Goal: Task Accomplishment & Management: Use online tool/utility

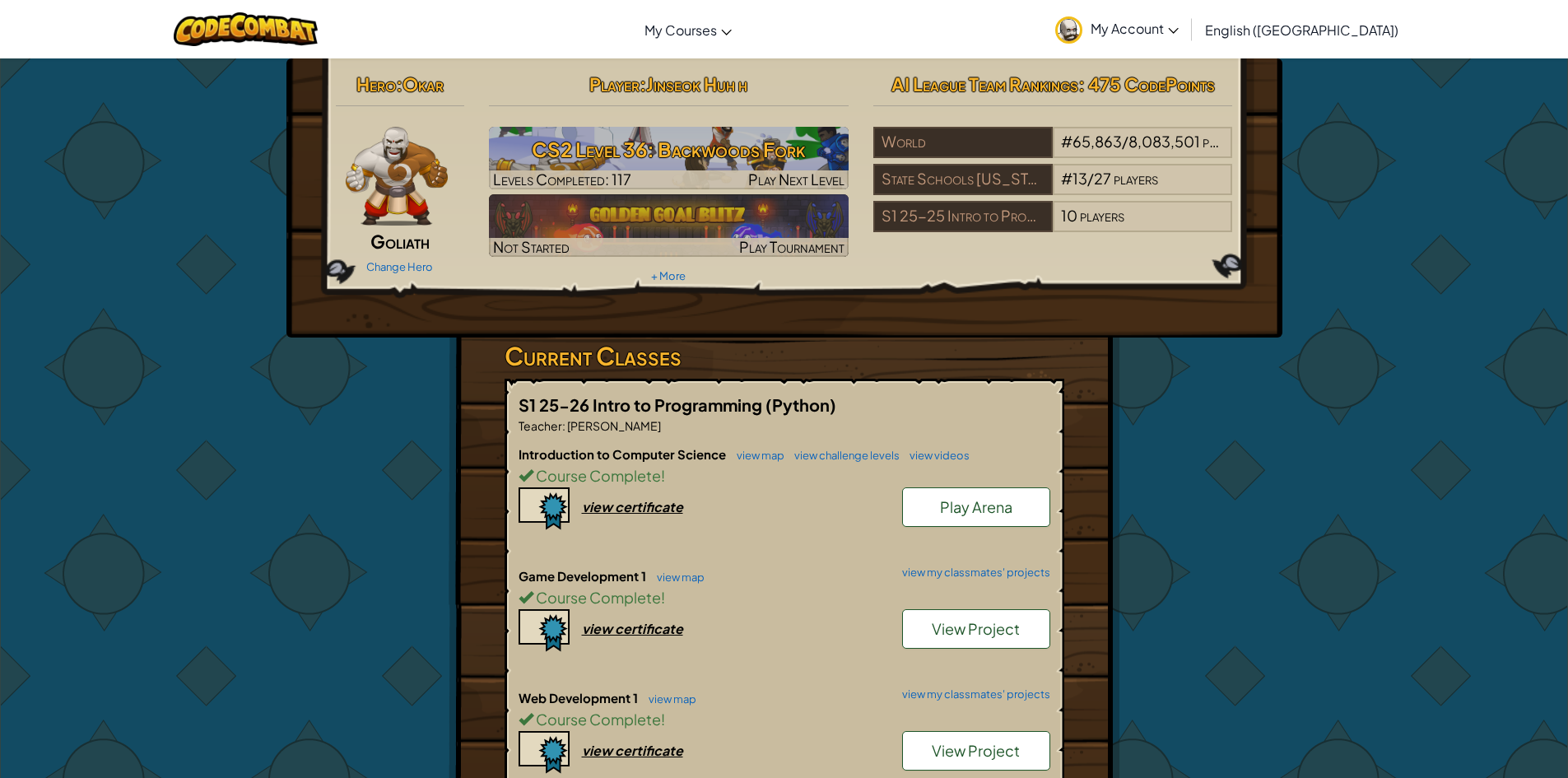
click at [1233, 493] on div "Hero : Okar Goliath Change Hero Player : Jinseok Huh h CS2 Level 36: Backwoods …" at bounding box center [784, 649] width 963 height 1182
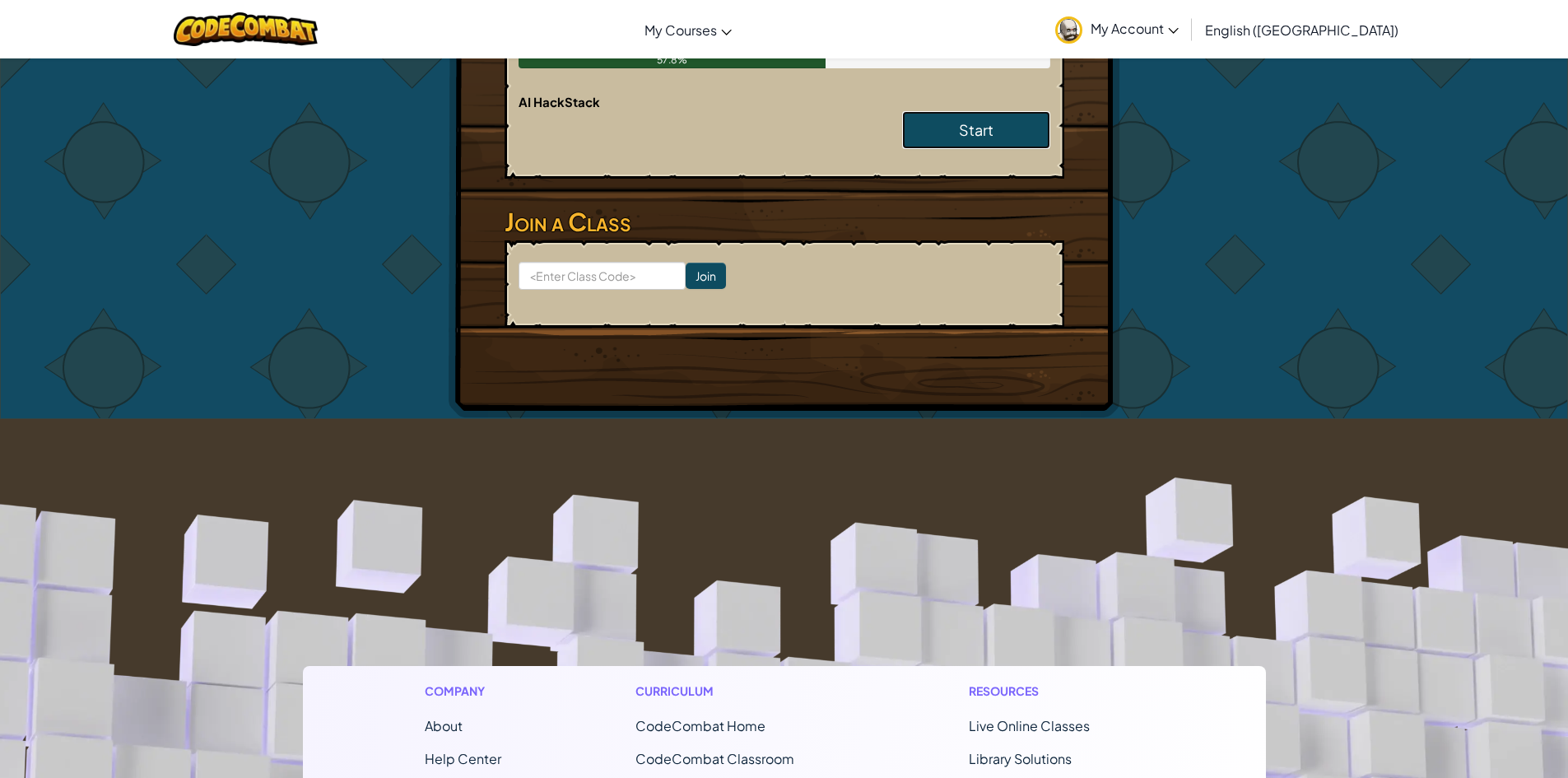
click at [1009, 131] on link "Start" at bounding box center [976, 131] width 148 height 38
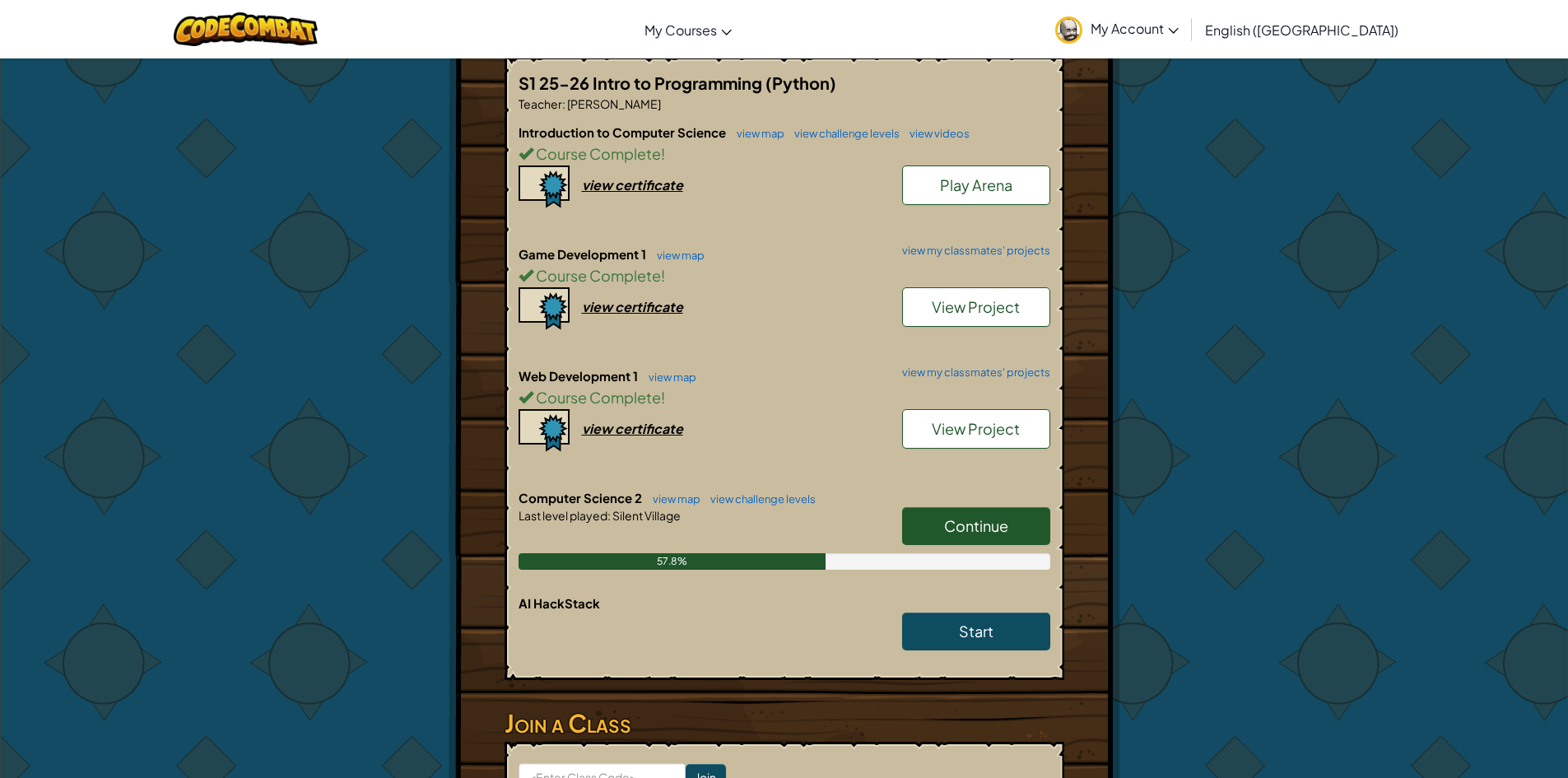
scroll to position [330, 0]
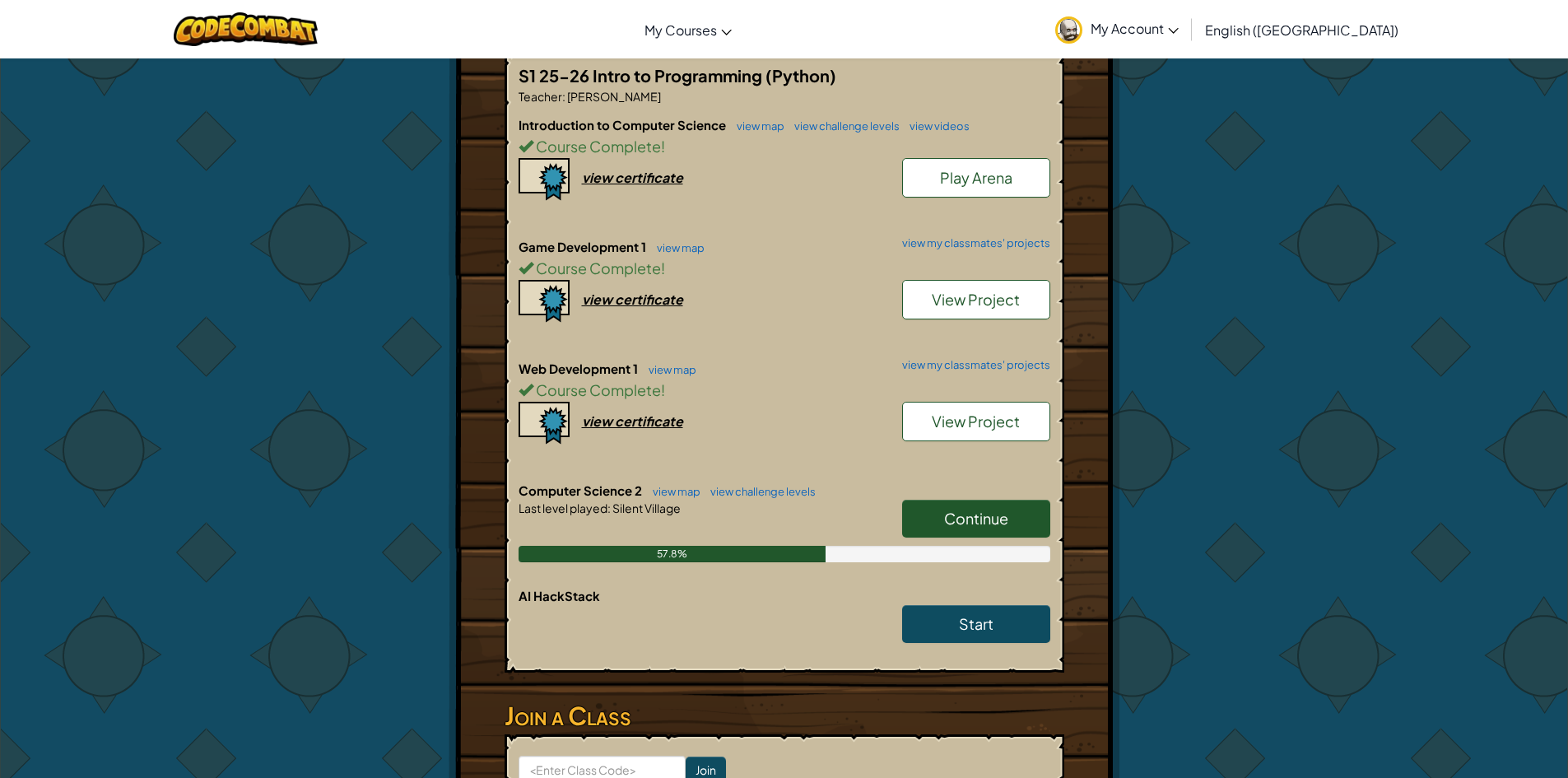
click at [967, 522] on span "Continue" at bounding box center [976, 518] width 64 height 19
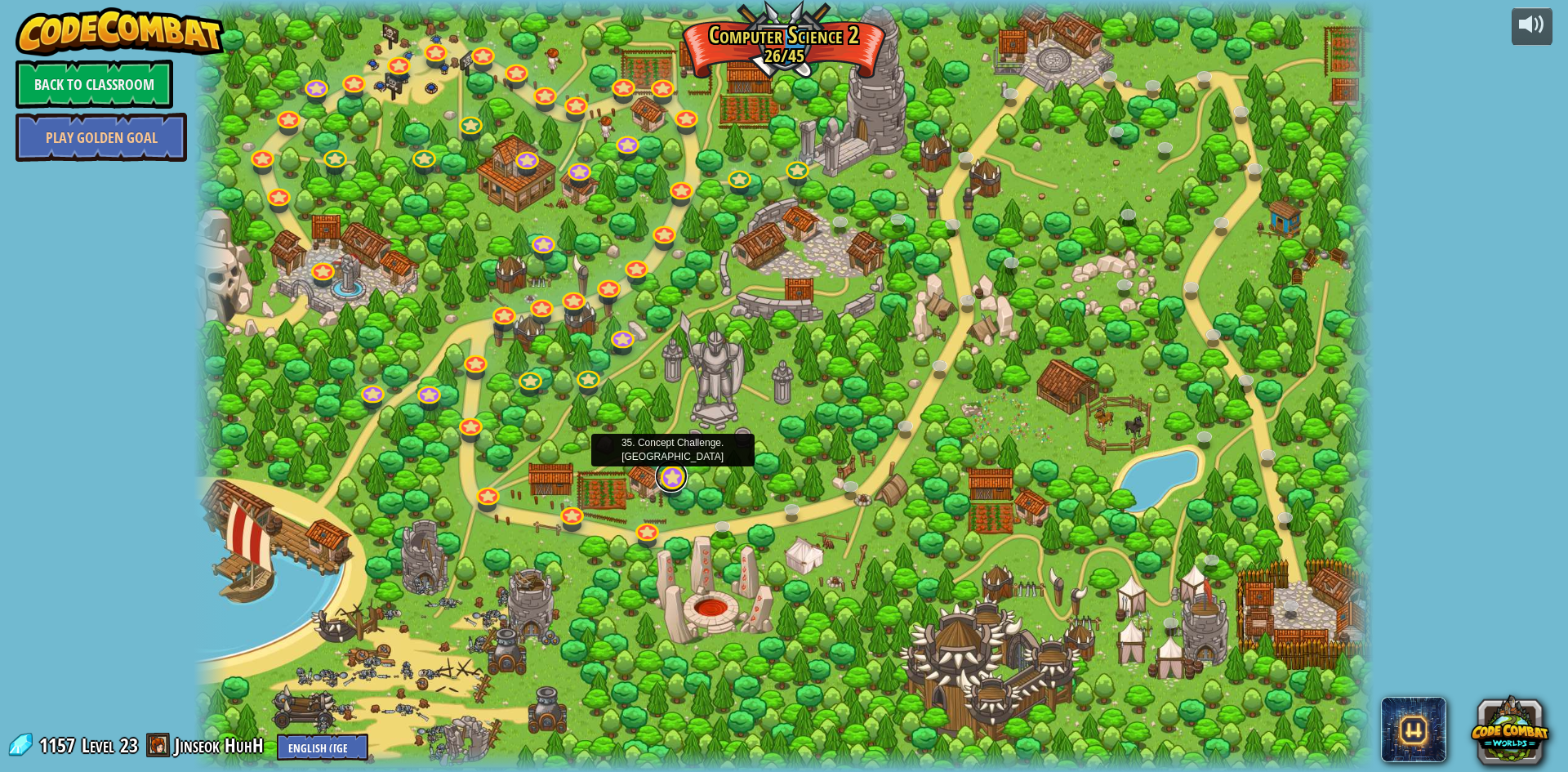
click at [660, 487] on div "8. Picnic Buster Protect the picnickers from patrolling ogres. Play 9. If-strav…" at bounding box center [784, 386] width 1181 height 772
click at [664, 482] on link at bounding box center [671, 476] width 33 height 33
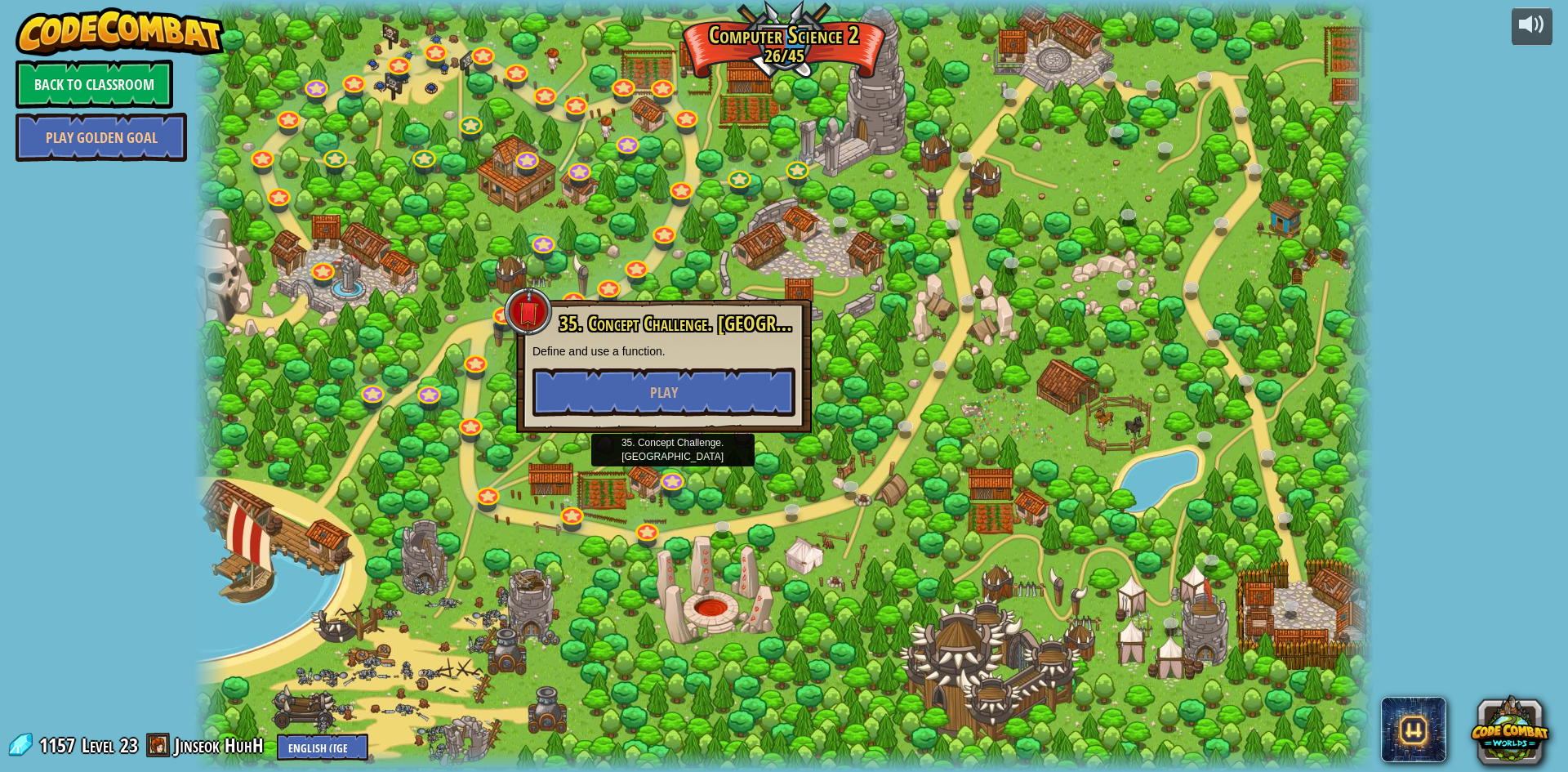
click at [969, 315] on div at bounding box center [784, 386] width 1181 height 772
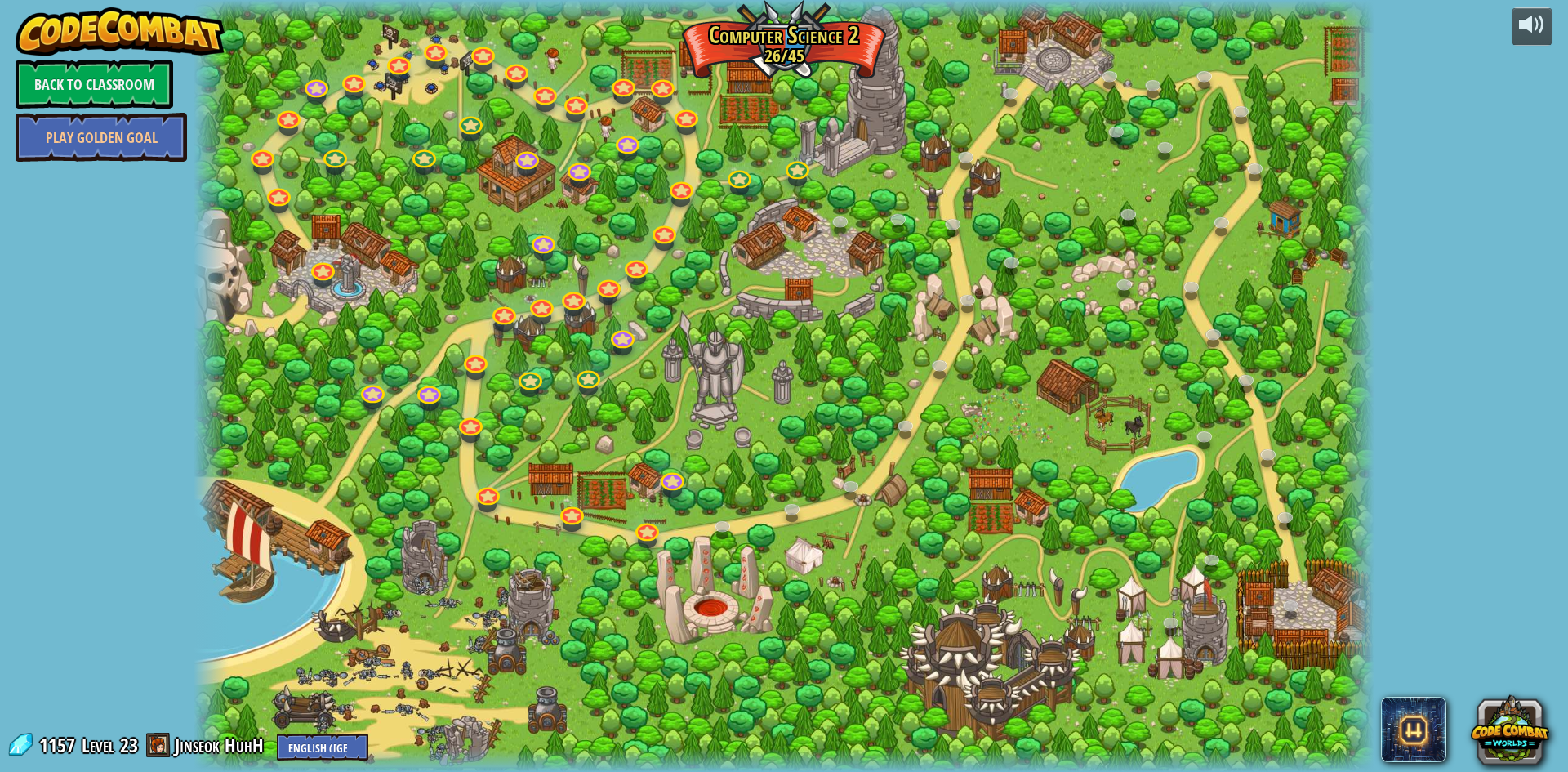
click at [690, 438] on div at bounding box center [784, 386] width 1181 height 772
click at [699, 604] on div at bounding box center [784, 386] width 1181 height 772
click at [661, 479] on link at bounding box center [671, 476] width 33 height 33
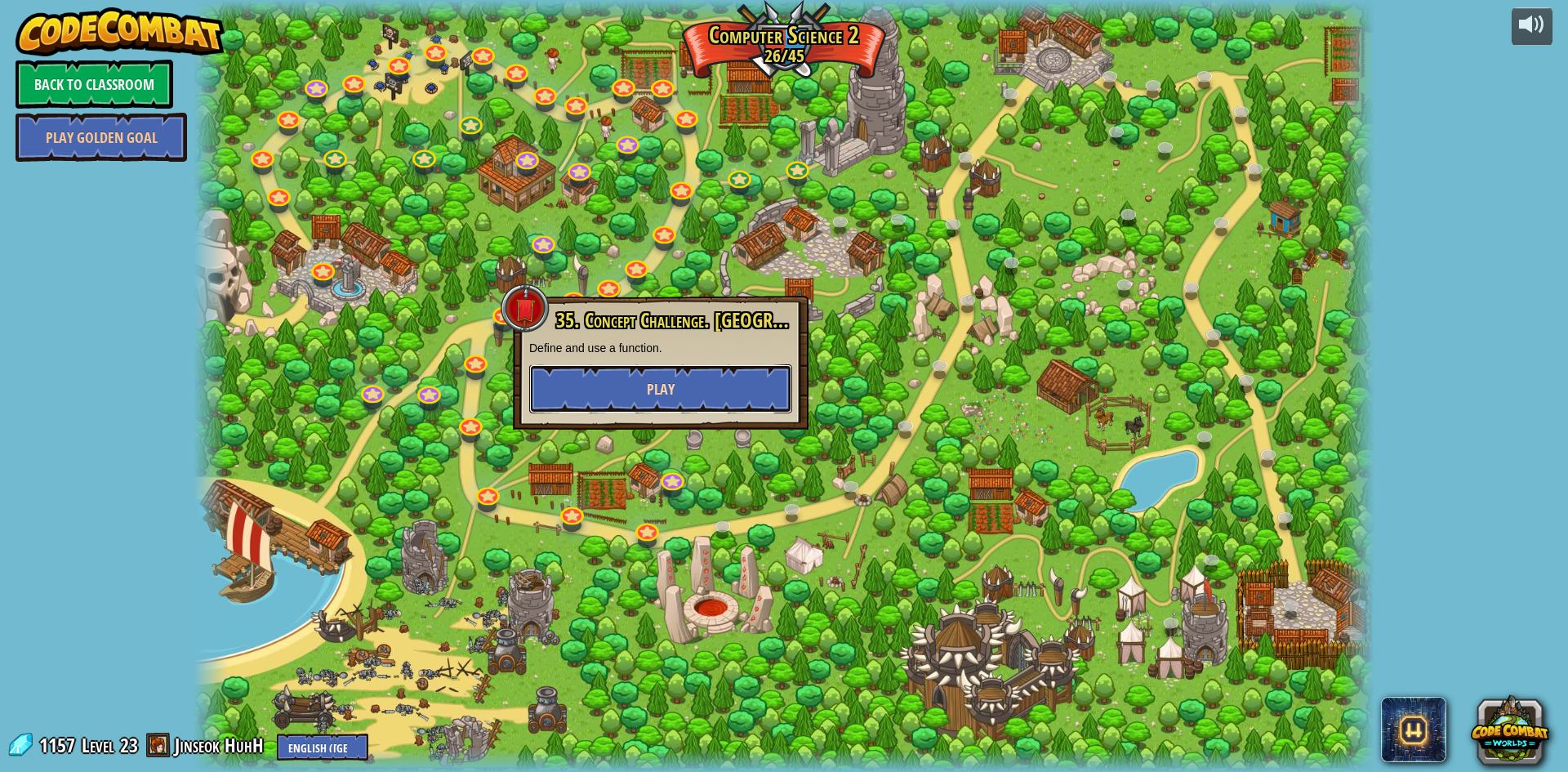
click at [642, 386] on button "Play" at bounding box center [661, 388] width 263 height 49
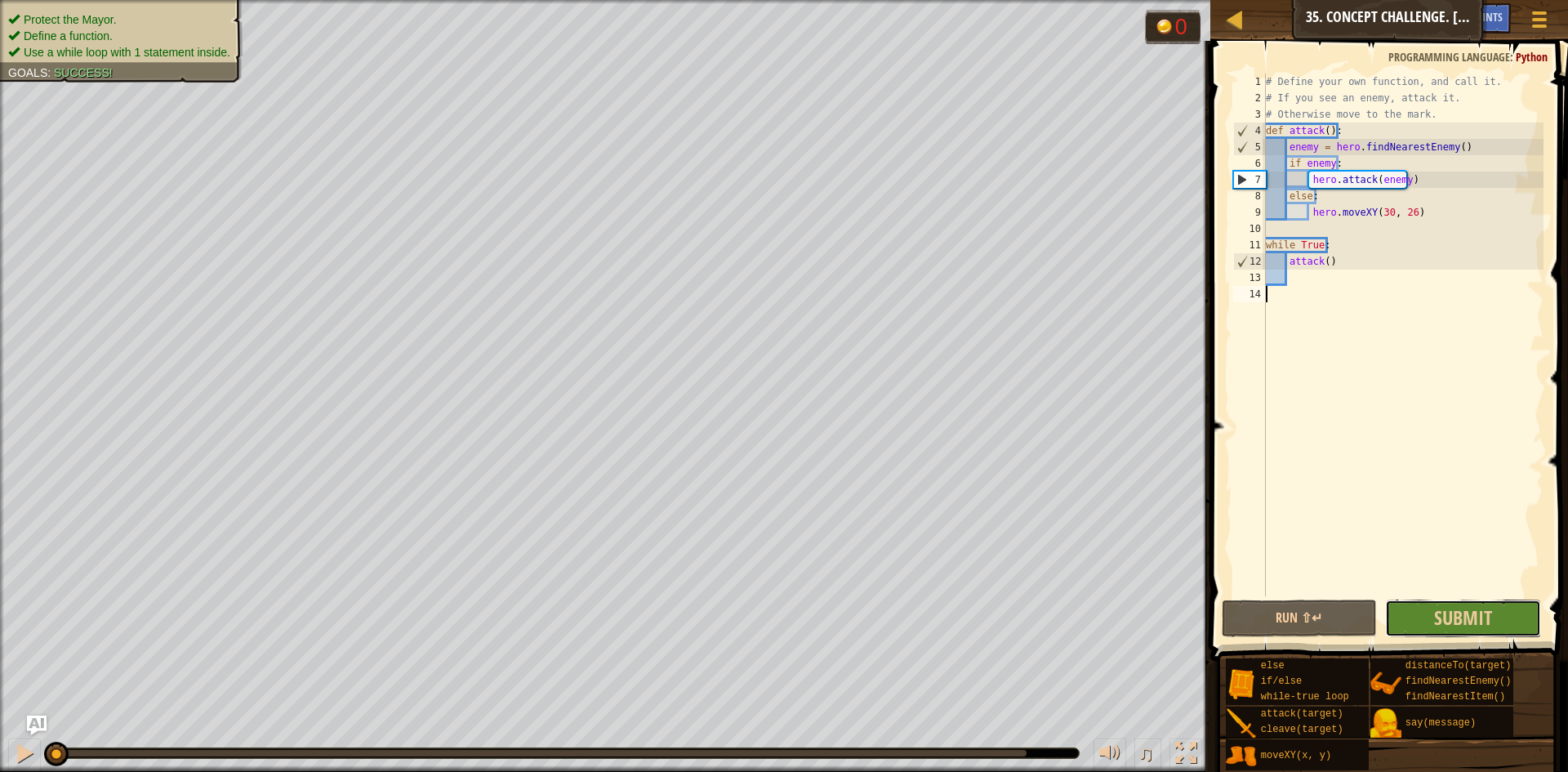
click at [1429, 606] on button "Submit" at bounding box center [1463, 618] width 156 height 38
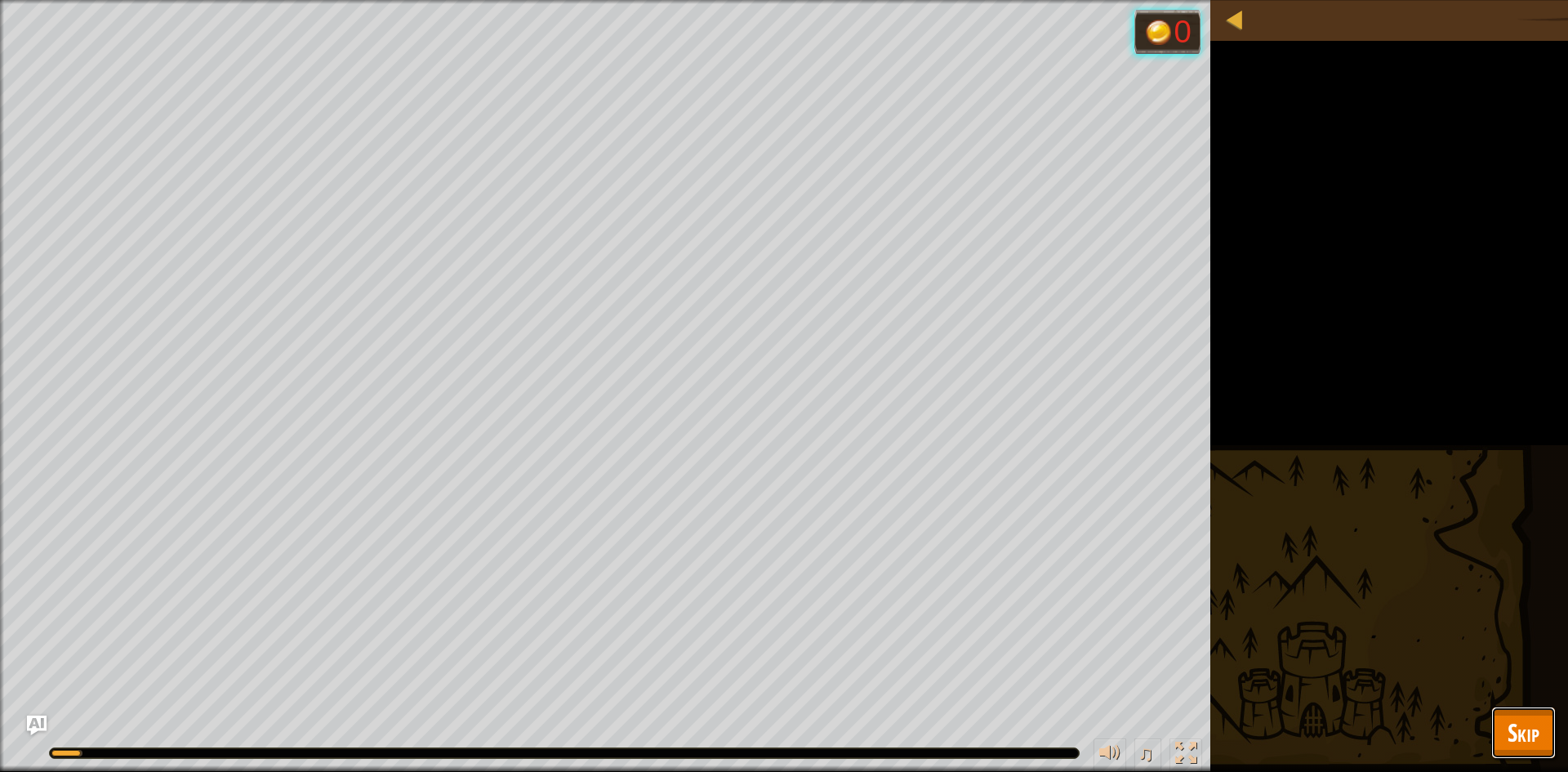
click at [1498, 718] on button "Skip" at bounding box center [1523, 732] width 64 height 52
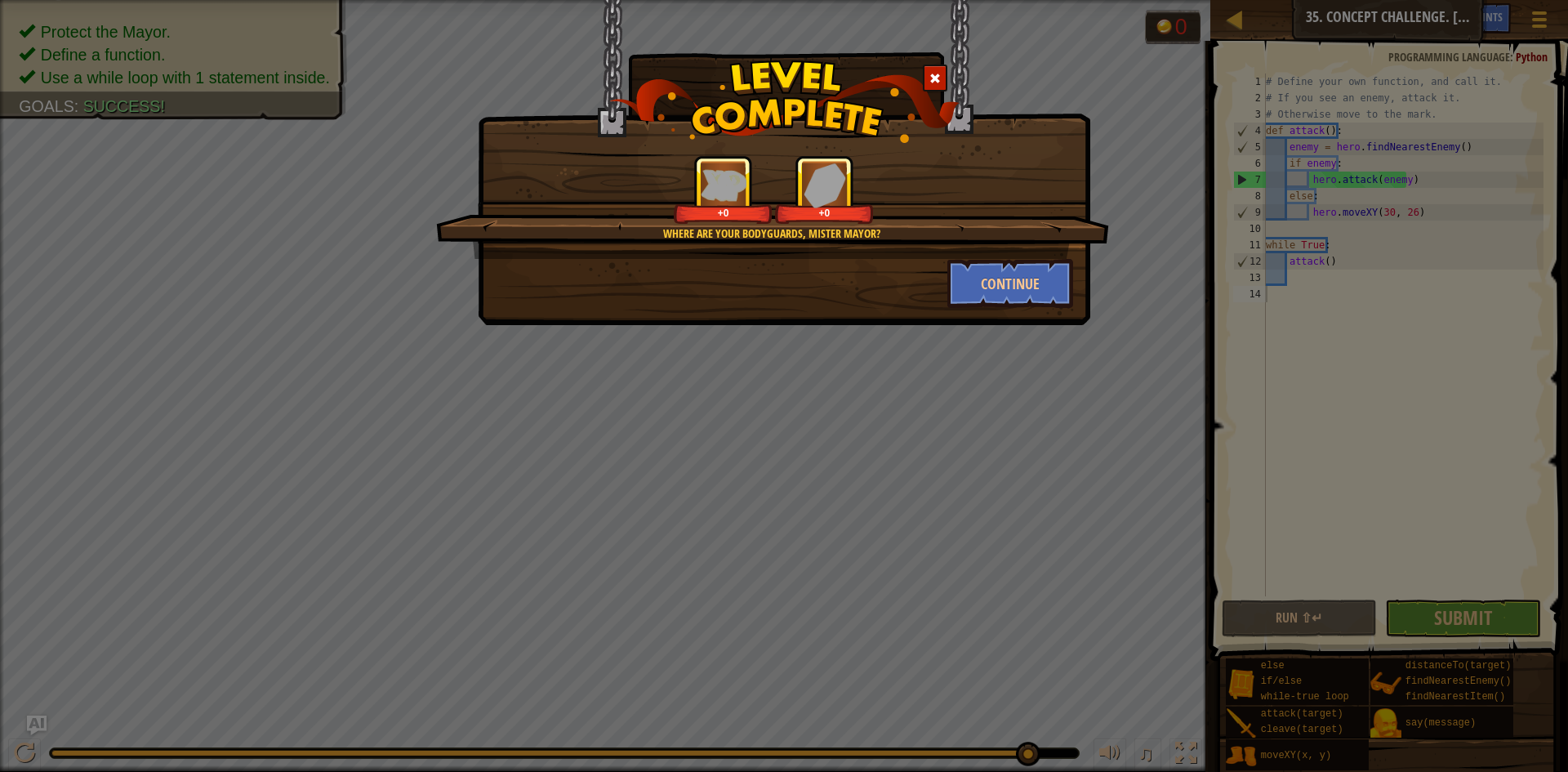
click at [1074, 266] on div "Continue" at bounding box center [1011, 283] width 151 height 49
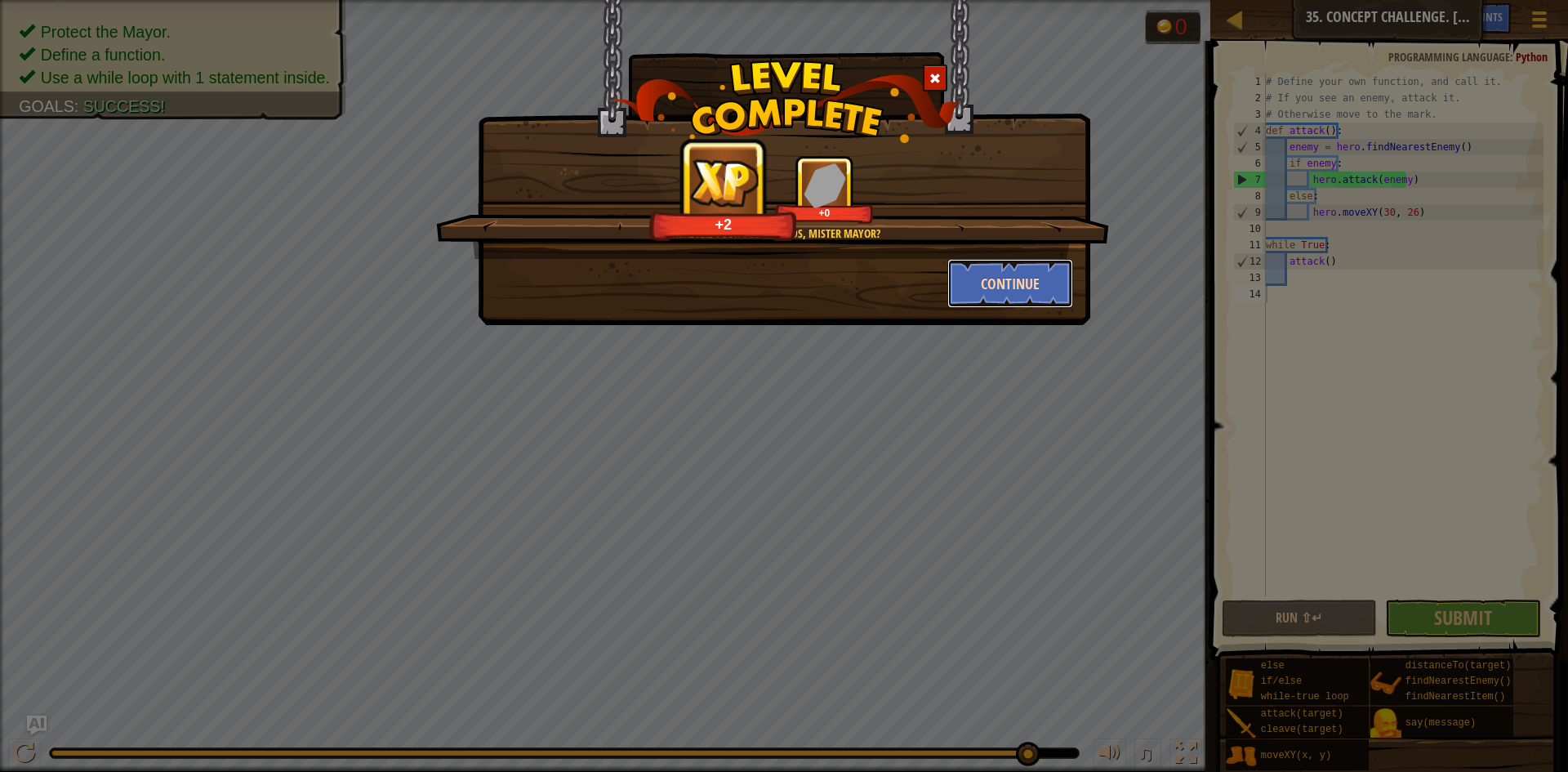
click at [1035, 292] on button "Continue" at bounding box center [1010, 283] width 126 height 49
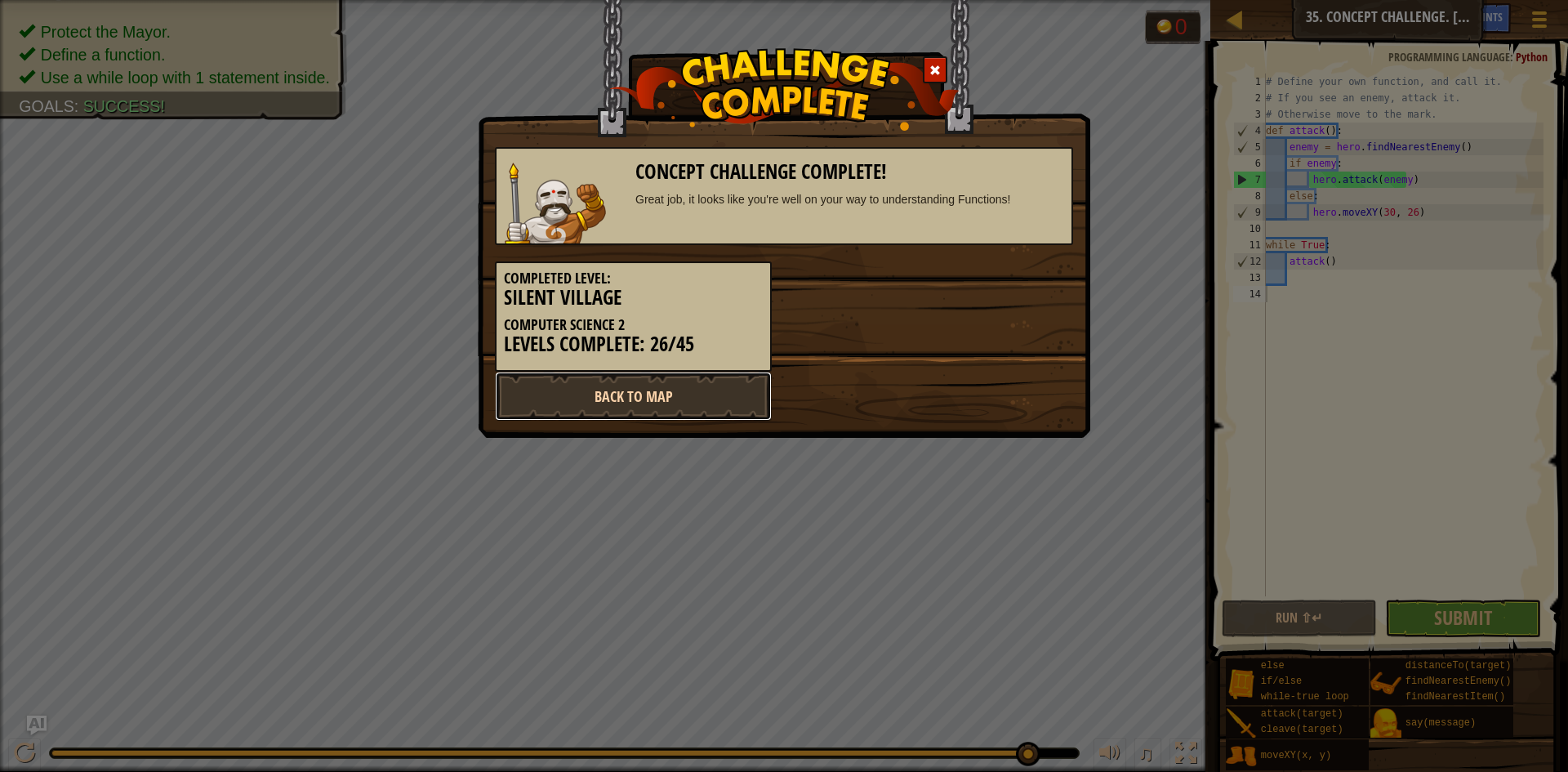
click at [722, 414] on link "Back to Map" at bounding box center [632, 395] width 277 height 49
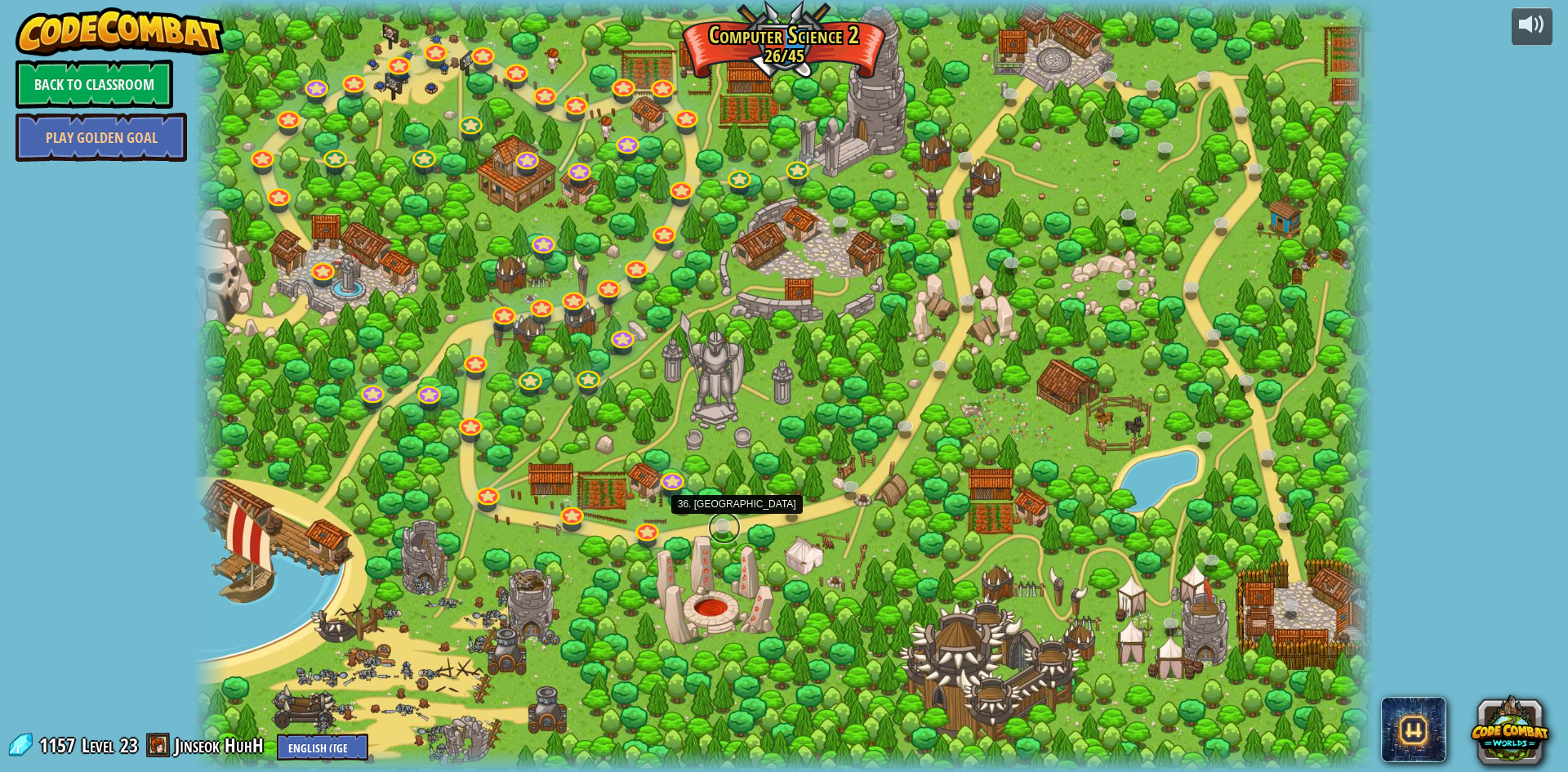
click at [728, 521] on link at bounding box center [725, 528] width 33 height 33
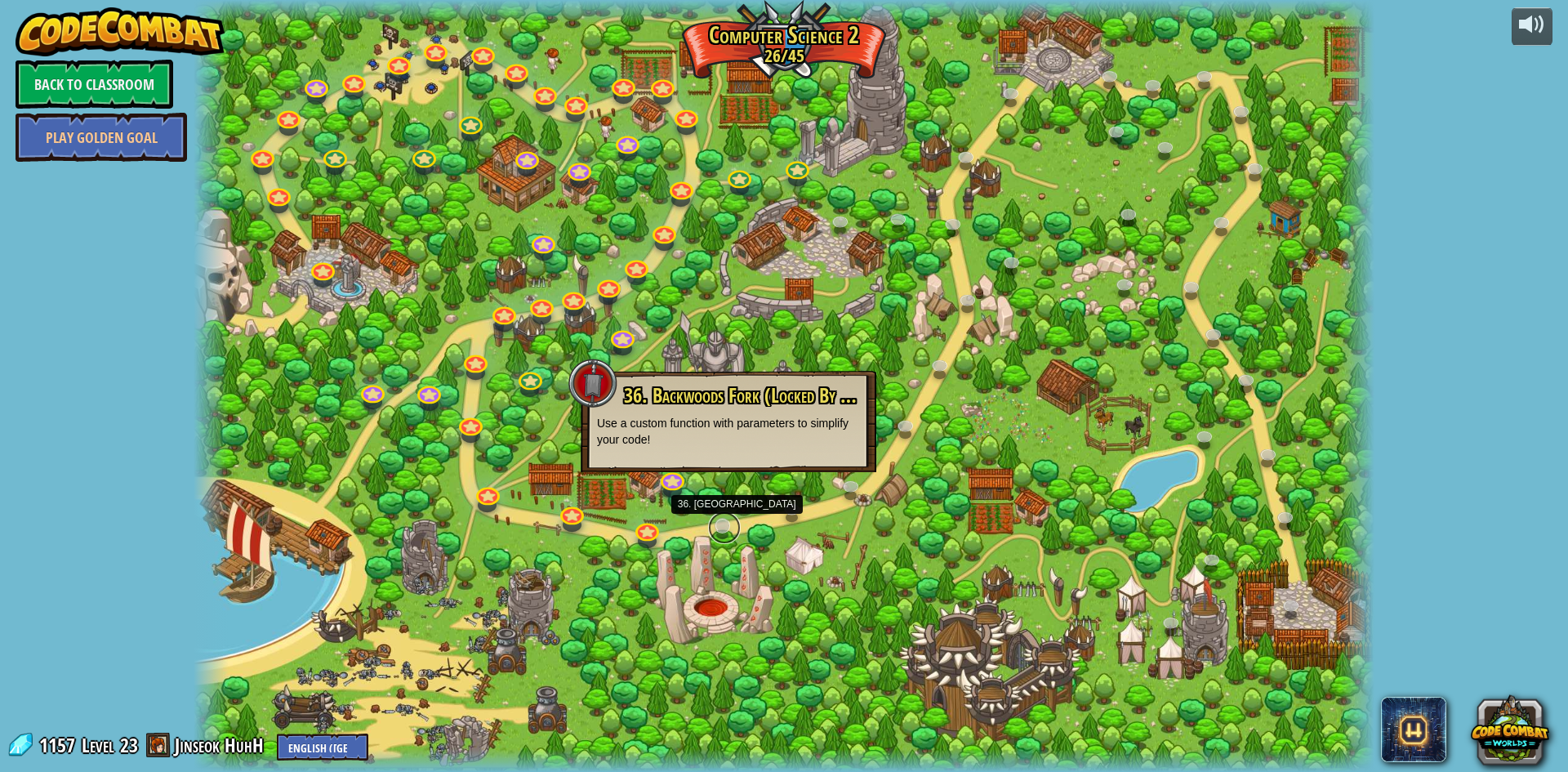
click at [728, 521] on link at bounding box center [725, 528] width 33 height 33
click at [637, 282] on div at bounding box center [637, 277] width 19 height 14
click at [656, 301] on div at bounding box center [784, 386] width 1181 height 772
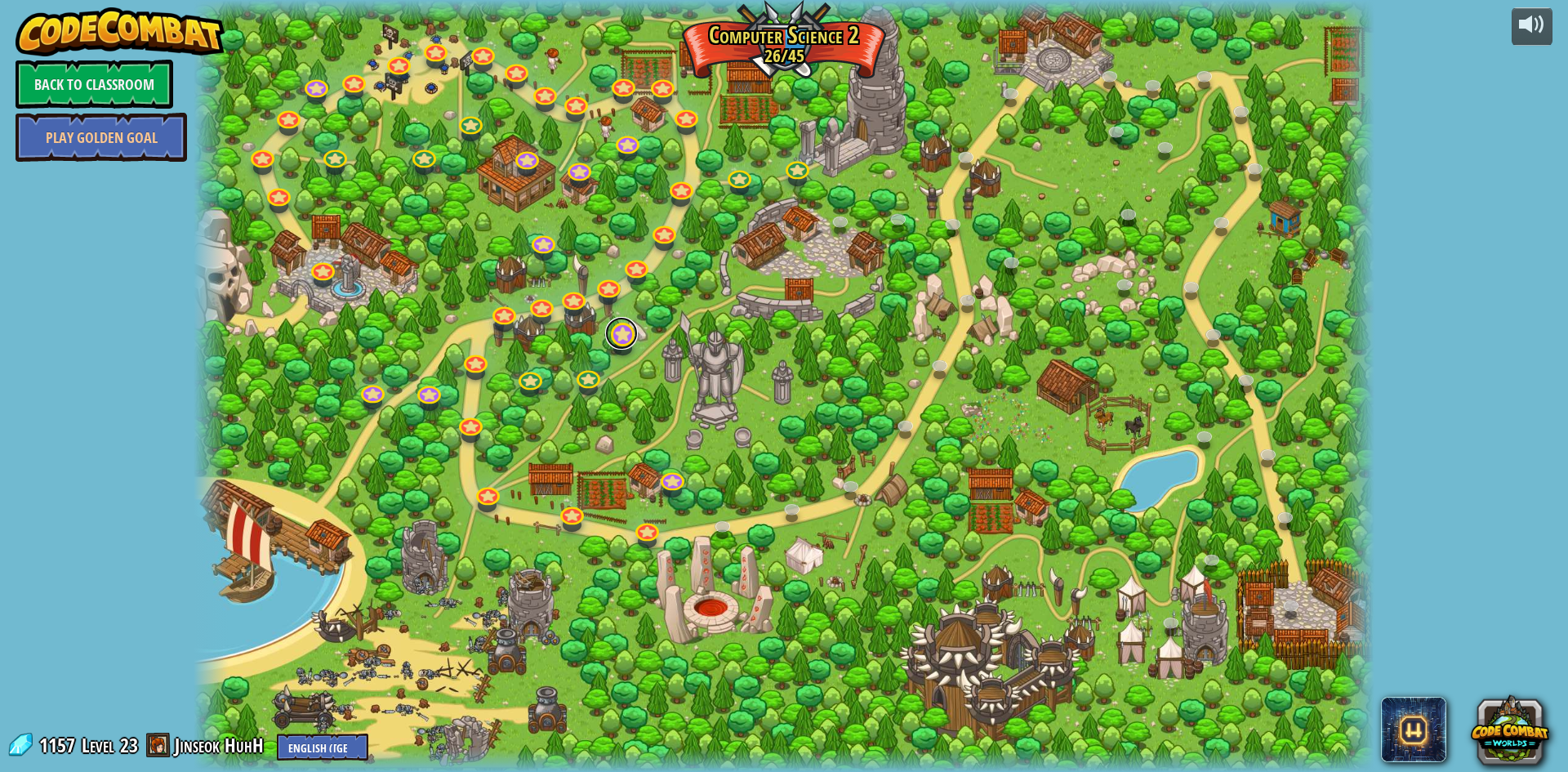
click at [609, 343] on link at bounding box center [622, 334] width 33 height 33
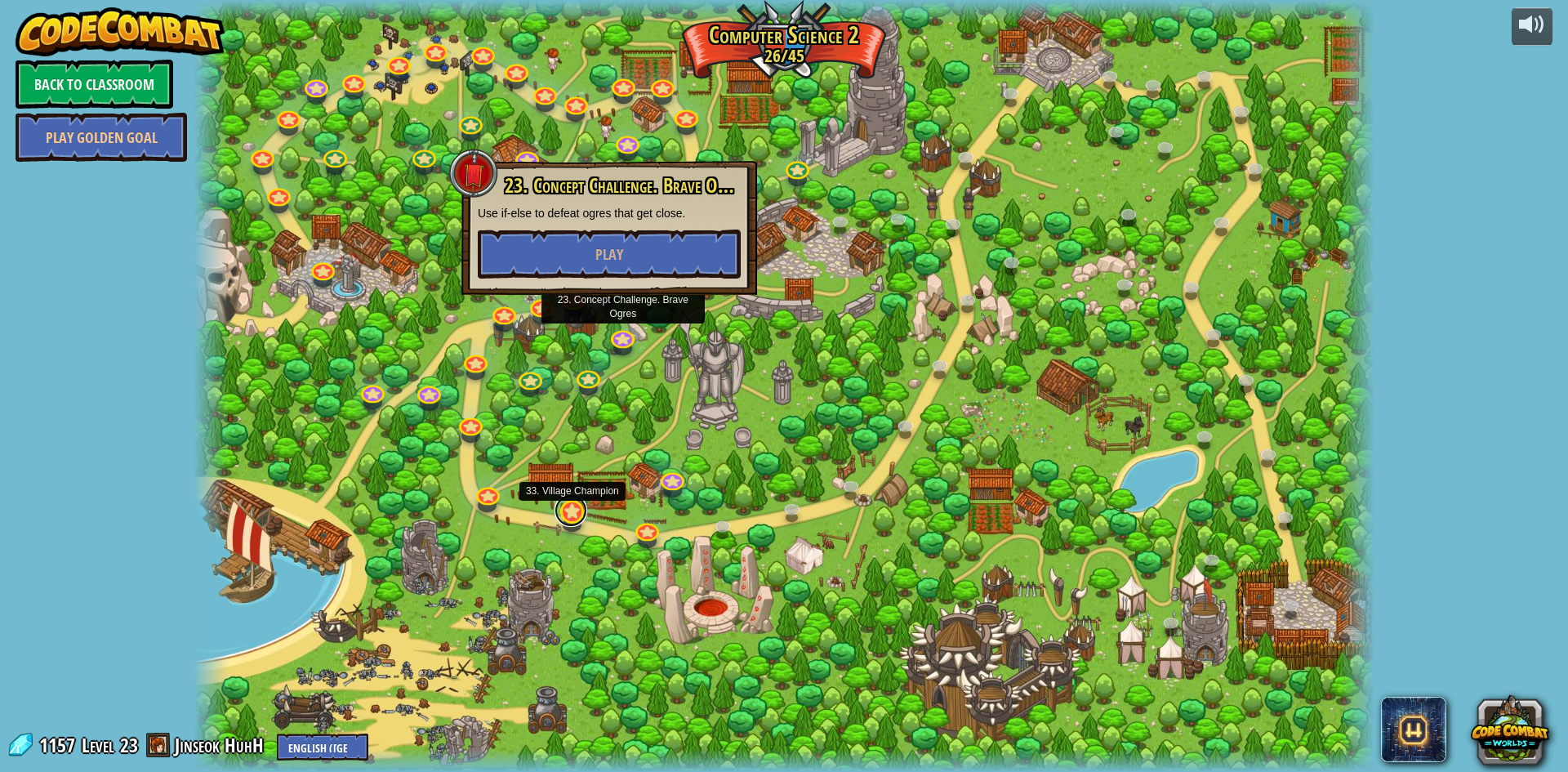
click at [568, 504] on link at bounding box center [571, 510] width 33 height 33
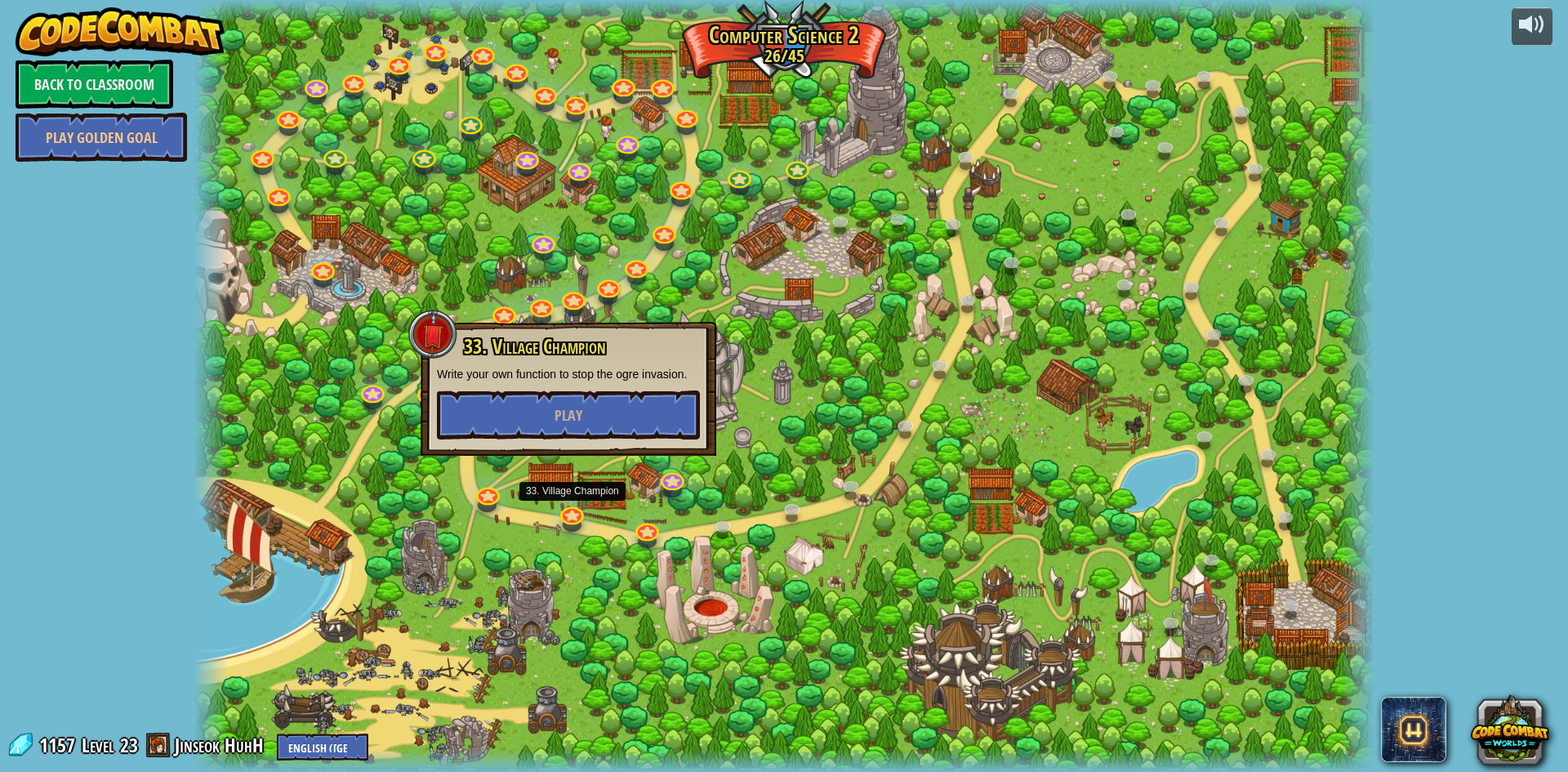
click at [618, 512] on div at bounding box center [784, 386] width 1181 height 772
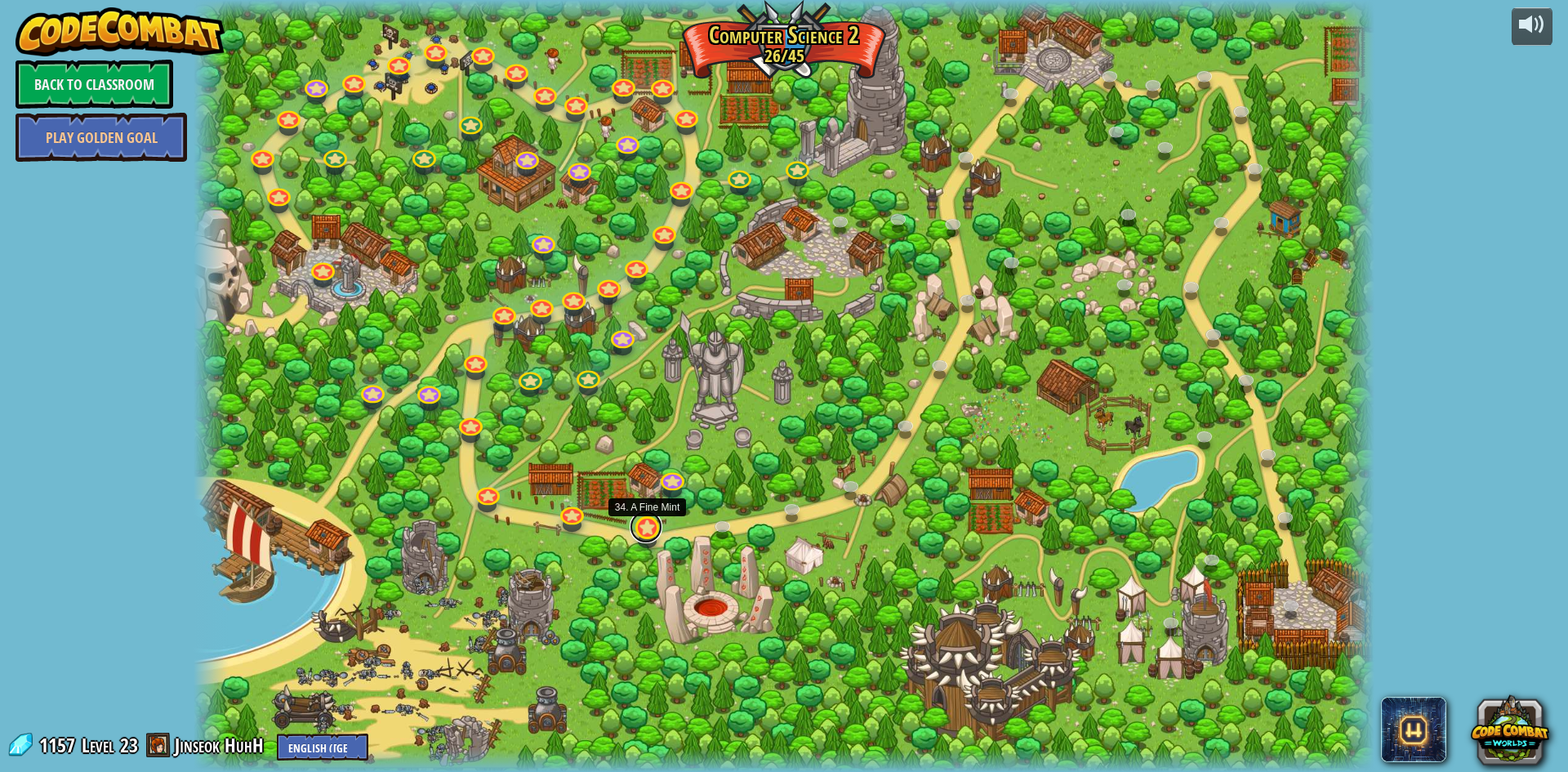
click at [651, 523] on link at bounding box center [647, 527] width 33 height 33
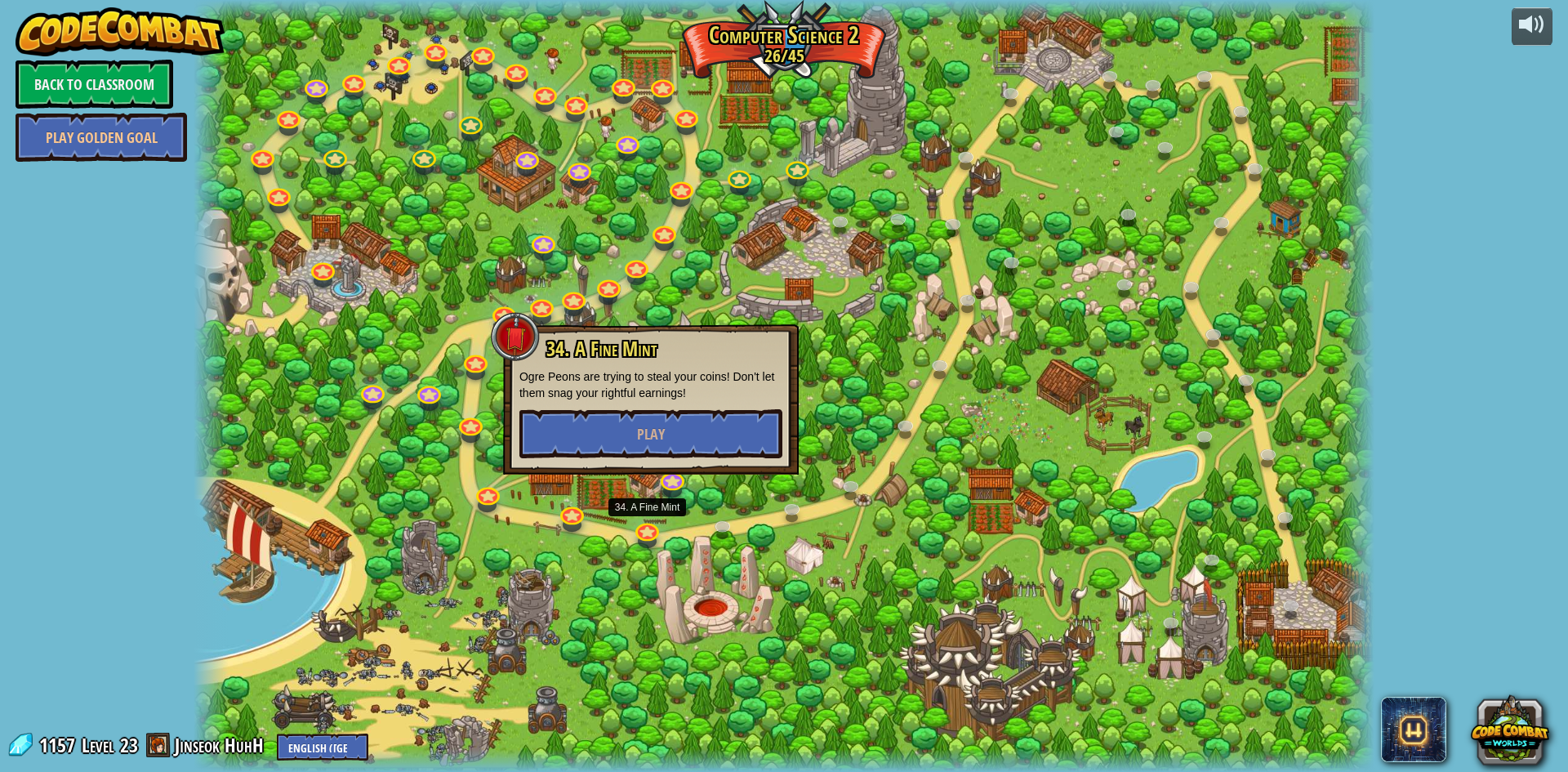
click at [671, 494] on div at bounding box center [672, 490] width 19 height 14
click at [680, 483] on link at bounding box center [671, 476] width 33 height 33
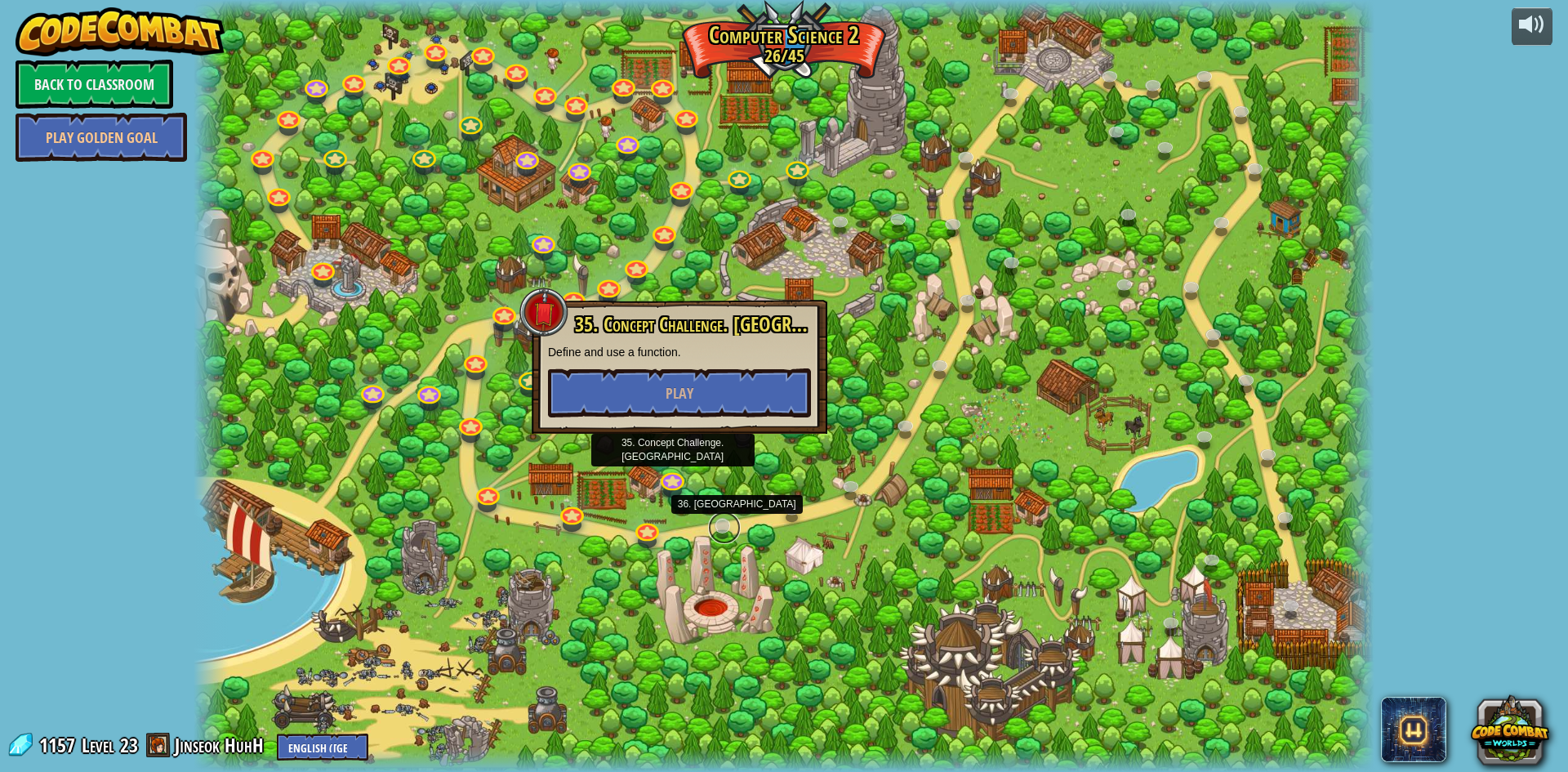
click at [718, 532] on link at bounding box center [725, 528] width 33 height 33
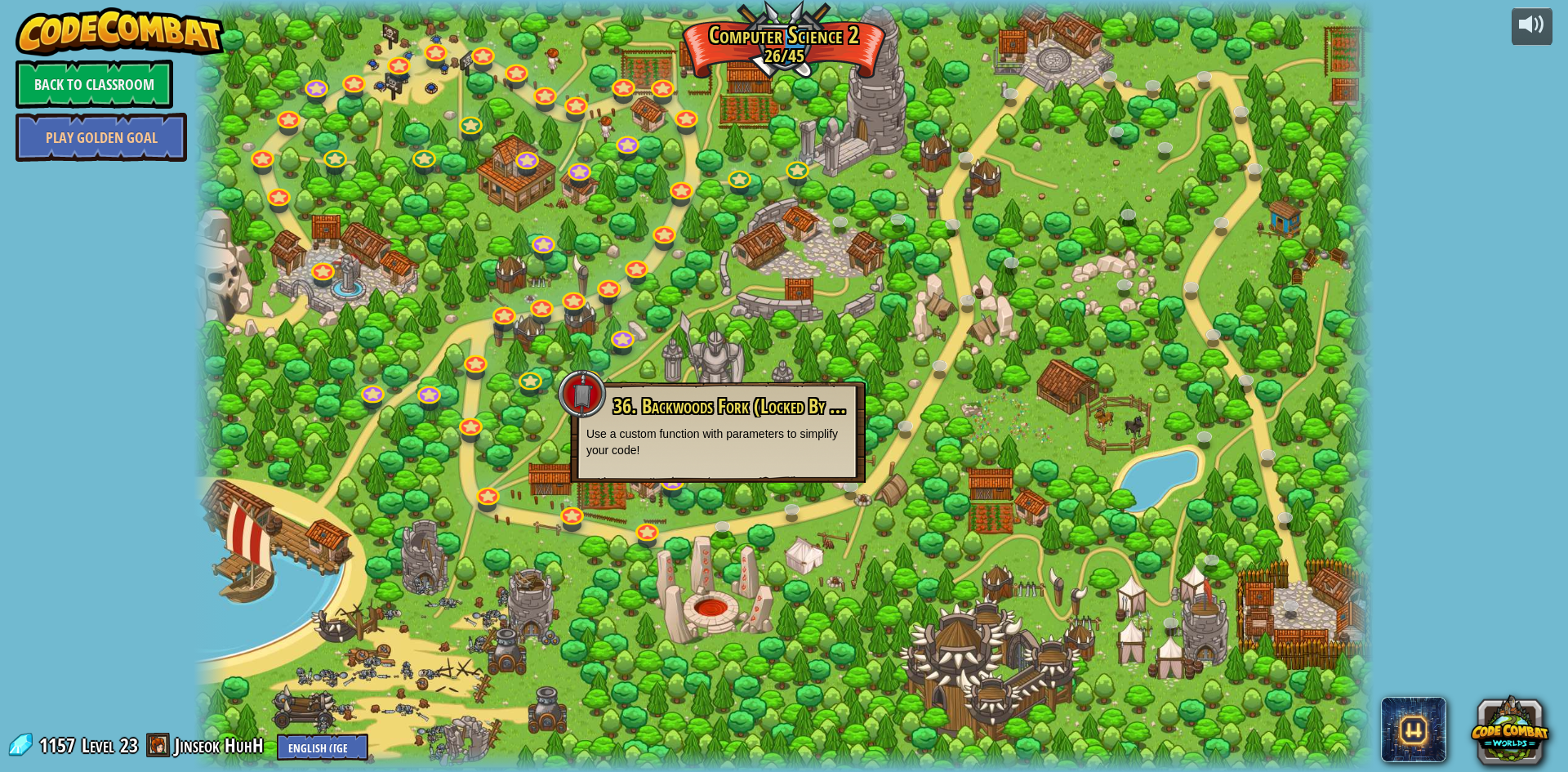
click at [644, 597] on div at bounding box center [784, 386] width 1181 height 772
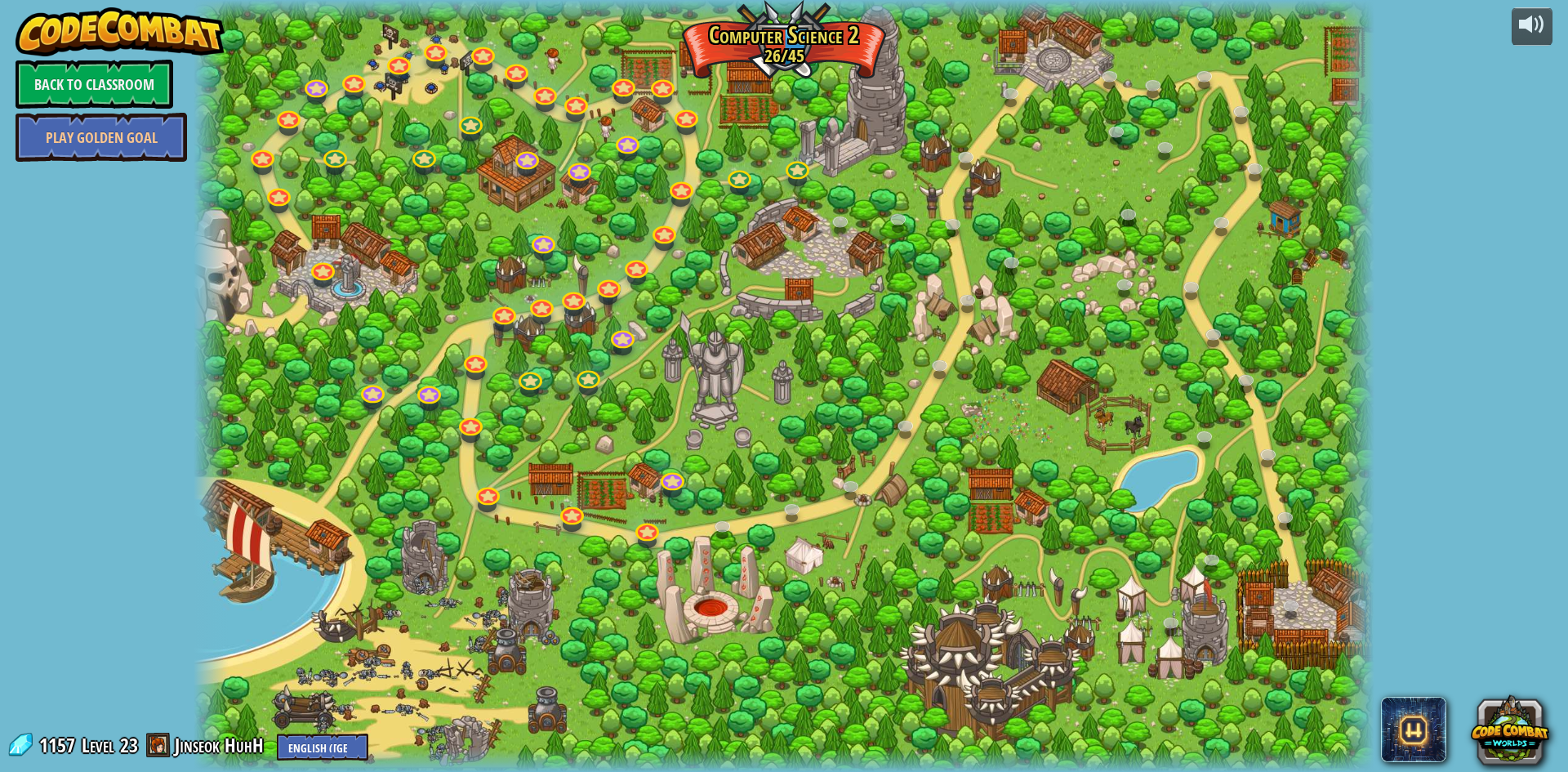
drag, startPoint x: 545, startPoint y: 32, endPoint x: 723, endPoint y: 296, distance: 318.4
click at [723, 296] on div at bounding box center [784, 386] width 1181 height 772
click at [526, 371] on link at bounding box center [529, 376] width 33 height 33
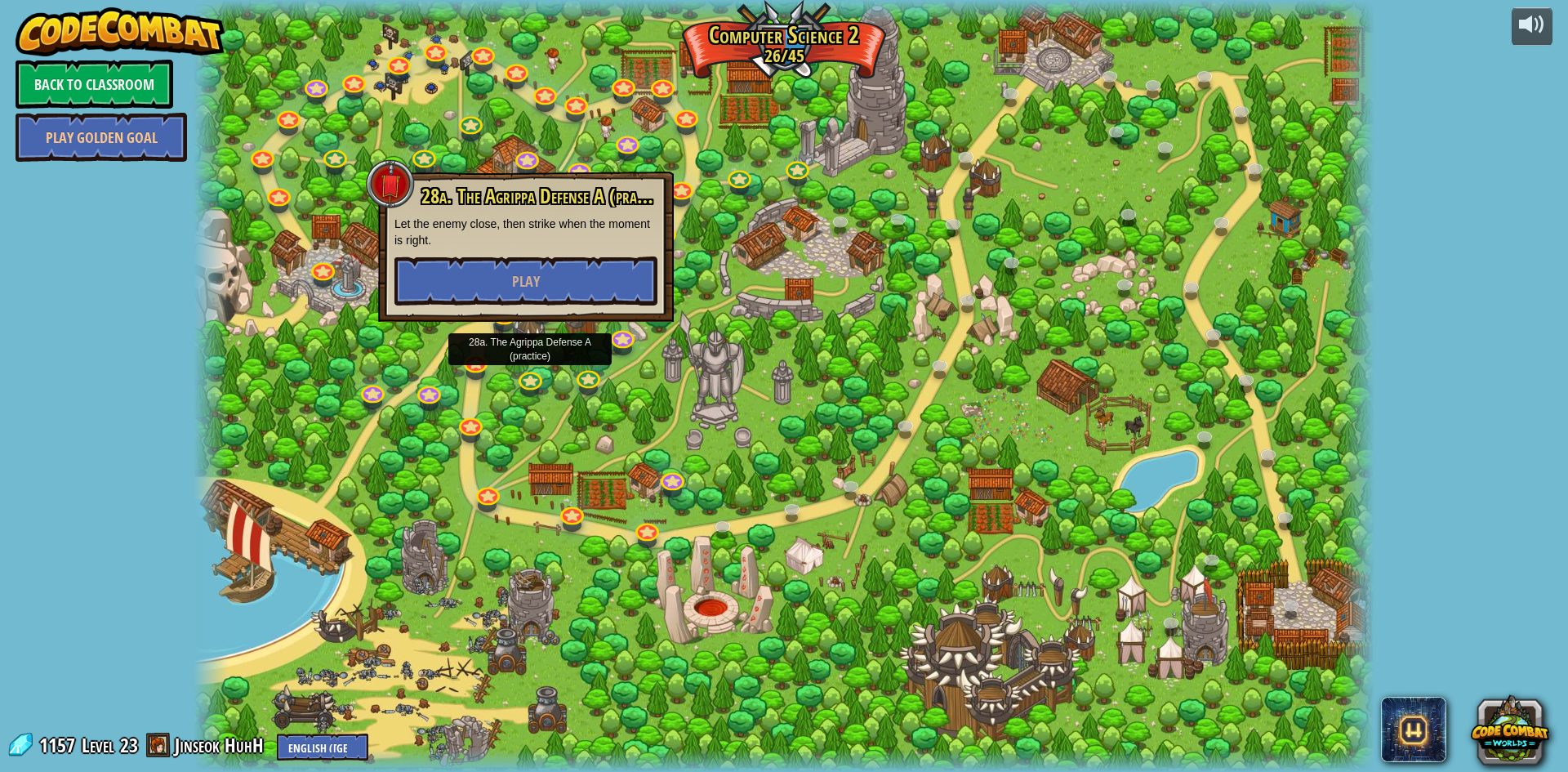
click at [571, 371] on div at bounding box center [784, 386] width 1181 height 772
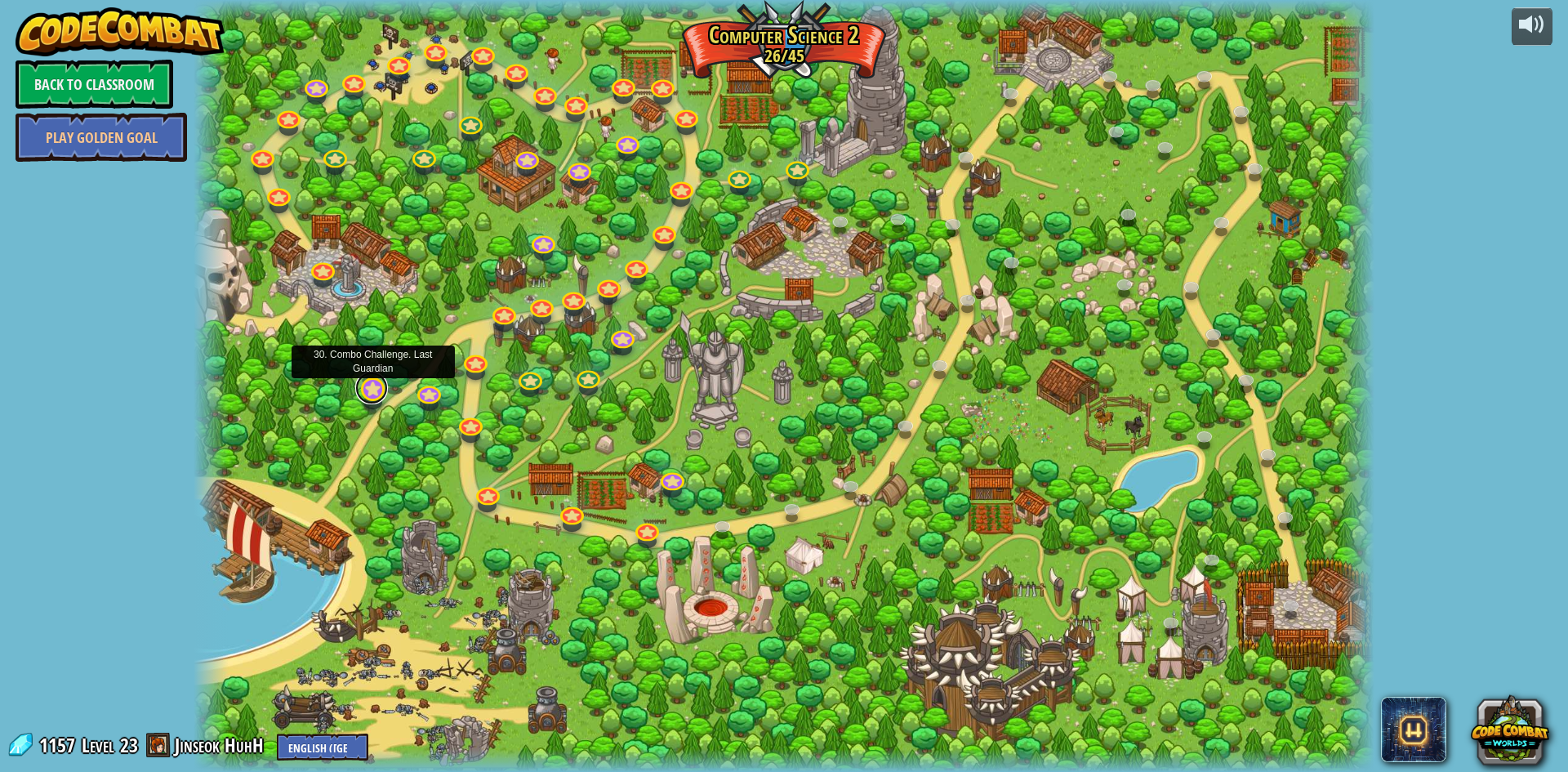
click at [373, 392] on link at bounding box center [372, 388] width 33 height 33
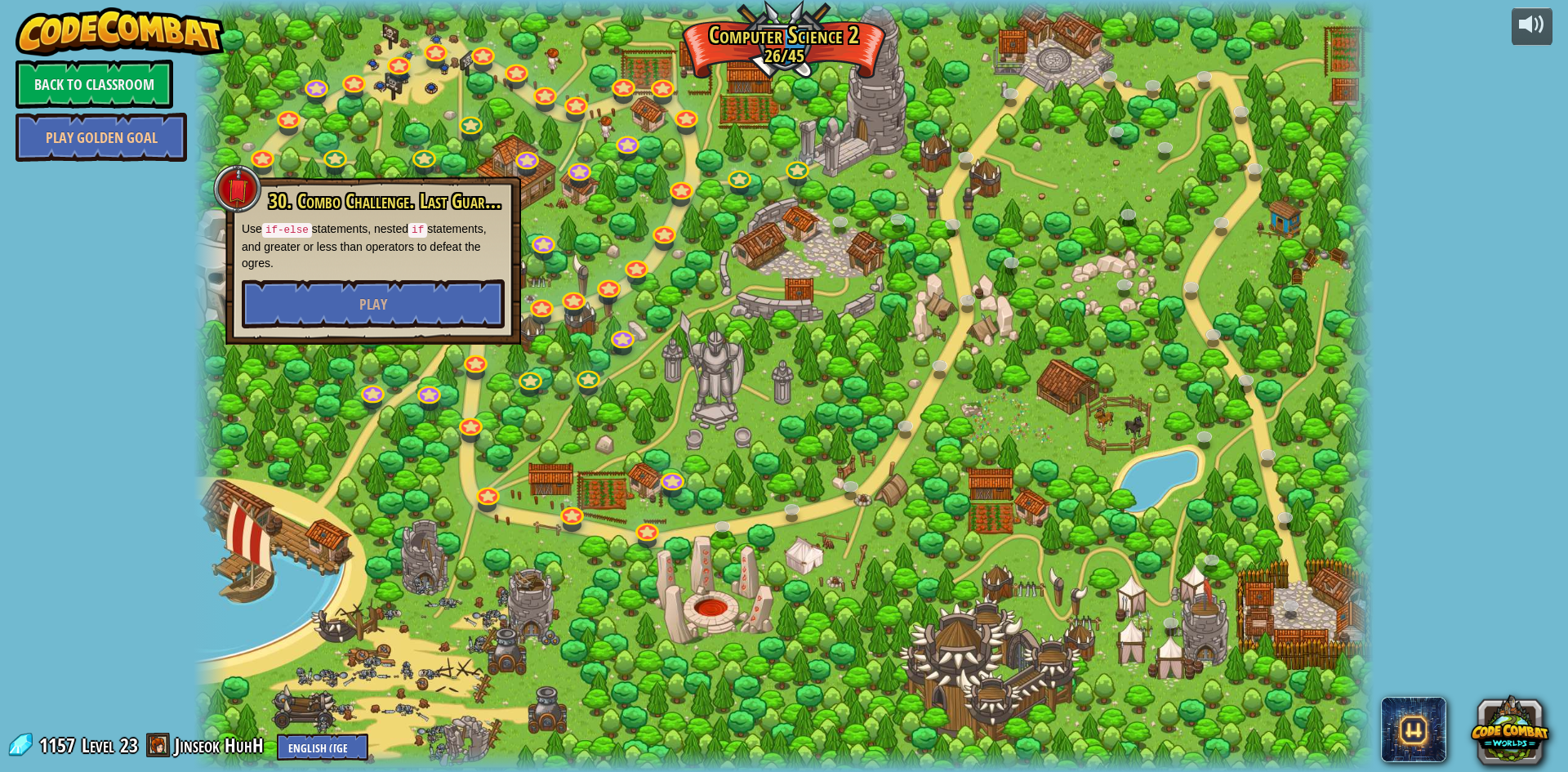
click at [410, 393] on div at bounding box center [784, 386] width 1181 height 772
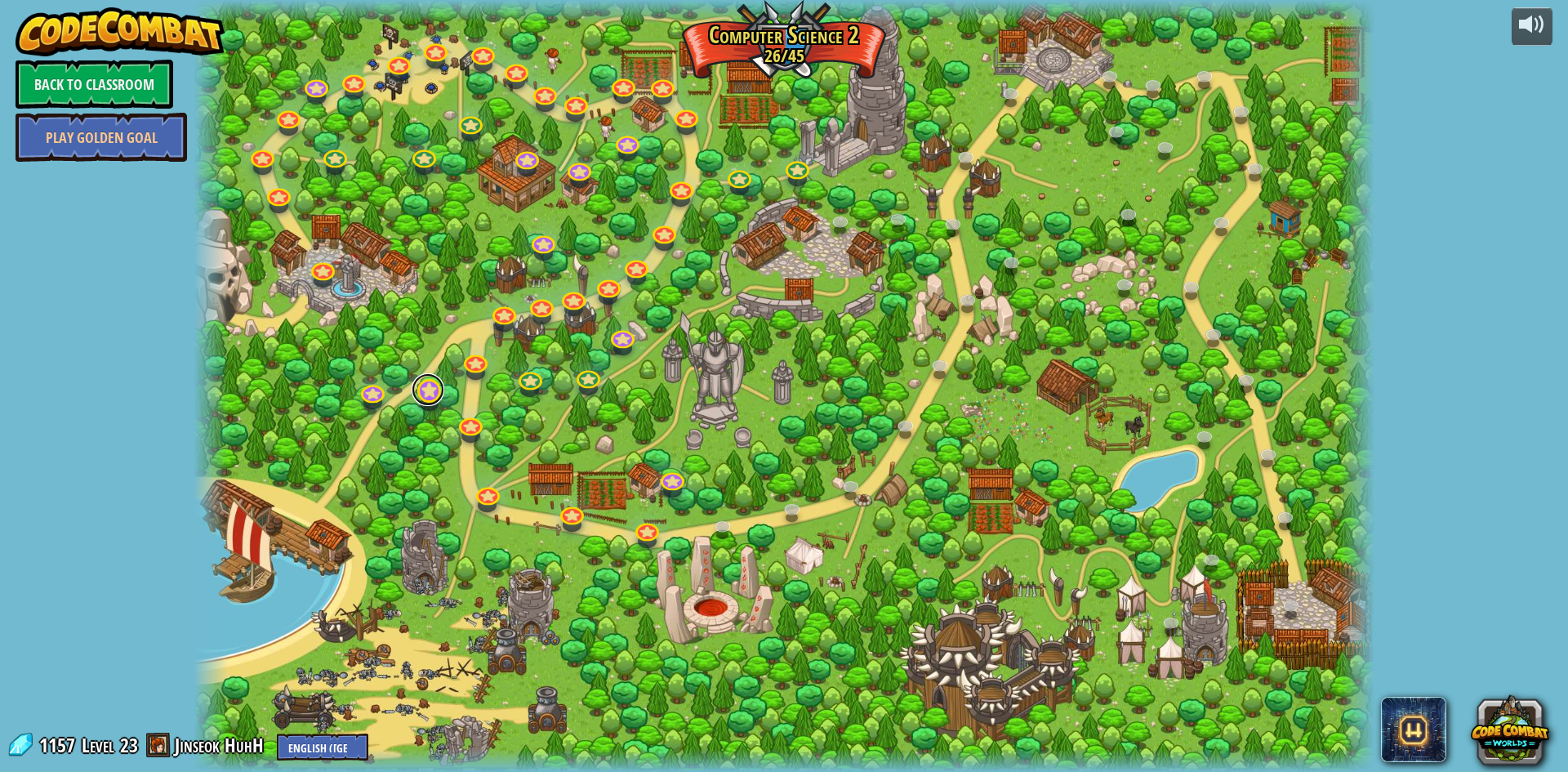
click at [429, 391] on link at bounding box center [429, 390] width 33 height 33
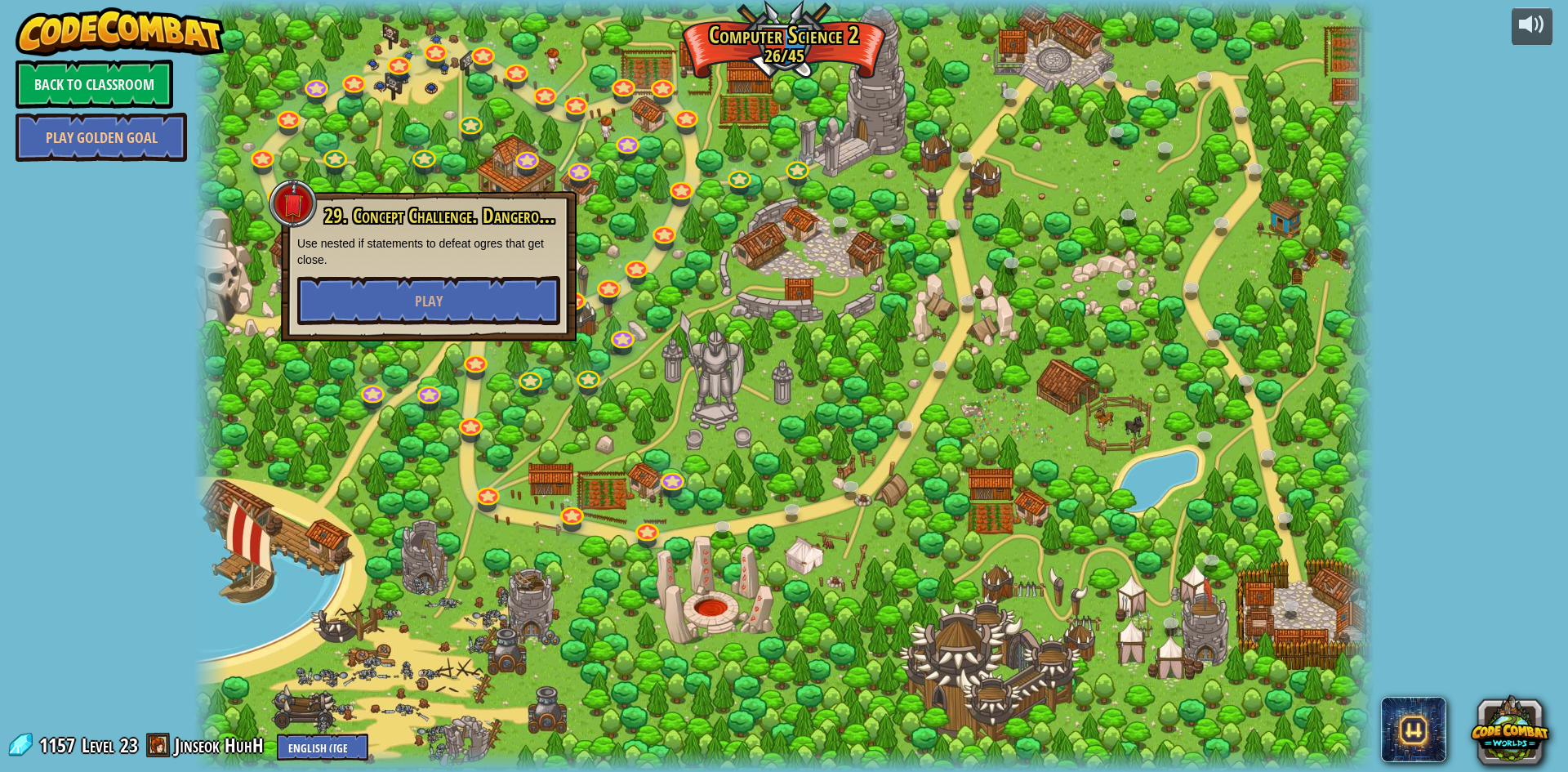
click at [563, 416] on div at bounding box center [784, 386] width 1181 height 772
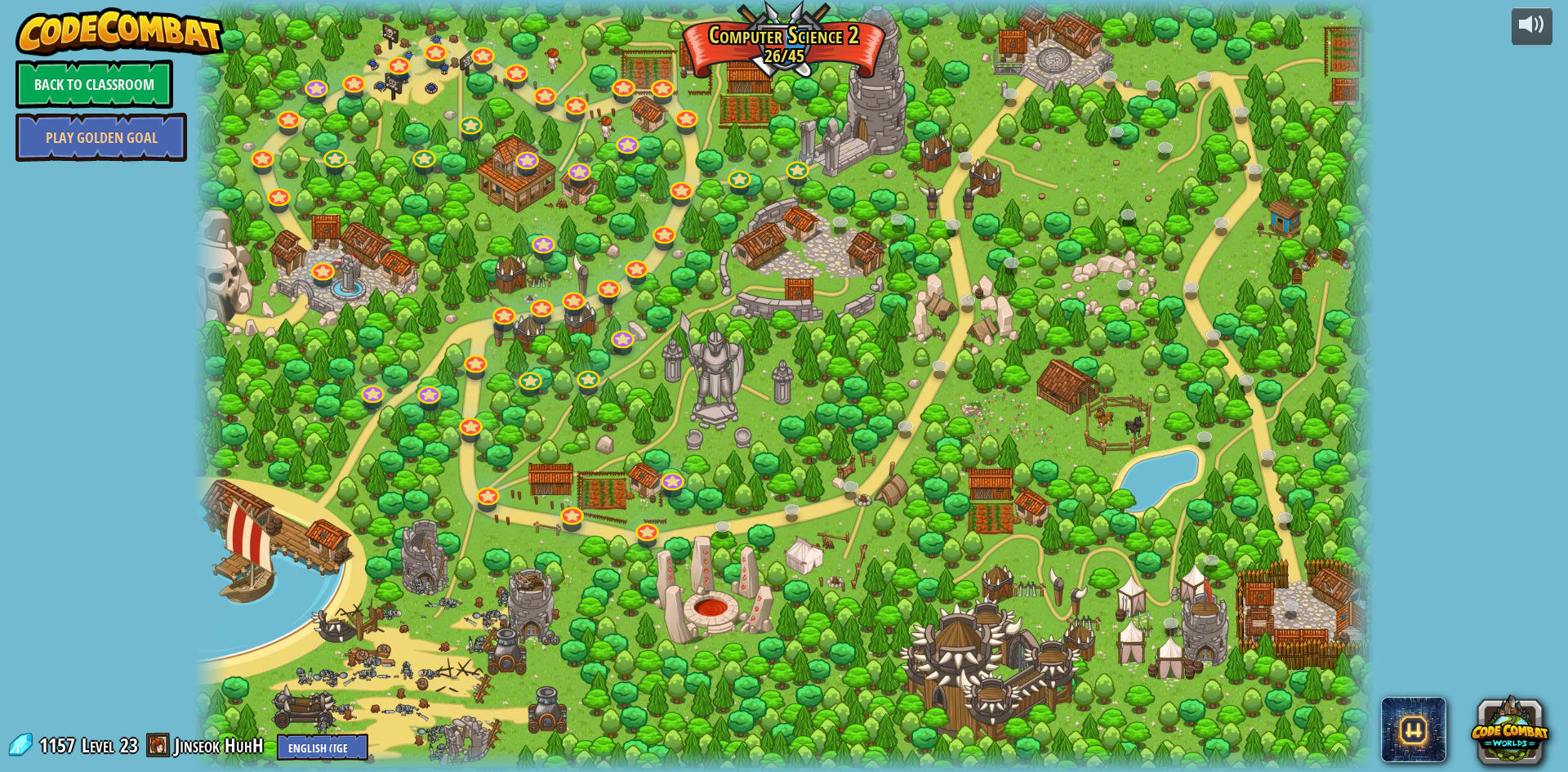
click at [574, 389] on div at bounding box center [784, 386] width 1181 height 772
click at [680, 490] on link at bounding box center [671, 476] width 33 height 33
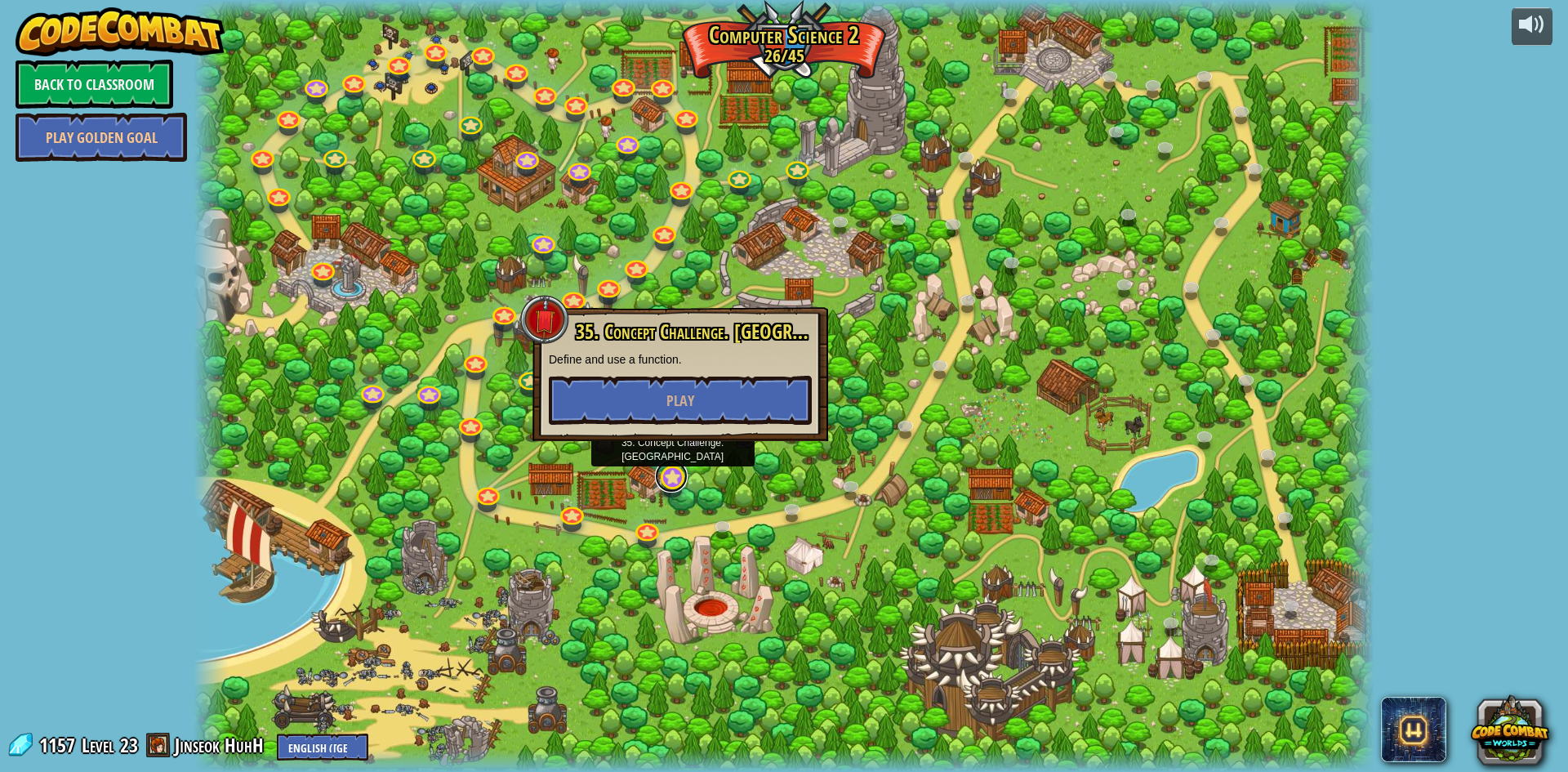
click at [680, 490] on div "8. Picnic Buster Protect the picnickers from patrolling ogres. Play 9. If-strav…" at bounding box center [784, 386] width 1181 height 772
click at [713, 519] on link at bounding box center [725, 528] width 33 height 33
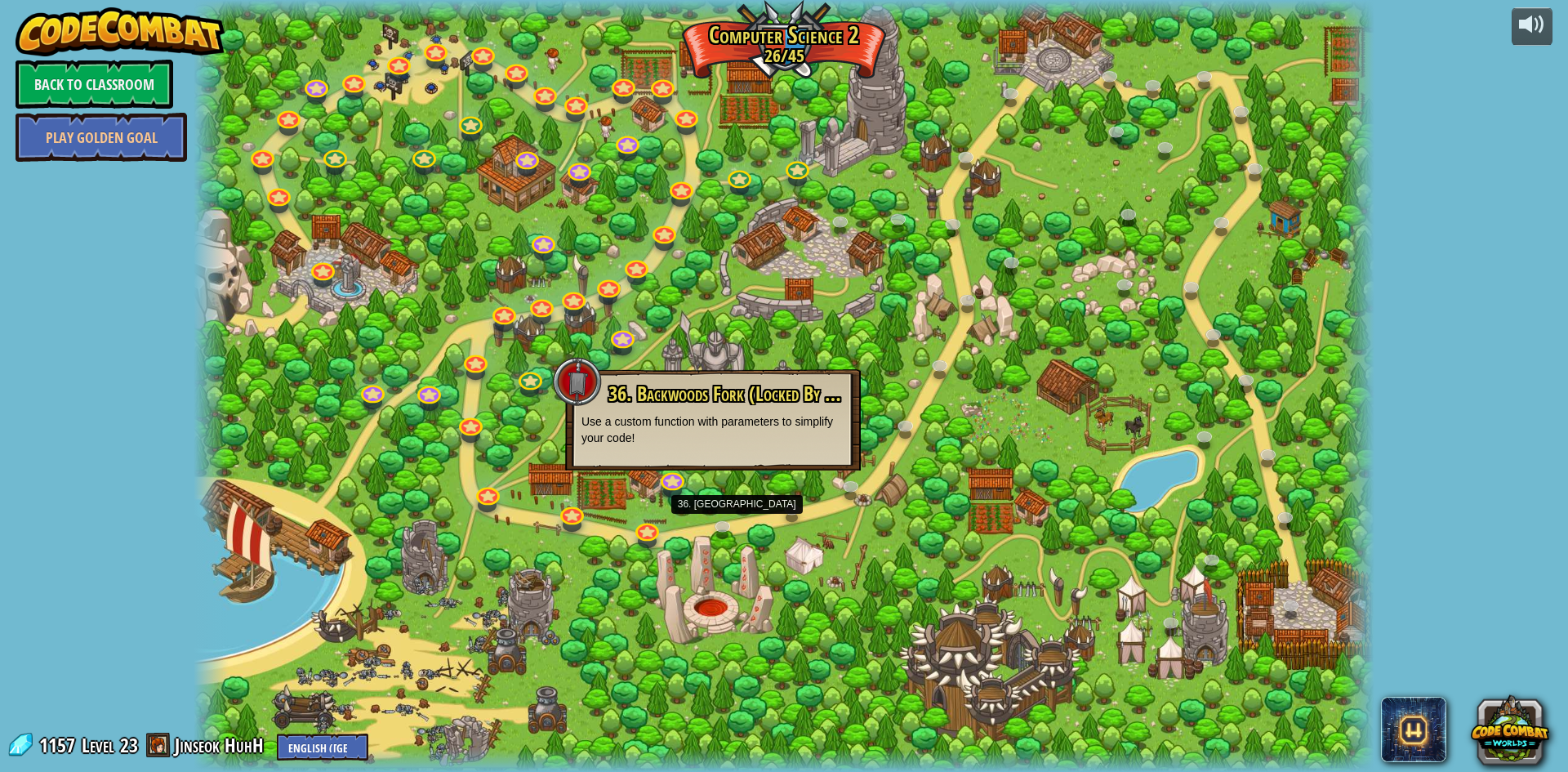
click at [884, 577] on div at bounding box center [784, 386] width 1181 height 772
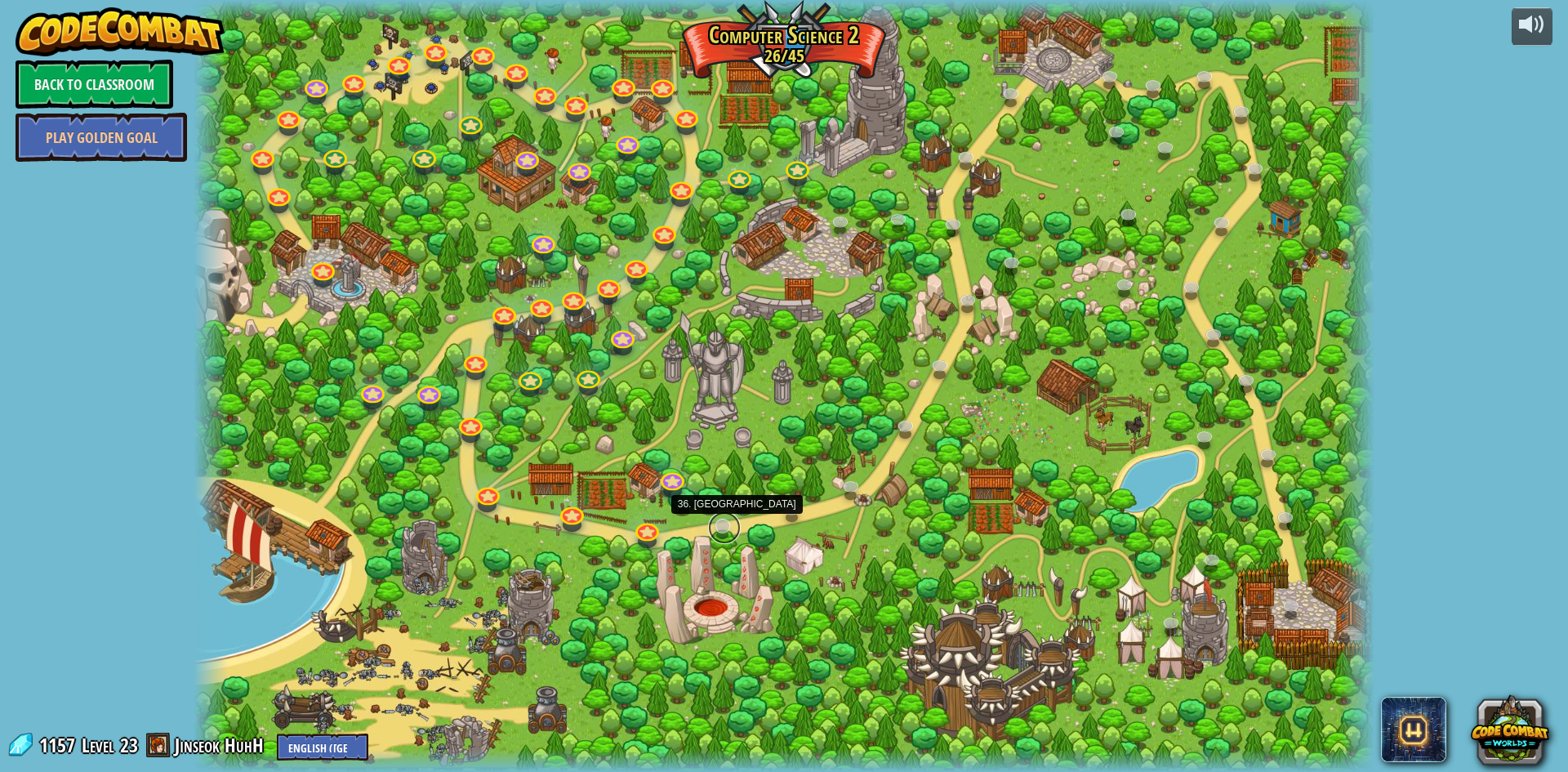
click at [727, 526] on link at bounding box center [725, 528] width 33 height 33
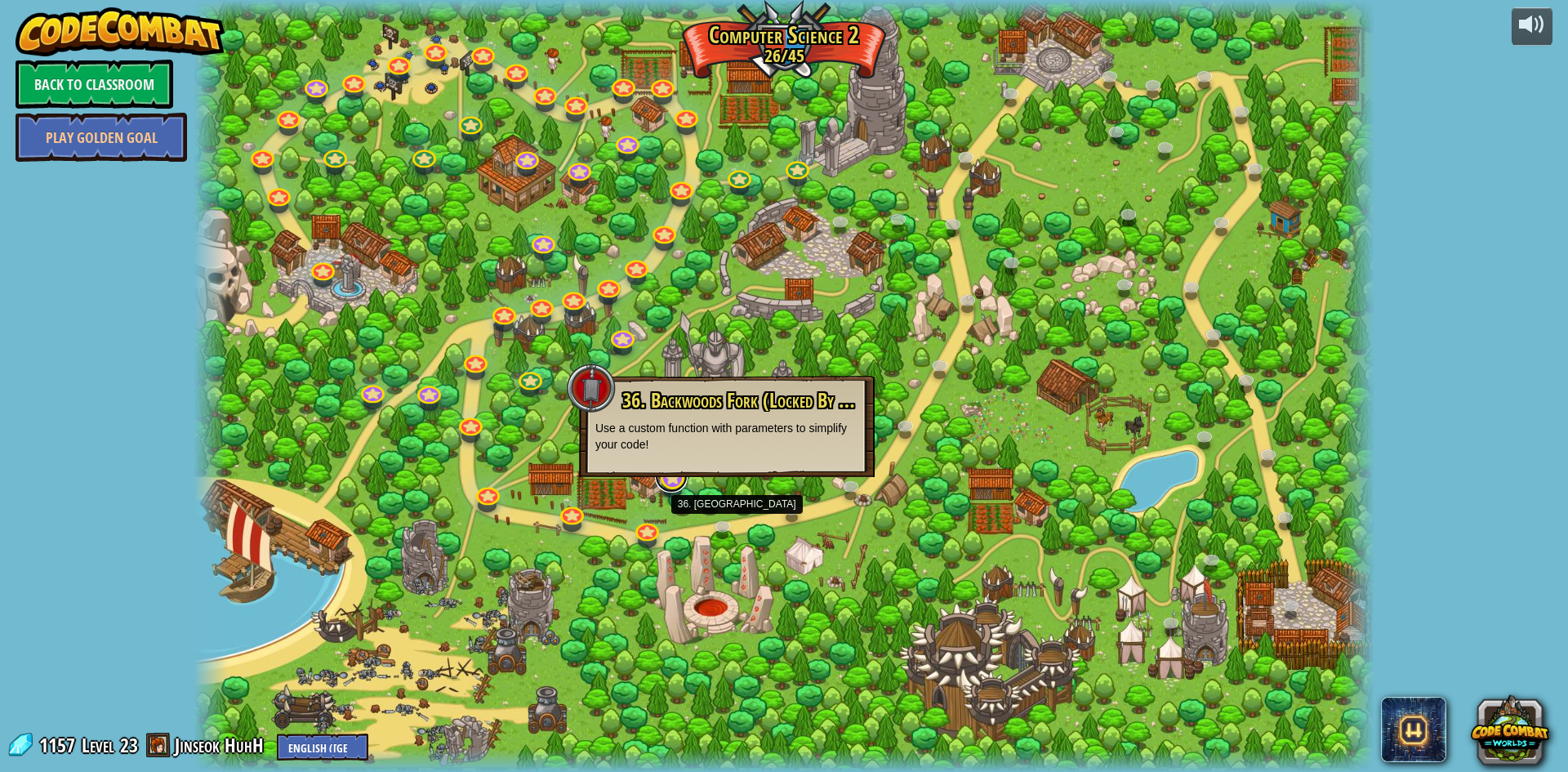
click at [676, 481] on link at bounding box center [671, 476] width 33 height 33
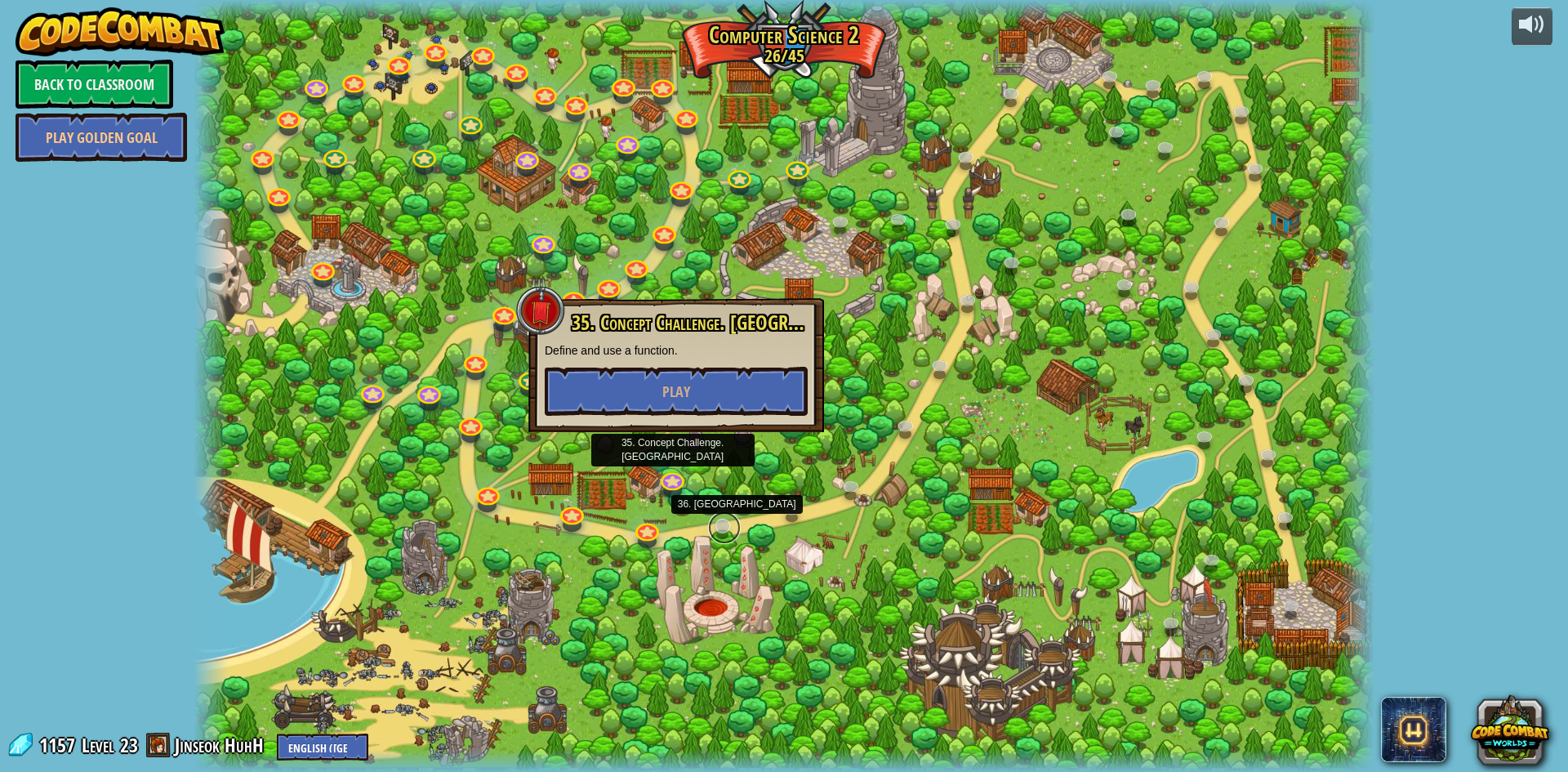
click at [726, 519] on link at bounding box center [725, 528] width 33 height 33
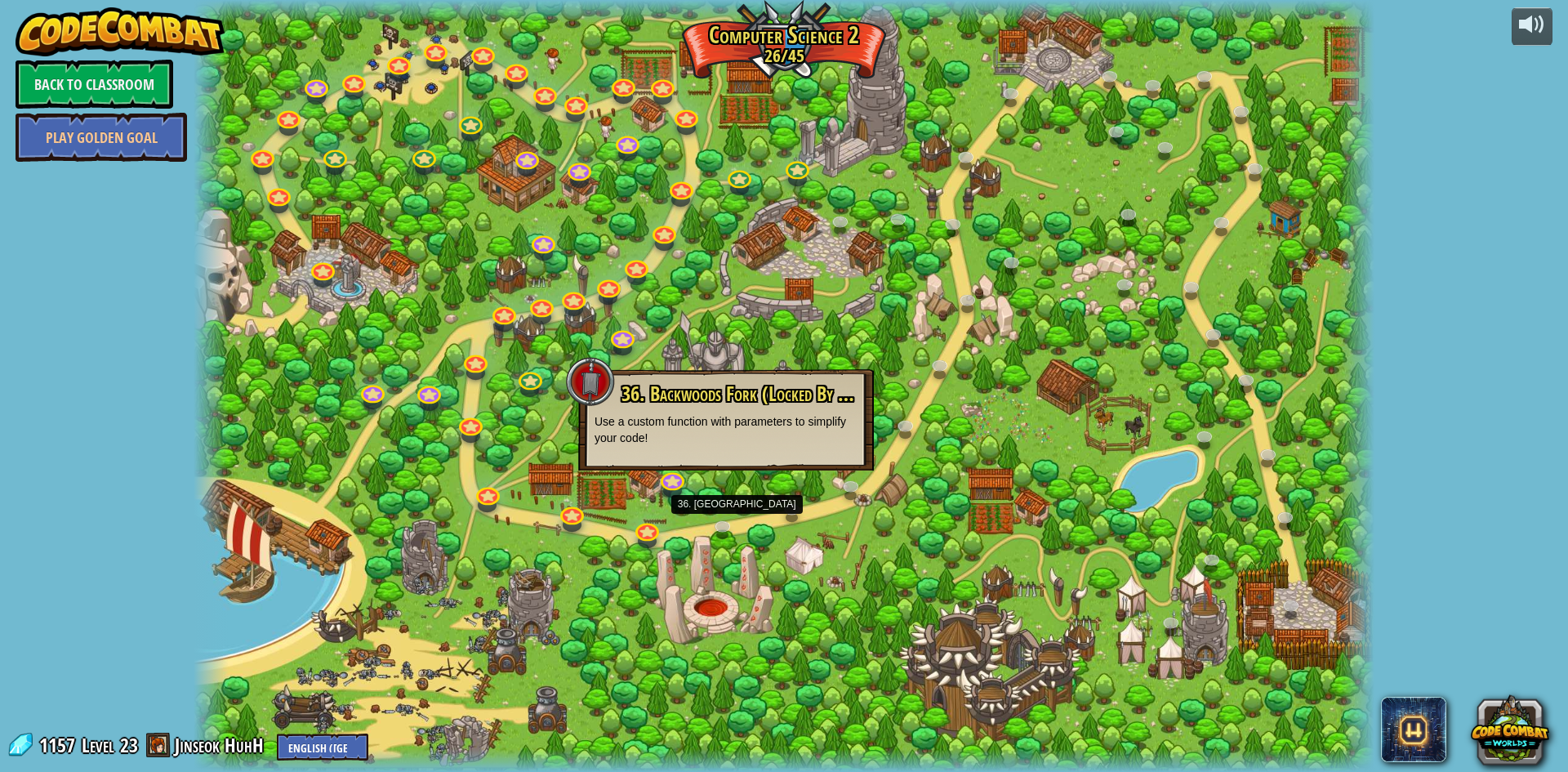
click at [944, 521] on div at bounding box center [784, 386] width 1181 height 772
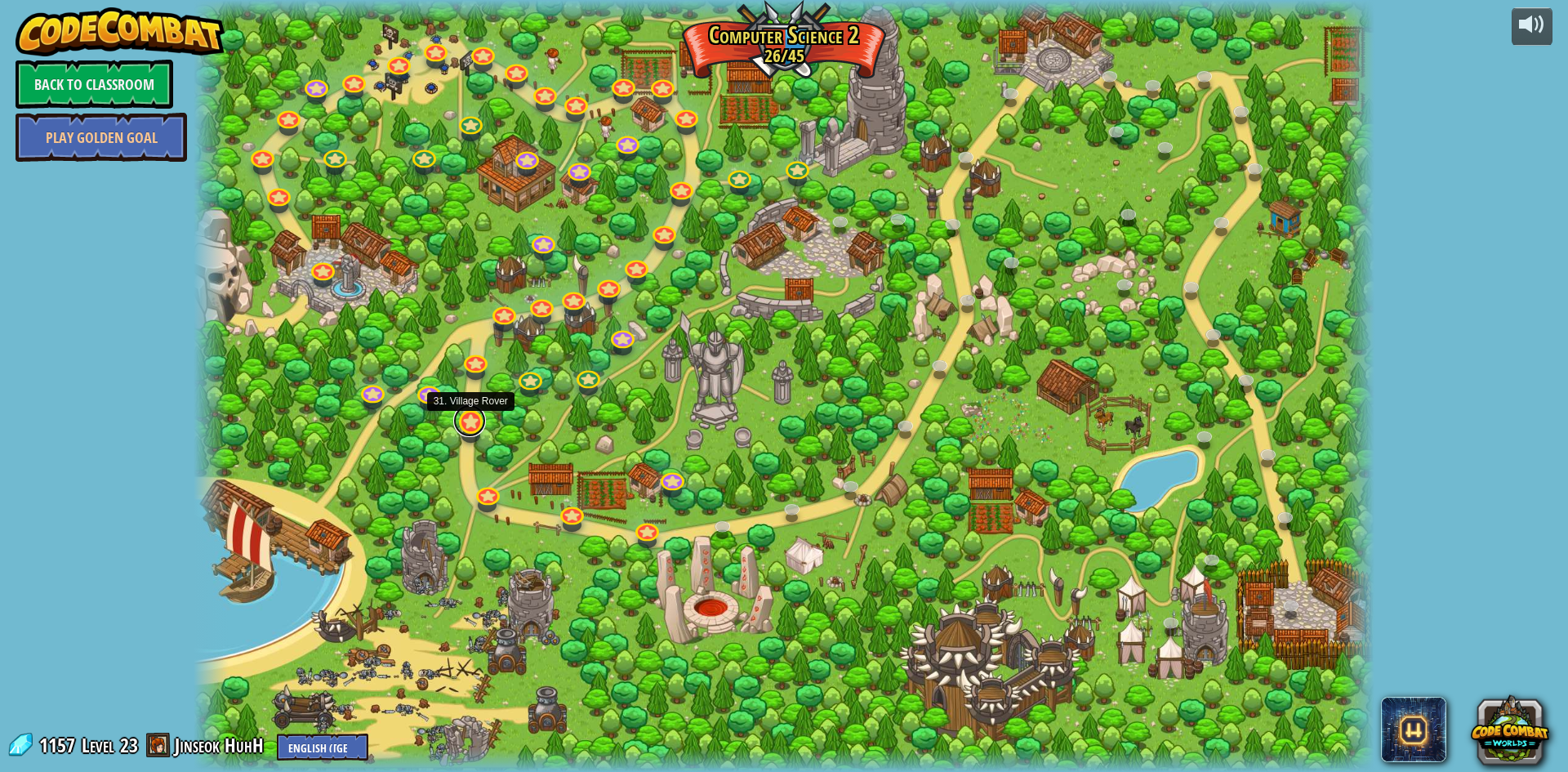
click at [456, 424] on link at bounding box center [470, 421] width 33 height 33
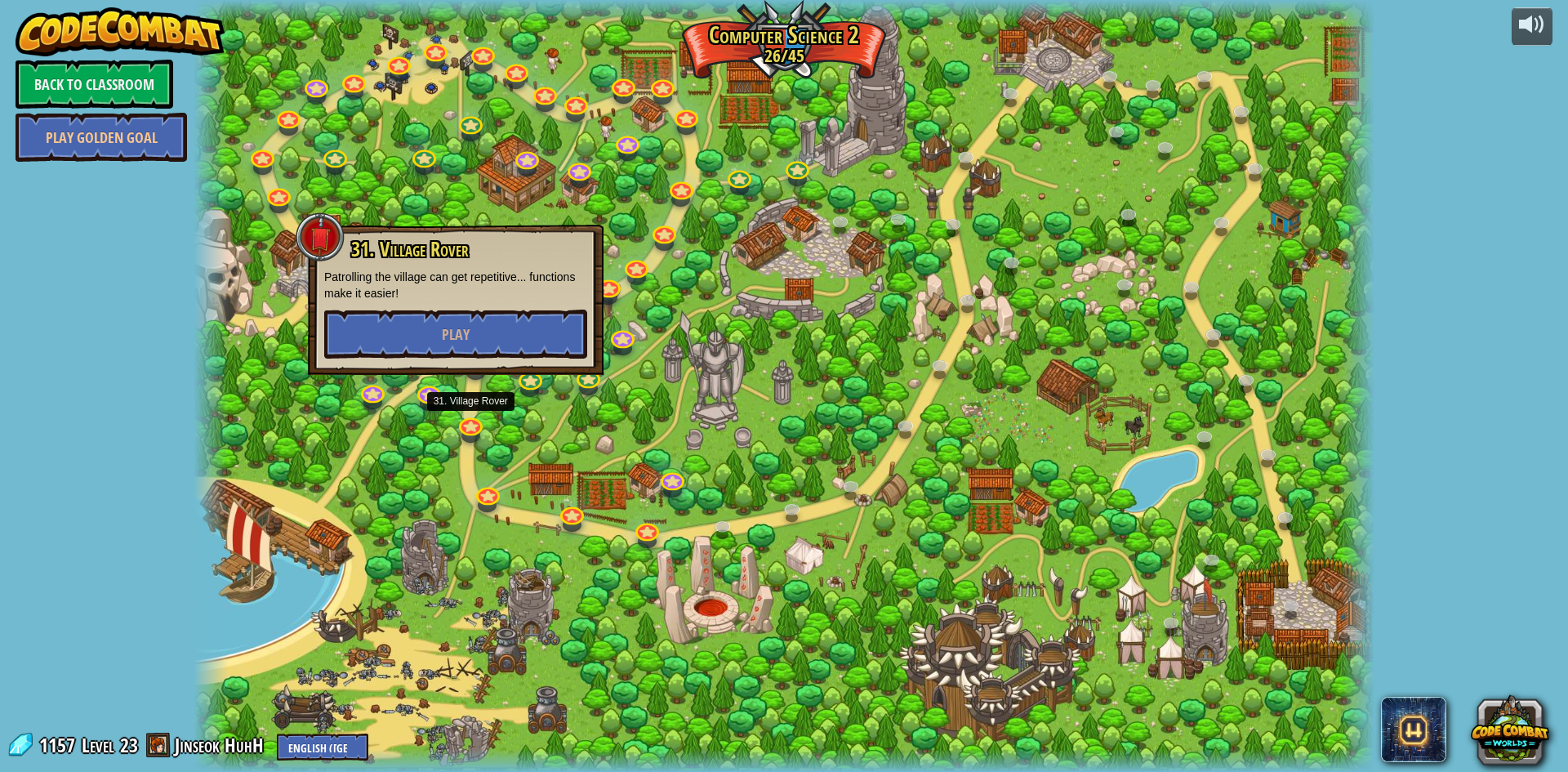
click at [477, 395] on div at bounding box center [784, 386] width 1181 height 772
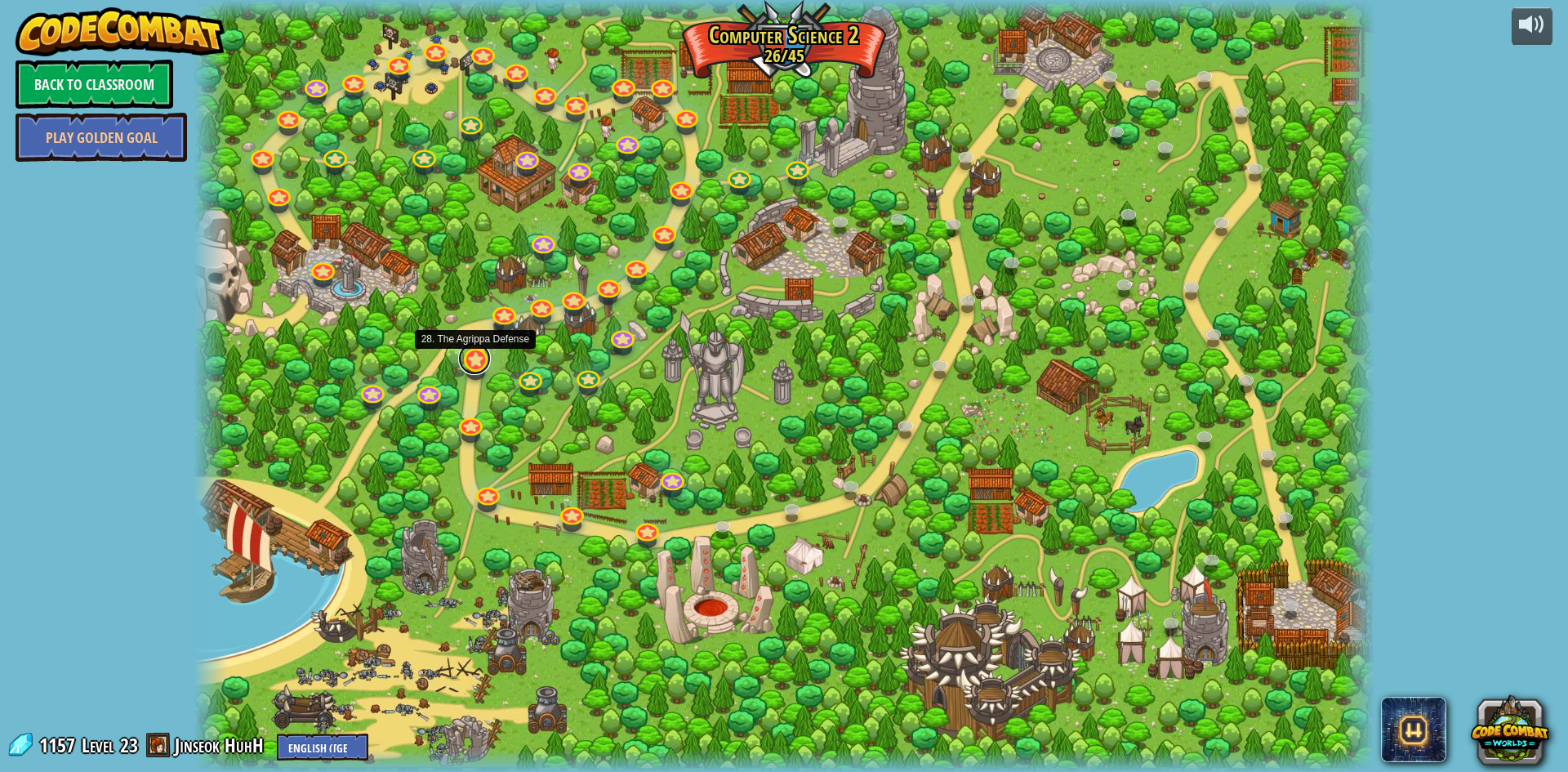
click at [482, 358] on link at bounding box center [475, 358] width 33 height 33
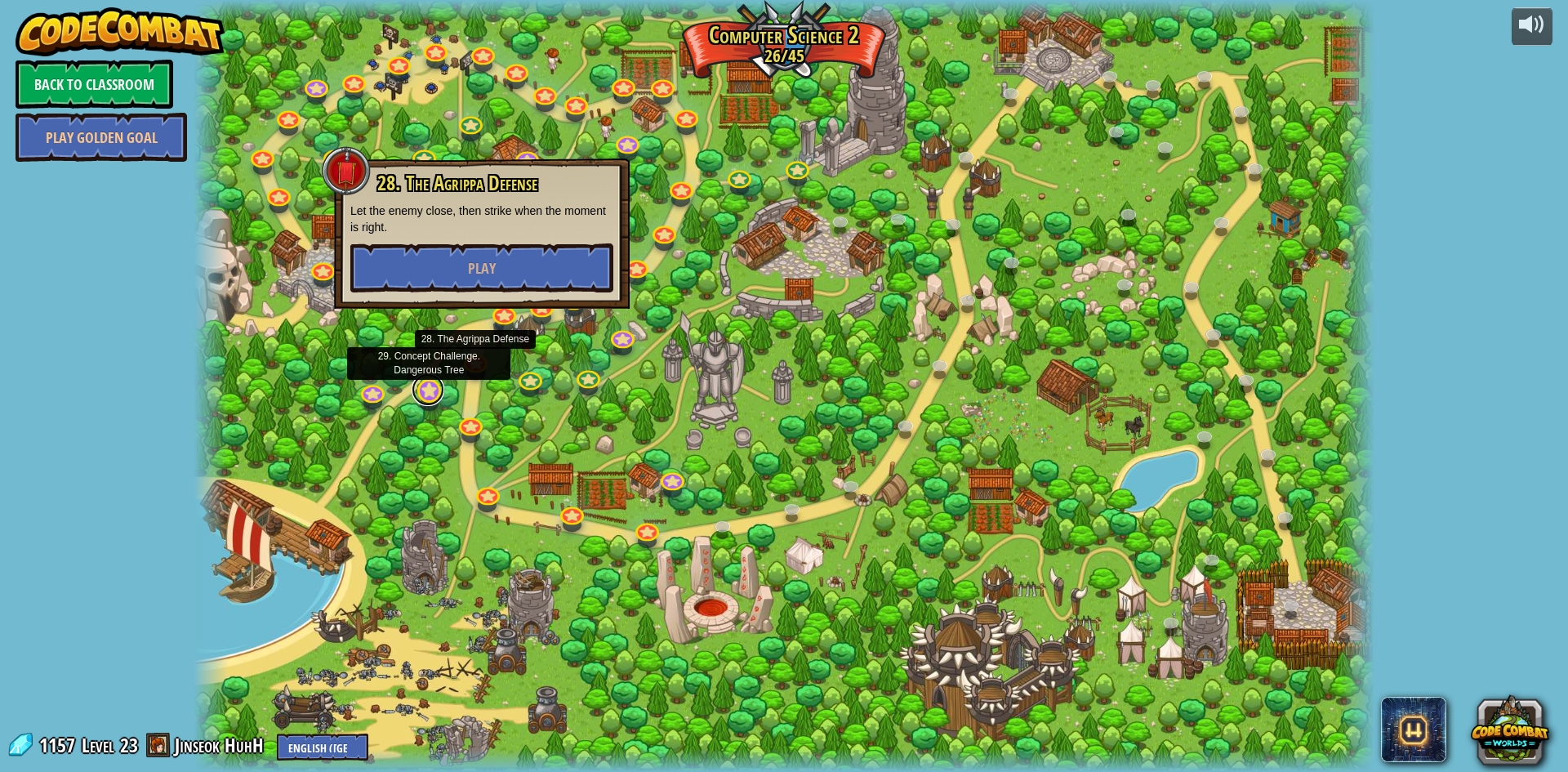
click at [426, 402] on link at bounding box center [429, 390] width 33 height 33
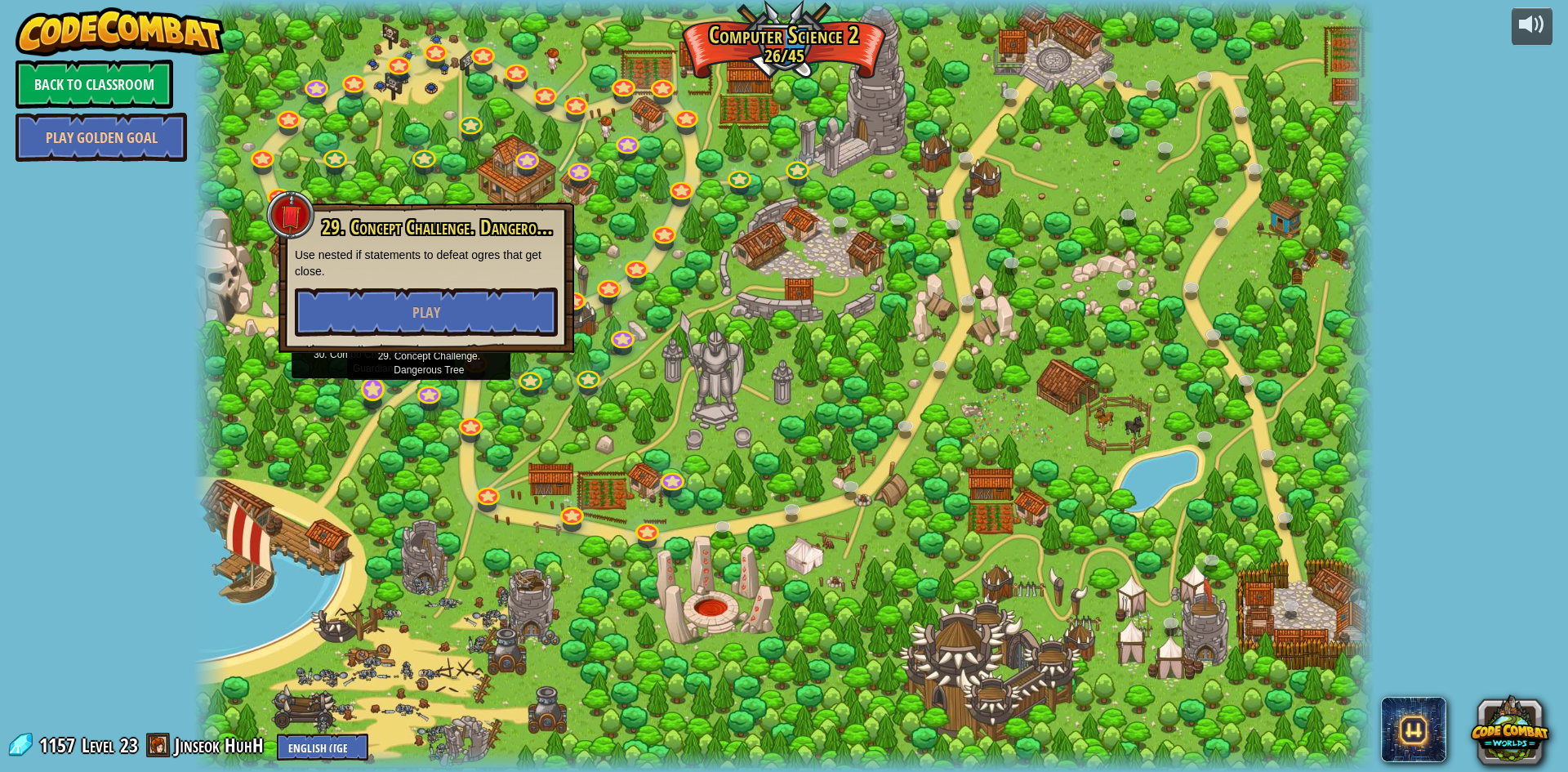
click at [365, 402] on div at bounding box center [372, 402] width 19 height 14
click at [374, 402] on div "8. Picnic Buster Protect the picnickers from patrolling ogres. Play 9. If-strav…" at bounding box center [784, 386] width 1181 height 772
click at [383, 385] on link at bounding box center [372, 388] width 33 height 33
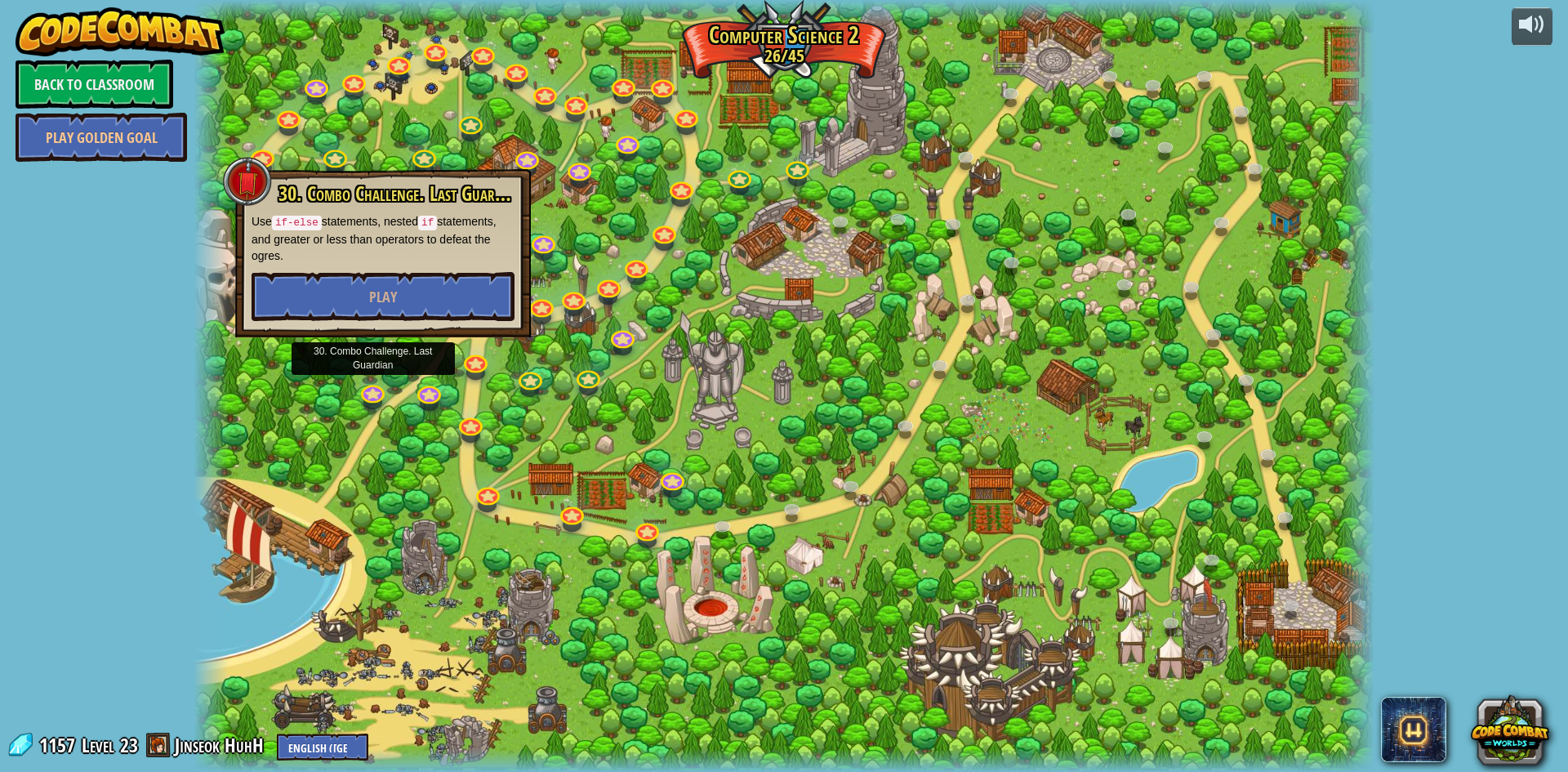
click at [428, 247] on p "Use if-else statements, nested if statements, and greater or less than operator…" at bounding box center [383, 238] width 263 height 50
click at [428, 272] on button "Play" at bounding box center [383, 296] width 263 height 49
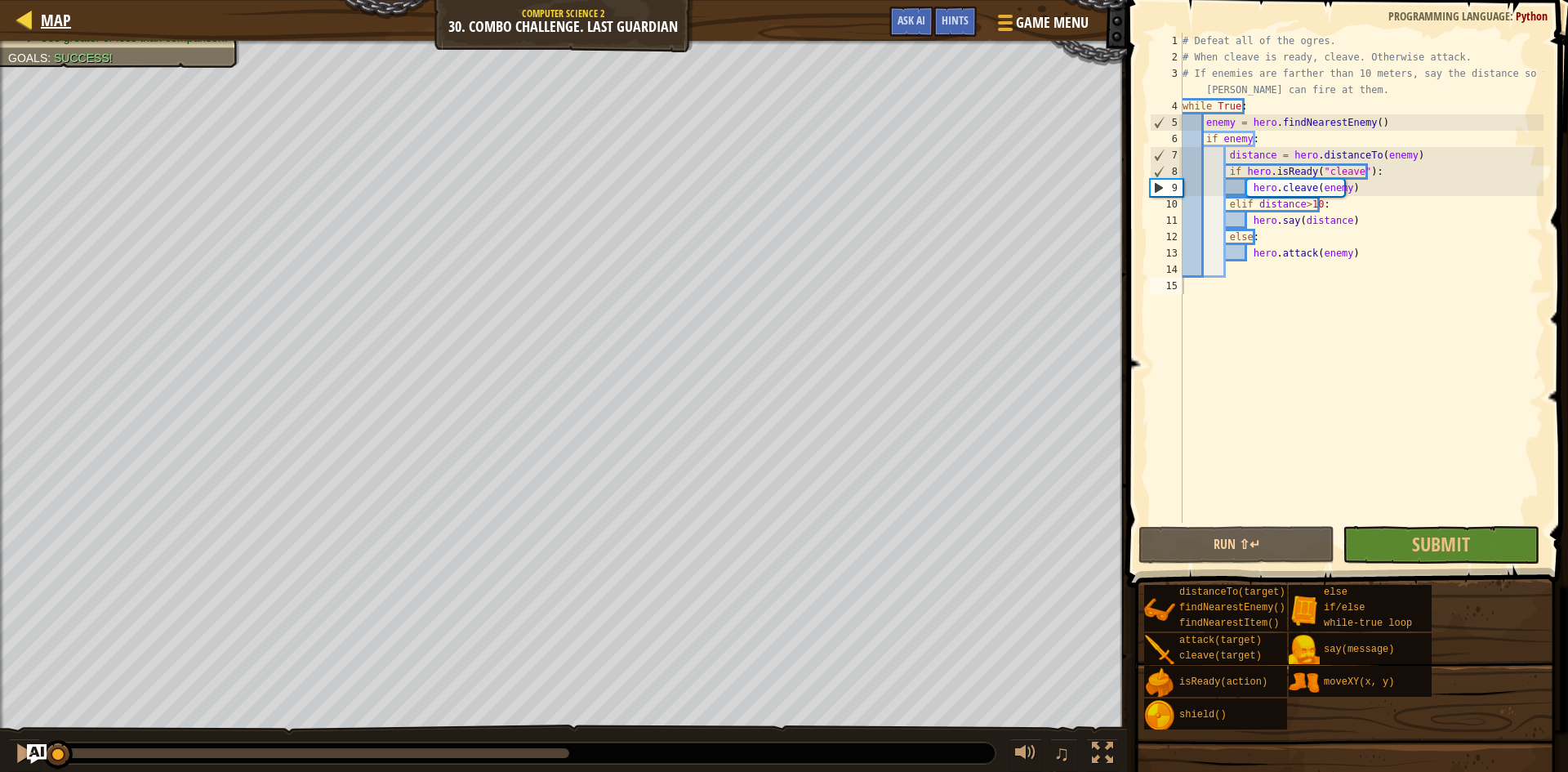
click at [51, 6] on div "Map" at bounding box center [52, 20] width 38 height 40
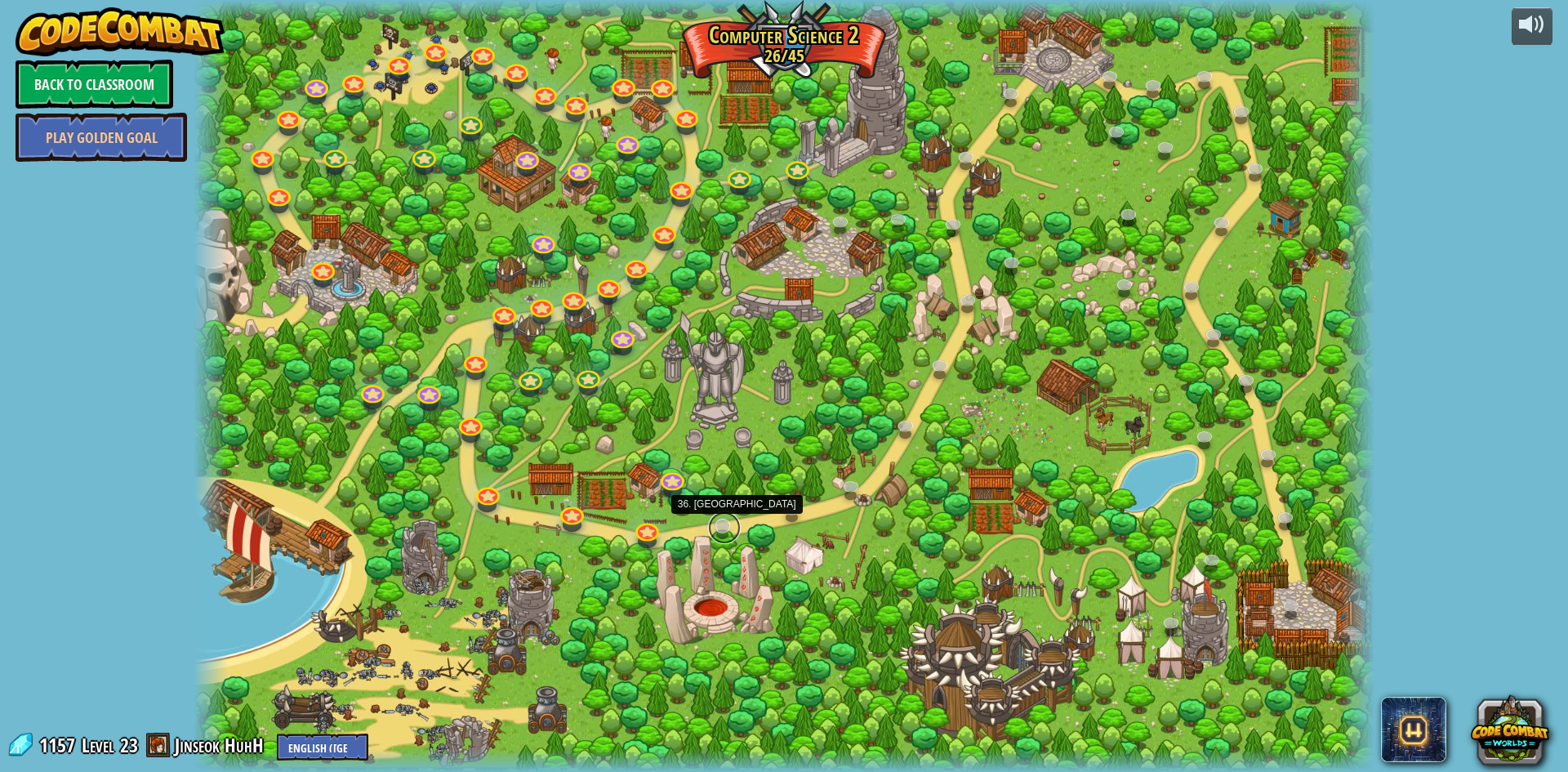
click at [722, 519] on link at bounding box center [725, 528] width 33 height 33
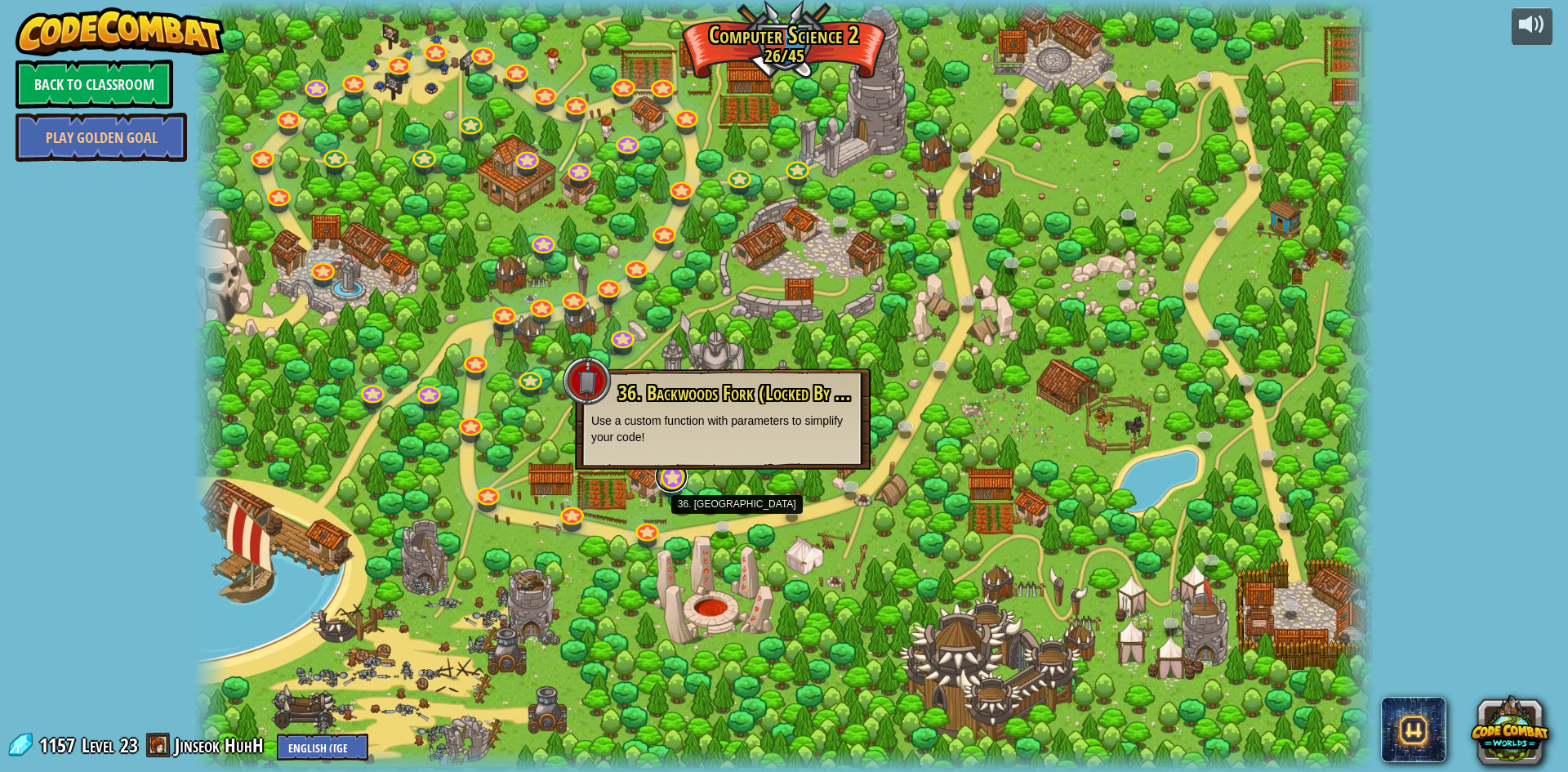
click at [675, 481] on link at bounding box center [671, 476] width 33 height 33
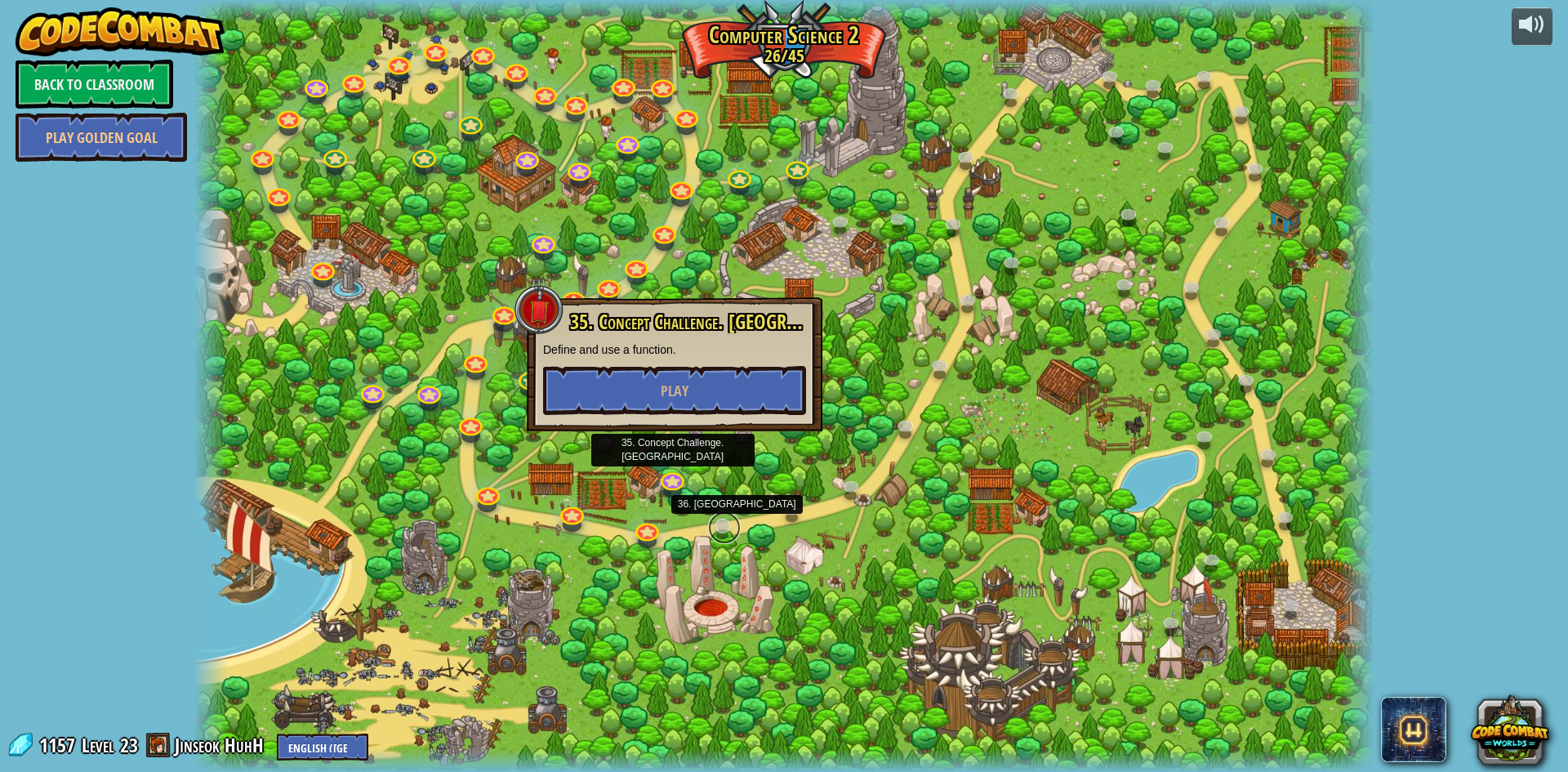
click at [734, 519] on link at bounding box center [725, 528] width 33 height 33
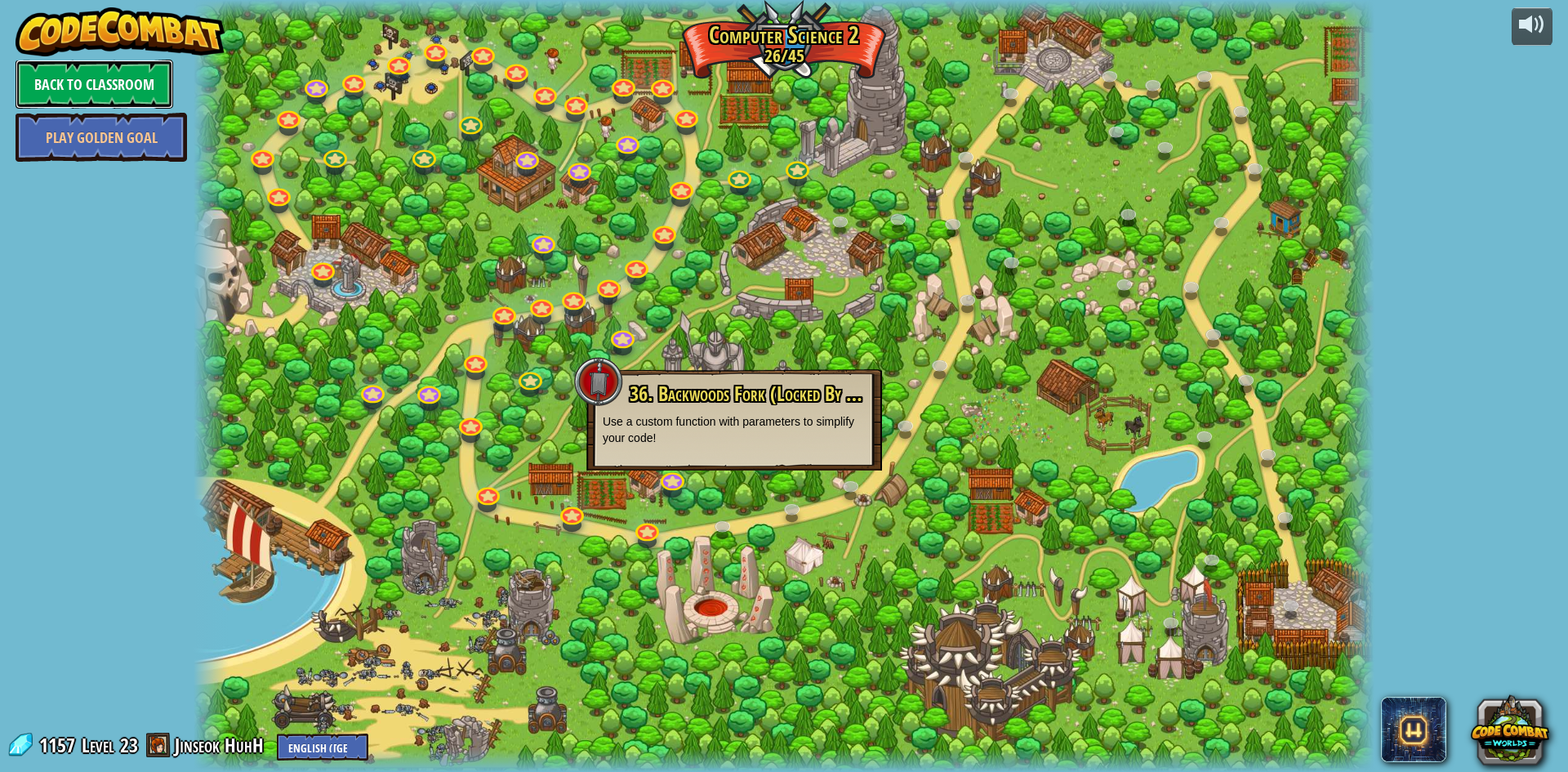
click at [60, 91] on link "Back to Classroom" at bounding box center [94, 83] width 158 height 49
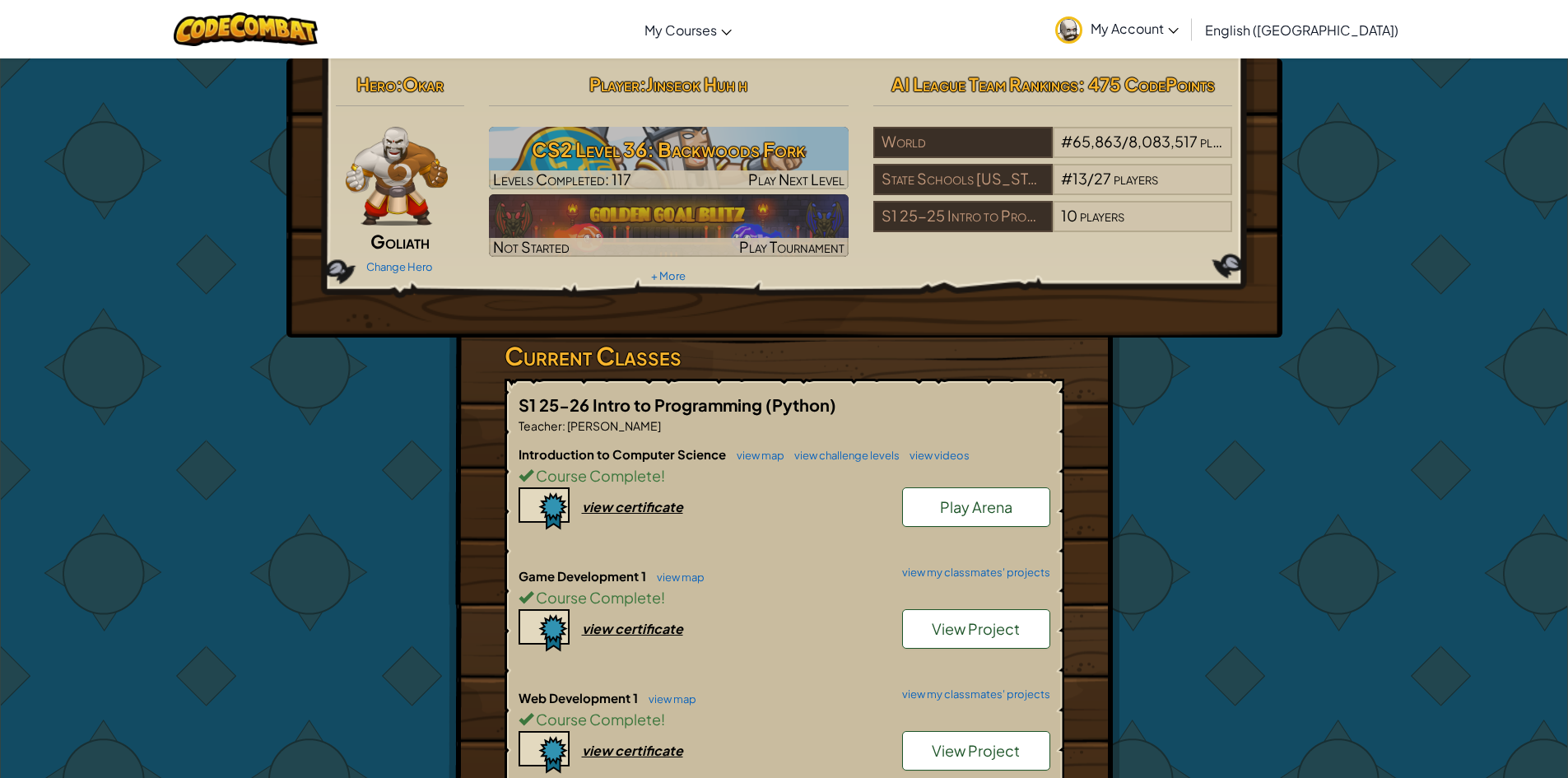
click at [404, 252] on span "Goliath" at bounding box center [399, 241] width 59 height 23
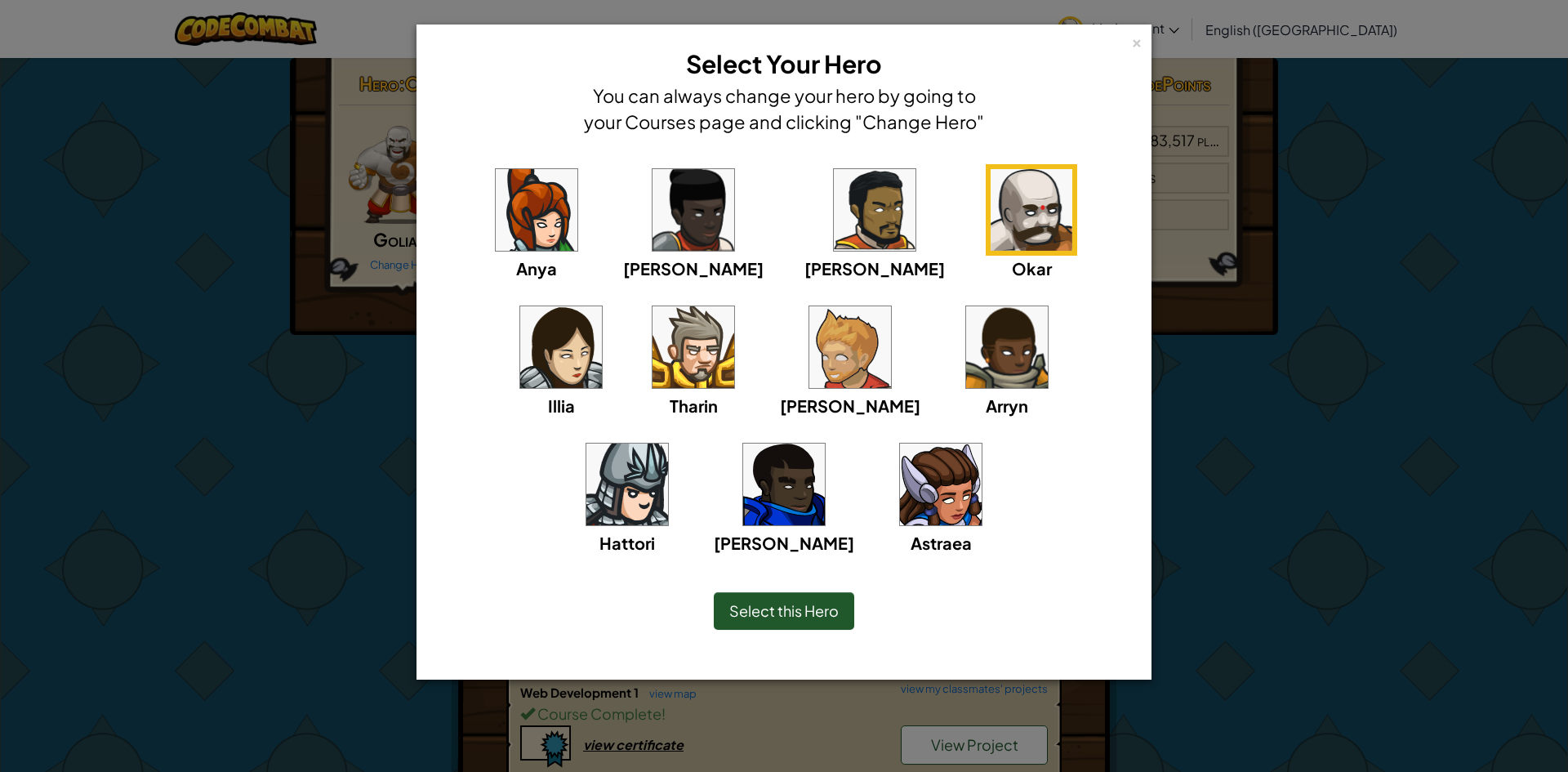
click at [374, 273] on div "× Select Your Hero You can always change your hero by going to your Courses pag…" at bounding box center [784, 386] width 1568 height 772
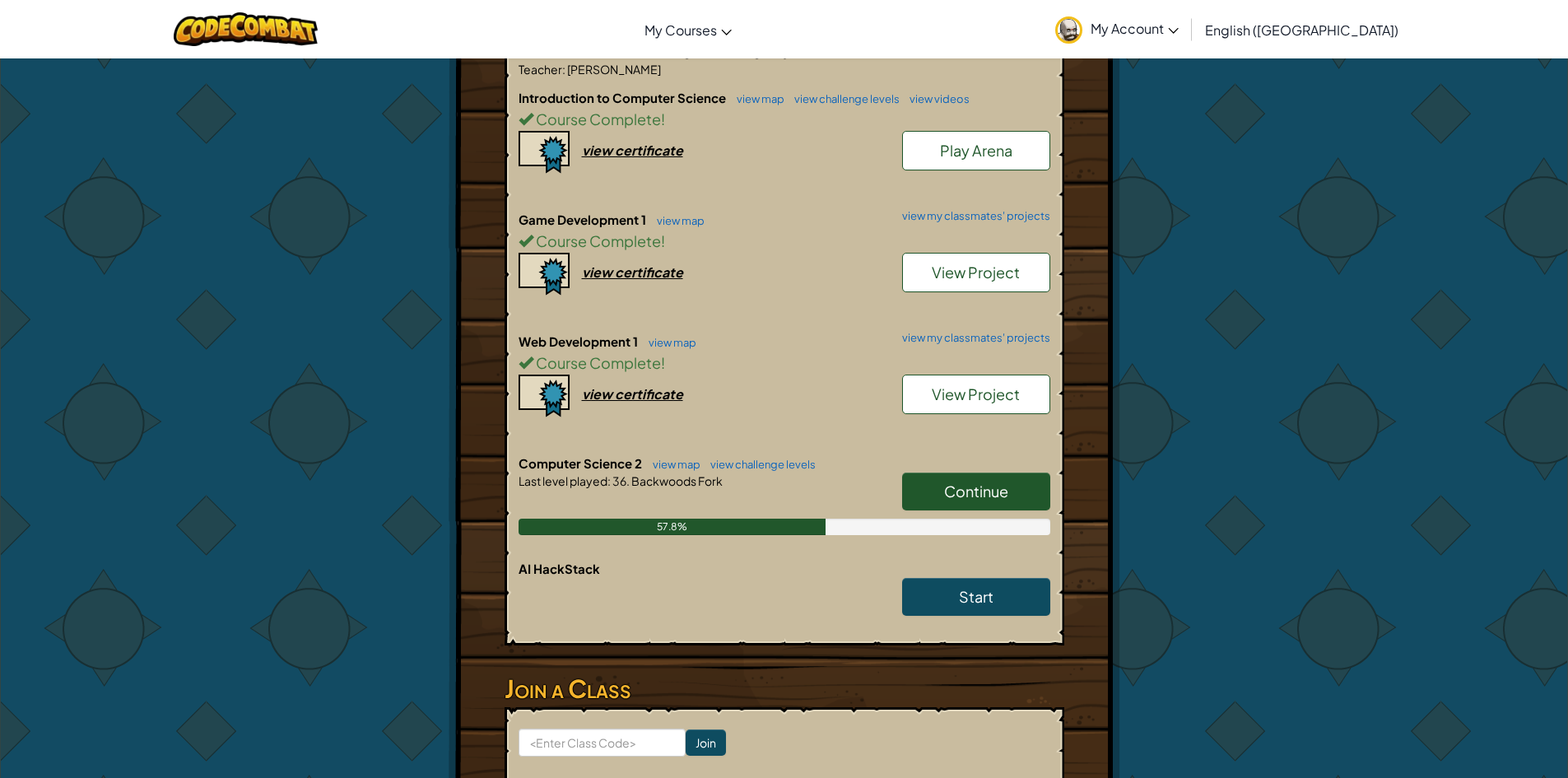
scroll to position [494, 0]
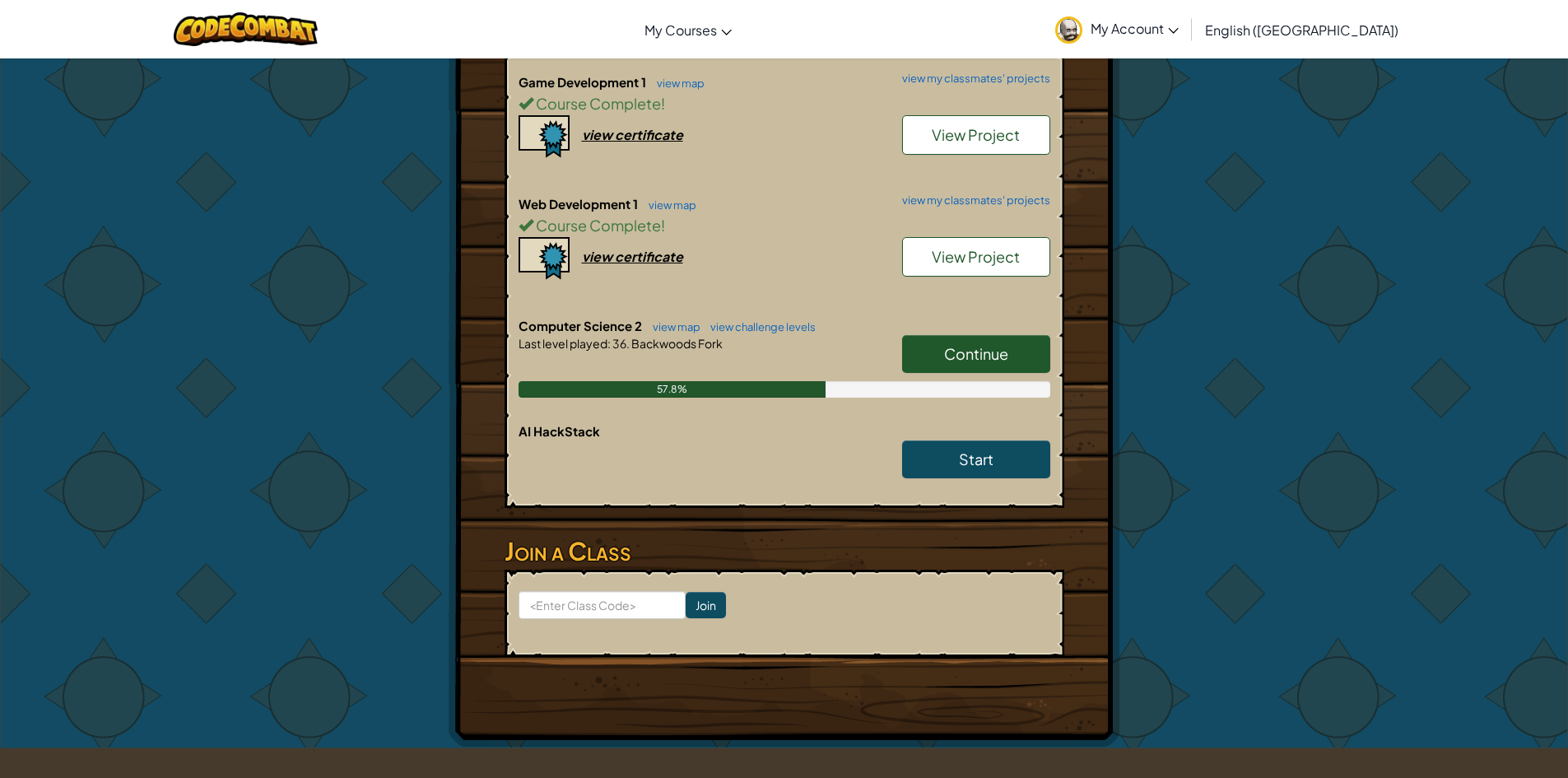
click at [942, 363] on link "Continue" at bounding box center [976, 354] width 148 height 38
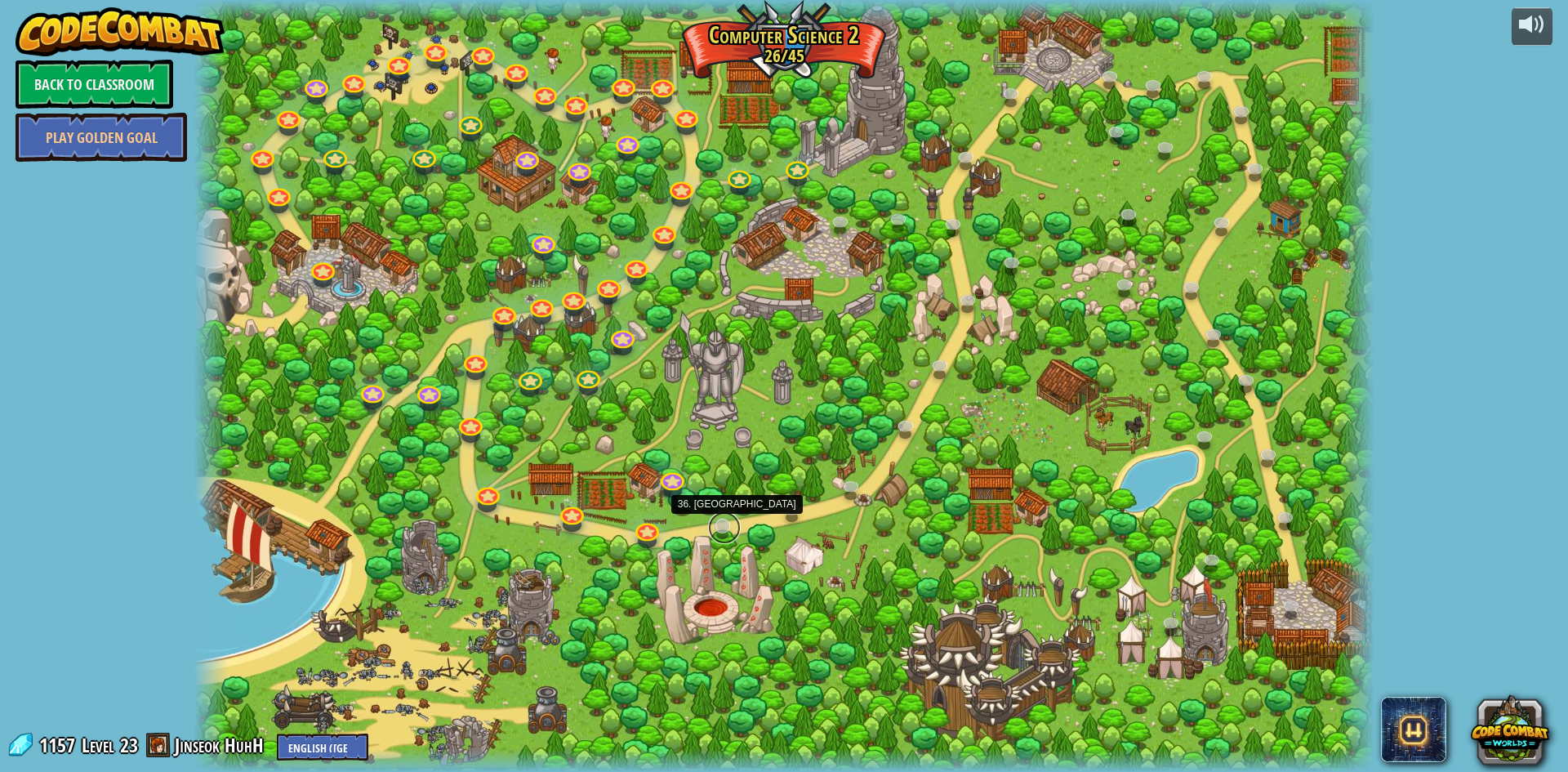
click at [722, 527] on link at bounding box center [725, 528] width 33 height 33
click at [729, 519] on link at bounding box center [725, 528] width 33 height 33
click at [659, 476] on link at bounding box center [671, 476] width 33 height 33
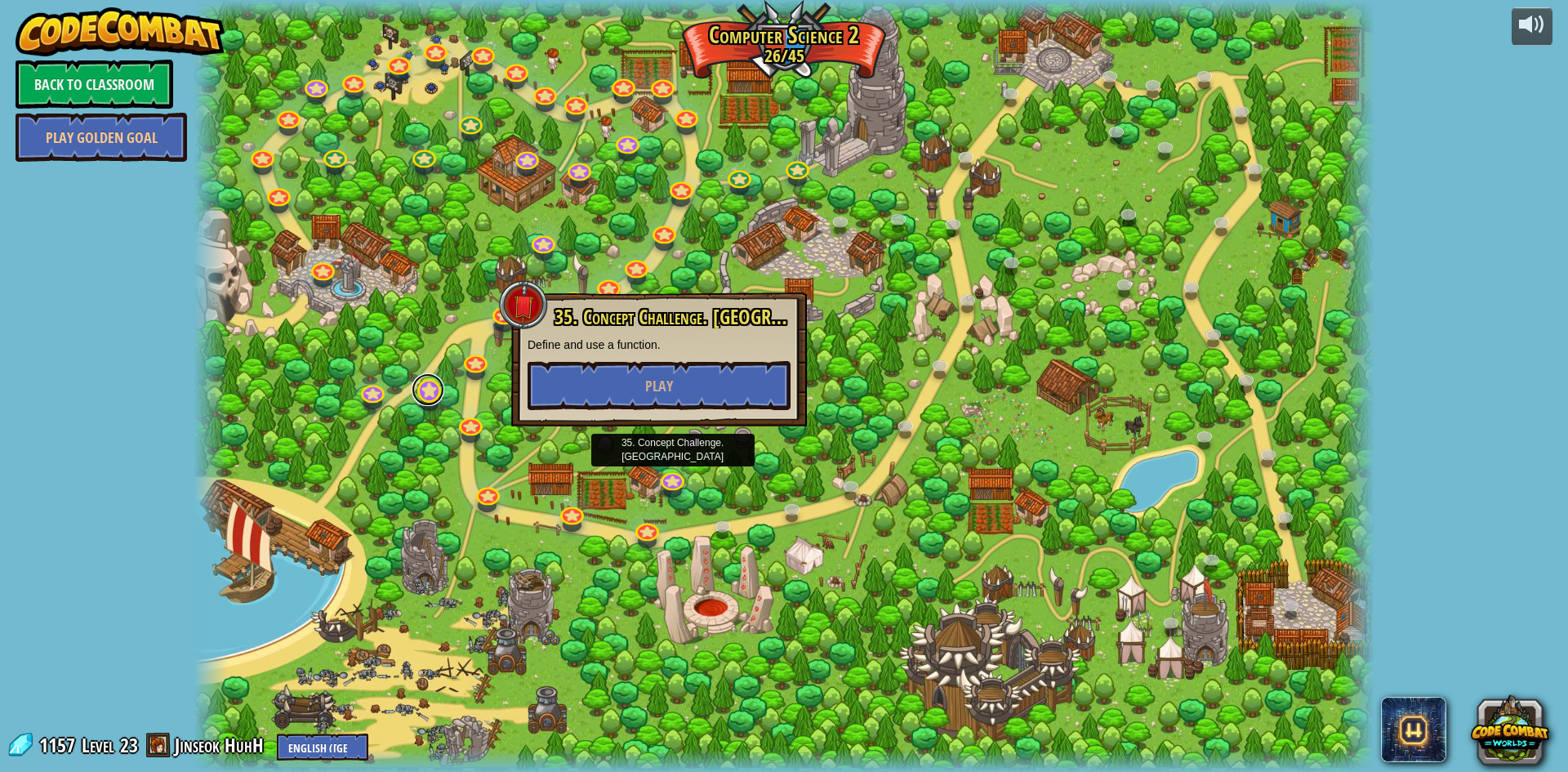
click at [419, 402] on link at bounding box center [429, 390] width 33 height 33
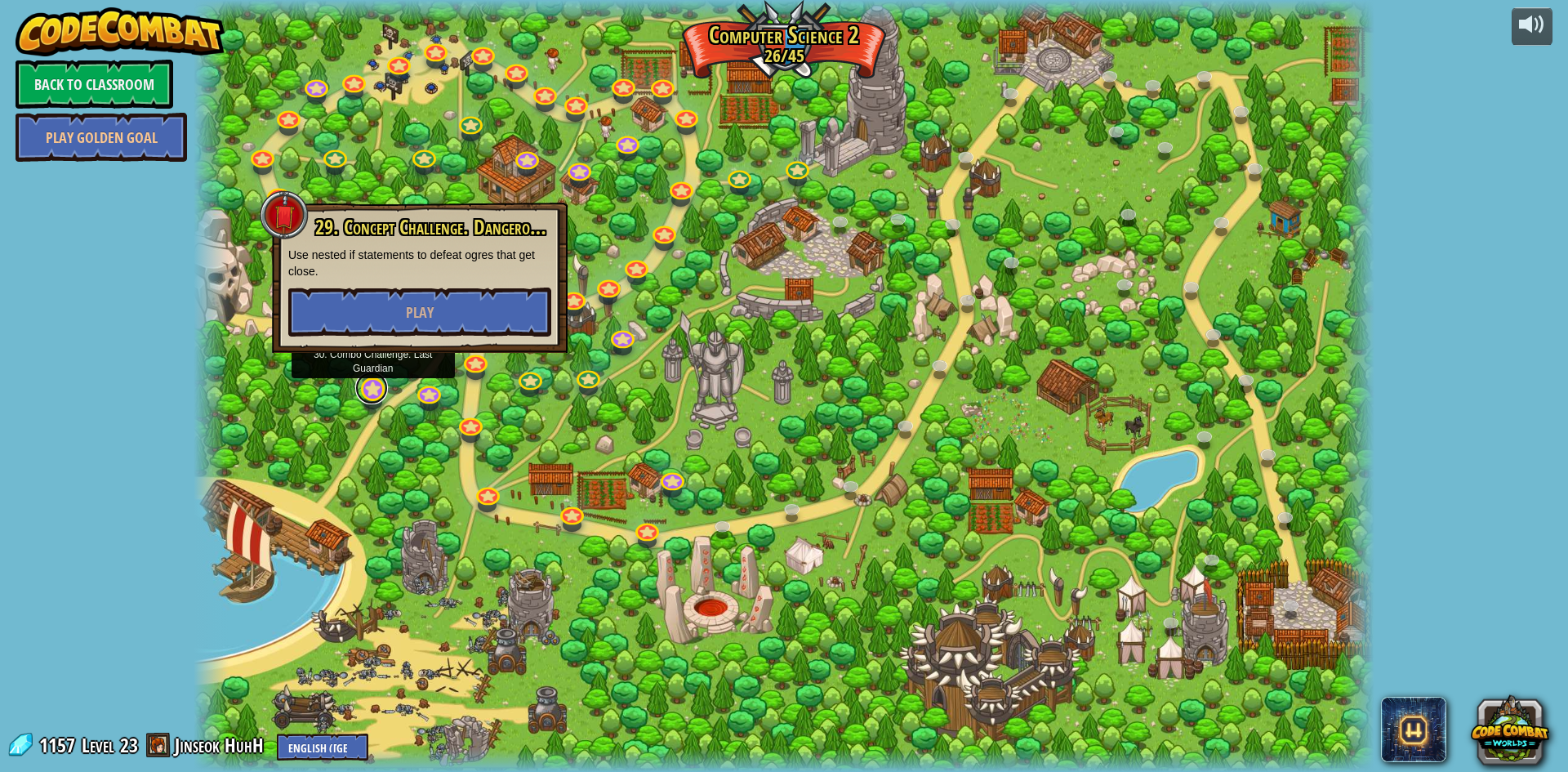
click at [375, 400] on link at bounding box center [372, 388] width 33 height 33
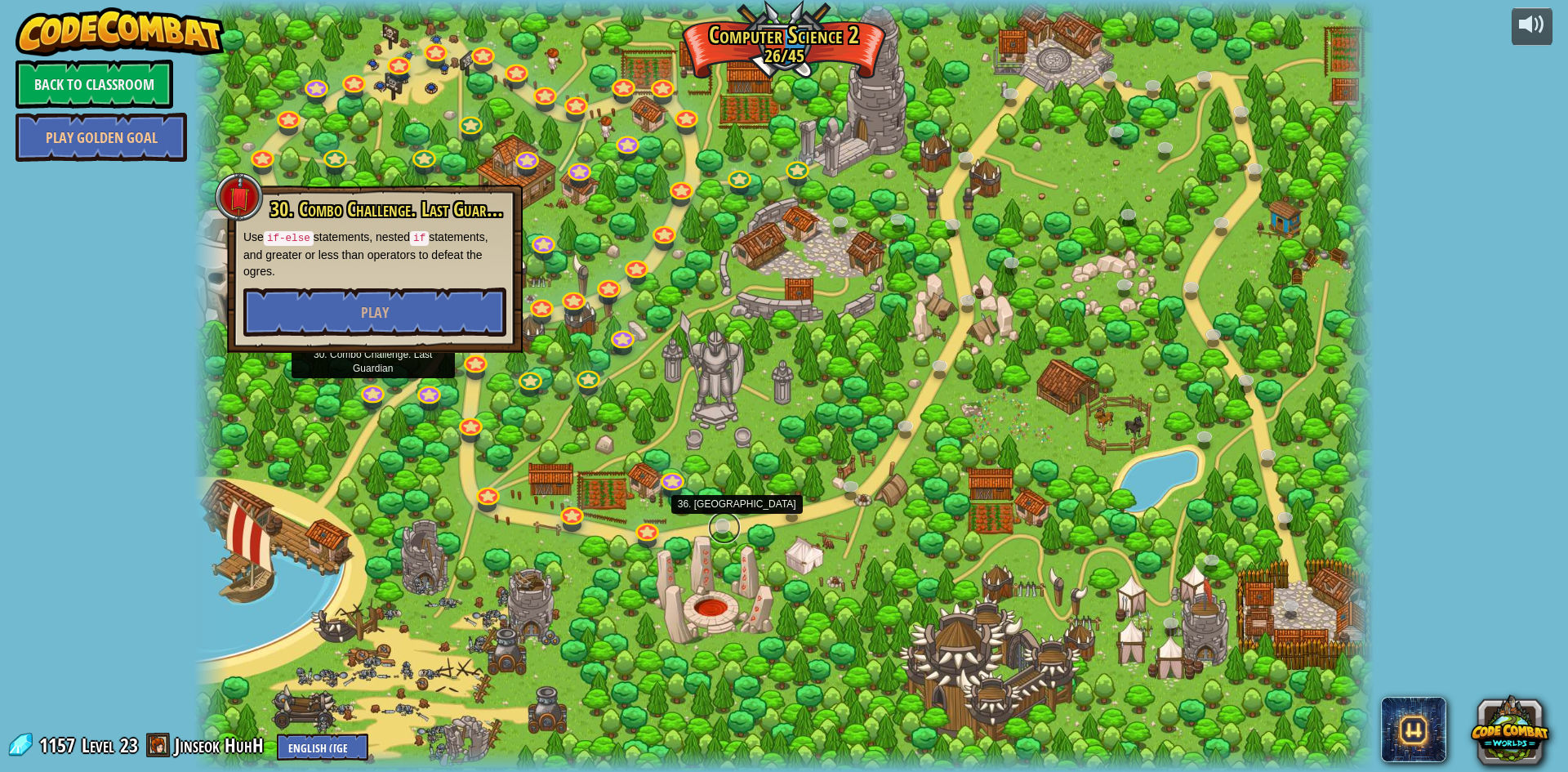
click at [717, 525] on link at bounding box center [725, 528] width 33 height 33
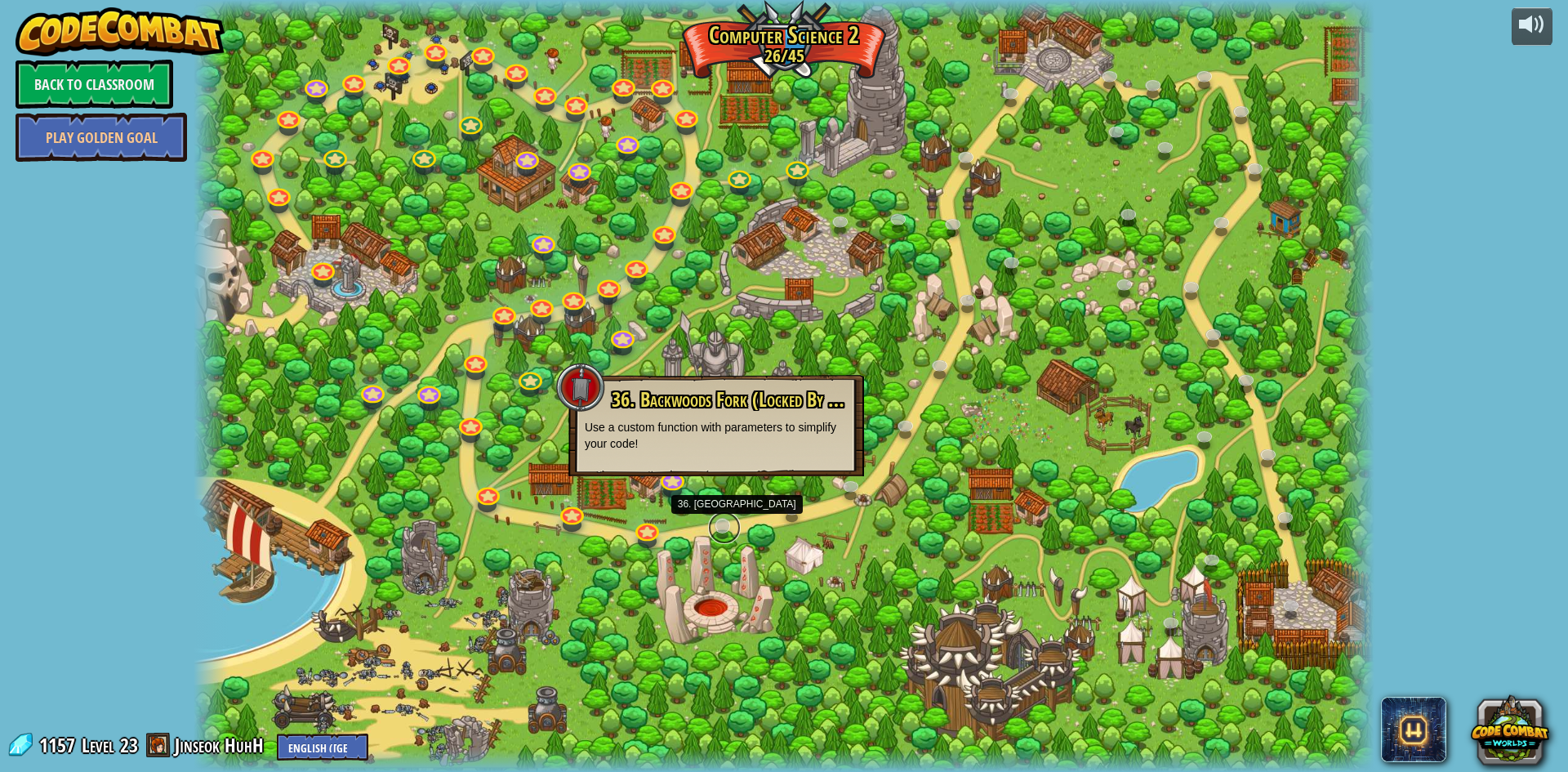
click at [717, 525] on link at bounding box center [725, 528] width 33 height 33
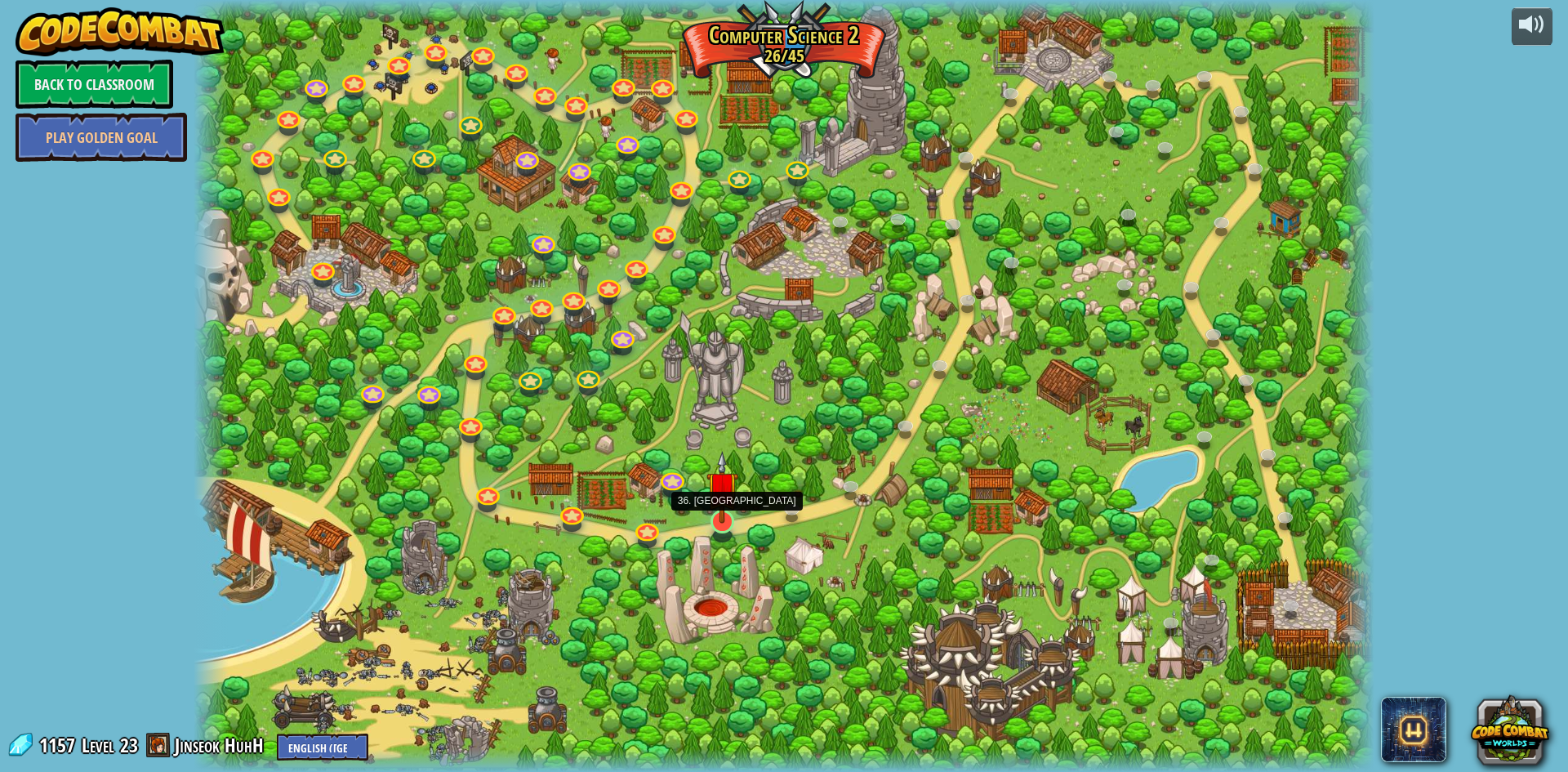
click at [717, 513] on img at bounding box center [722, 487] width 32 height 73
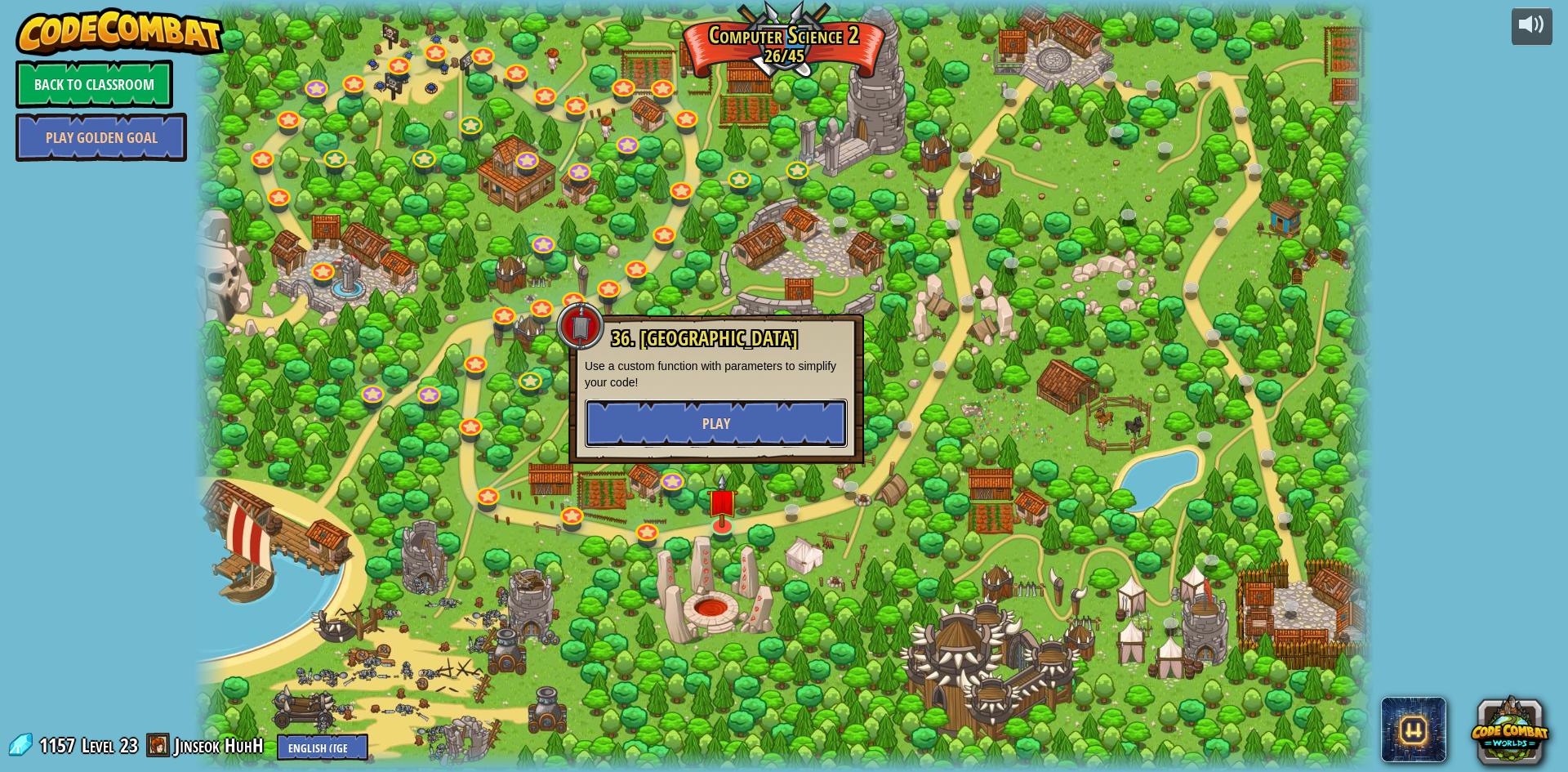
click at [718, 422] on span "Play" at bounding box center [717, 424] width 28 height 21
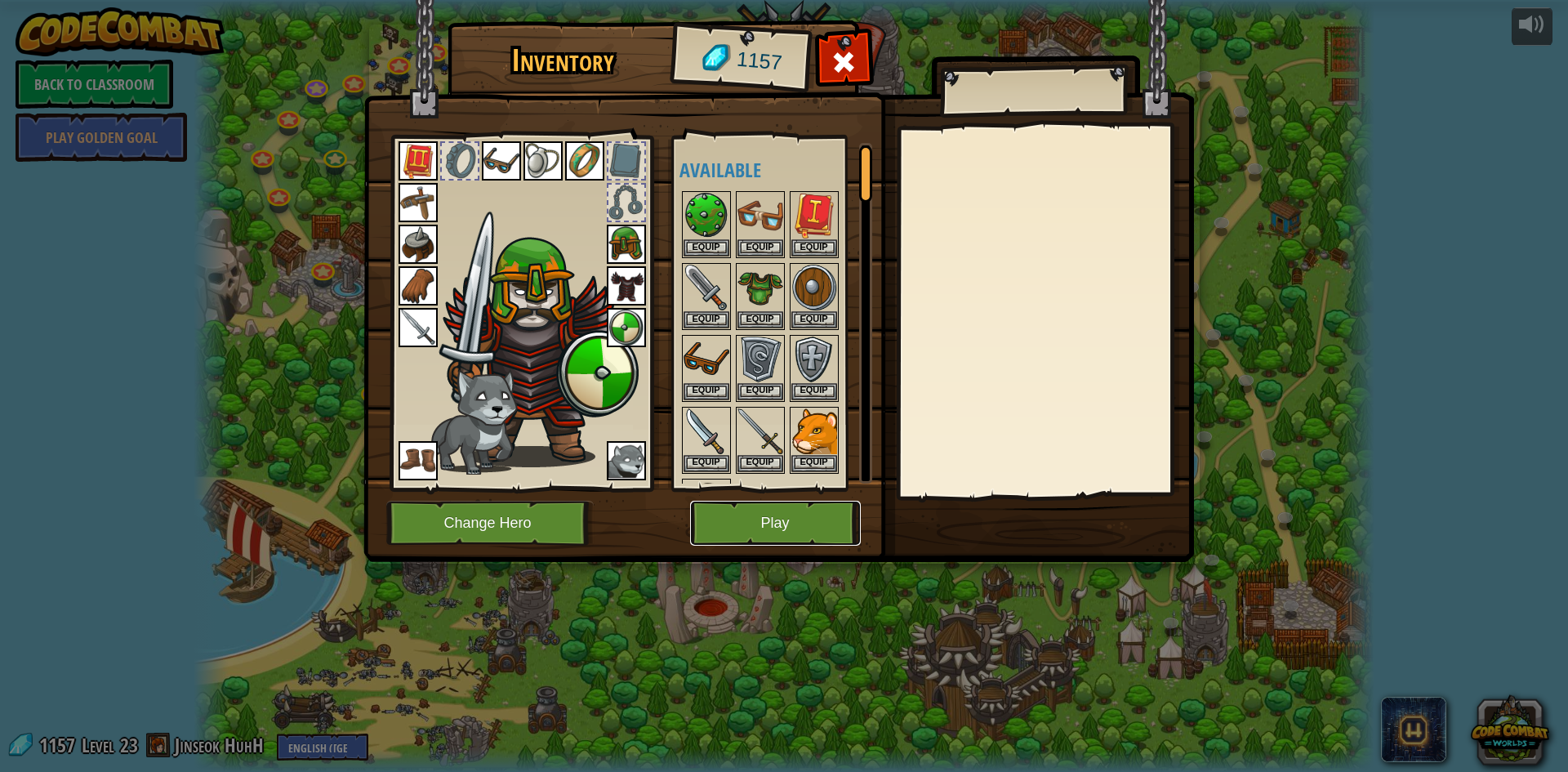
click at [727, 506] on button "Play" at bounding box center [775, 523] width 171 height 45
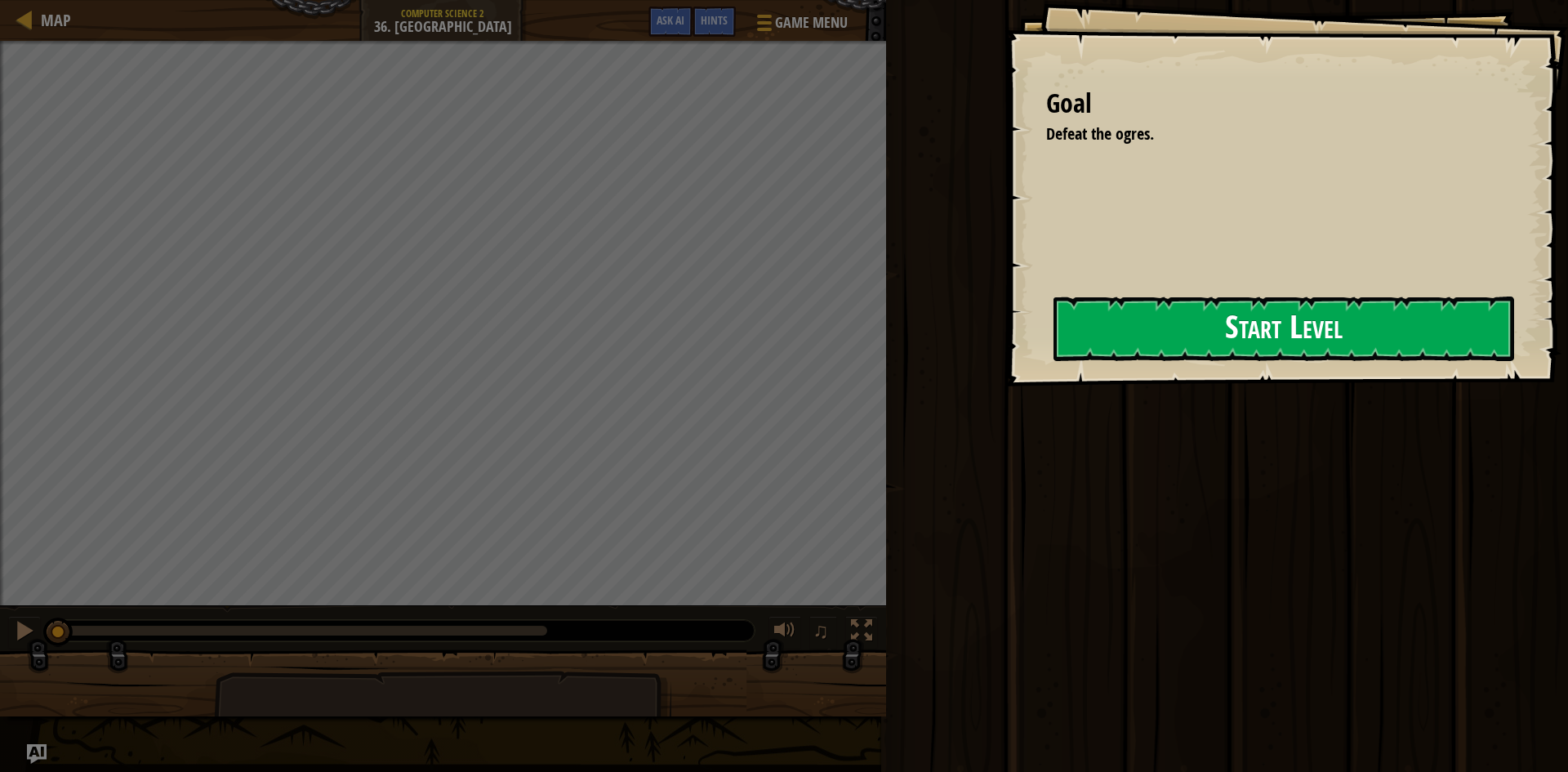
drag, startPoint x: 1172, startPoint y: 340, endPoint x: 1182, endPoint y: 344, distance: 10.8
click at [1173, 340] on button "Start Level" at bounding box center [1284, 329] width 461 height 64
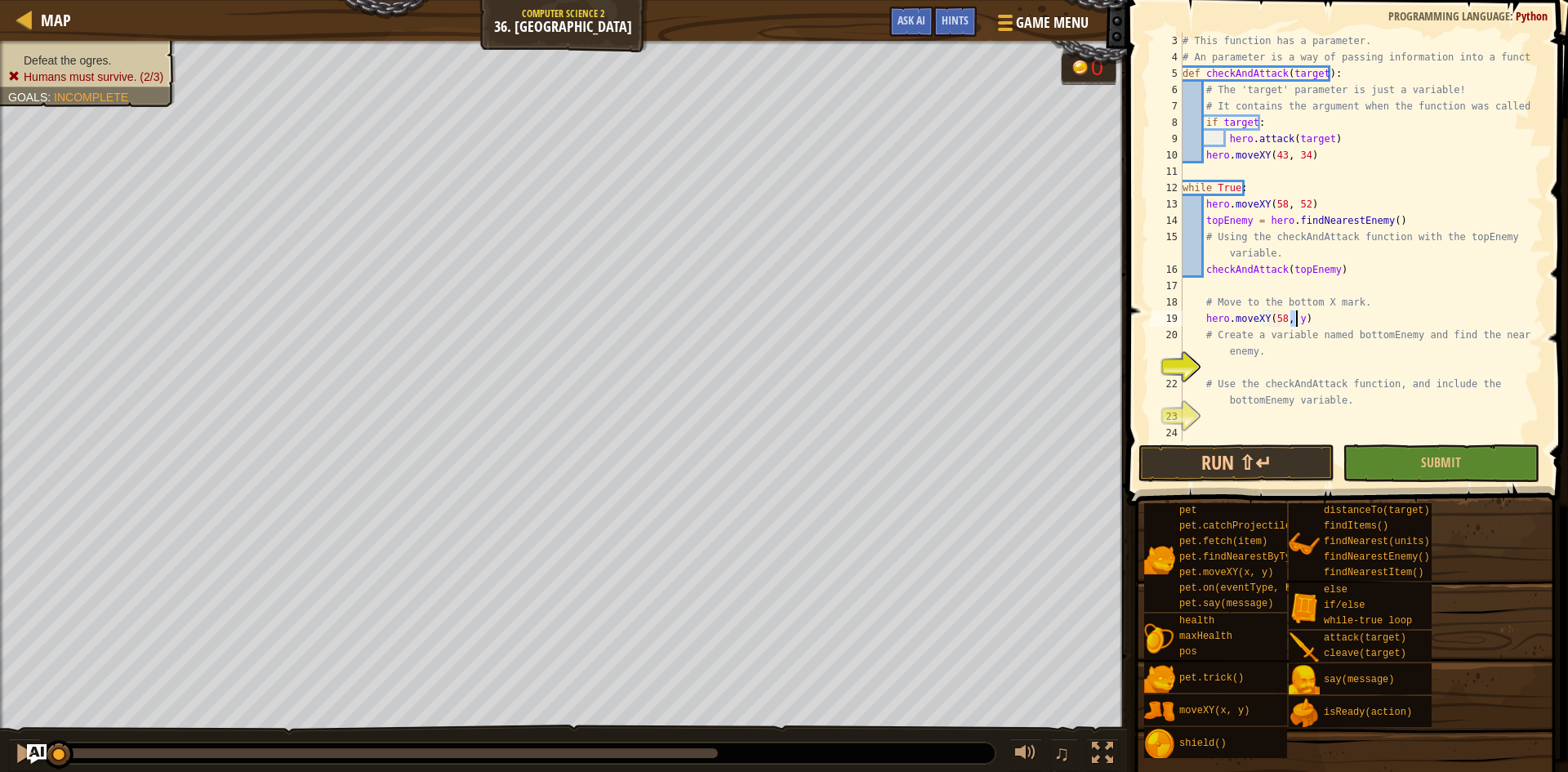
scroll to position [7, 9]
type textarea "# Create a variable named bottomEnemy and find the nearest enemy."
type textarea "b"
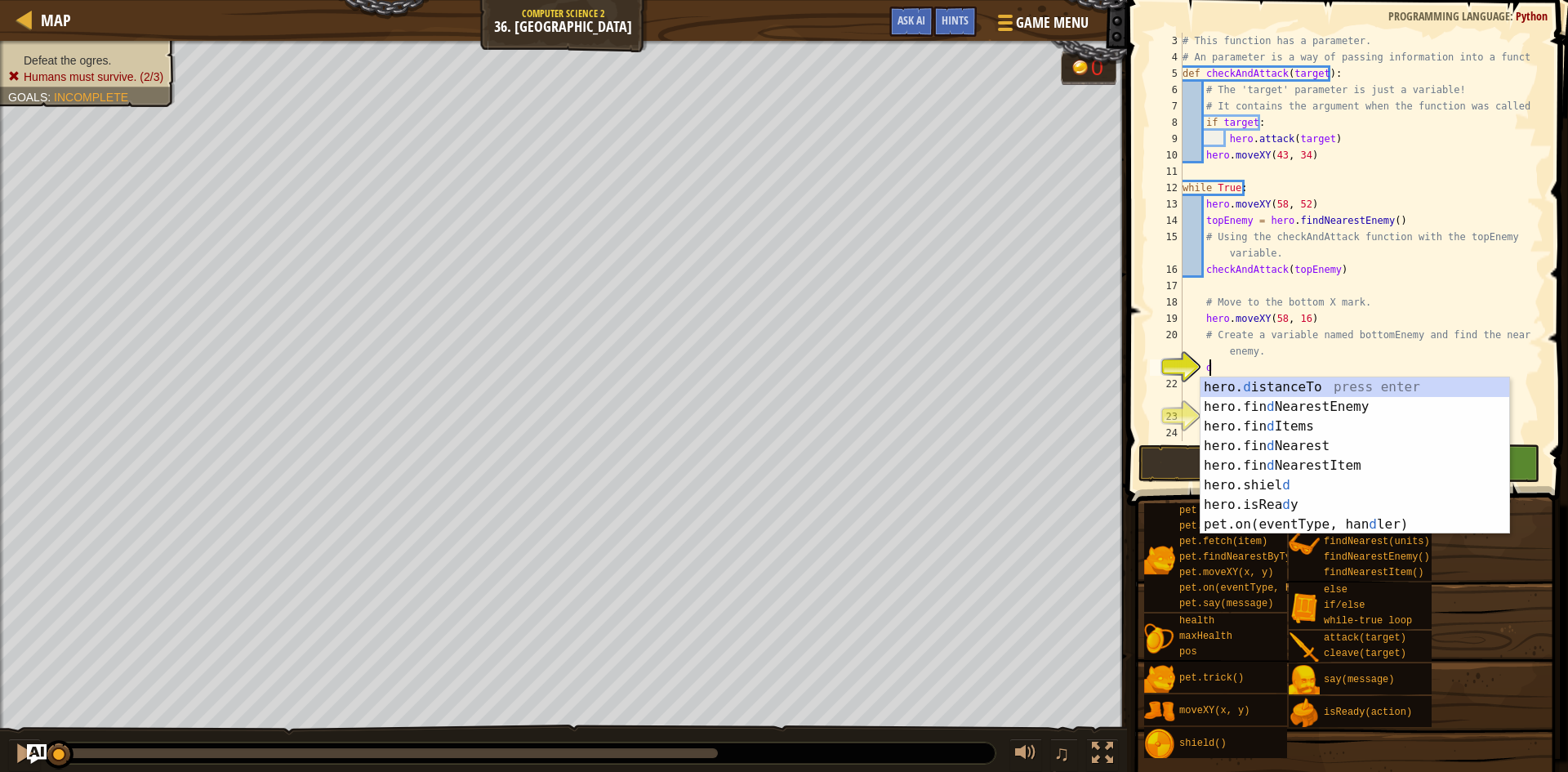
type textarea "def"
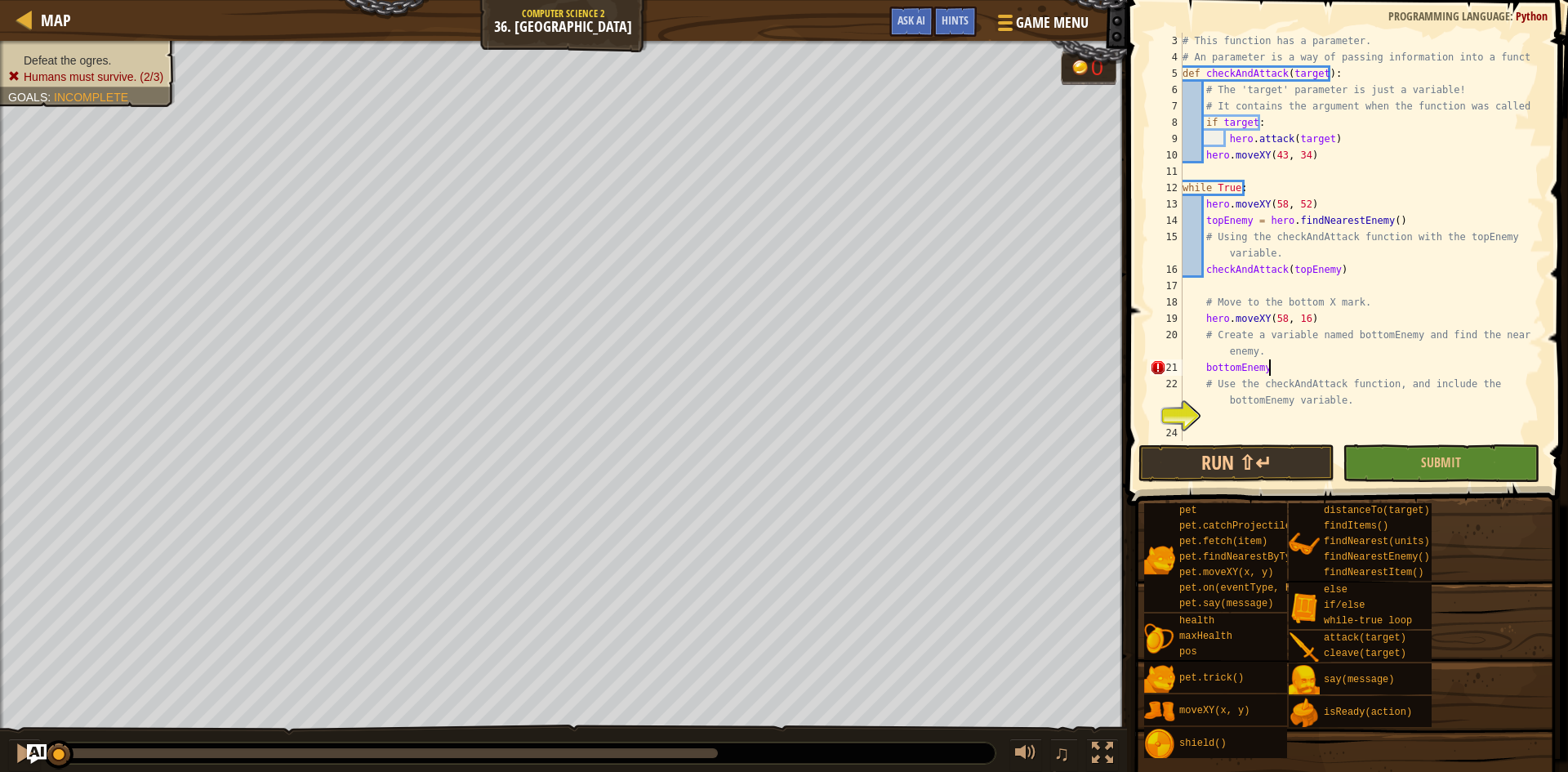
scroll to position [7, 7]
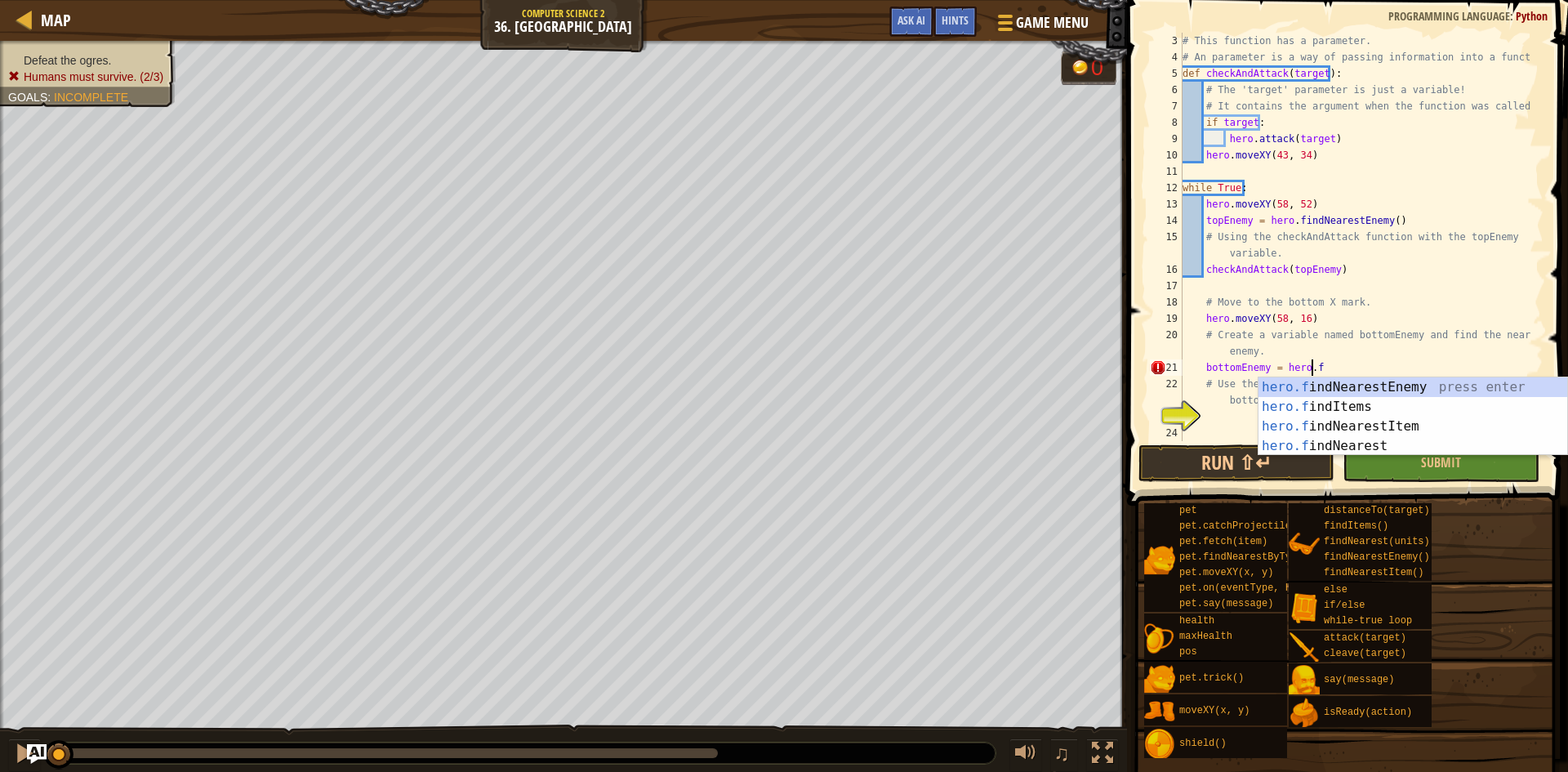
type textarea "bottomEnemy = hero.fin"
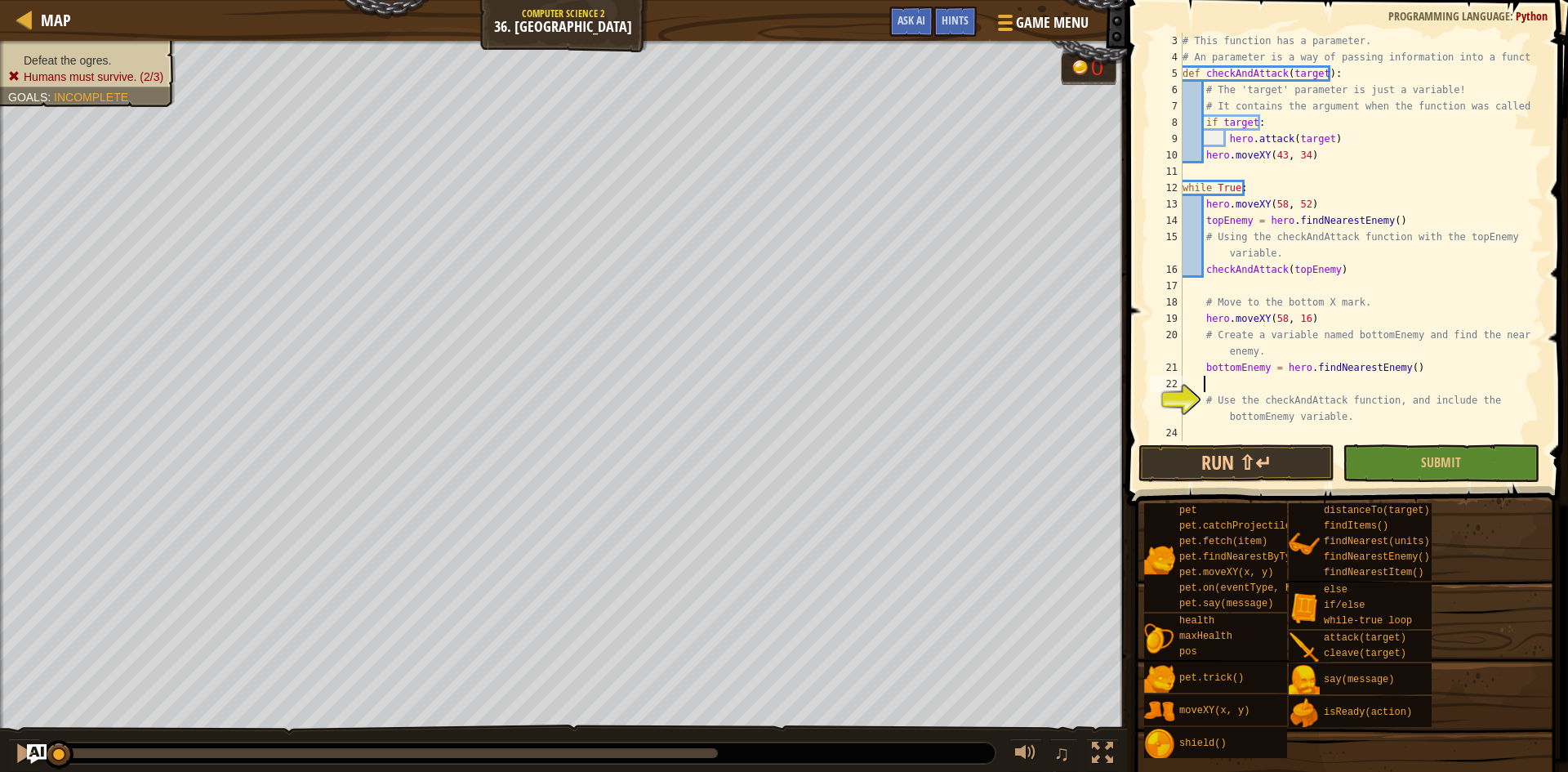
scroll to position [7, 1]
type textarea "# Use the checkAndAttack function, and include the bottomEnemy variable."
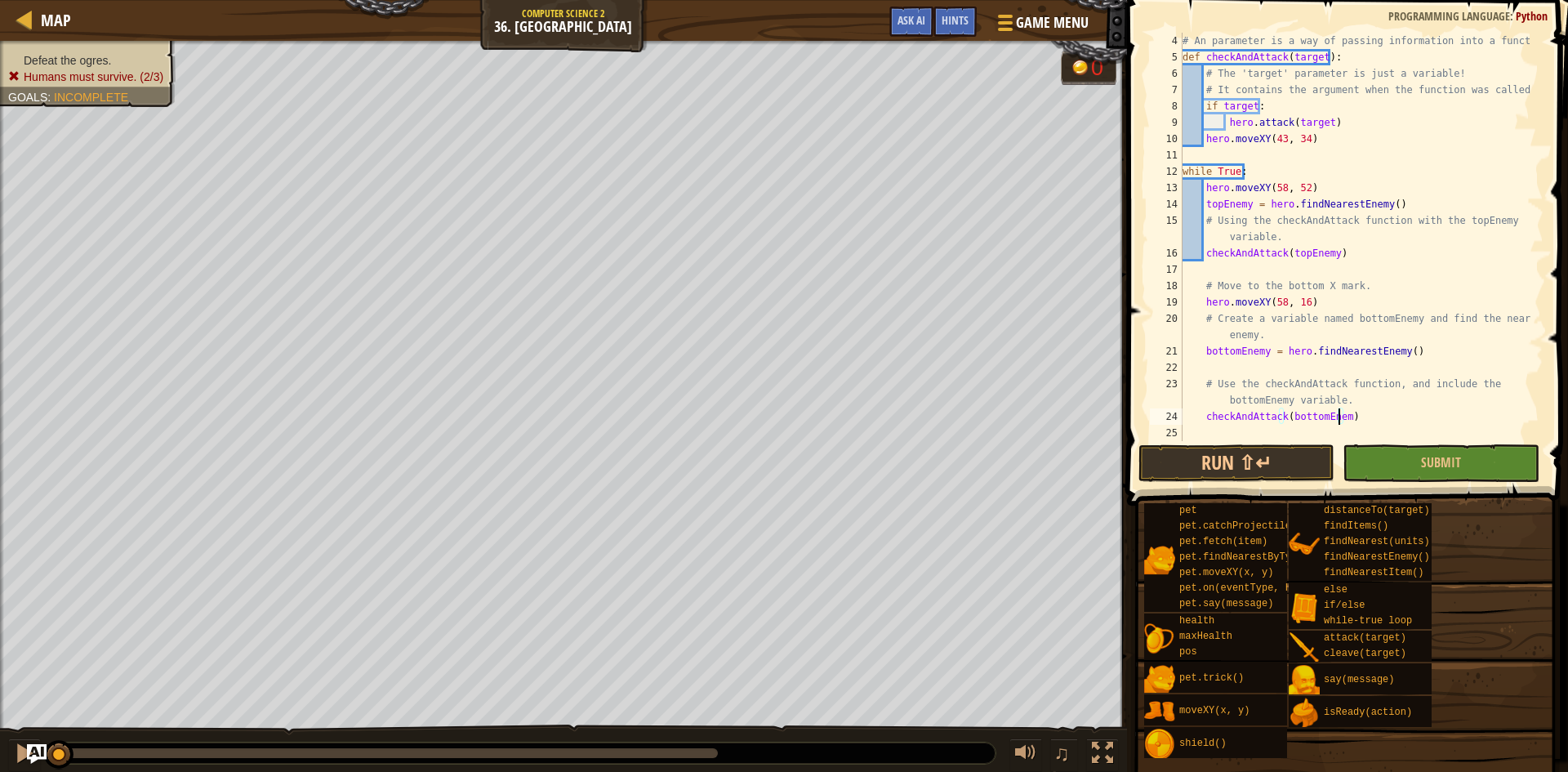
scroll to position [7, 13]
type textarea "checkAndAttack(bottomEnemy)"
click at [1411, 457] on button "Submit" at bounding box center [1440, 463] width 196 height 38
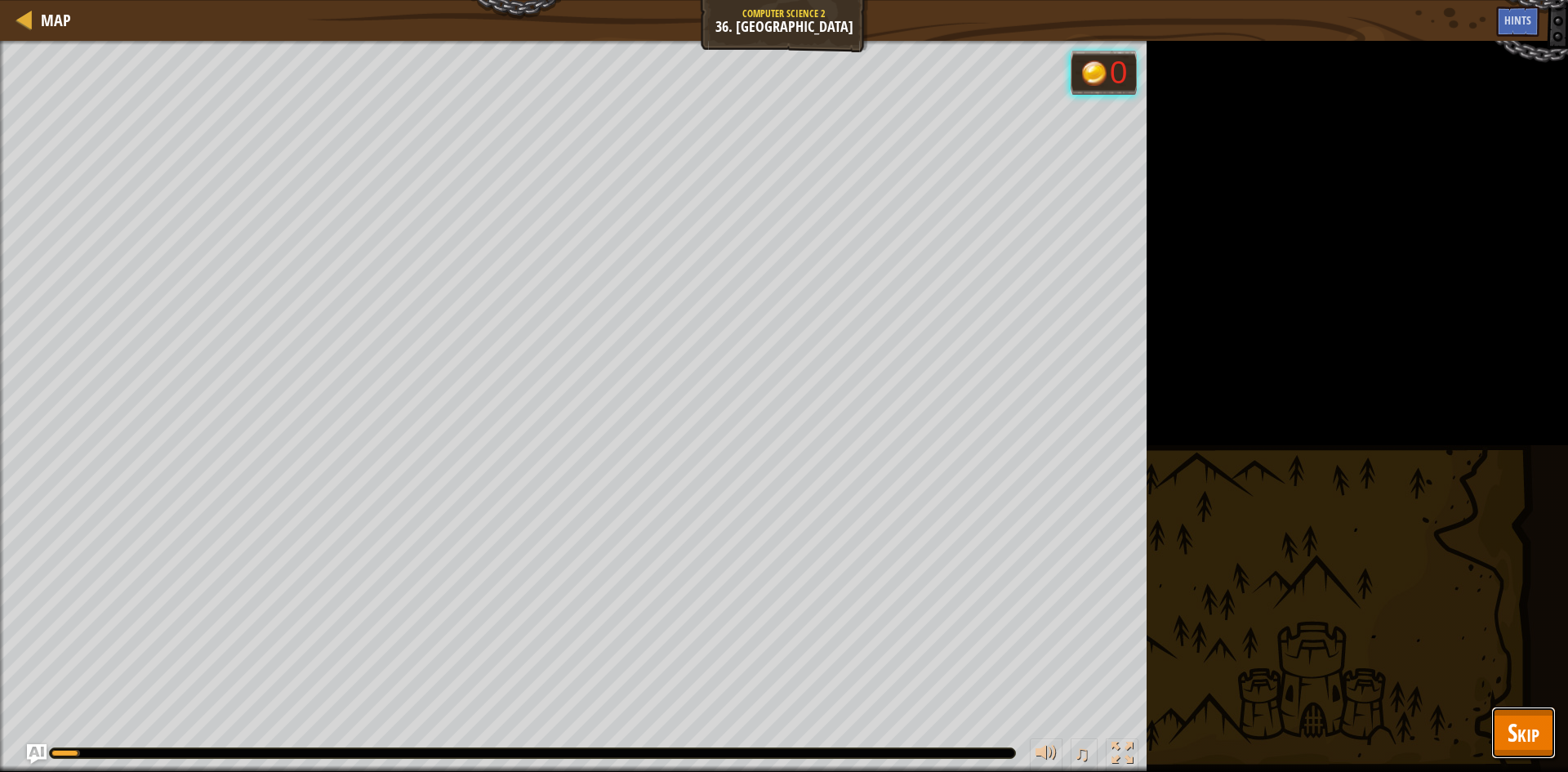
click at [1521, 726] on span "Skip" at bounding box center [1523, 732] width 32 height 34
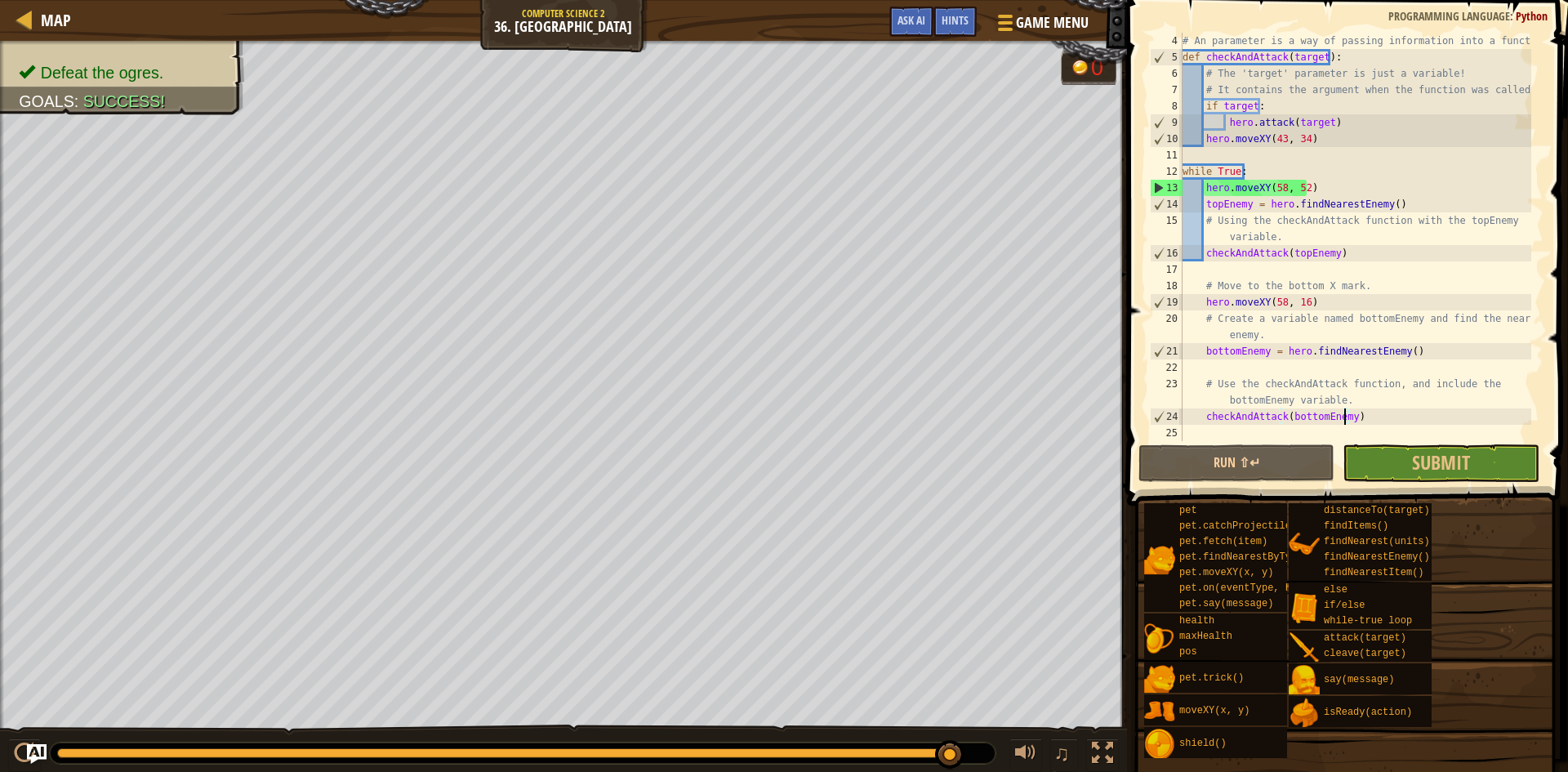
scroll to position [0, 0]
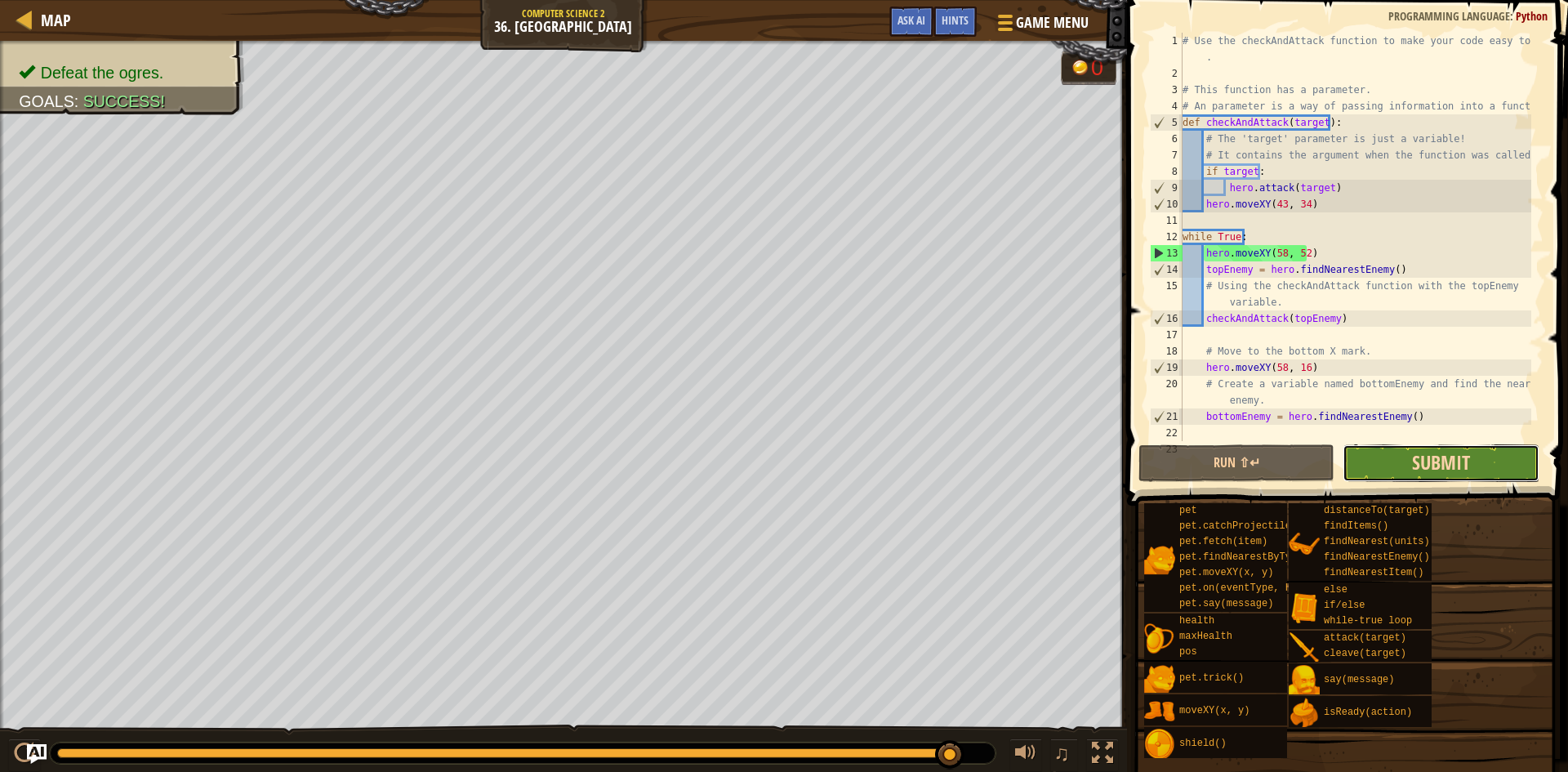
click at [1414, 457] on span "Submit" at bounding box center [1441, 462] width 58 height 26
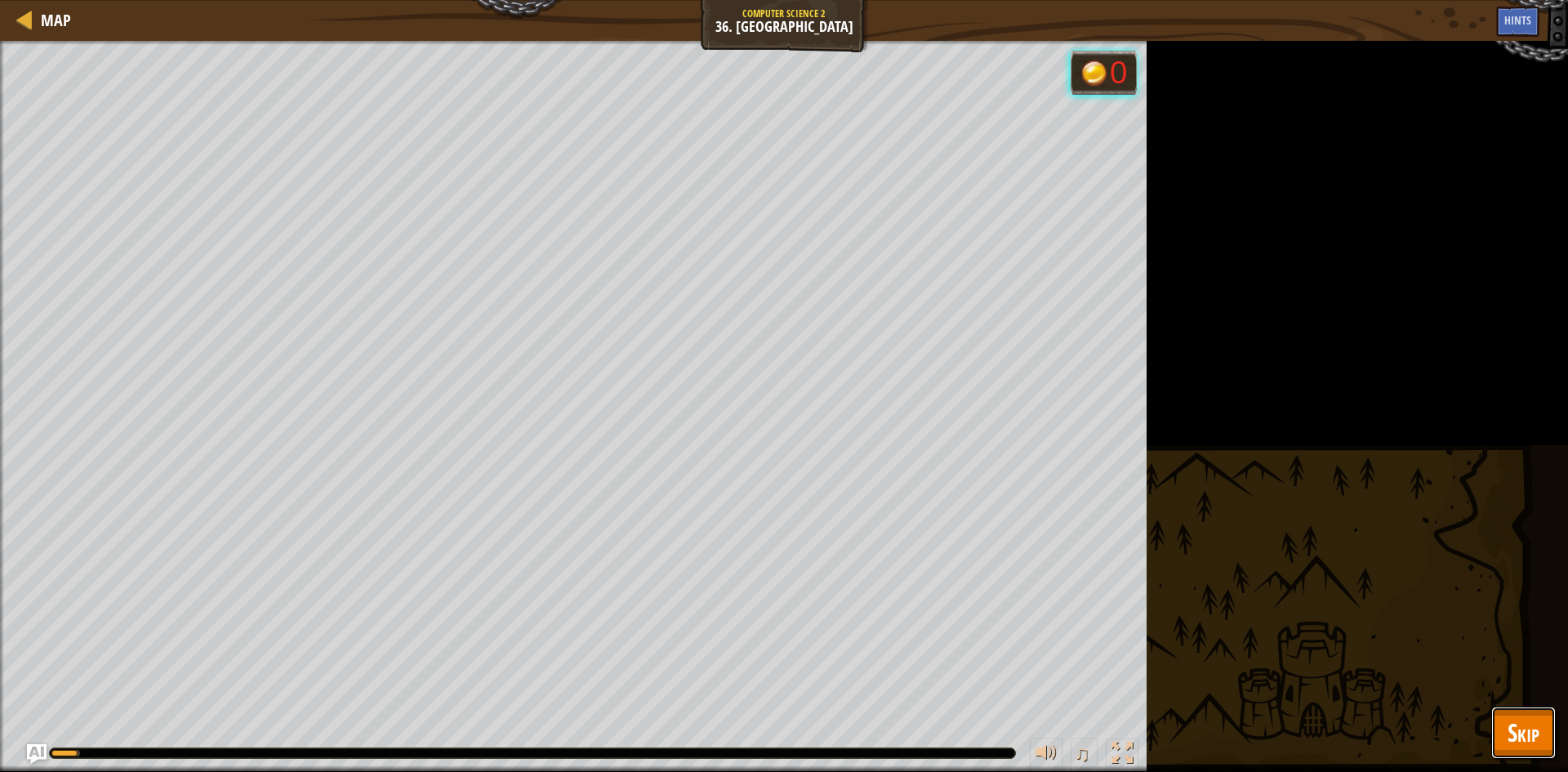
click at [1539, 734] on span "Skip" at bounding box center [1523, 732] width 32 height 34
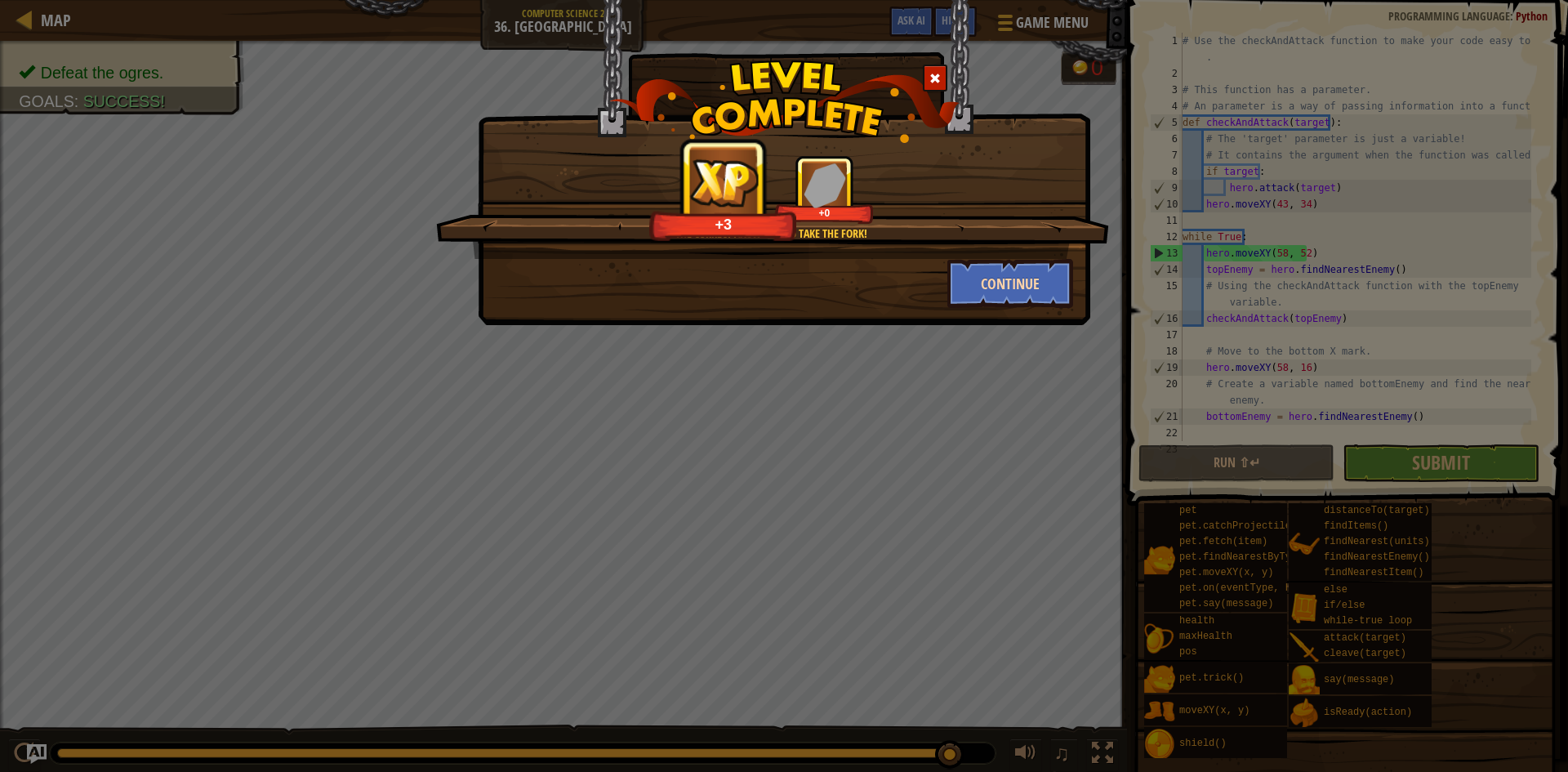
drag, startPoint x: 907, startPoint y: 276, endPoint x: 961, endPoint y: 282, distance: 54.3
click at [914, 277] on div "Continue" at bounding box center [784, 283] width 603 height 49
click at [961, 282] on button "Continue" at bounding box center [1010, 283] width 126 height 49
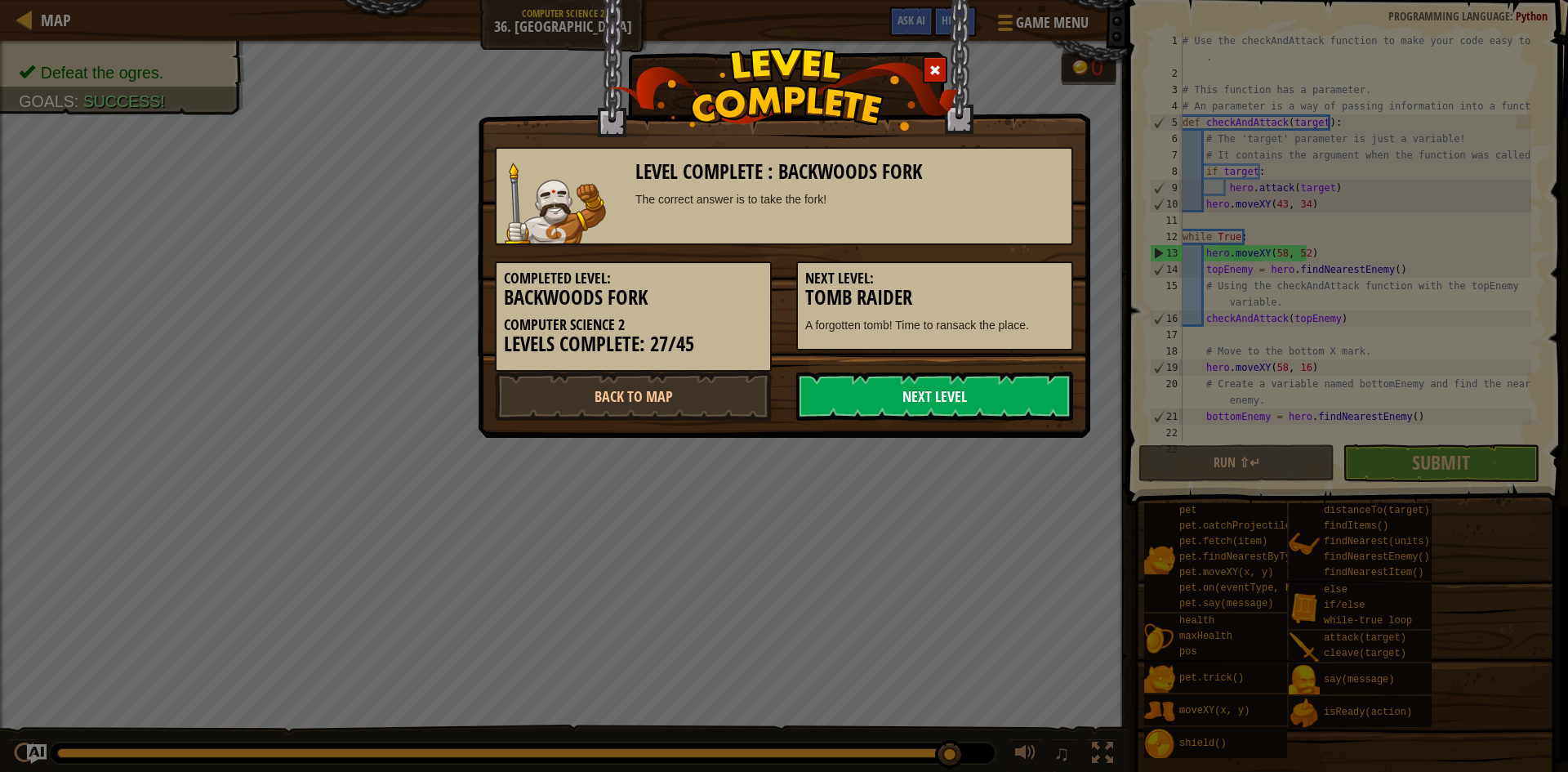
click at [938, 396] on link "Next Level" at bounding box center [934, 395] width 277 height 49
click at [953, 381] on link "Next Level" at bounding box center [934, 395] width 277 height 49
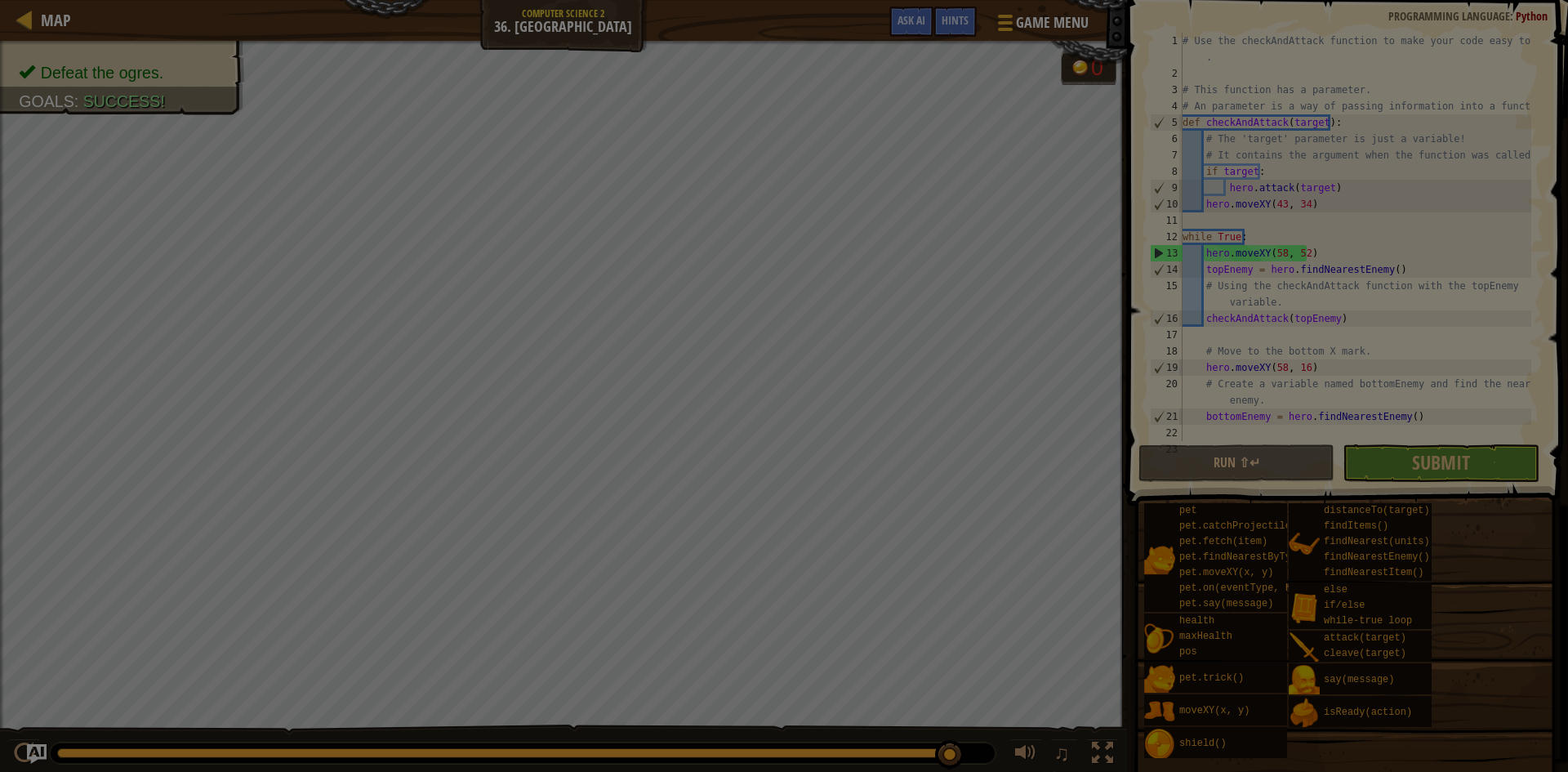
click at [956, 382] on div at bounding box center [784, 386] width 1568 height 772
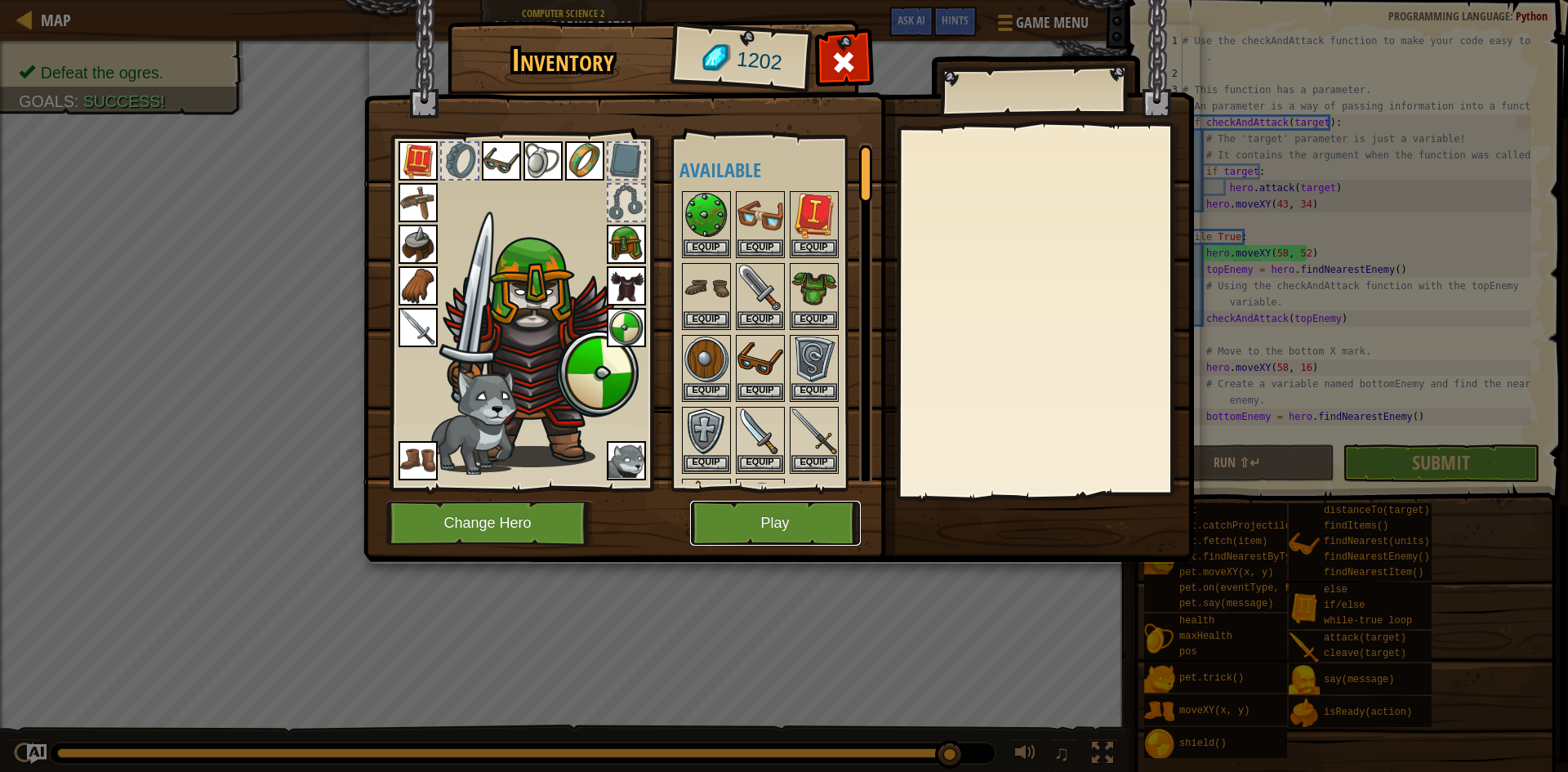
click at [744, 502] on button "Play" at bounding box center [775, 523] width 171 height 45
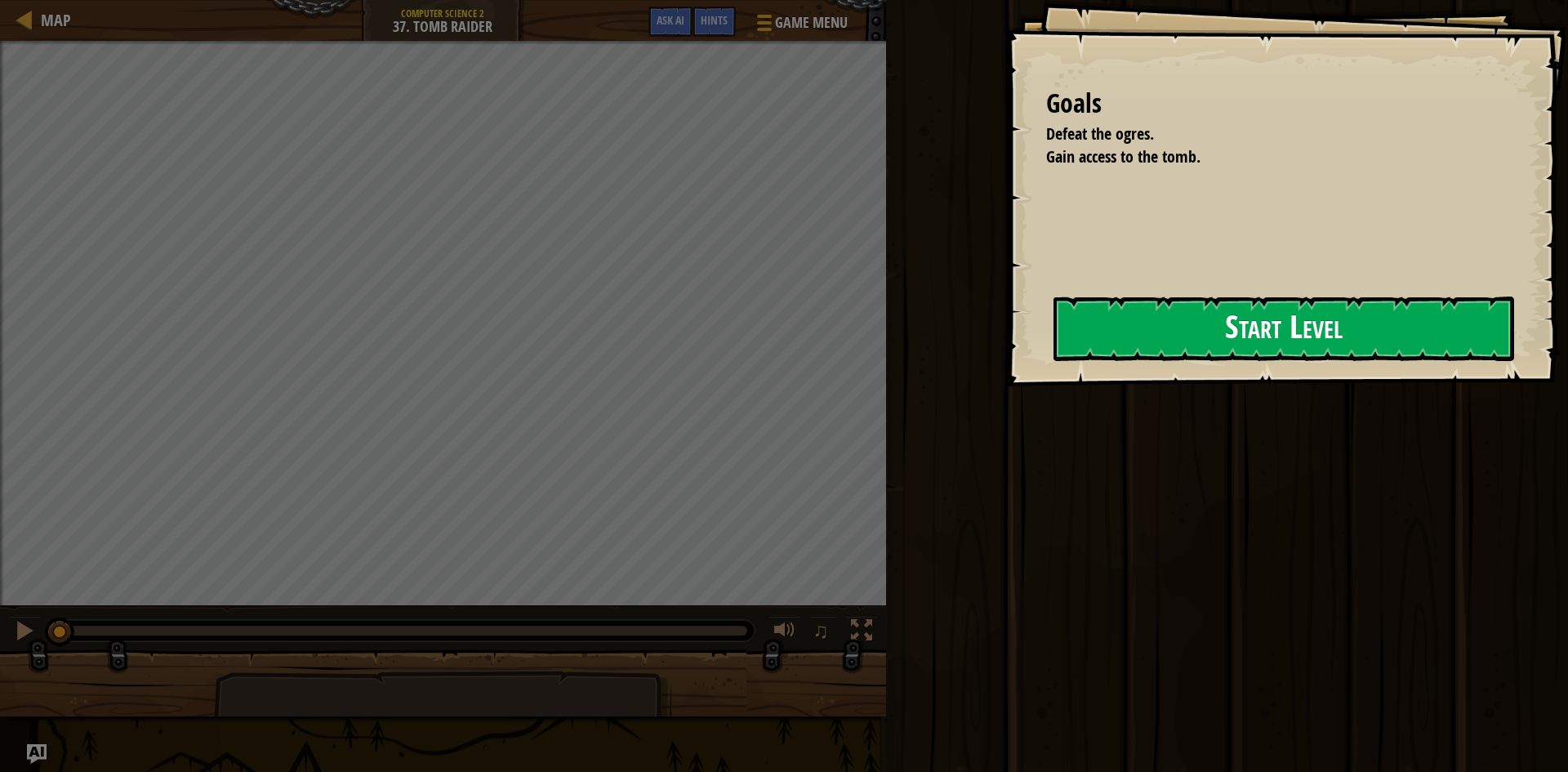
click at [1149, 305] on div "Goals Defeat the ogres. Gain access to the tomb. Start Level Error loading from…" at bounding box center [1287, 193] width 563 height 386
click at [1200, 313] on button "Start Level" at bounding box center [1284, 329] width 461 height 64
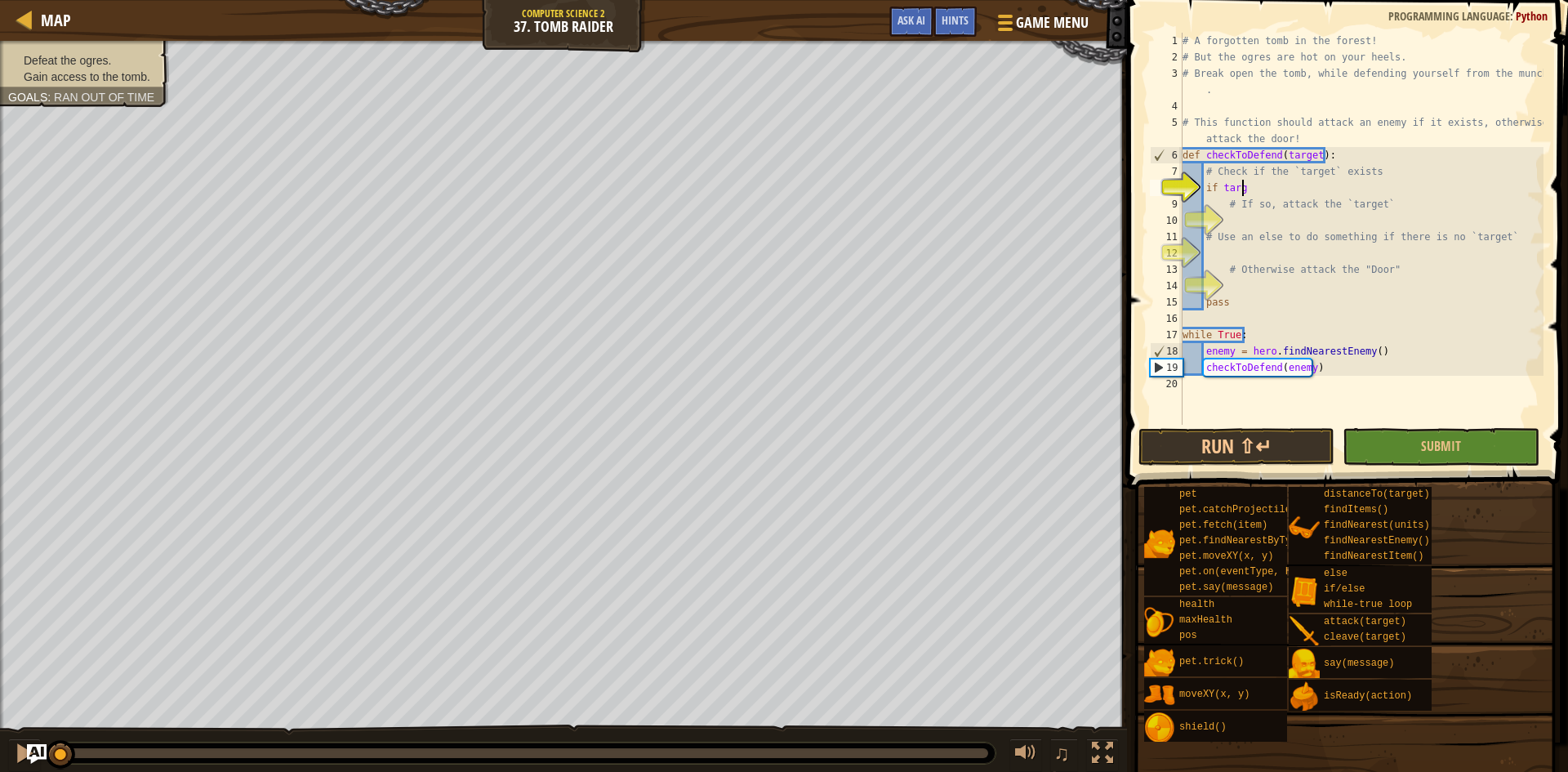
scroll to position [7, 5]
type textarea "# If so, attack the `target`"
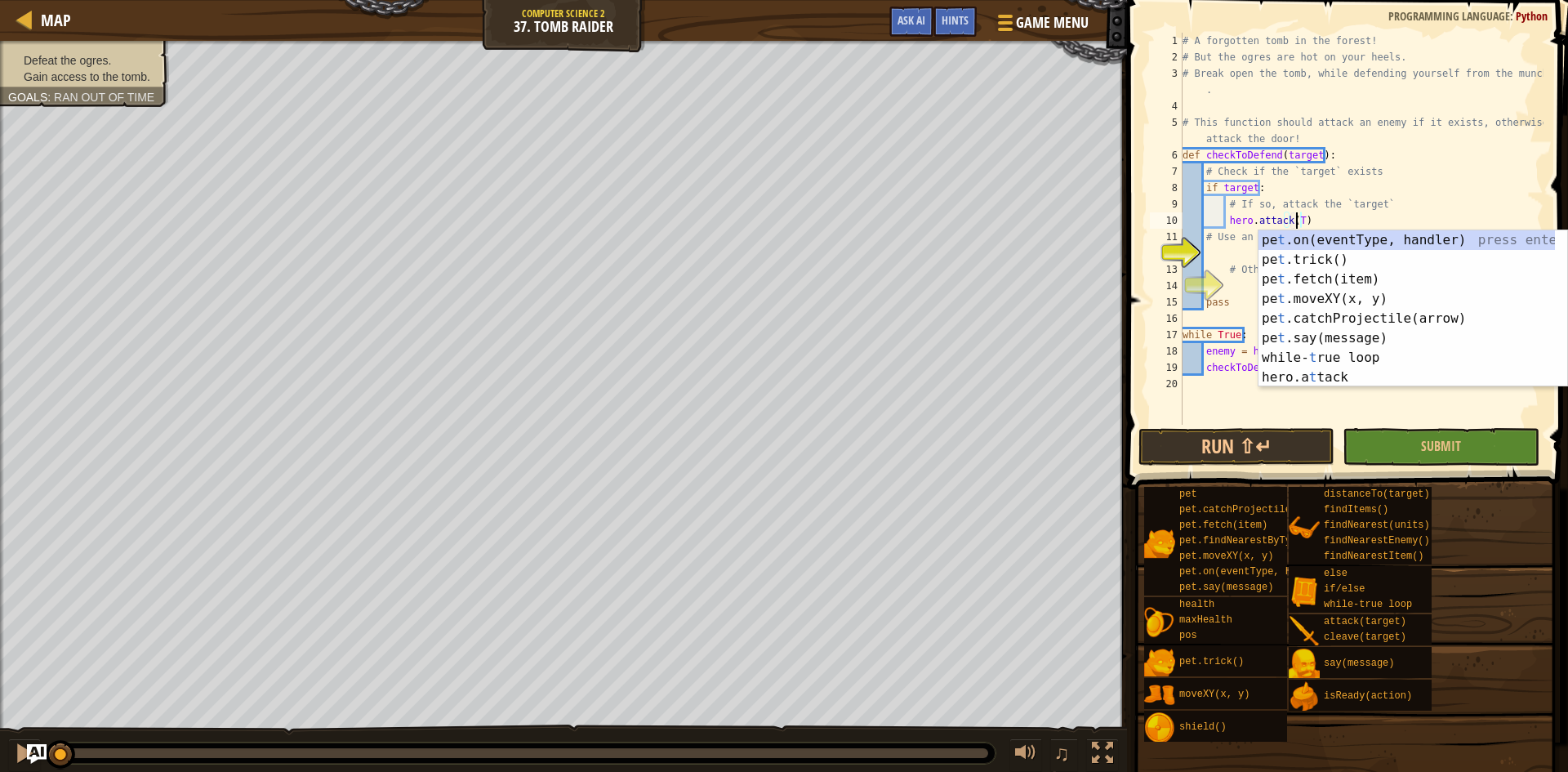
scroll to position [7, 10]
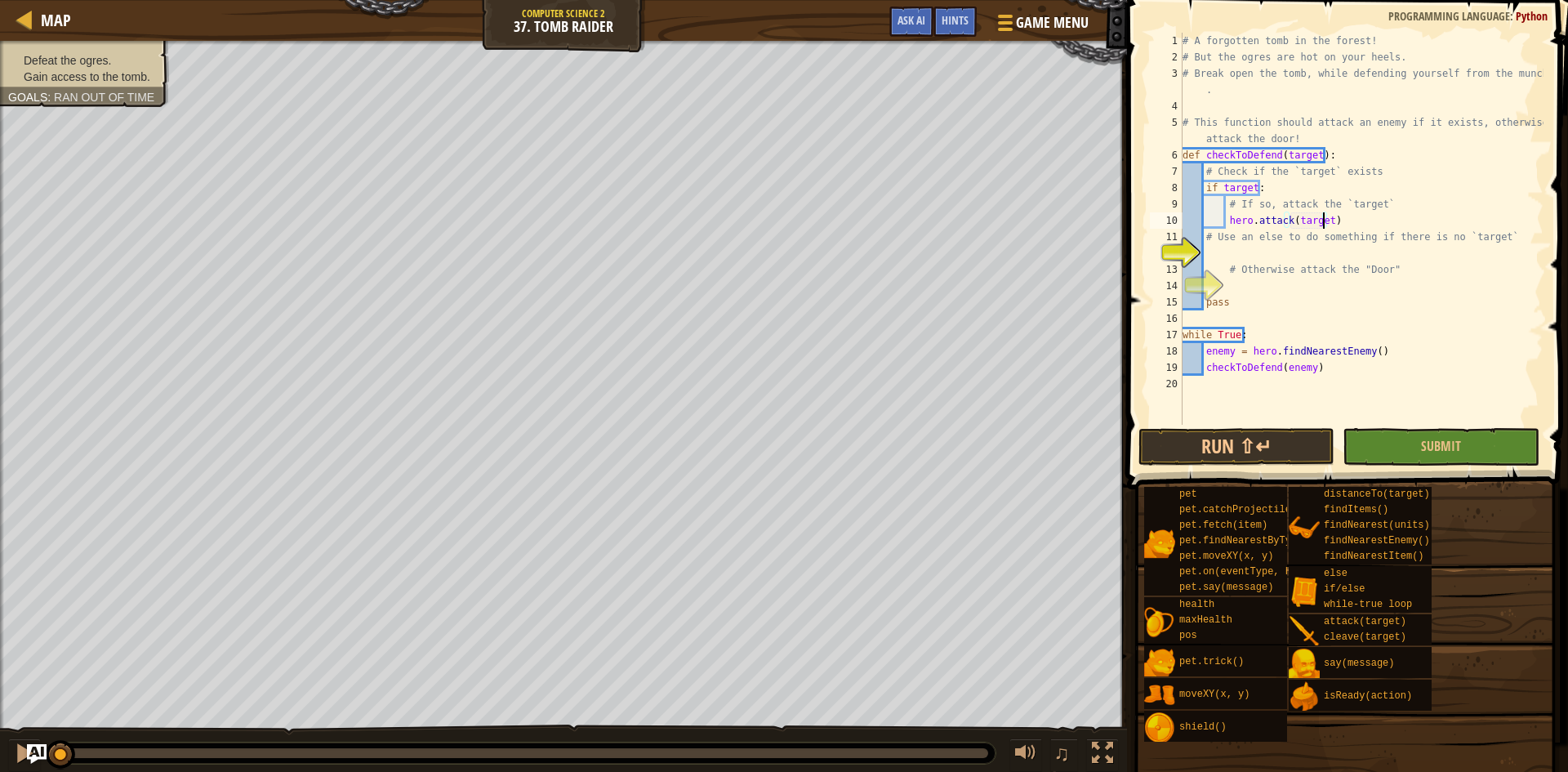
type textarea "# Use an else to do something if there is no `target`"
type textarea "# Otherwise attack the "Door""
type textarea "hero.attack("Door")"
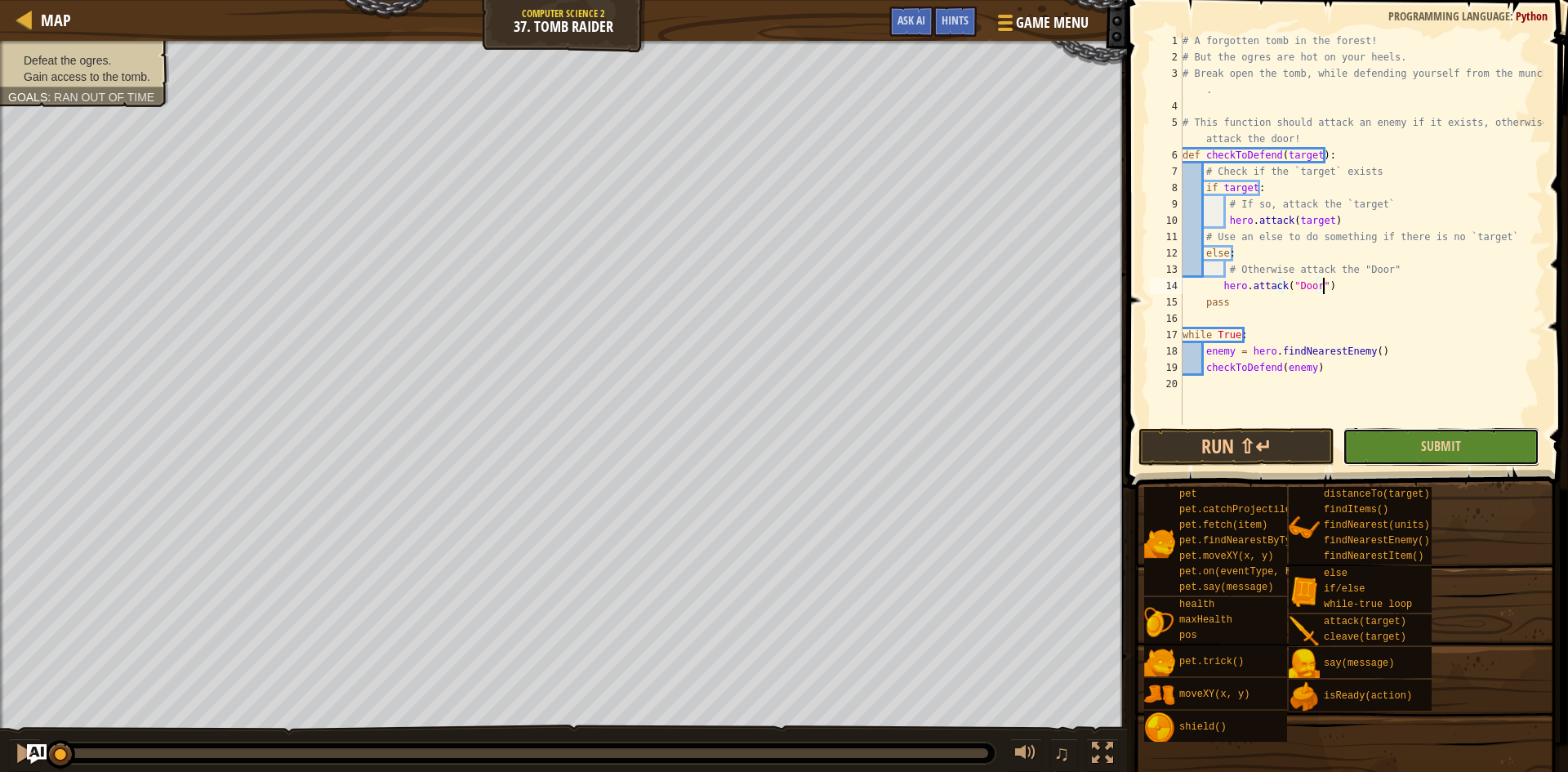
click at [1368, 455] on button "Submit" at bounding box center [1440, 447] width 196 height 38
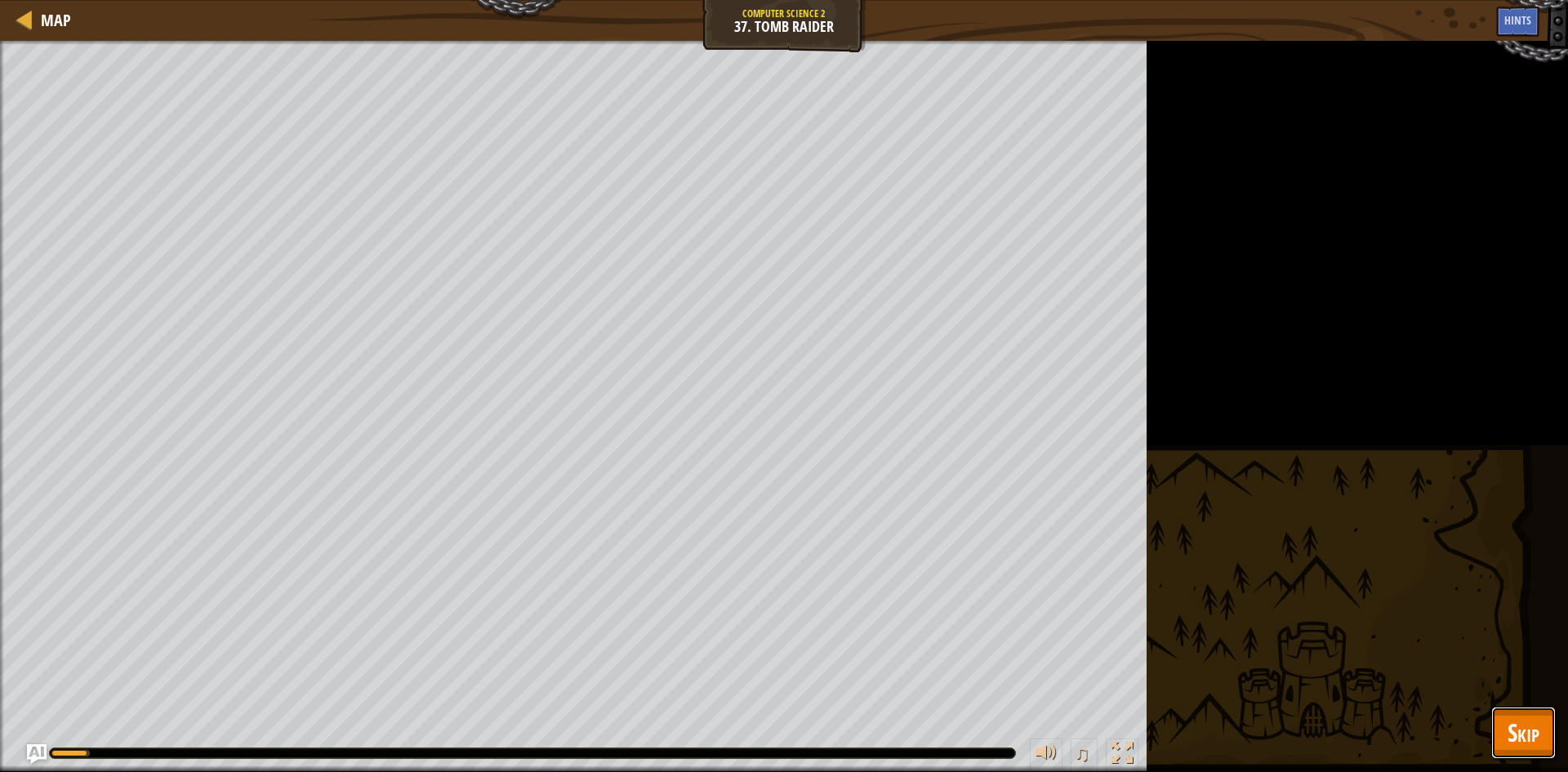
click at [1549, 730] on button "Skip" at bounding box center [1523, 732] width 64 height 52
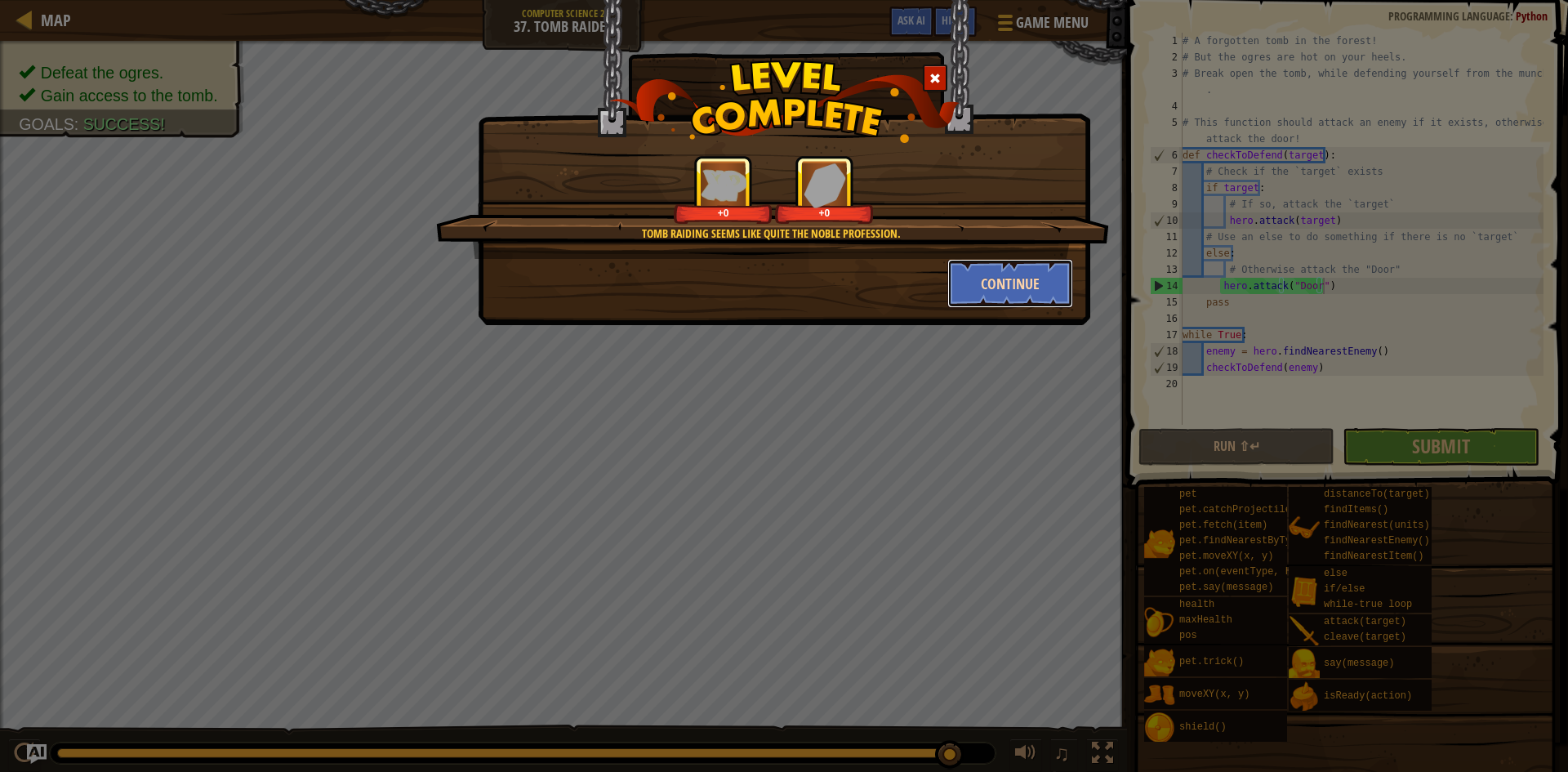
click at [1034, 283] on button "Continue" at bounding box center [1010, 283] width 126 height 49
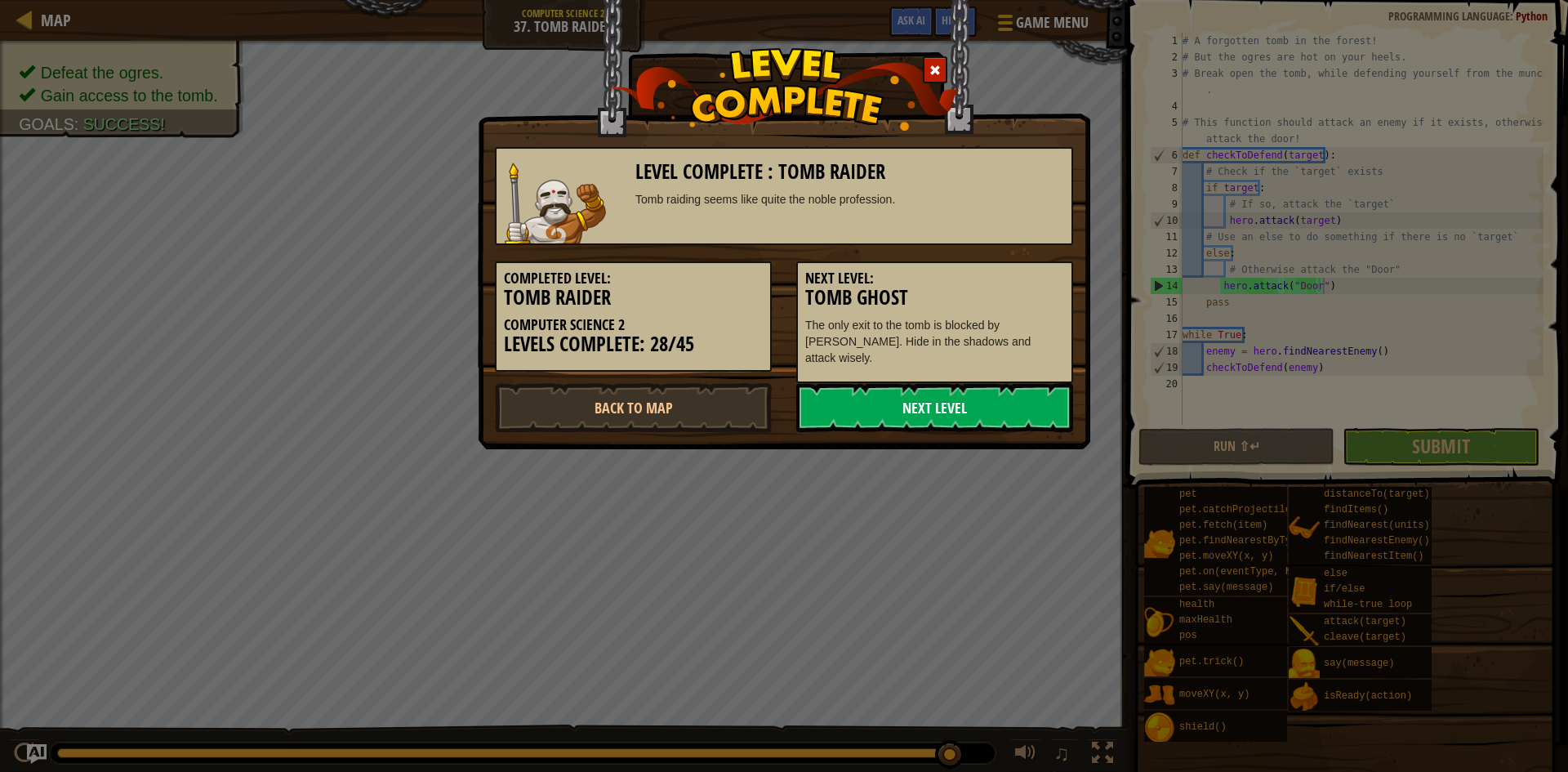
click at [930, 396] on link "Next Level" at bounding box center [934, 407] width 277 height 49
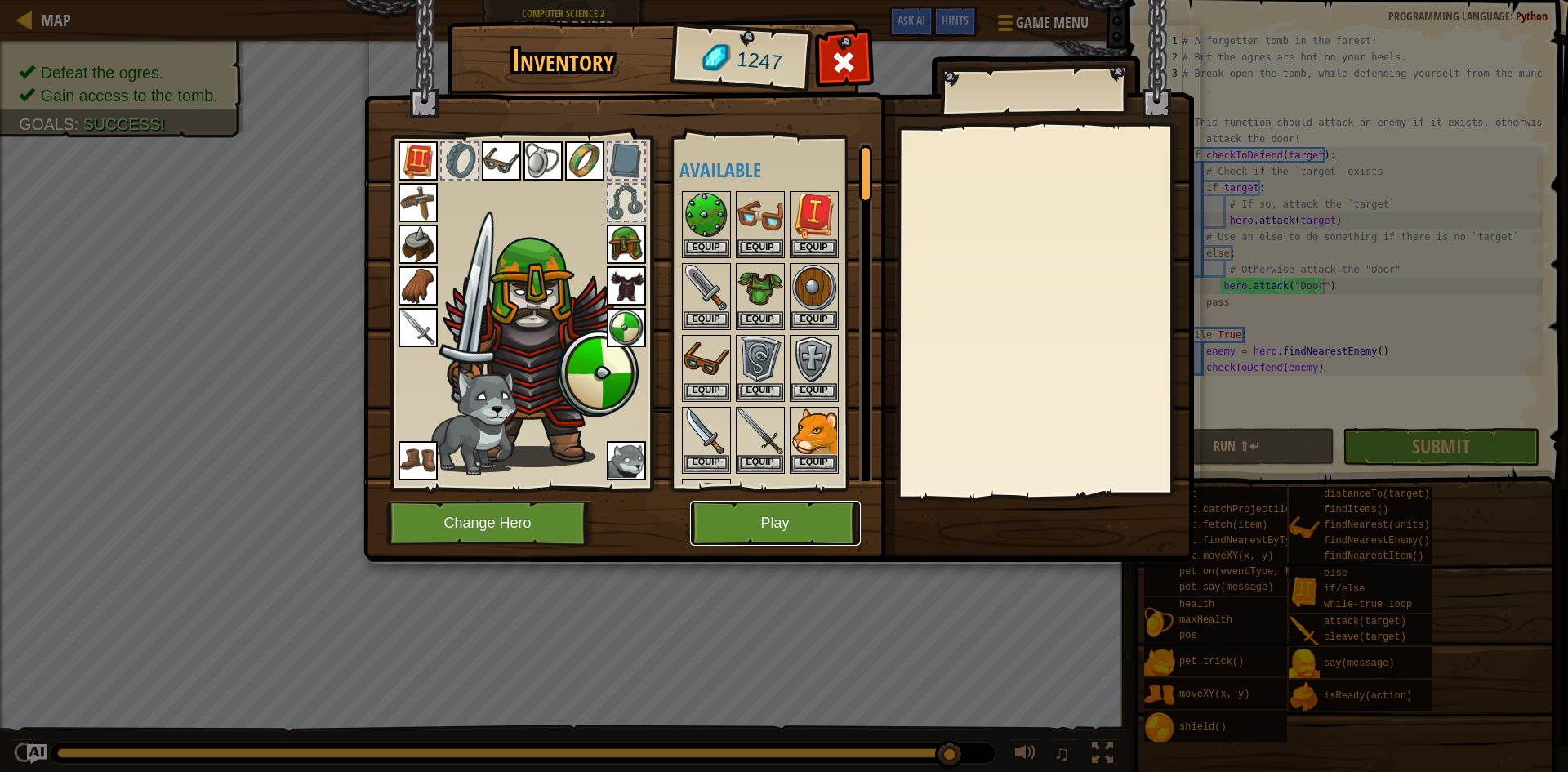
click at [760, 517] on button "Play" at bounding box center [775, 523] width 171 height 45
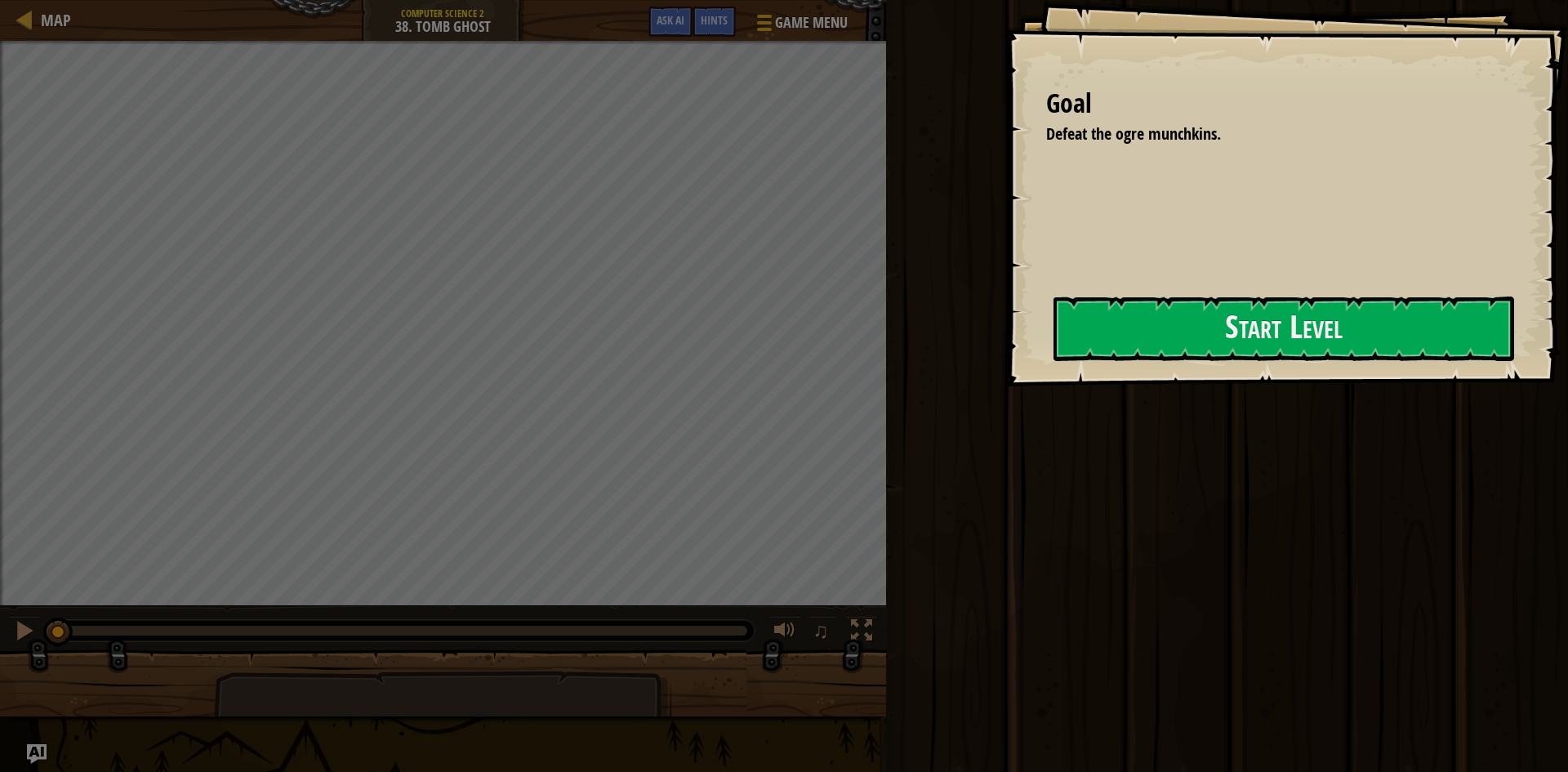
click at [1090, 308] on button "Start Level" at bounding box center [1284, 329] width 461 height 64
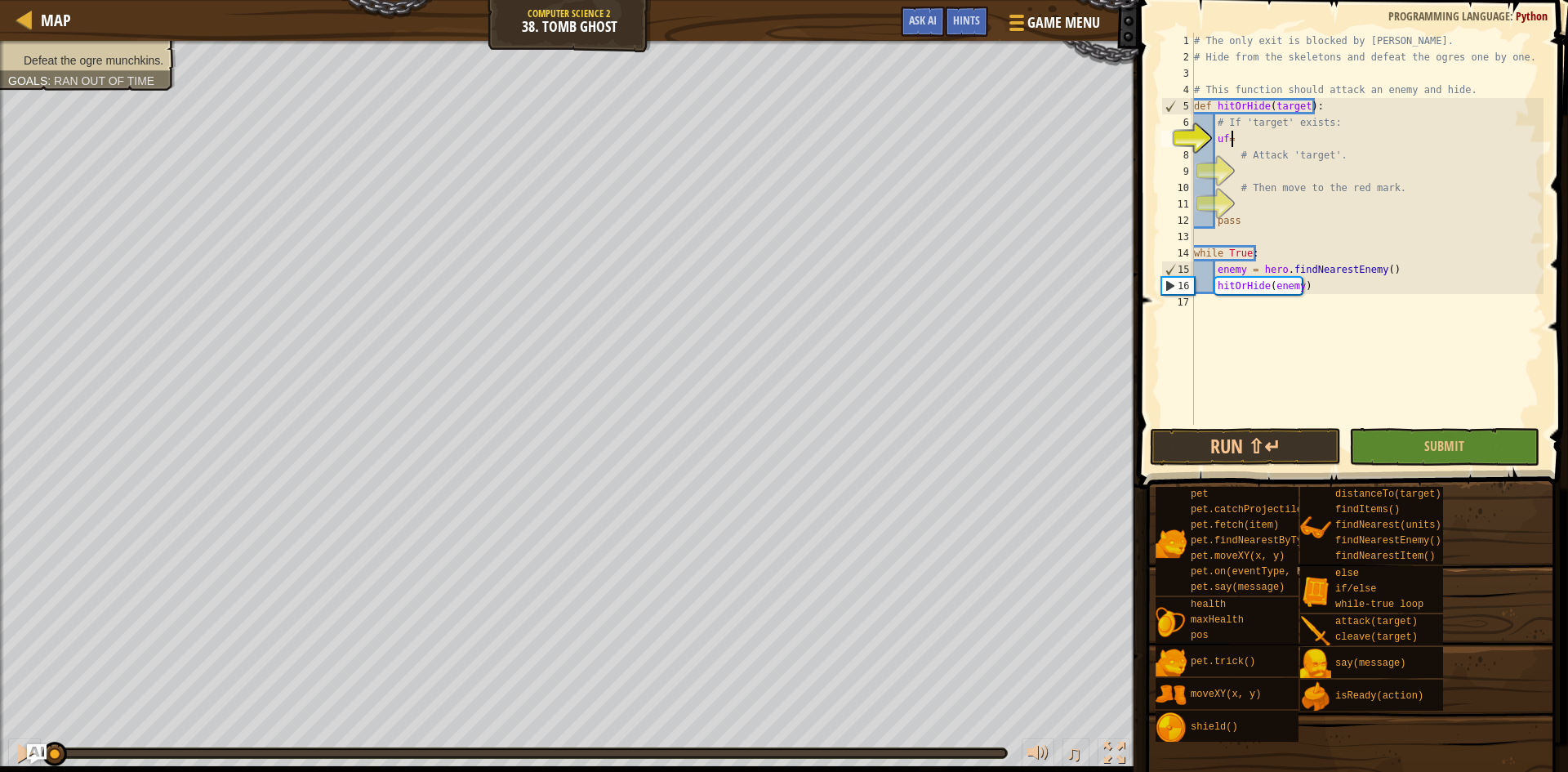
type textarea "u"
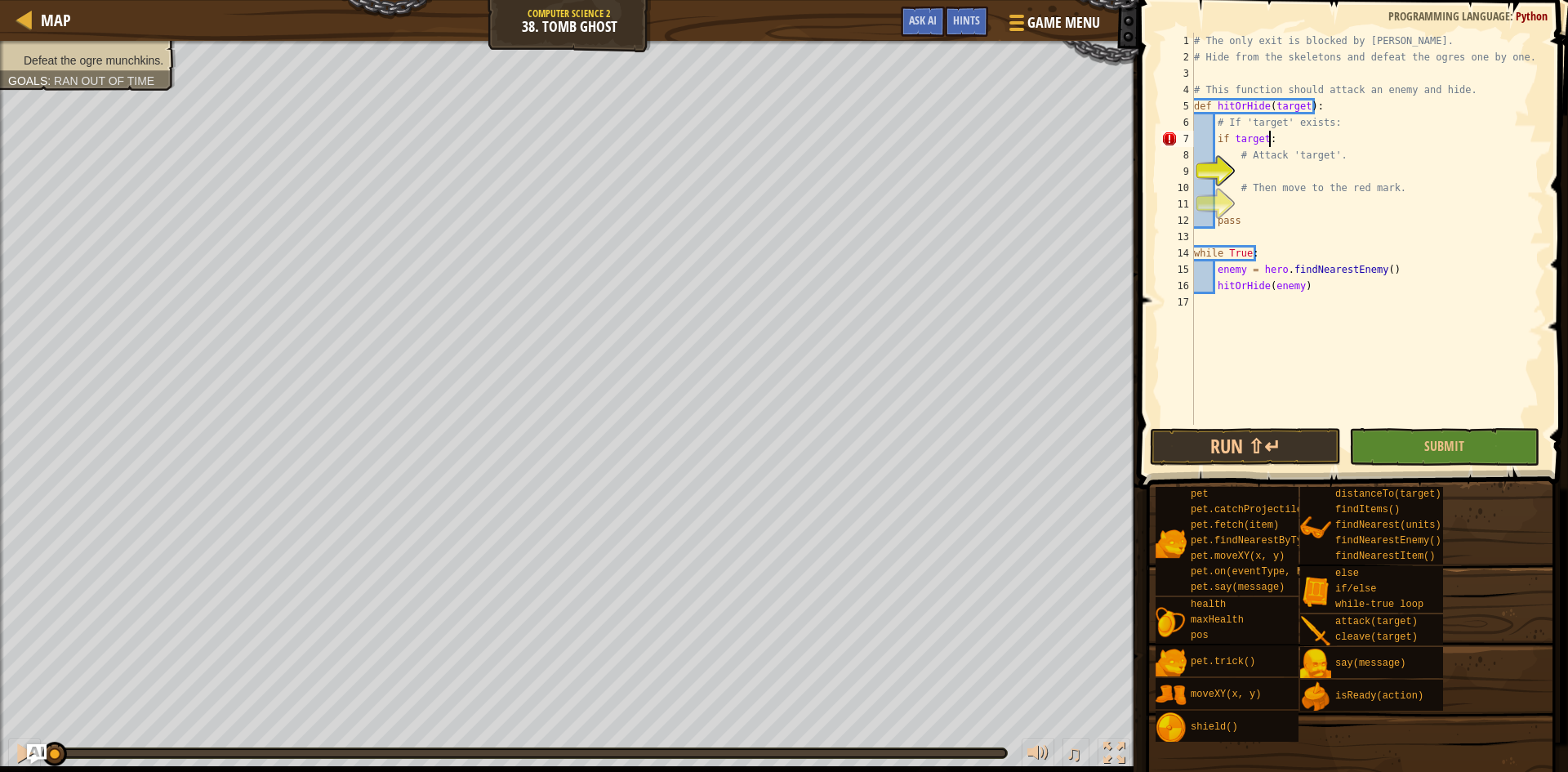
type textarea "# Attack 'target'."
type textarea "# Then move to the red mark."
type textarea "hero.moveXY(32, 17)"
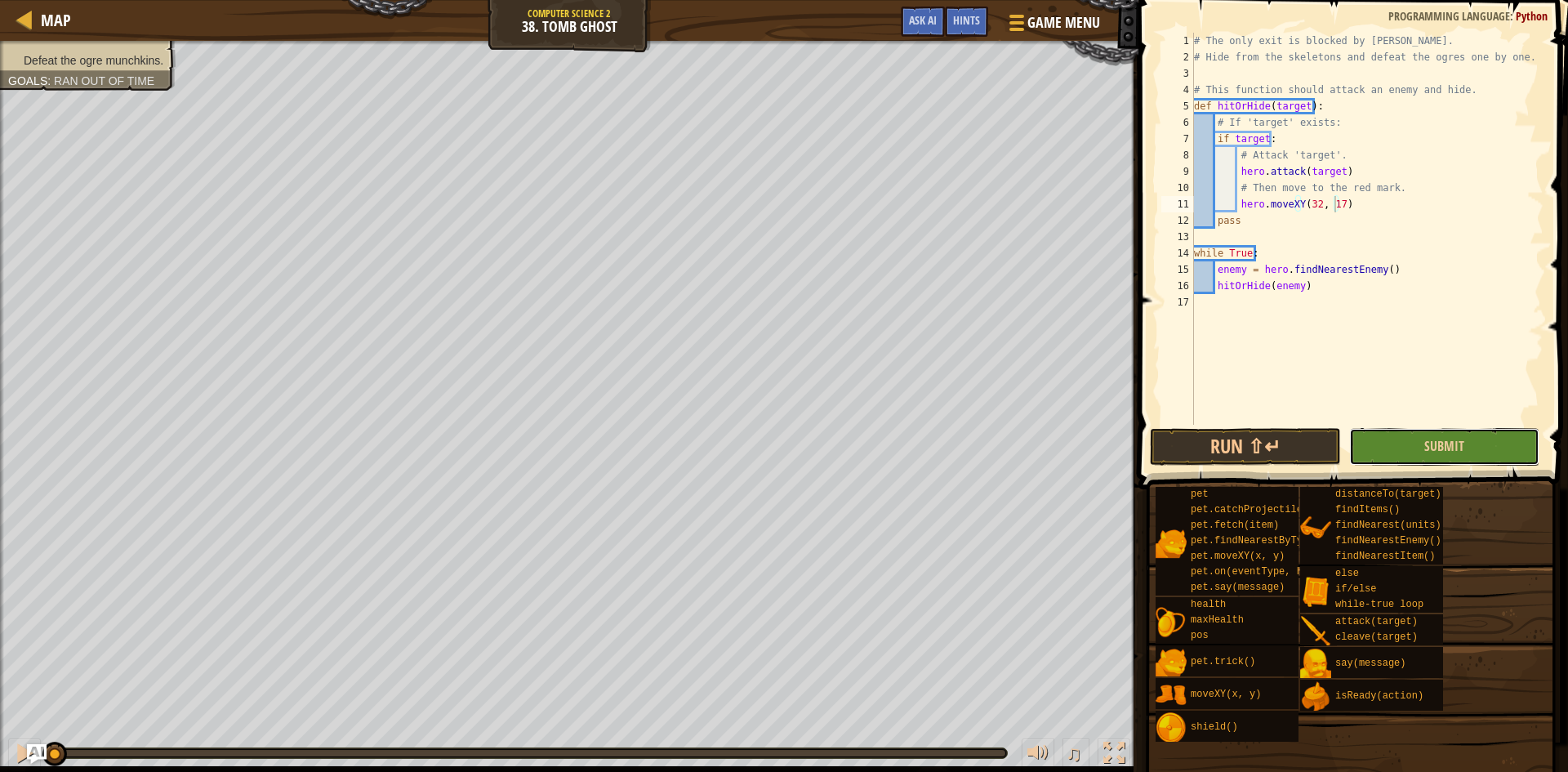
click at [1378, 445] on button "Submit" at bounding box center [1444, 447] width 190 height 38
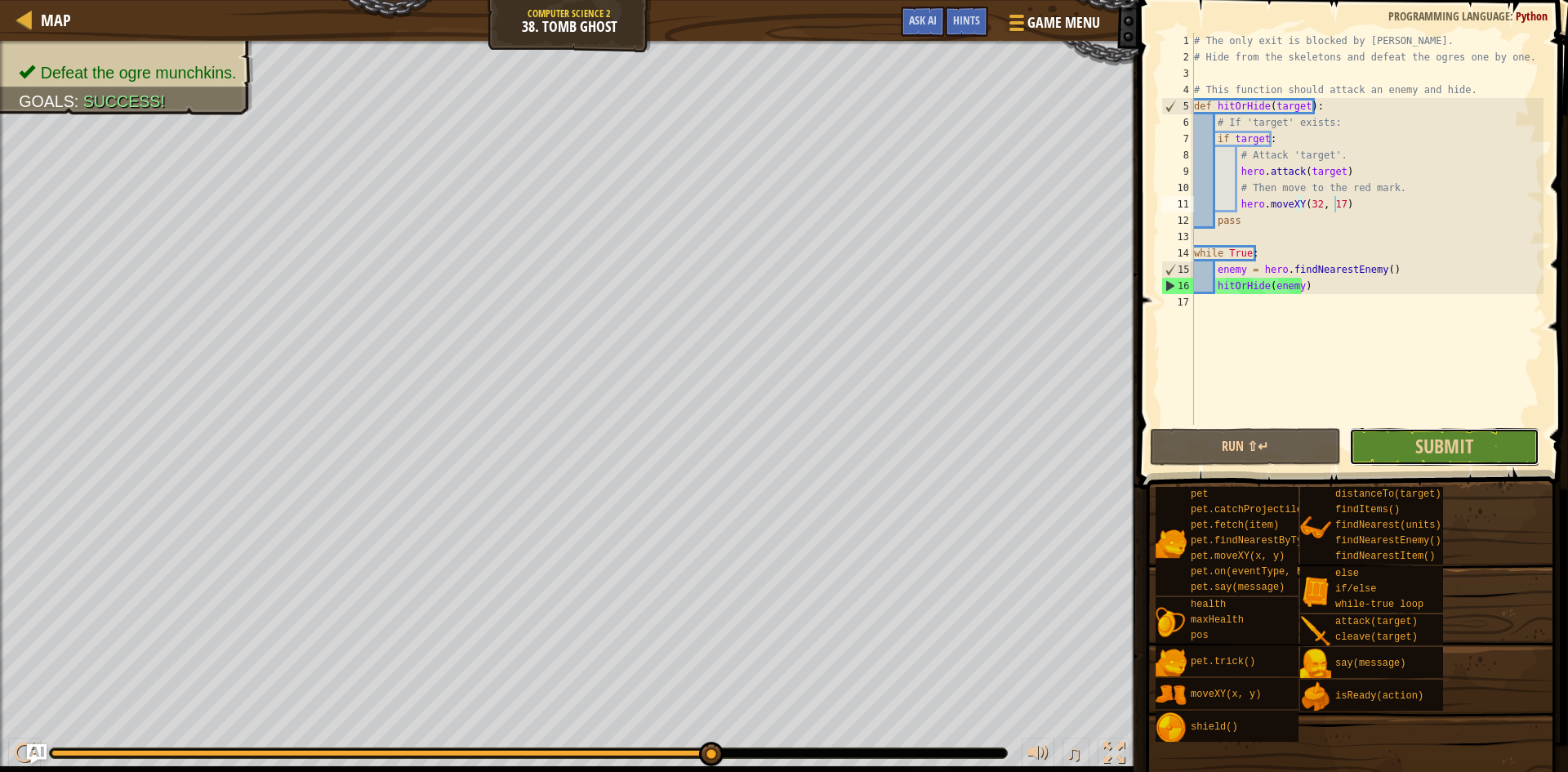
click at [1378, 445] on button "Submit" at bounding box center [1444, 447] width 190 height 38
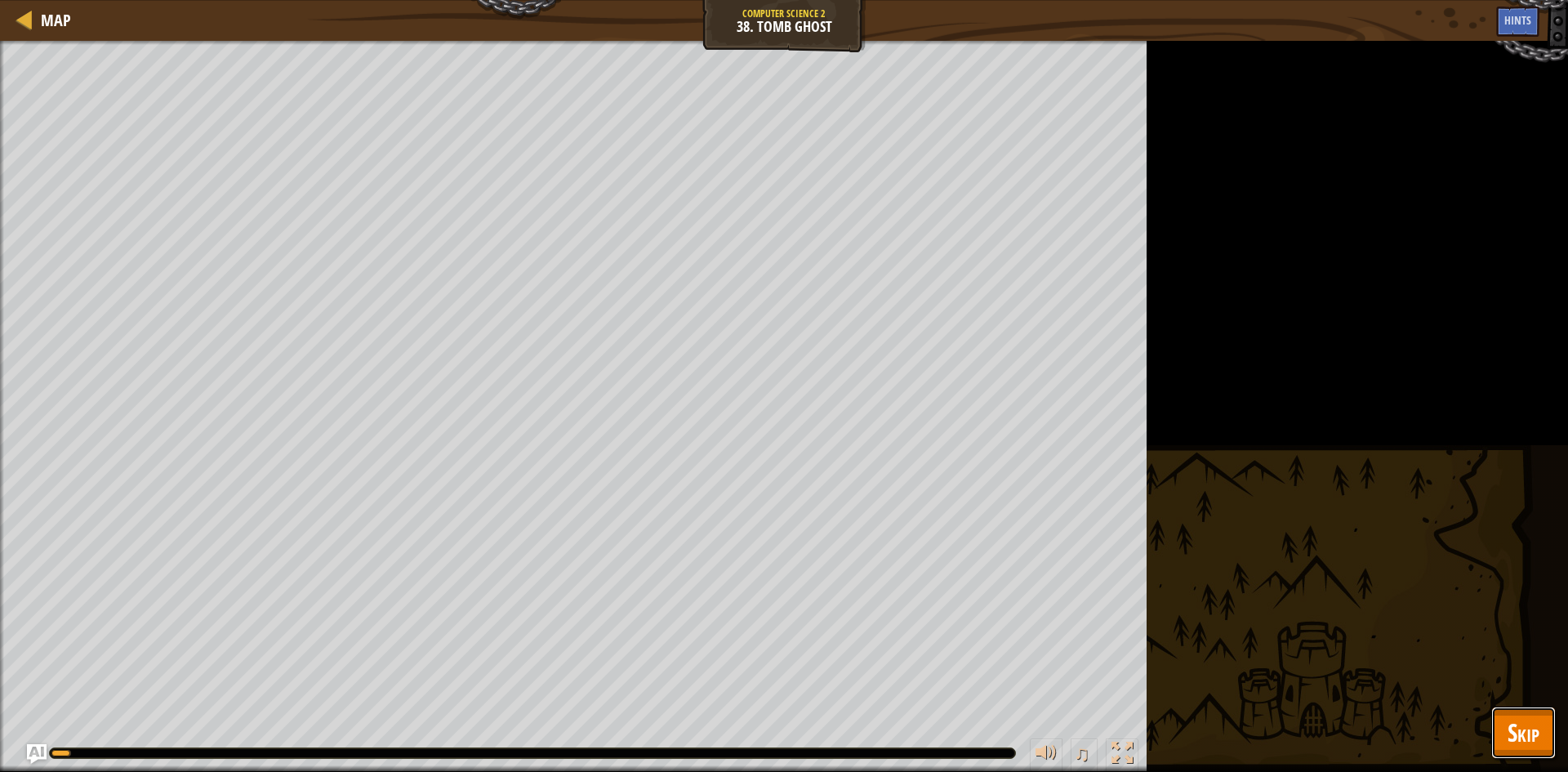
click at [1534, 740] on span "Skip" at bounding box center [1523, 732] width 32 height 34
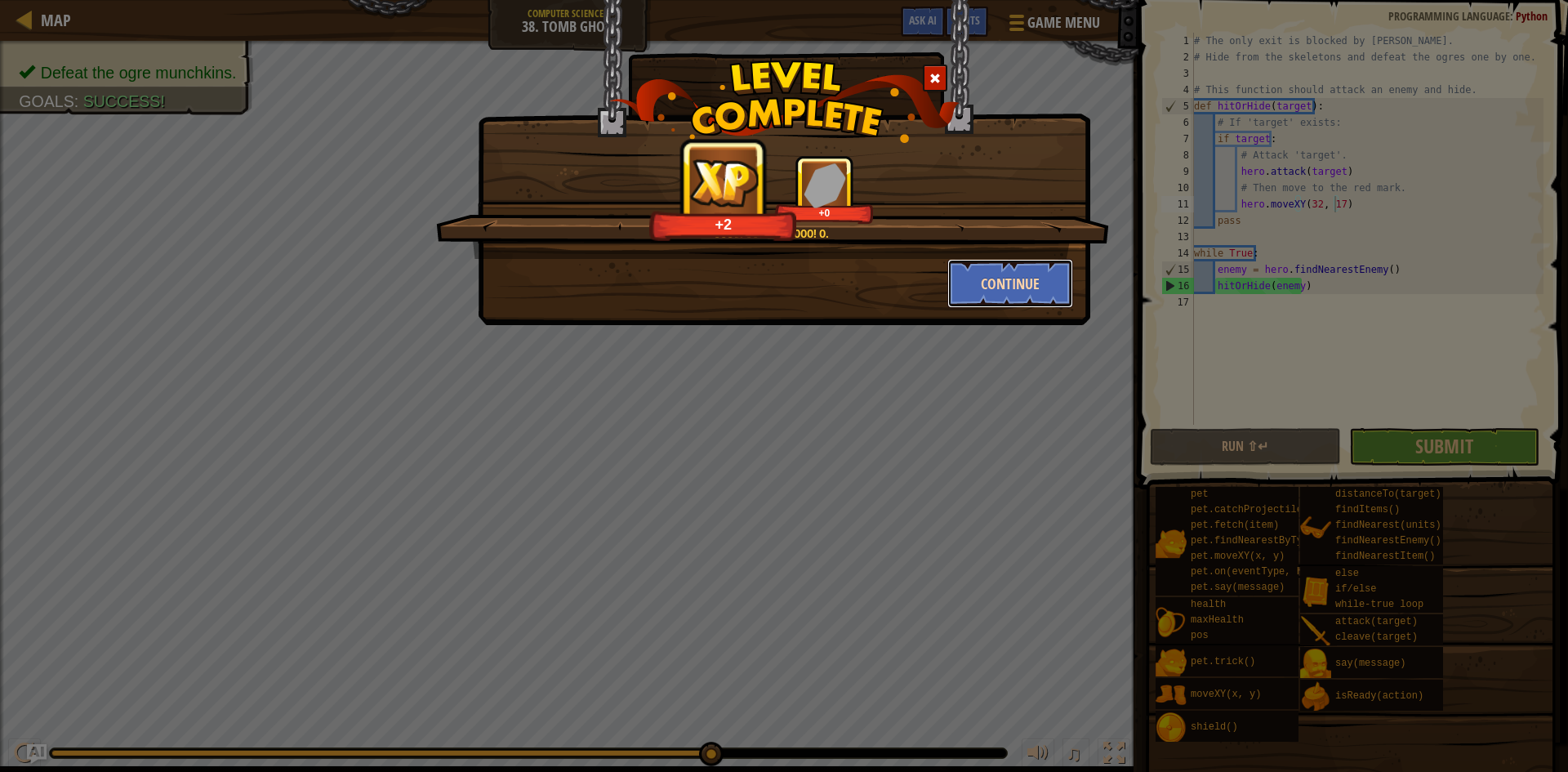
click at [992, 305] on button "Continue" at bounding box center [1010, 283] width 126 height 49
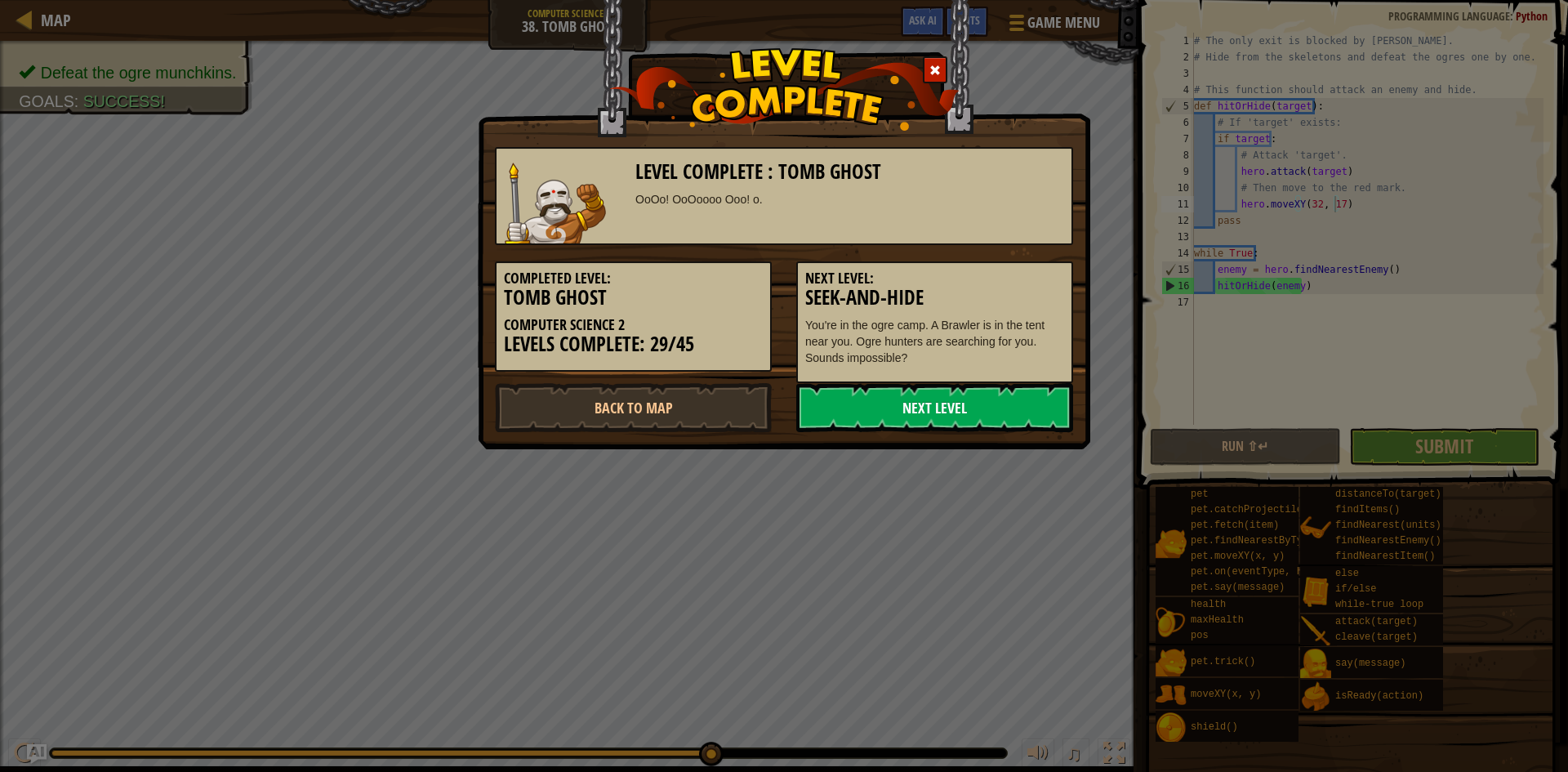
click at [913, 402] on link "Next Level" at bounding box center [934, 407] width 277 height 49
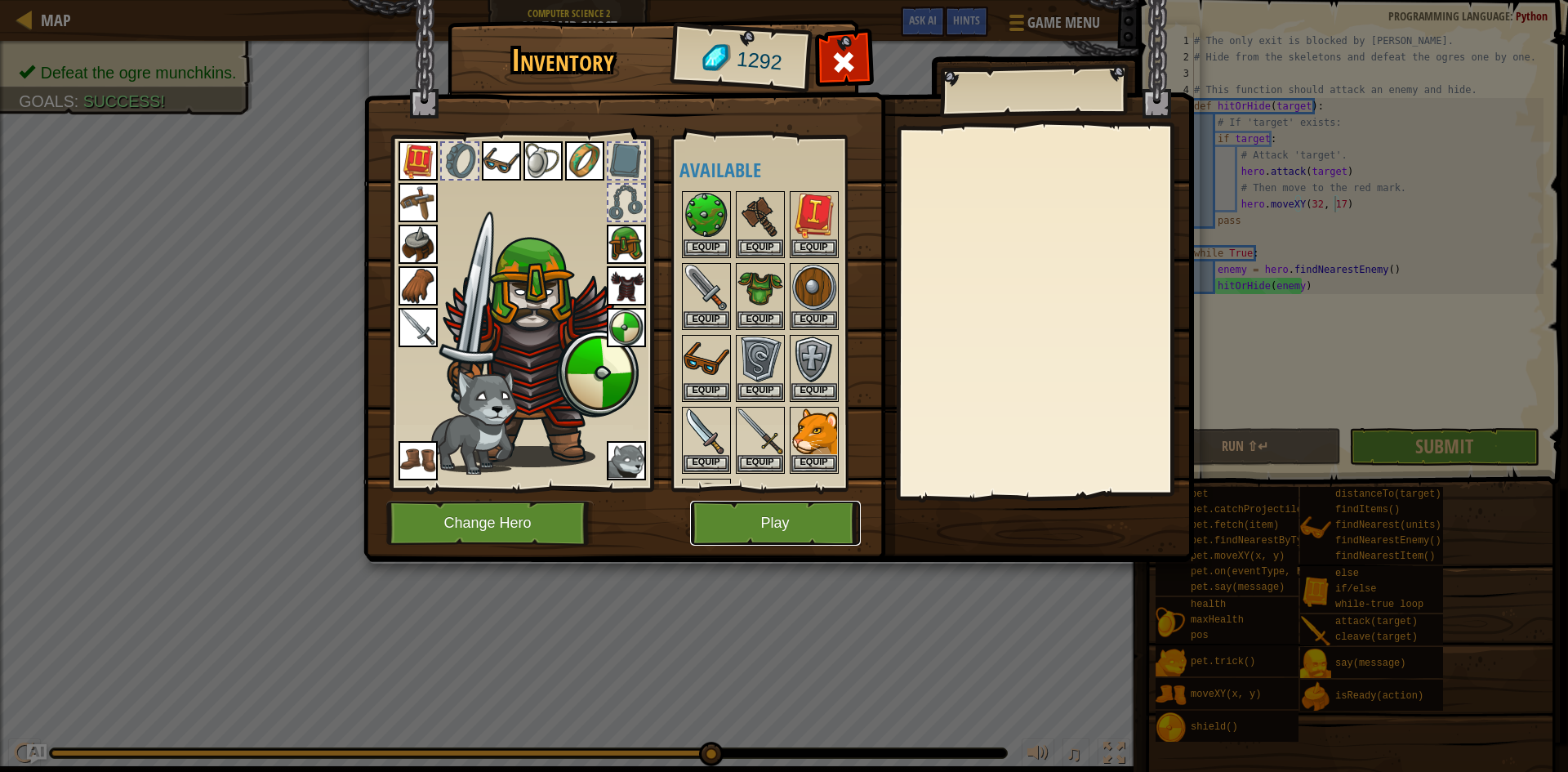
click at [725, 516] on button "Play" at bounding box center [775, 523] width 171 height 45
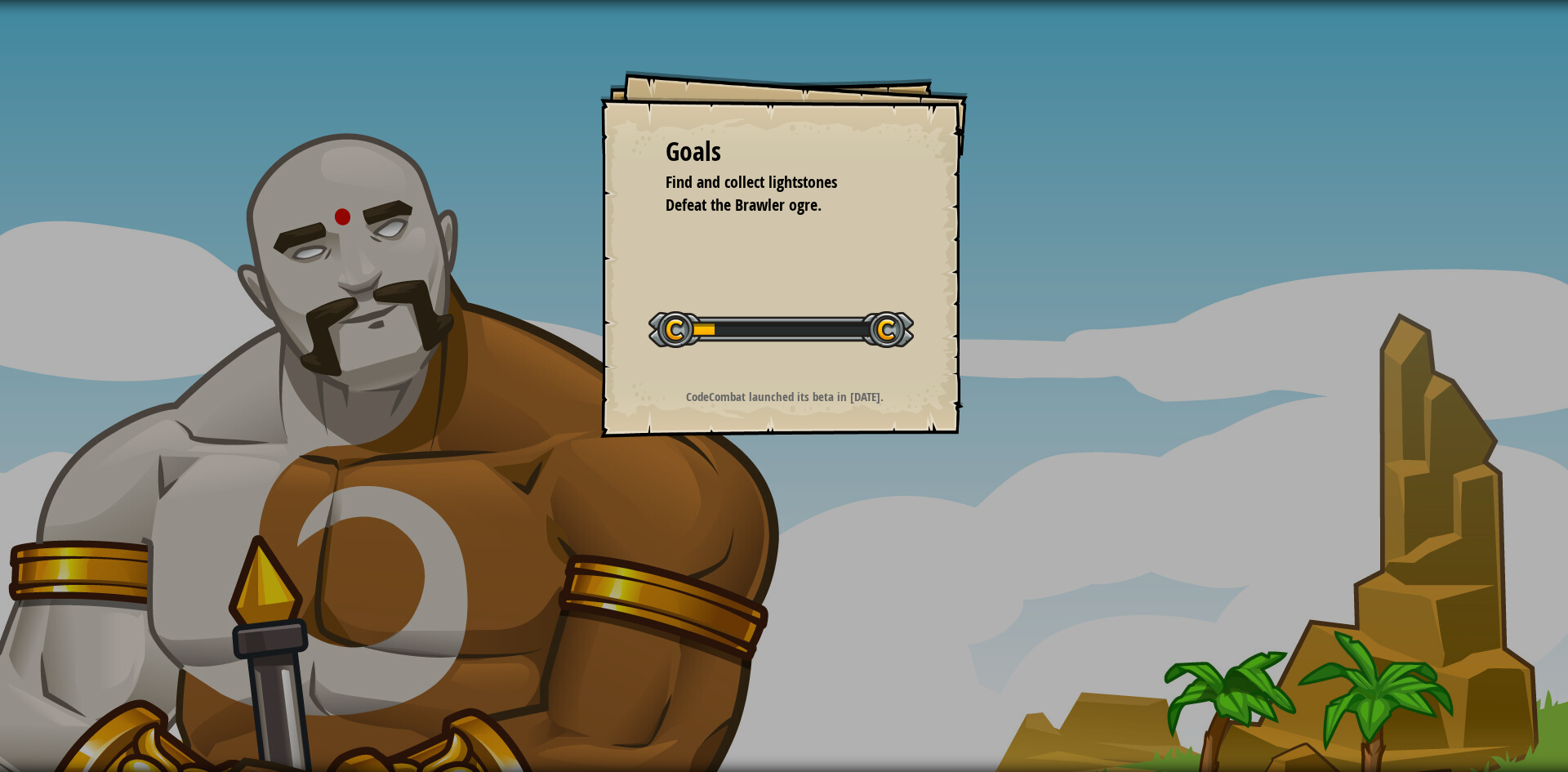
click at [774, 377] on div "Goals Find and collect lightstones Defeat the Brawler ogre. Start Level Error l…" at bounding box center [784, 253] width 367 height 367
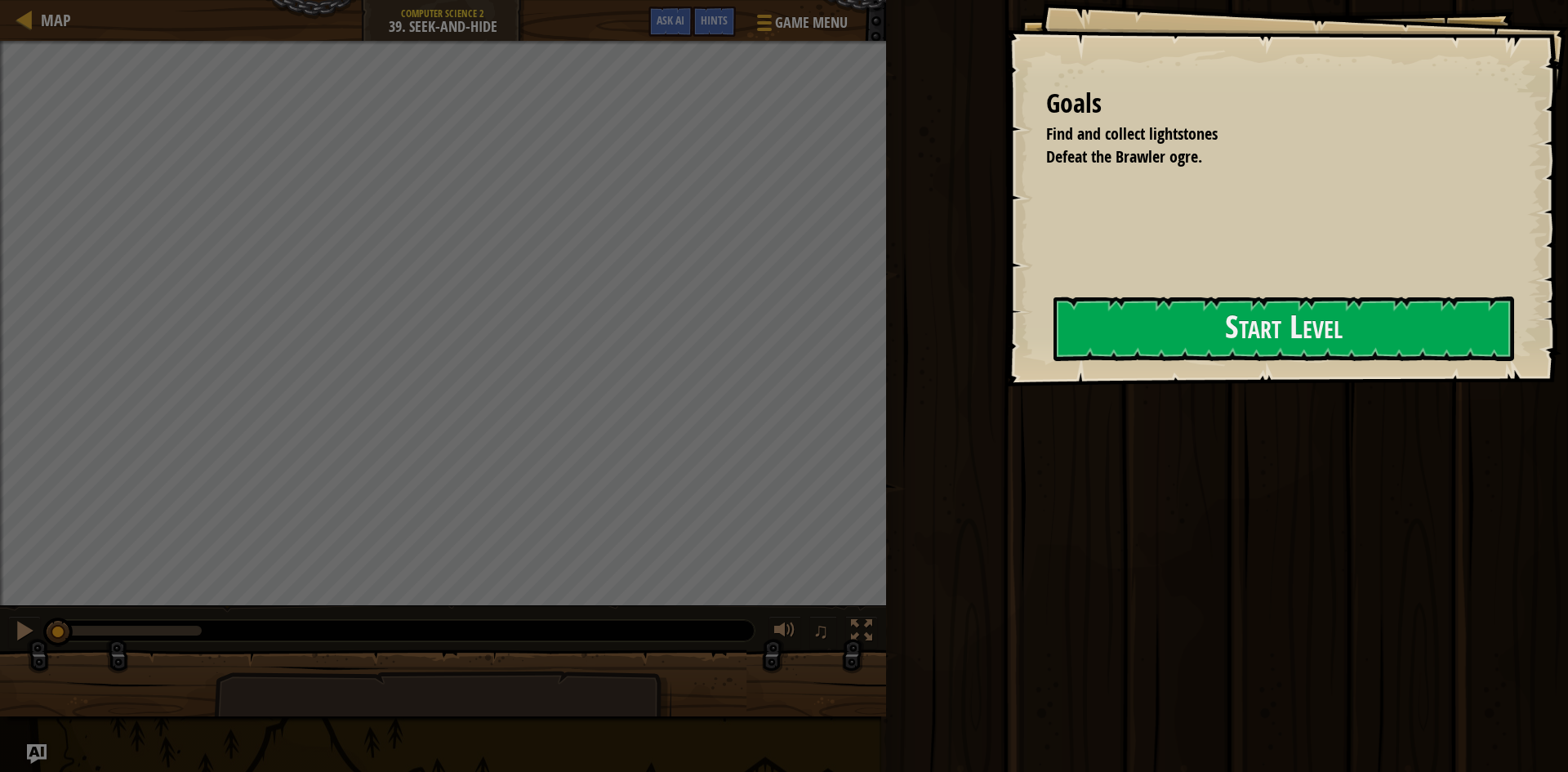
click at [1021, 374] on div "Goals Find and collect lightstones Defeat the Brawler ogre. Start Level Error l…" at bounding box center [1287, 193] width 563 height 386
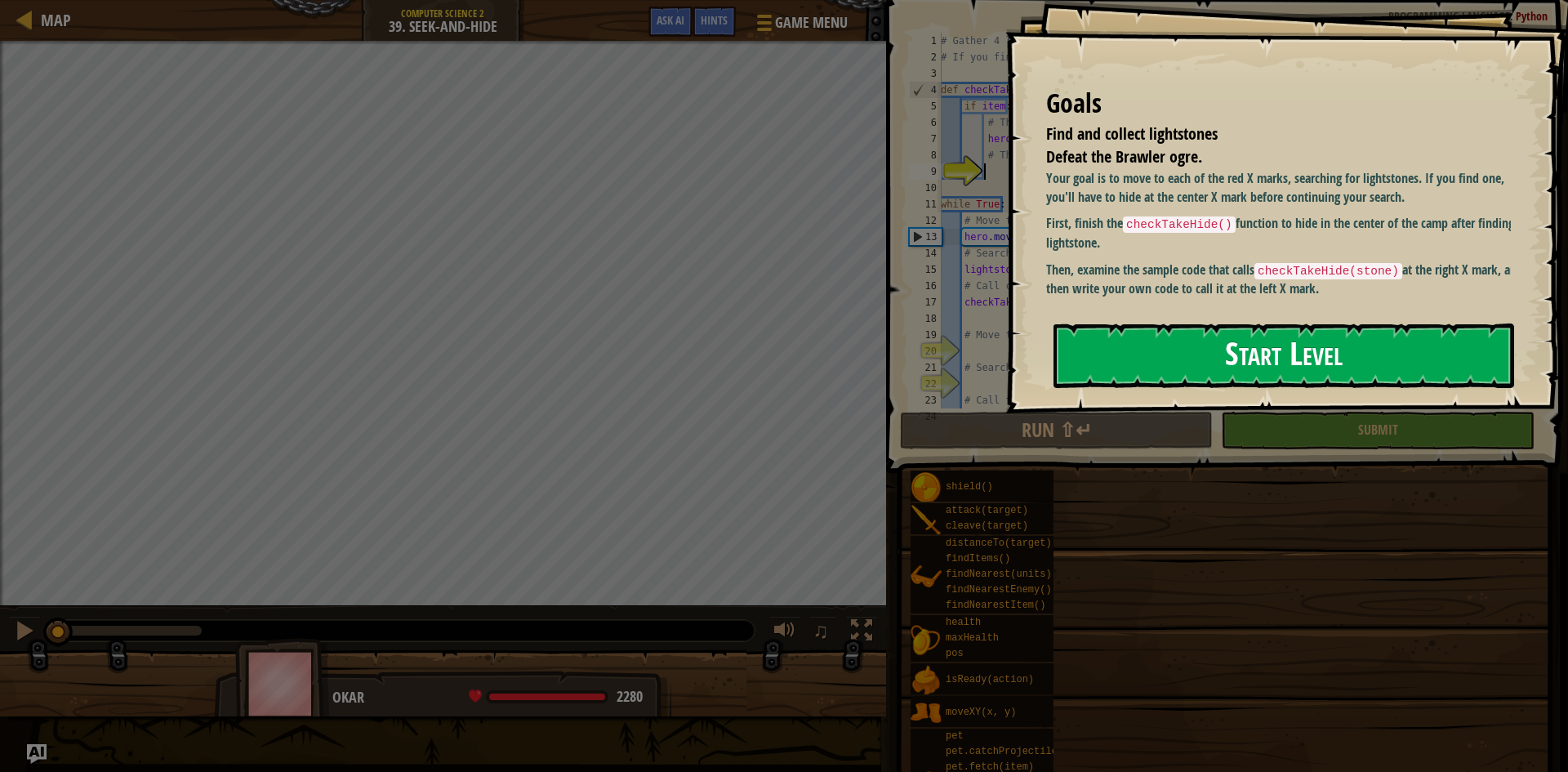
click at [1135, 332] on button "Start Level" at bounding box center [1284, 356] width 461 height 64
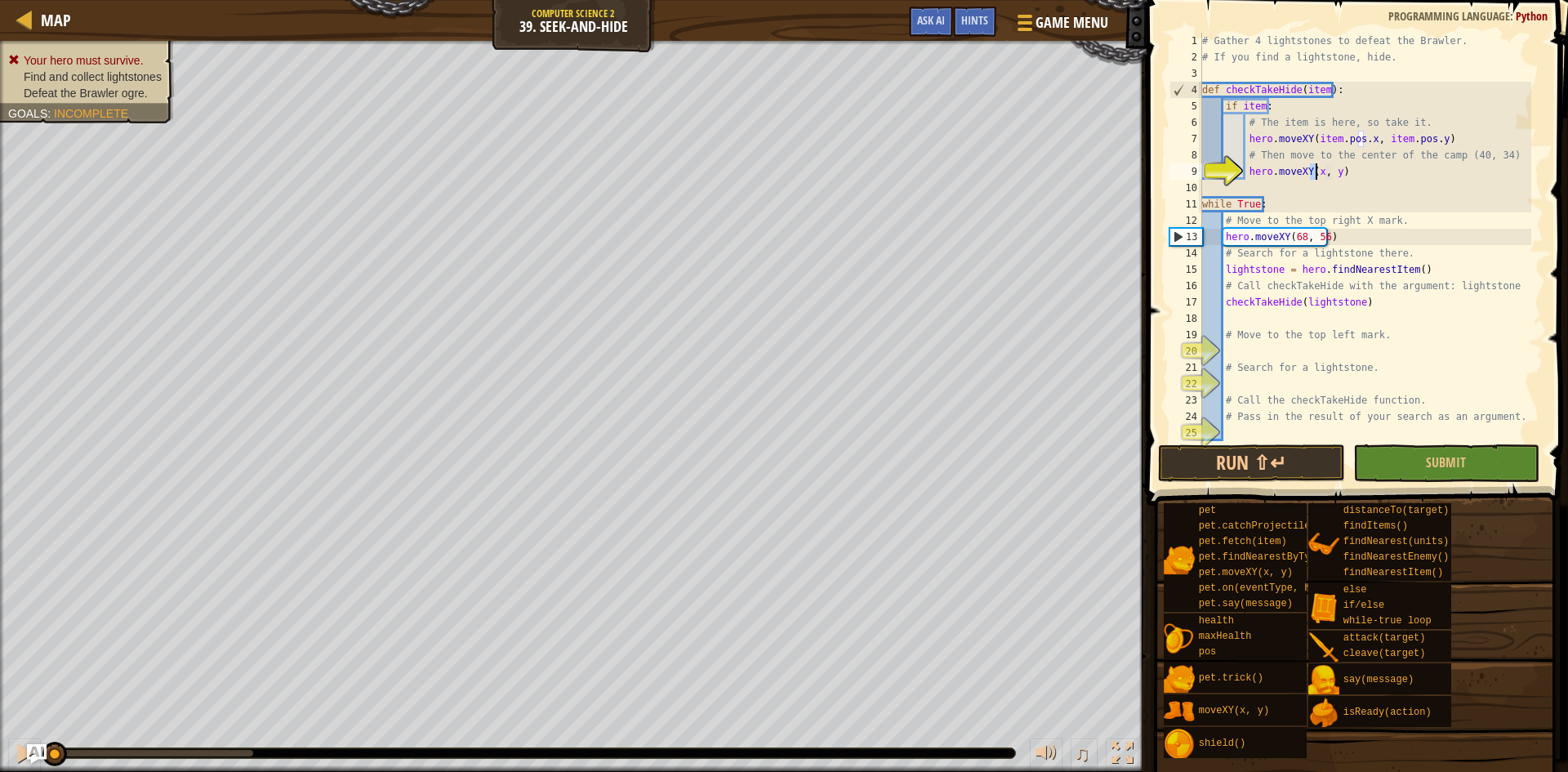
scroll to position [7, 11]
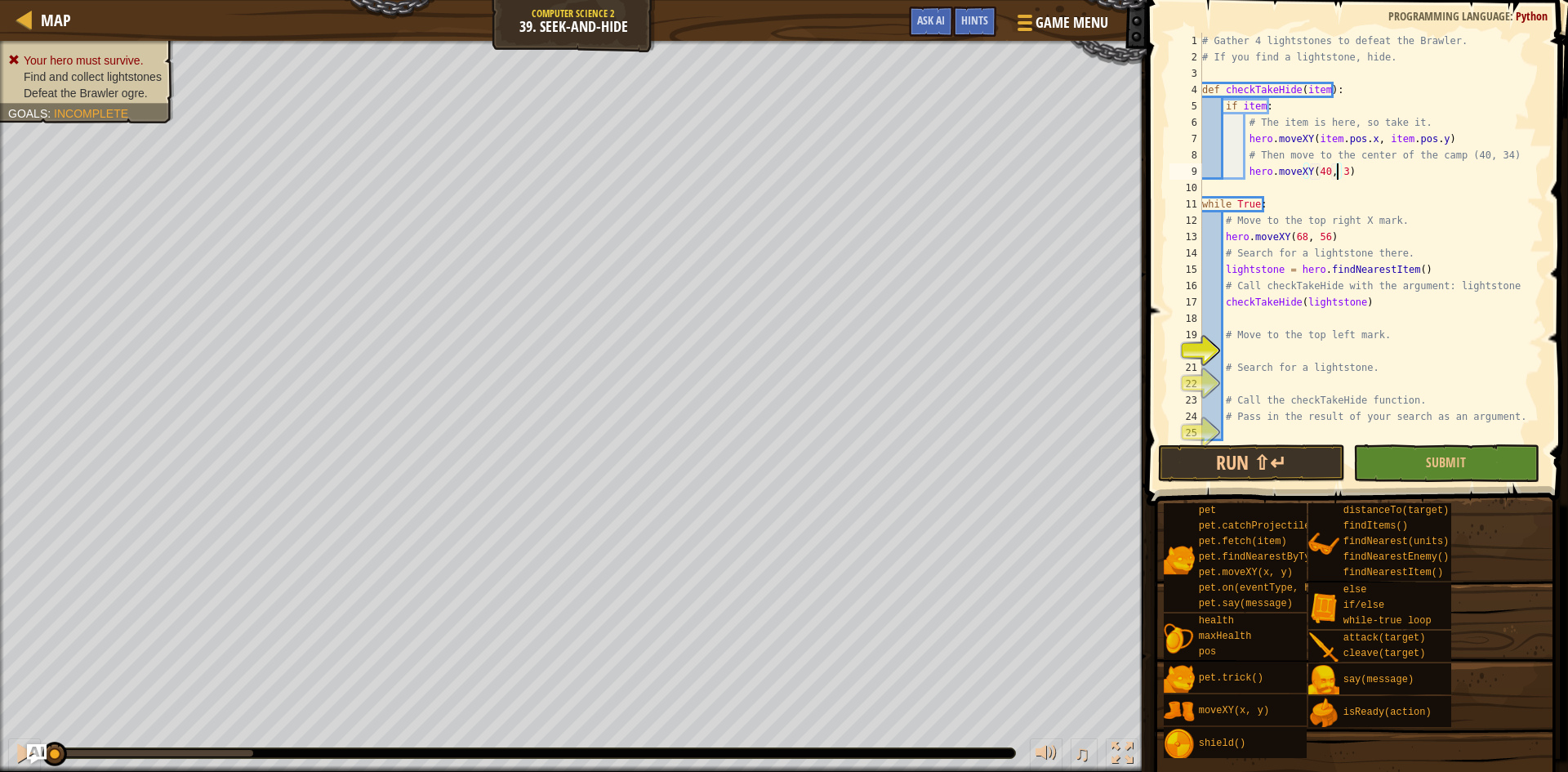
type textarea "hero.moveXY(40, 34)"
type textarea "checkTakeHide(lightstone)"
type textarea "# Move to the top left mark."
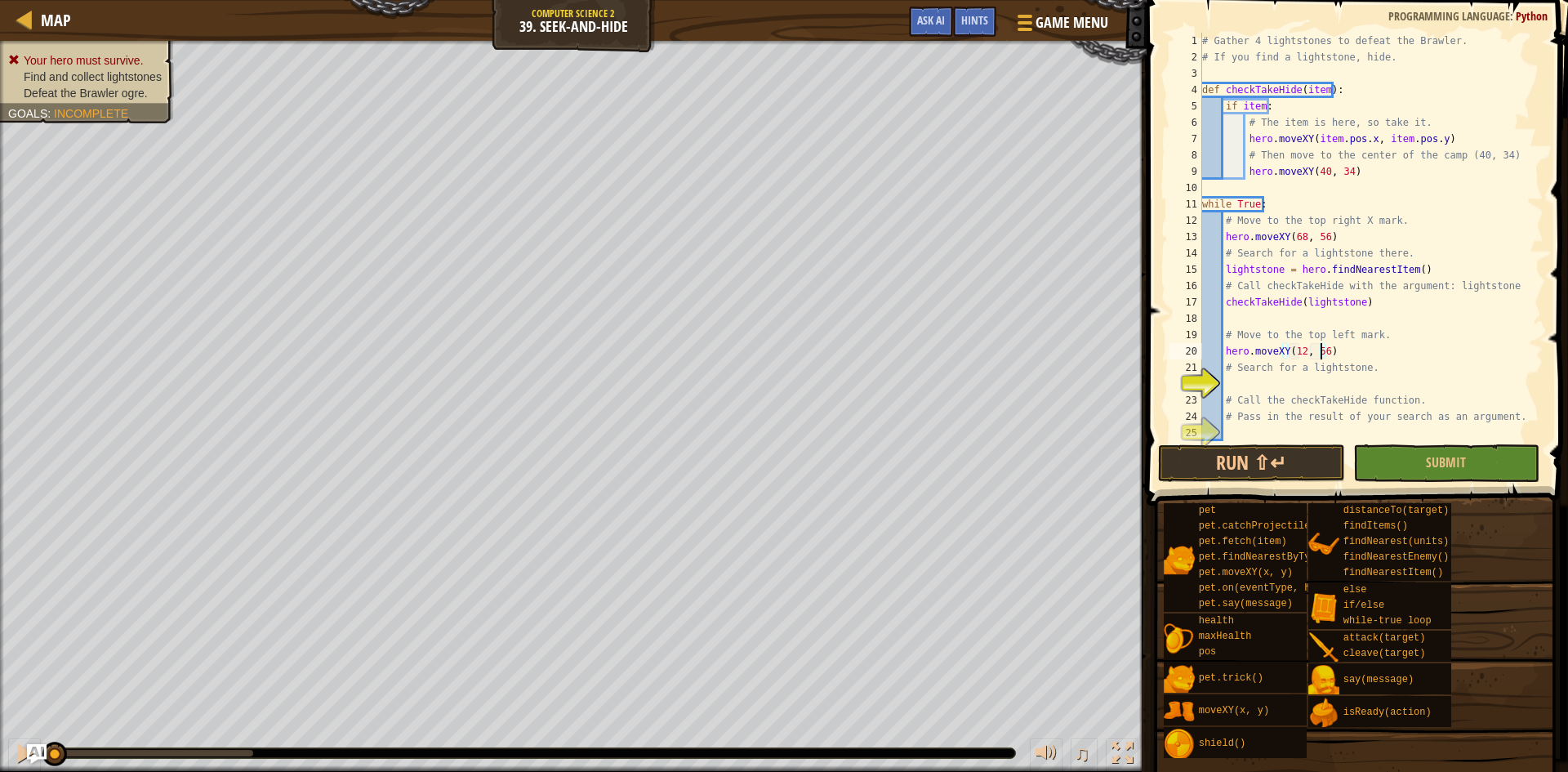
type textarea "# Search for a lightstone."
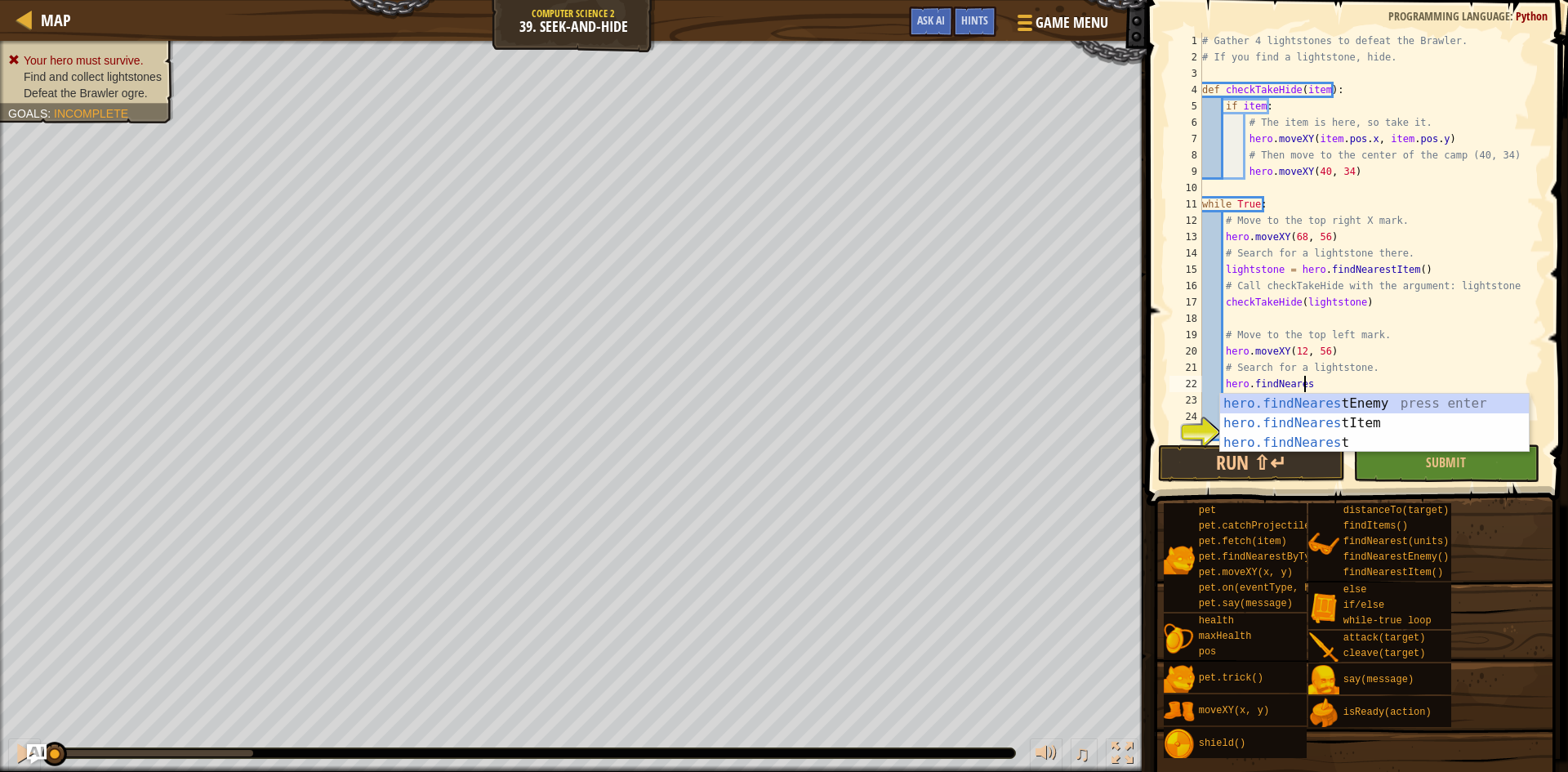
scroll to position [7, 8]
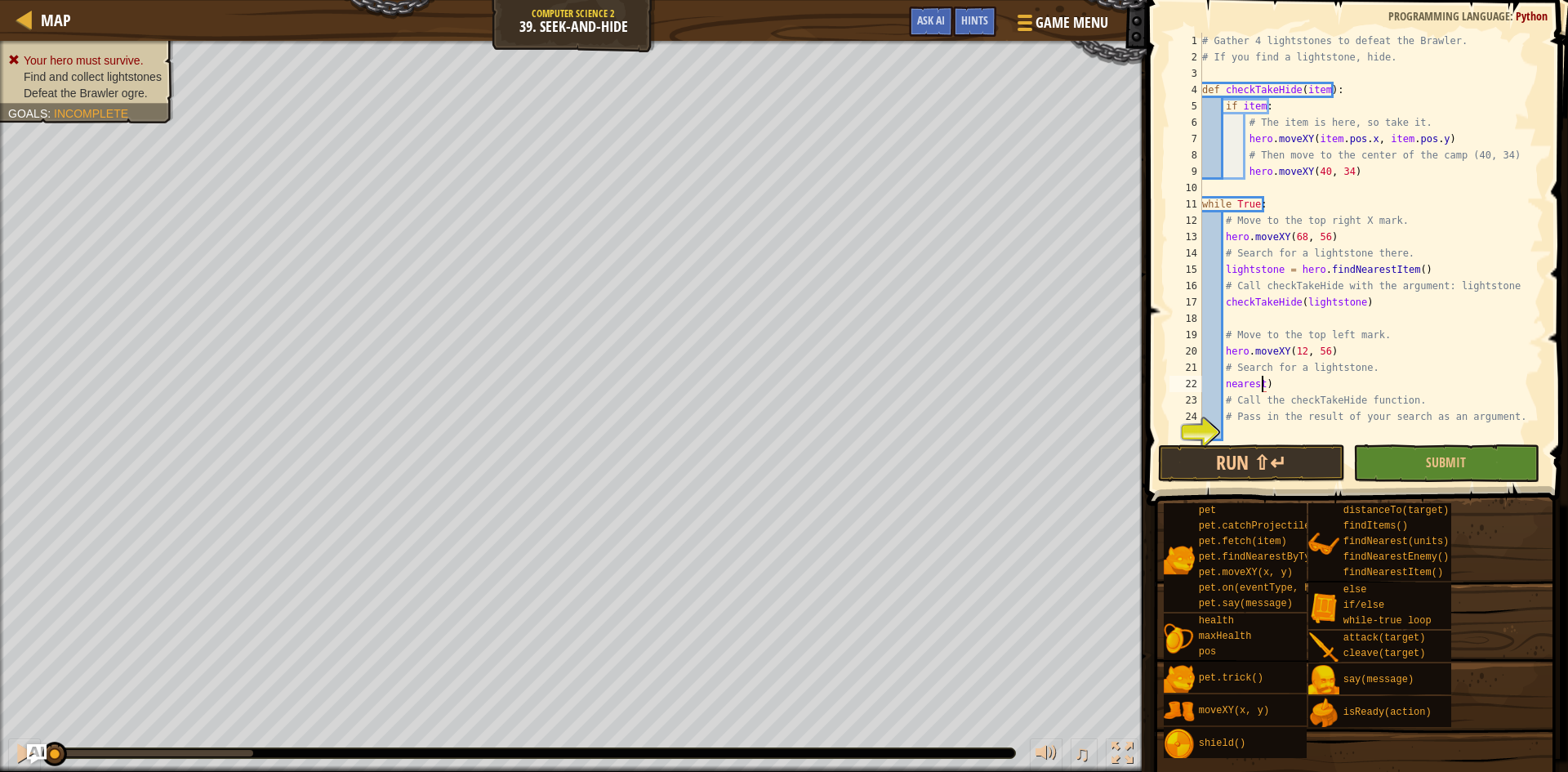
type textarea ")"
type textarea "# Pass in the result of your search as an argument."
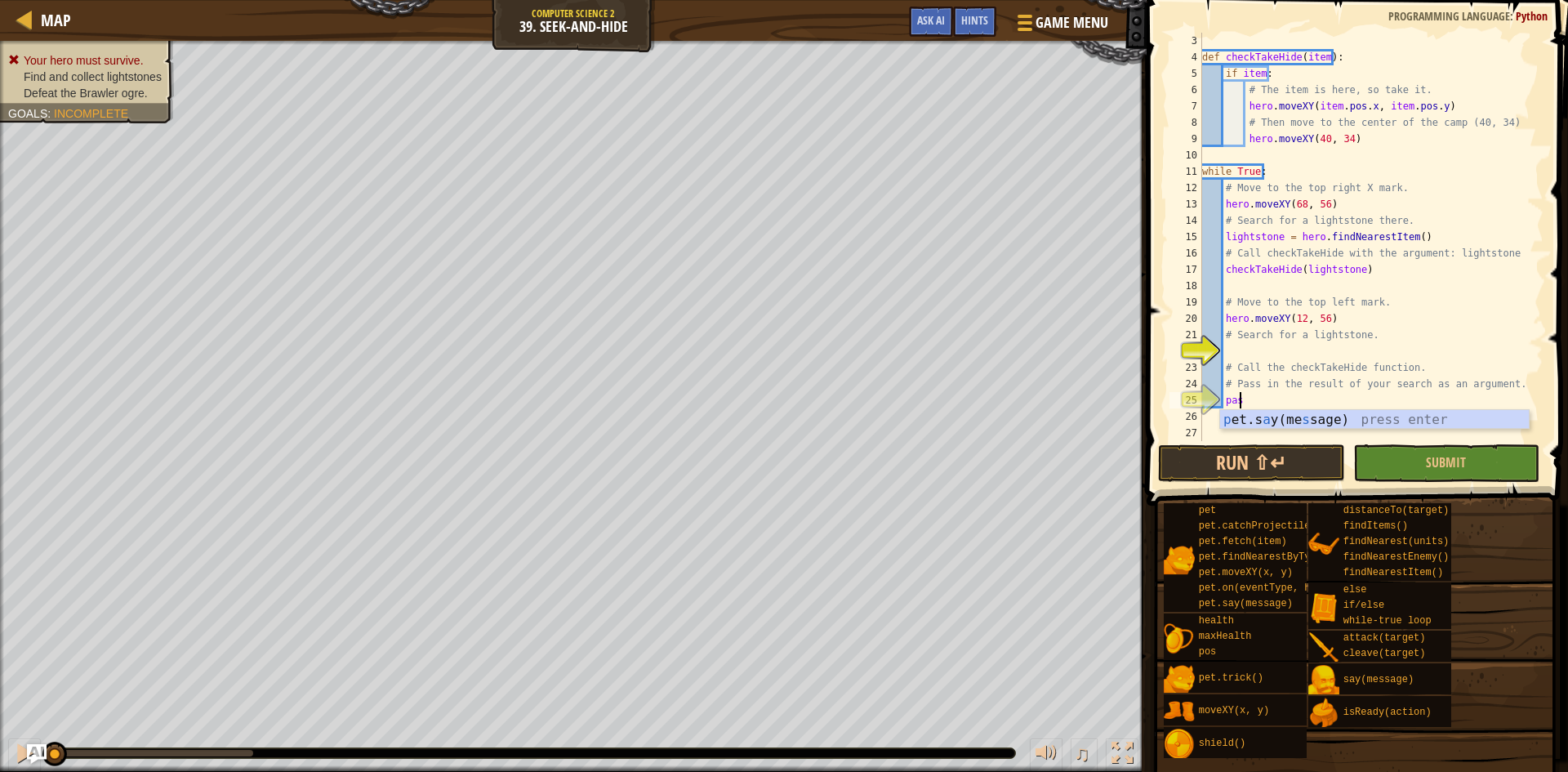
scroll to position [7, 2]
type textarea "pass"
type textarea "# Call the checkTakeHide function."
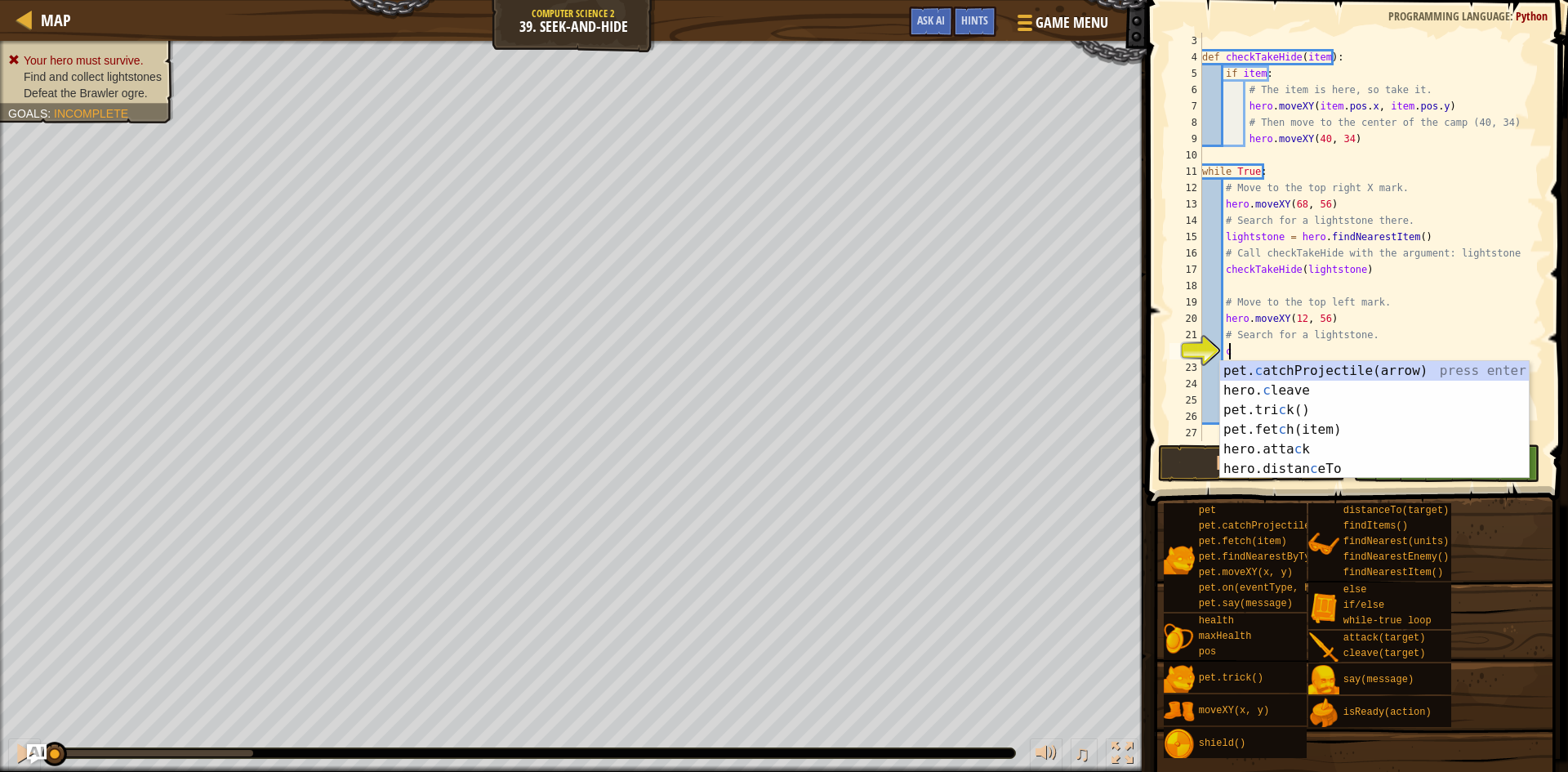
scroll to position [7, 2]
type textarea "ch"
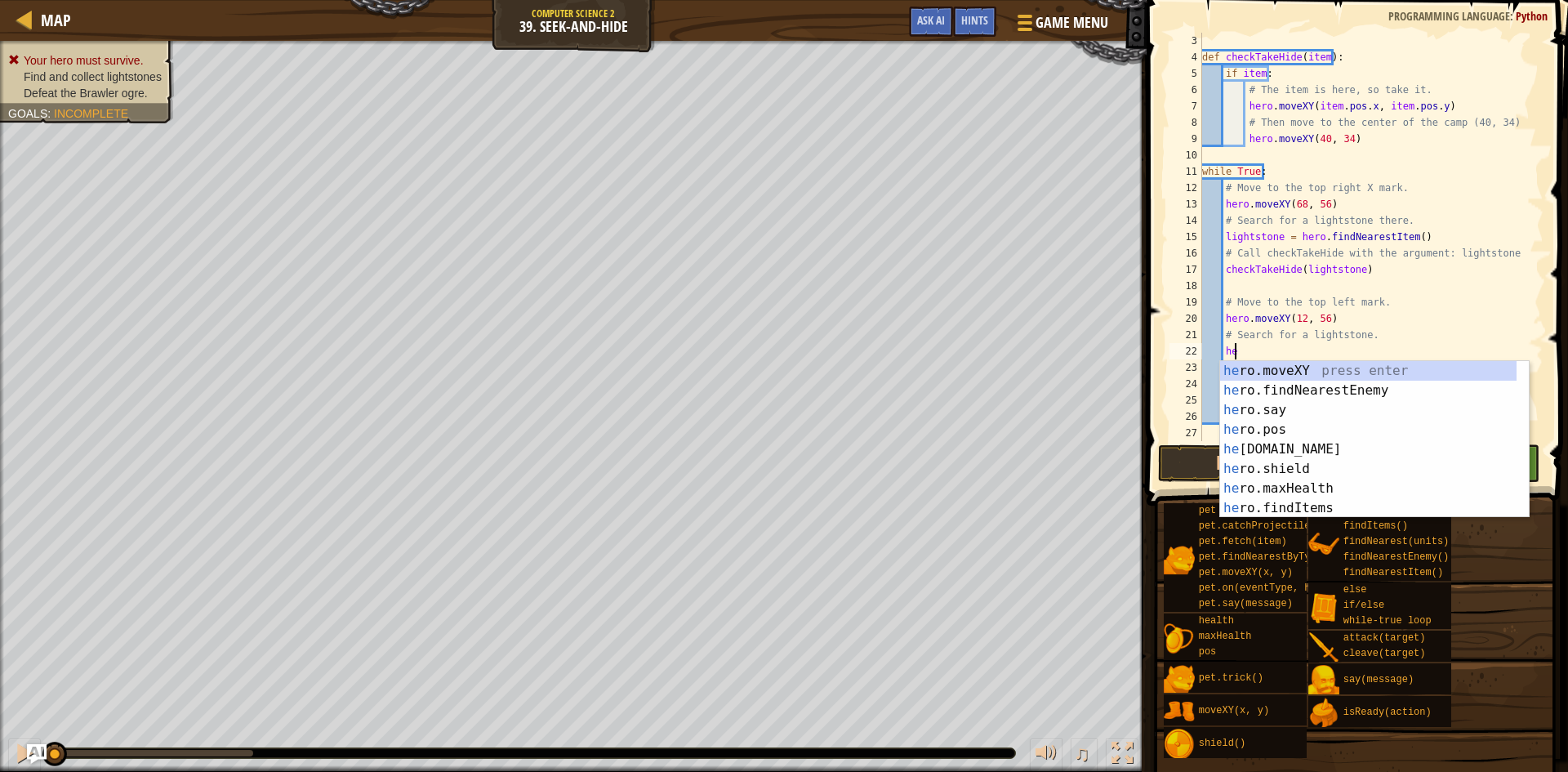
type textarea "h"
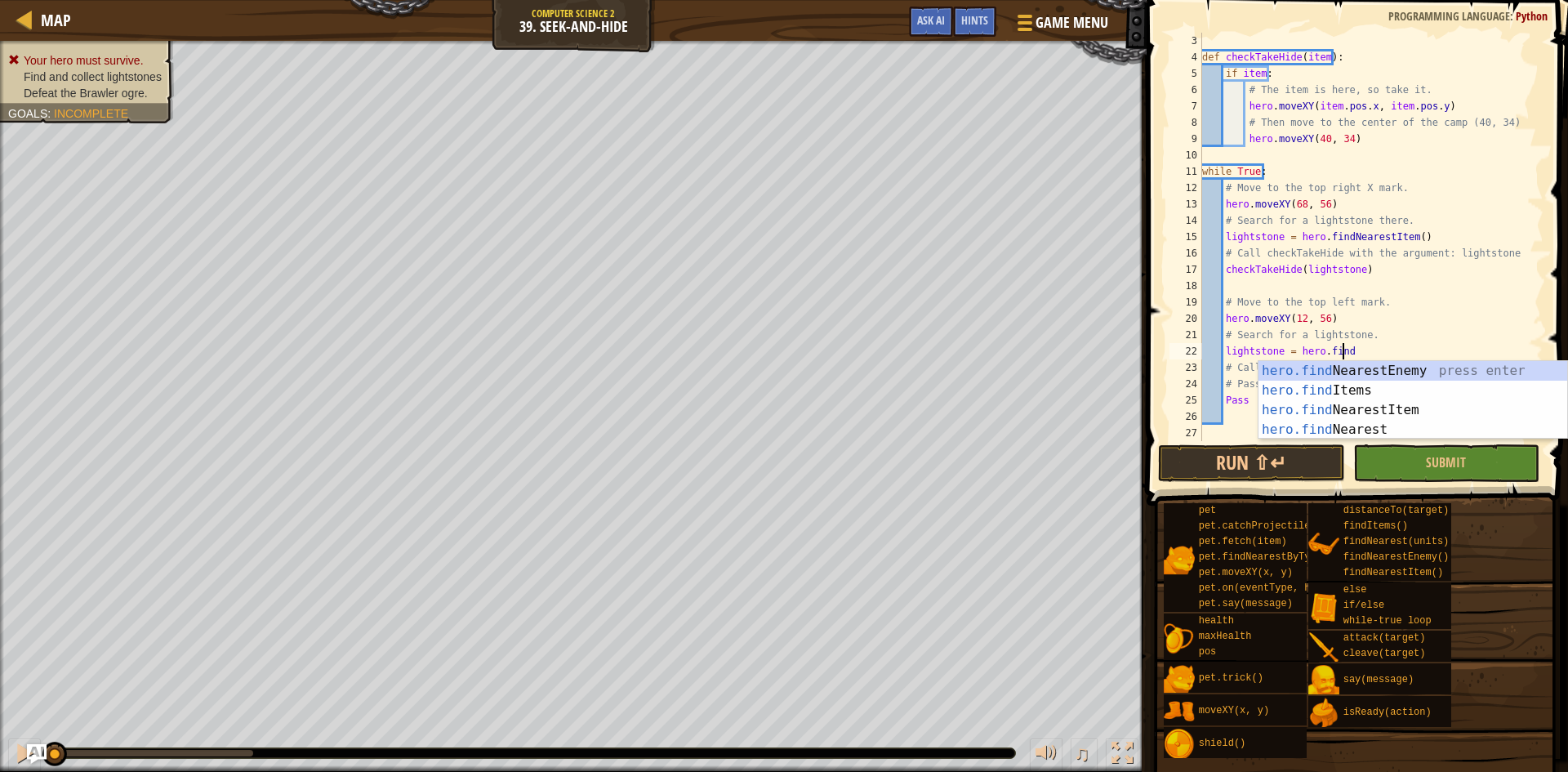
type textarea "lightstone = hero.findn"
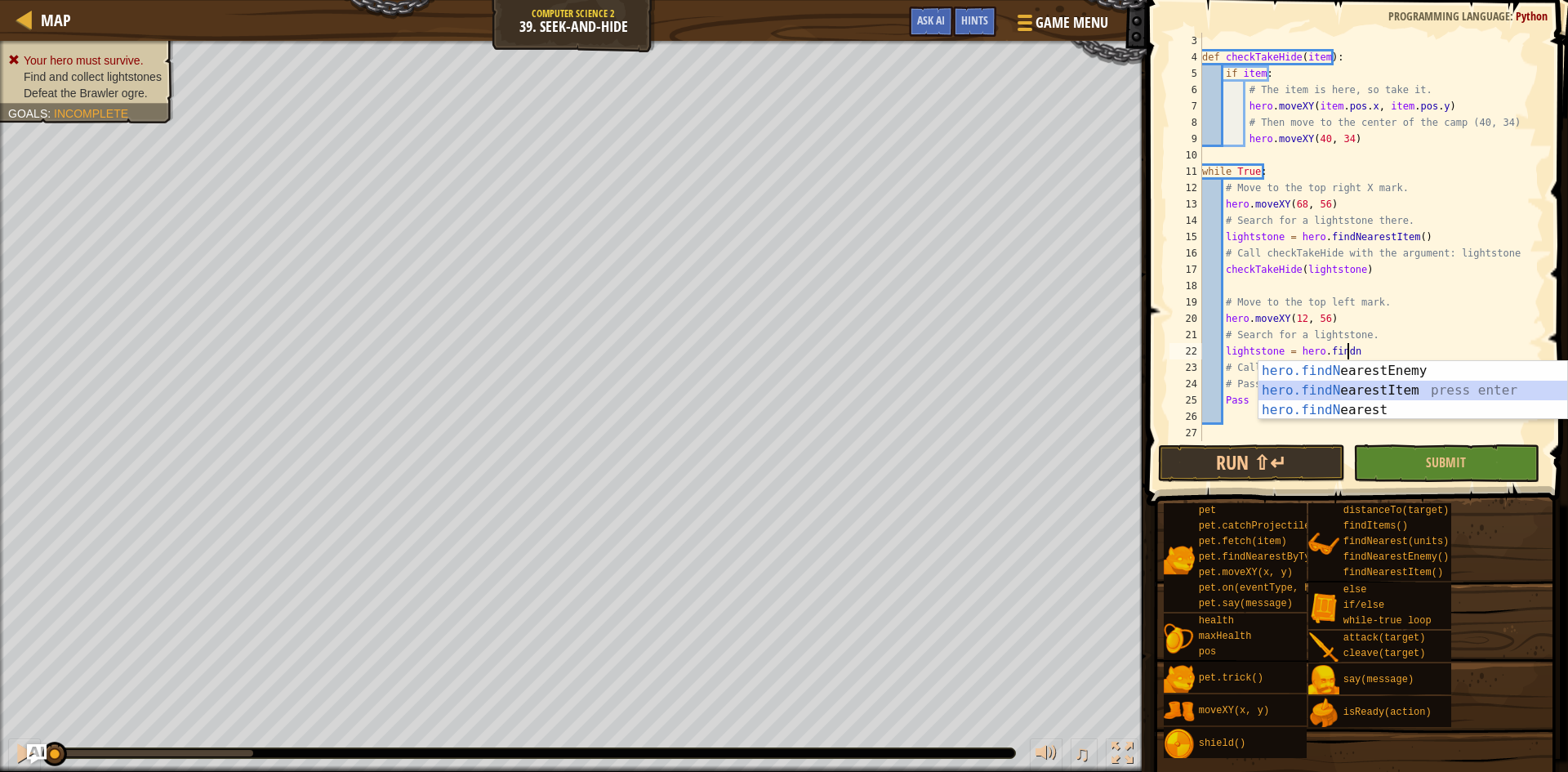
scroll to position [7, 1]
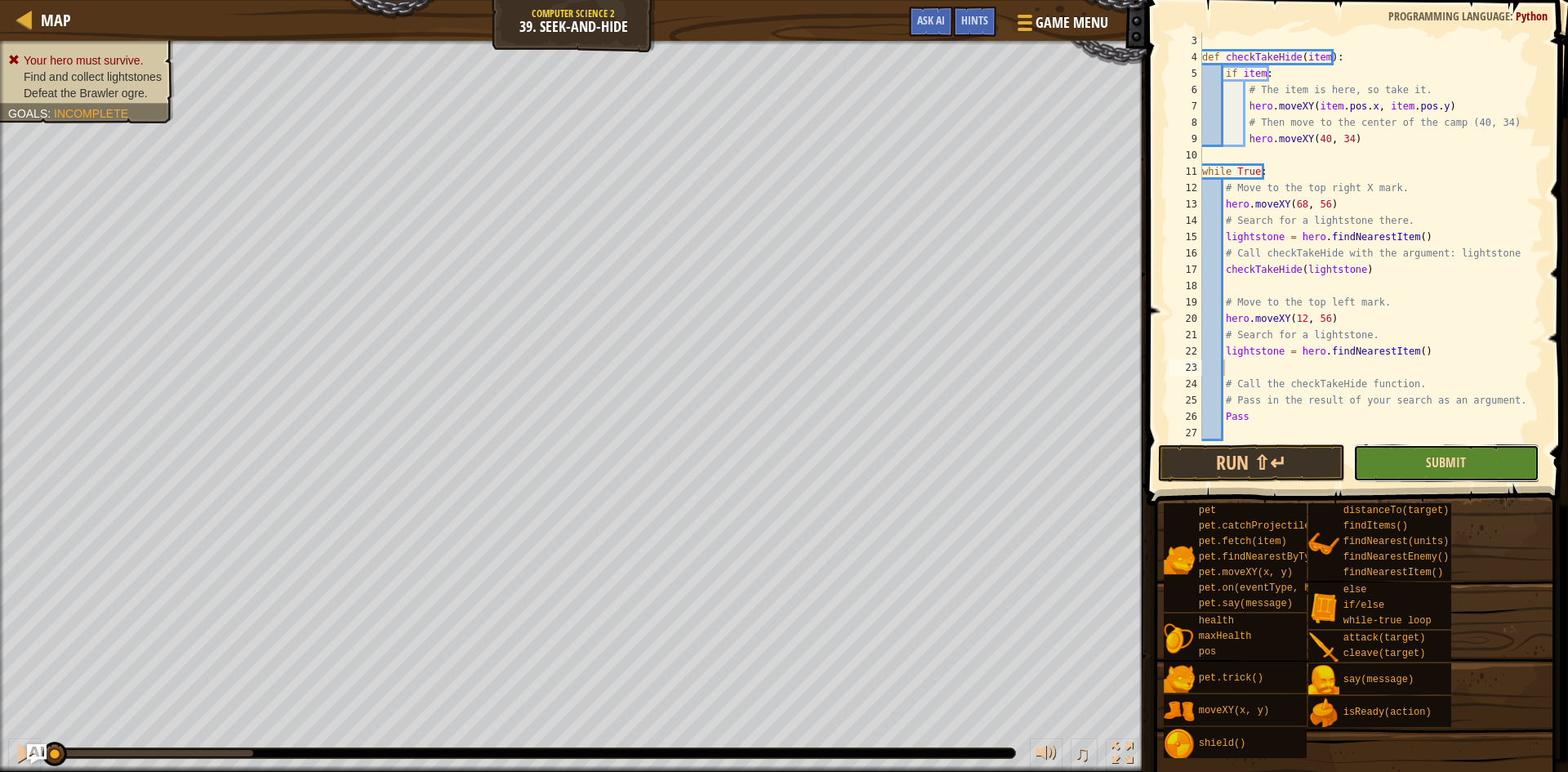
click at [1432, 469] on span "Submit" at bounding box center [1446, 462] width 40 height 18
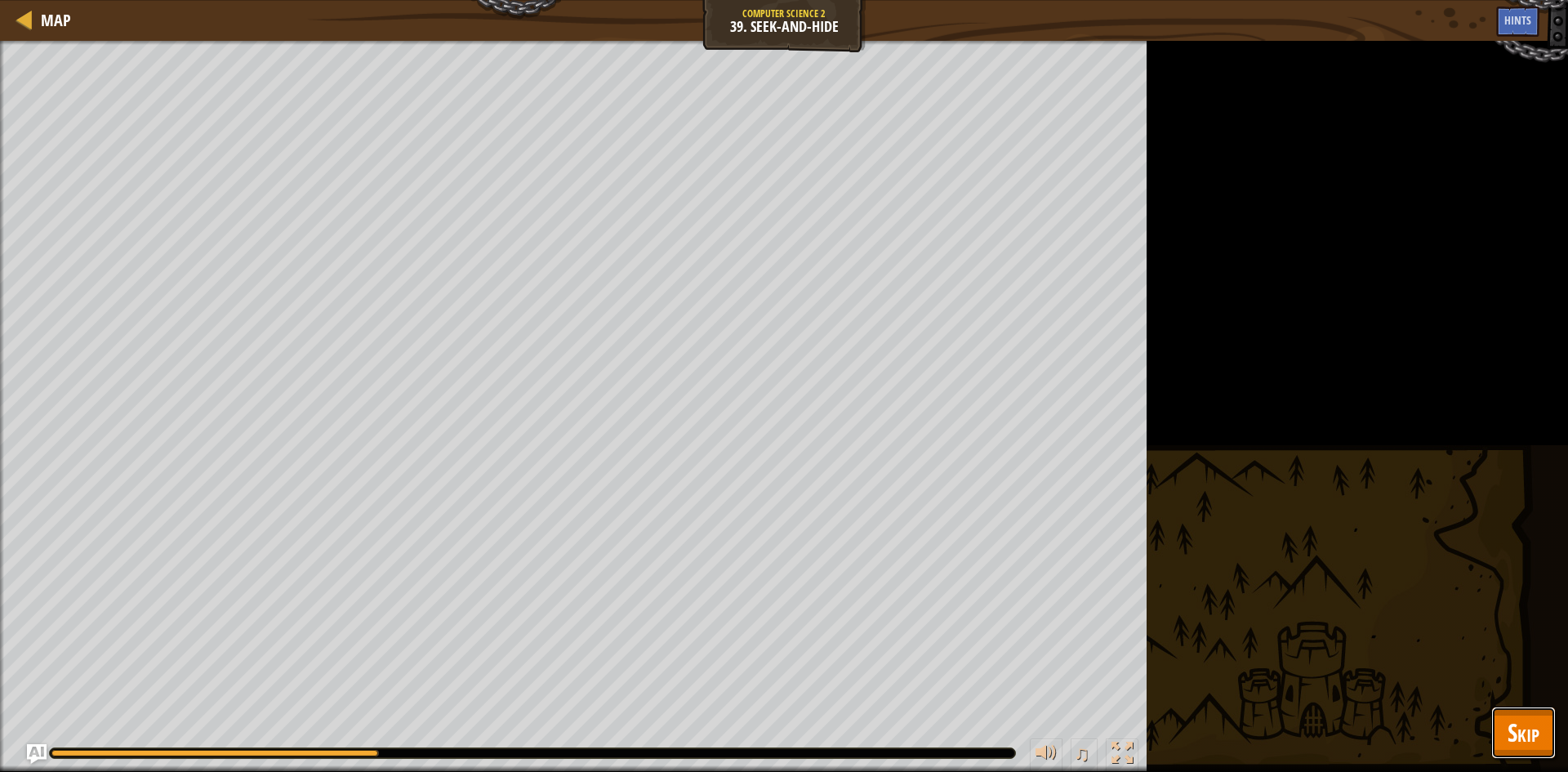
click at [1504, 708] on button "Skip" at bounding box center [1523, 732] width 64 height 52
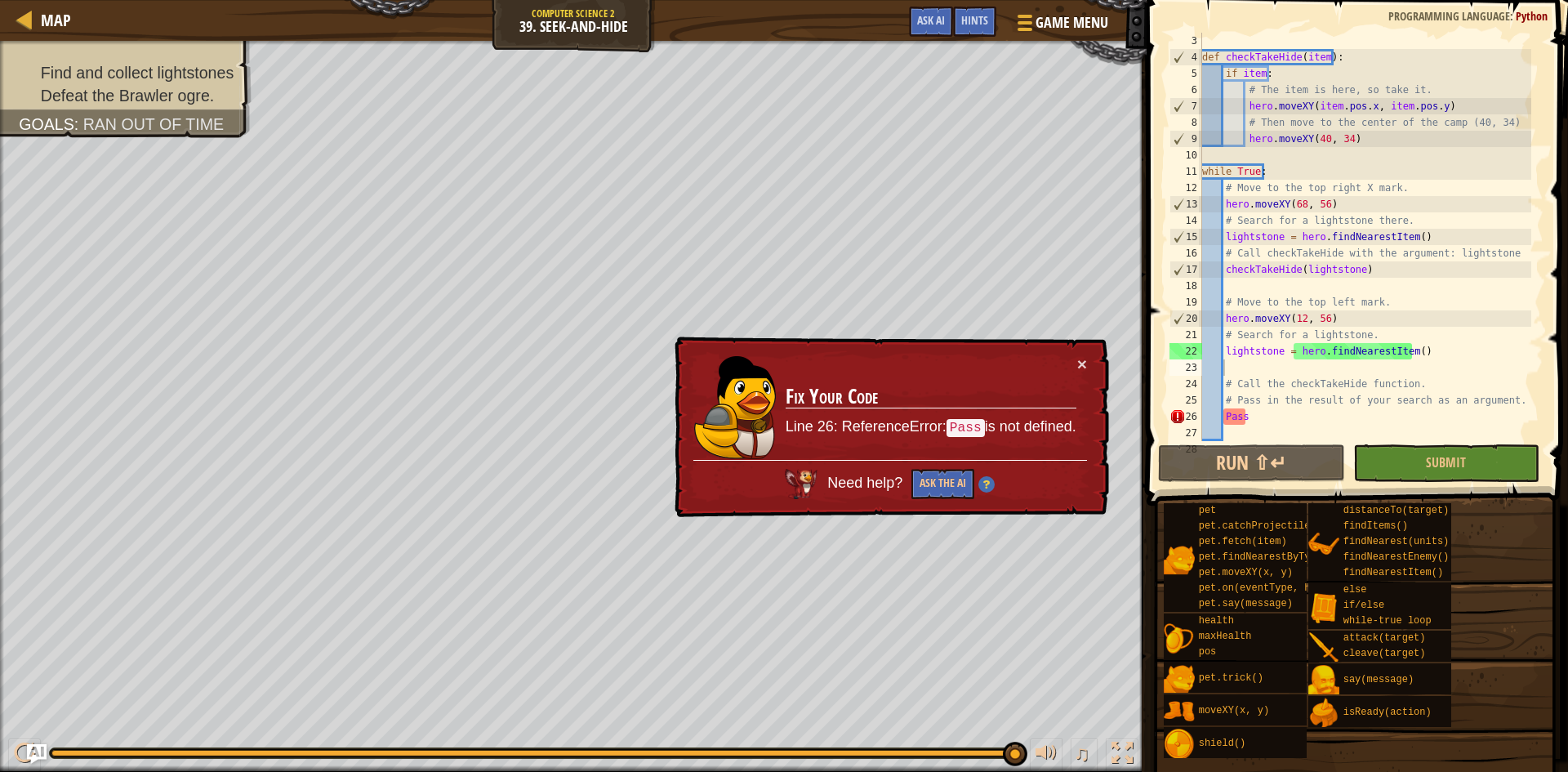
type textarea "Pass"
click at [1285, 424] on div "def checkTakeHide ( item ) : if item : # The item is here, so take it. hero . m…" at bounding box center [1365, 253] width 333 height 441
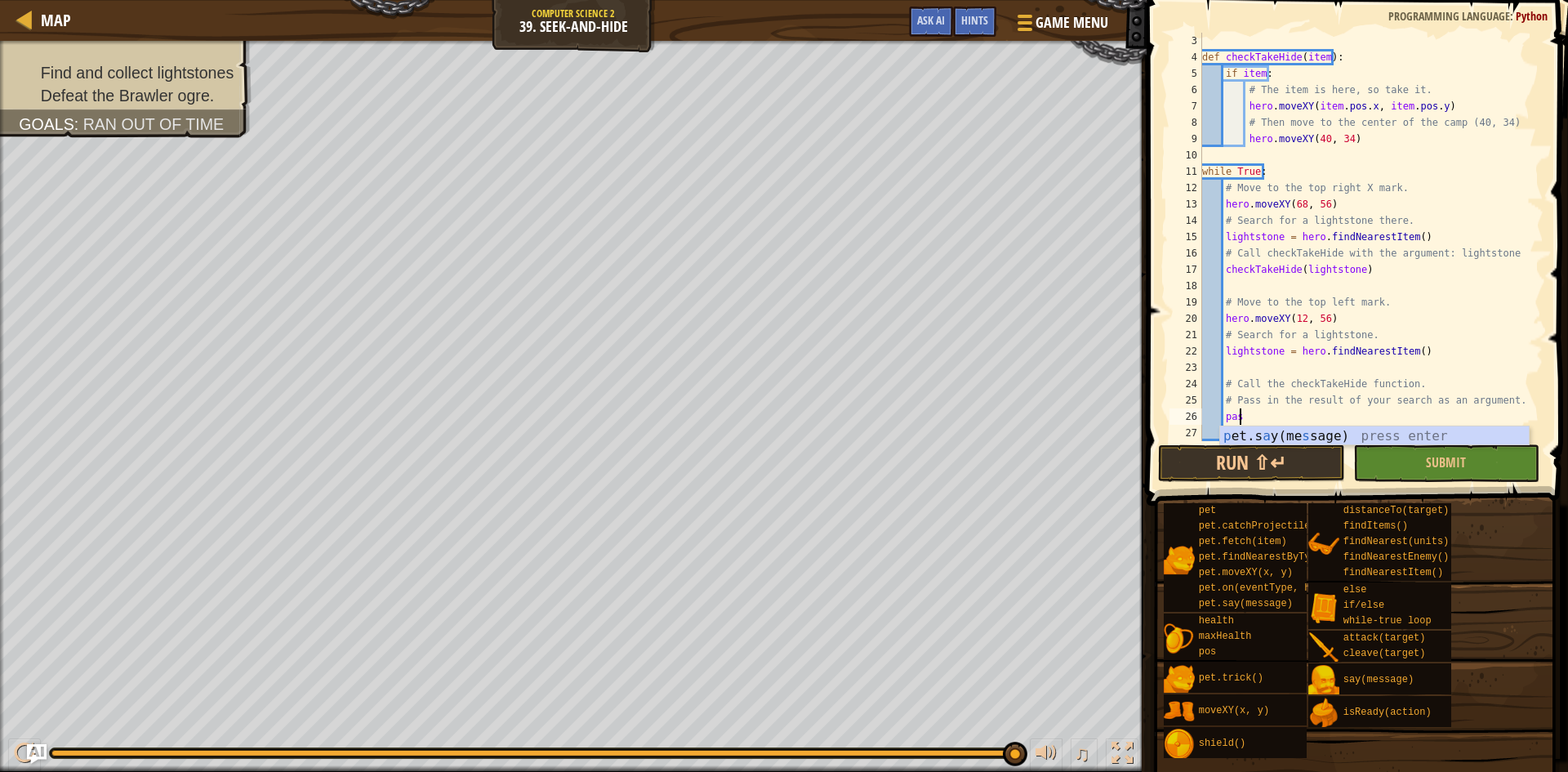
scroll to position [7, 2]
type textarea "pass"
click at [1411, 460] on button "Submit" at bounding box center [1447, 463] width 187 height 38
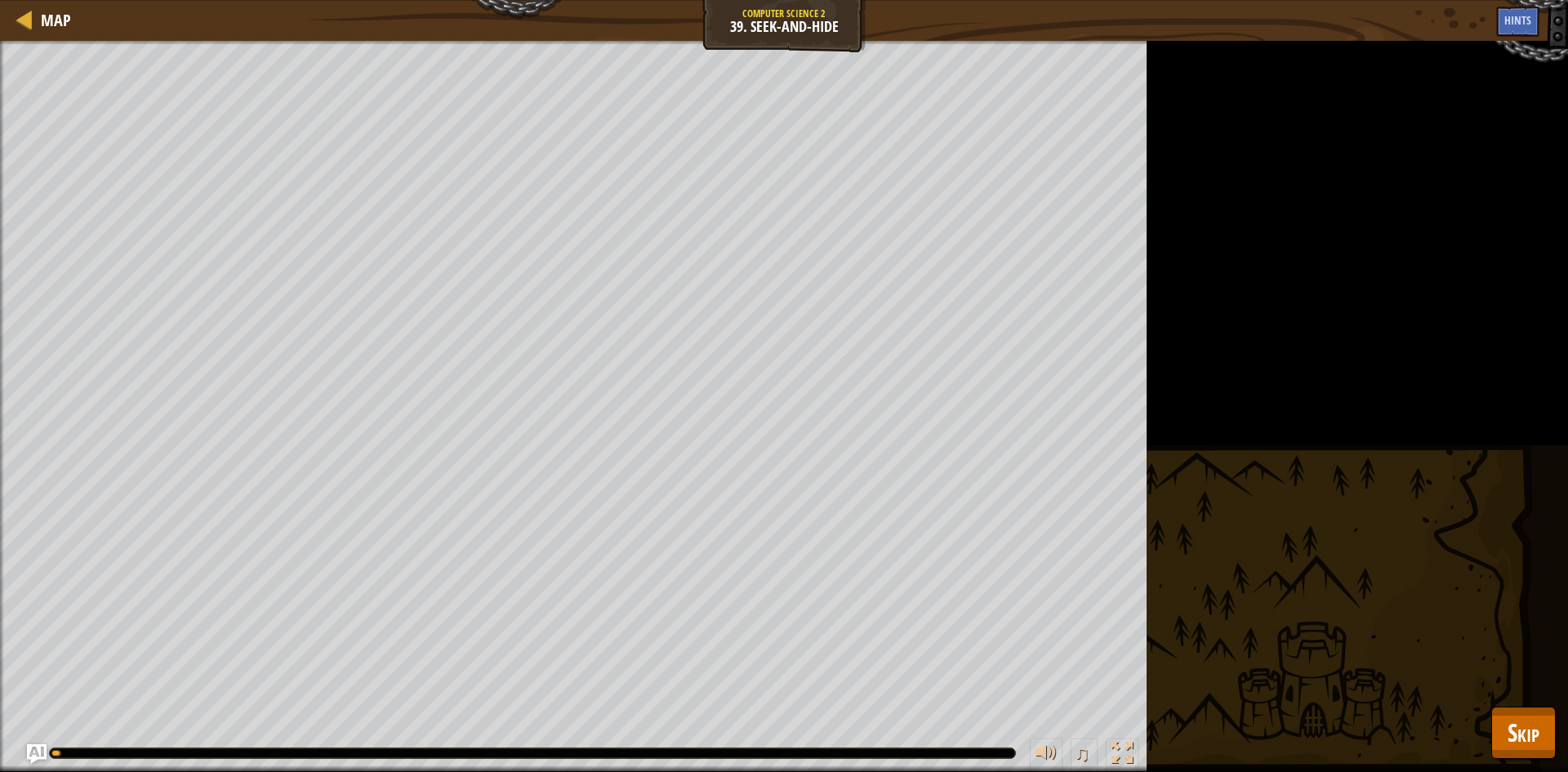
click at [1513, 764] on div "Find and collect lightstones Defeat the Brawler ogre. Goals : Running... ♫ Okar…" at bounding box center [784, 405] width 1568 height 731
click at [1514, 757] on button "Skip" at bounding box center [1523, 732] width 64 height 52
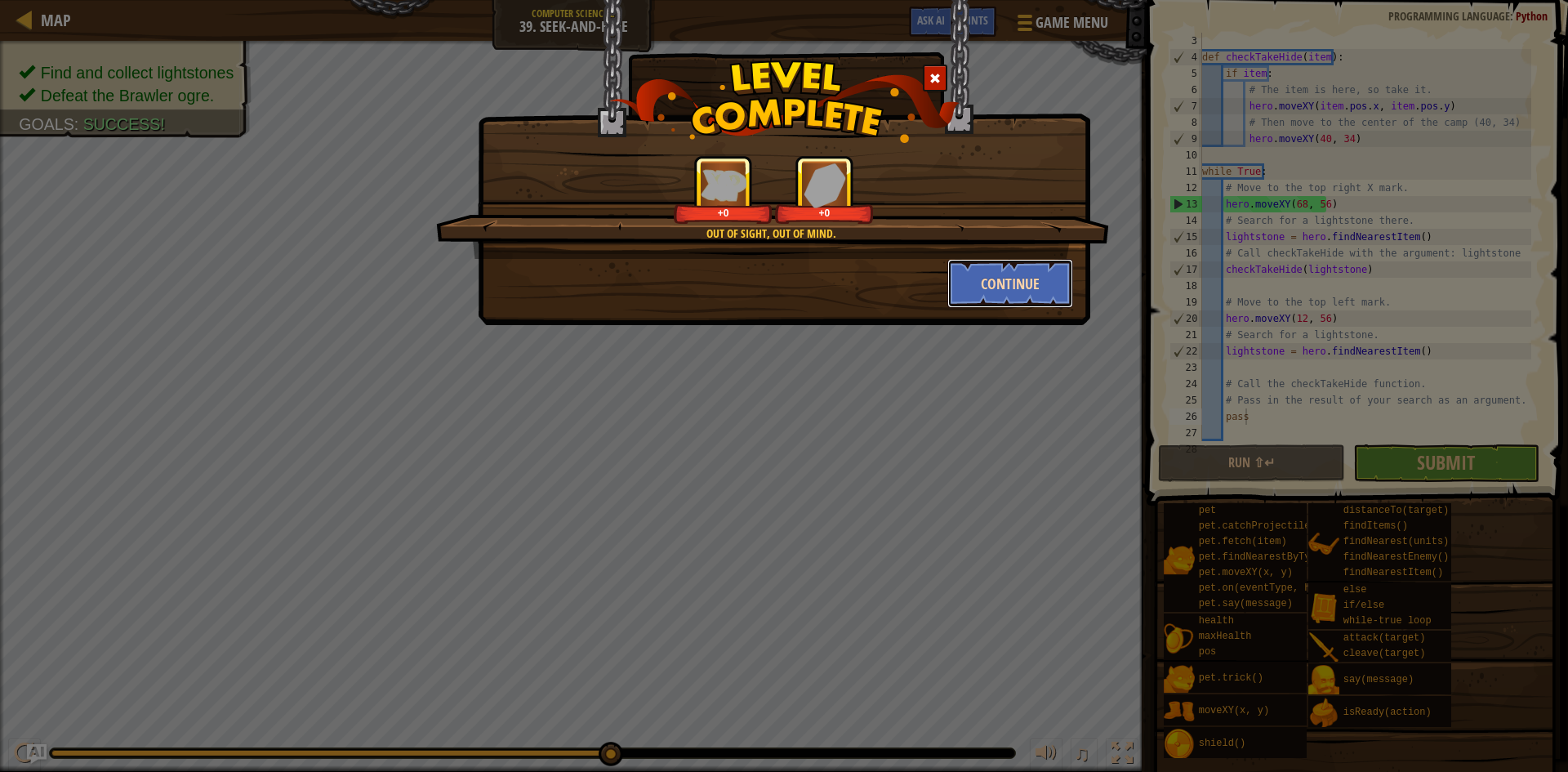
click at [988, 304] on button "Continue" at bounding box center [1010, 283] width 126 height 49
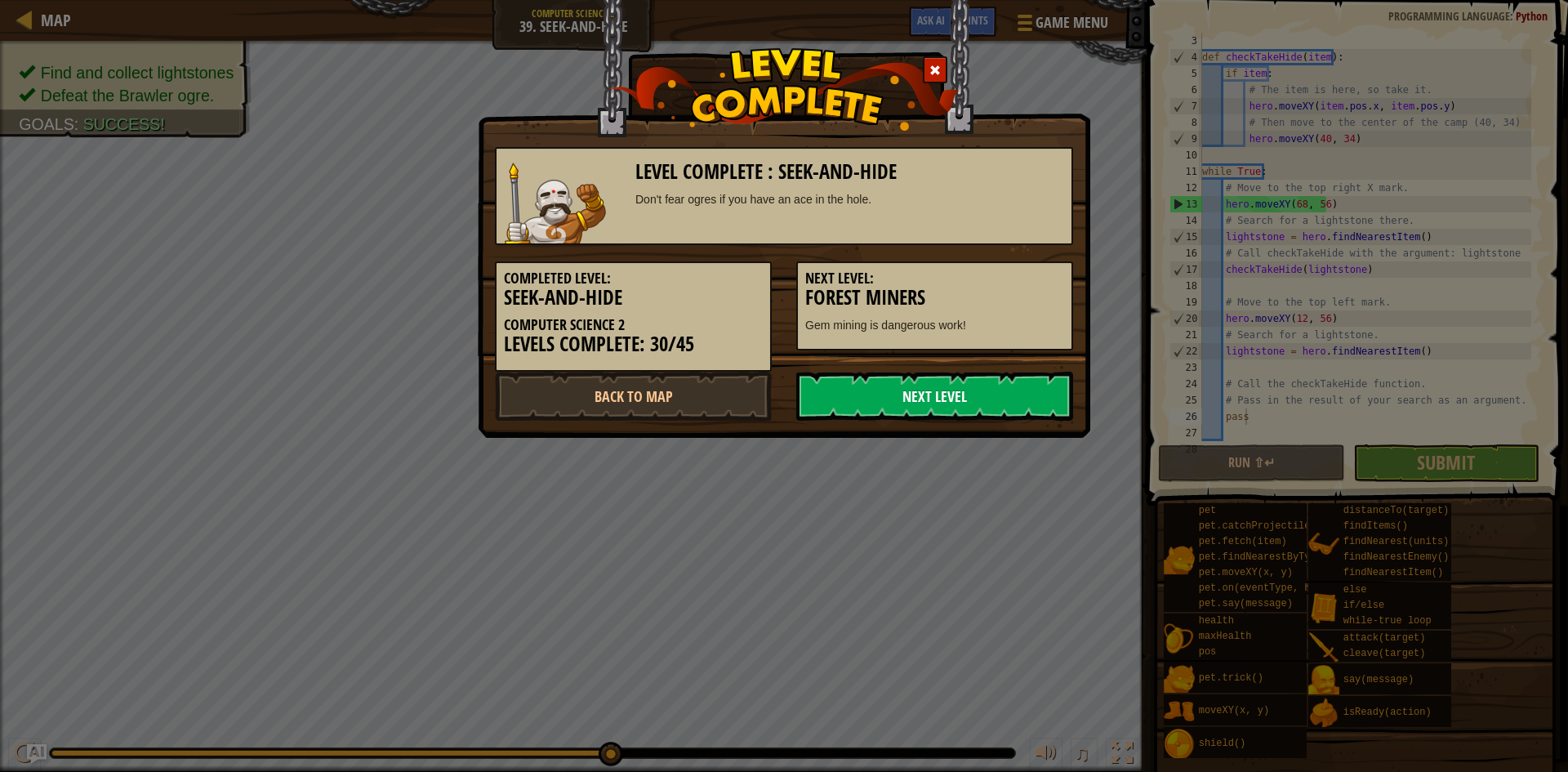
click at [945, 395] on link "Next Level" at bounding box center [934, 395] width 277 height 49
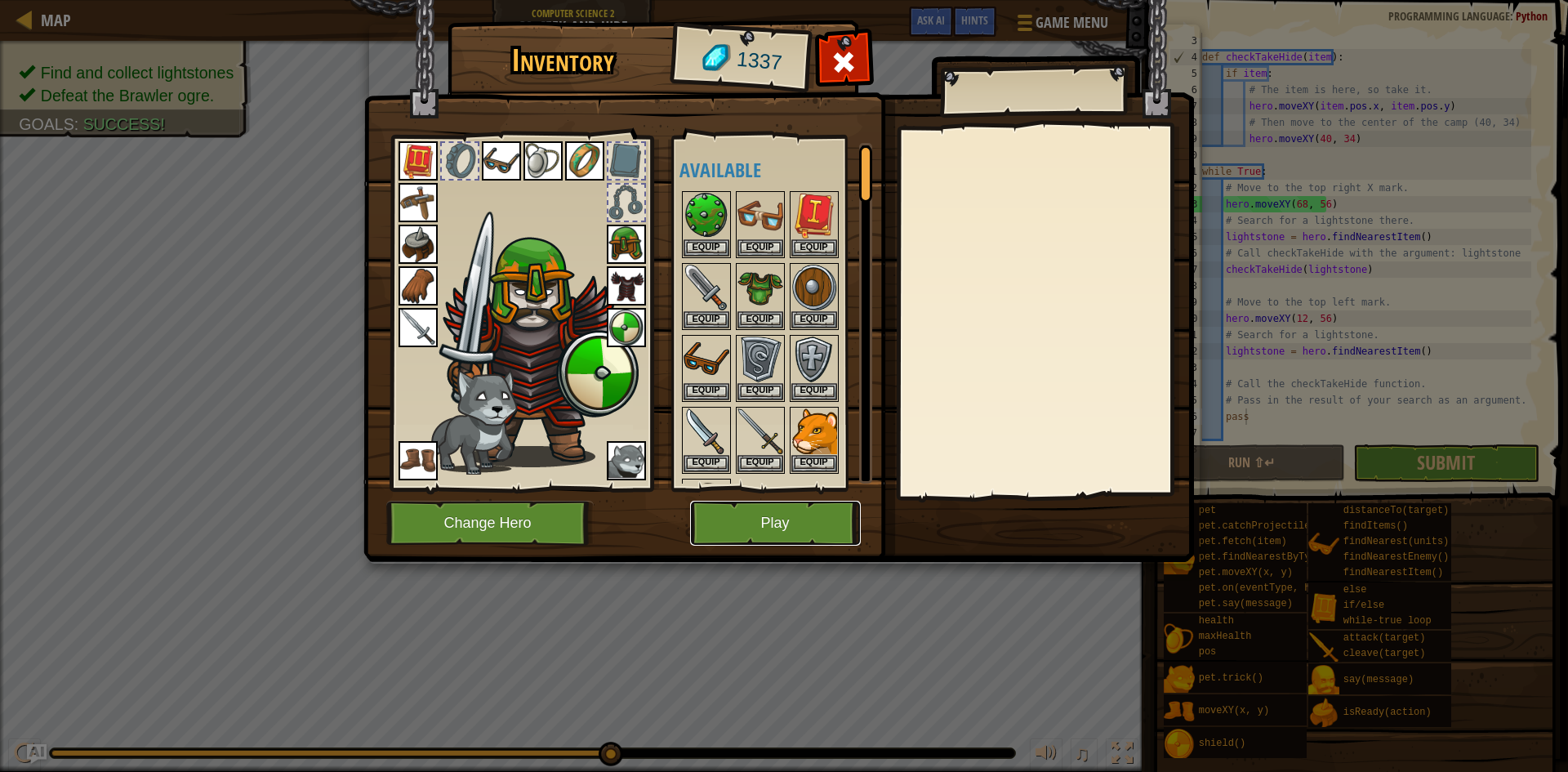
click at [770, 509] on button "Play" at bounding box center [775, 523] width 171 height 45
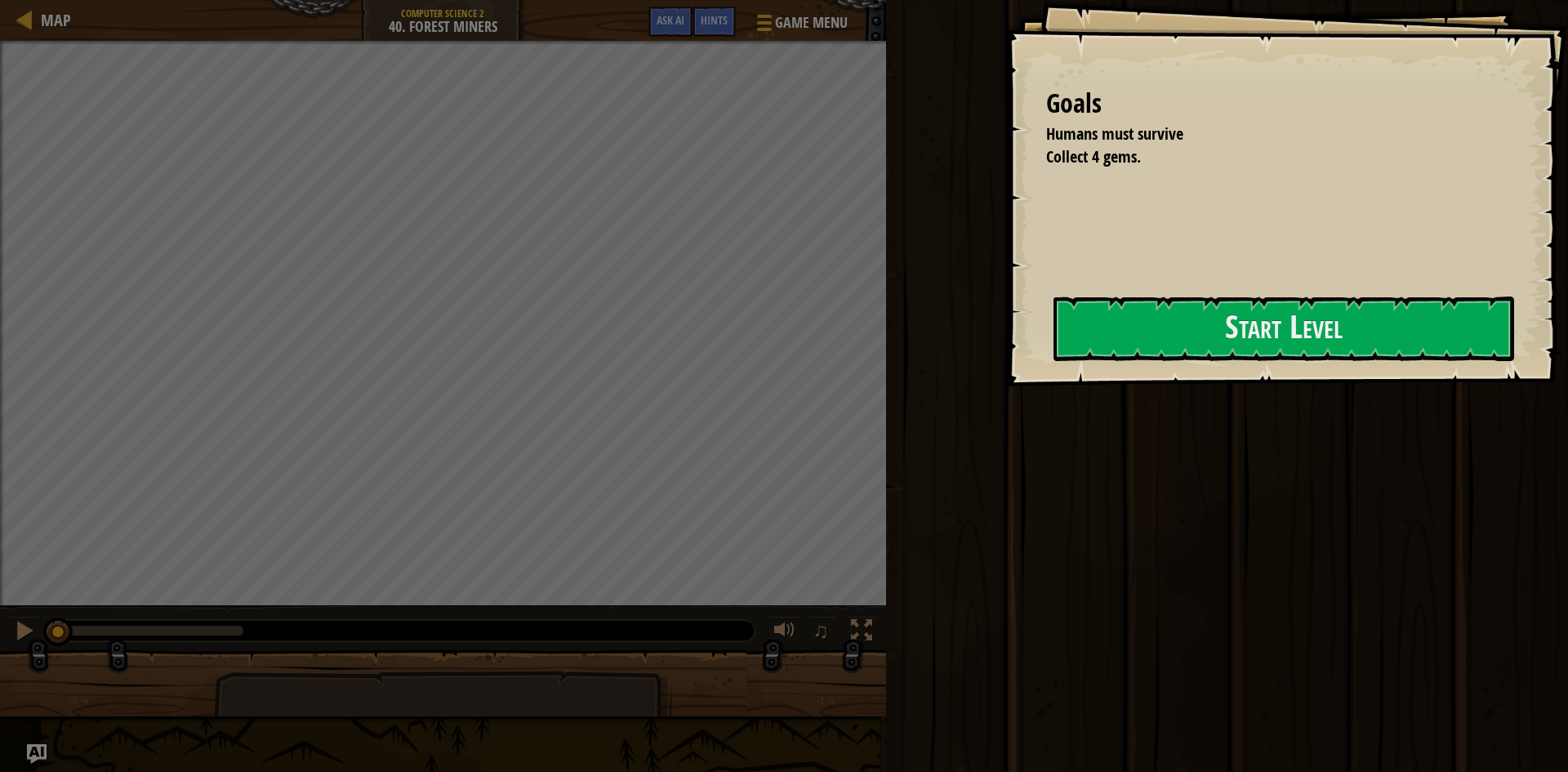
drag, startPoint x: 967, startPoint y: 372, endPoint x: 1012, endPoint y: 381, distance: 45.9
click at [1012, 381] on div "Goals Humans must survive Collect 4 gems. Start Level Error loading from server…" at bounding box center [784, 386] width 1568 height 772
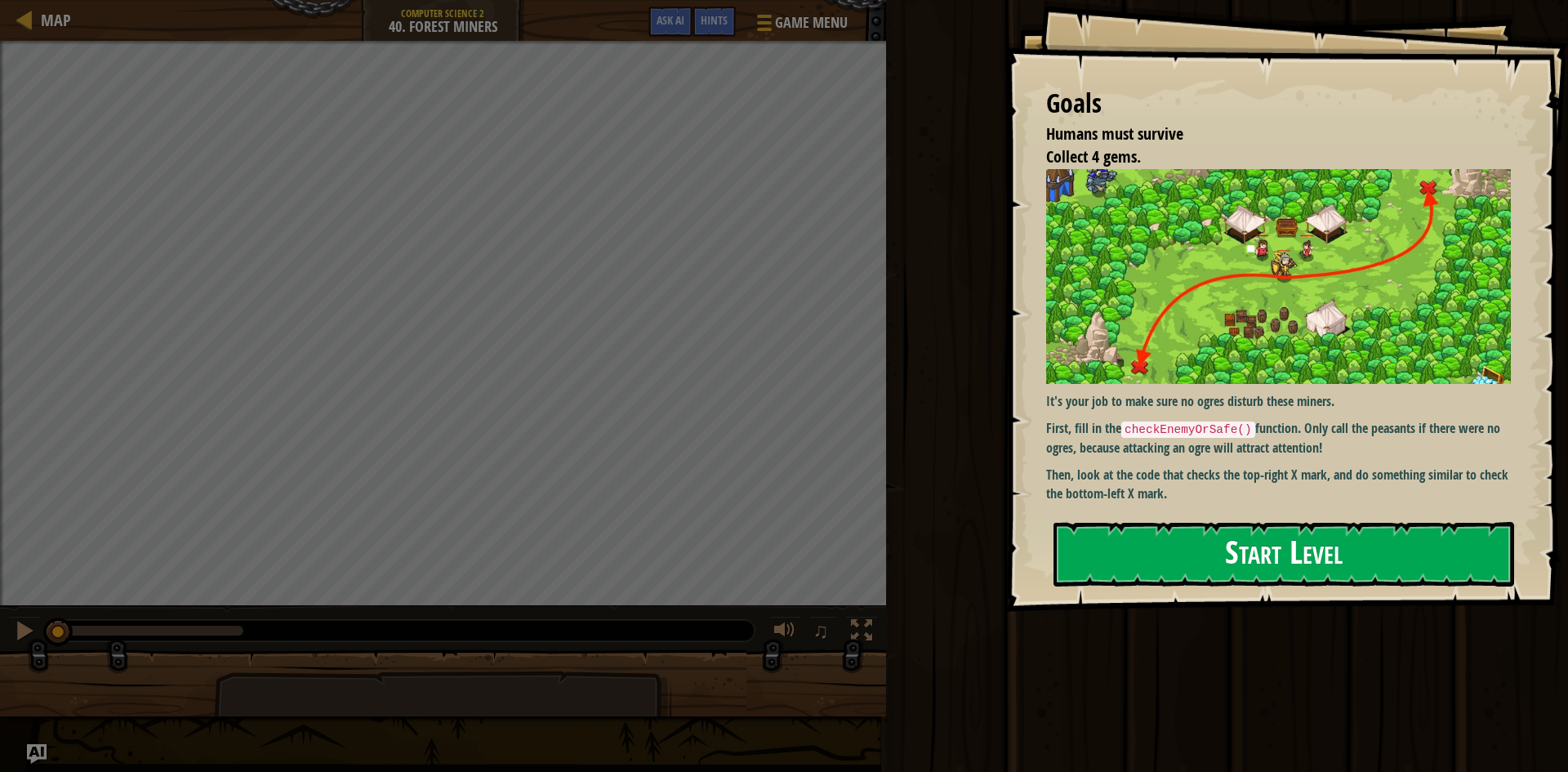
click at [1183, 522] on button "Start Level" at bounding box center [1284, 554] width 461 height 64
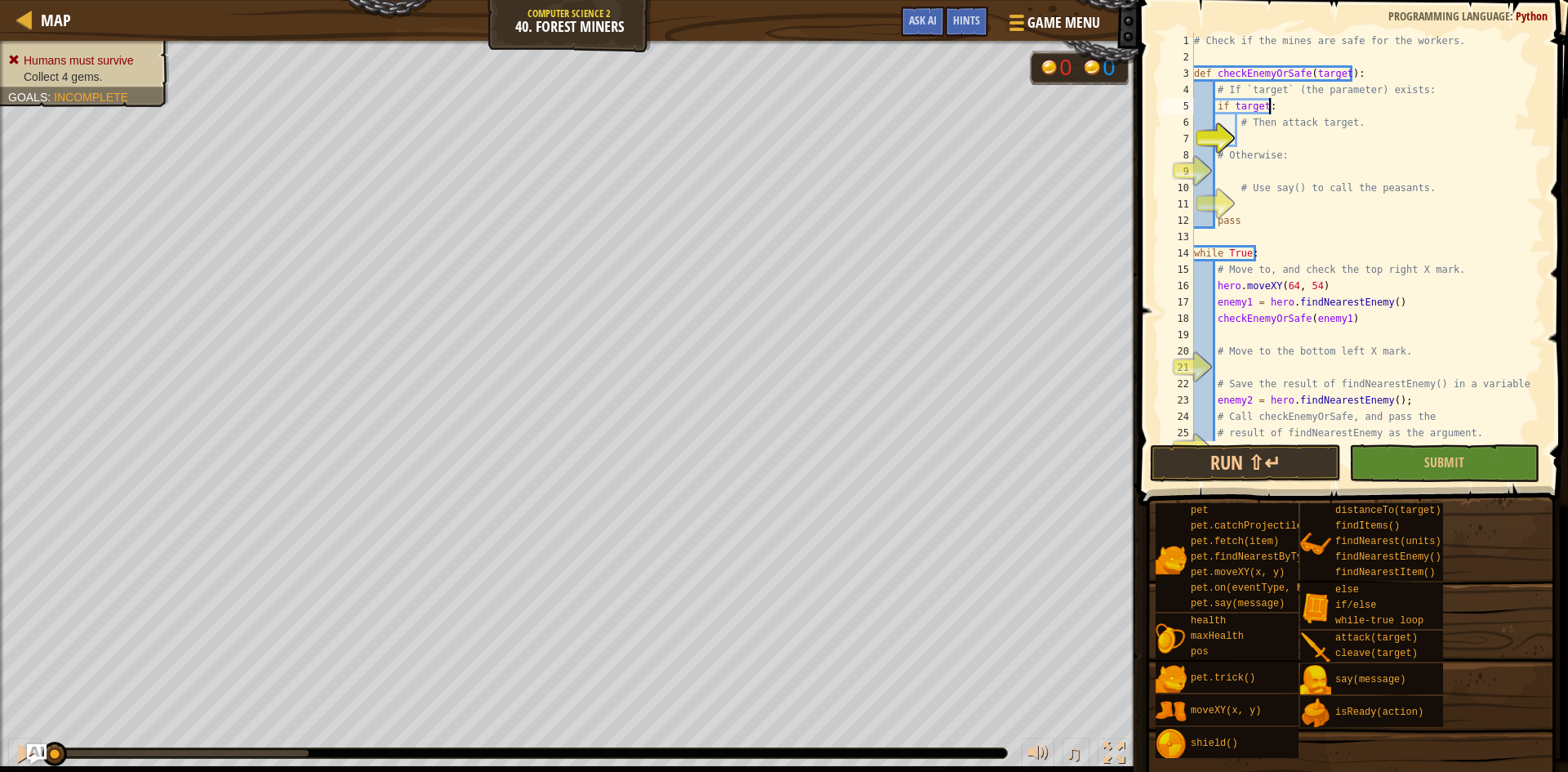
type textarea "# Then attack target."
type textarea "# Otherwise:"
type textarea "# Use say() to call the peasants."
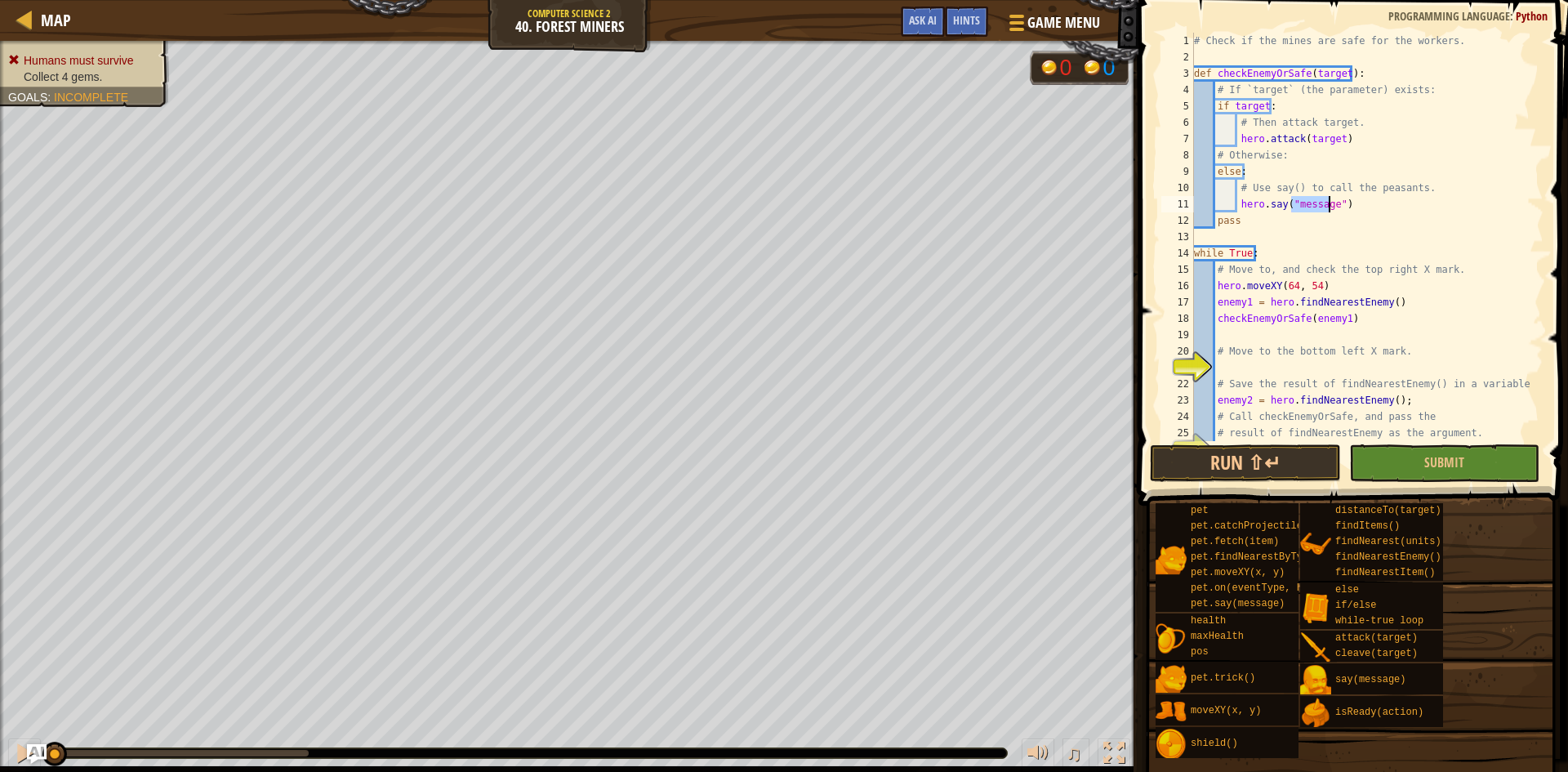
scroll to position [0, 0]
click at [1373, 223] on div "# Check if the mines are safe for the workers. def checkEnemyOrSafe ( target ) …" at bounding box center [1361, 253] width 340 height 441
click at [1376, 220] on div "# Check if the mines are safe for the workers. def checkEnemyOrSafe ( target ) …" at bounding box center [1361, 253] width 340 height 441
click at [1380, 215] on div "# Check if the mines are safe for the workers. def checkEnemyOrSafe ( target ) …" at bounding box center [1361, 253] width 340 height 441
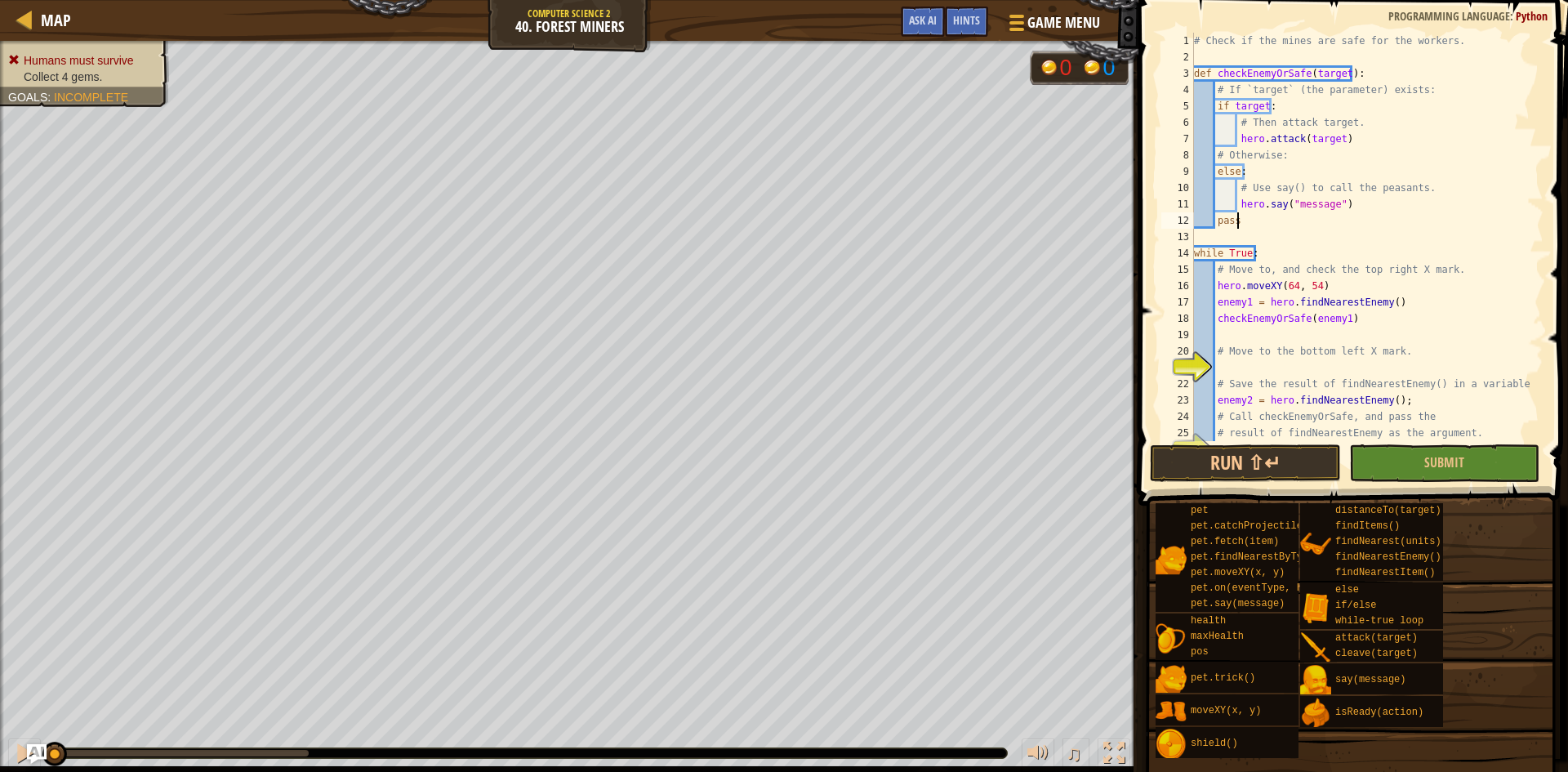
click at [1386, 211] on div "# Check if the mines are safe for the workers. def checkEnemyOrSafe ( target ) …" at bounding box center [1361, 253] width 340 height 441
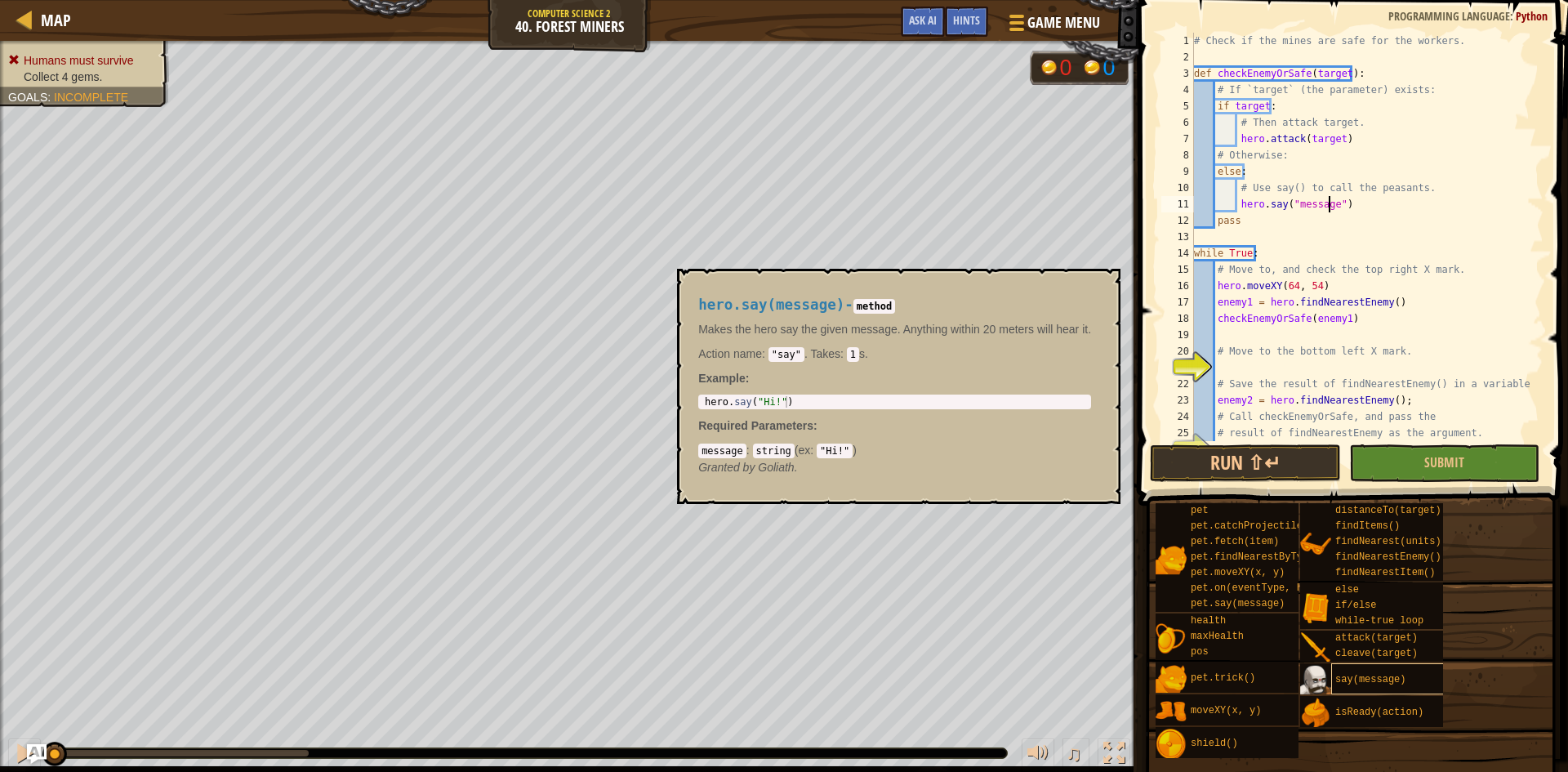
type textarea "pass"
type textarea "checkEnemyOrSafe(enemy1)"
type textarea "# Move to the bottom left X mark."
type textarea "# Save the result of findNearestEnemy() in a variable."
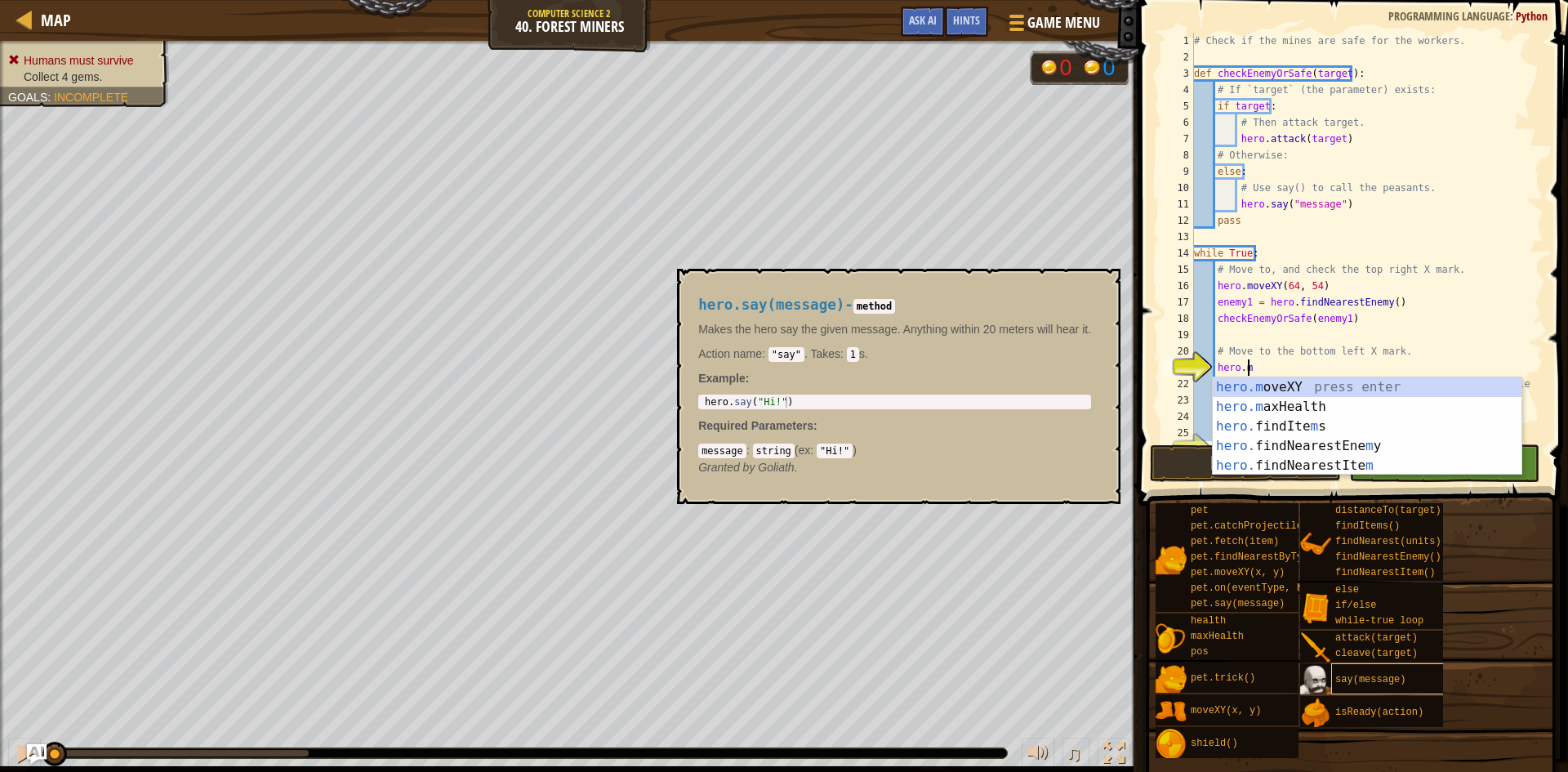
scroll to position [7, 5]
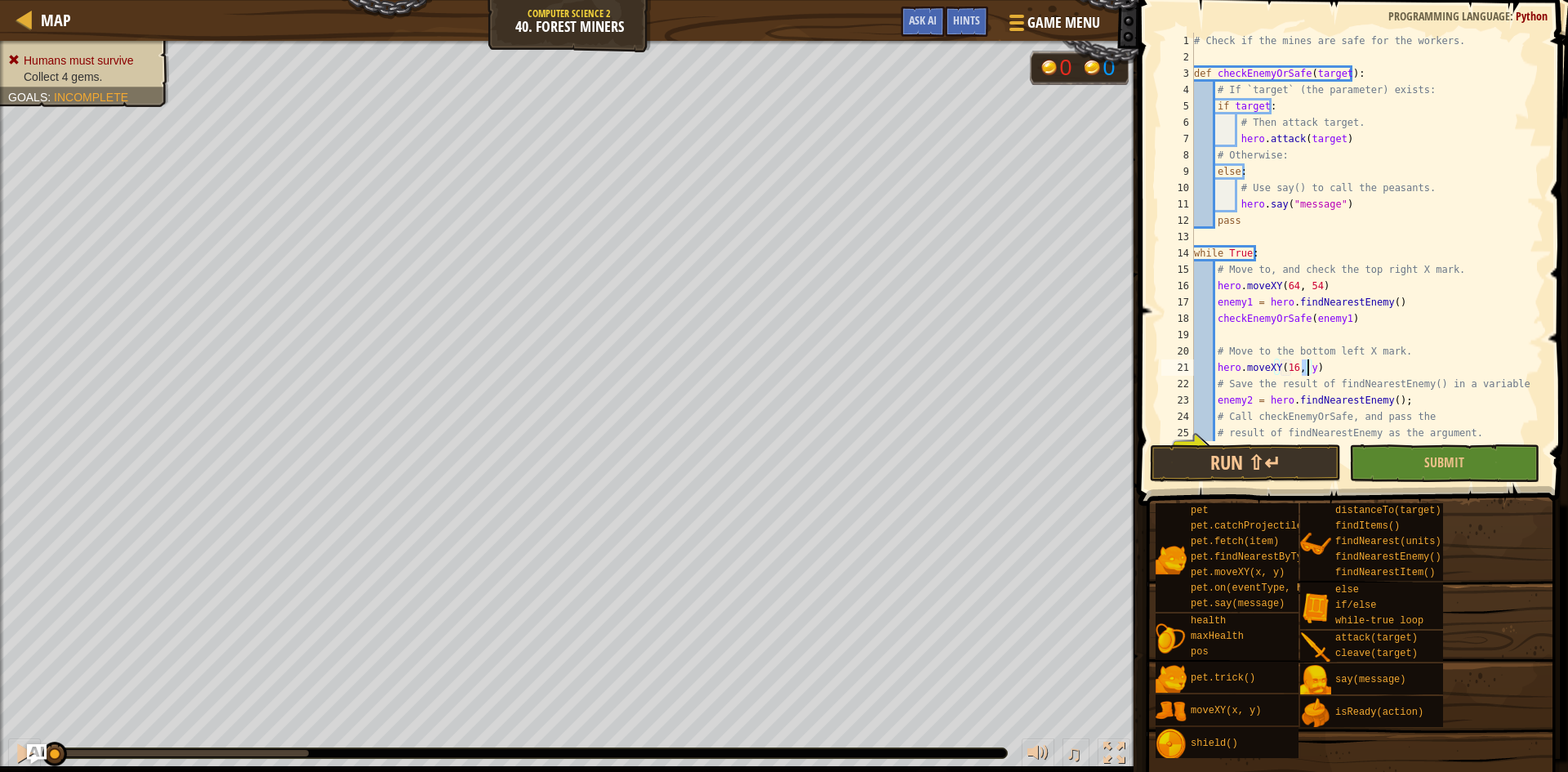
type textarea "hero.moveXY(16, 14)"
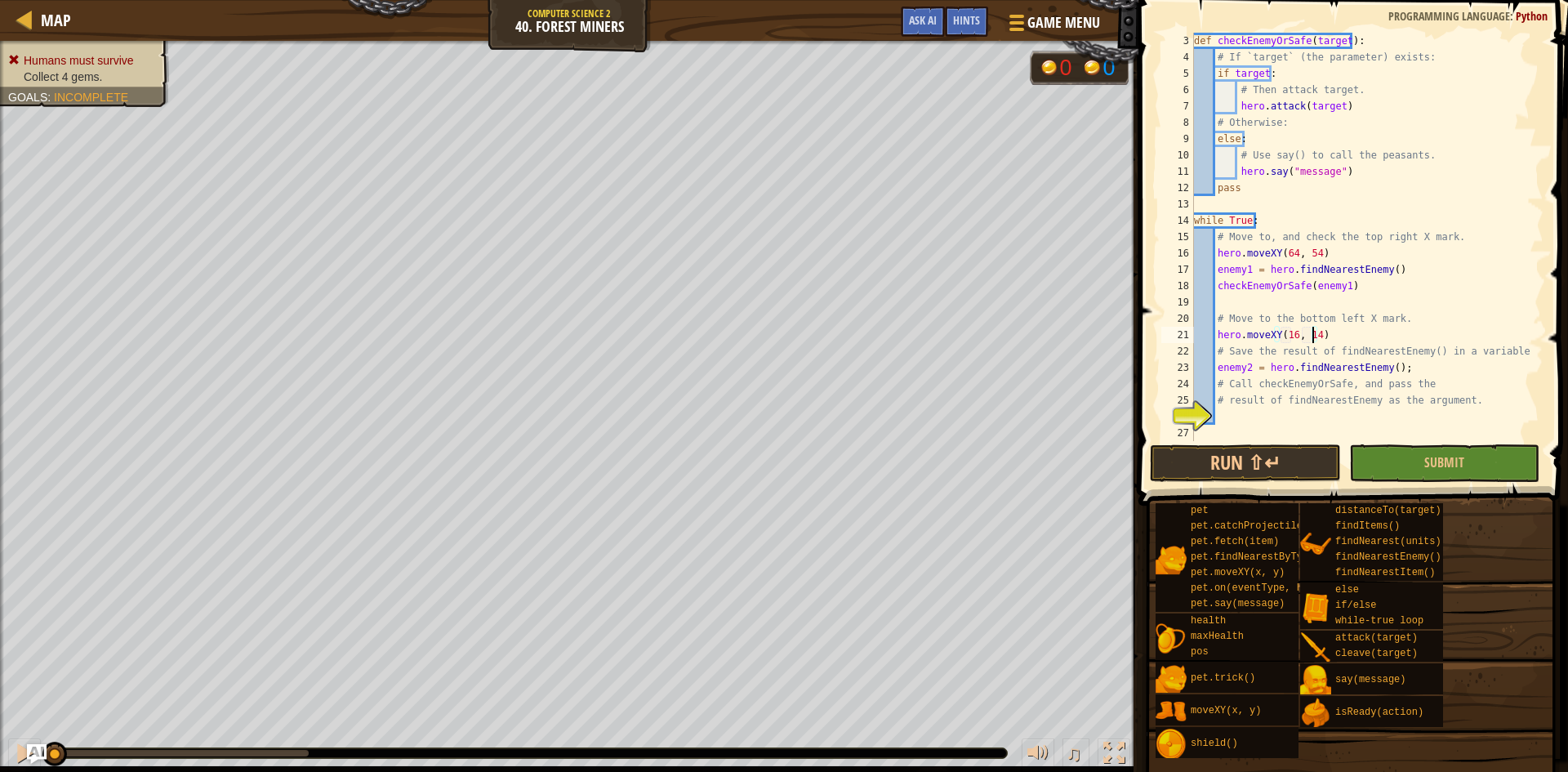
click at [1371, 417] on div "def checkEnemyOrSafe ( target ) : # If `target` (the parameter) exists: if targ…" at bounding box center [1361, 253] width 340 height 441
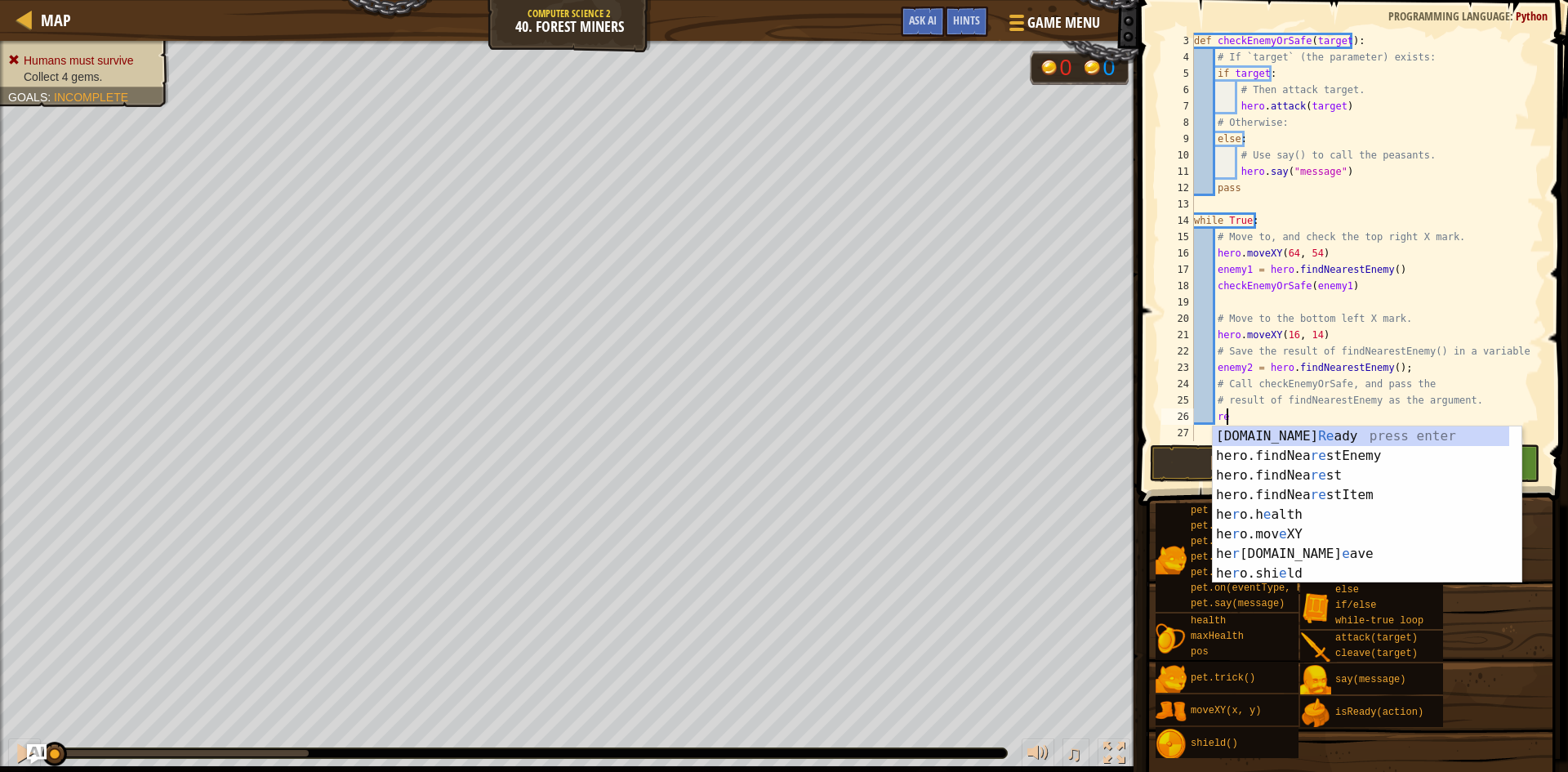
scroll to position [7, 2]
type textarea "r"
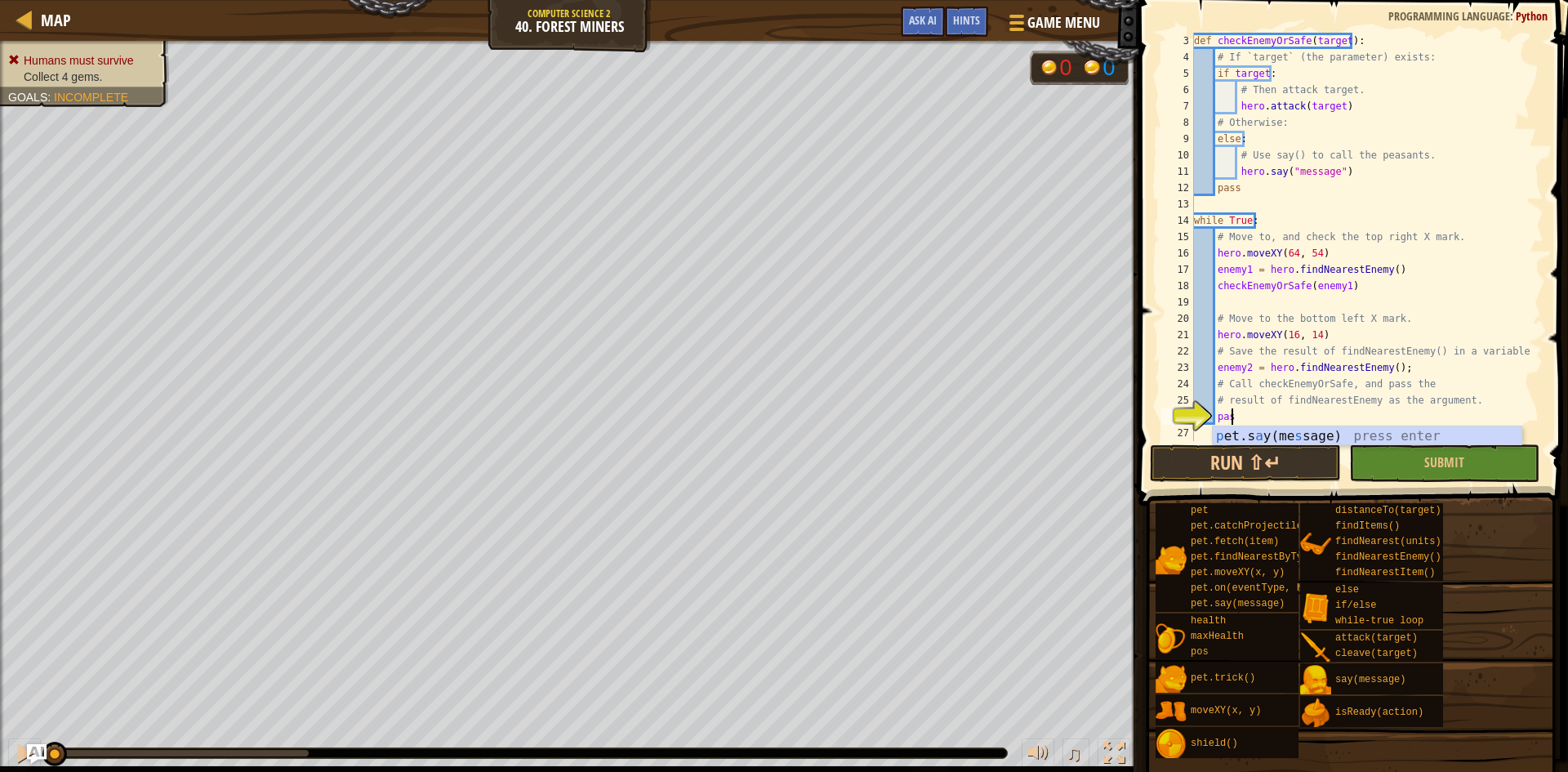
type textarea "pass"
click at [1376, 440] on div "def checkEnemyOrSafe ( target ) : # If `target` (the parameter) exists: if targ…" at bounding box center [1361, 253] width 340 height 441
click at [1378, 459] on button "Submit" at bounding box center [1444, 463] width 190 height 38
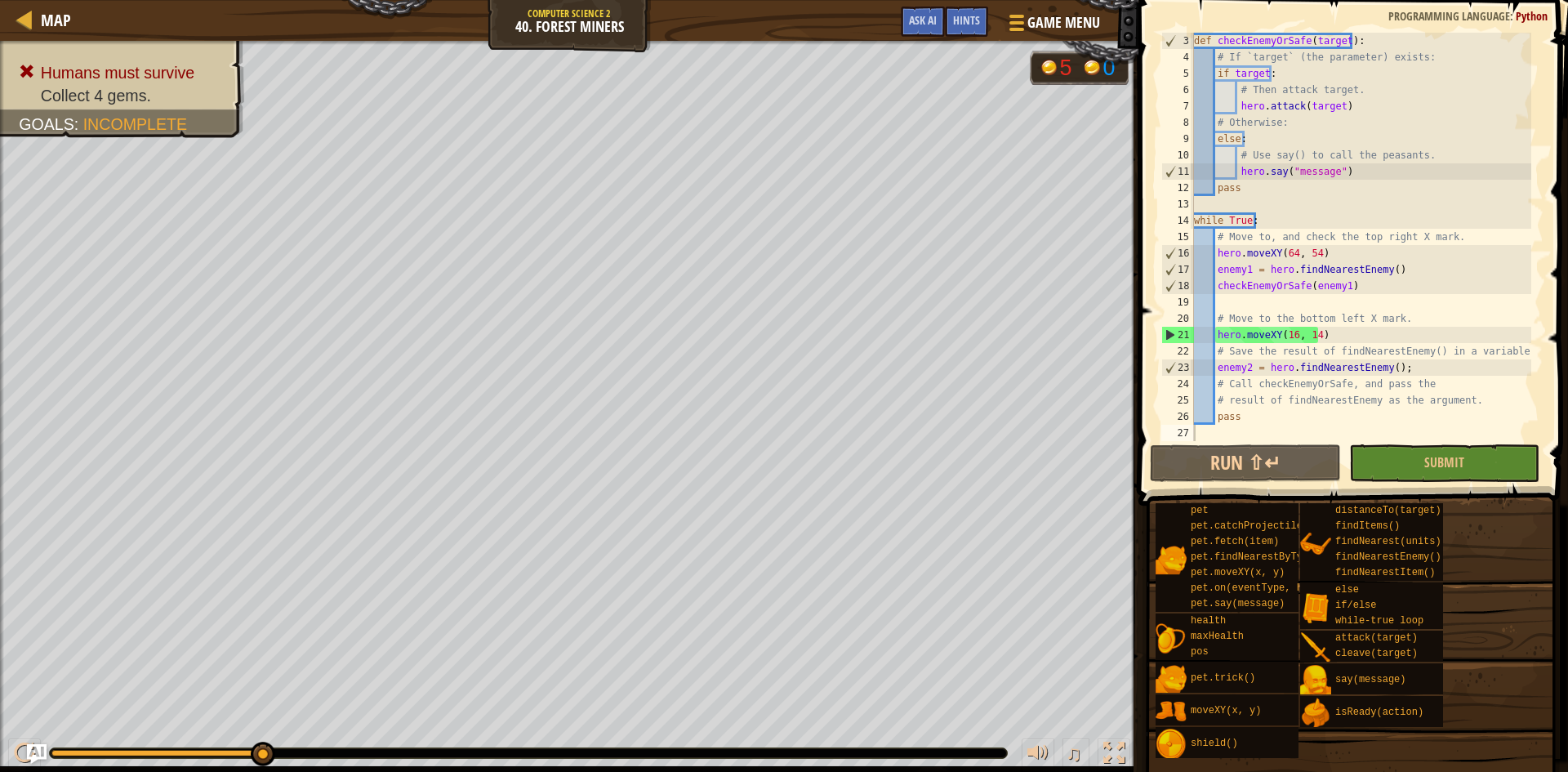
type textarea "enemy2 = hero.findNearestEnemy();"
click at [1348, 370] on div "def checkEnemyOrSafe ( target ) : # If `target` (the parameter) exists: if targ…" at bounding box center [1361, 253] width 340 height 441
click at [1431, 368] on div "def checkEnemyOrSafe ( target ) : # If `target` (the parameter) exists: if targ…" at bounding box center [1361, 253] width 340 height 441
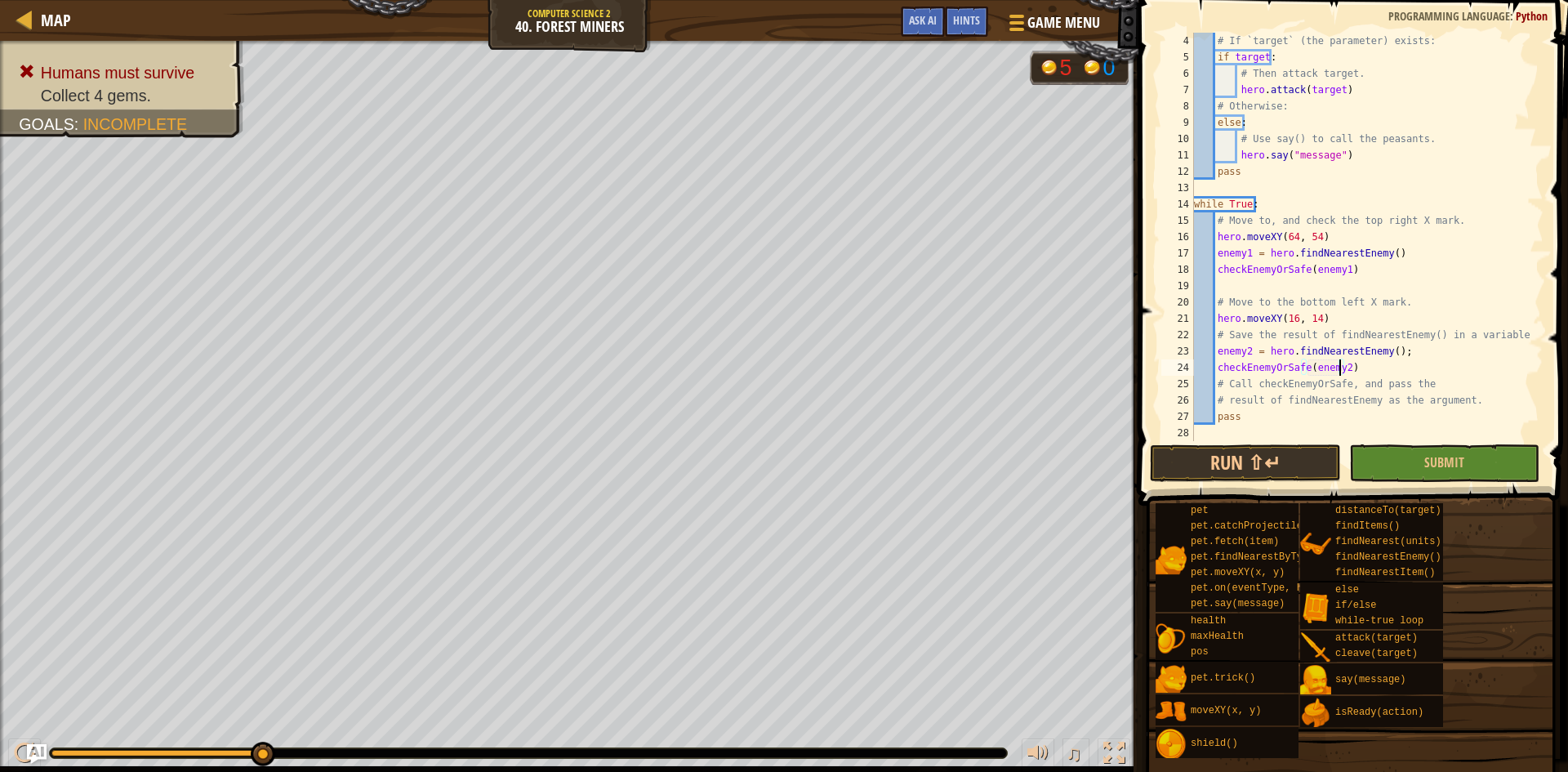
scroll to position [49, 0]
type textarea "checkEnemyOrSafe(enemy2)"
click at [1385, 468] on button "Submit" at bounding box center [1444, 463] width 190 height 38
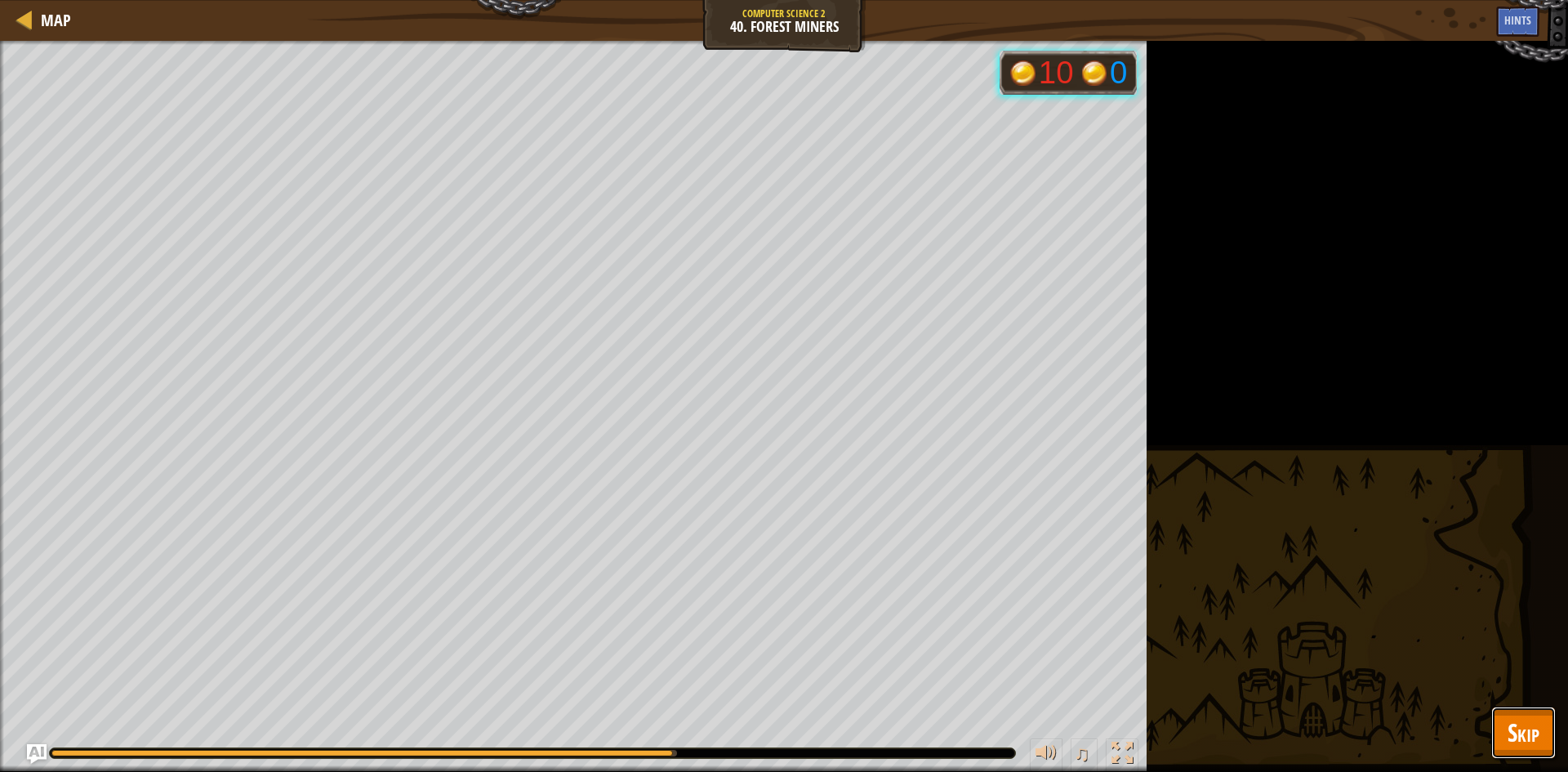
click at [1551, 738] on button "Skip" at bounding box center [1523, 732] width 64 height 52
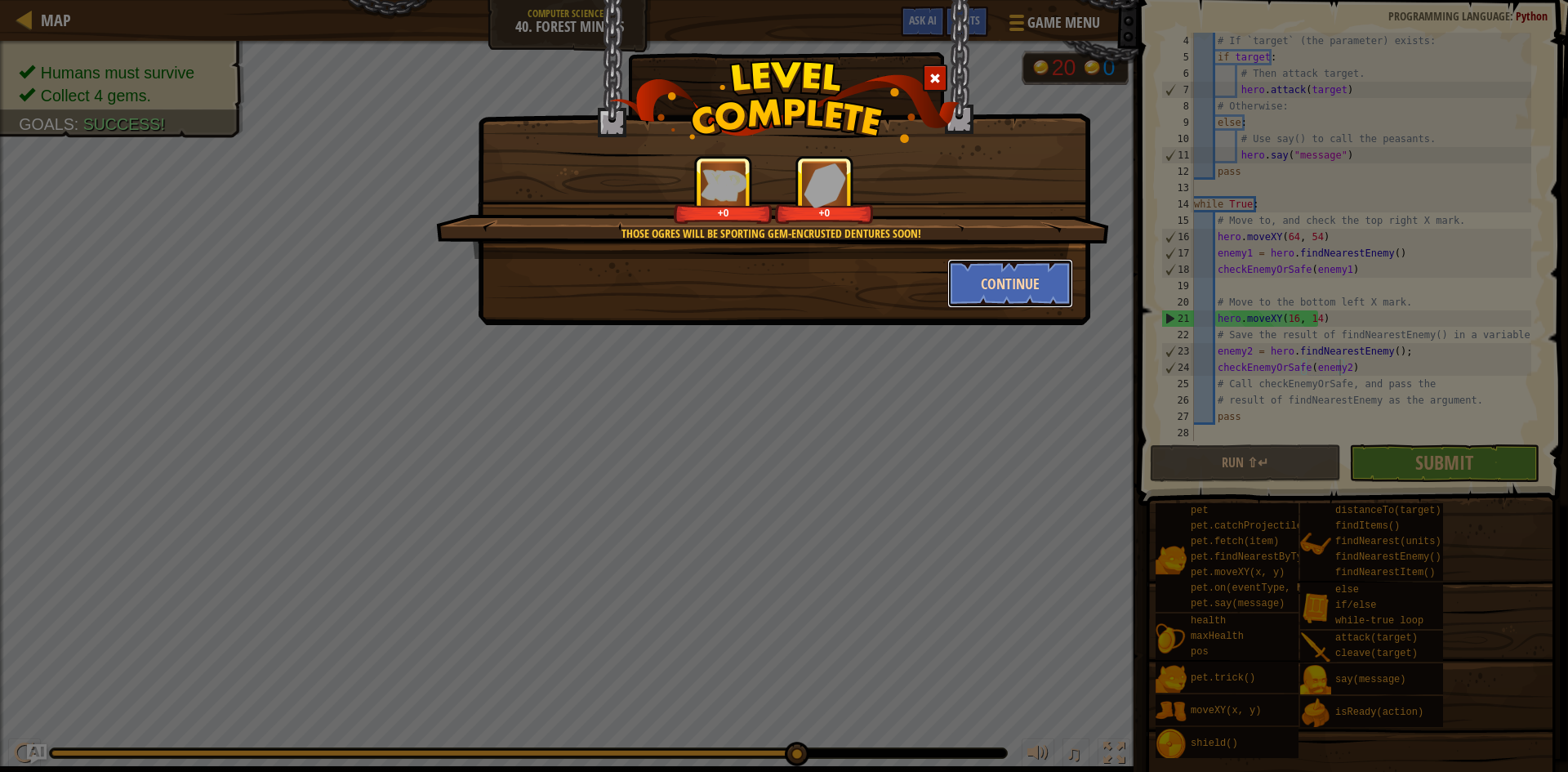
click at [993, 265] on button "Continue" at bounding box center [1010, 283] width 126 height 49
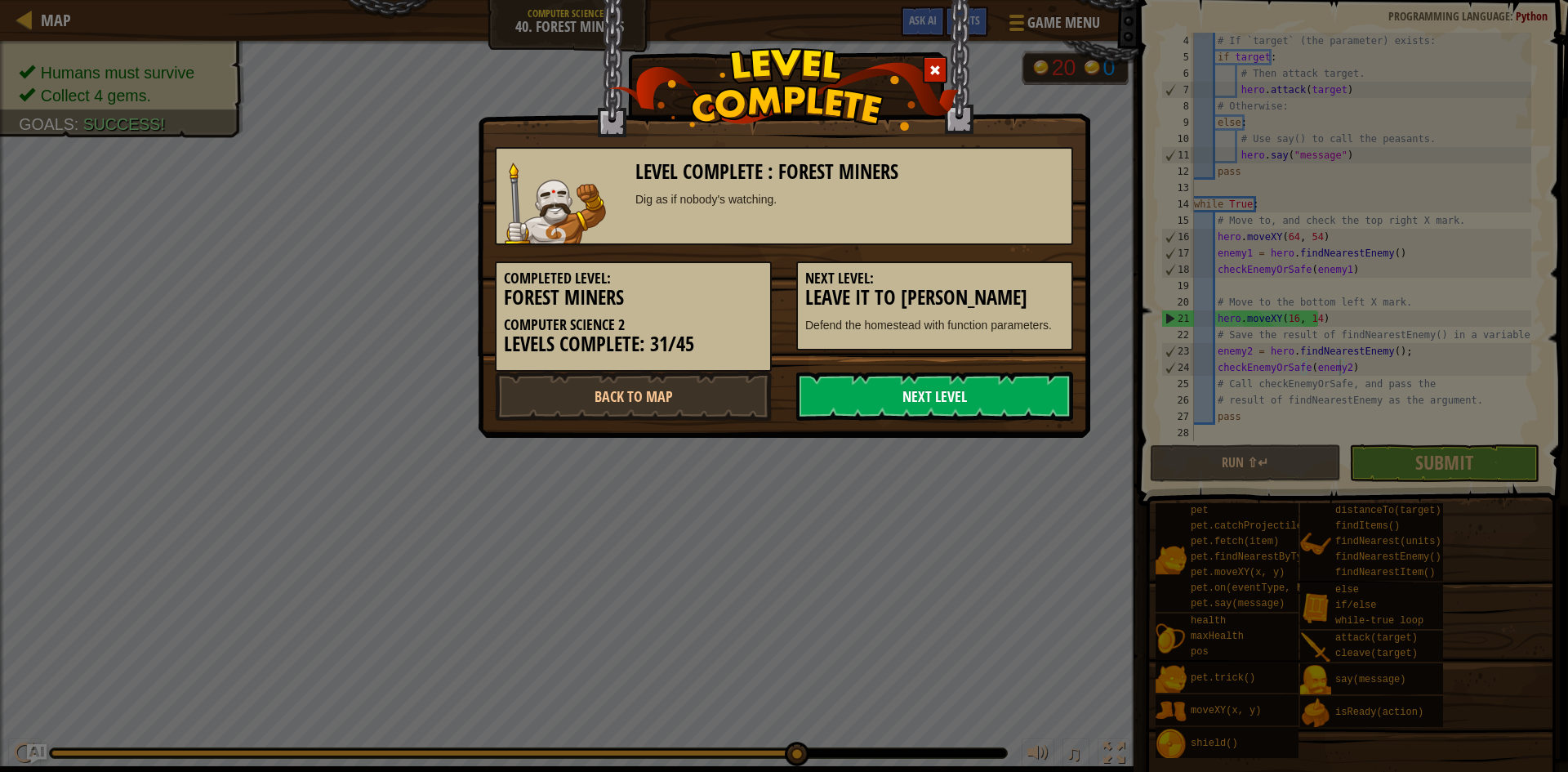
click at [957, 391] on link "Next Level" at bounding box center [934, 395] width 277 height 49
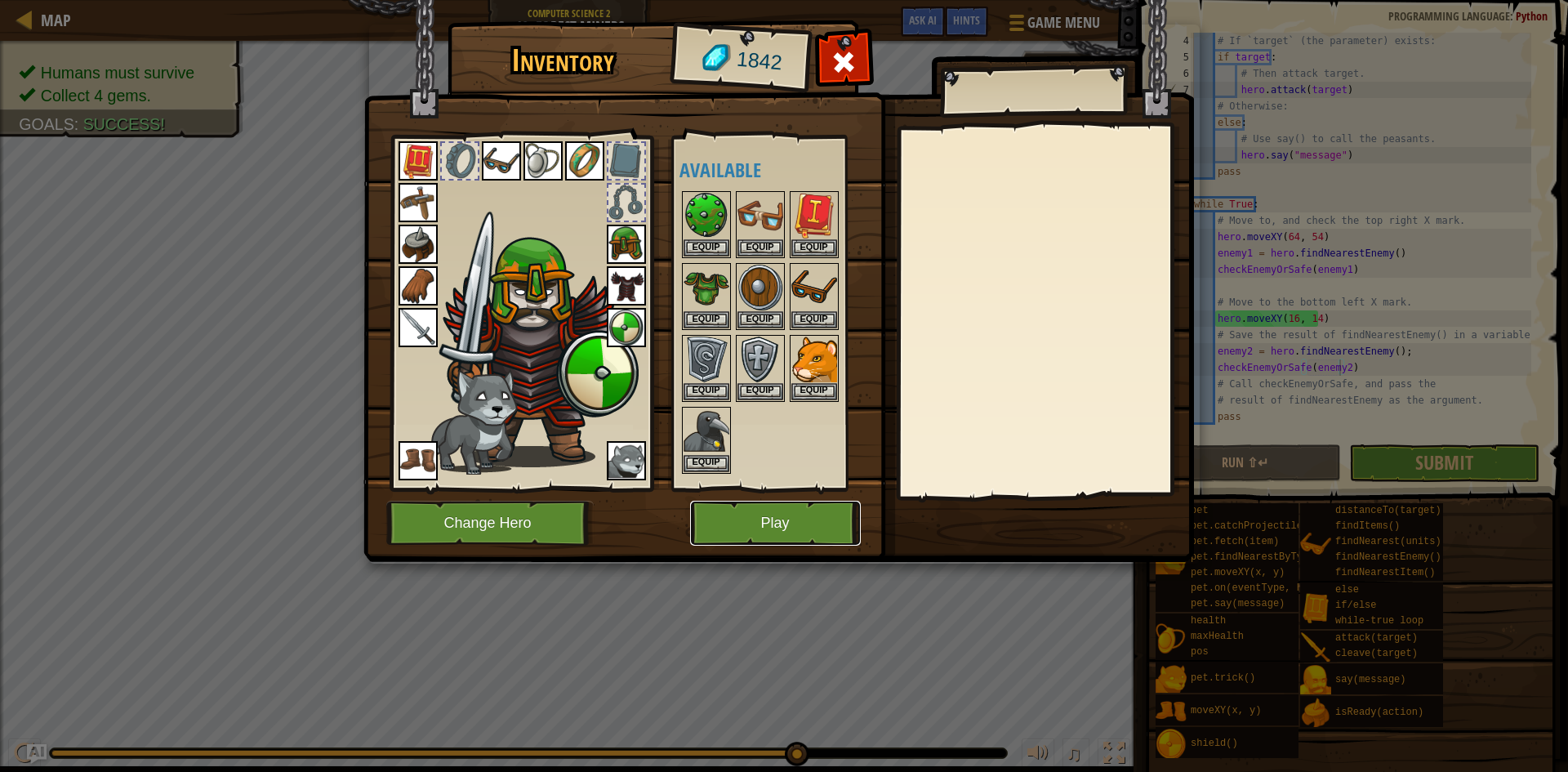
click at [751, 538] on button "Play" at bounding box center [775, 523] width 171 height 45
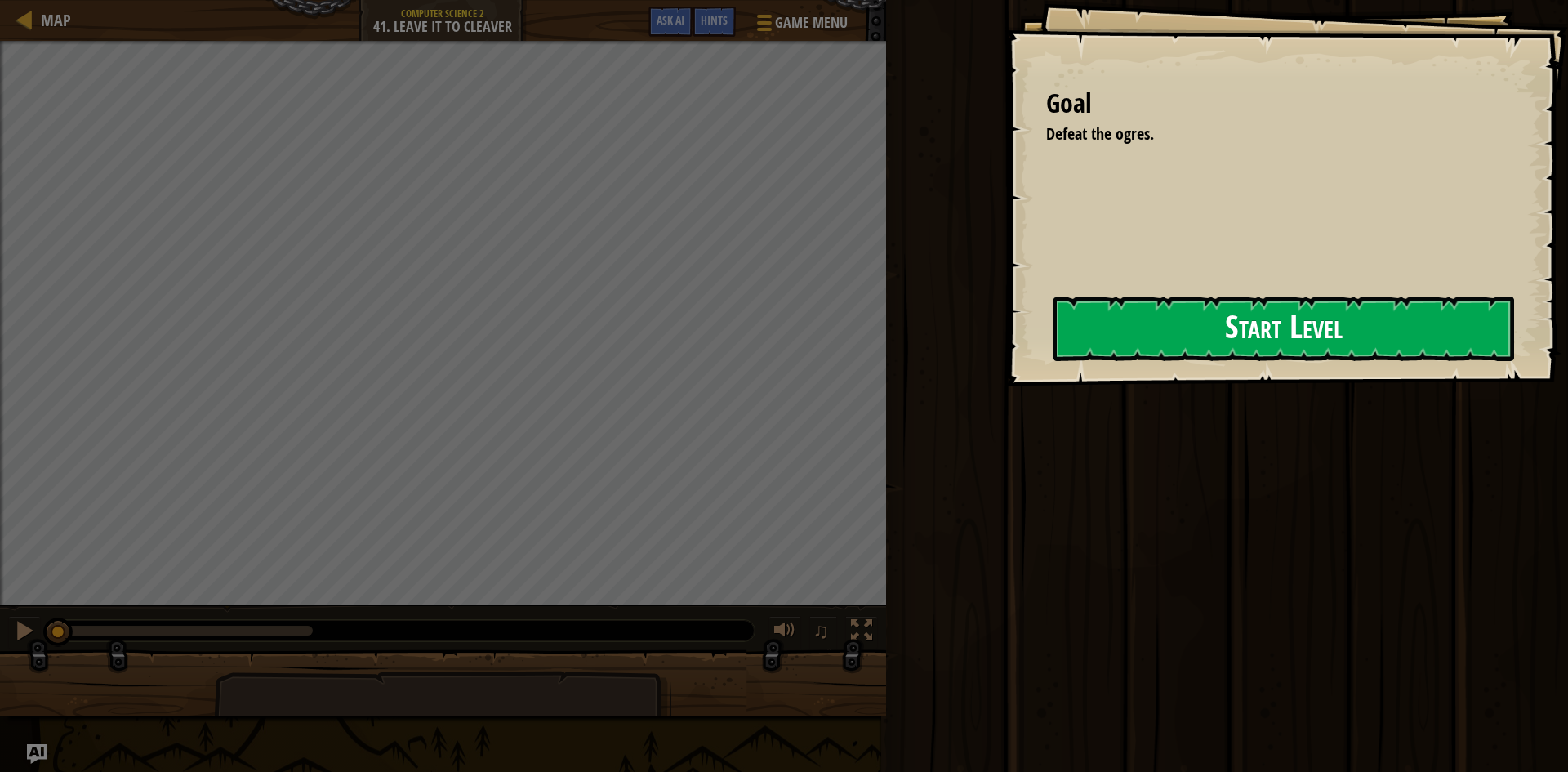
click at [1026, 315] on div "Goal Defeat the ogres. Start Level Error loading from server. Try refreshing th…" at bounding box center [1287, 193] width 563 height 386
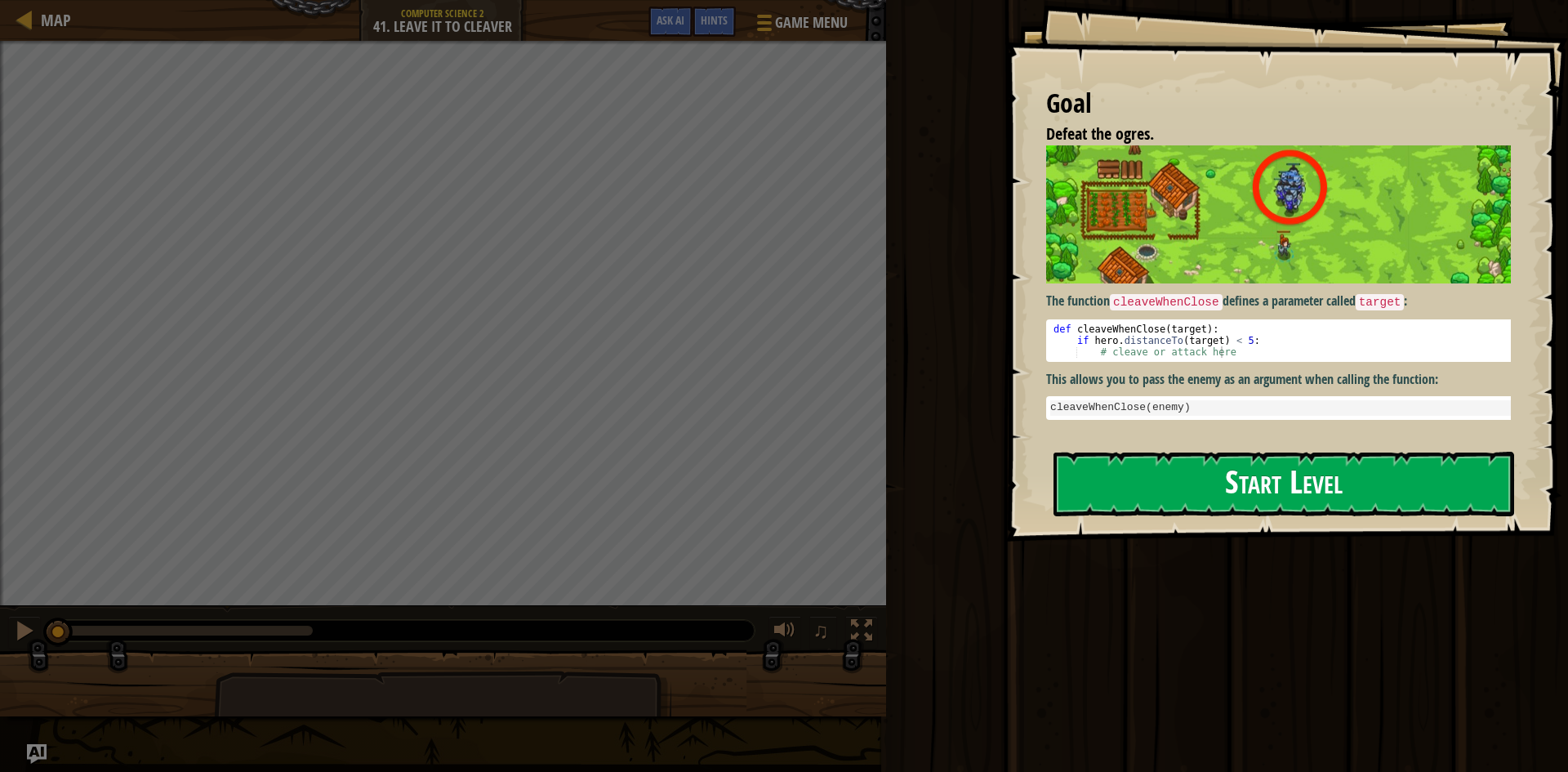
click at [1118, 350] on div "Goal Defeat the ogres. The function cleaveWhenClose defines a parameter called …" at bounding box center [1287, 271] width 563 height 542
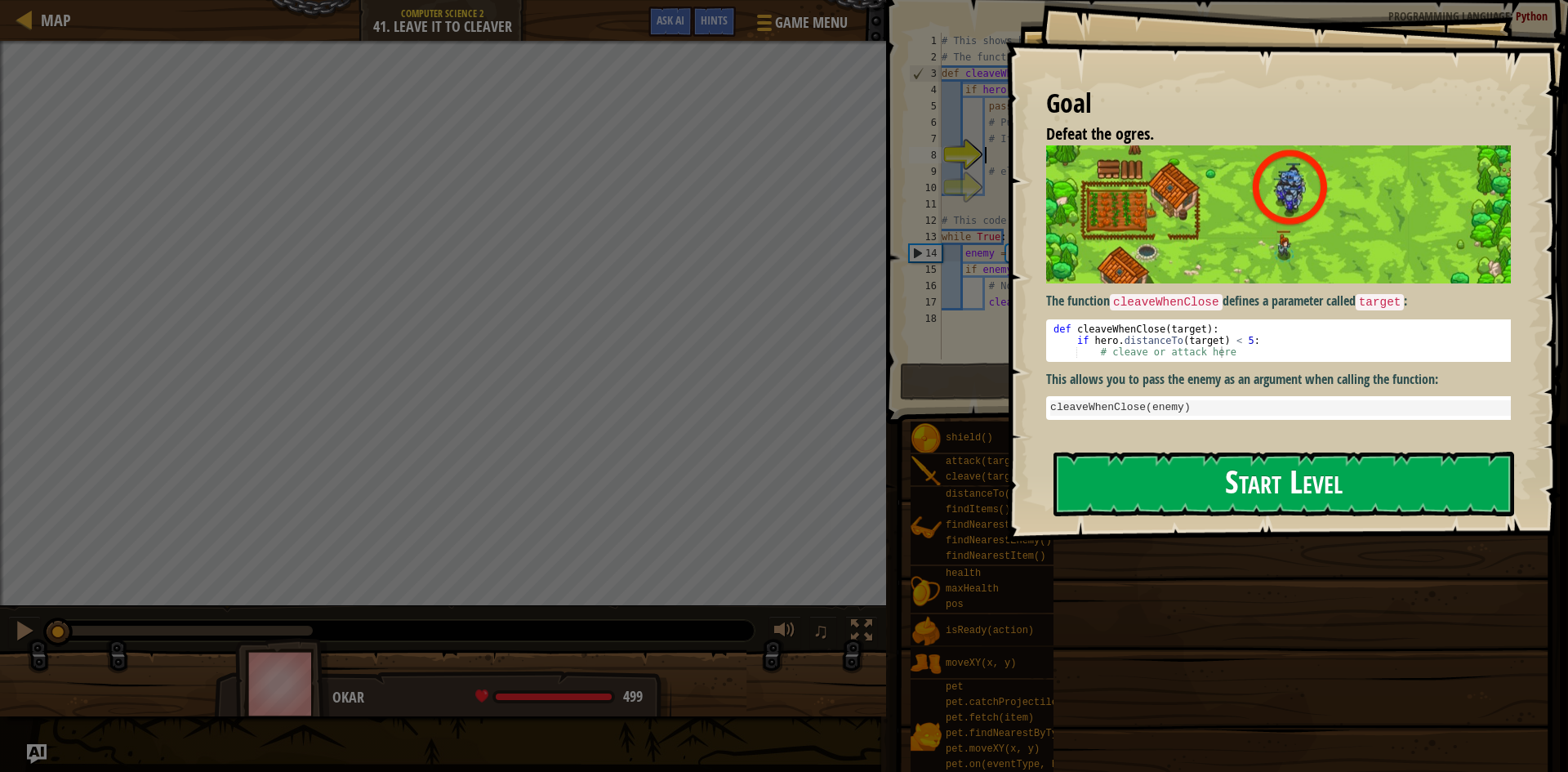
click at [1158, 443] on div "Goal Defeat the ogres. The function cleaveWhenClose defines a parameter called …" at bounding box center [1287, 271] width 563 height 542
click at [1160, 487] on button "Start Level" at bounding box center [1284, 484] width 461 height 64
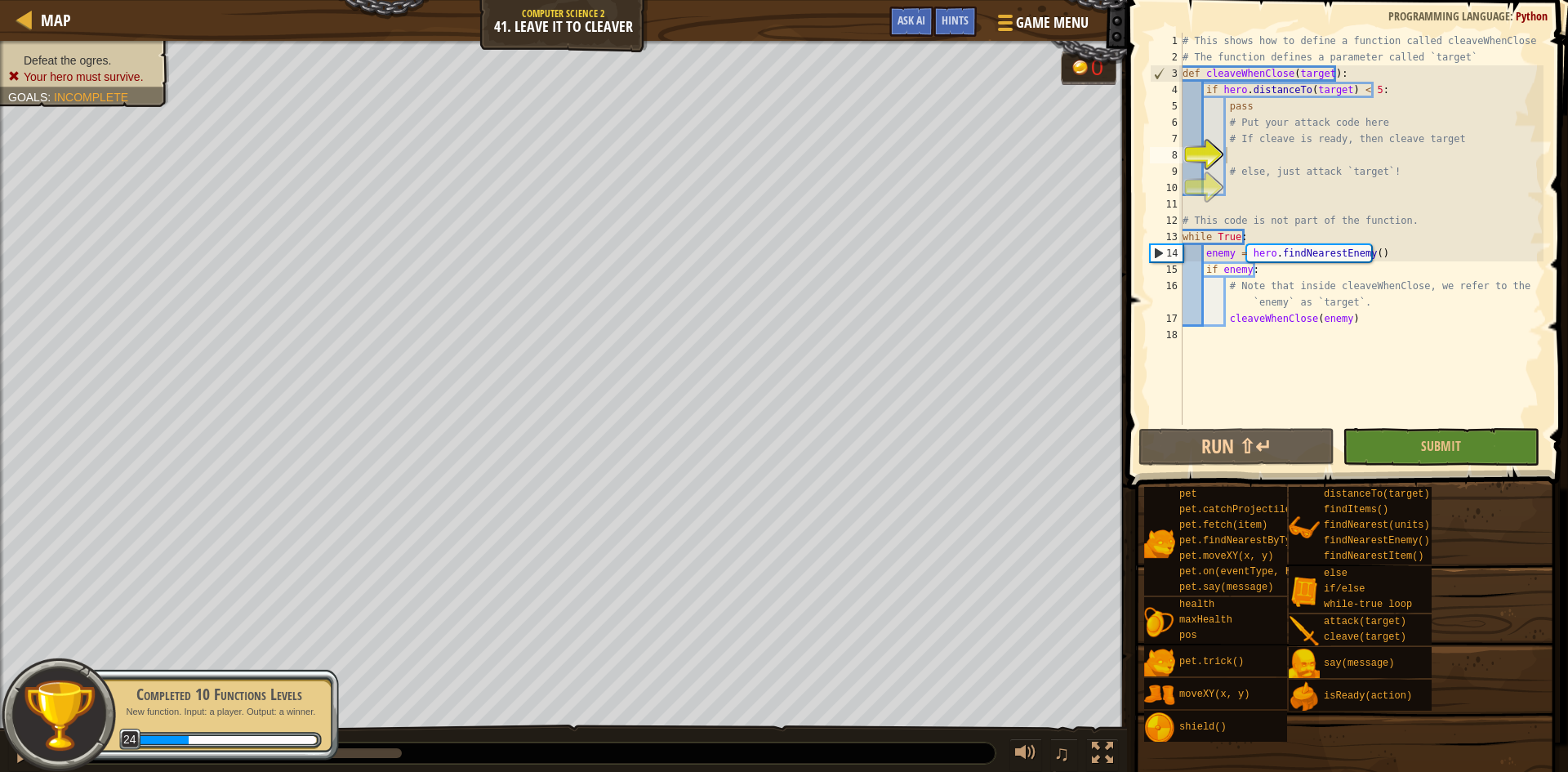
type textarea "# else, just attack `target`!"
click at [1319, 178] on div "# This shows how to define a function called cleaveWhenClose # The function def…" at bounding box center [1361, 245] width 364 height 424
click at [1324, 171] on div "# This shows how to define a function called cleaveWhenClose # The function def…" at bounding box center [1361, 245] width 364 height 424
click at [1327, 160] on div "# This shows how to define a function called cleaveWhenClose # The function def…" at bounding box center [1361, 245] width 364 height 424
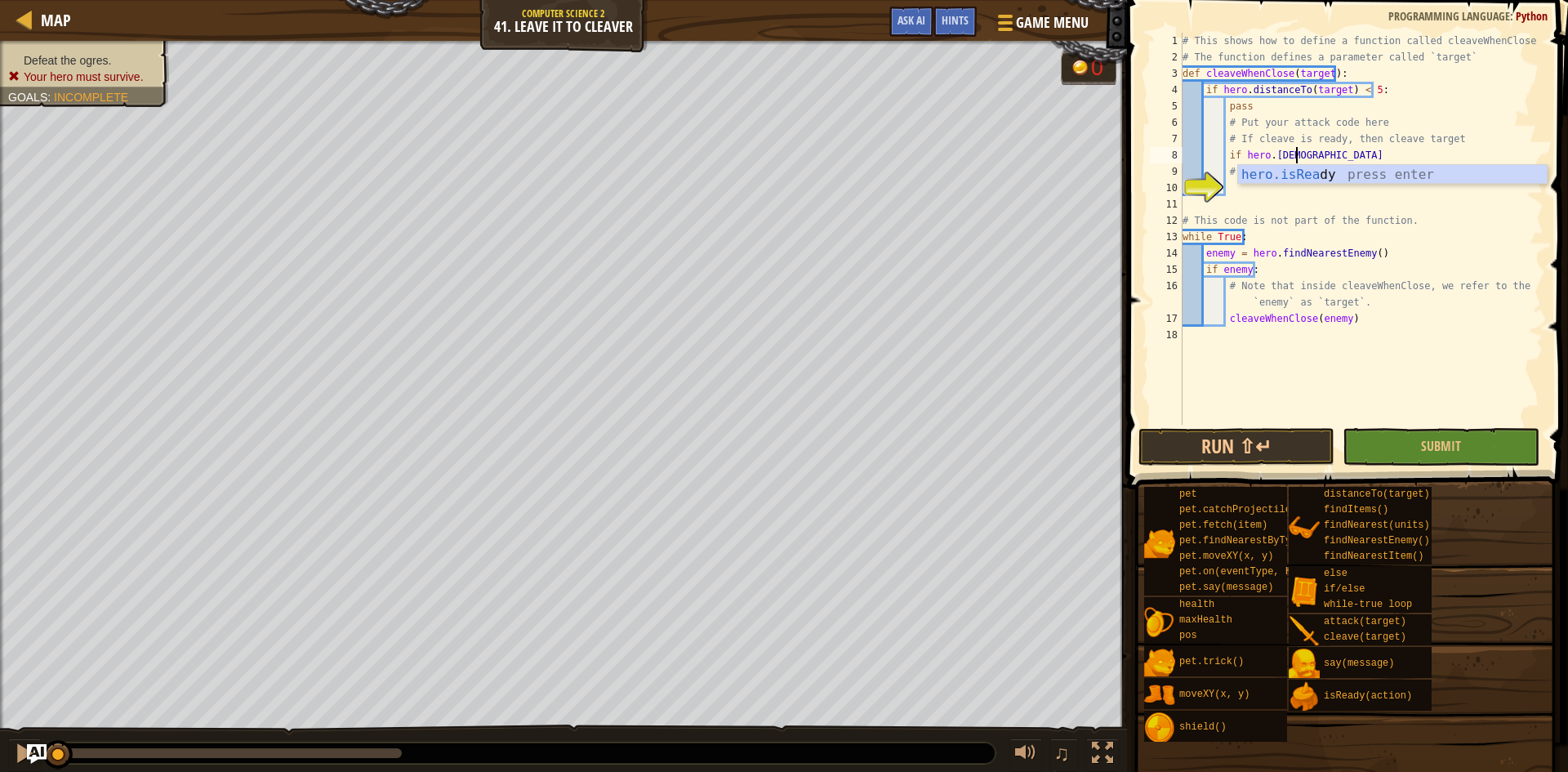
scroll to position [7, 9]
type textarea "# else, just attack `target`!"
type textarea "if hero.isReady("cleave")"
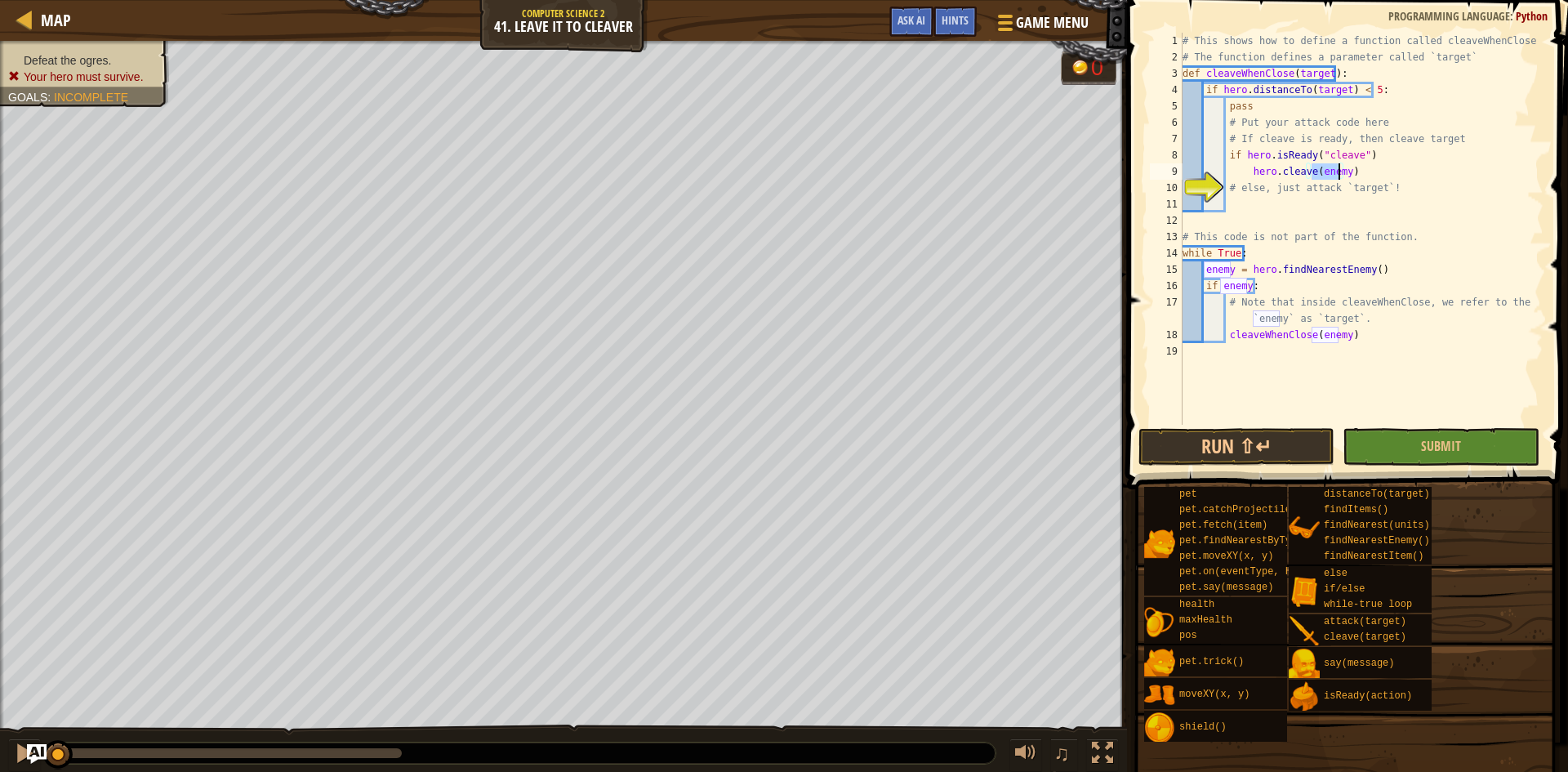
type textarea "# else, just attack `target`!"
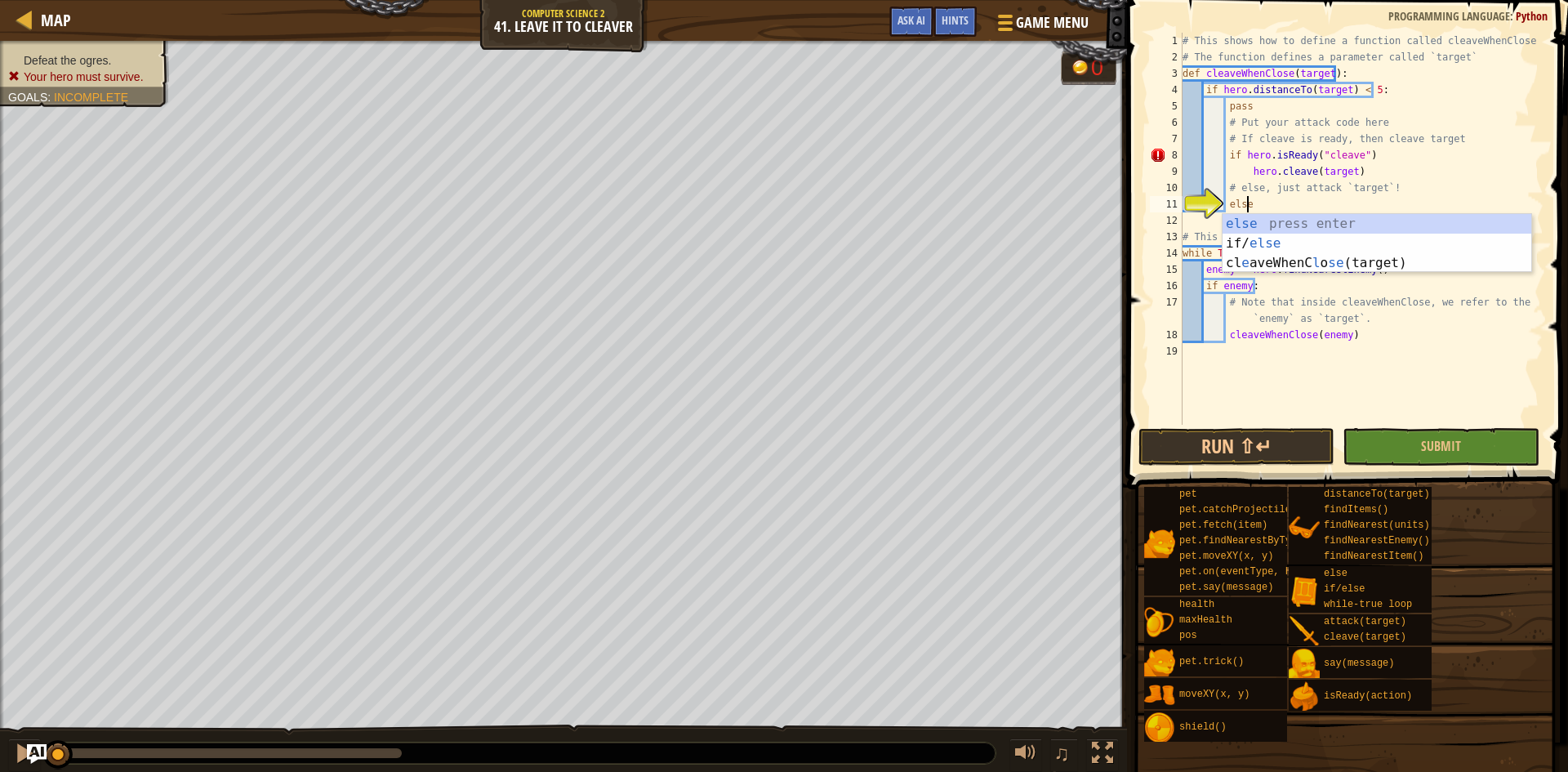
type textarea "else:"
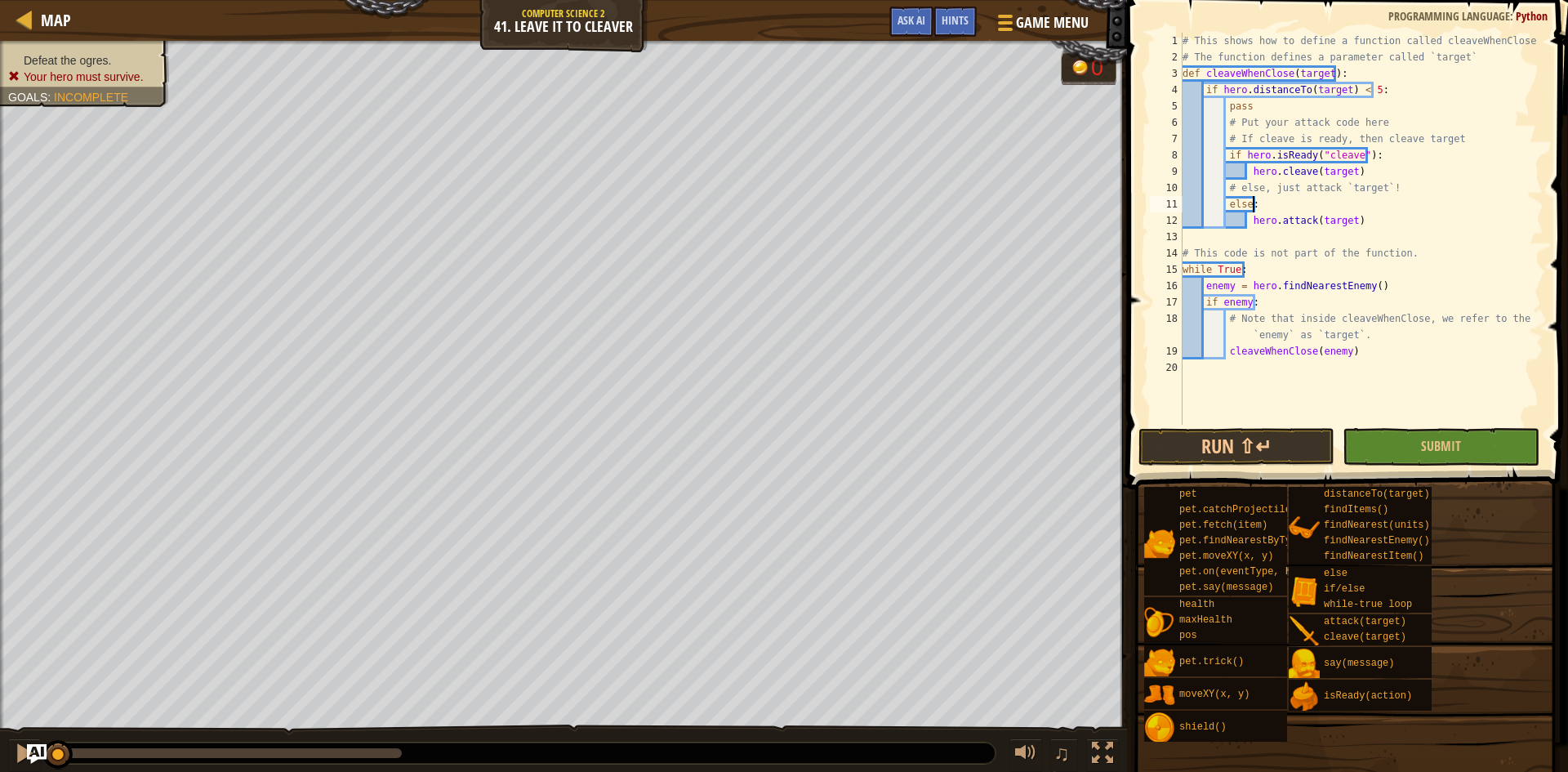
scroll to position [7, 5]
type textarea "hero.attack(target)"
type textarea "cleaveWhenClose(enemy)"
click at [1437, 448] on span "Submit" at bounding box center [1441, 446] width 40 height 18
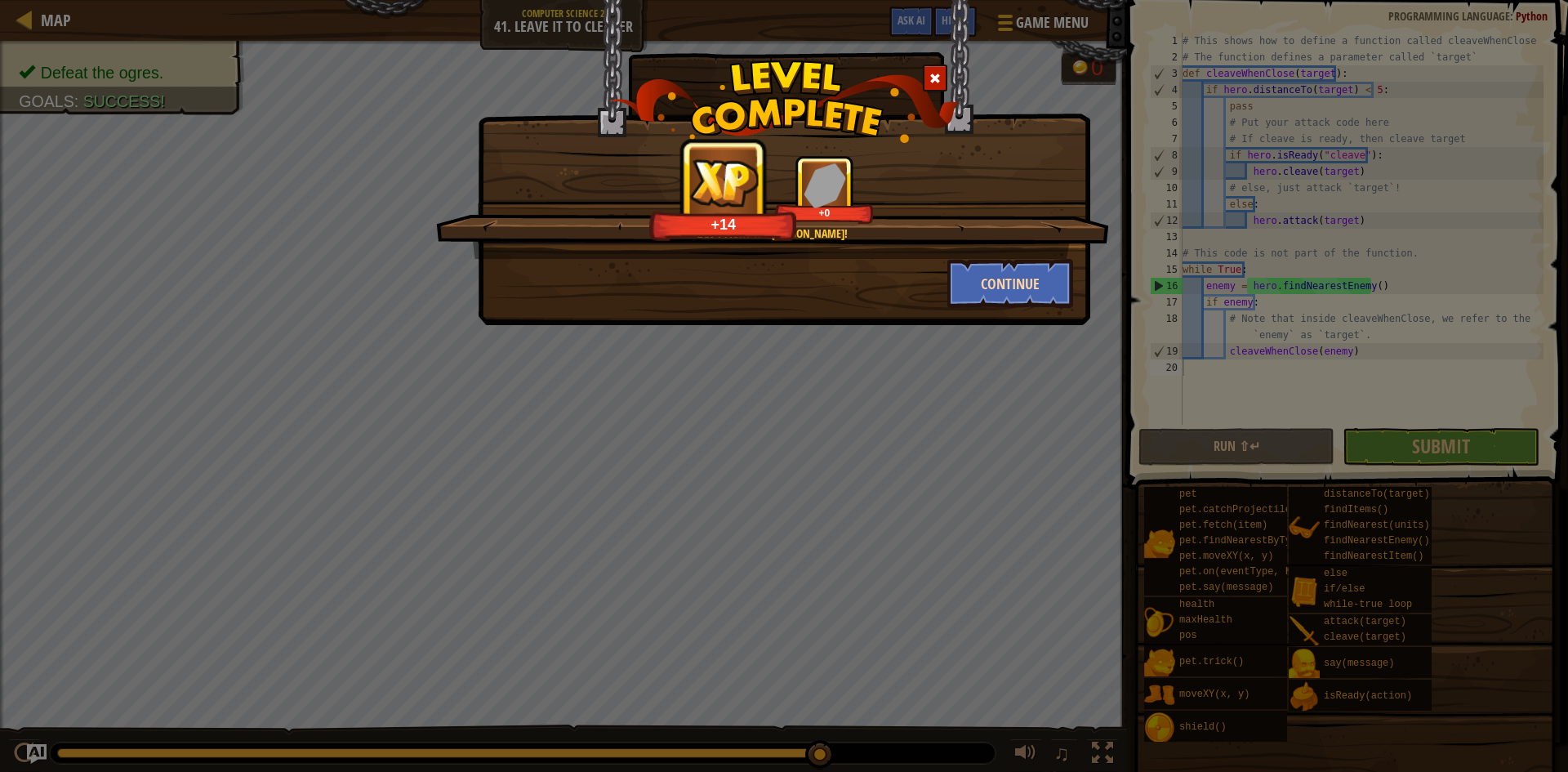
drag, startPoint x: 988, startPoint y: 246, endPoint x: 1002, endPoint y: 262, distance: 21.3
click at [990, 249] on div "Can't fight the [PERSON_NAME]! +14 +0" at bounding box center [772, 207] width 673 height 104
click at [1007, 272] on button "Continue" at bounding box center [1010, 283] width 126 height 49
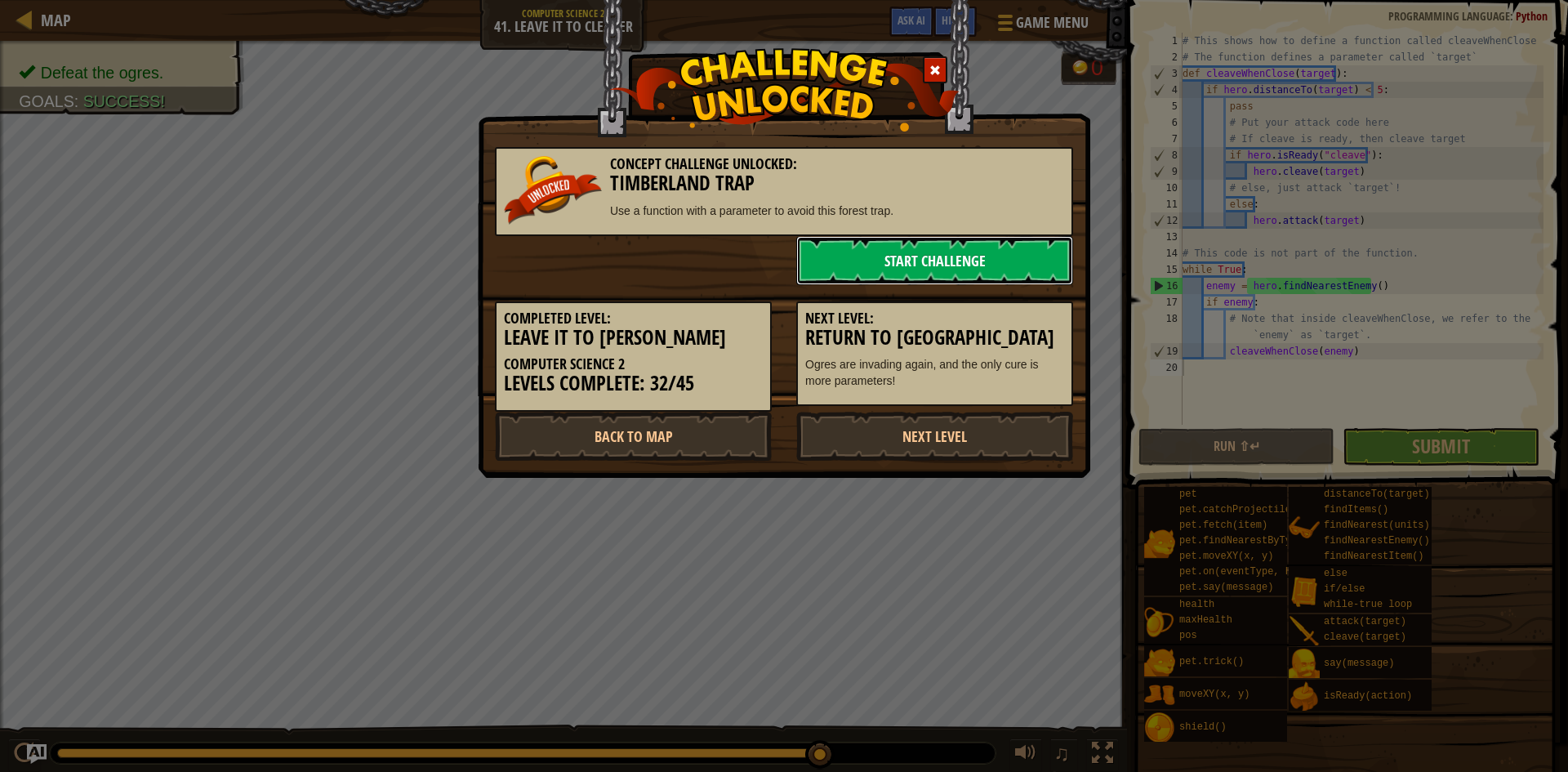
click at [921, 274] on link "Start Challenge" at bounding box center [934, 260] width 277 height 49
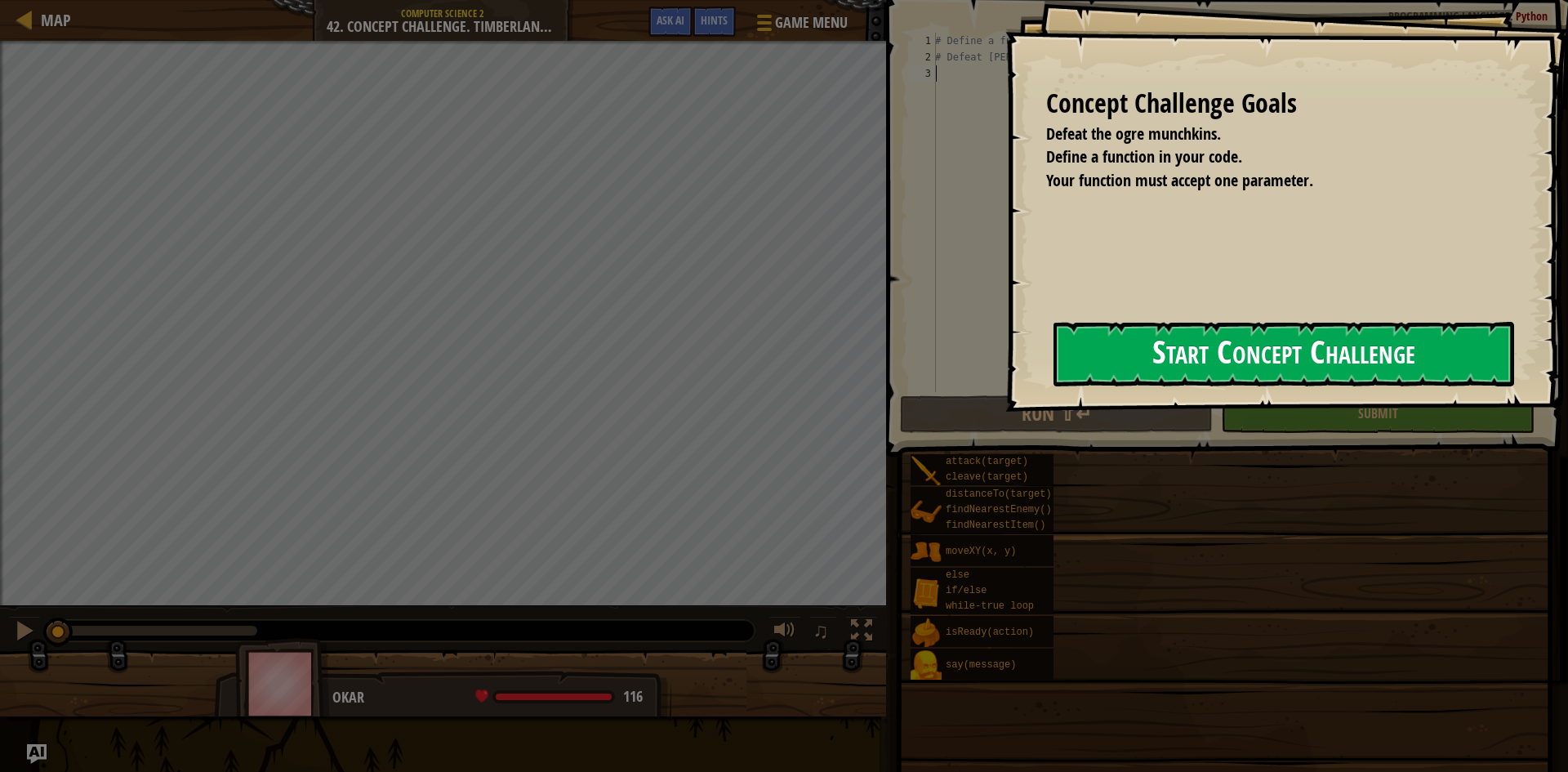
click at [1006, 383] on div "Concept Challenge Goals Defeat the ogre munchkins. Define a function in your co…" at bounding box center [1287, 206] width 563 height 412
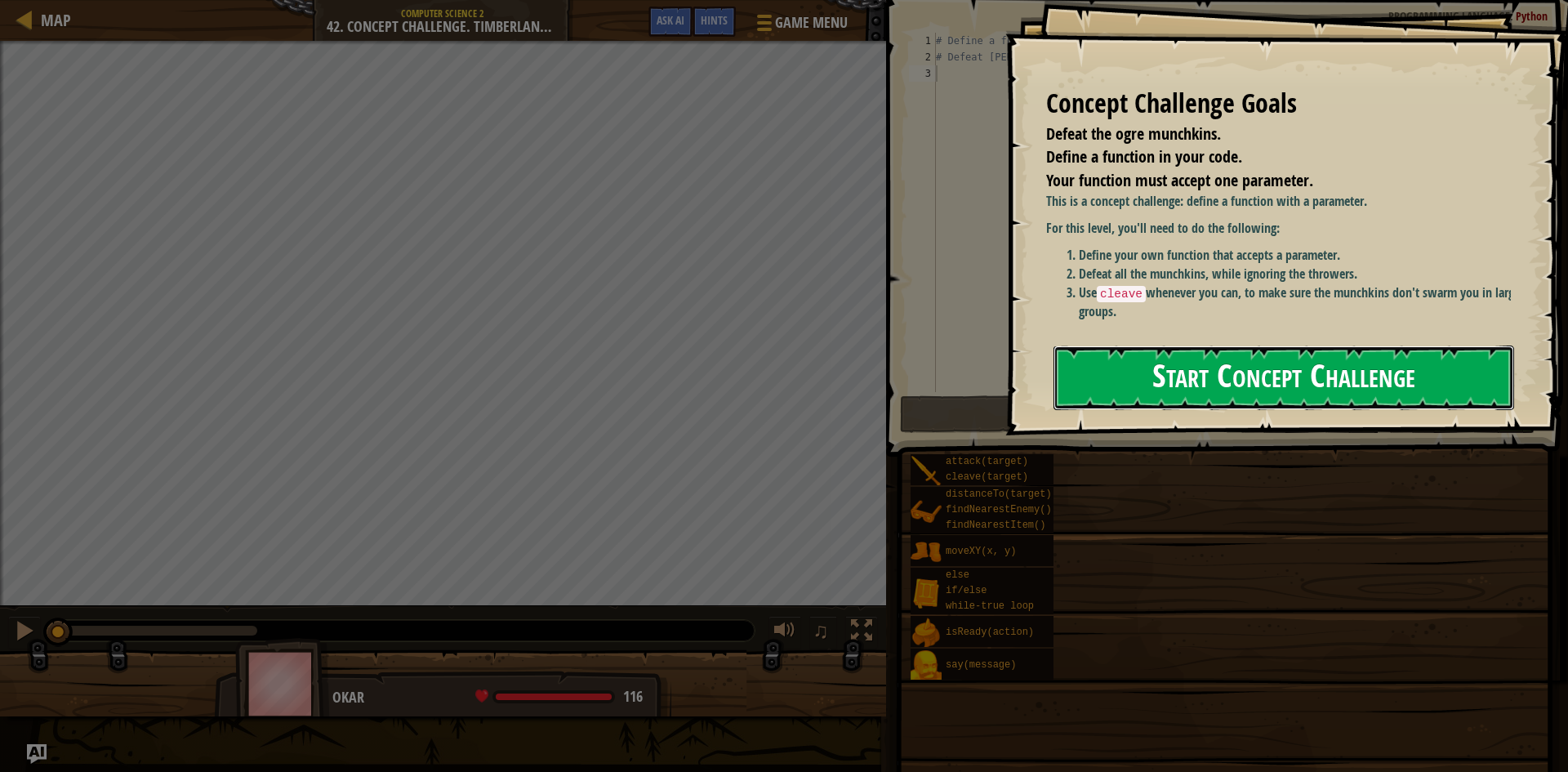
click at [1184, 373] on button "Start Concept Challenge" at bounding box center [1284, 377] width 461 height 64
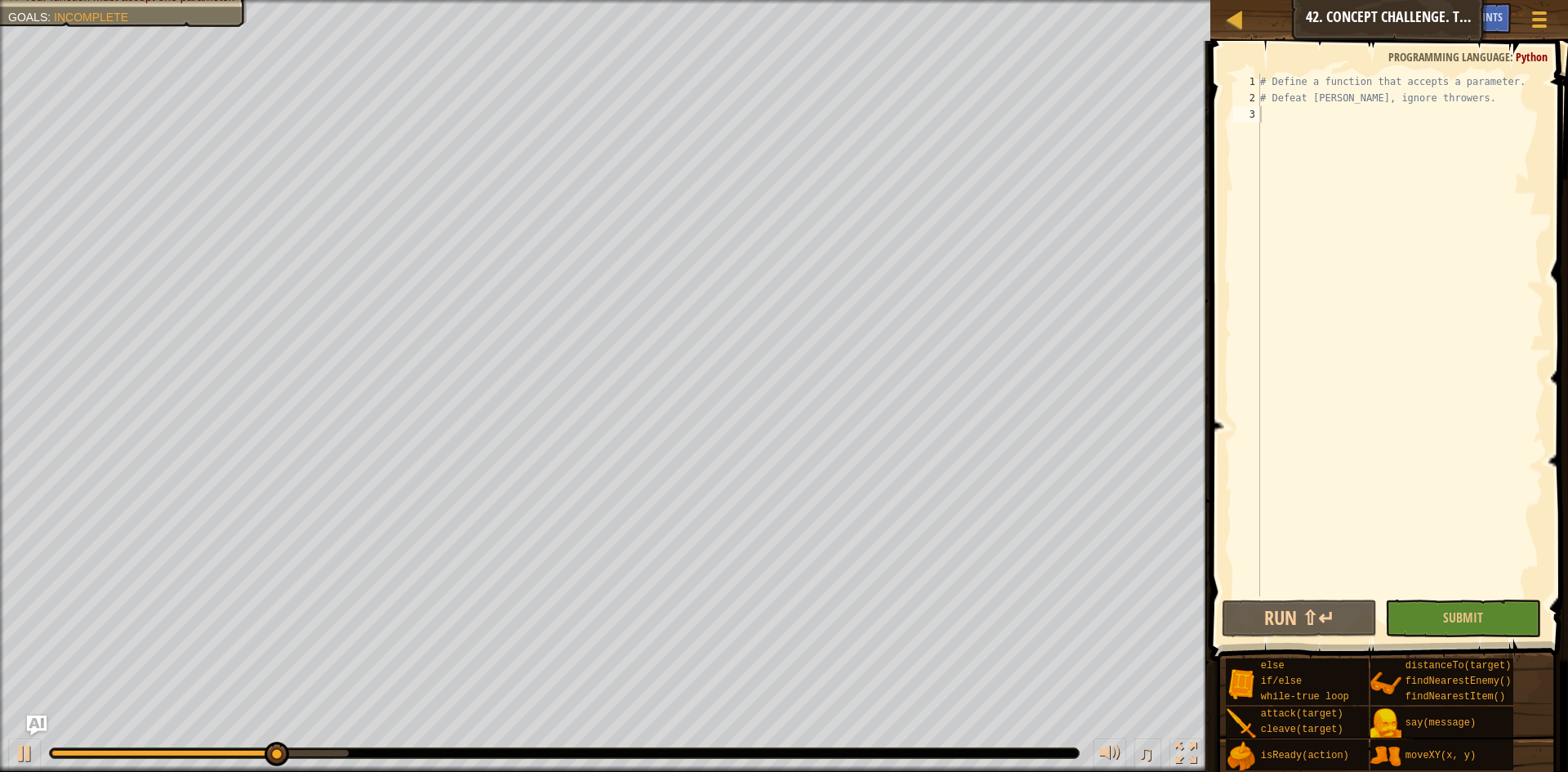
type textarea "# Define a function that accepts a parameter."
click at [1454, 83] on div "# Define a function that accepts a parameter. # Defeat [PERSON_NAME], ignore th…" at bounding box center [1400, 351] width 287 height 556
click at [1419, 135] on div "# Define a function that accepts a parameter. # Defeat [PERSON_NAME], ignore th…" at bounding box center [1400, 351] width 287 height 556
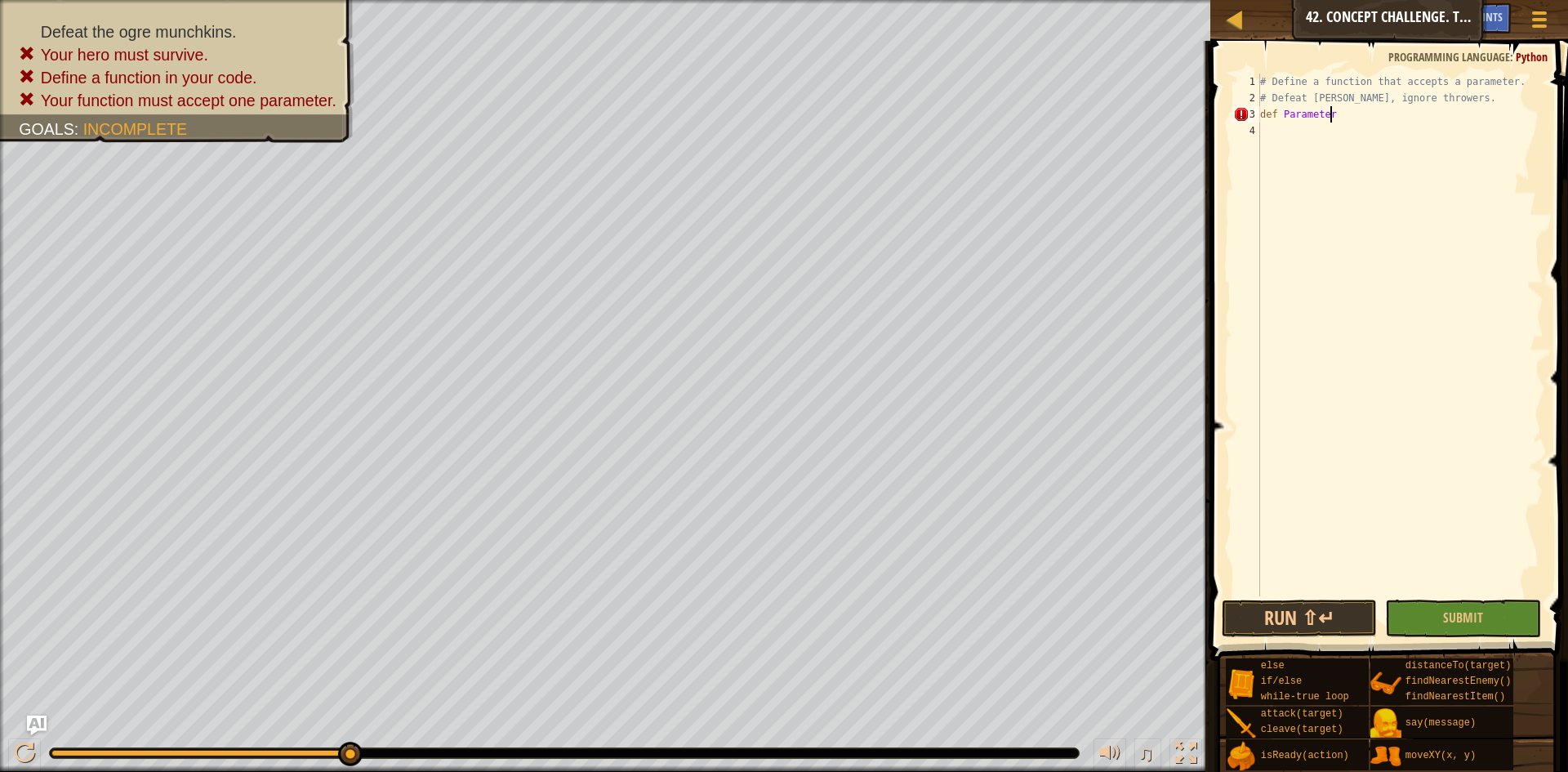
scroll to position [7, 6]
type textarea "def Parameter():"
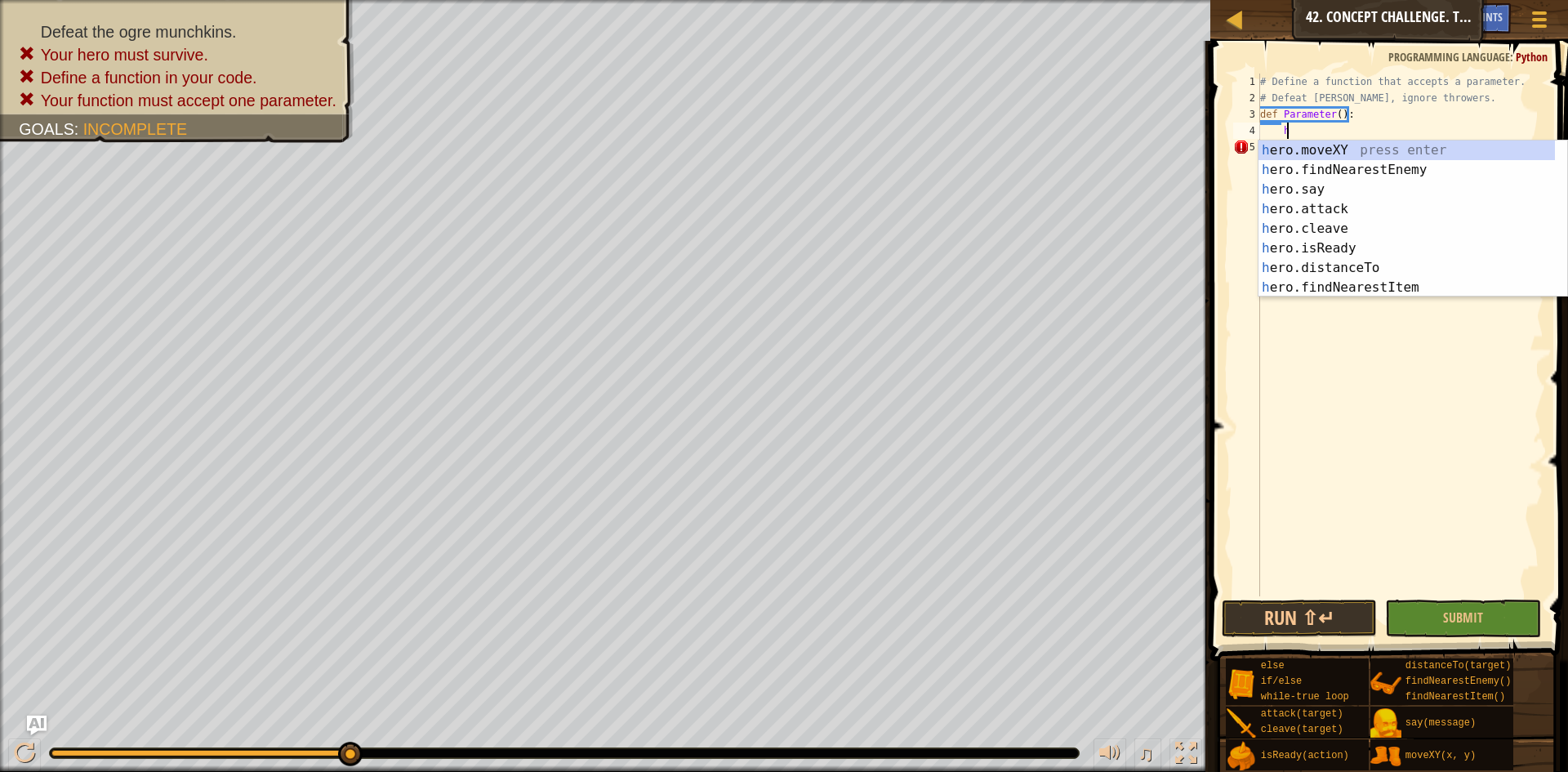
scroll to position [7, 2]
type textarea "hero"
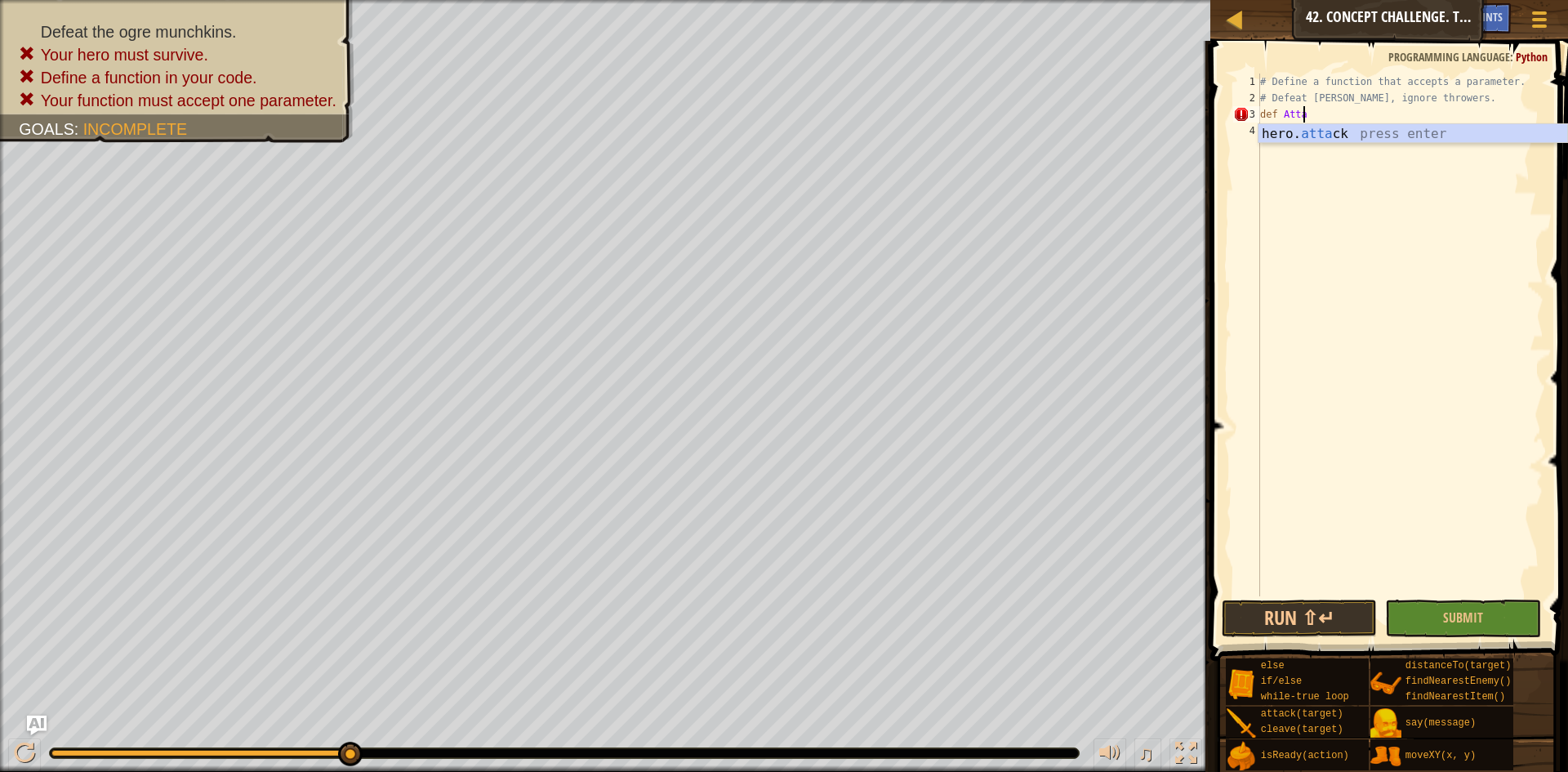
scroll to position [7, 4]
type textarea "def Attack():"
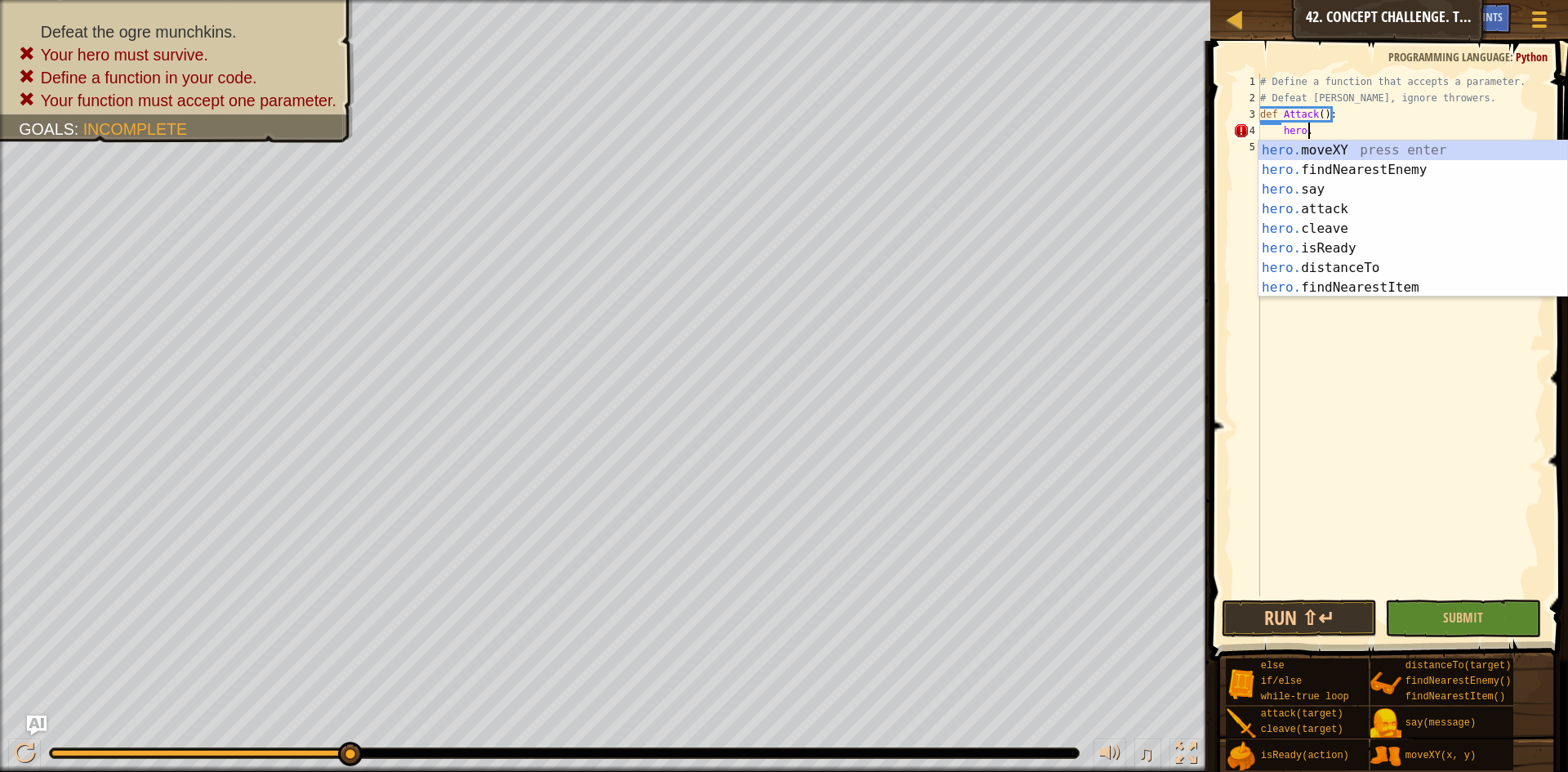
type textarea "hero"
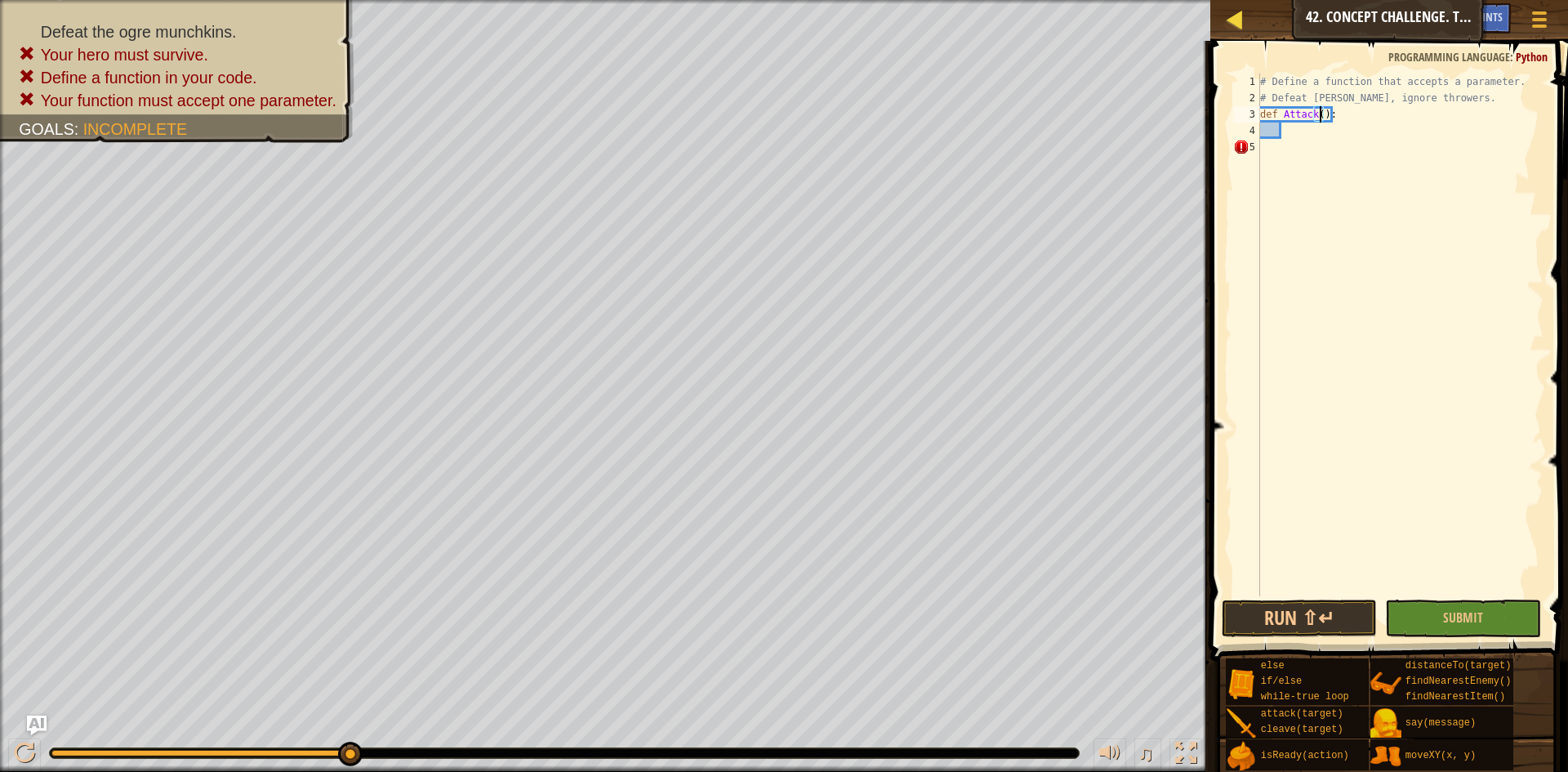
type textarea "def Attack():"
click at [1228, 19] on div at bounding box center [1235, 19] width 21 height 21
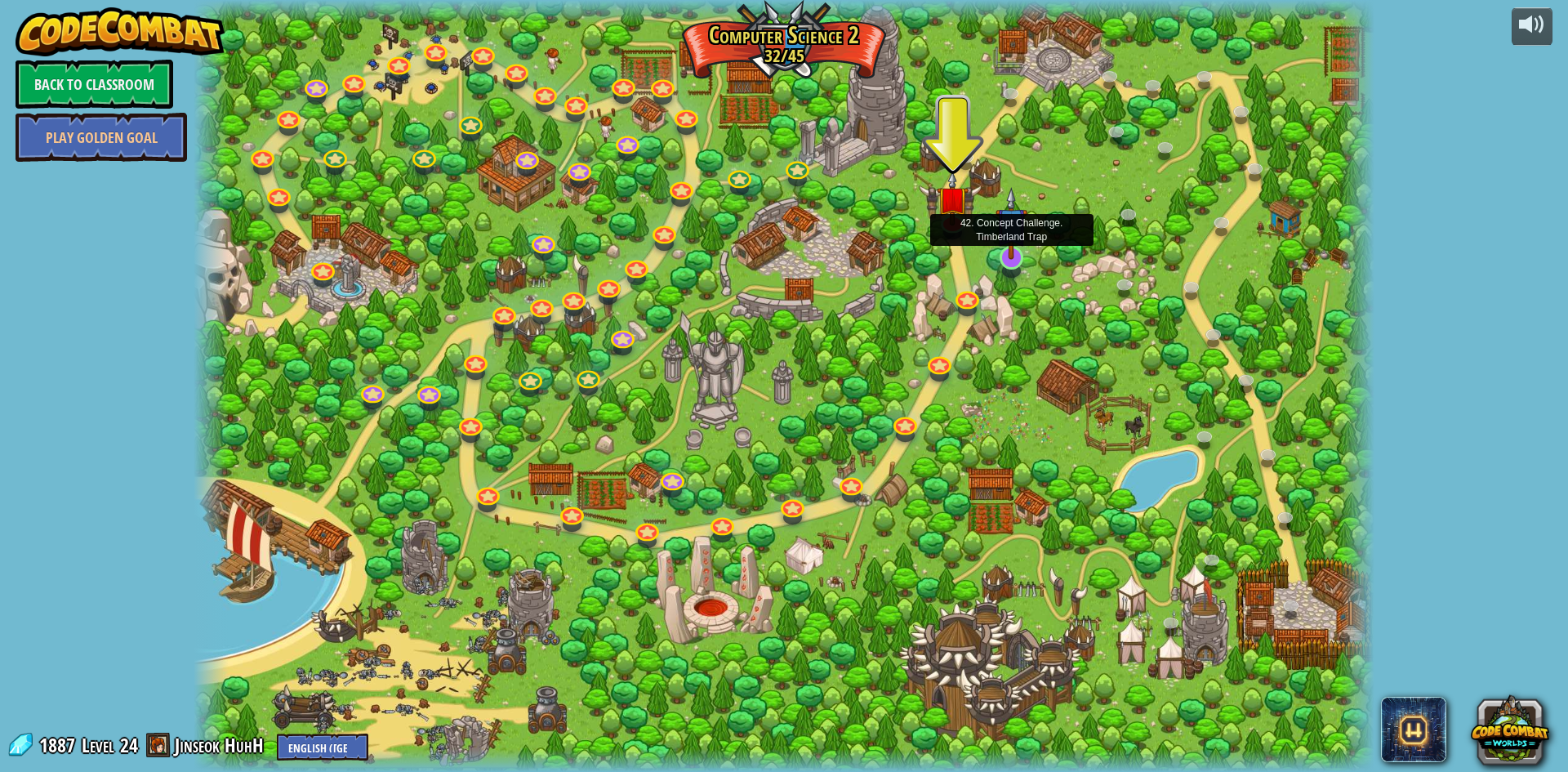
click at [1021, 258] on img at bounding box center [1011, 224] width 32 height 73
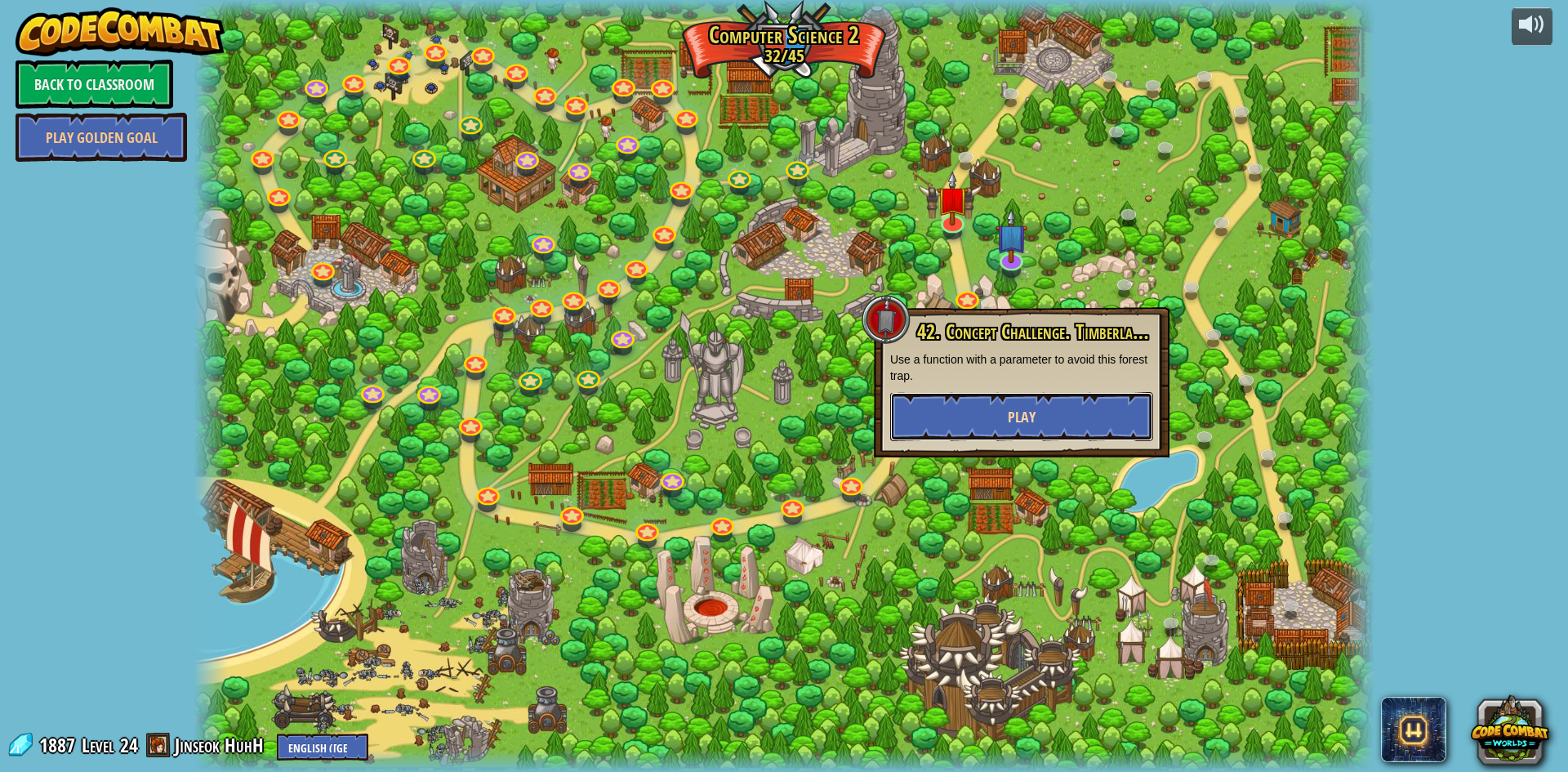
click at [1004, 404] on button "Play" at bounding box center [1021, 416] width 263 height 49
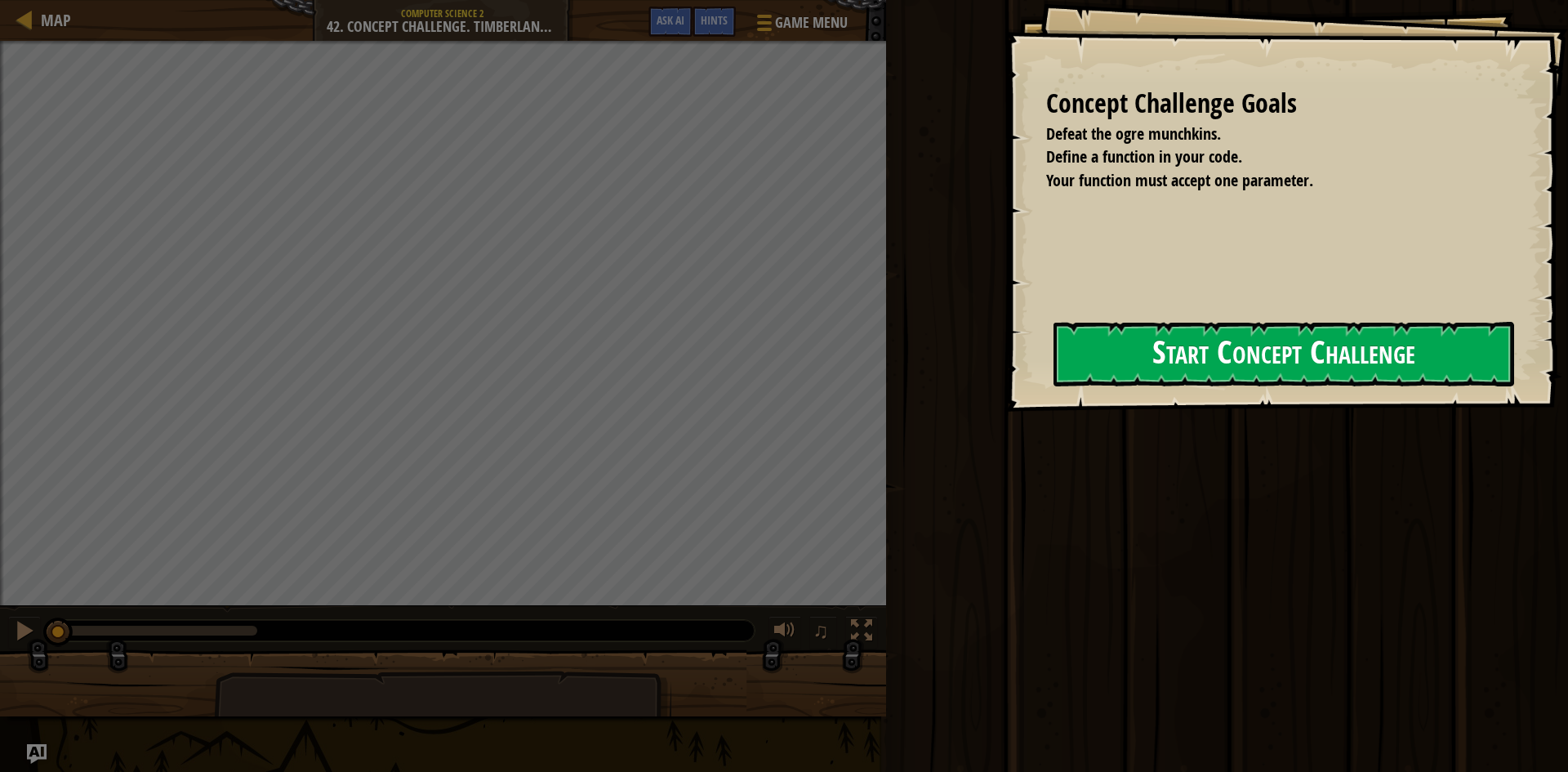
click at [1054, 362] on button "Start Concept Challenge" at bounding box center [1284, 354] width 461 height 64
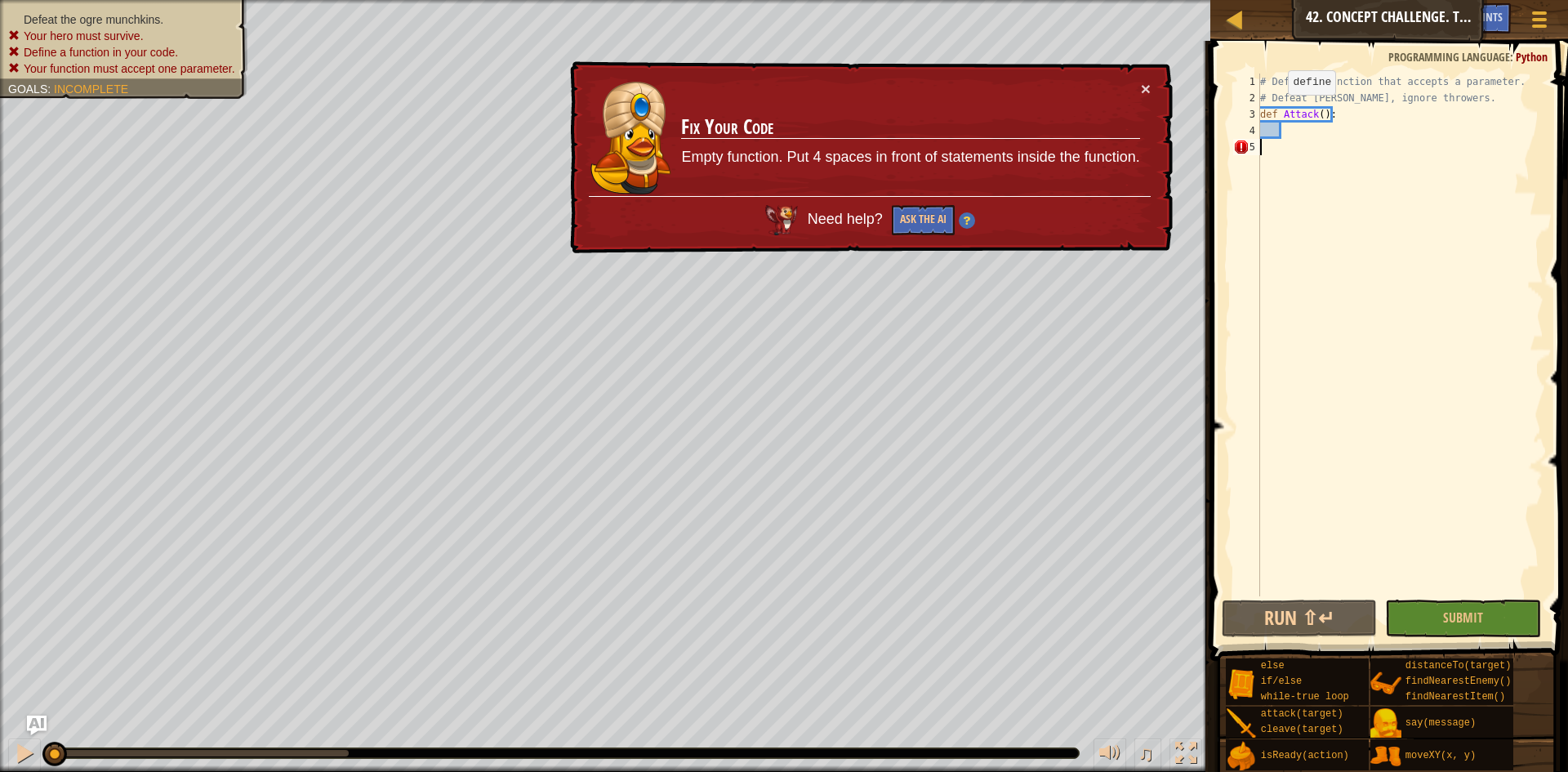
click at [1160, 83] on div "× Fix Your Code Empty function. Put 4 spaces in front of statements inside the …" at bounding box center [870, 158] width 606 height 193
click at [1147, 81] on button "×" at bounding box center [1146, 88] width 10 height 17
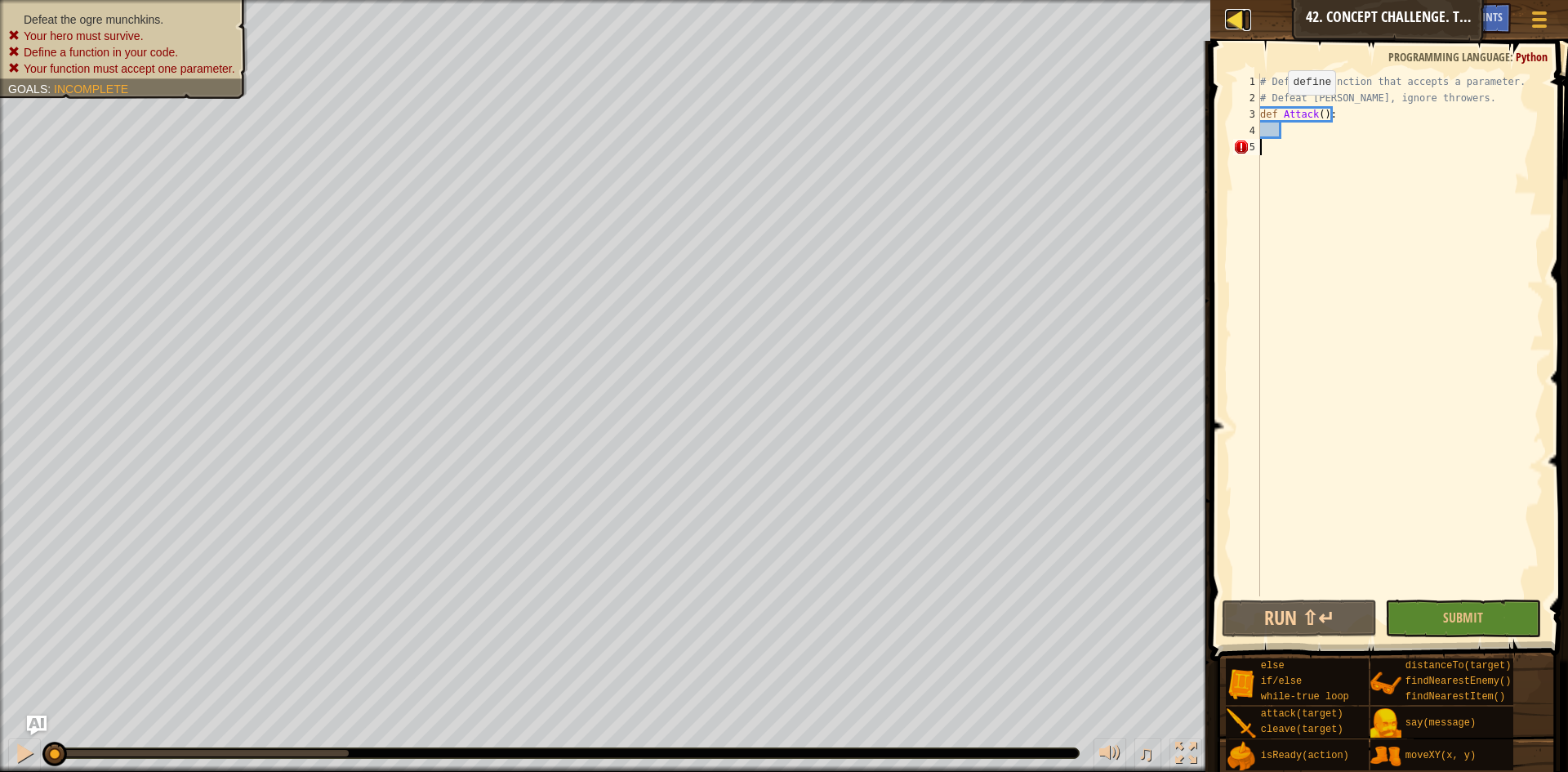
click at [1234, 30] on div at bounding box center [1235, 19] width 21 height 21
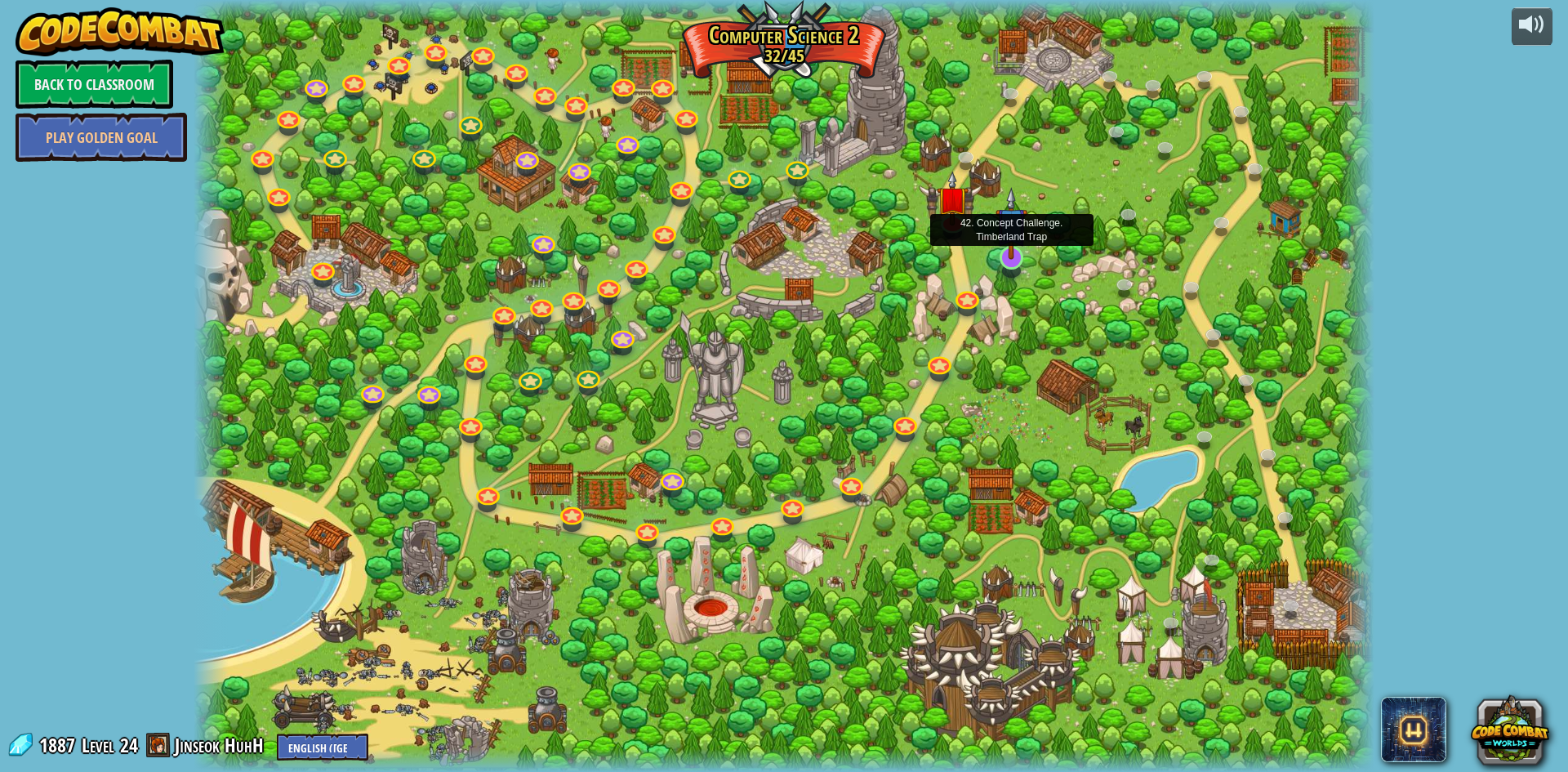
click at [1014, 241] on img at bounding box center [1011, 224] width 32 height 73
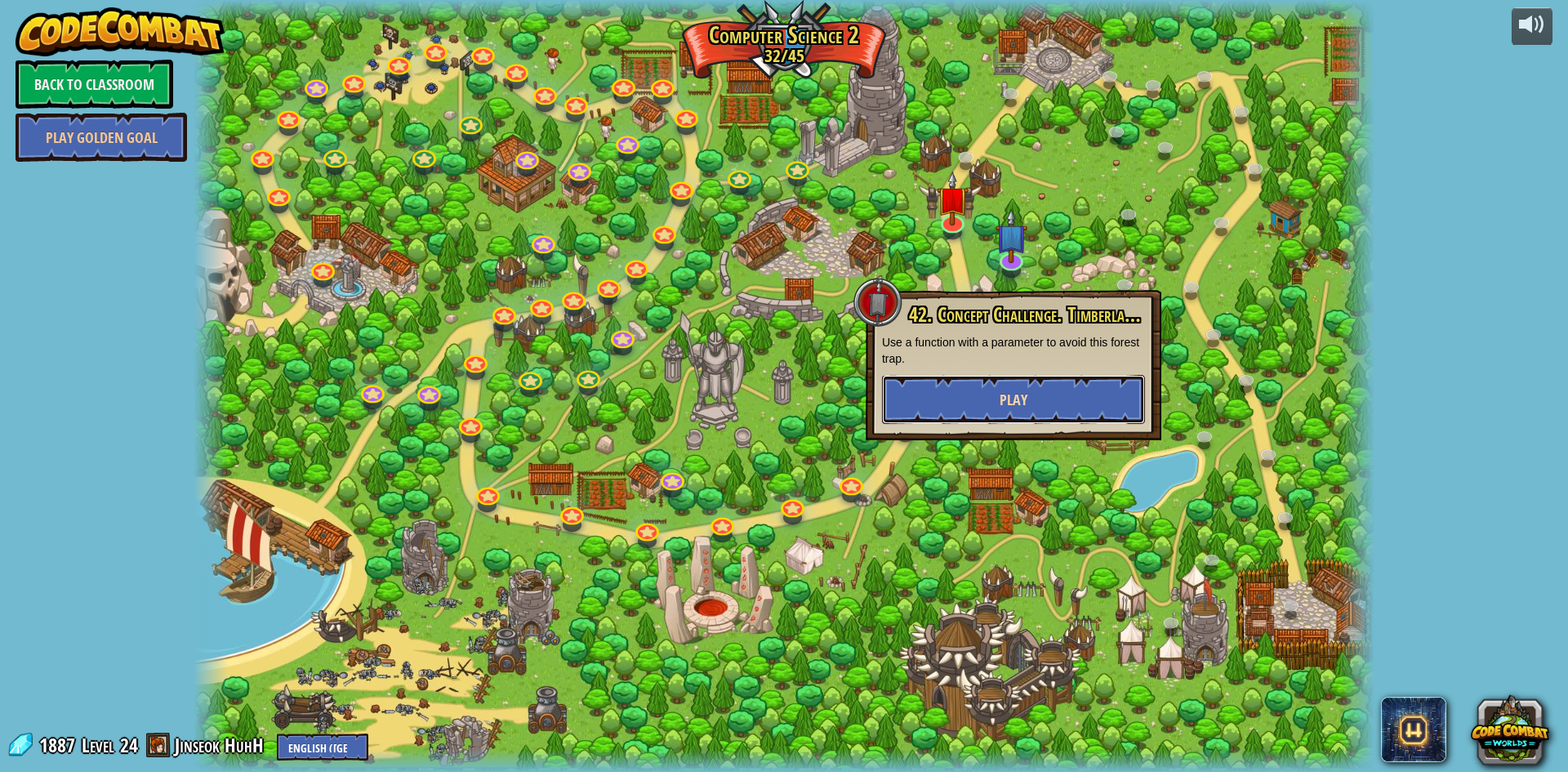
click at [1012, 408] on span "Play" at bounding box center [1014, 400] width 28 height 21
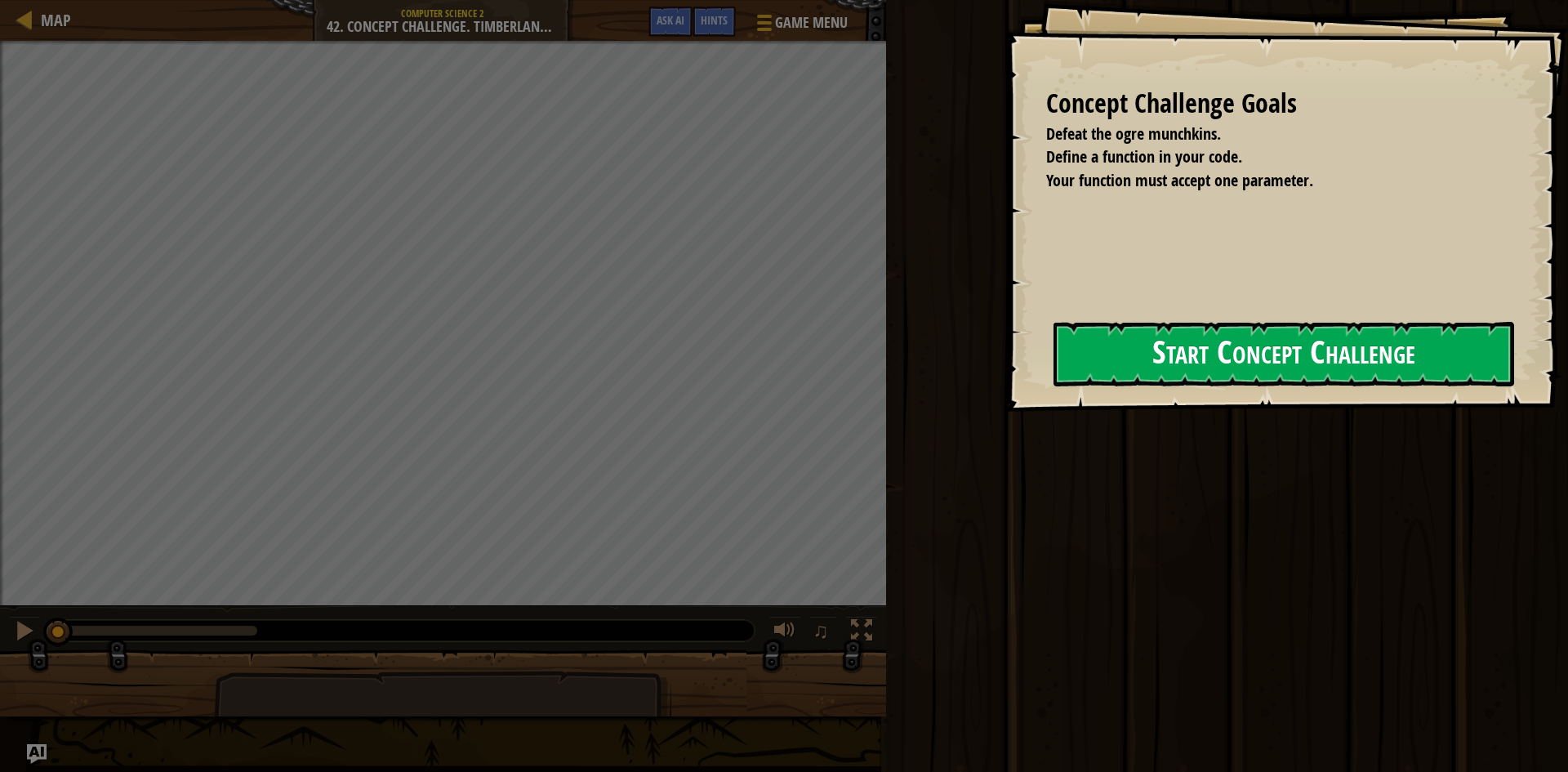
click at [1072, 357] on button "Start Concept Challenge" at bounding box center [1284, 354] width 461 height 64
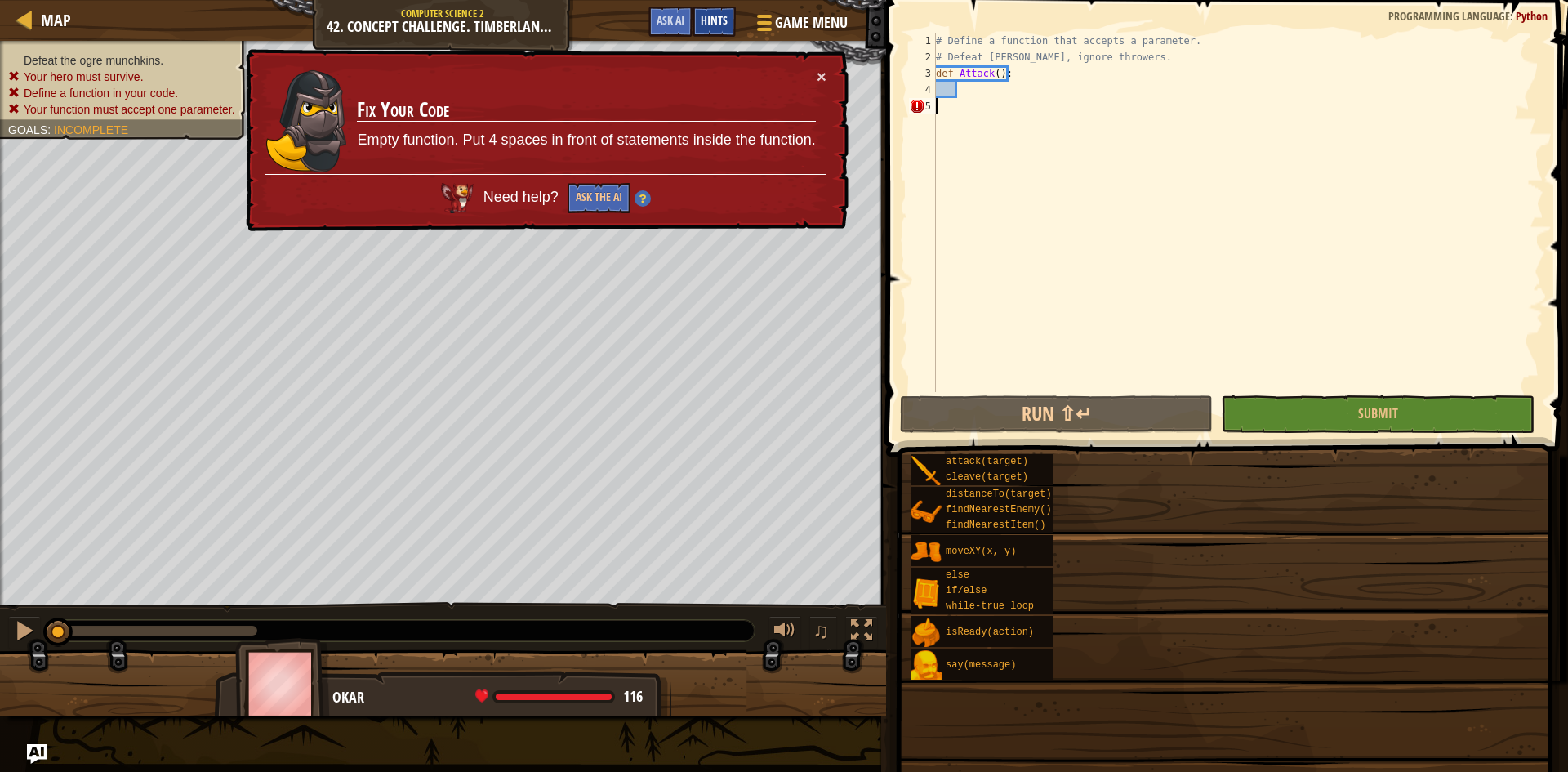
click at [728, 16] on div "Hints" at bounding box center [714, 21] width 43 height 31
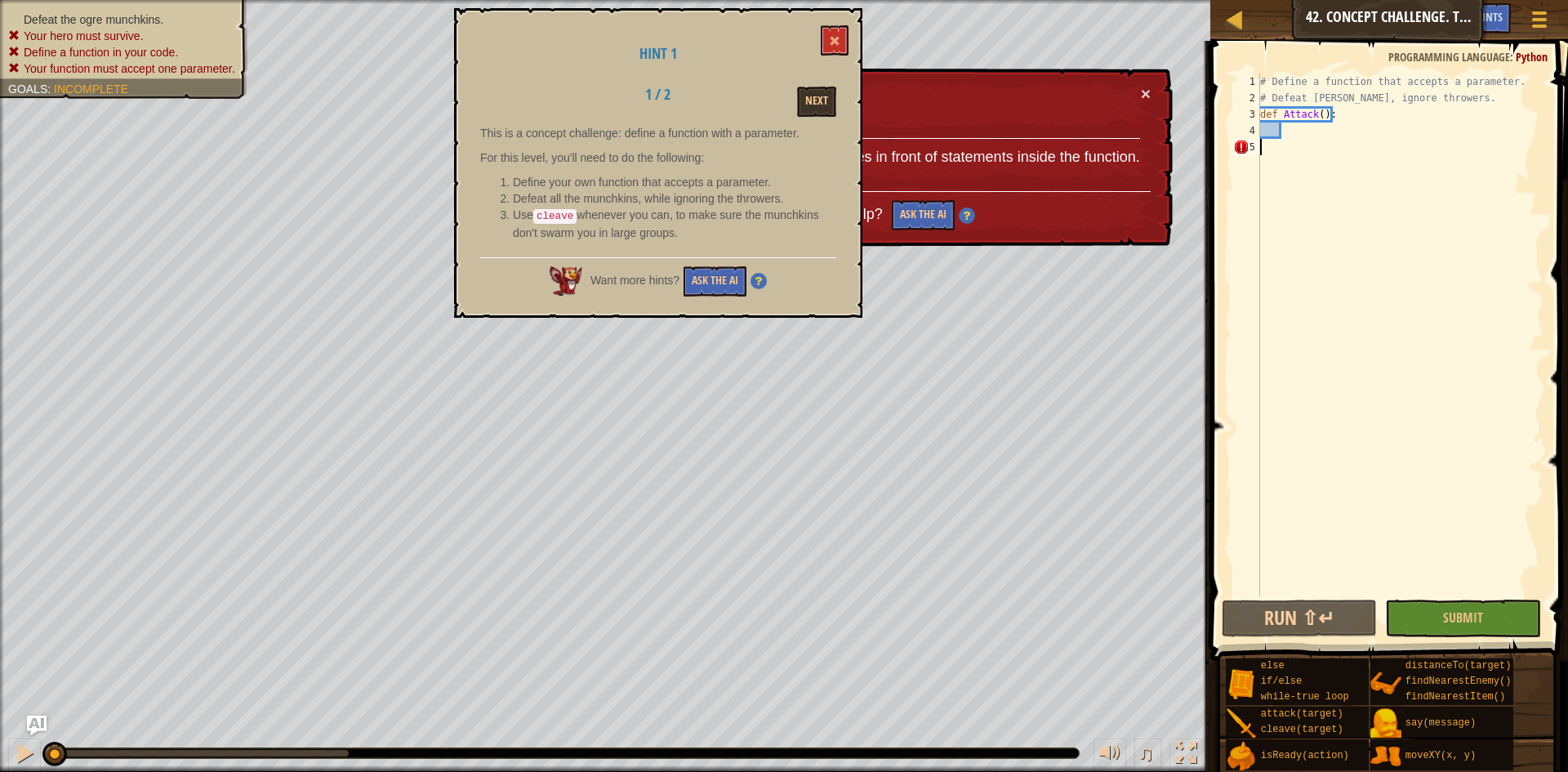
click at [1313, 135] on div "# Define a function that accepts a parameter. # Defeat [PERSON_NAME], ignore th…" at bounding box center [1400, 351] width 287 height 556
click at [808, 111] on button "Next" at bounding box center [816, 102] width 39 height 31
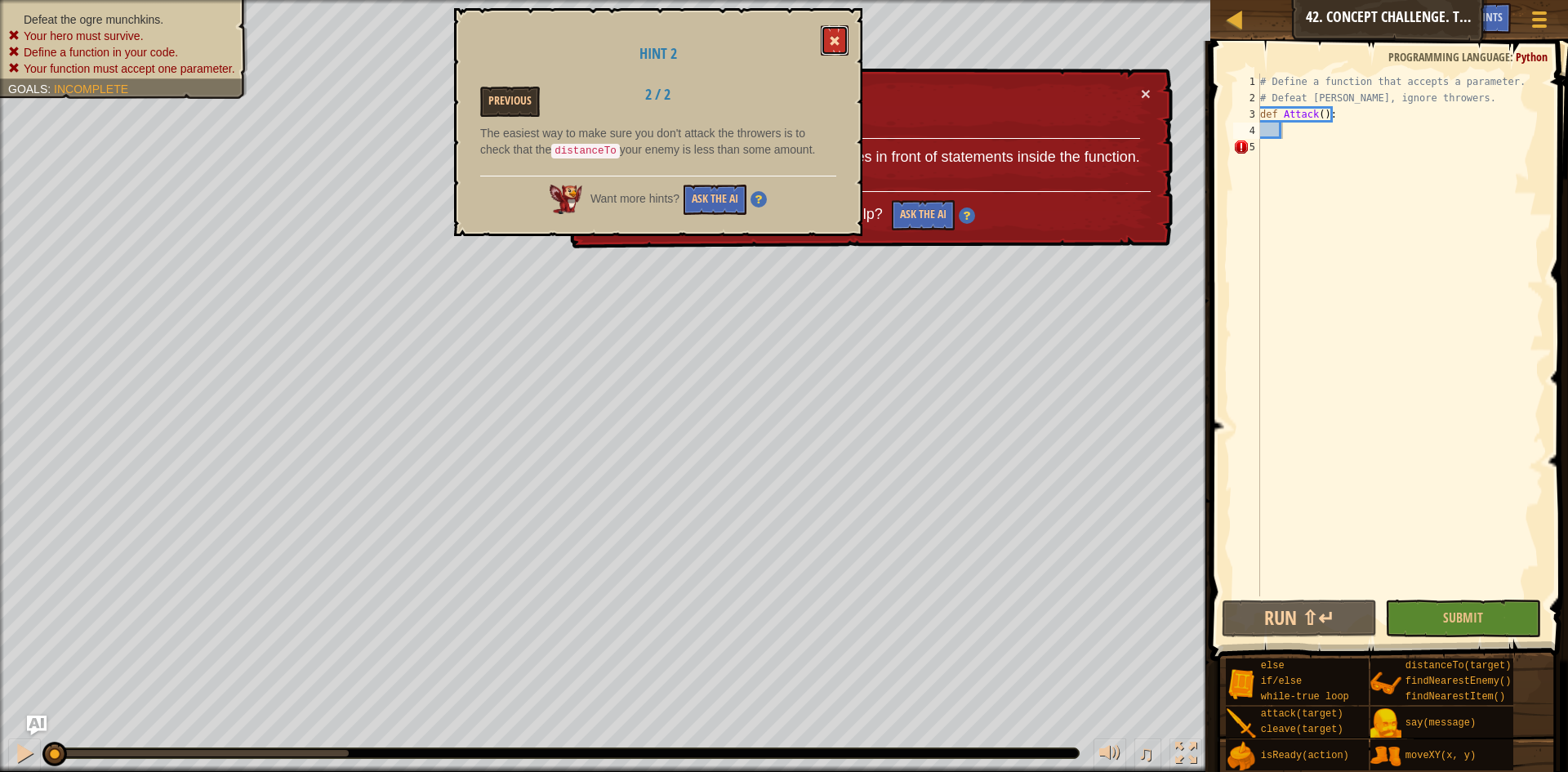
click at [847, 46] on button at bounding box center [835, 40] width 28 height 31
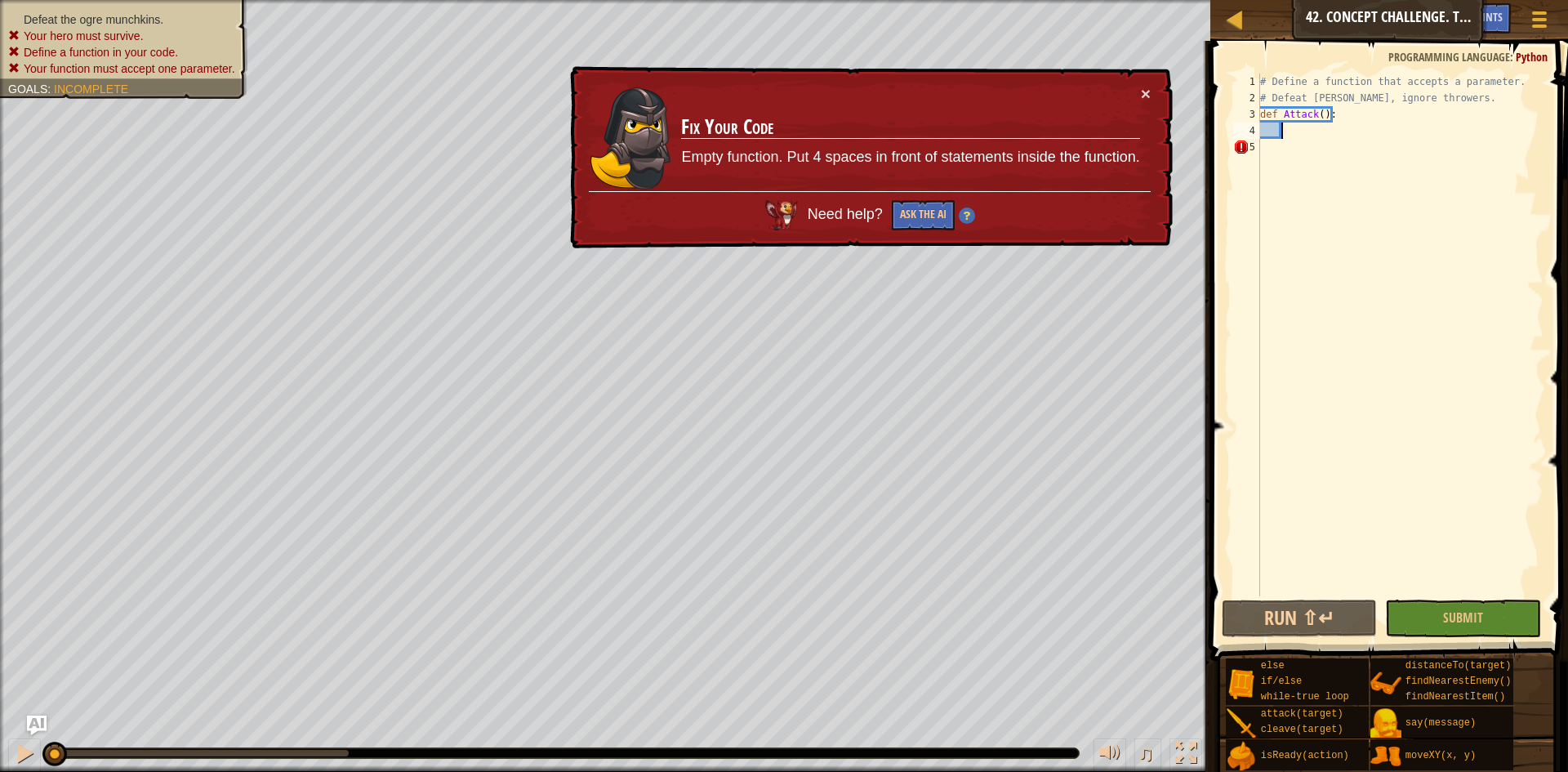
click at [1298, 126] on div "# Define a function that accepts a parameter. # Defeat [PERSON_NAME], ignore th…" at bounding box center [1400, 351] width 287 height 556
click at [1138, 85] on td "Fix Your Code Empty function. Put 4 spaces in front of statements inside the fu…" at bounding box center [910, 138] width 460 height 107
click at [1147, 99] on button "×" at bounding box center [1147, 98] width 11 height 17
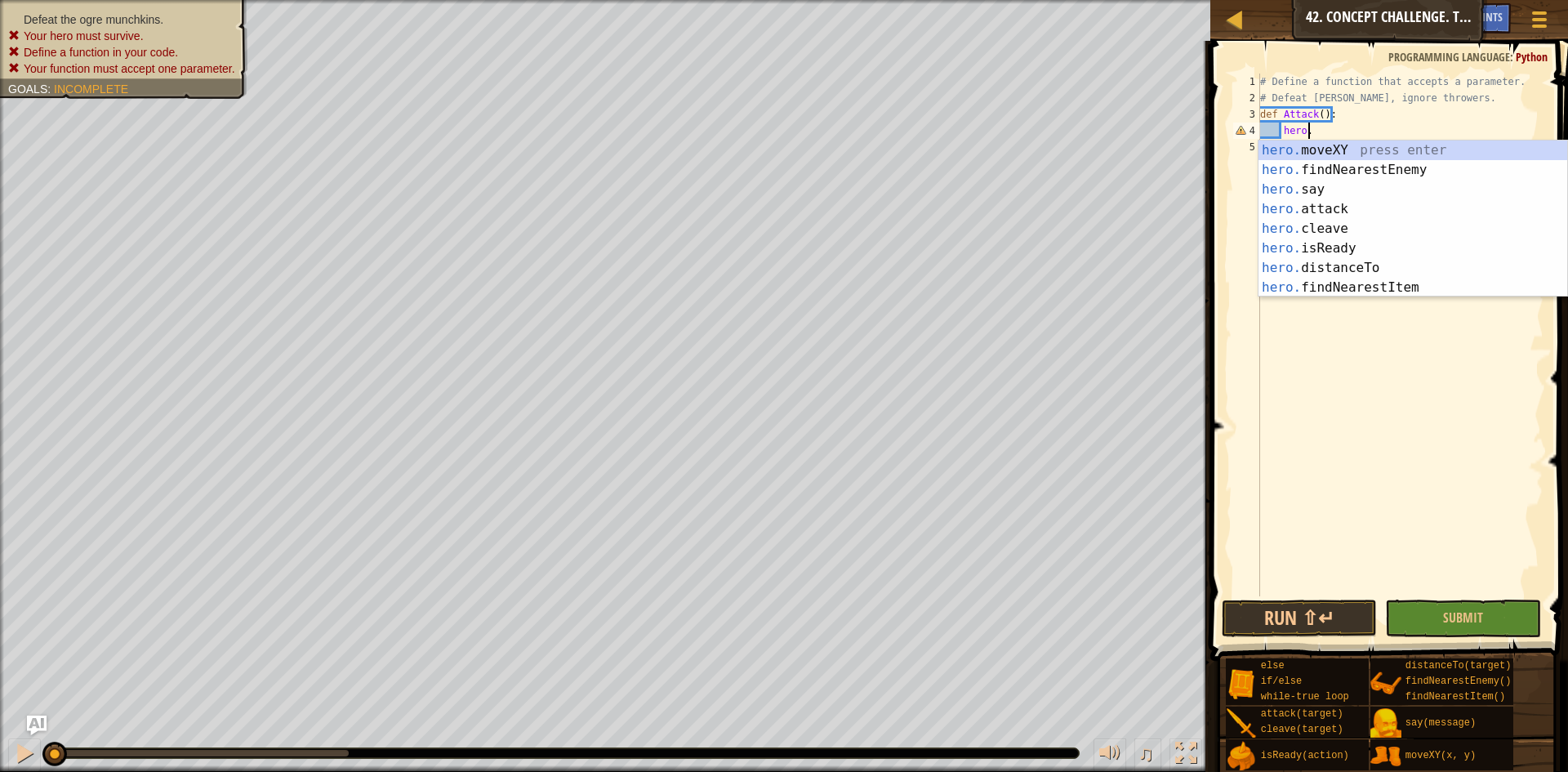
type textarea "hero"
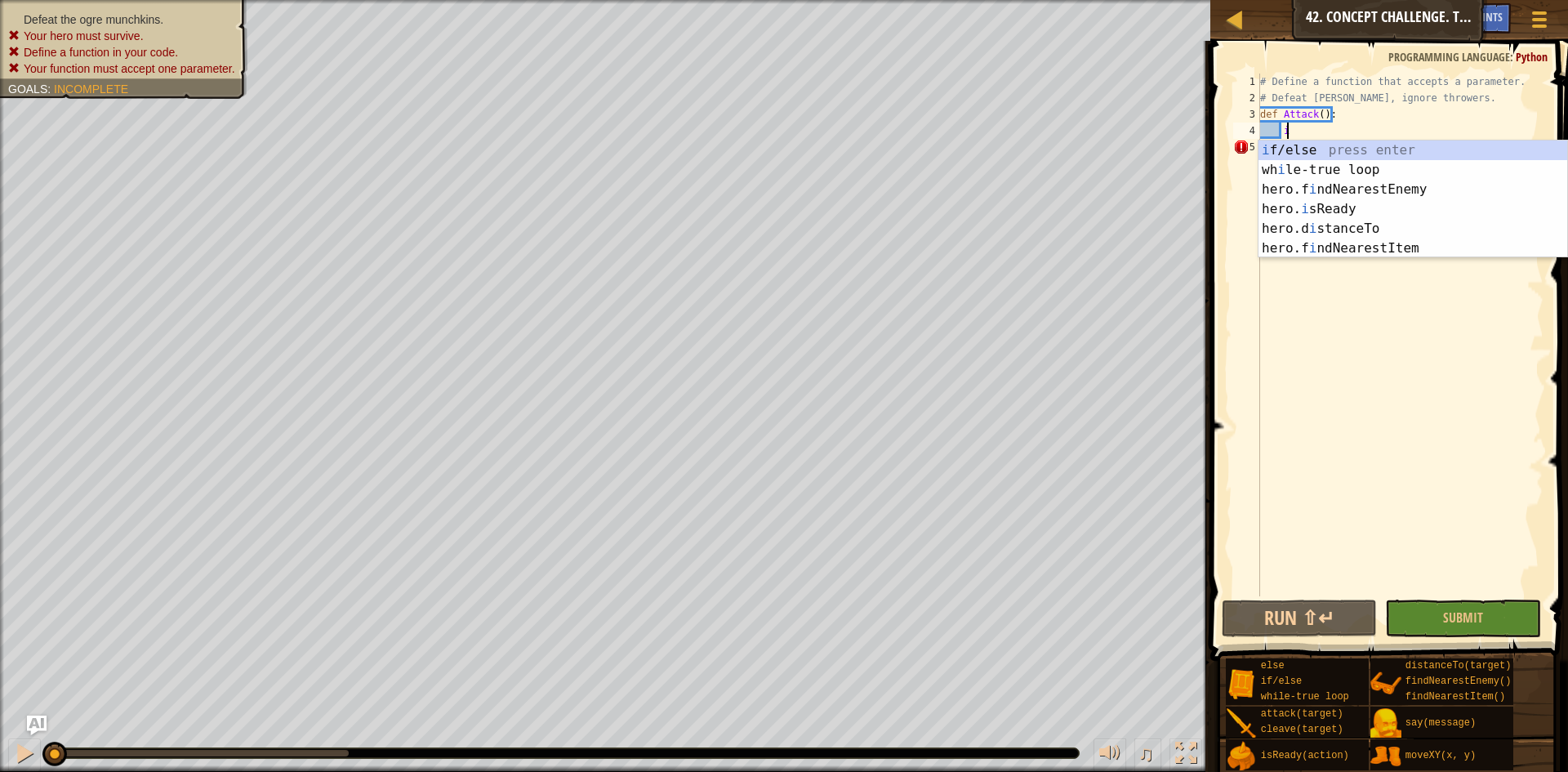
scroll to position [7, 2]
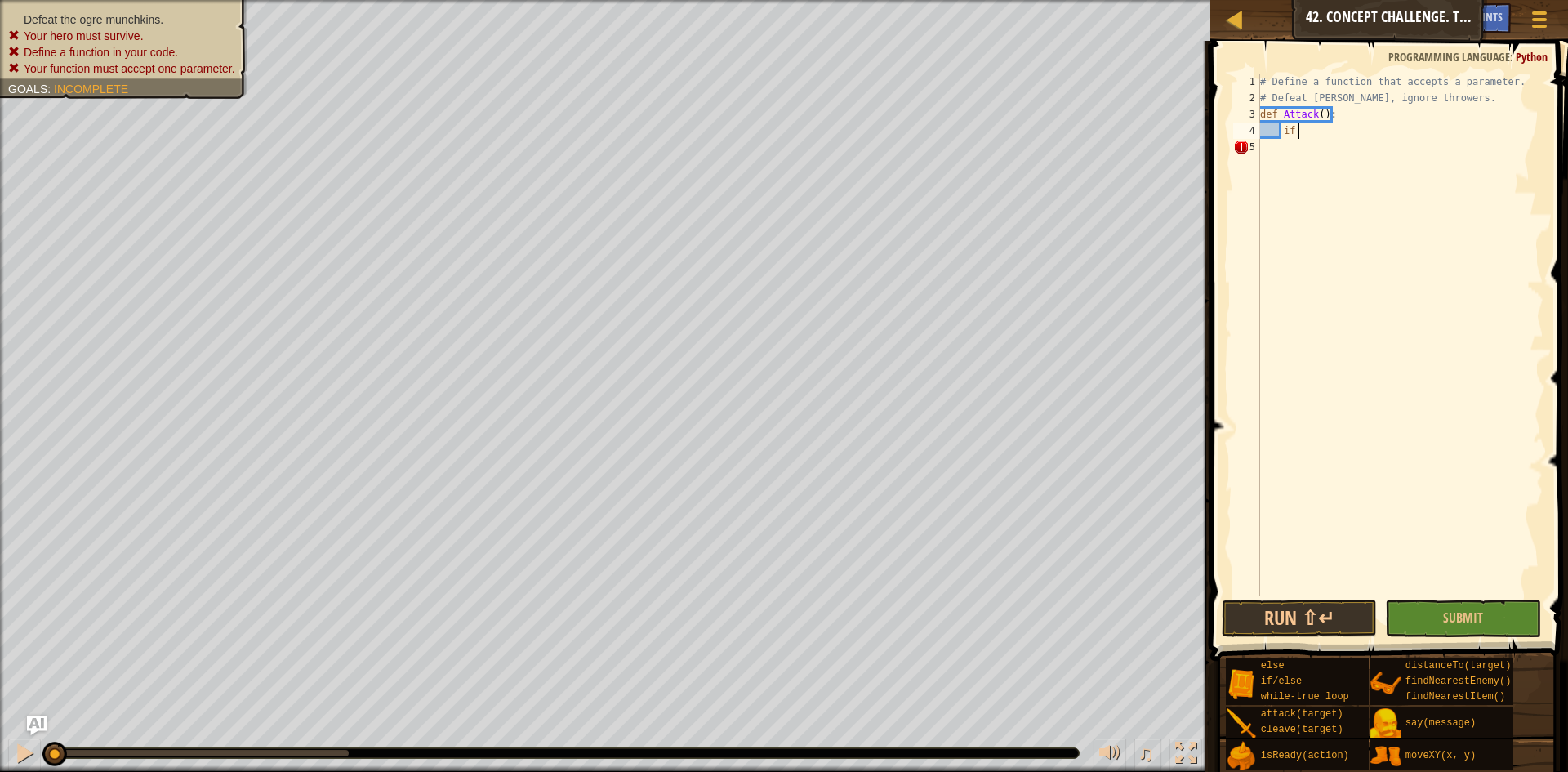
type textarea "if"
type textarea "enemy"
type textarea "if enemy:"
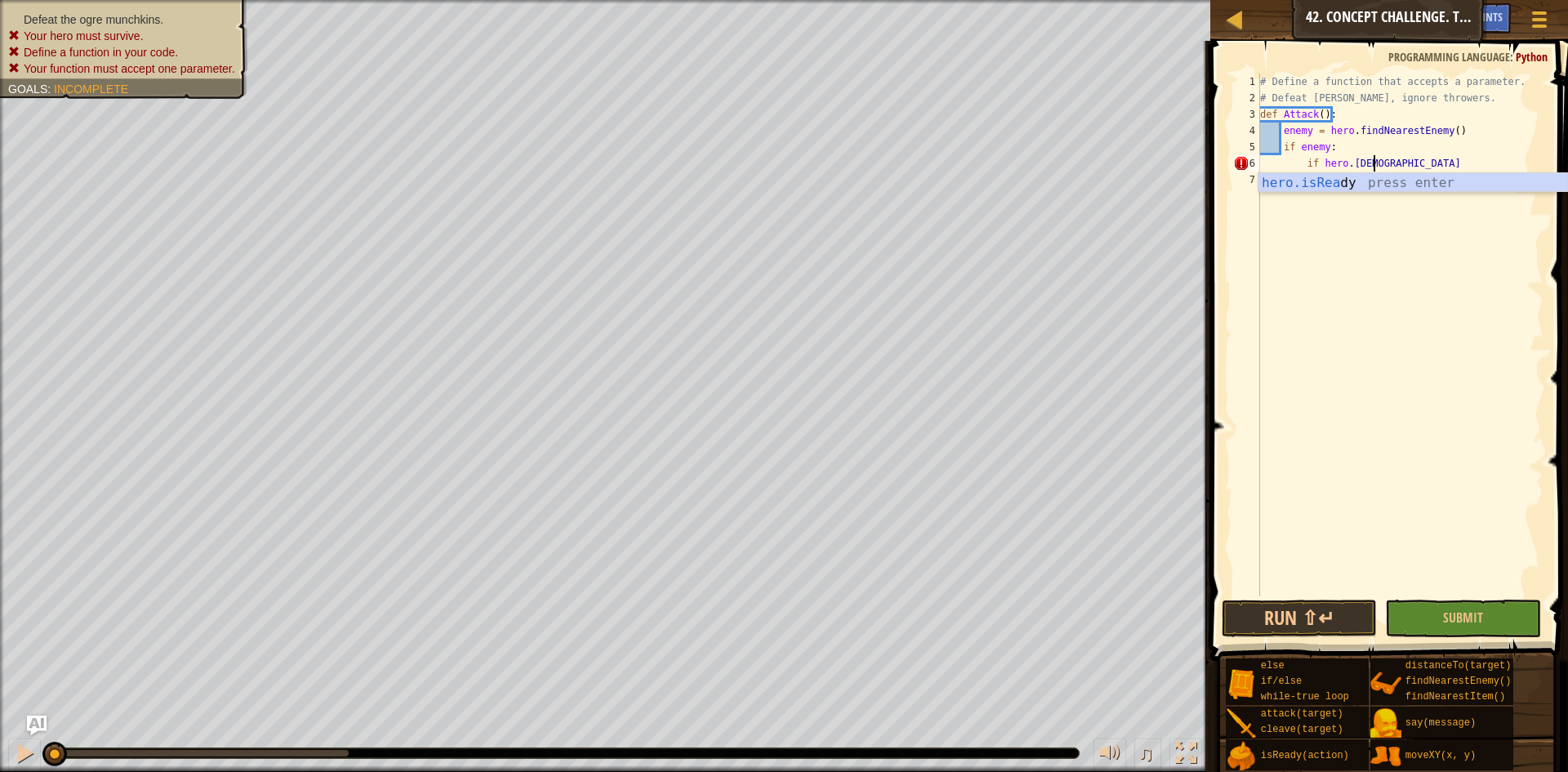
scroll to position [7, 9]
type textarea "if hero.isReady("cleave")"
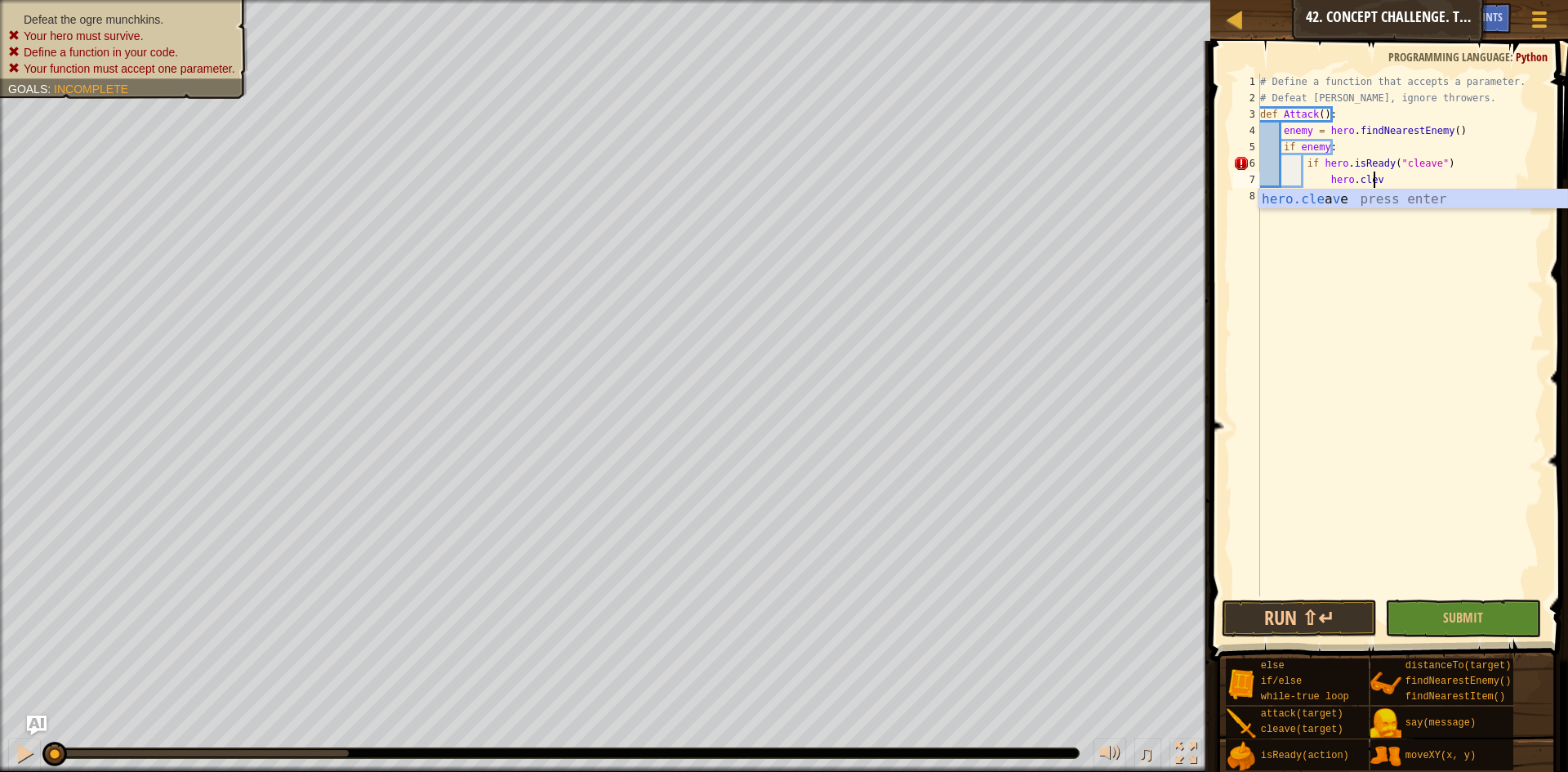
scroll to position [7, 8]
type textarea "hero.cleave(enemy)"
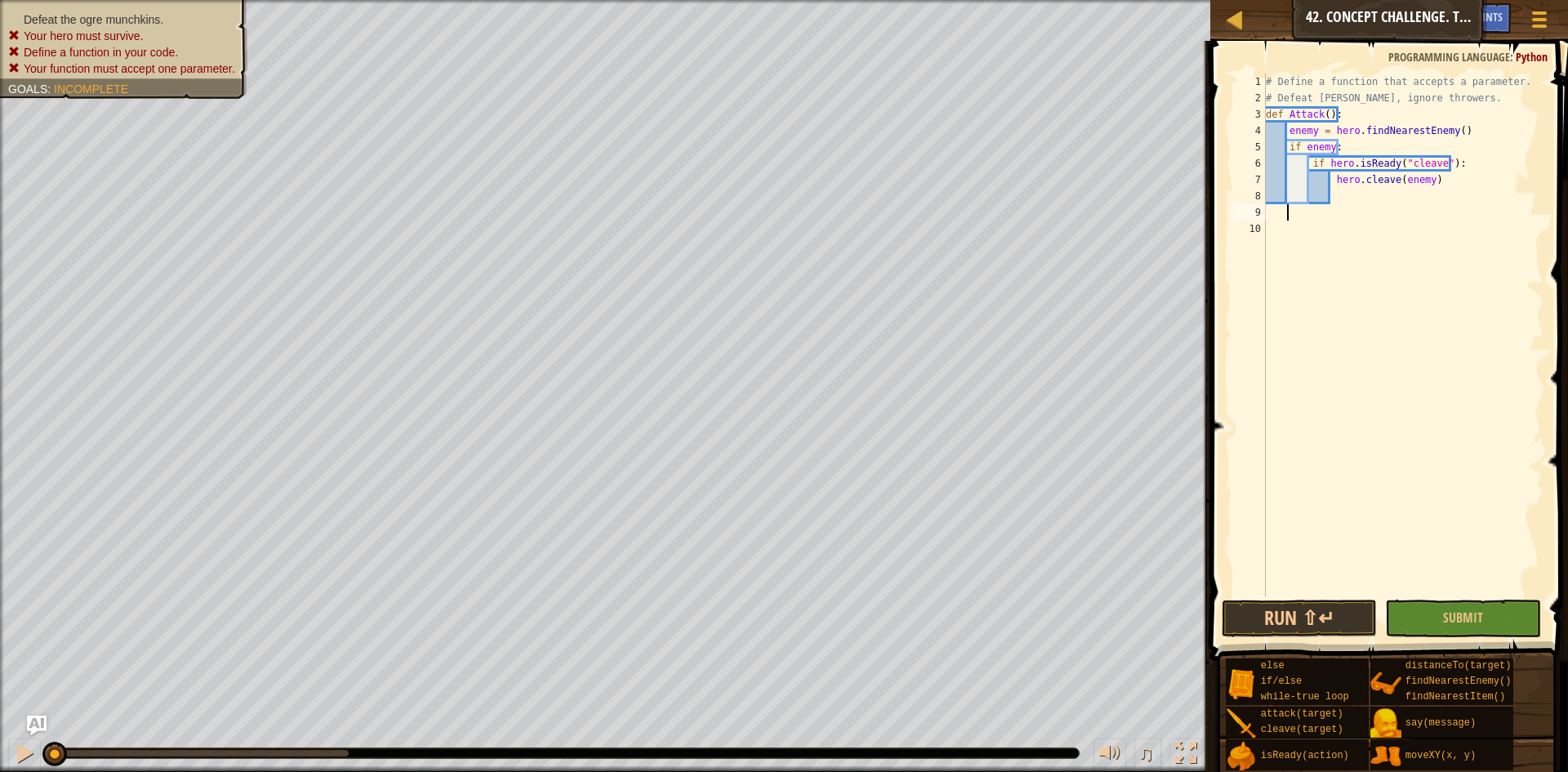
scroll to position [7, 0]
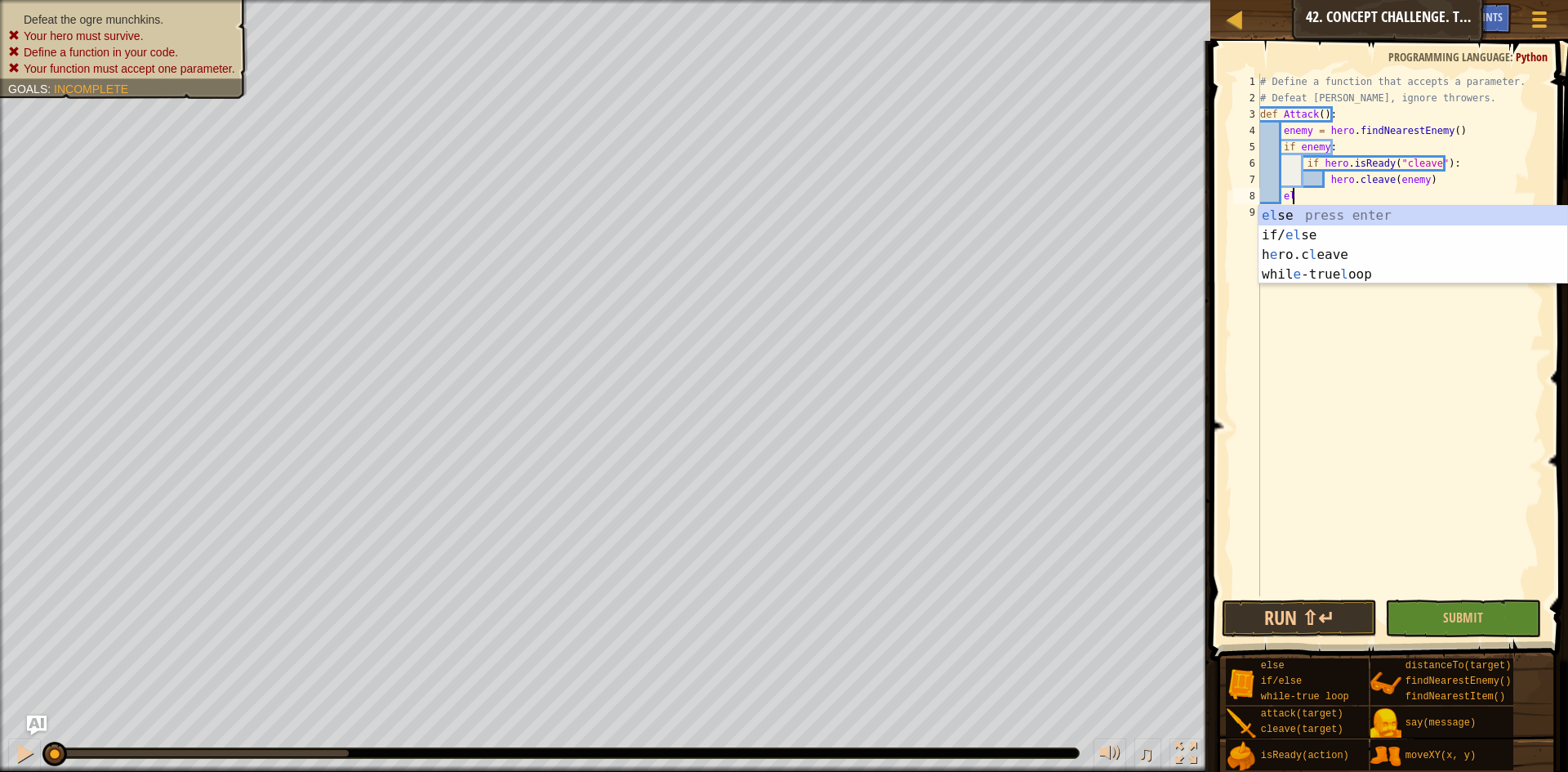
type textarea "else:"
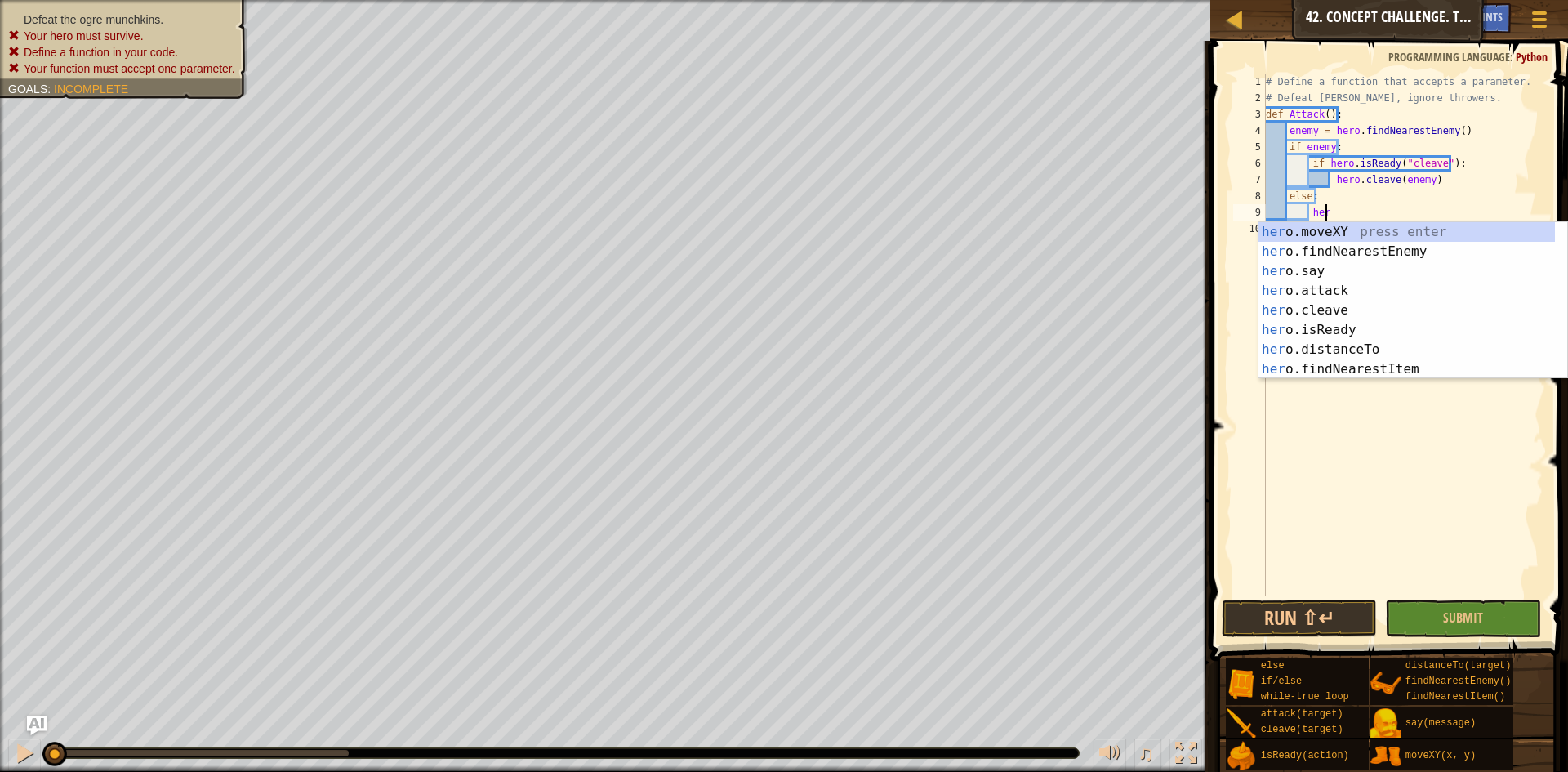
scroll to position [7, 5]
type textarea "hero"
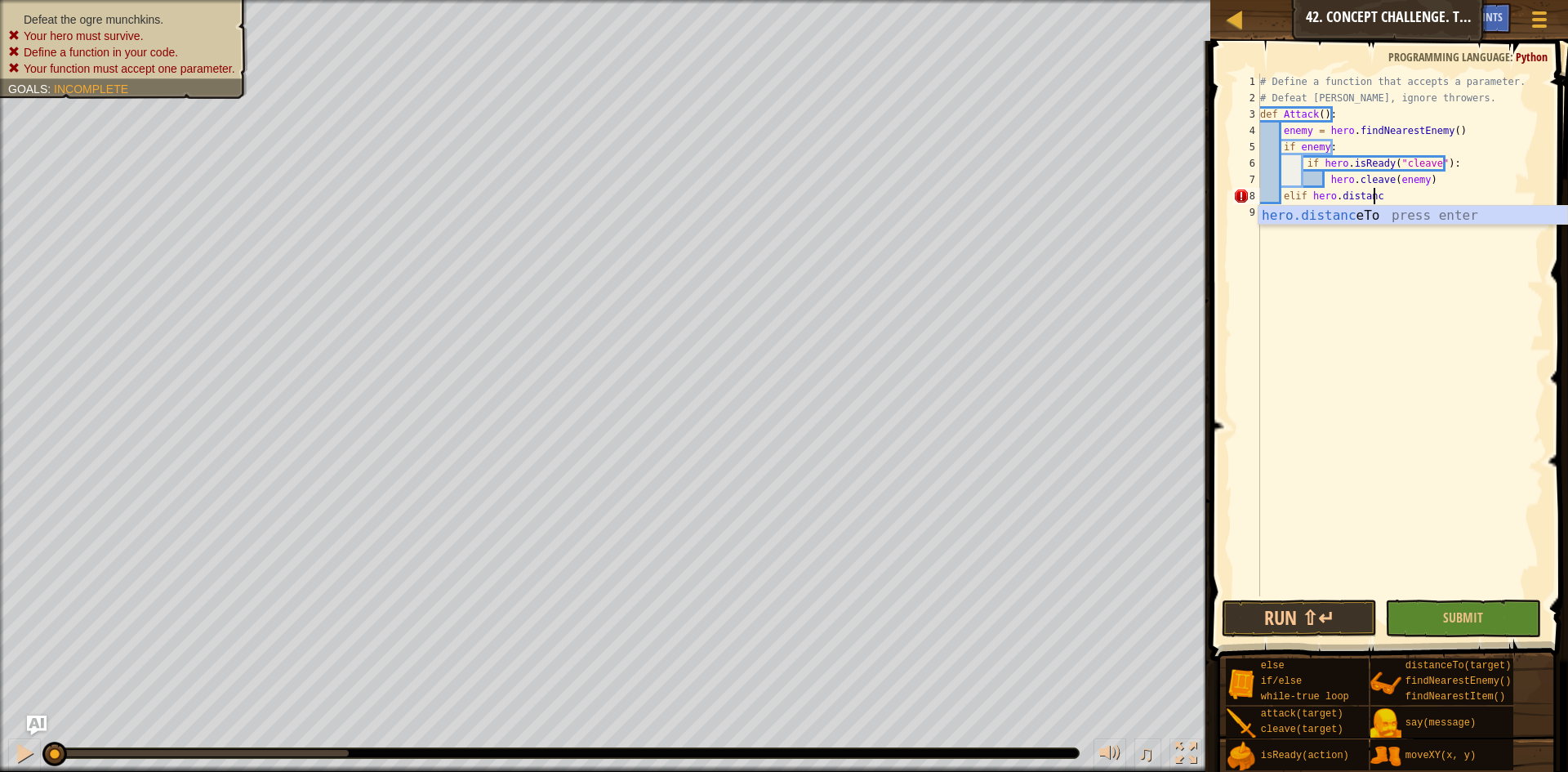
scroll to position [7, 9]
type textarea "hero.cleave(enemy)"
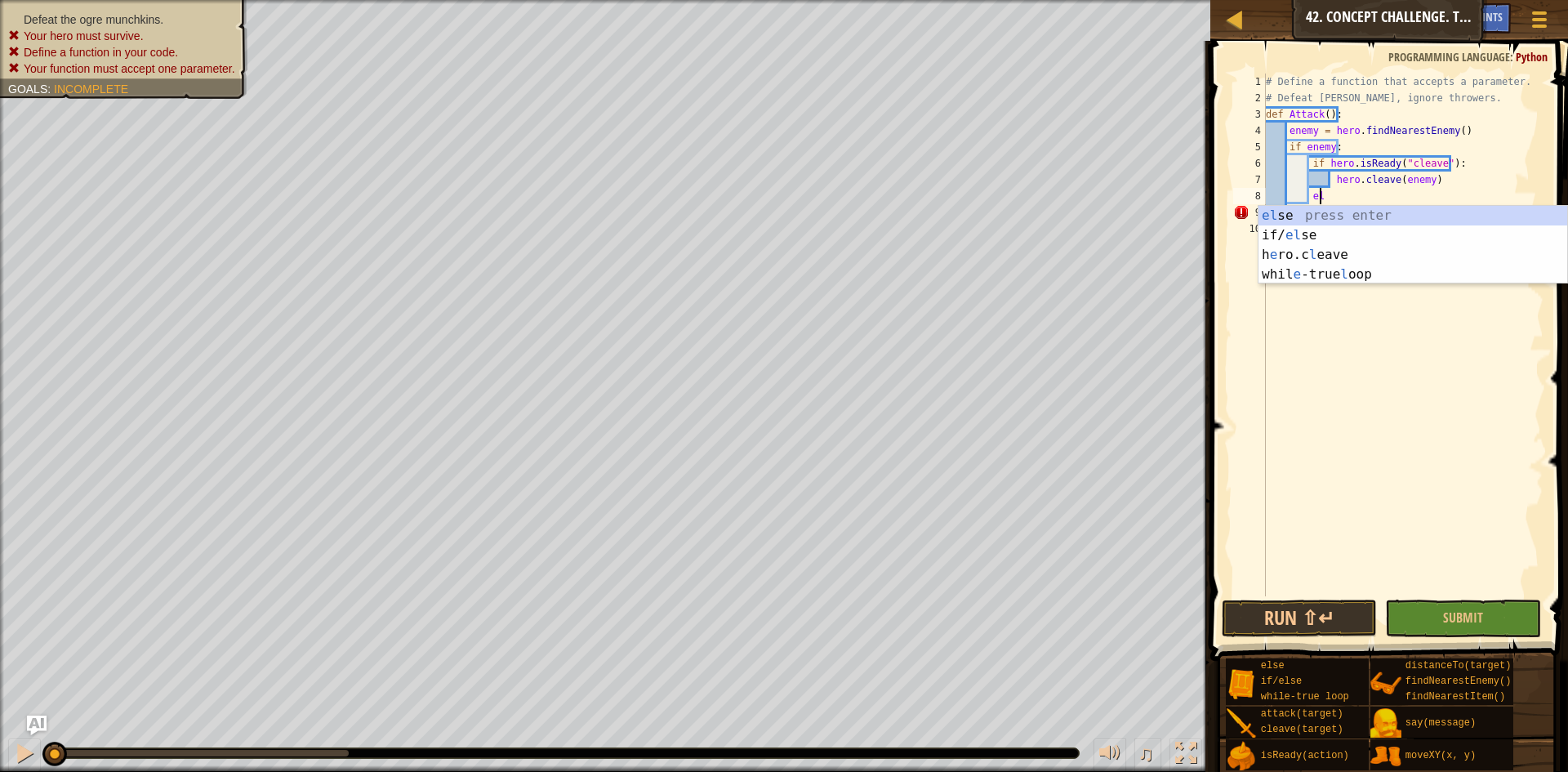
type textarea "else:"
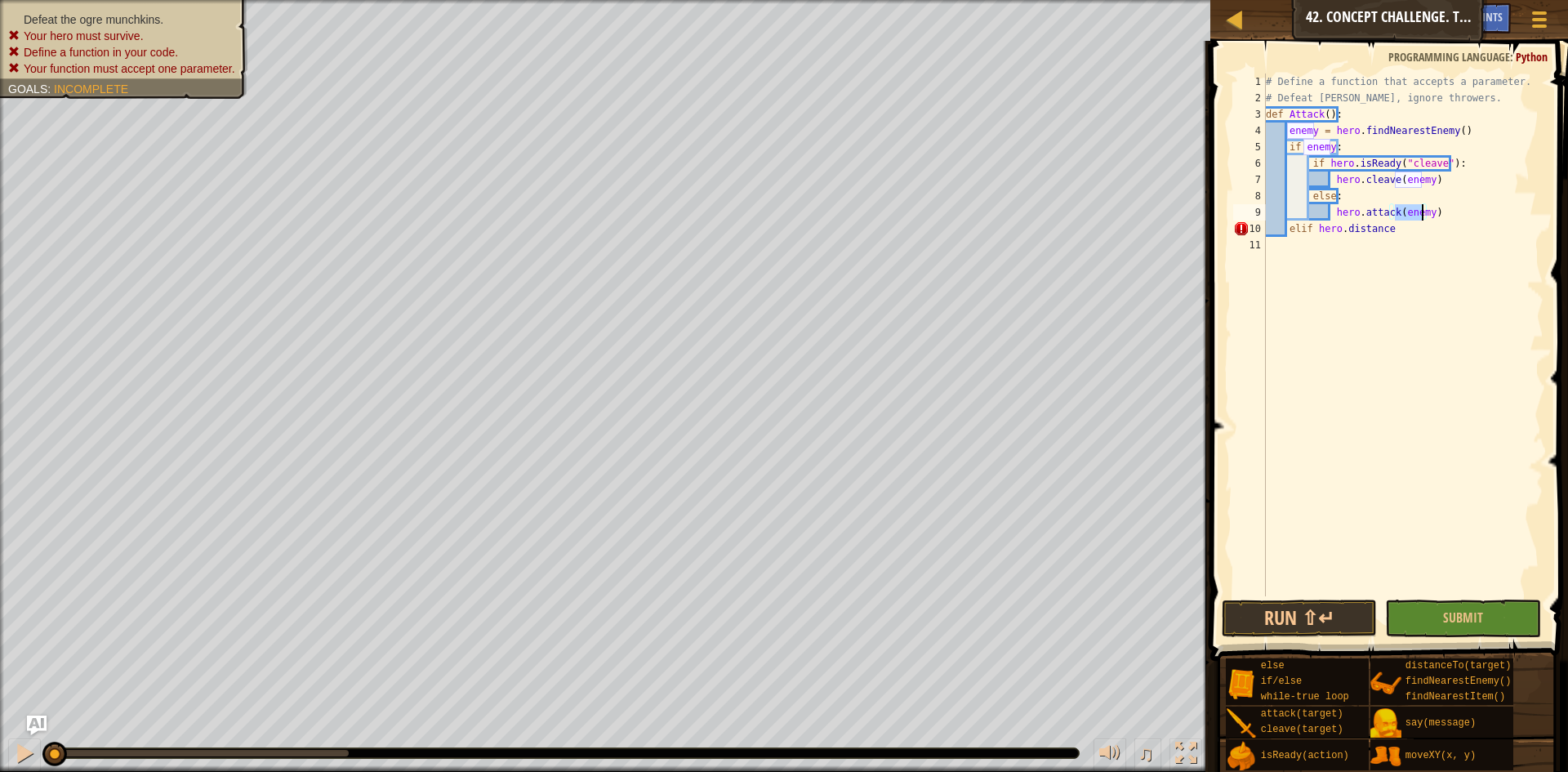
scroll to position [7, 5]
type textarea "elif"
type textarea "enemy = hero.findNearestEnemy()"
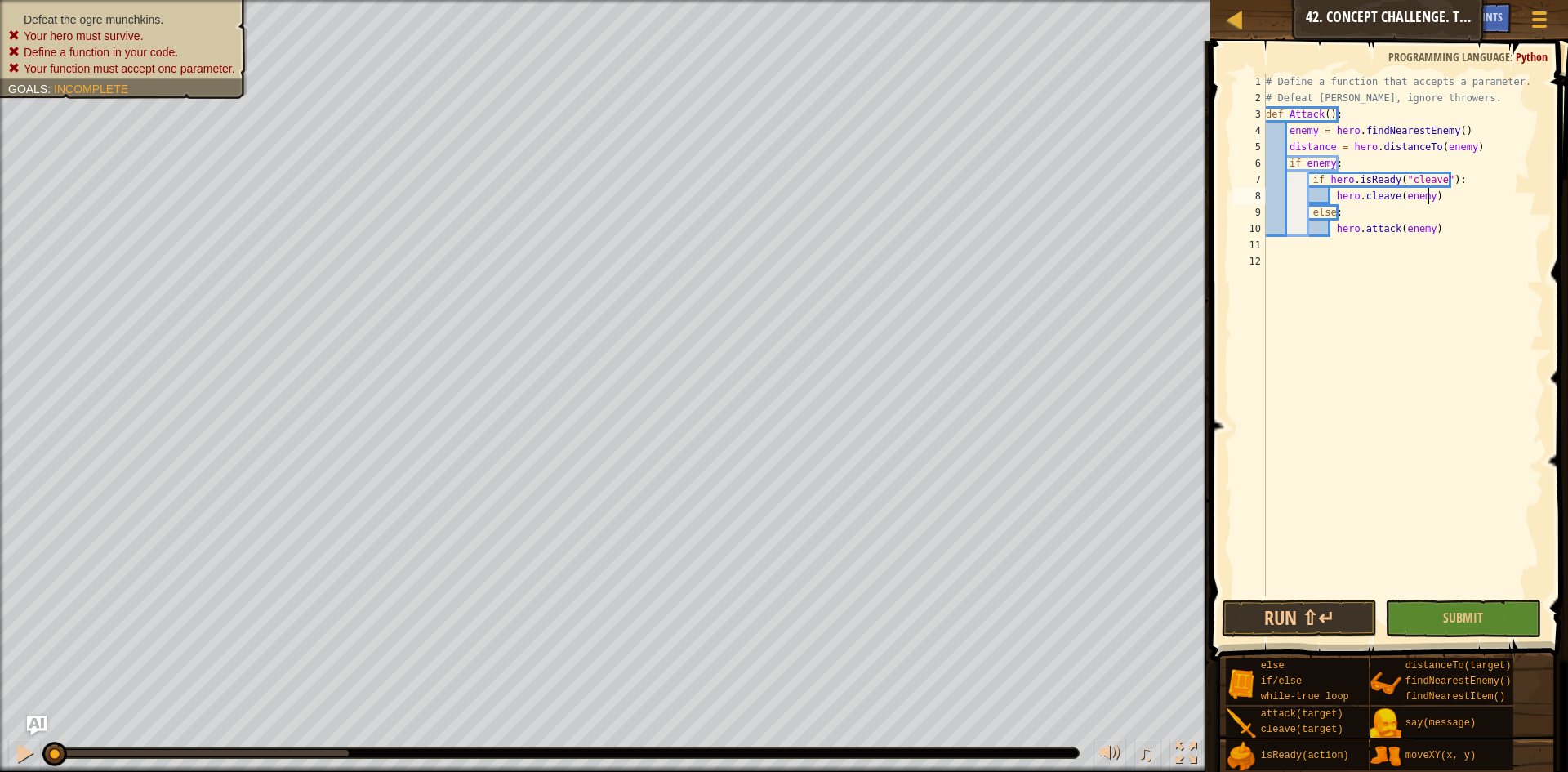
type textarea "hero.attack(enemy)"
type textarea "elif distance>15"
type textarea "hero"
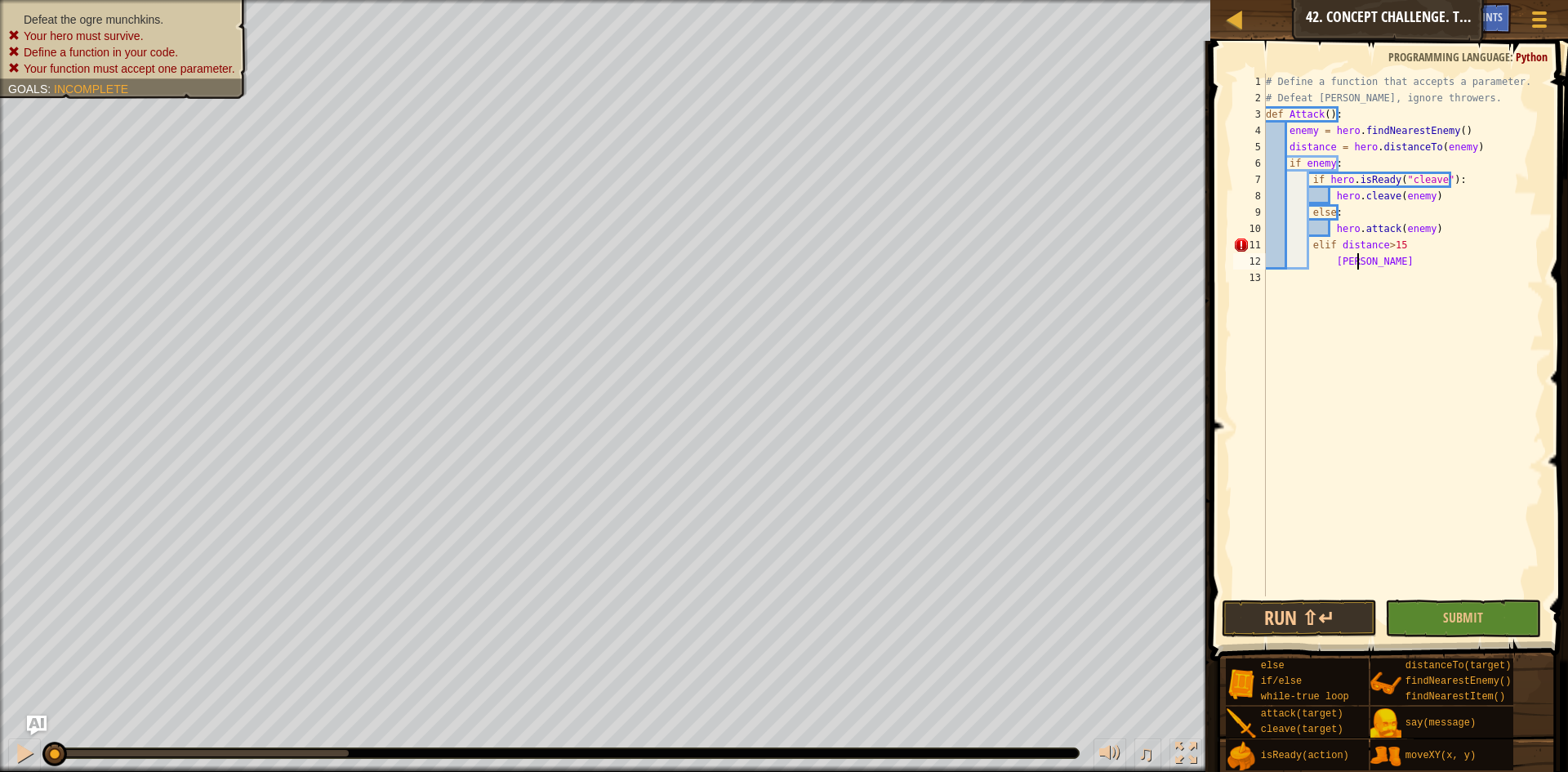
type textarea "shield"
click at [1456, 257] on div "# Define a function that accepts a parameter. # Defeat [PERSON_NAME], ignore th…" at bounding box center [1403, 351] width 282 height 556
click at [1451, 244] on div "# Define a function that accepts a parameter. # Defeat [PERSON_NAME], ignore th…" at bounding box center [1403, 351] width 282 height 556
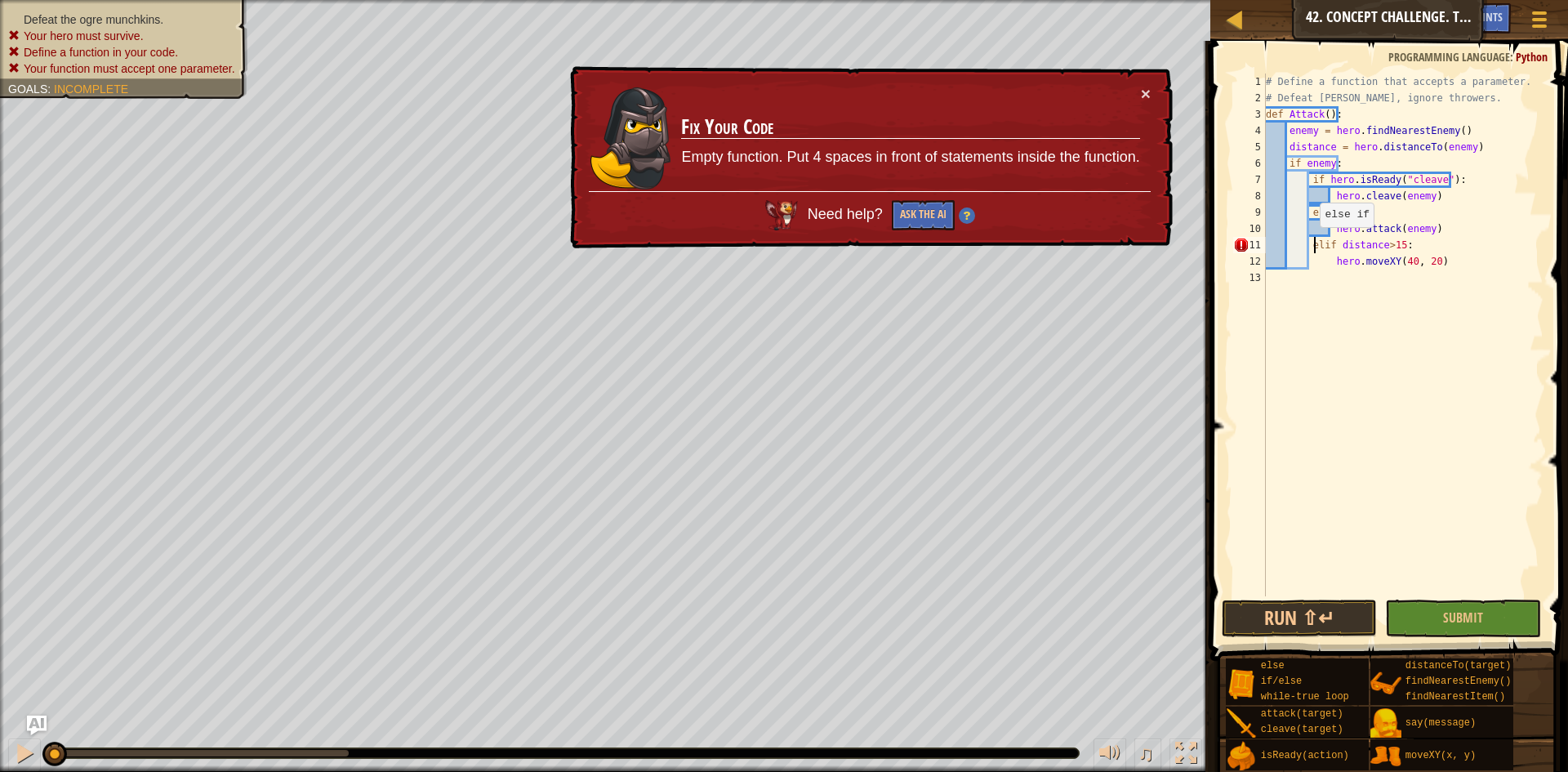
click at [1312, 244] on div "# Define a function that accepts a parameter. # Defeat [PERSON_NAME], ignore th…" at bounding box center [1403, 351] width 282 height 556
click at [1311, 248] on div "# Define a function that accepts a parameter. # Defeat [PERSON_NAME], ignore th…" at bounding box center [1403, 351] width 282 height 556
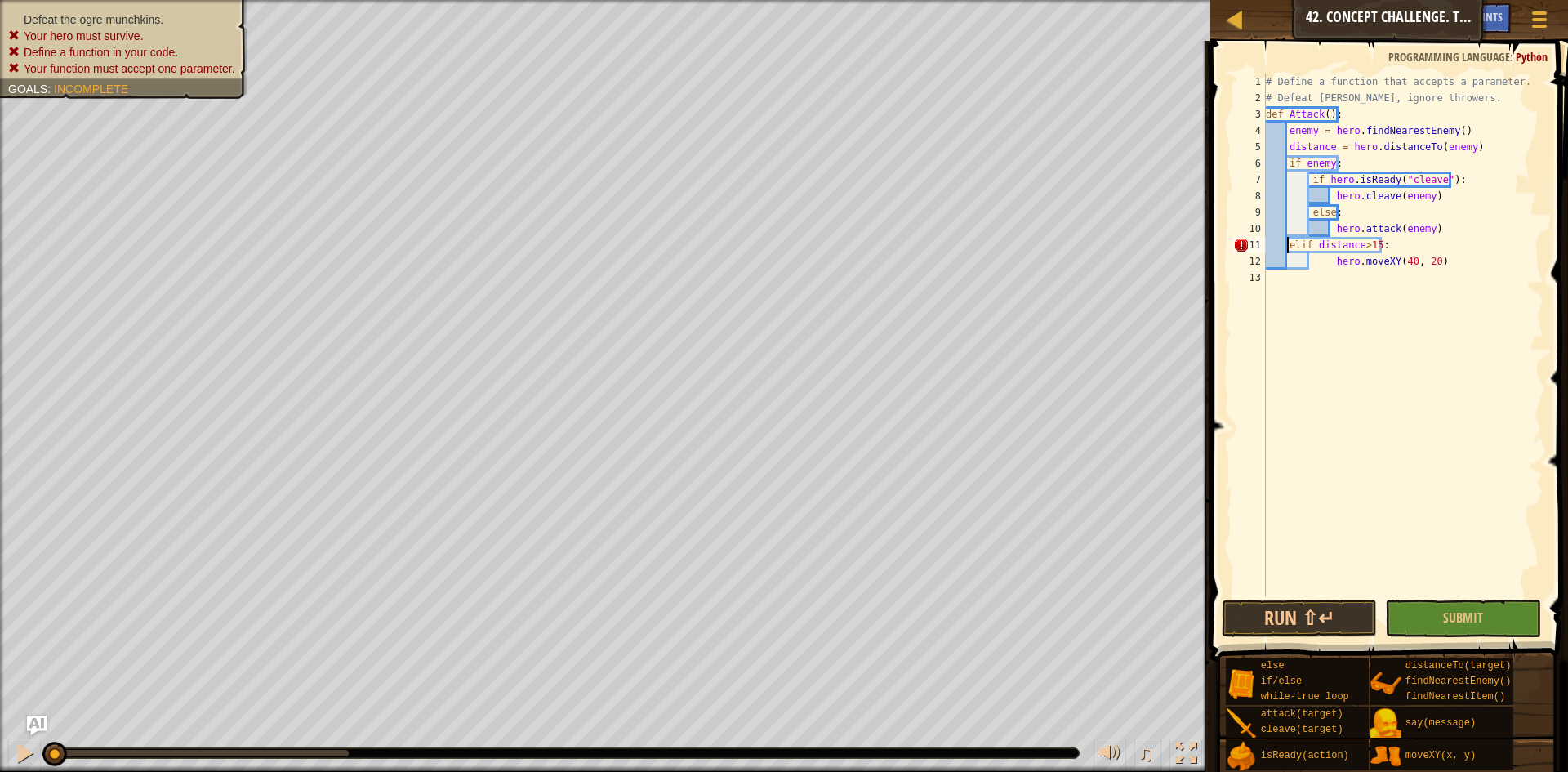
scroll to position [7, 9]
drag, startPoint x: 1458, startPoint y: 265, endPoint x: 1236, endPoint y: 242, distance: 223.2
click at [1236, 242] on div "elif distance>15: 1 2 3 4 5 6 7 8 9 10 11 12 13 # Define a function that accept…" at bounding box center [1387, 334] width 314 height 523
type textarea "elif distance>15: hero.moveXY(40, 20)"
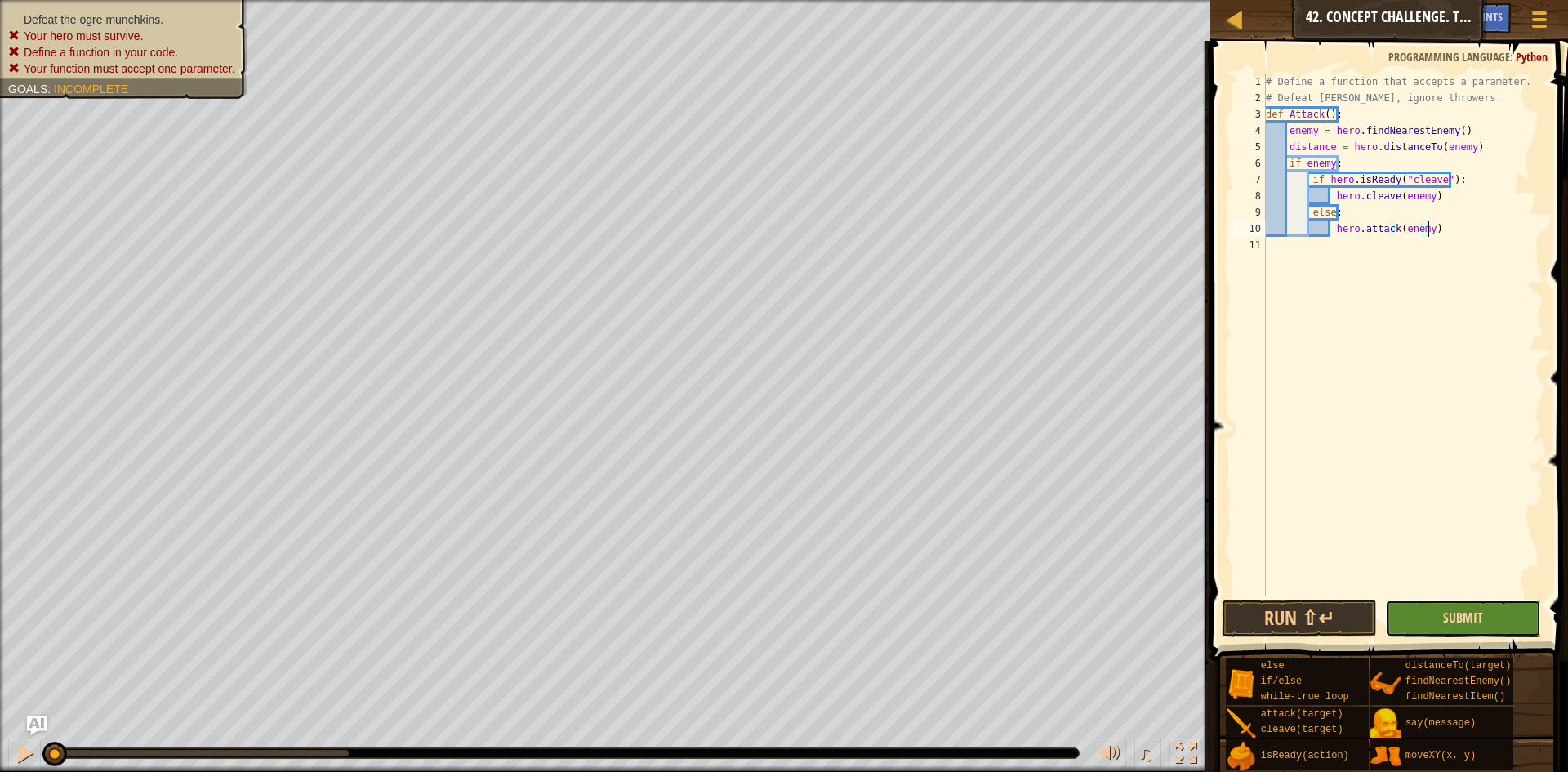
click at [1457, 626] on span "Submit" at bounding box center [1463, 618] width 40 height 18
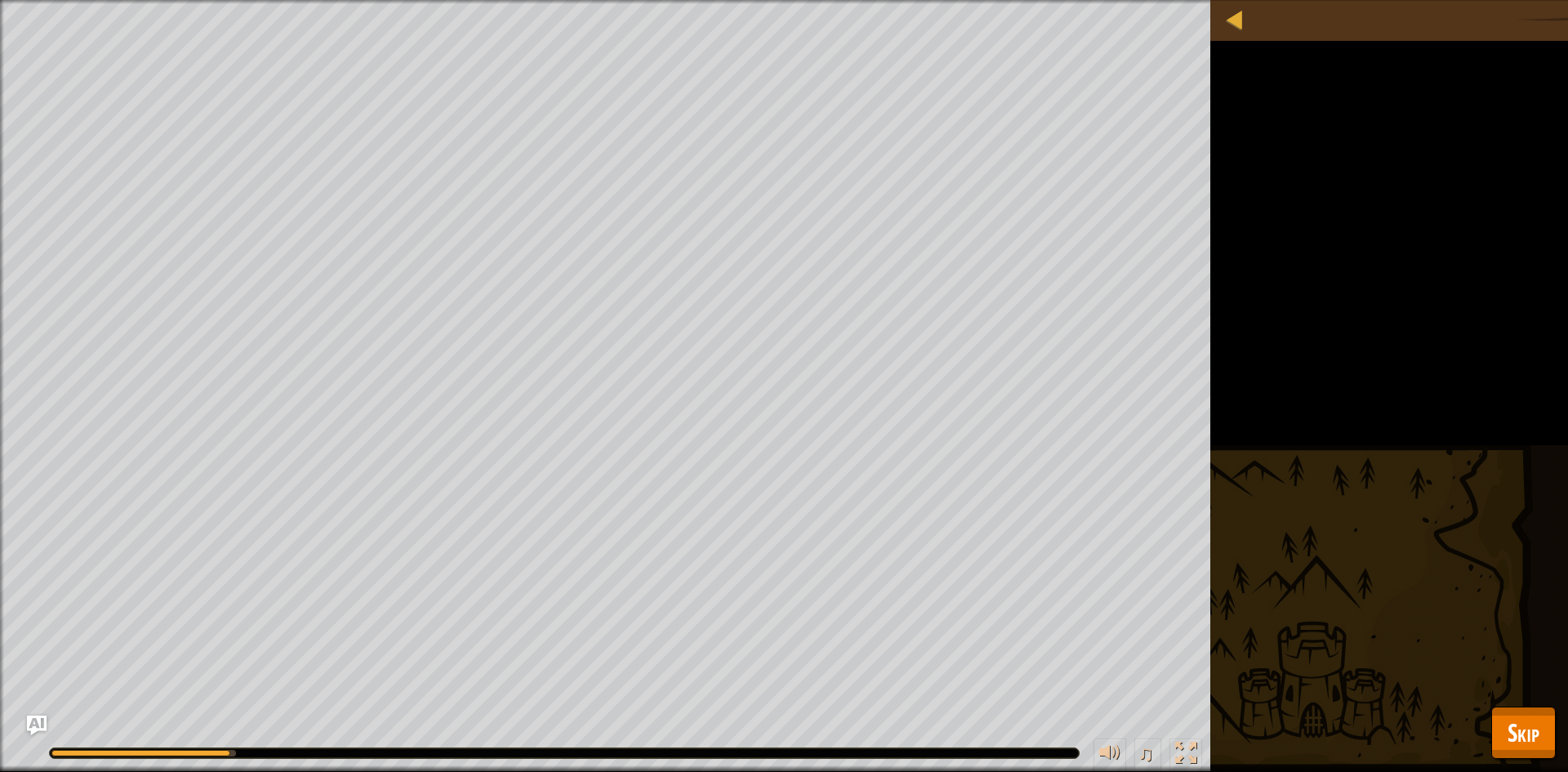
drag, startPoint x: 1514, startPoint y: 689, endPoint x: 1525, endPoint y: 719, distance: 32.0
click at [1522, 700] on div "Defeat the ogre munchkins. Your hero must survive. Define a function in your co…" at bounding box center [784, 386] width 1568 height 772
click at [1525, 719] on span "Skip" at bounding box center [1523, 732] width 32 height 34
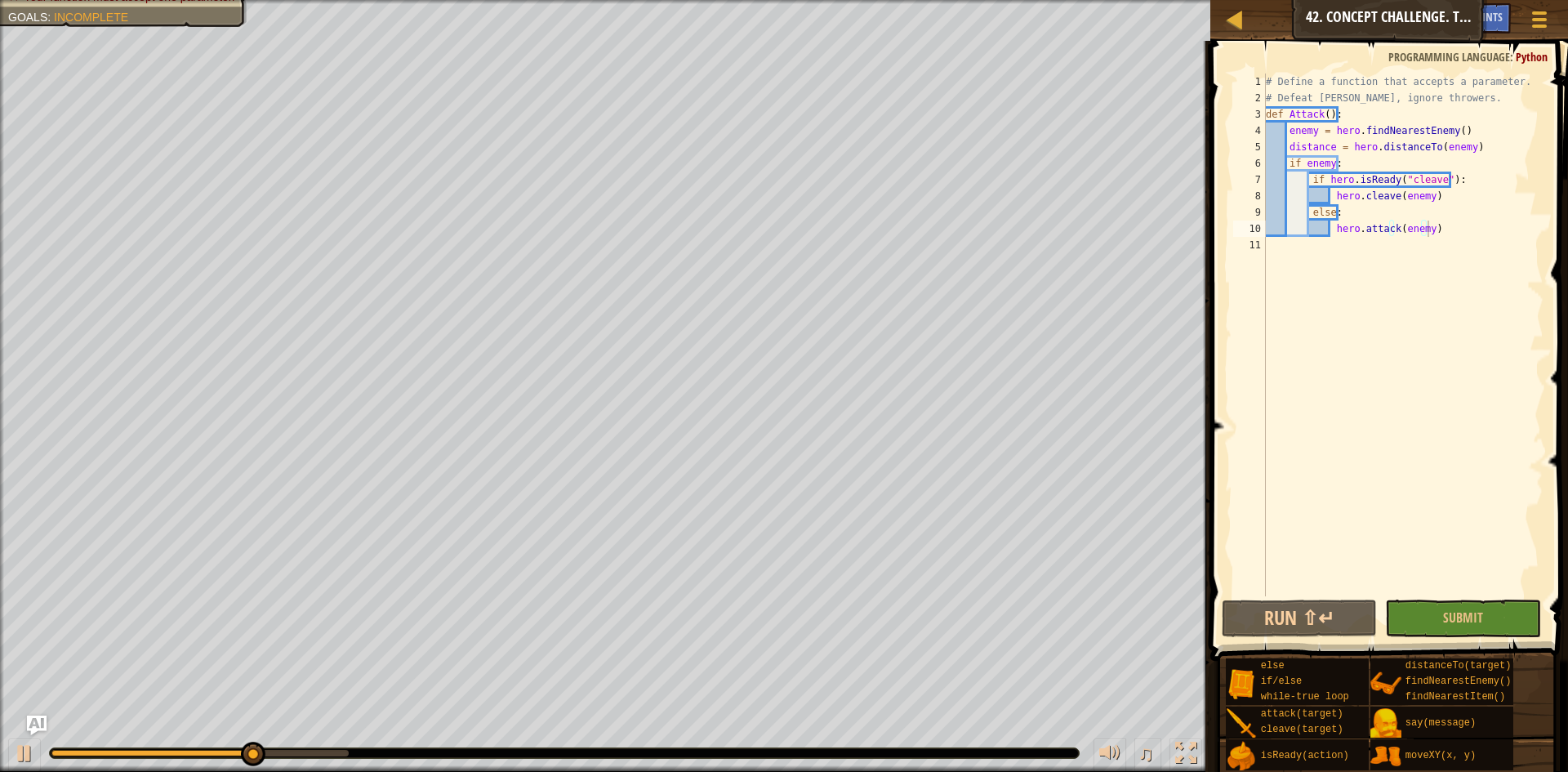
click at [1527, 737] on div "else if/else while-true loop attack(target) cleave(target) isReady(action) dist…" at bounding box center [1391, 713] width 332 height 113
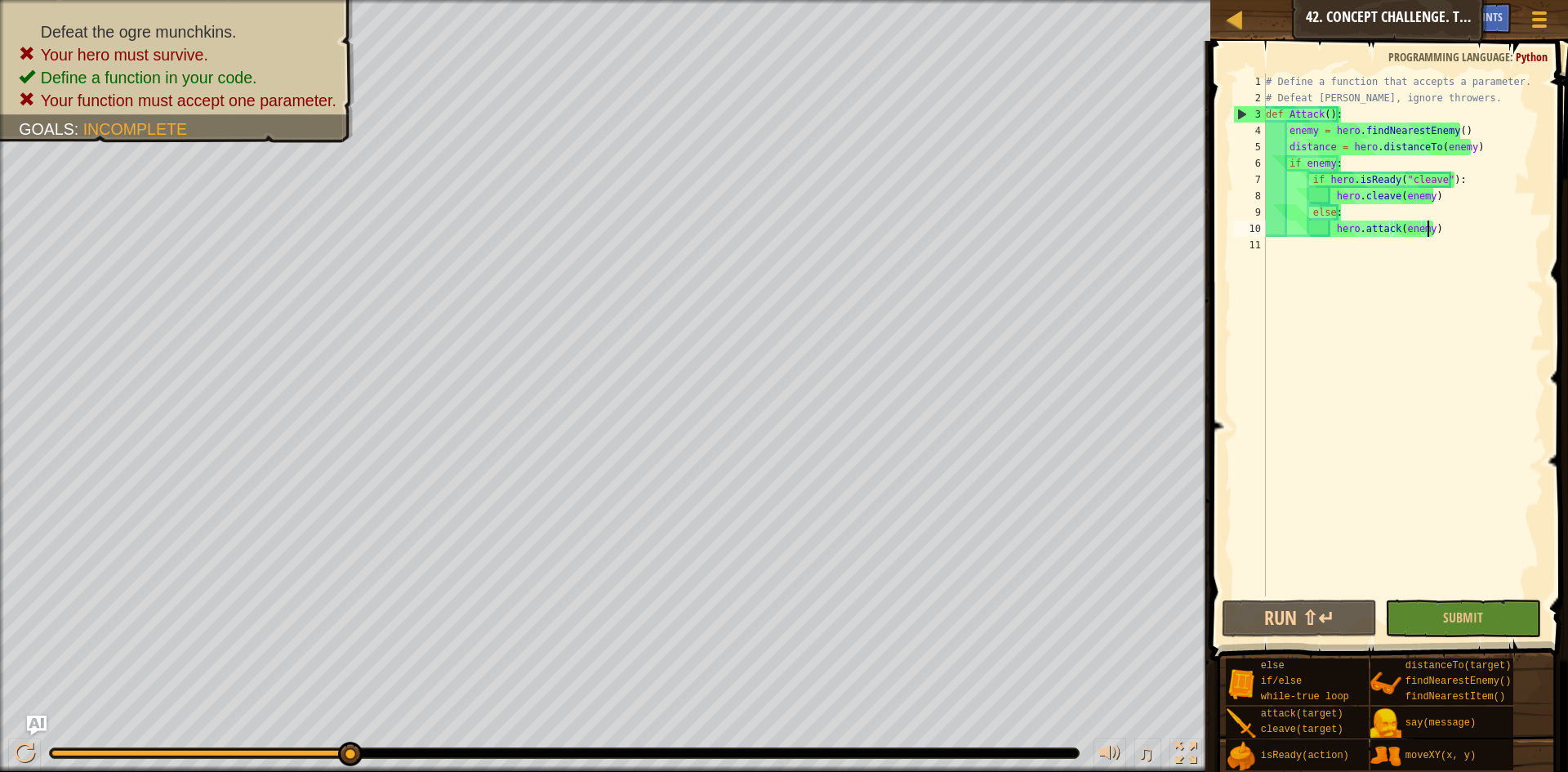
click at [1324, 110] on div "# Define a function that accepts a parameter. # Defeat [PERSON_NAME], ignore th…" at bounding box center [1403, 351] width 282 height 556
type textarea "def Attack():"
click at [1426, 305] on div "# Define a function that accepts a parameter. # Defeat [PERSON_NAME], ignore th…" at bounding box center [1403, 351] width 282 height 556
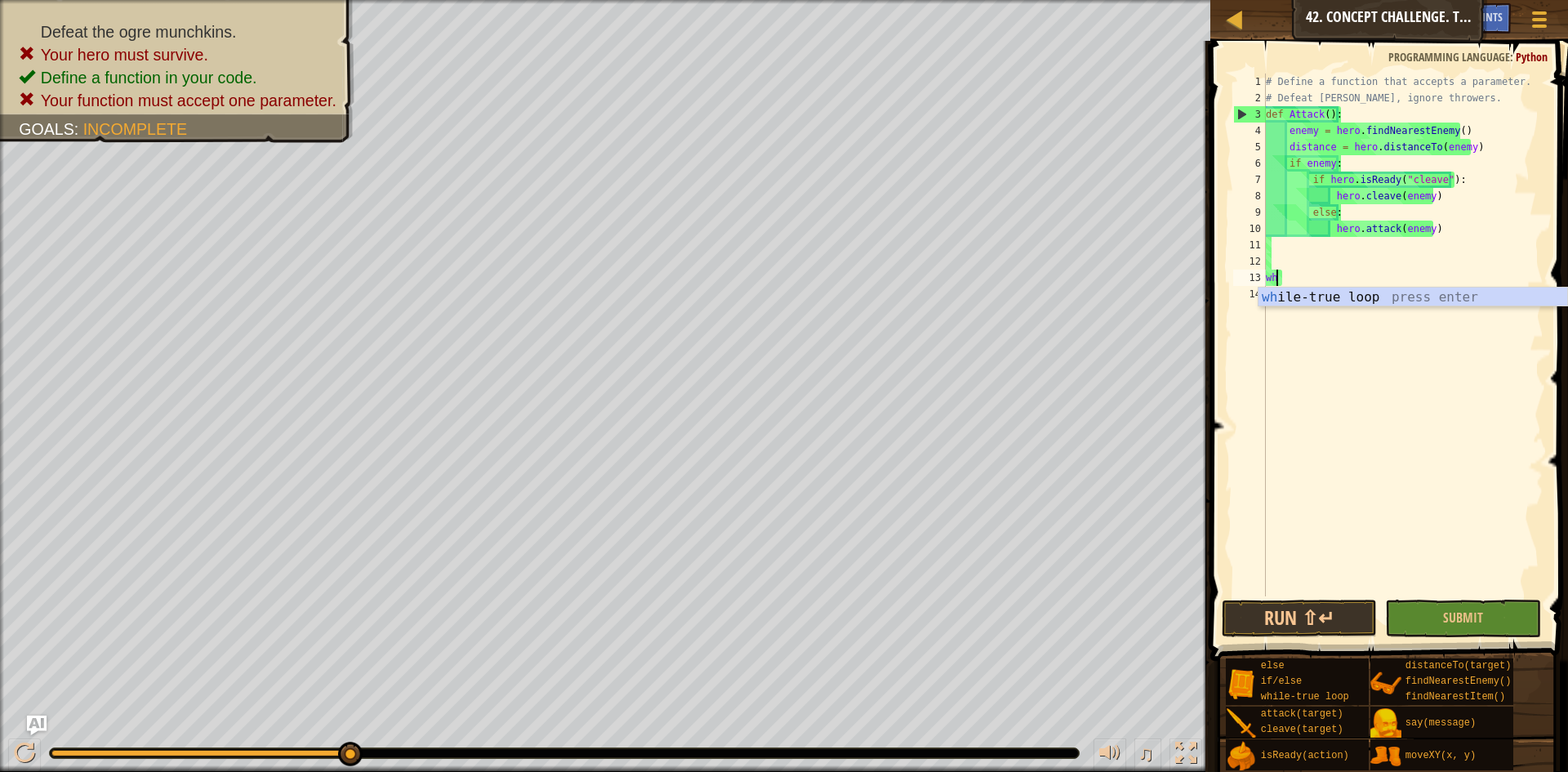
type textarea "whi"
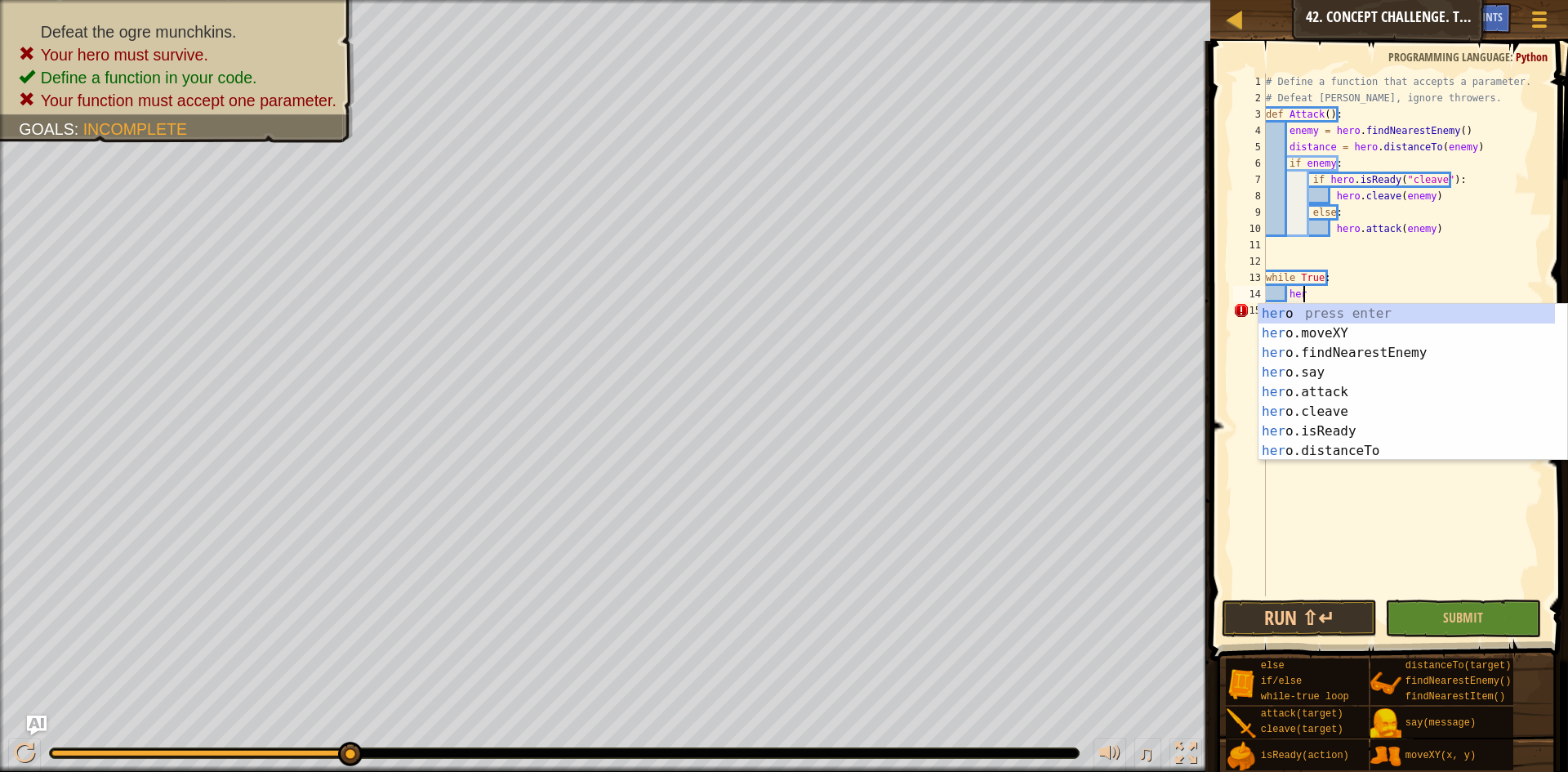
type textarea "h"
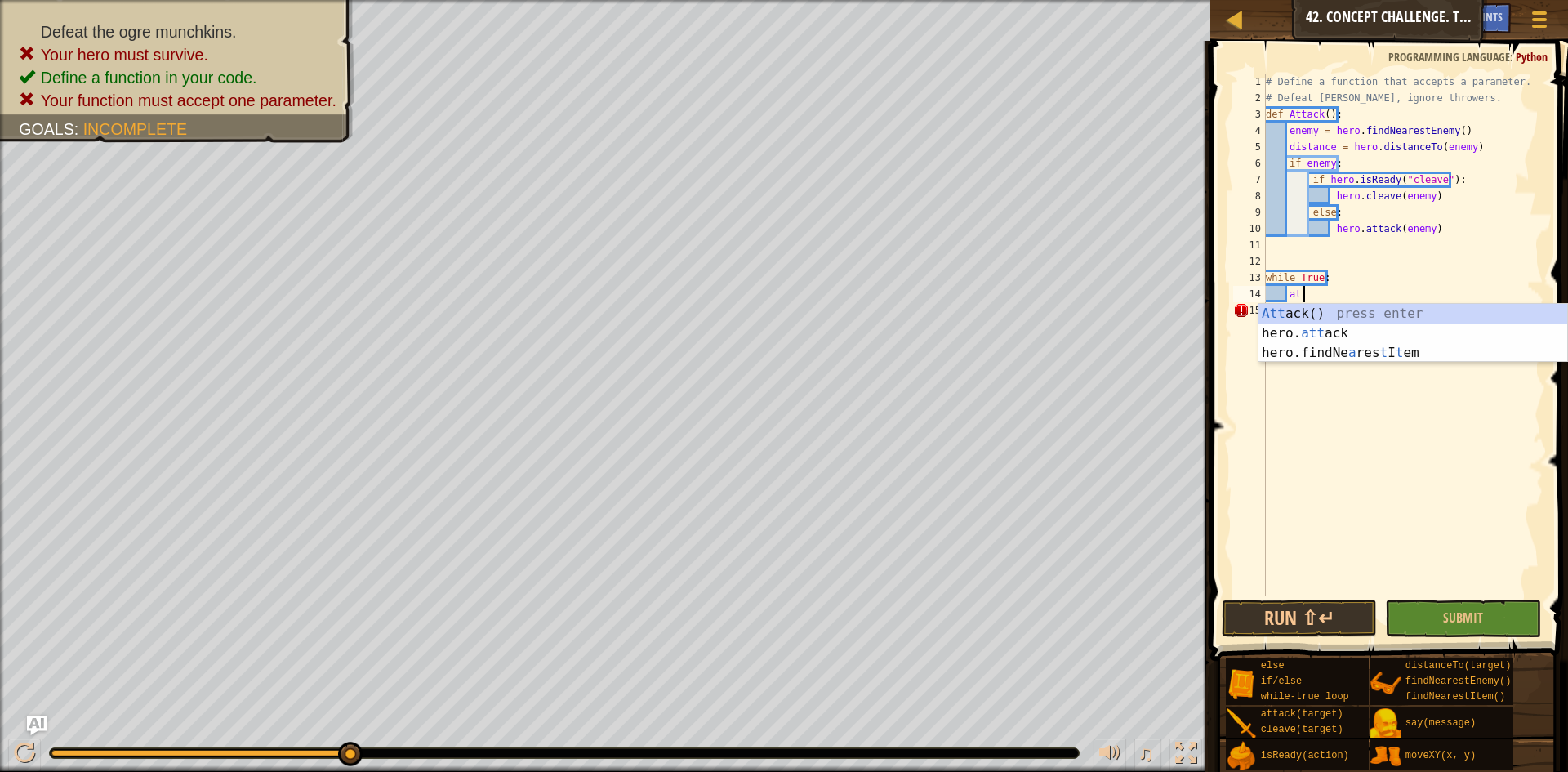
type textarea "a"
type textarea "att"
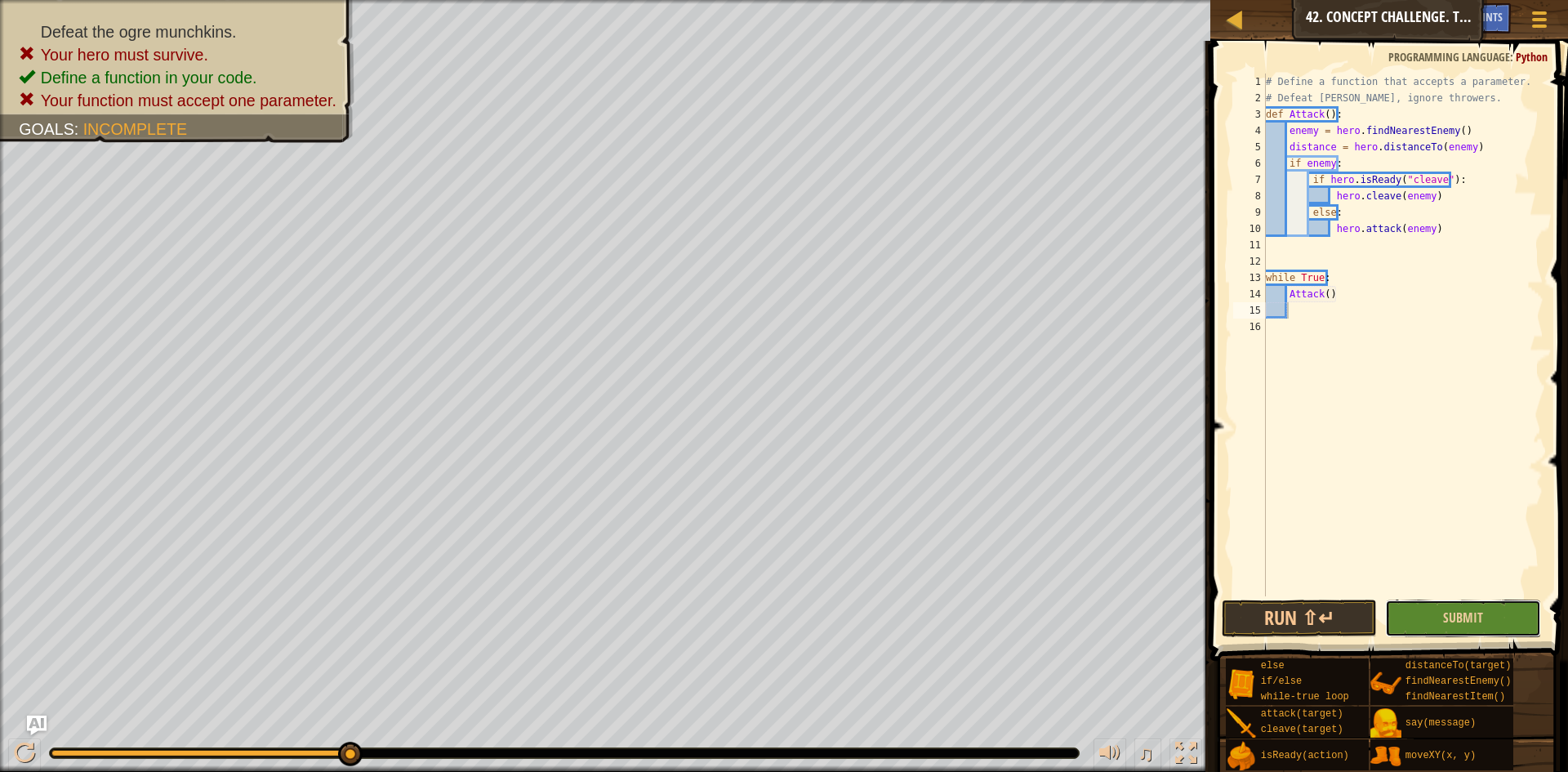
click at [1431, 613] on button "Submit" at bounding box center [1463, 618] width 156 height 38
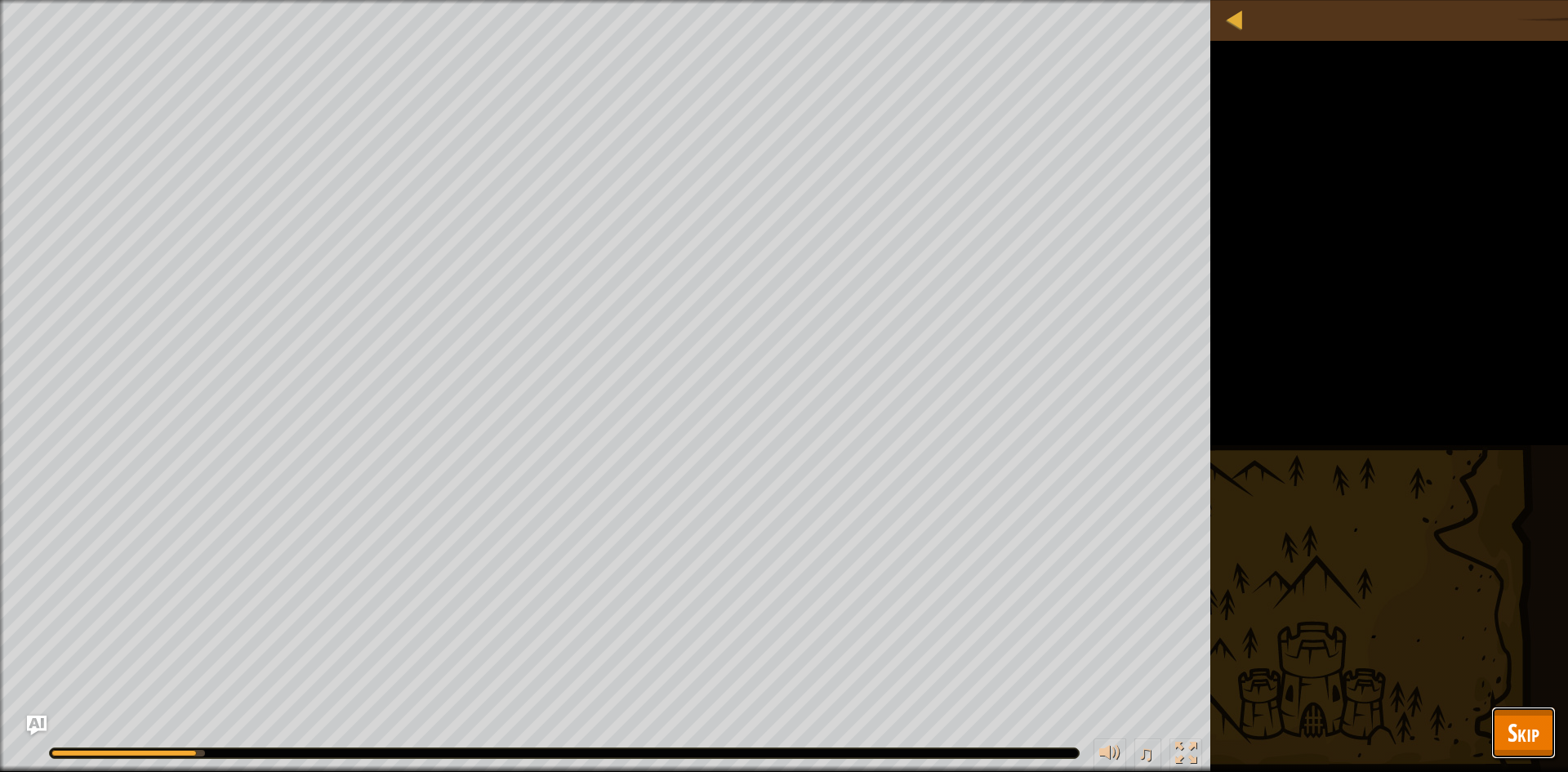
click at [1545, 746] on button "Skip" at bounding box center [1523, 732] width 64 height 52
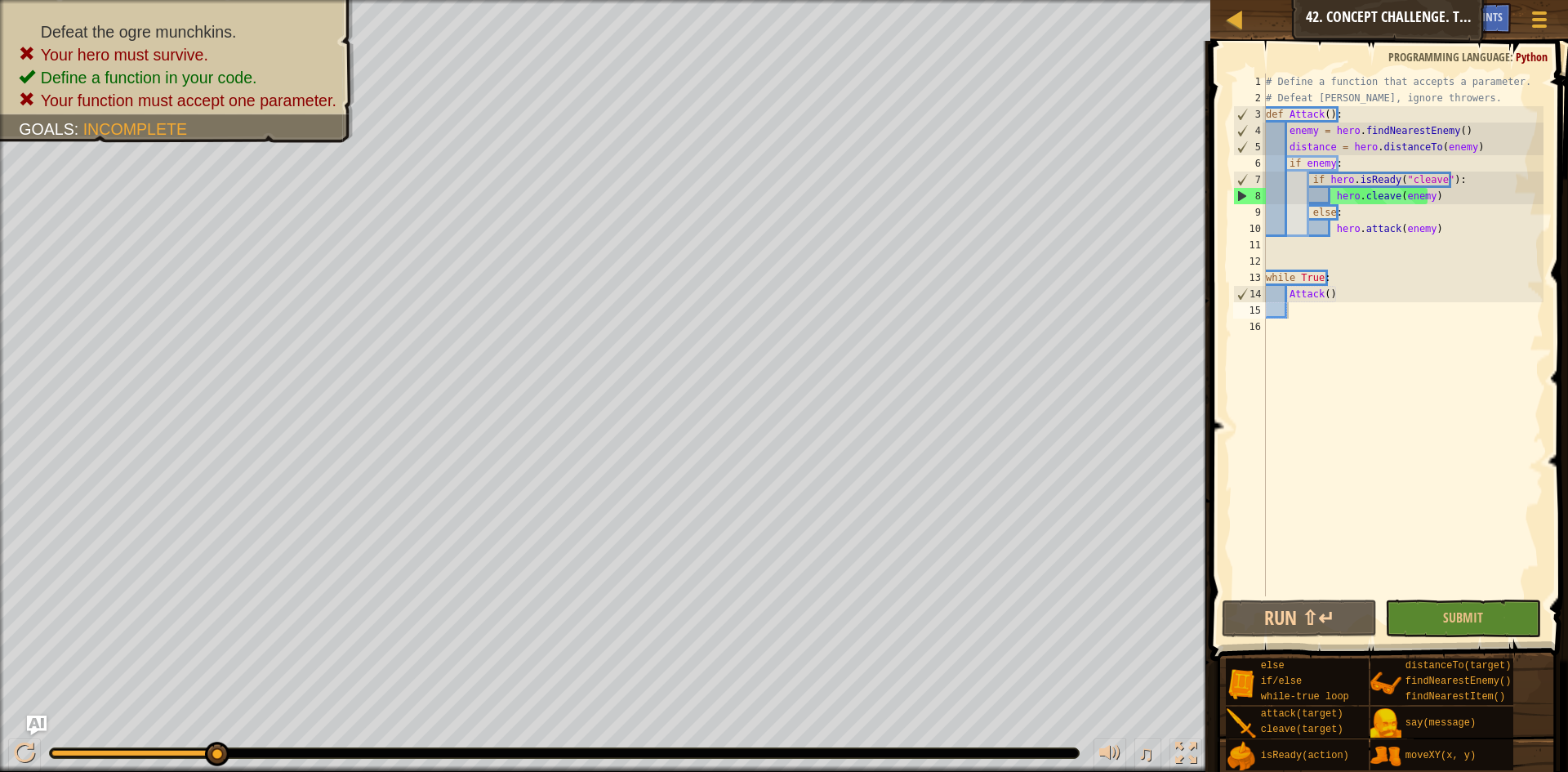
click at [1339, 163] on div "# Define a function that accepts a parameter. # Defeat [PERSON_NAME], ignore th…" at bounding box center [1403, 351] width 282 height 556
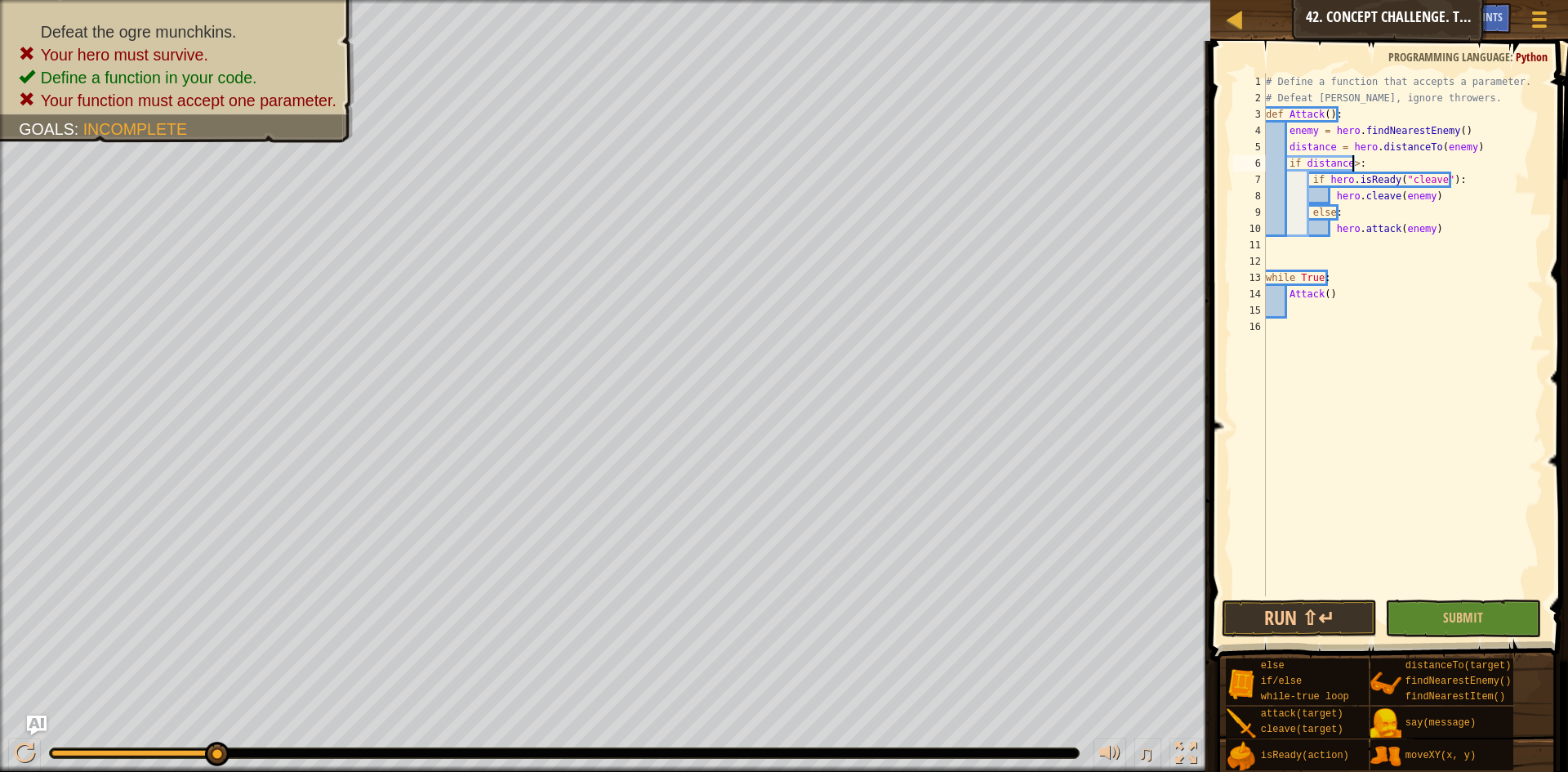
scroll to position [7, 7]
click at [1488, 635] on button "Submit" at bounding box center [1463, 618] width 156 height 38
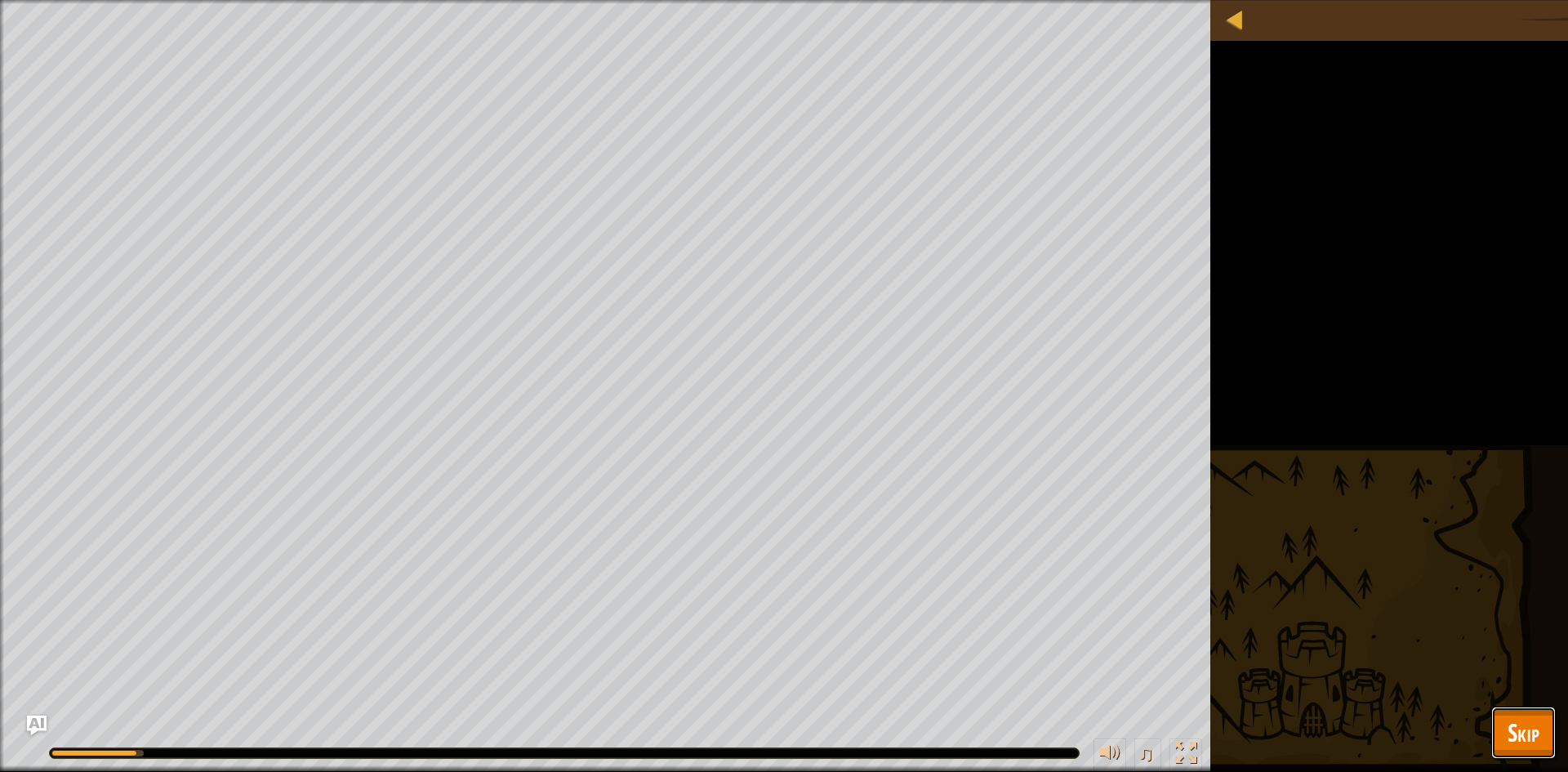
click at [1504, 727] on button "Skip" at bounding box center [1523, 732] width 64 height 52
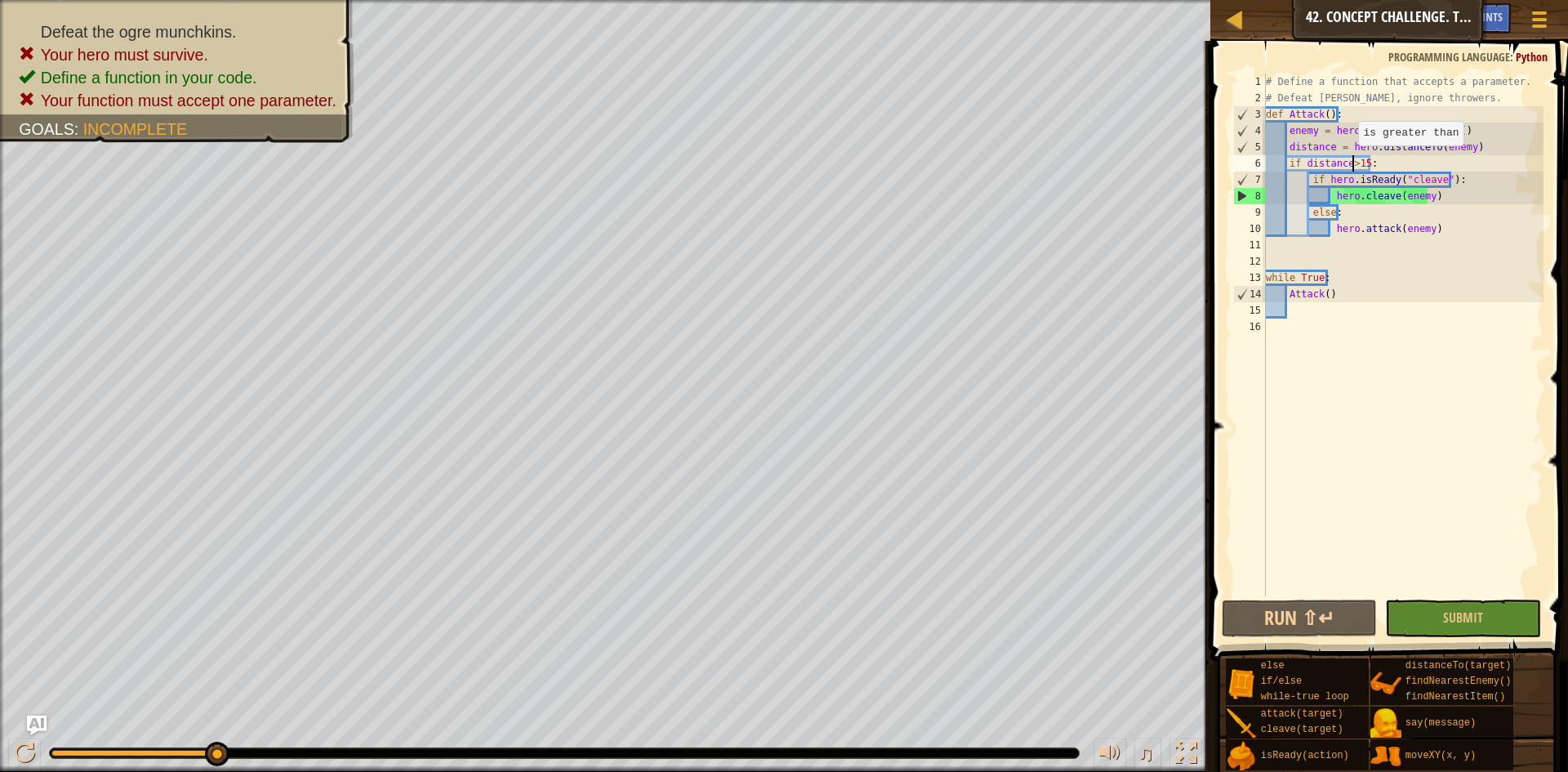
click at [1356, 165] on div "# Define a function that accepts a parameter. # Defeat [PERSON_NAME], ignore th…" at bounding box center [1403, 351] width 282 height 556
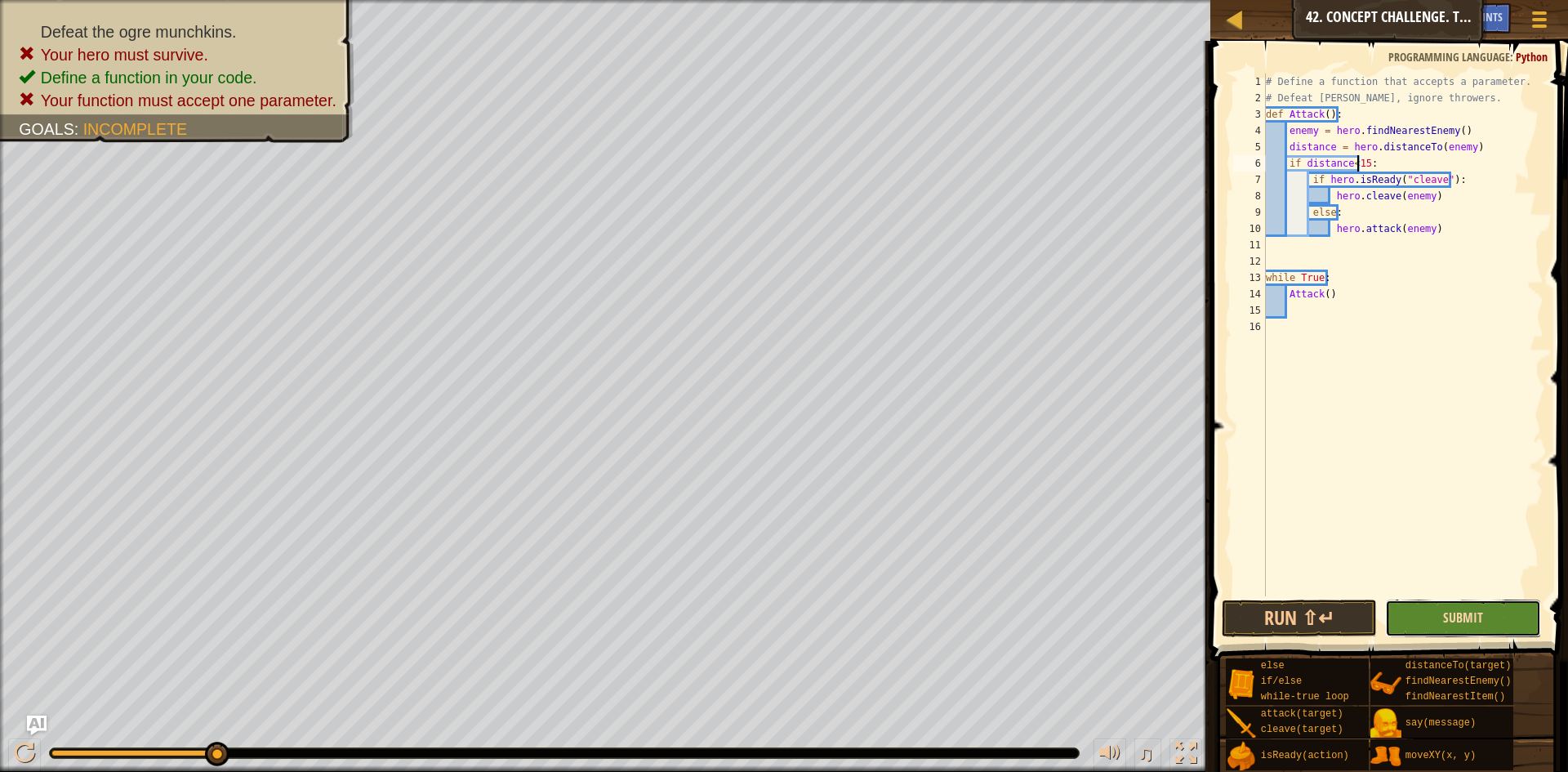
click at [1468, 620] on span "Submit" at bounding box center [1463, 618] width 40 height 18
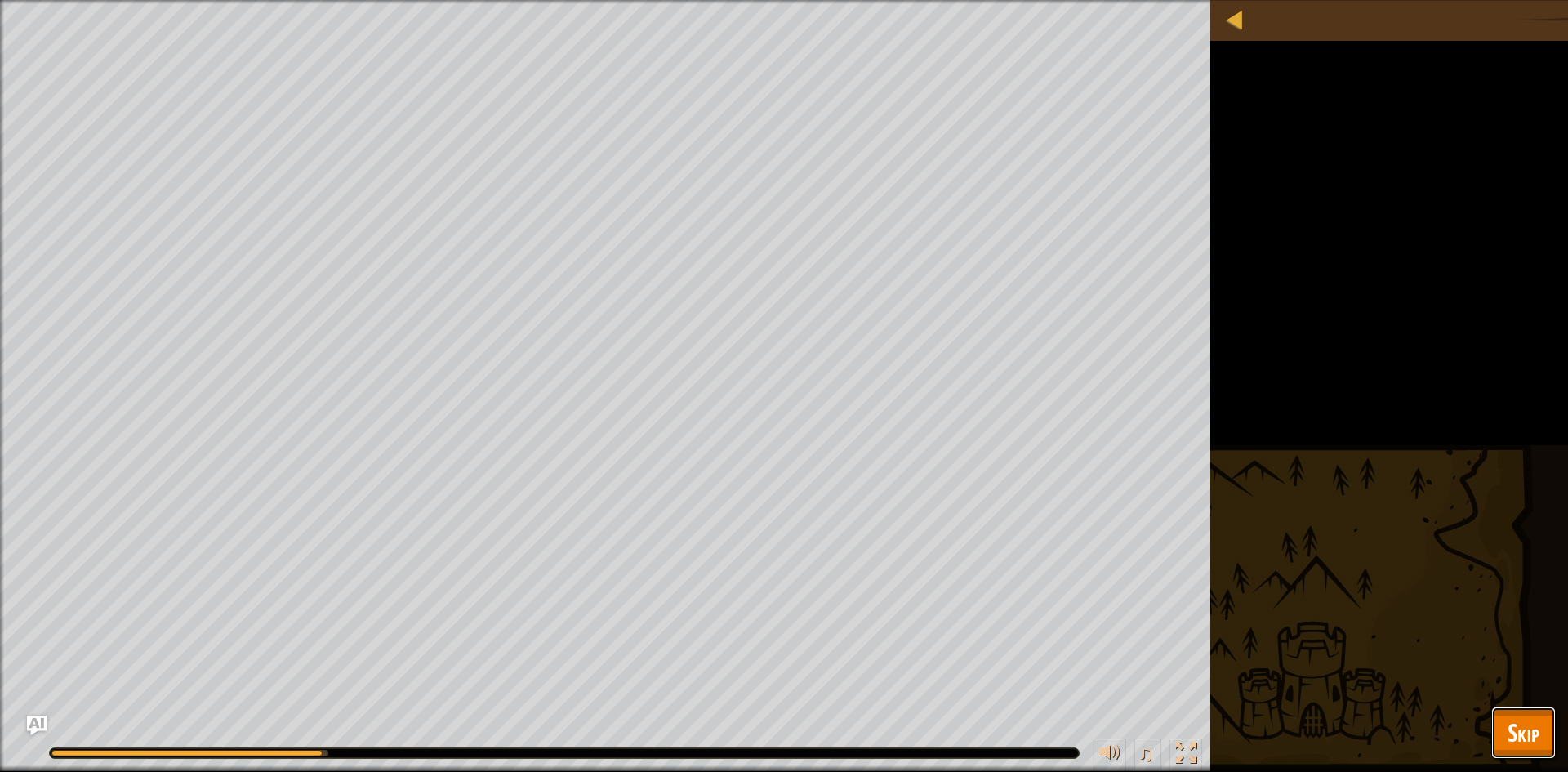
click at [1518, 719] on span "Skip" at bounding box center [1523, 732] width 32 height 34
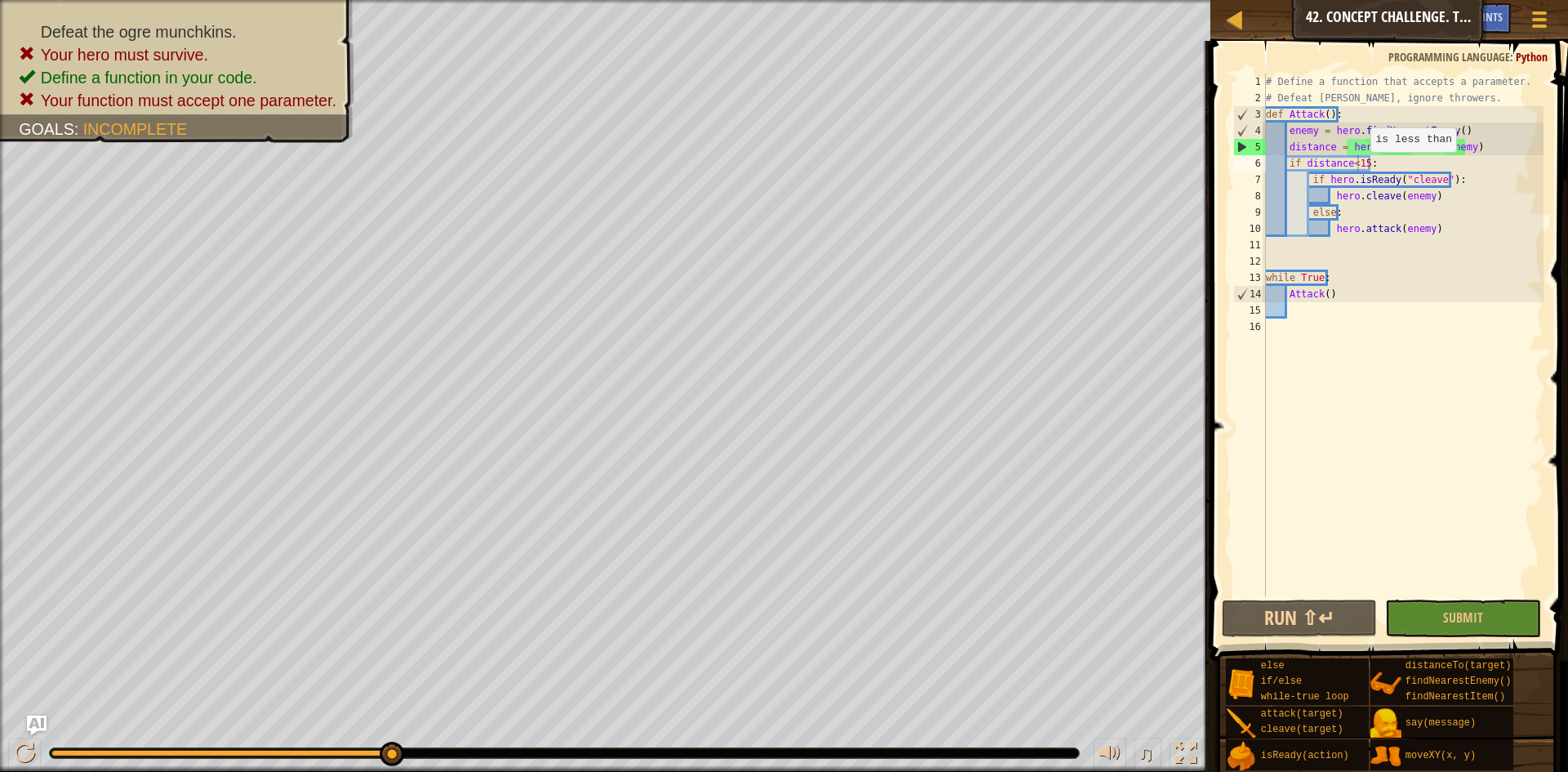
click at [1362, 168] on div "# Define a function that accepts a parameter. # Defeat [PERSON_NAME], ignore th…" at bounding box center [1403, 351] width 282 height 556
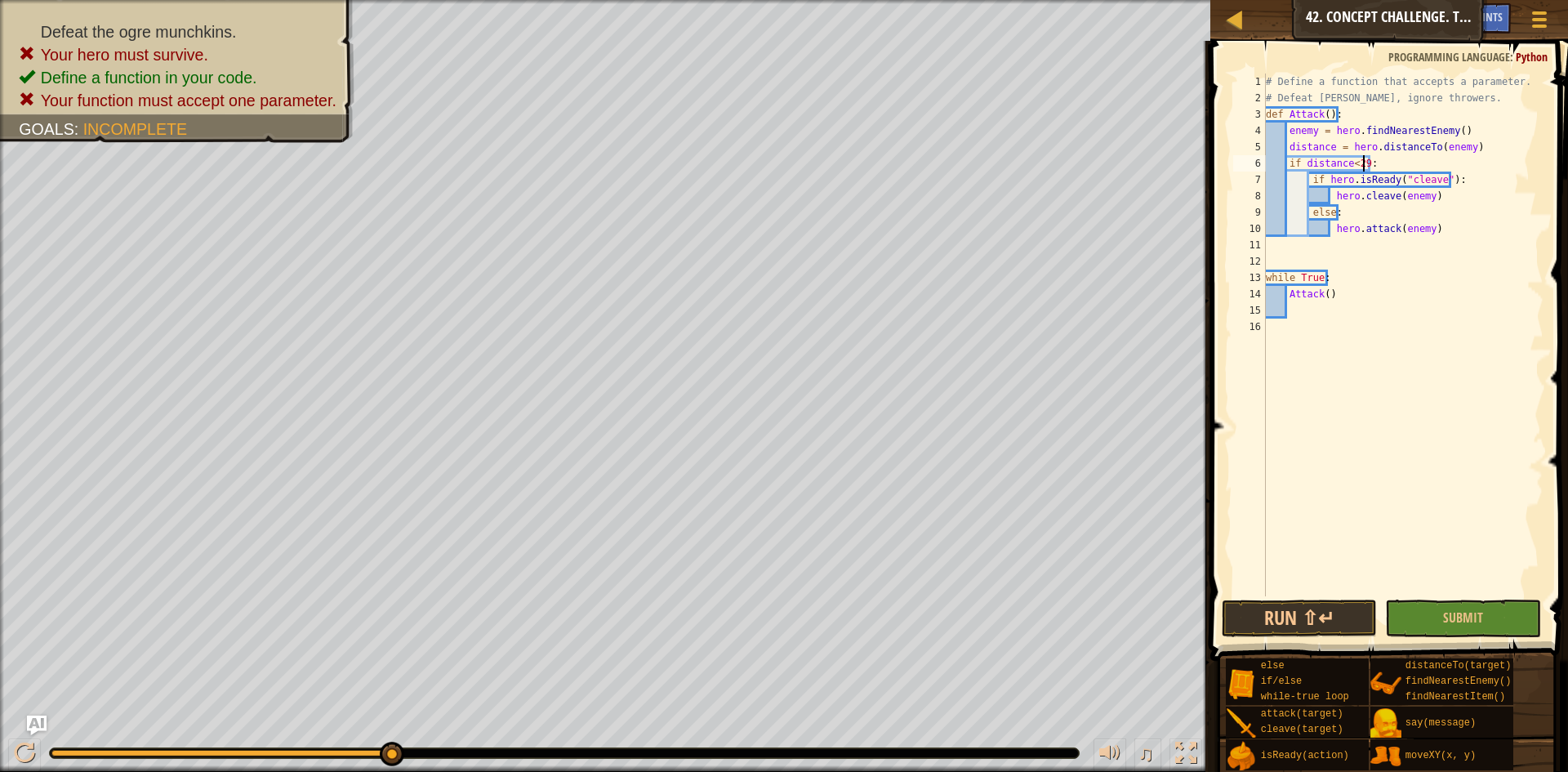
click at [1455, 637] on span at bounding box center [1390, 327] width 371 height 668
click at [1453, 630] on button "Submit" at bounding box center [1463, 618] width 156 height 38
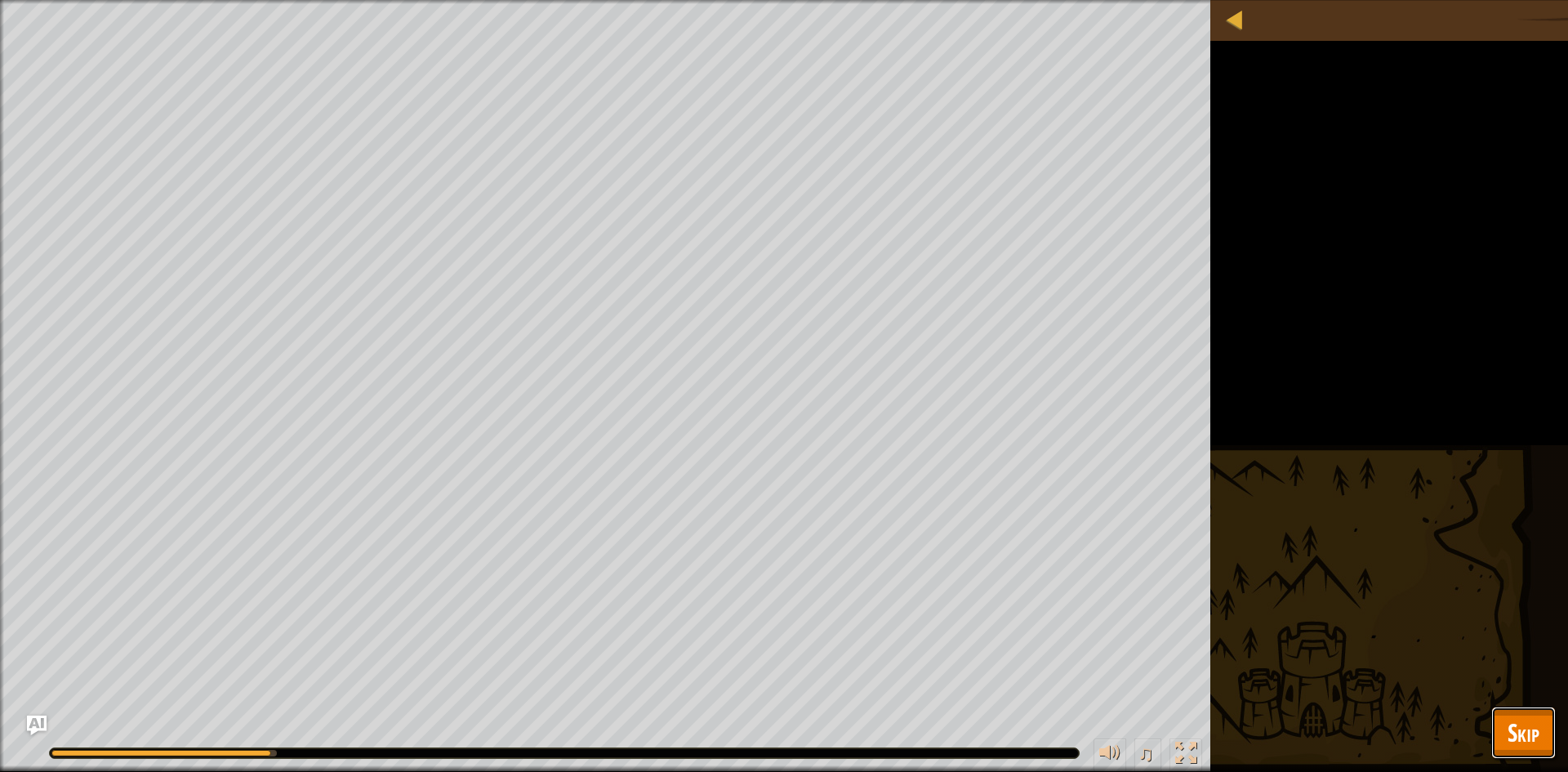
click at [1537, 724] on span "Skip" at bounding box center [1523, 732] width 32 height 34
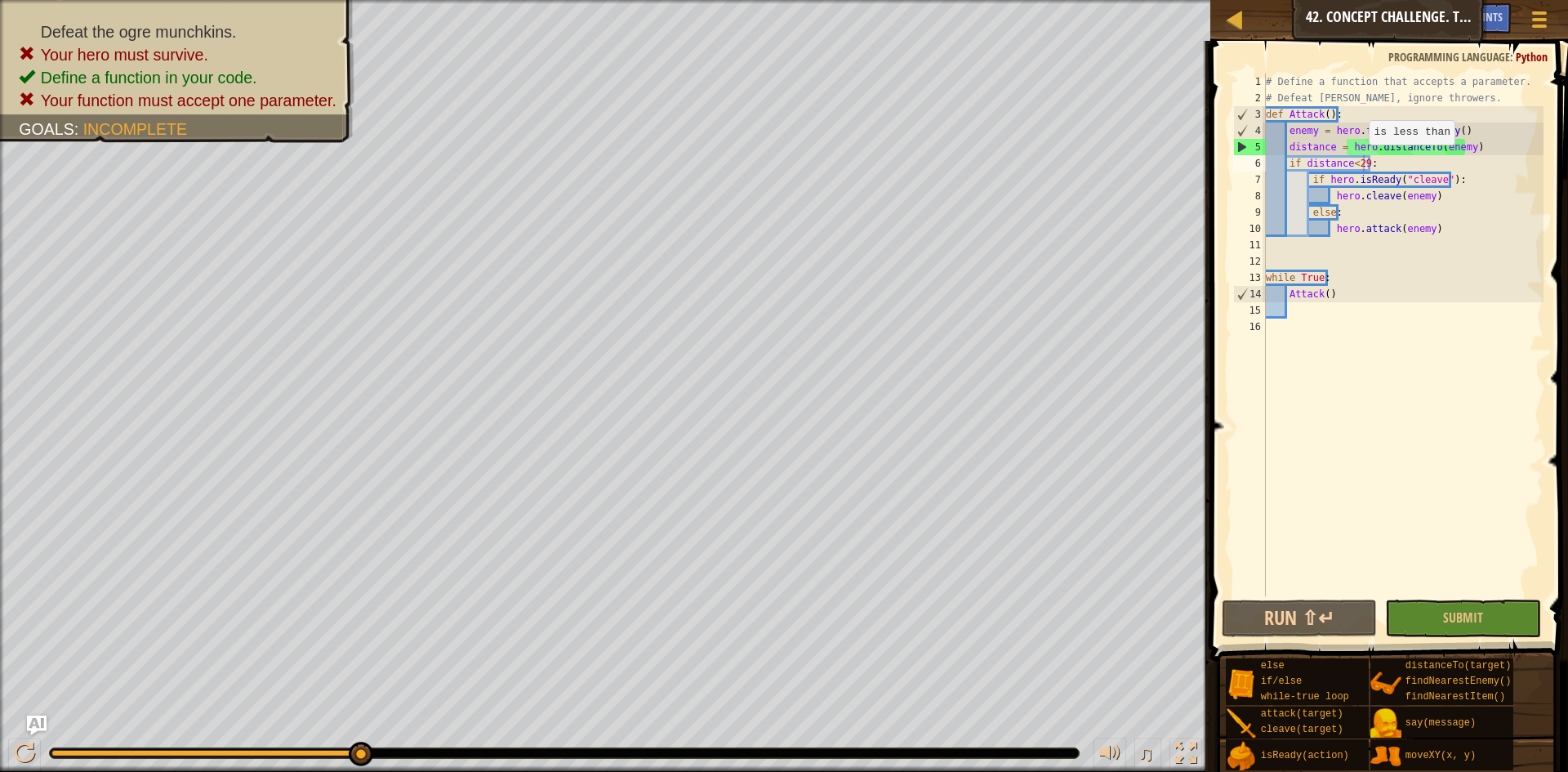
click at [1362, 159] on div "# Define a function that accepts a parameter. # Defeat [PERSON_NAME], ignore th…" at bounding box center [1403, 351] width 282 height 556
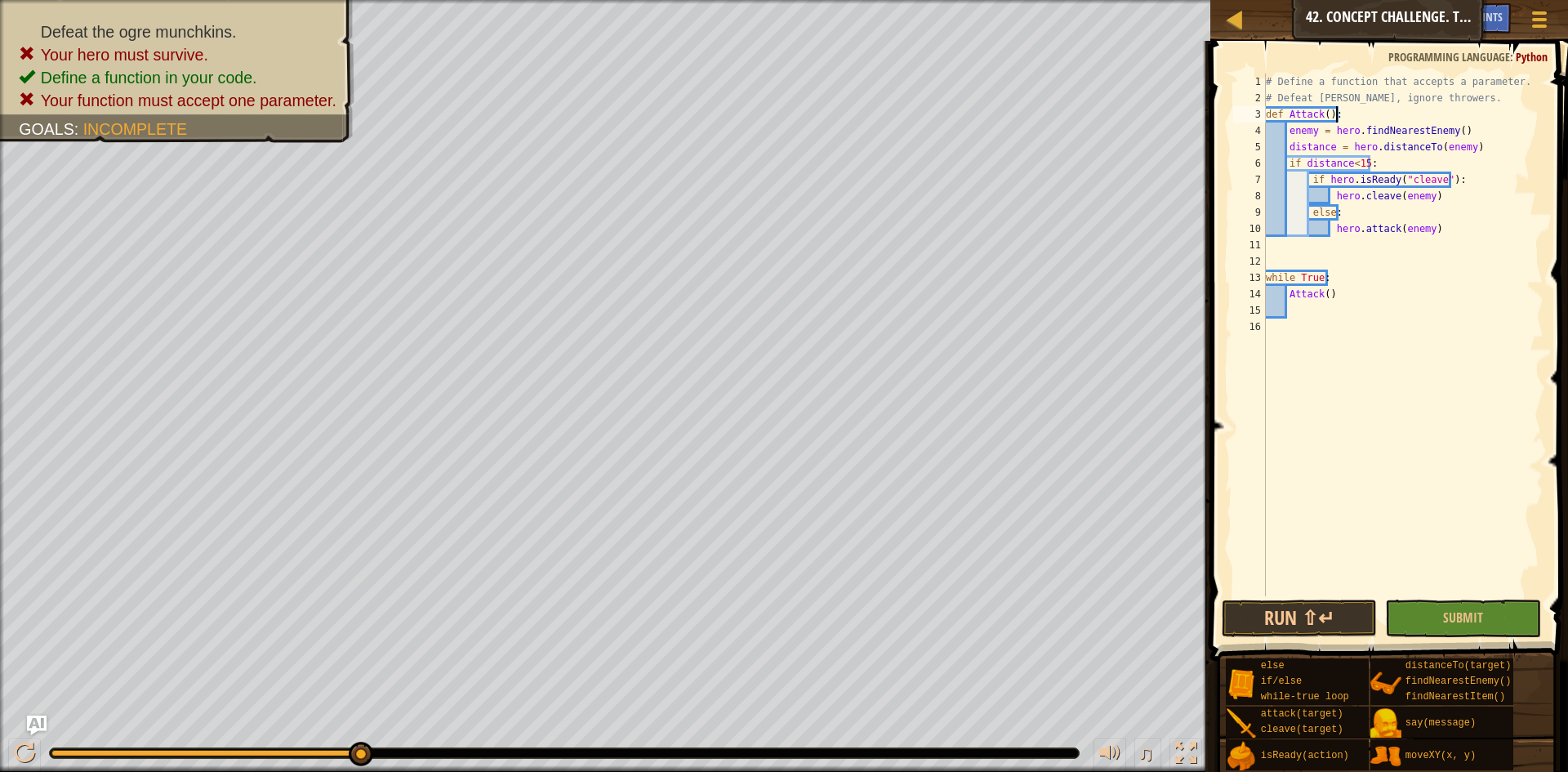
scroll to position [7, 5]
type textarea "def Attack():"
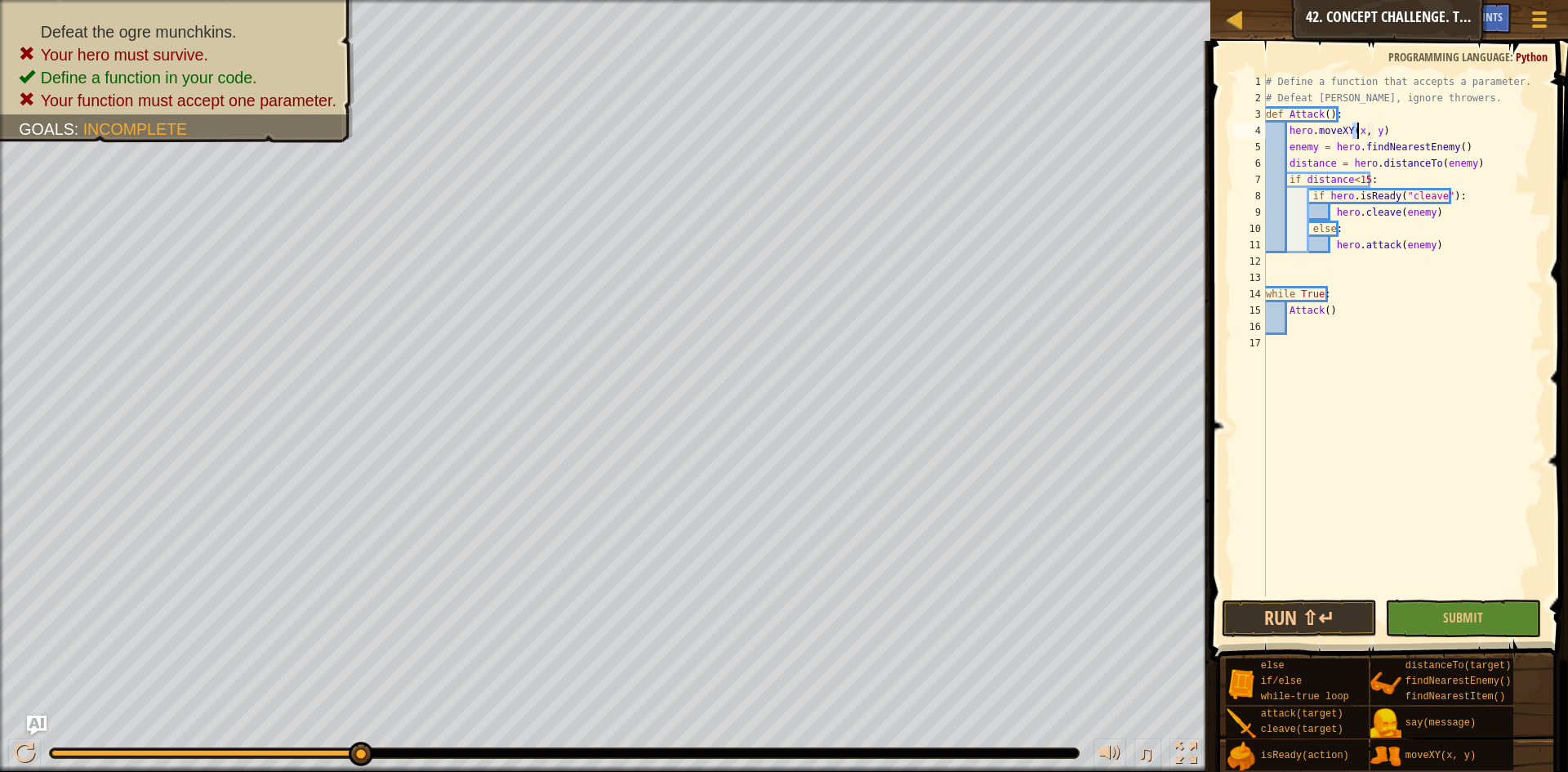
type textarea "hero.move"
type textarea "def Attack():"
click at [1361, 307] on div "# Define a function that accepts a parameter. # Defeat [PERSON_NAME], ignore th…" at bounding box center [1403, 351] width 282 height 556
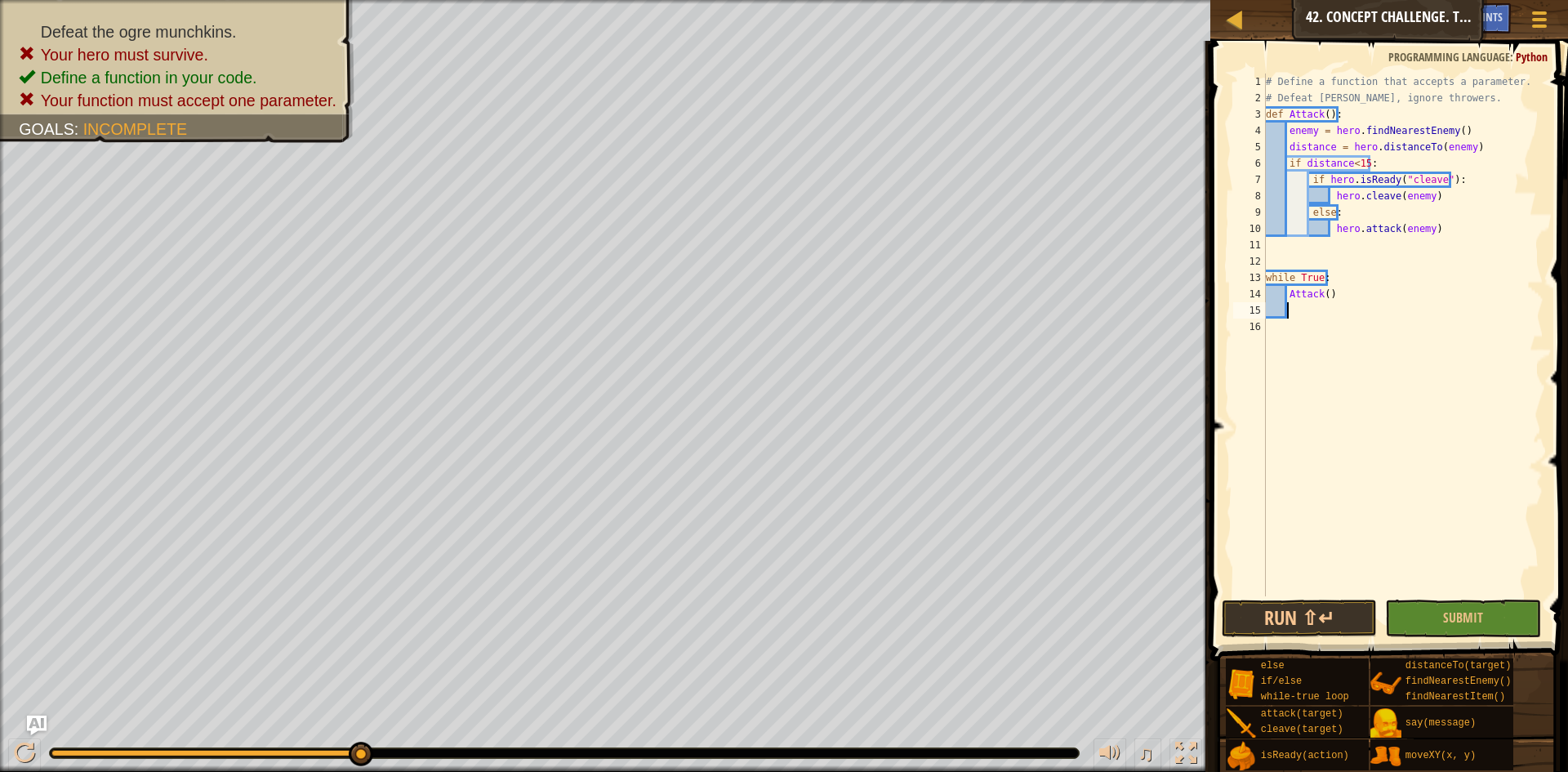
click at [1356, 292] on div "# Define a function that accepts a parameter. # Defeat [PERSON_NAME], ignore th…" at bounding box center [1403, 351] width 282 height 556
click at [1356, 280] on div "# Define a function that accepts a parameter. # Defeat [PERSON_NAME], ignore th…" at bounding box center [1403, 351] width 282 height 556
type textarea "while True:"
type textarea "4"
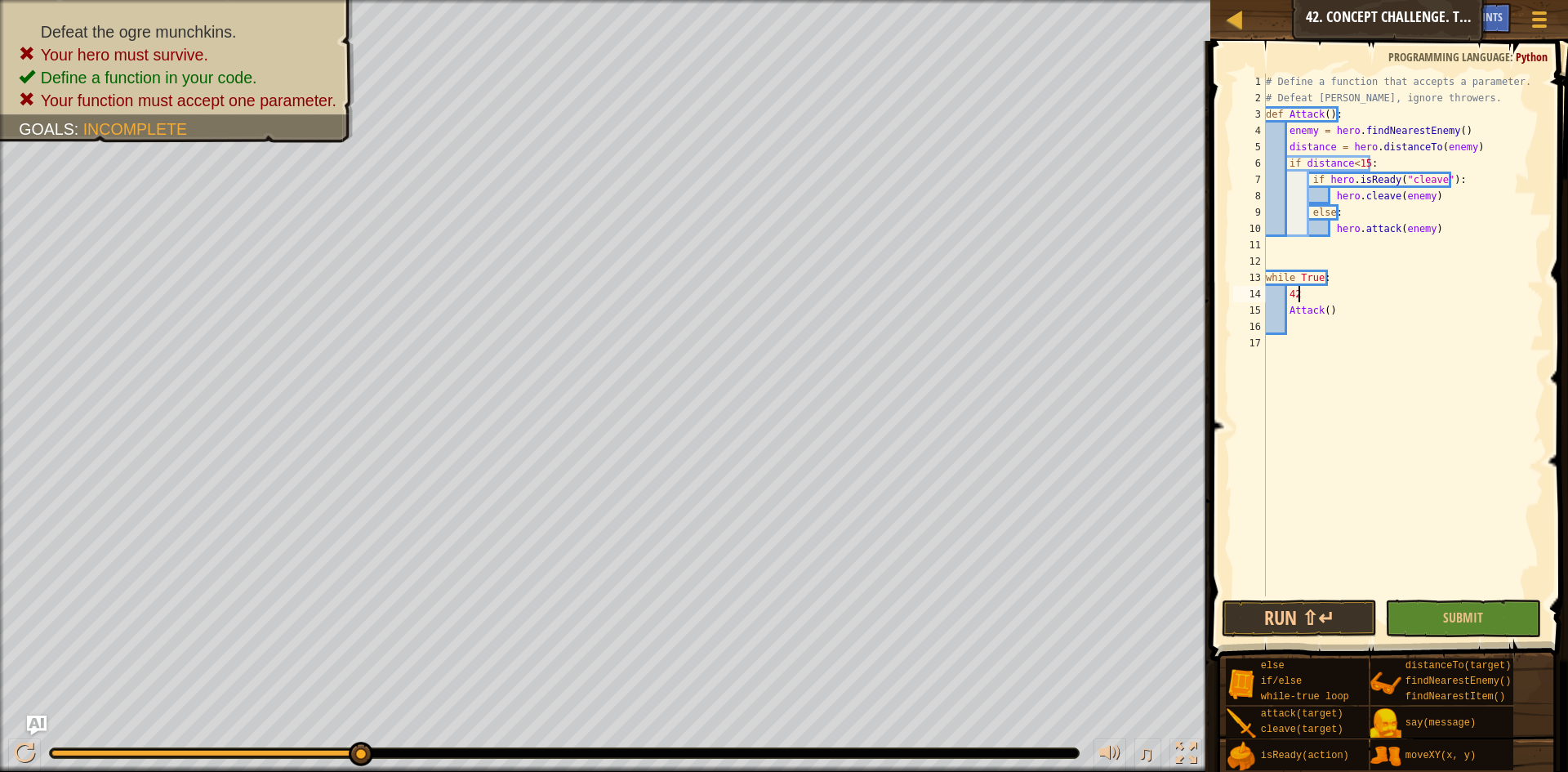
type textarea "4"
click at [1491, 612] on button "Submit" at bounding box center [1463, 618] width 156 height 38
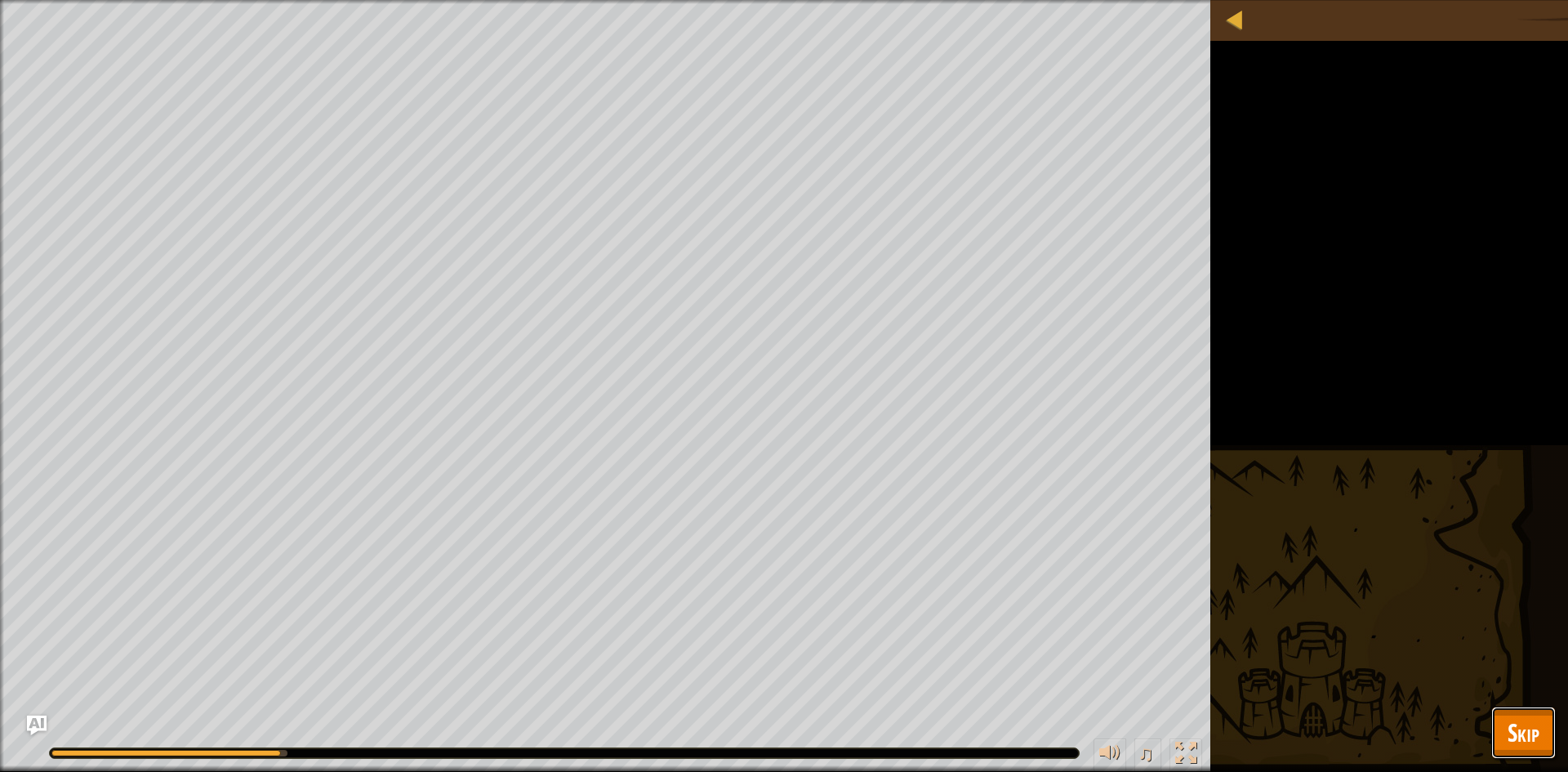
click at [1508, 718] on span "Skip" at bounding box center [1523, 732] width 32 height 34
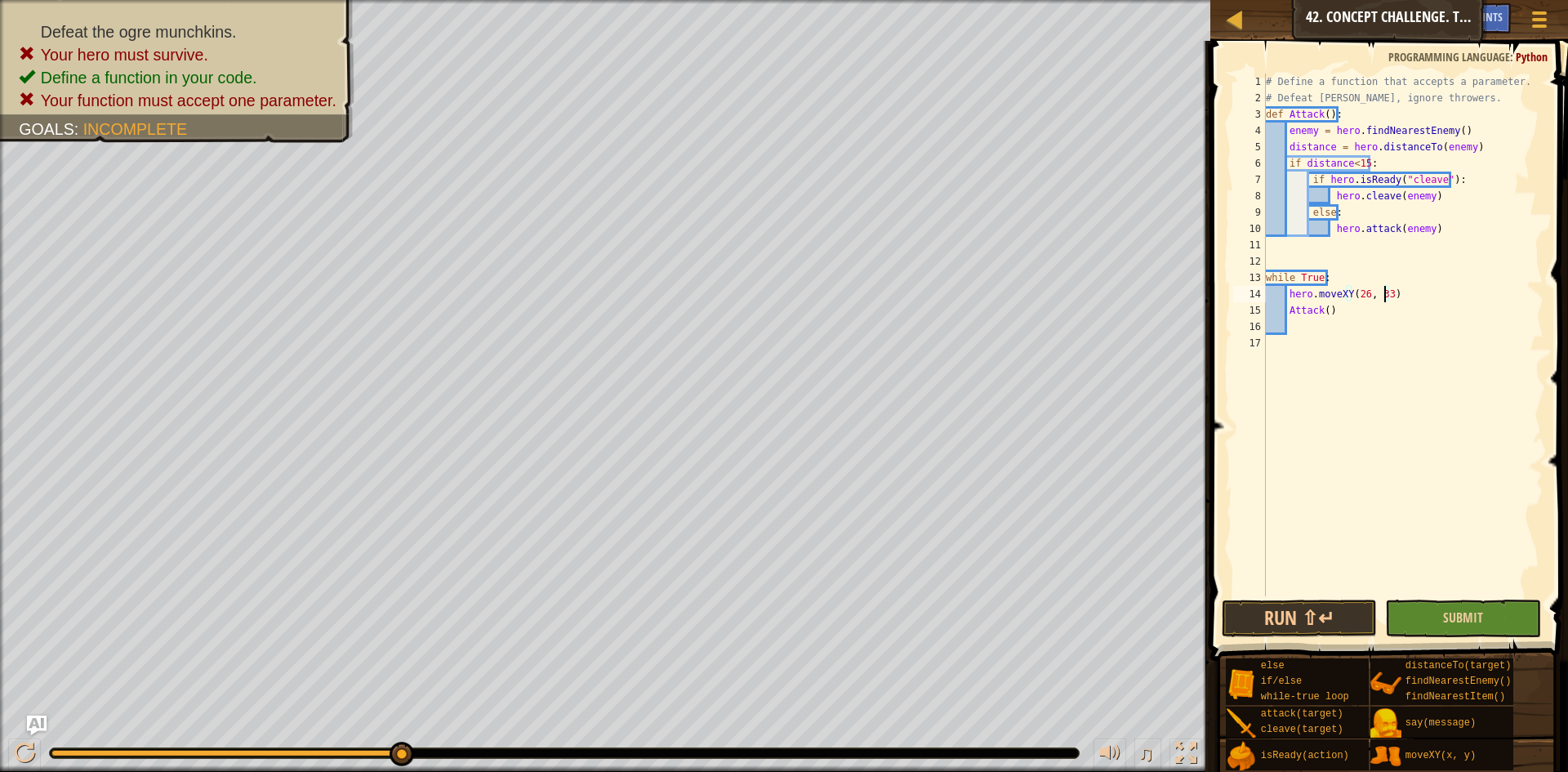
type textarea "hero.moveXY(26, 33)"
click at [1428, 608] on button "Submit" at bounding box center [1463, 618] width 156 height 38
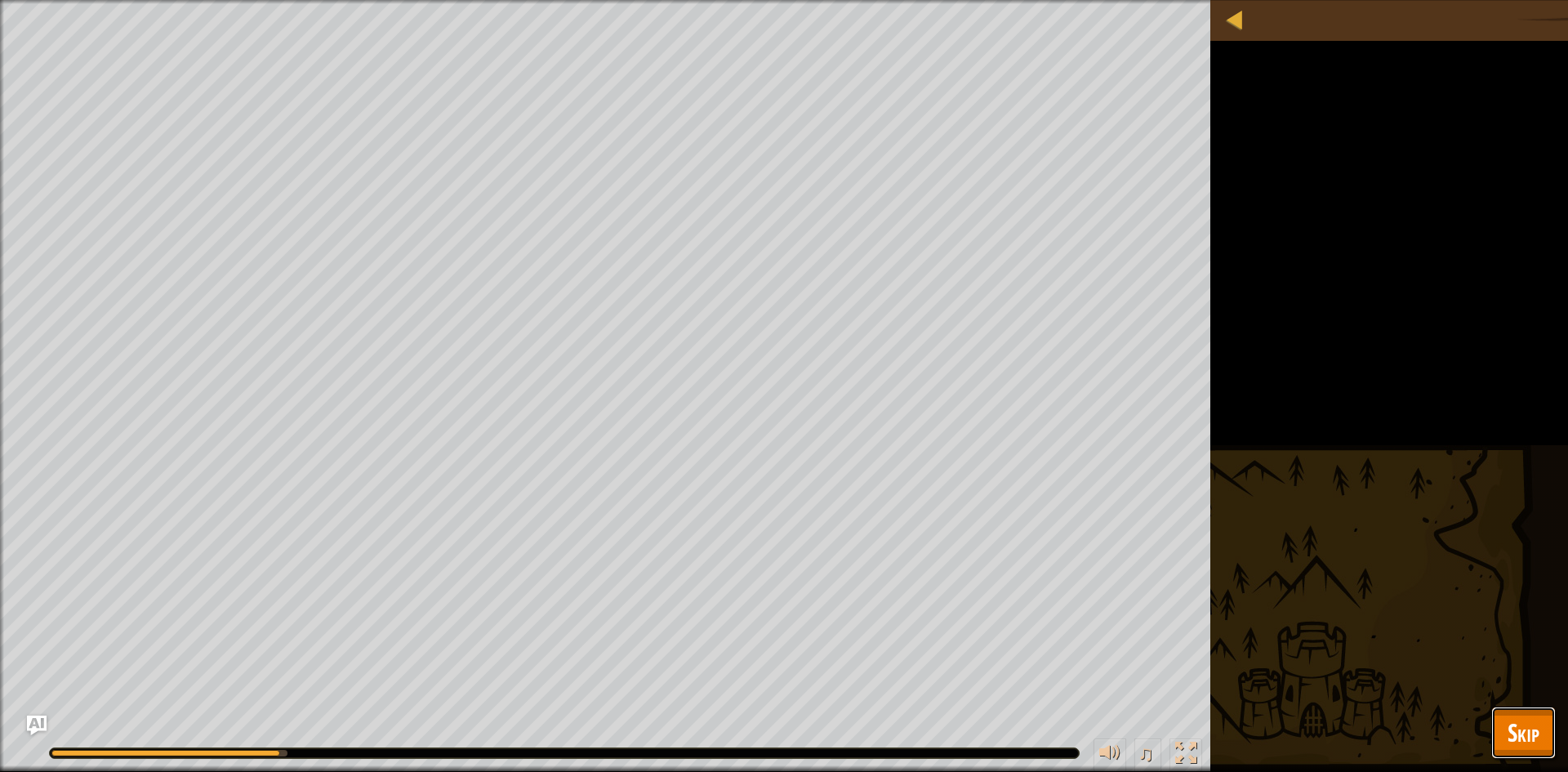
click at [1508, 751] on button "Skip" at bounding box center [1523, 732] width 64 height 52
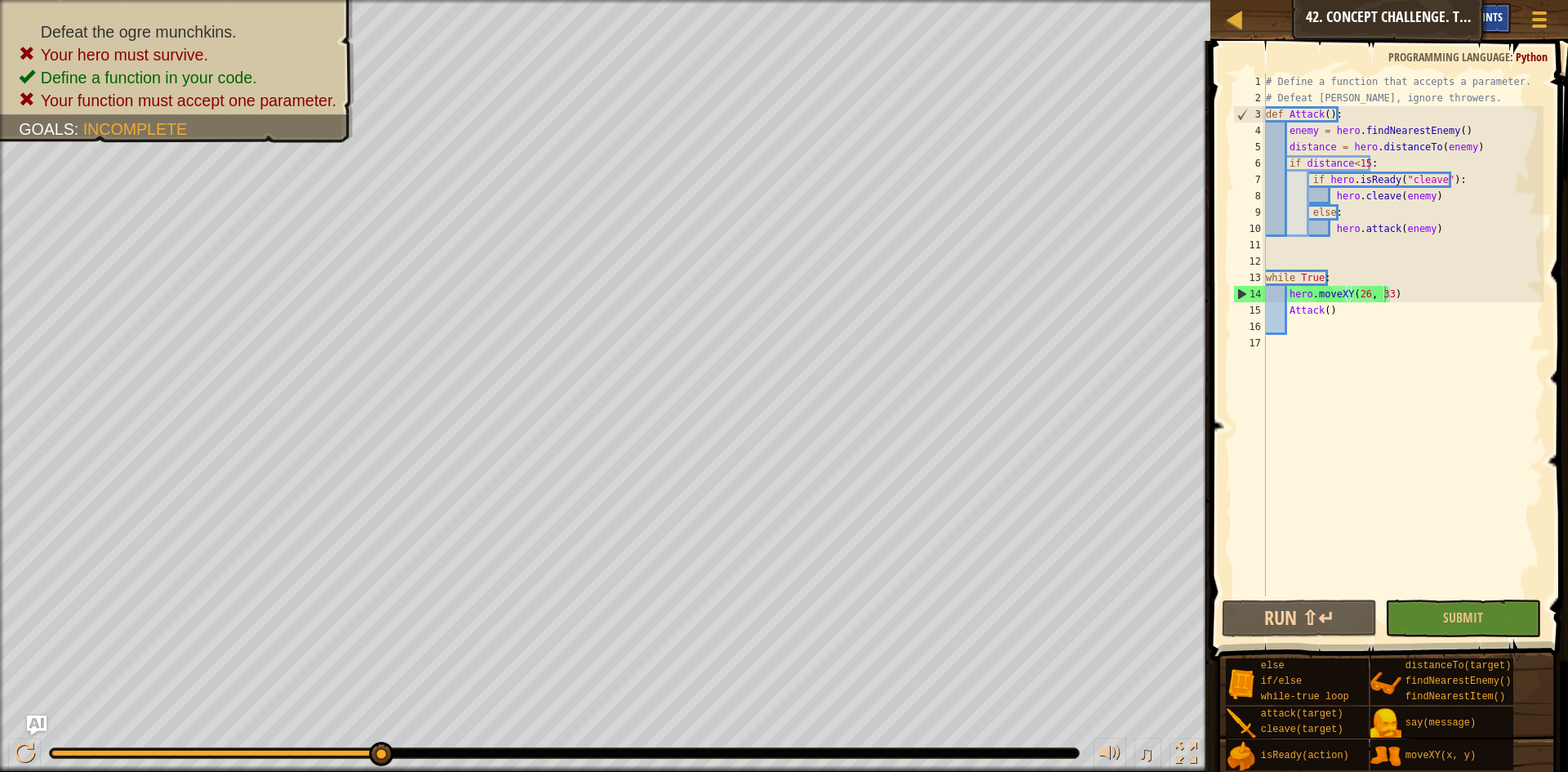
click at [1493, 17] on span "Hints" at bounding box center [1489, 17] width 27 height 16
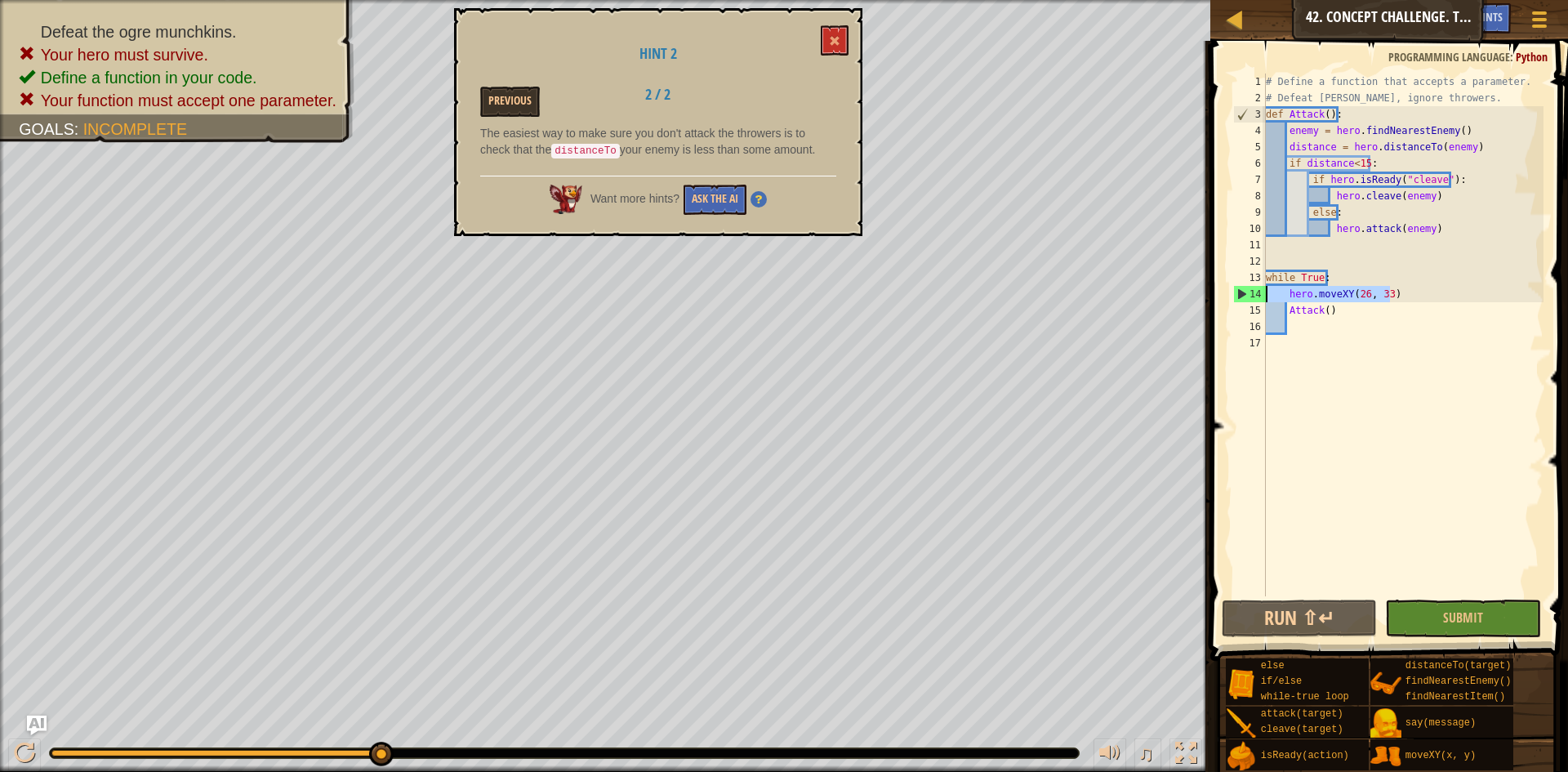
drag, startPoint x: 1426, startPoint y: 296, endPoint x: 1231, endPoint y: 290, distance: 195.1
click at [1231, 290] on div "hero.moveXY(26, 33) 1 2 3 4 5 6 7 8 9 10 11 12 13 14 15 16 17 # Define a functi…" at bounding box center [1387, 334] width 314 height 523
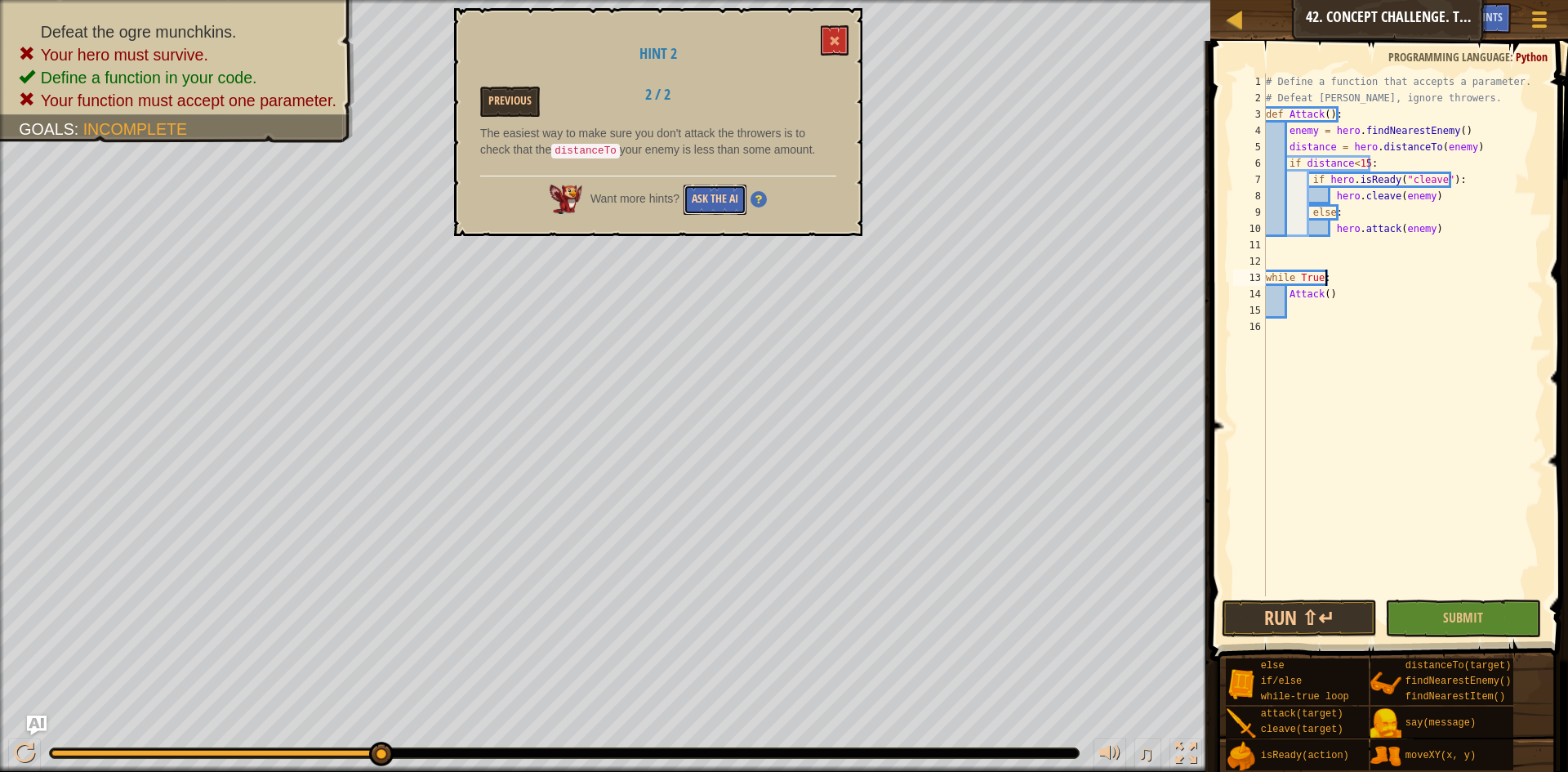
click at [722, 189] on button "Ask the AI" at bounding box center [715, 200] width 63 height 31
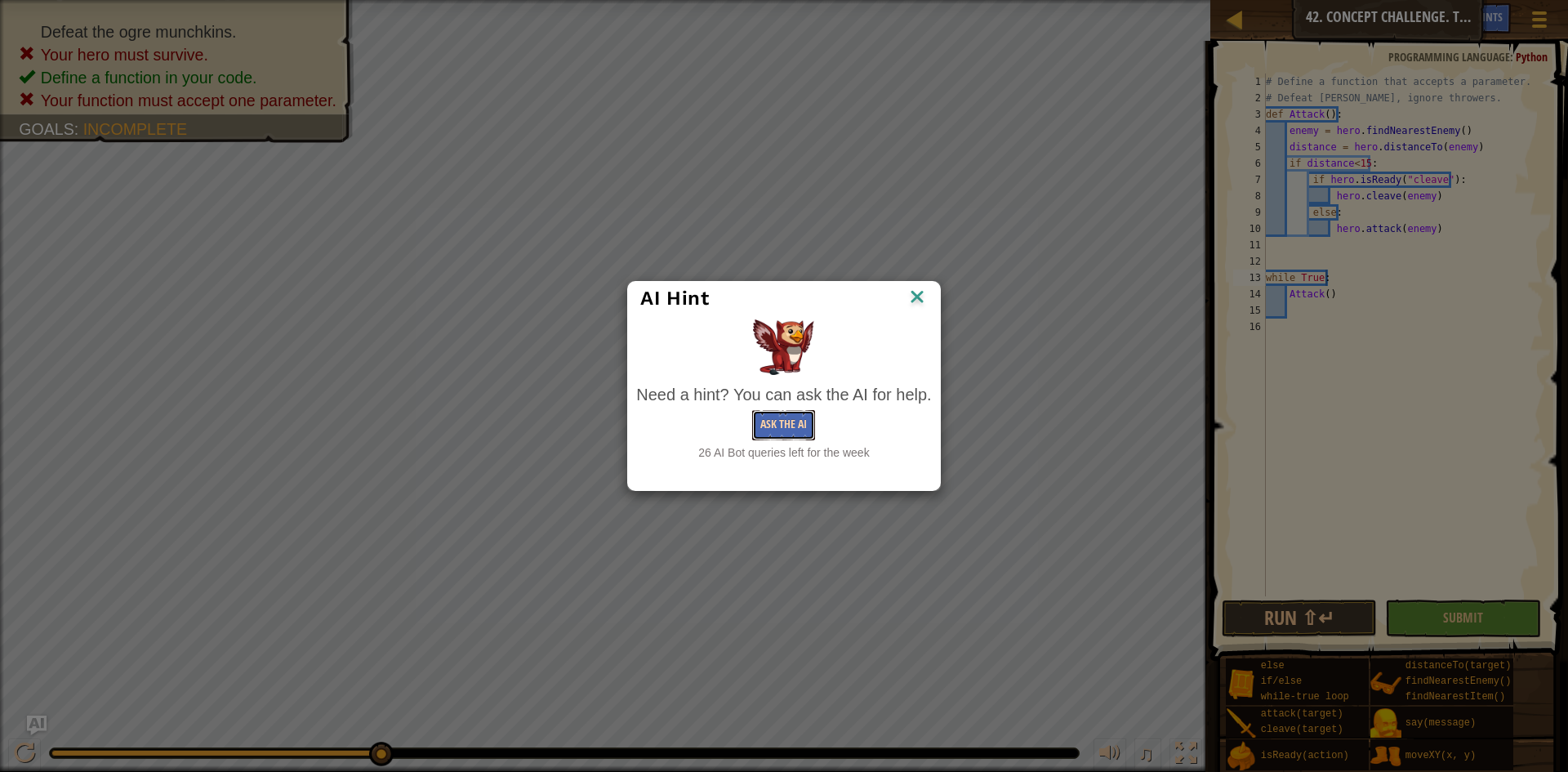
click at [801, 419] on button "Ask the AI" at bounding box center [784, 425] width 63 height 31
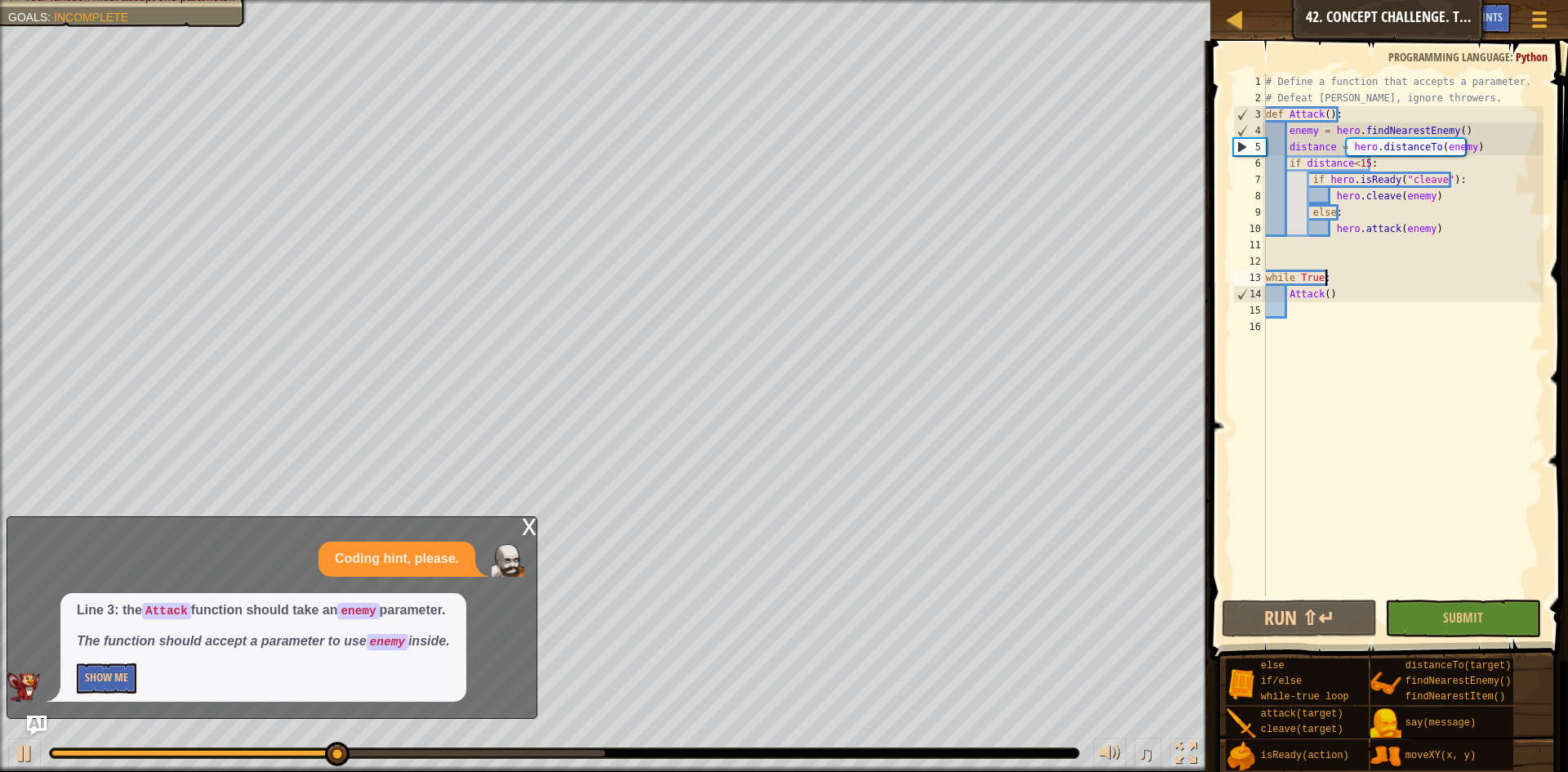
click at [1321, 116] on div "# Define a function that accepts a parameter. # Defeat [PERSON_NAME], ignore th…" at bounding box center [1403, 351] width 282 height 556
click at [1324, 116] on div "# Define a function that accepts a parameter. # Defeat [PERSON_NAME], ignore th…" at bounding box center [1403, 351] width 282 height 556
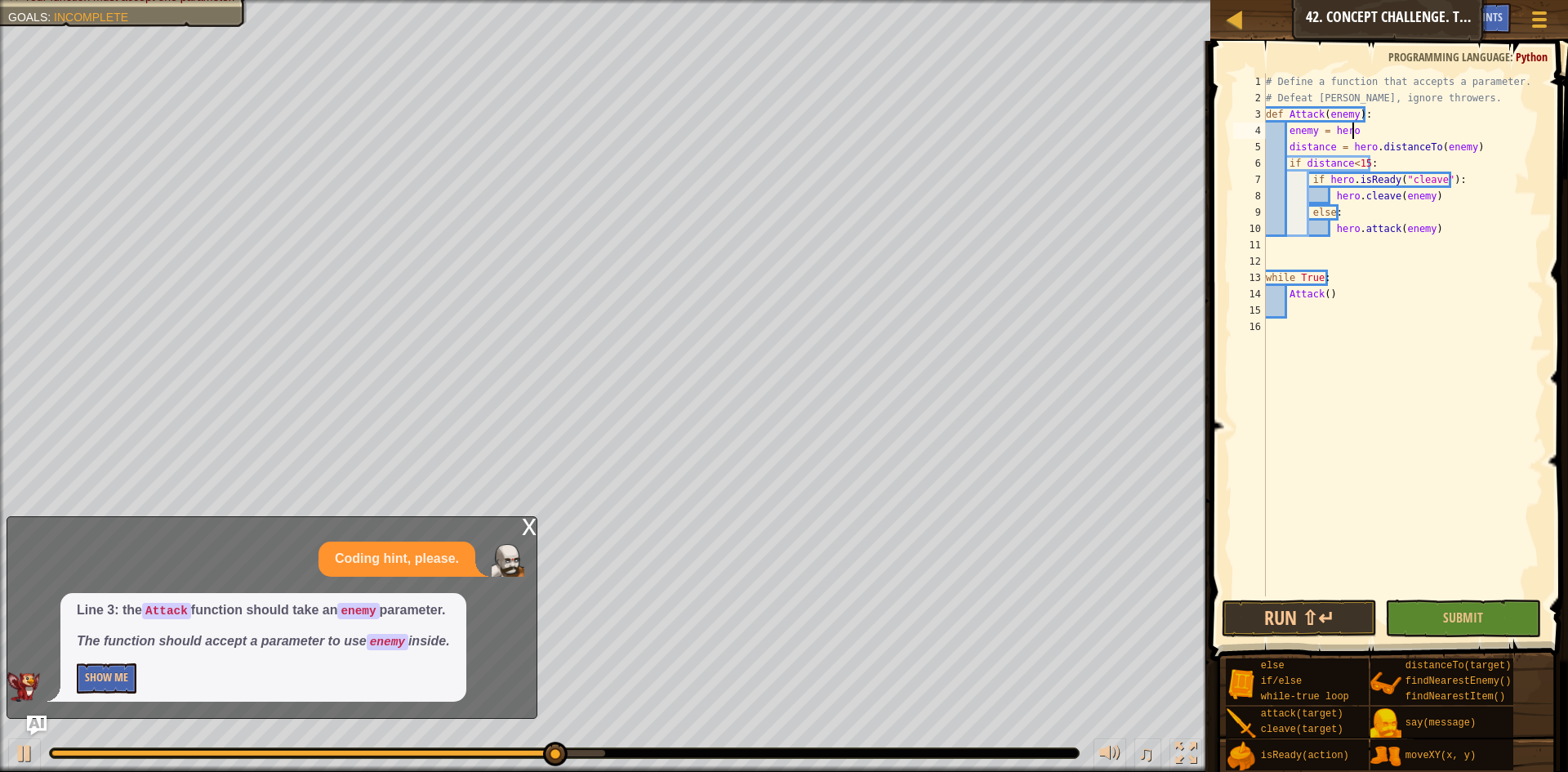
scroll to position [7, 1]
type textarea "enemy"
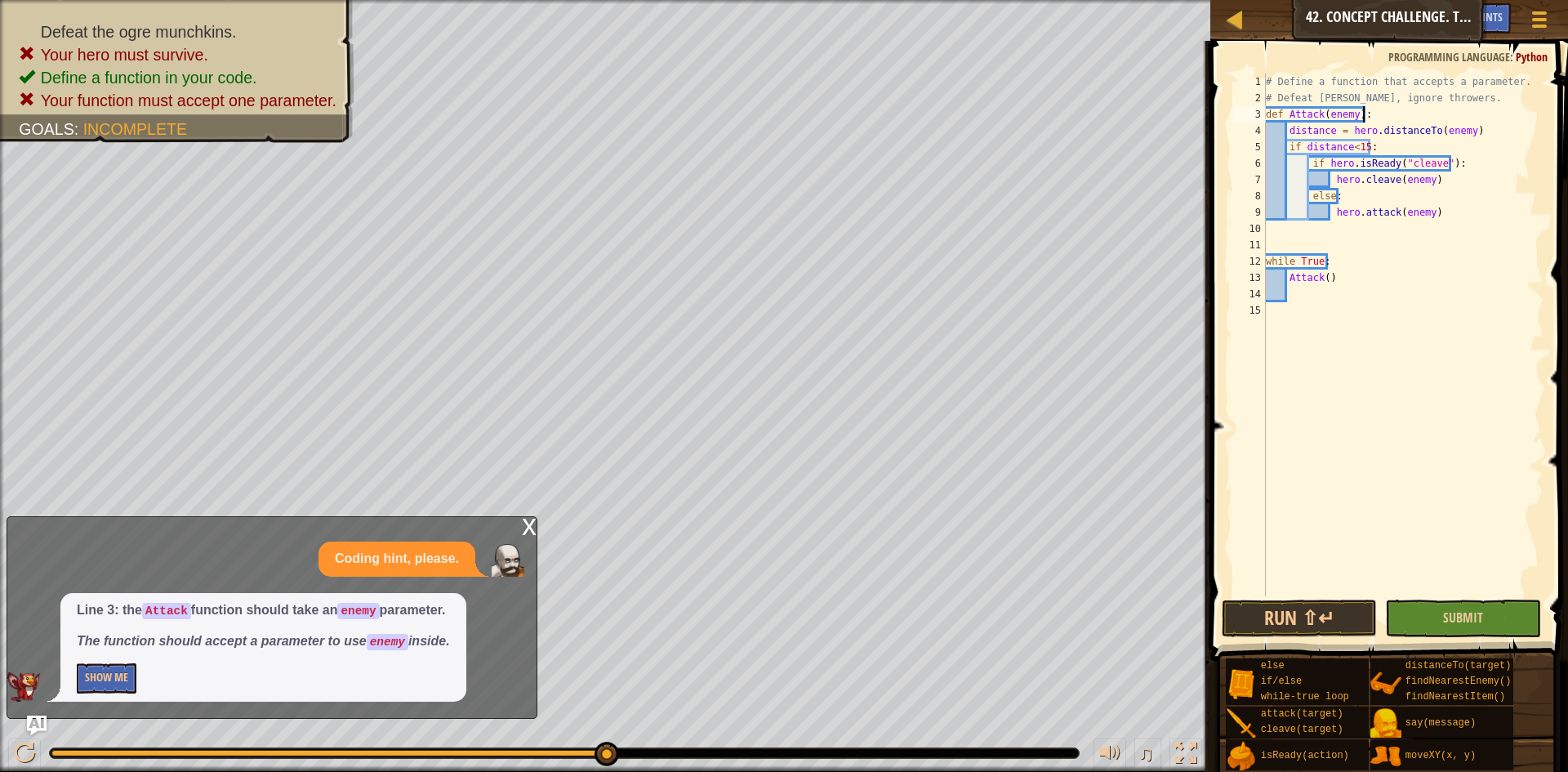
type textarea "def Attack(enemy):"
click at [1417, 611] on button "Submit" at bounding box center [1463, 618] width 156 height 38
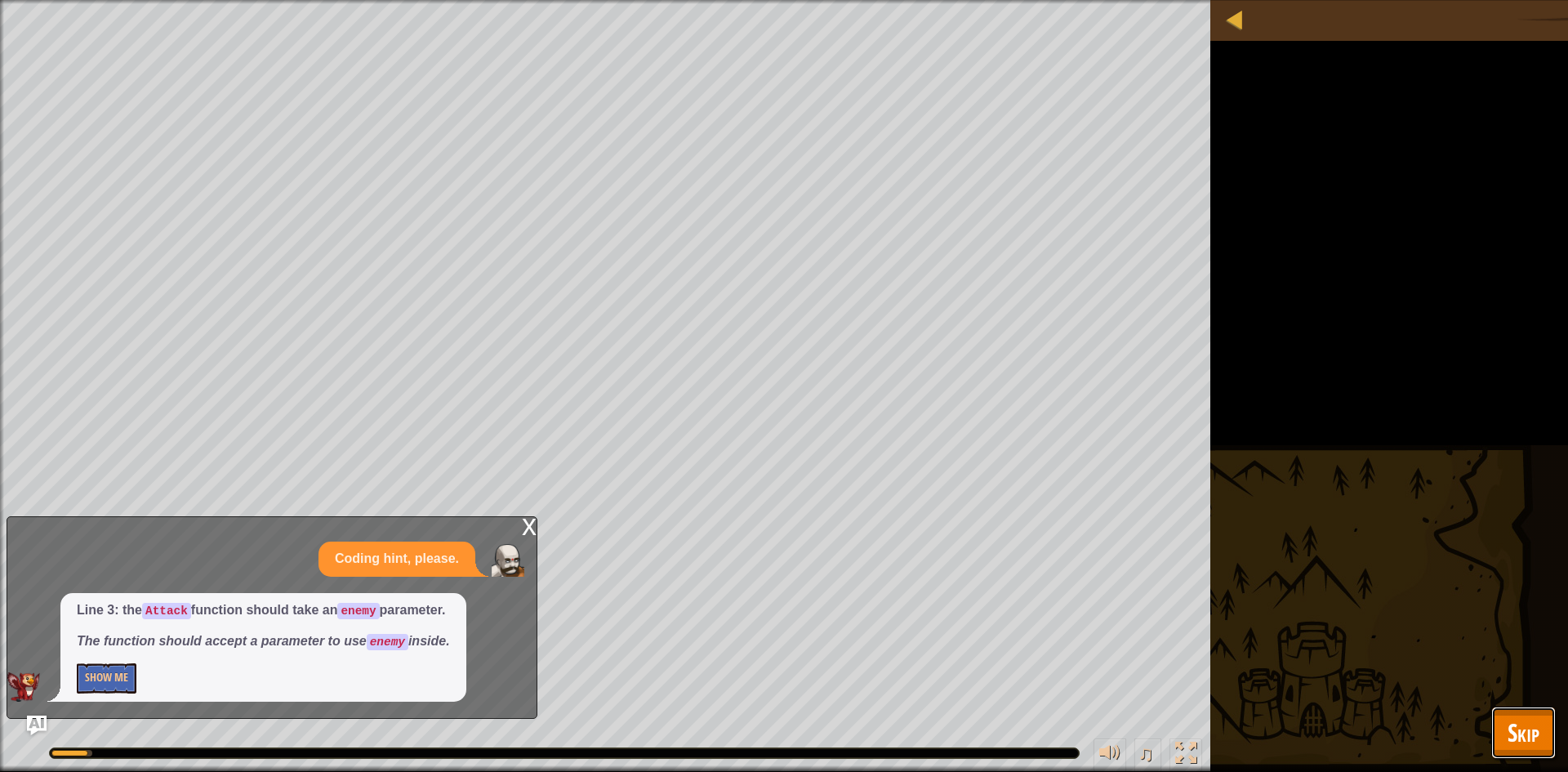
click at [1541, 738] on button "Skip" at bounding box center [1523, 732] width 64 height 52
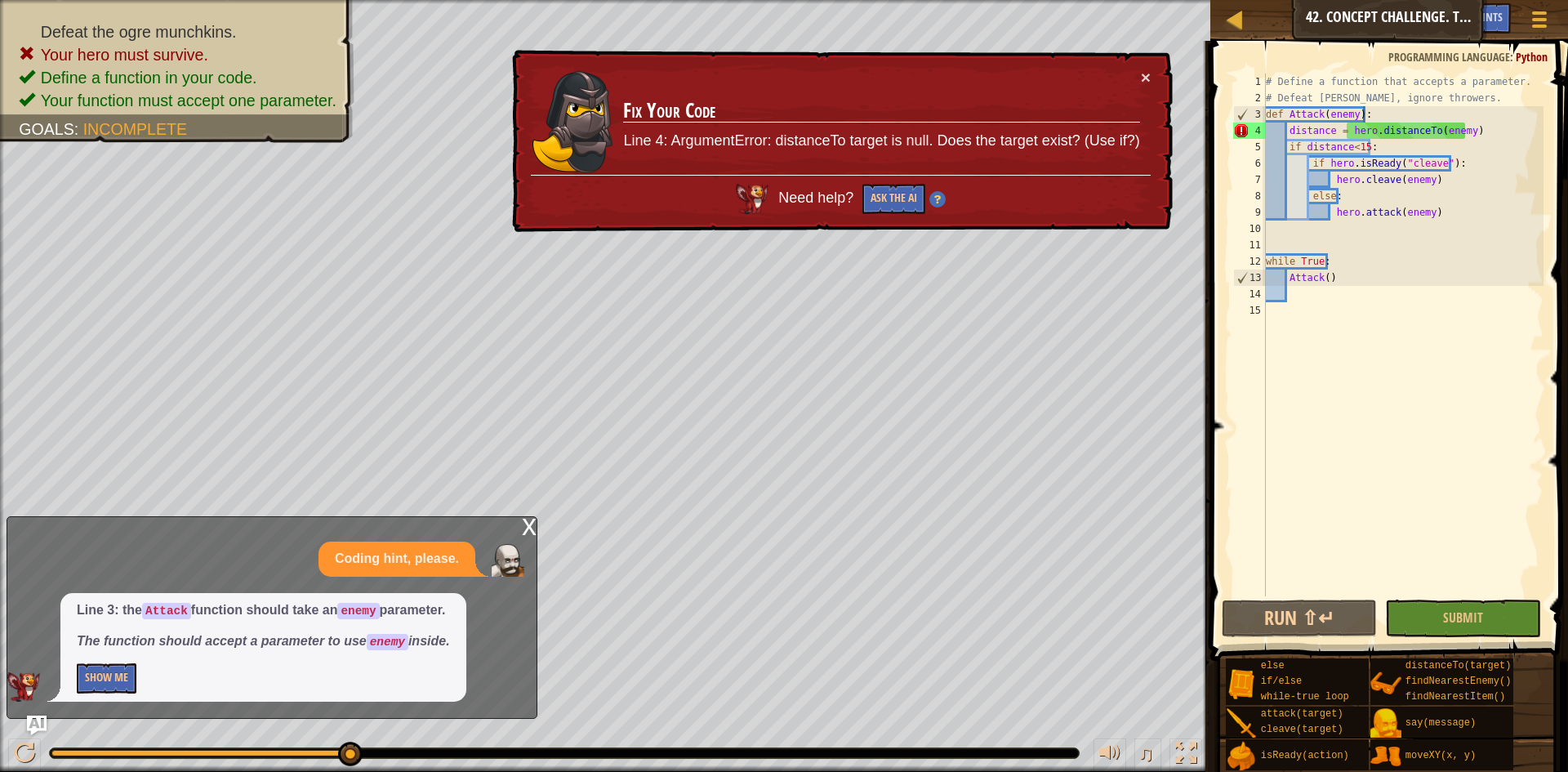
click at [1405, 121] on div "# Define a function that accepts a parameter. # Defeat [PERSON_NAME], ignore th…" at bounding box center [1403, 351] width 282 height 556
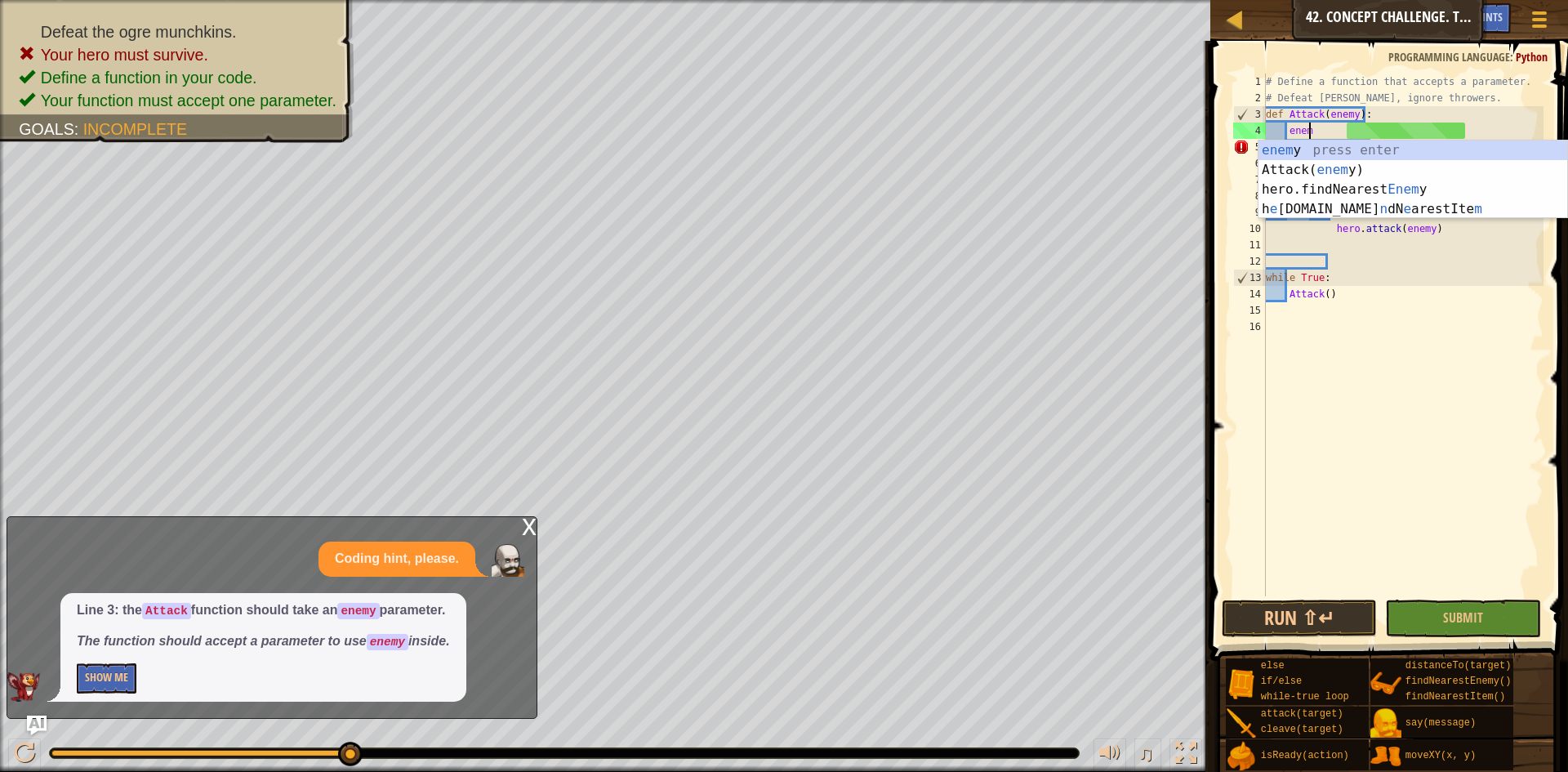
type textarea "enemy"
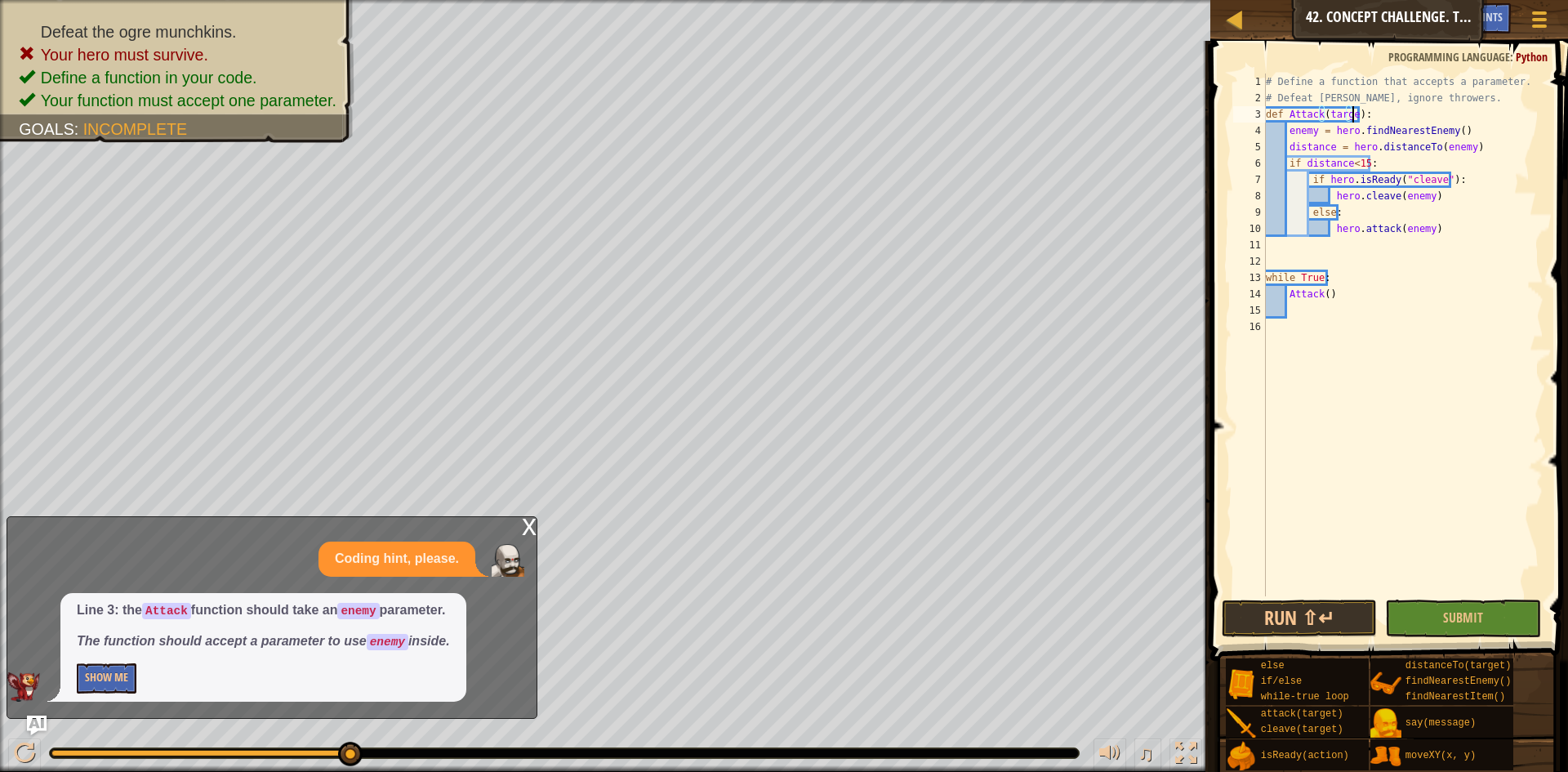
scroll to position [7, 7]
click at [1324, 298] on div "# Define a function that accepts a parameter. # Defeat [PERSON_NAME], ignore th…" at bounding box center [1403, 351] width 282 height 556
click at [1415, 615] on button "Submit" at bounding box center [1463, 618] width 156 height 38
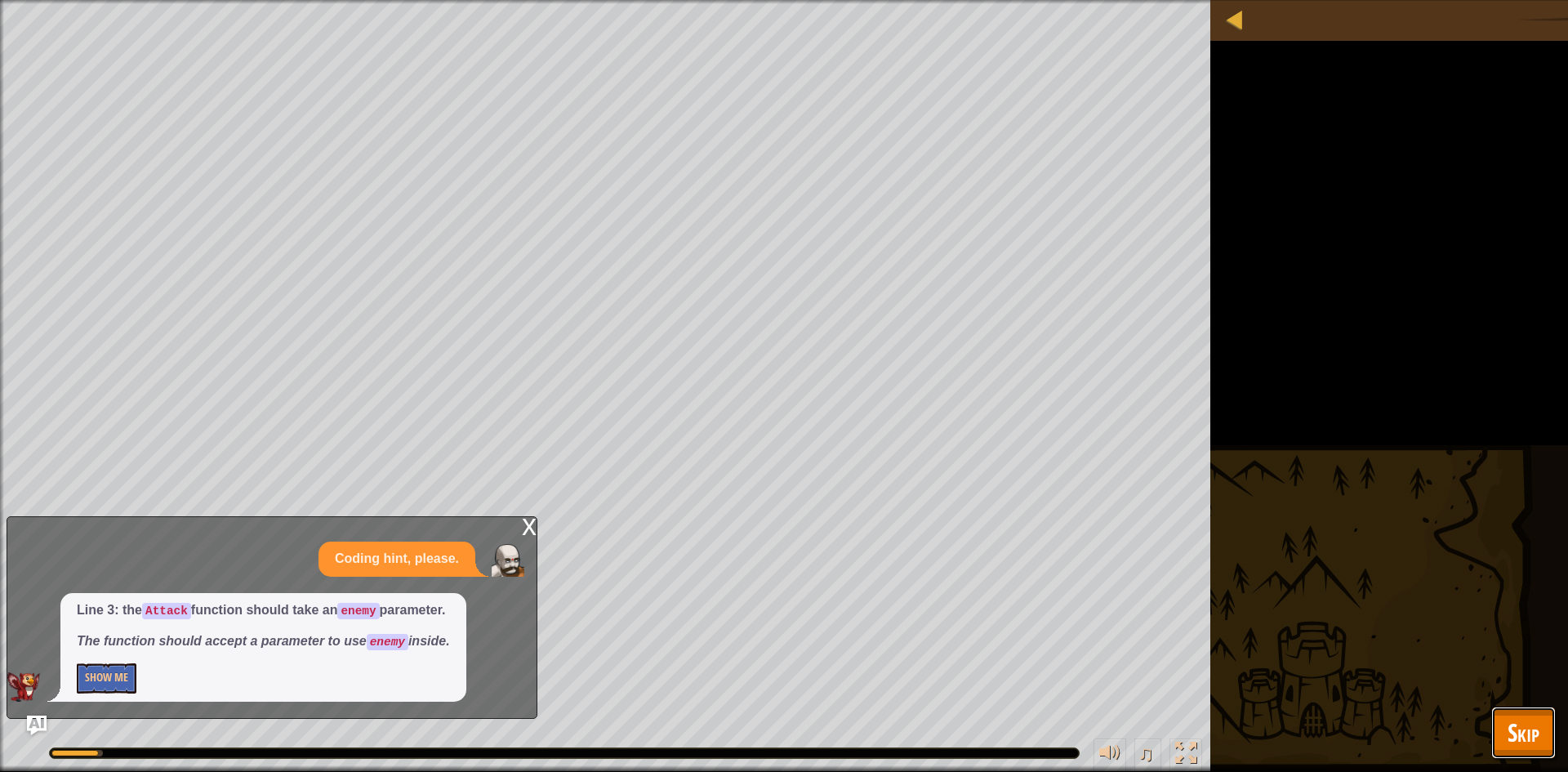
click at [1540, 718] on button "Skip" at bounding box center [1523, 732] width 64 height 52
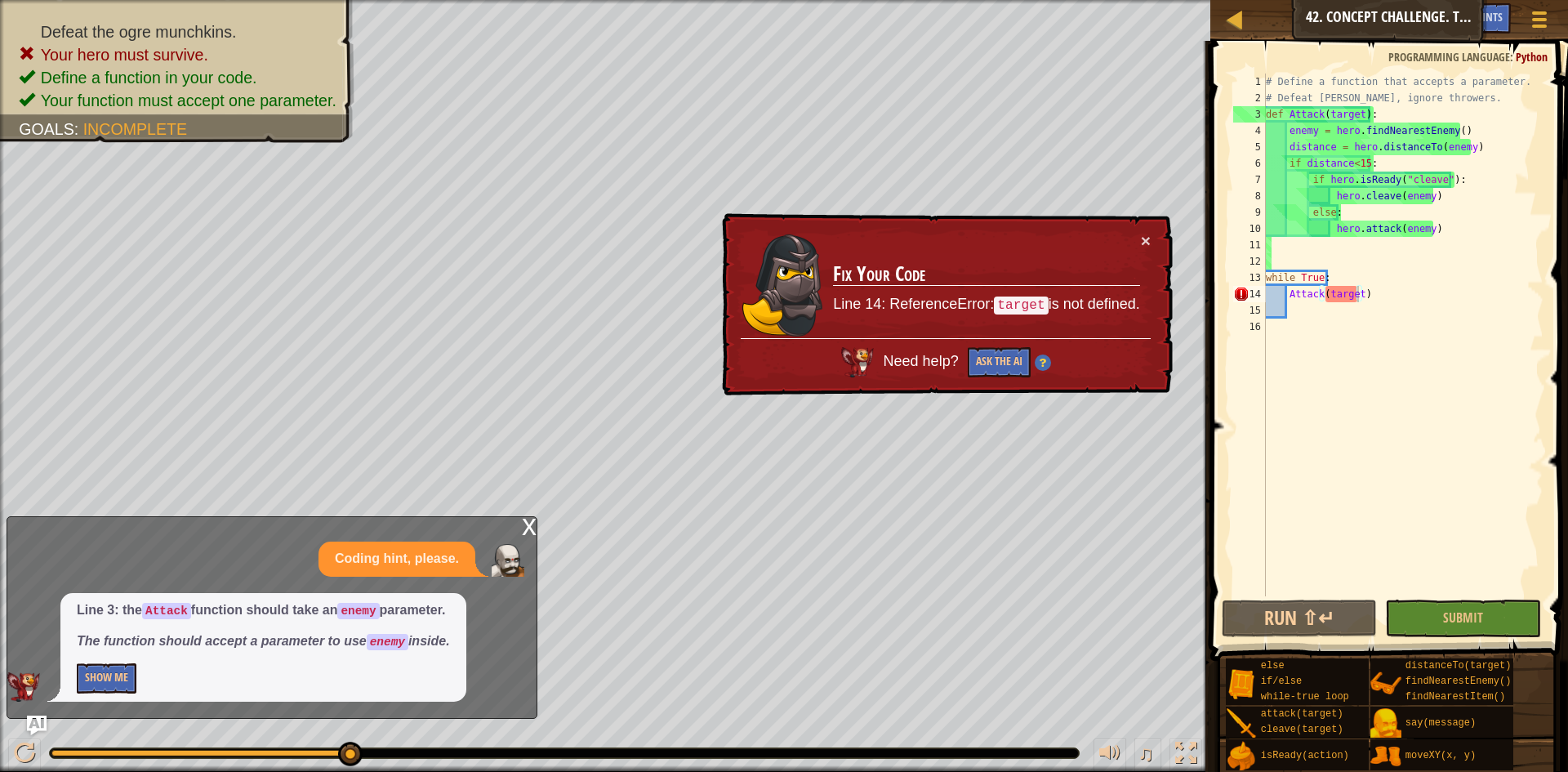
click at [1353, 118] on div "# Define a function that accepts a parameter. # Defeat [PERSON_NAME], ignore th…" at bounding box center [1403, 351] width 282 height 556
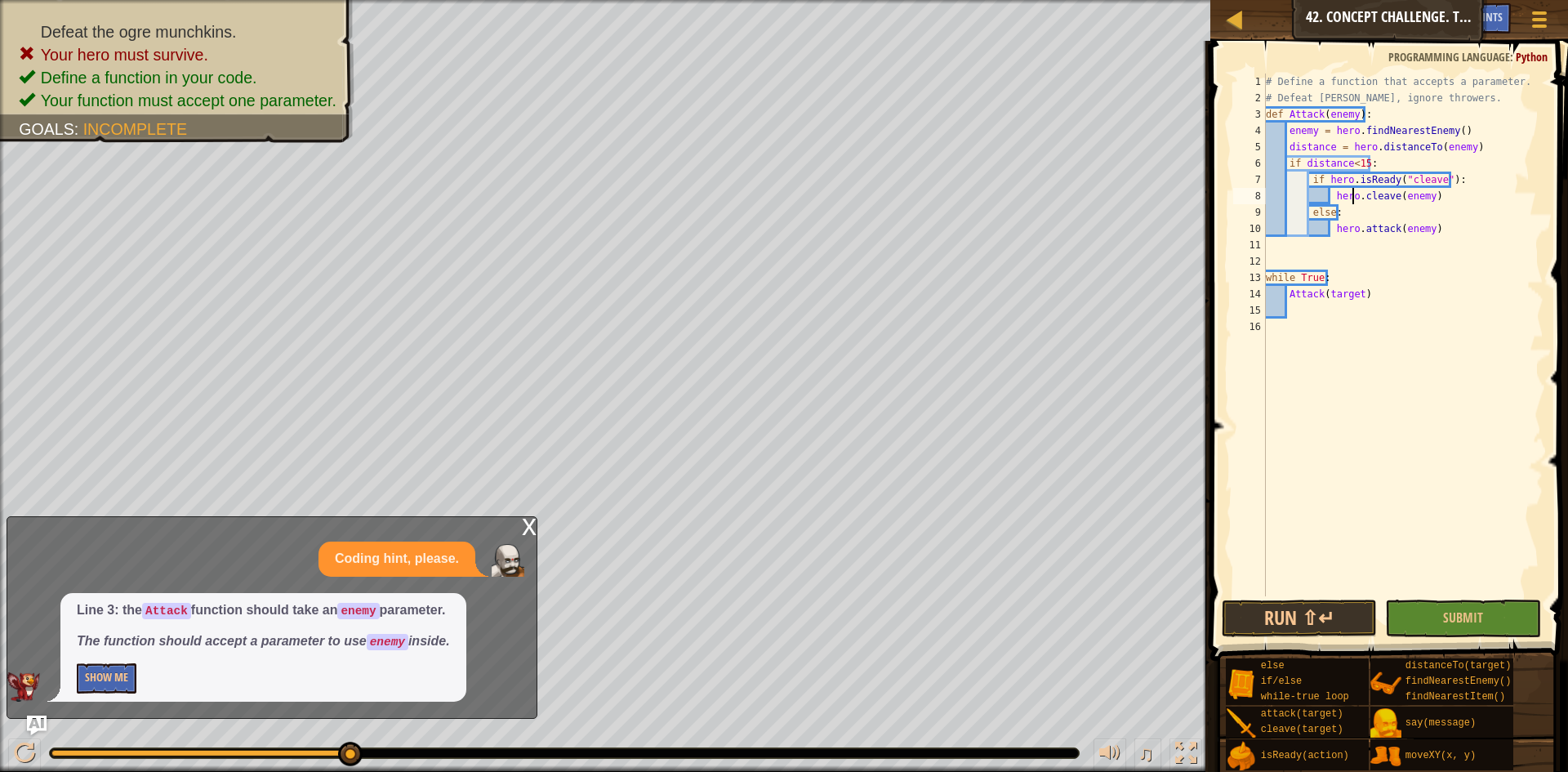
scroll to position [7, 5]
type textarea "hero.attack(enemy)"
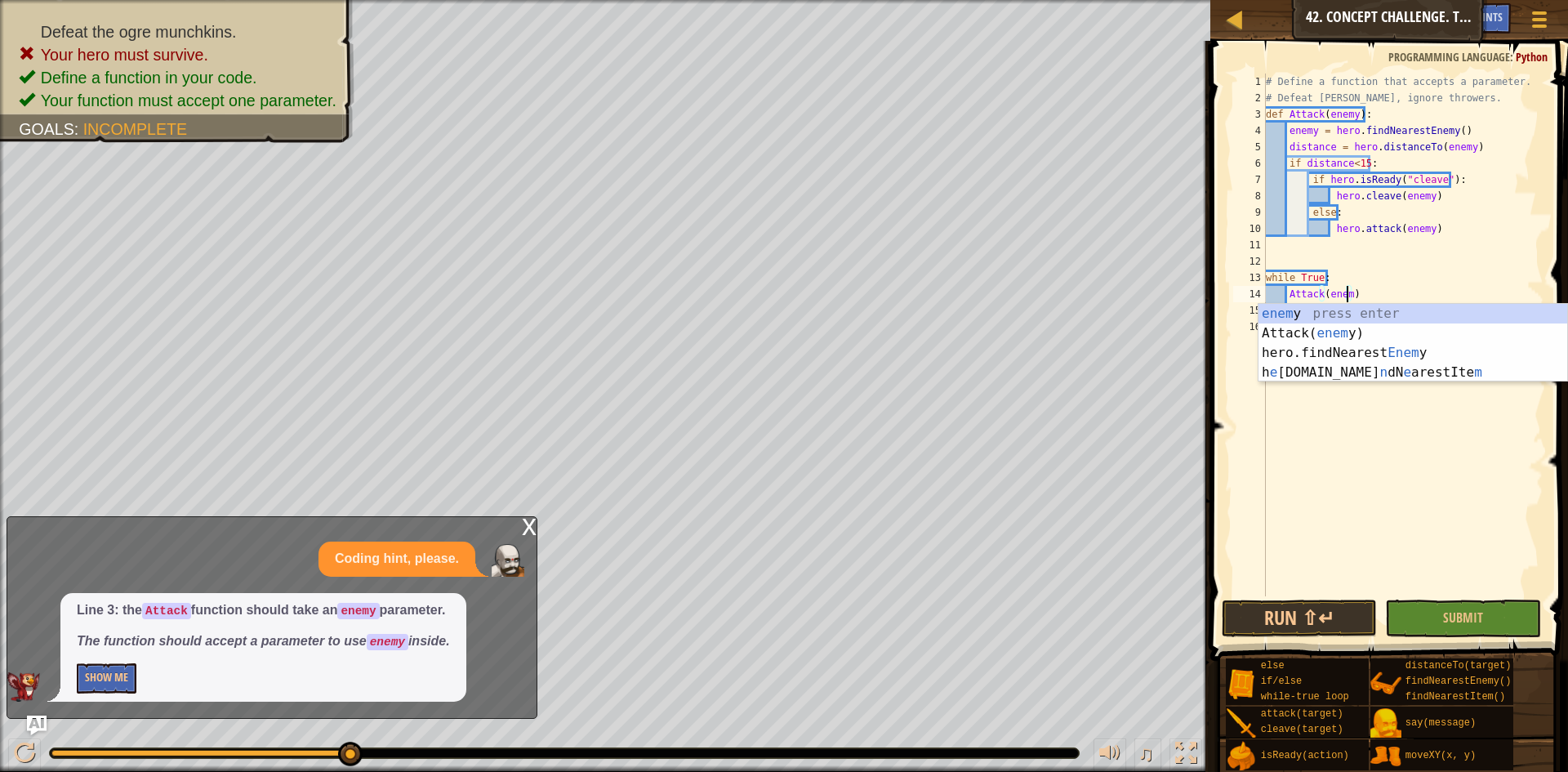
scroll to position [7, 7]
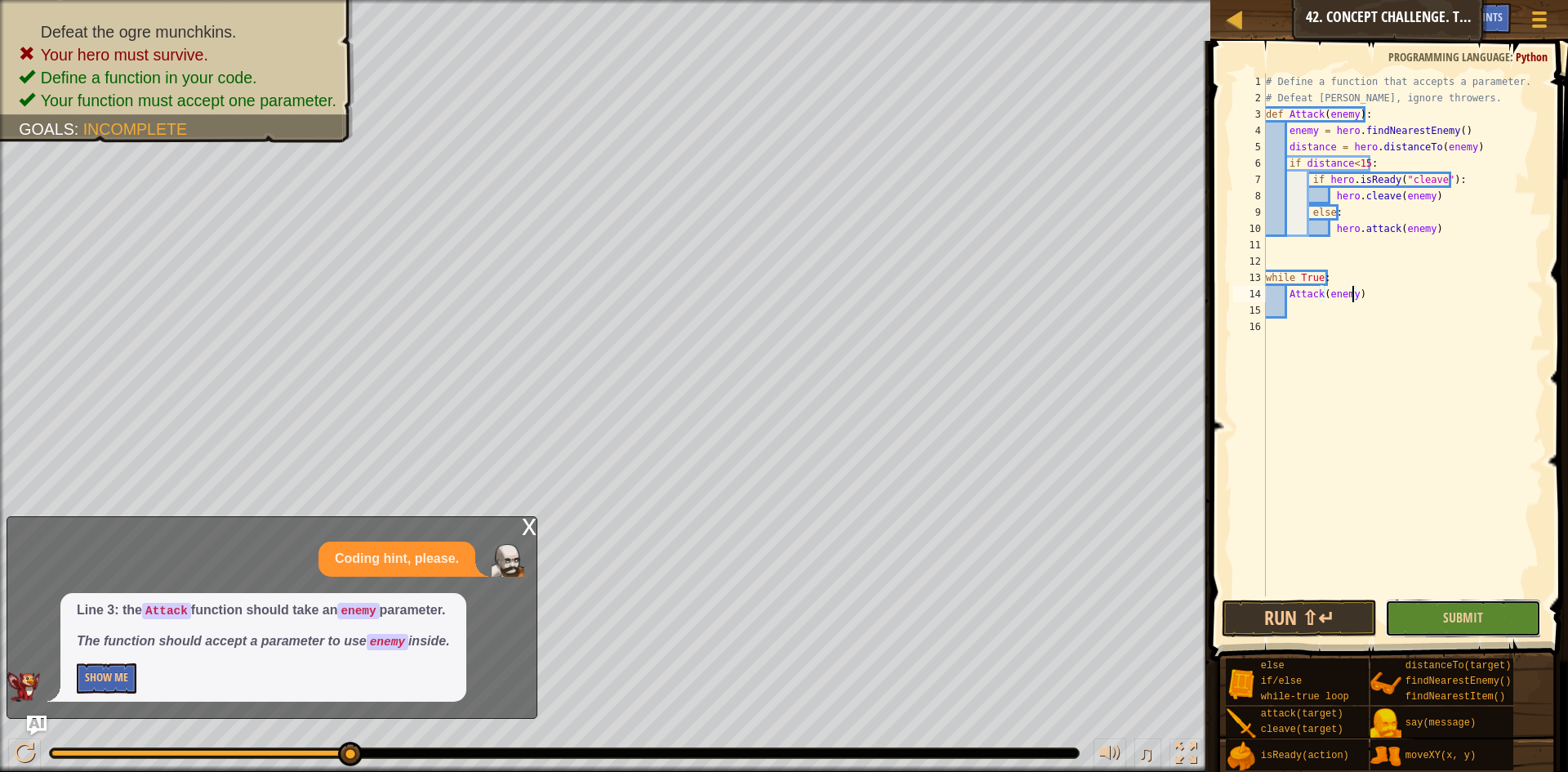
click at [1421, 615] on button "Submit" at bounding box center [1463, 618] width 156 height 38
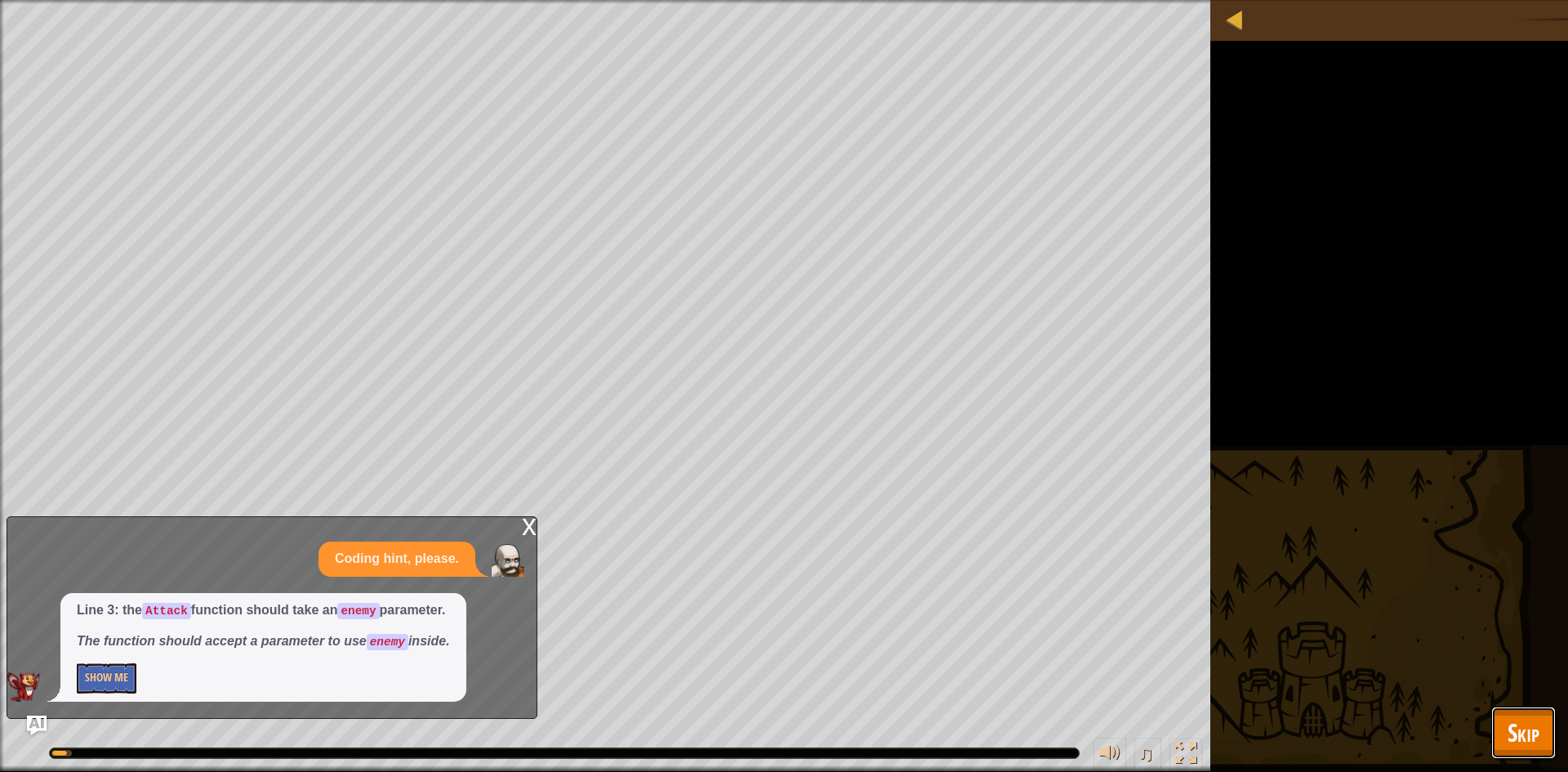
click at [1497, 741] on button "Skip" at bounding box center [1523, 732] width 64 height 52
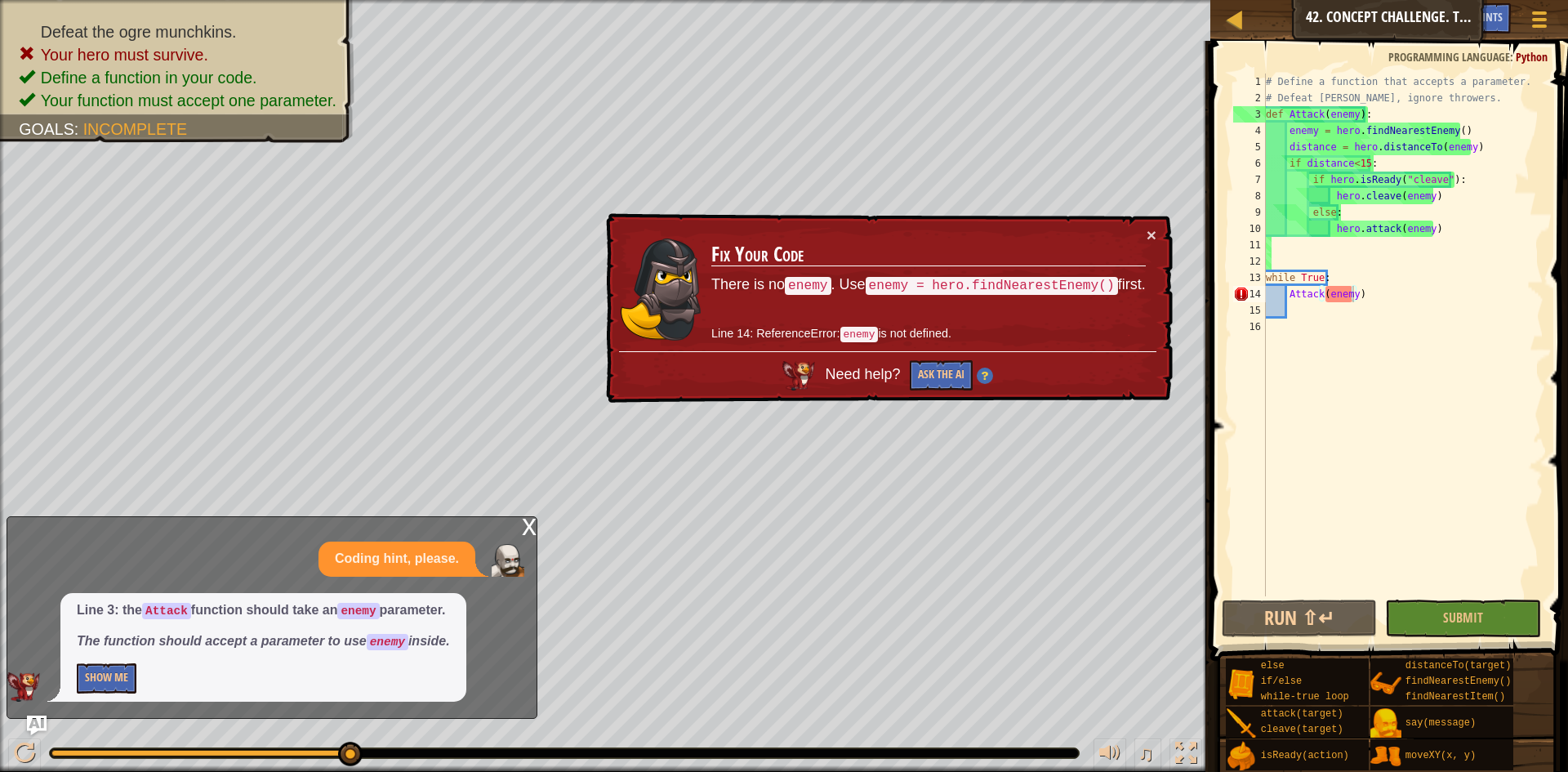
click at [1144, 230] on td "Fix Your Code There is no enemy . Use enemy = hero.findNearestEnemy() first. Li…" at bounding box center [928, 288] width 437 height 127
click at [1141, 233] on td "Fix Your Code There is no enemy . Use enemy = hero.findNearestEnemy() first. Li…" at bounding box center [929, 289] width 438 height 130
click at [1139, 244] on h3 "Fix Your Code" at bounding box center [930, 255] width 434 height 29
click at [1139, 251] on h3 "Fix Your Code" at bounding box center [928, 254] width 434 height 29
click at [1148, 232] on button "×" at bounding box center [1153, 239] width 11 height 17
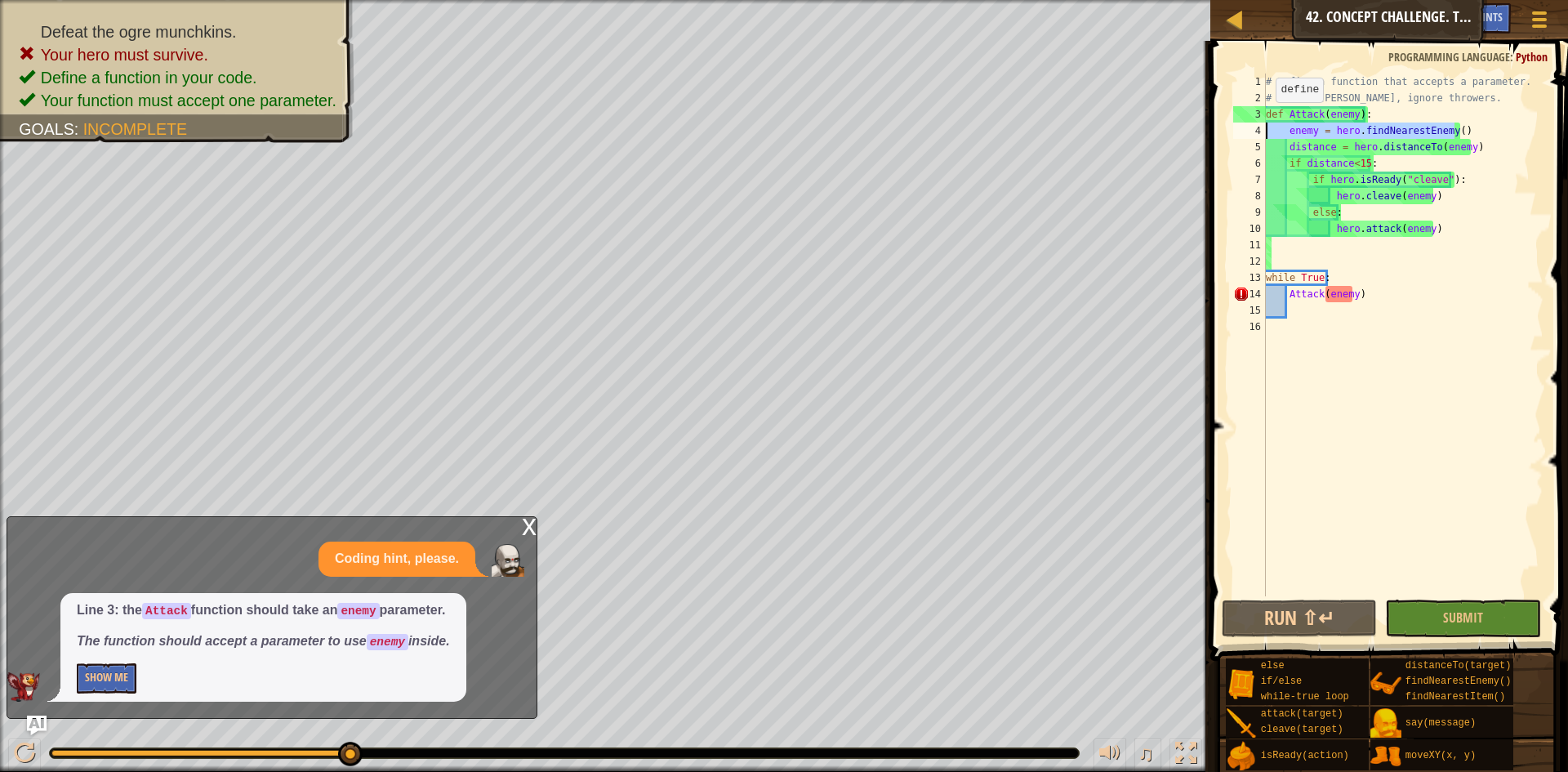
drag, startPoint x: 1477, startPoint y: 128, endPoint x: 1219, endPoint y: 126, distance: 258.0
click at [1219, 126] on div "Attack(enemy) 1 2 3 4 5 6 7 8 9 10 11 12 13 14 15 16 # Define a function that a…" at bounding box center [1386, 382] width 362 height 668
type textarea "enemy = hero.findNearestEnemy()"
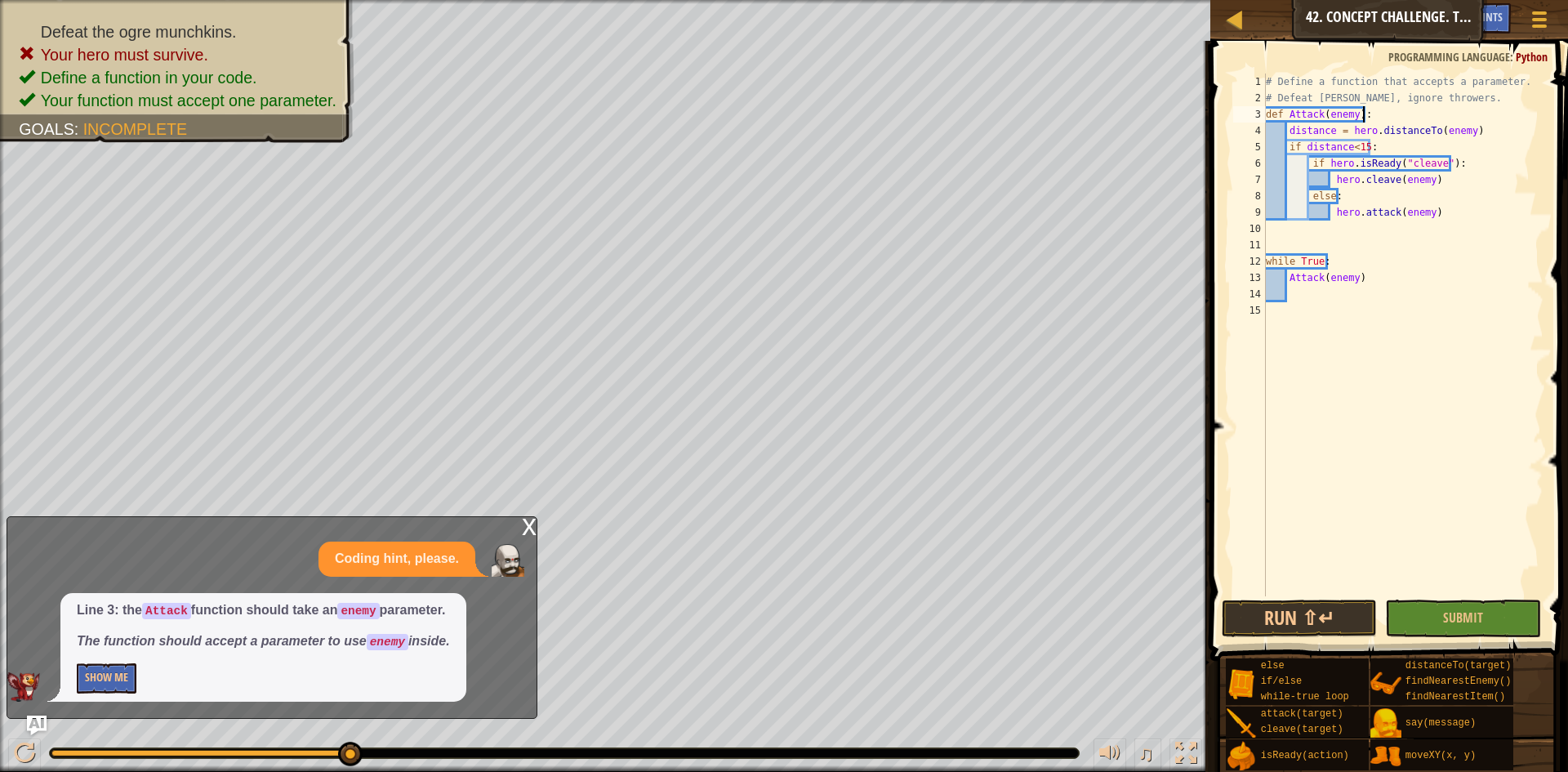
click at [1447, 97] on div "# Define a function that accepts a parameter. # Defeat [PERSON_NAME], ignore th…" at bounding box center [1403, 351] width 282 height 556
type textarea "# Defeat [PERSON_NAME], ignore throwers."
paste textarea "enemy = hero.findNearestEnemy()"
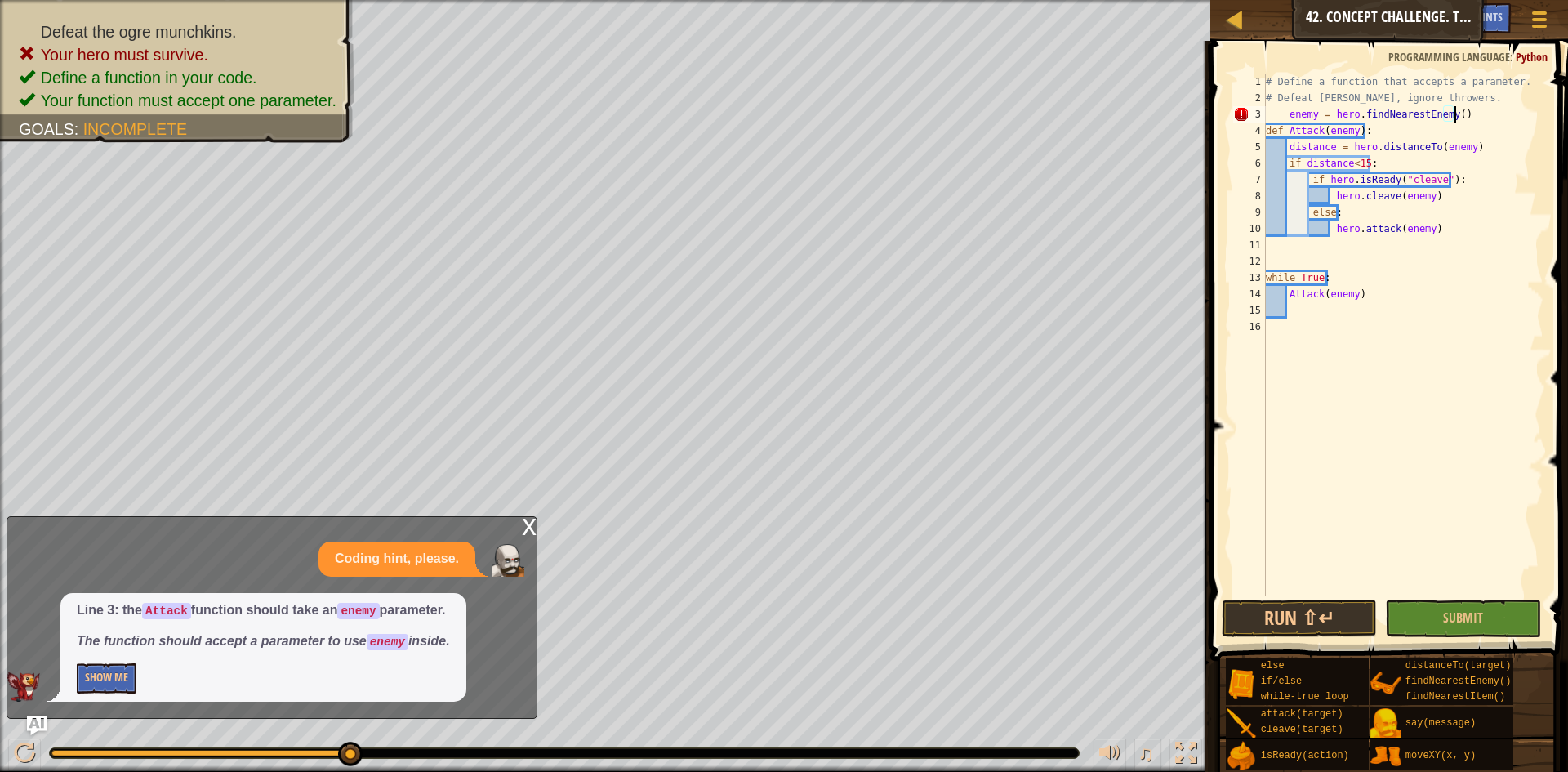
click at [1291, 107] on div "# Define a function that accepts a parameter. # Defeat [PERSON_NAME], ignore th…" at bounding box center [1403, 351] width 282 height 556
click at [1424, 613] on button "Submit" at bounding box center [1463, 618] width 156 height 38
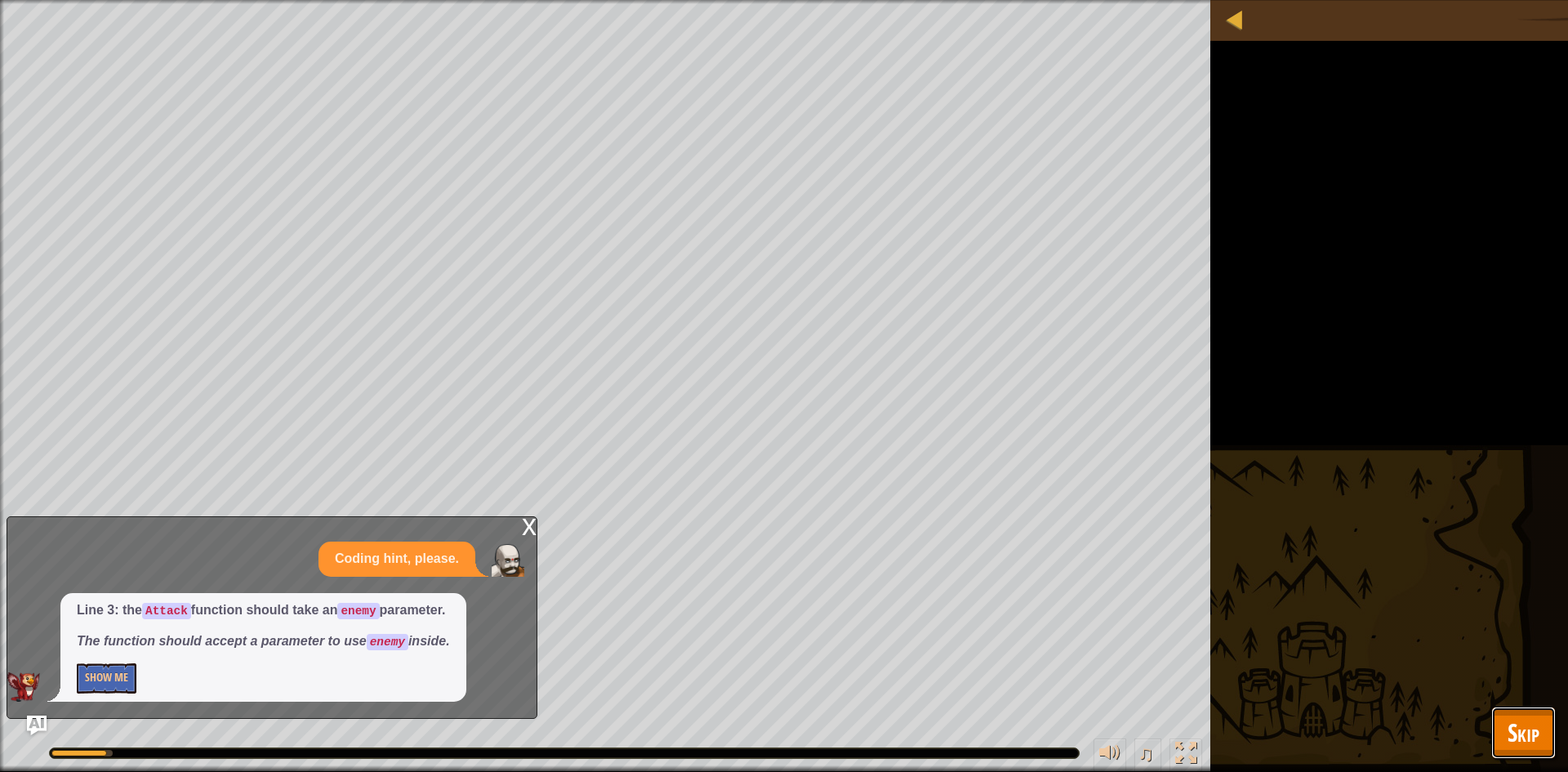
click at [1503, 713] on button "Skip" at bounding box center [1523, 732] width 64 height 52
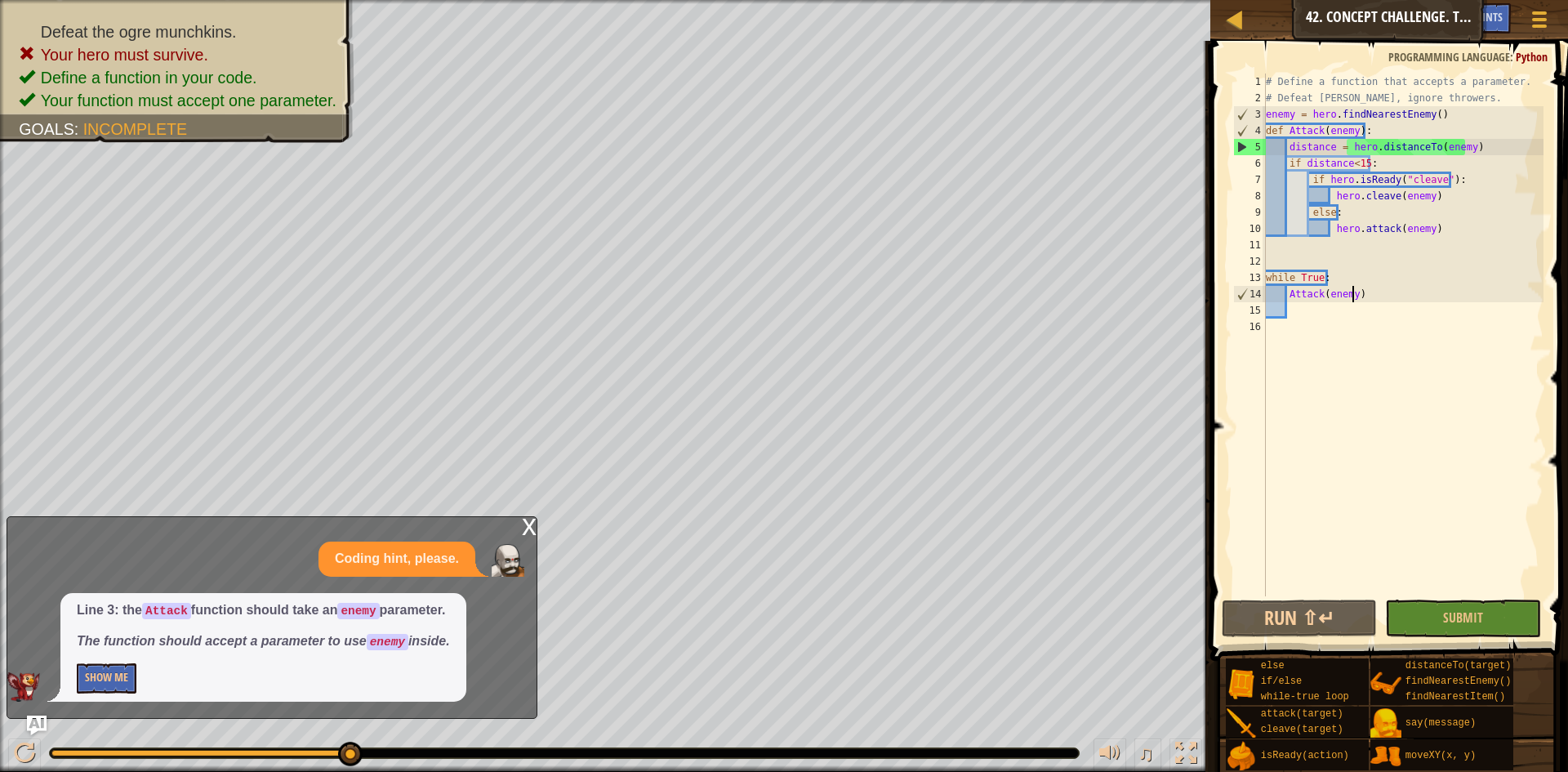
click at [1354, 301] on div "# Define a function that accepts a parameter. # Defeat [PERSON_NAME], ignore th…" at bounding box center [1403, 351] width 282 height 556
type textarea "Attack()"
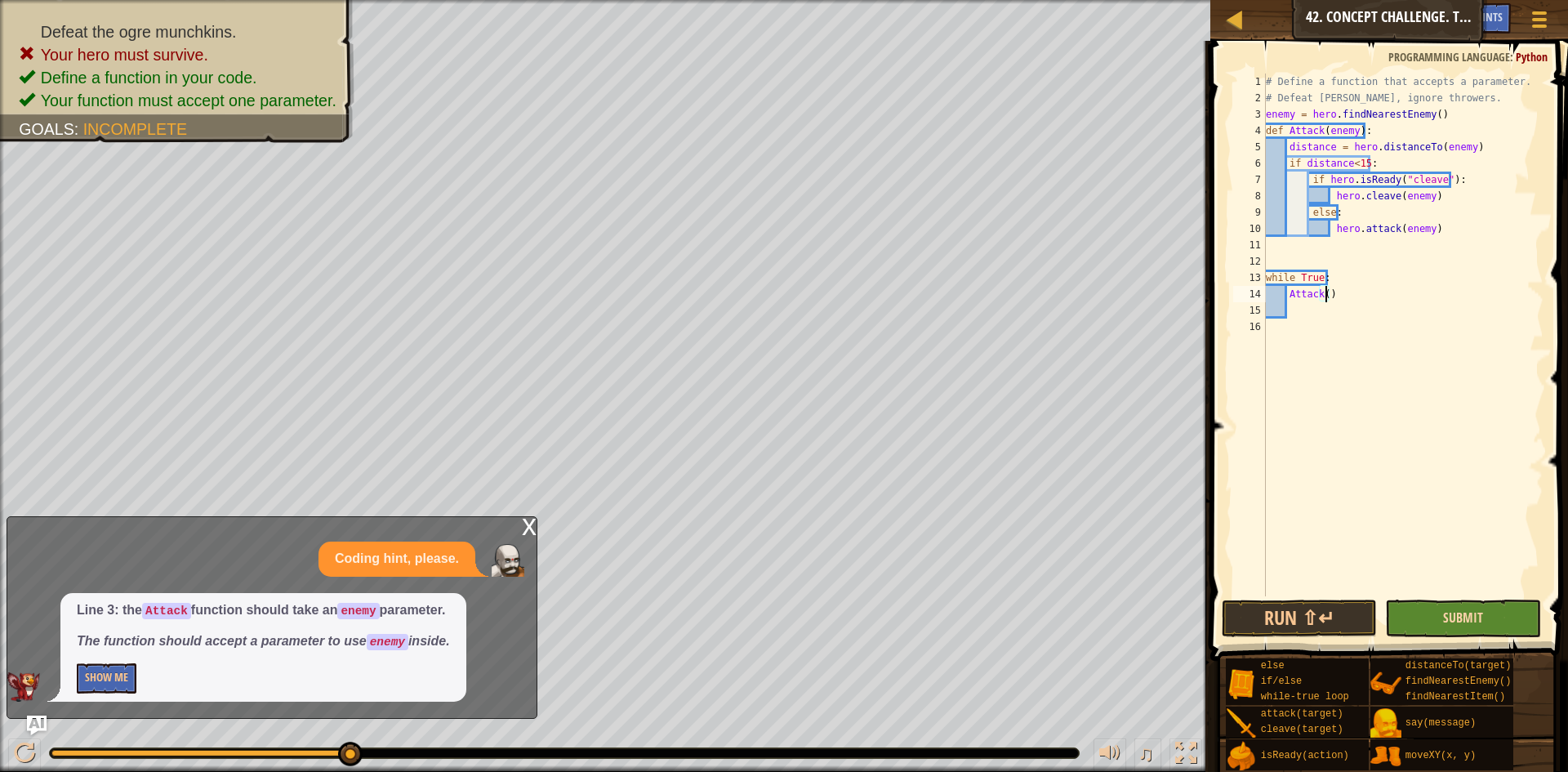
drag, startPoint x: 1453, startPoint y: 595, endPoint x: 1449, endPoint y: 611, distance: 16.5
click at [1452, 600] on div "Attack() 1 2 3 4 5 6 7 8 9 10 11 12 13 14 15 16 # Define a function that accept…" at bounding box center [1386, 382] width 362 height 668
click at [1445, 619] on span "Submit" at bounding box center [1463, 618] width 40 height 18
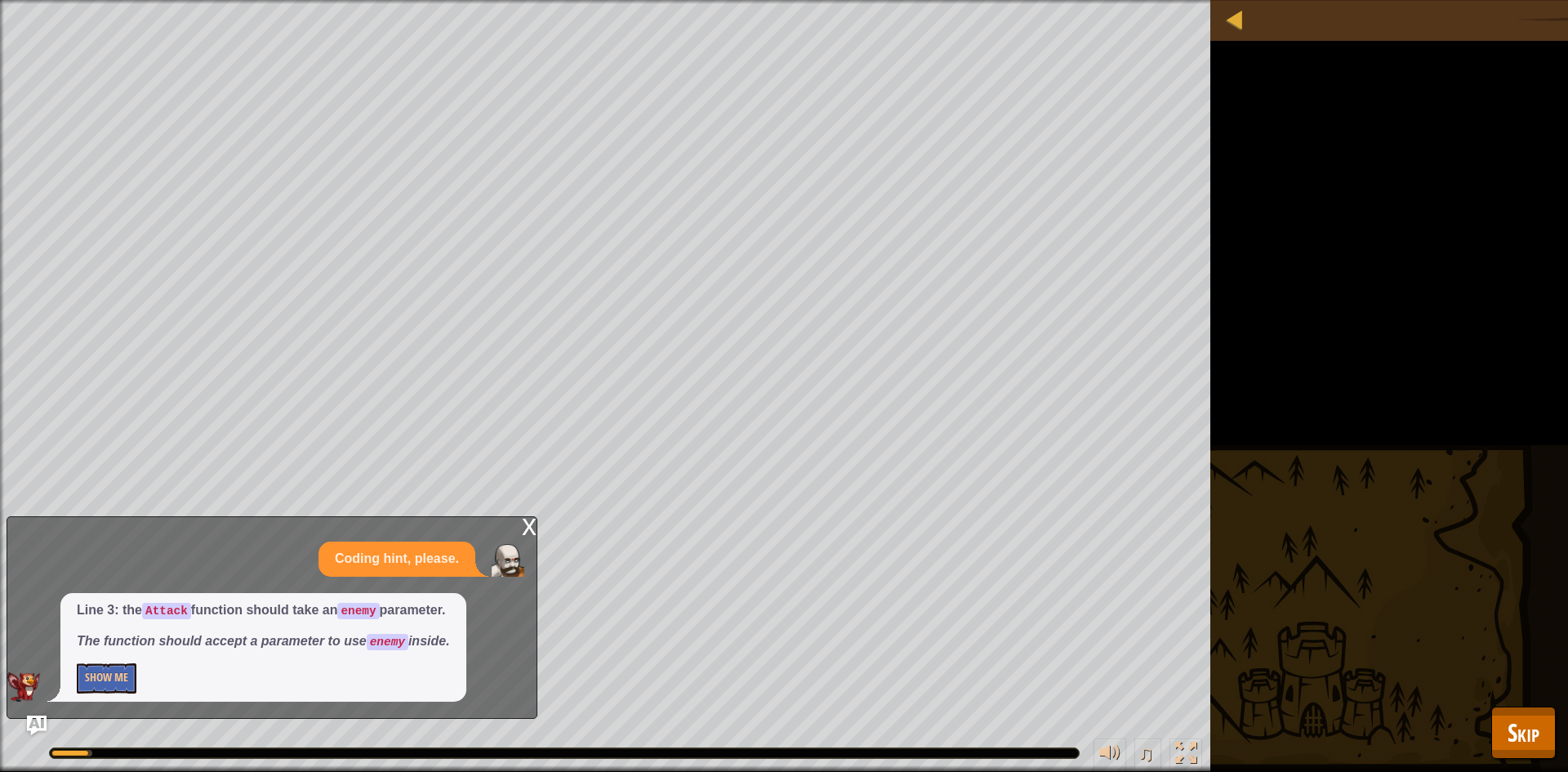
click at [1561, 739] on div "Defeat the ogre munchkins. Your hero must survive. Define a function in your co…" at bounding box center [784, 386] width 1568 height 772
click at [1553, 737] on div "Map Computer Science 2 42. Concept Challenge. Timberland Trap Game Menu Done Hi…" at bounding box center [784, 386] width 1568 height 772
click at [1541, 732] on button "Skip" at bounding box center [1523, 732] width 64 height 52
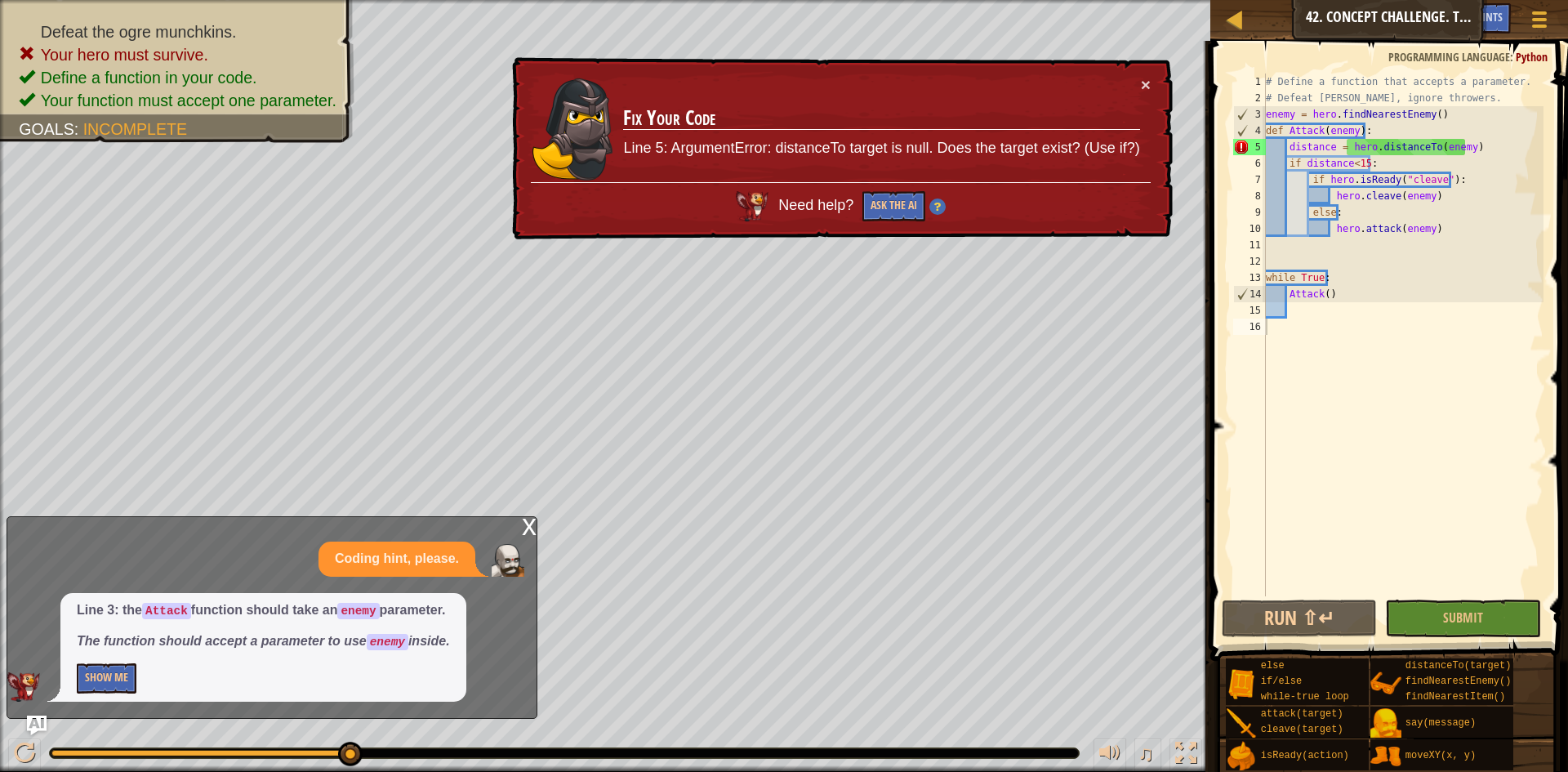
click at [1350, 132] on div "# Define a function that accepts a parameter. # Defeat [PERSON_NAME], ignore th…" at bounding box center [1403, 351] width 282 height 556
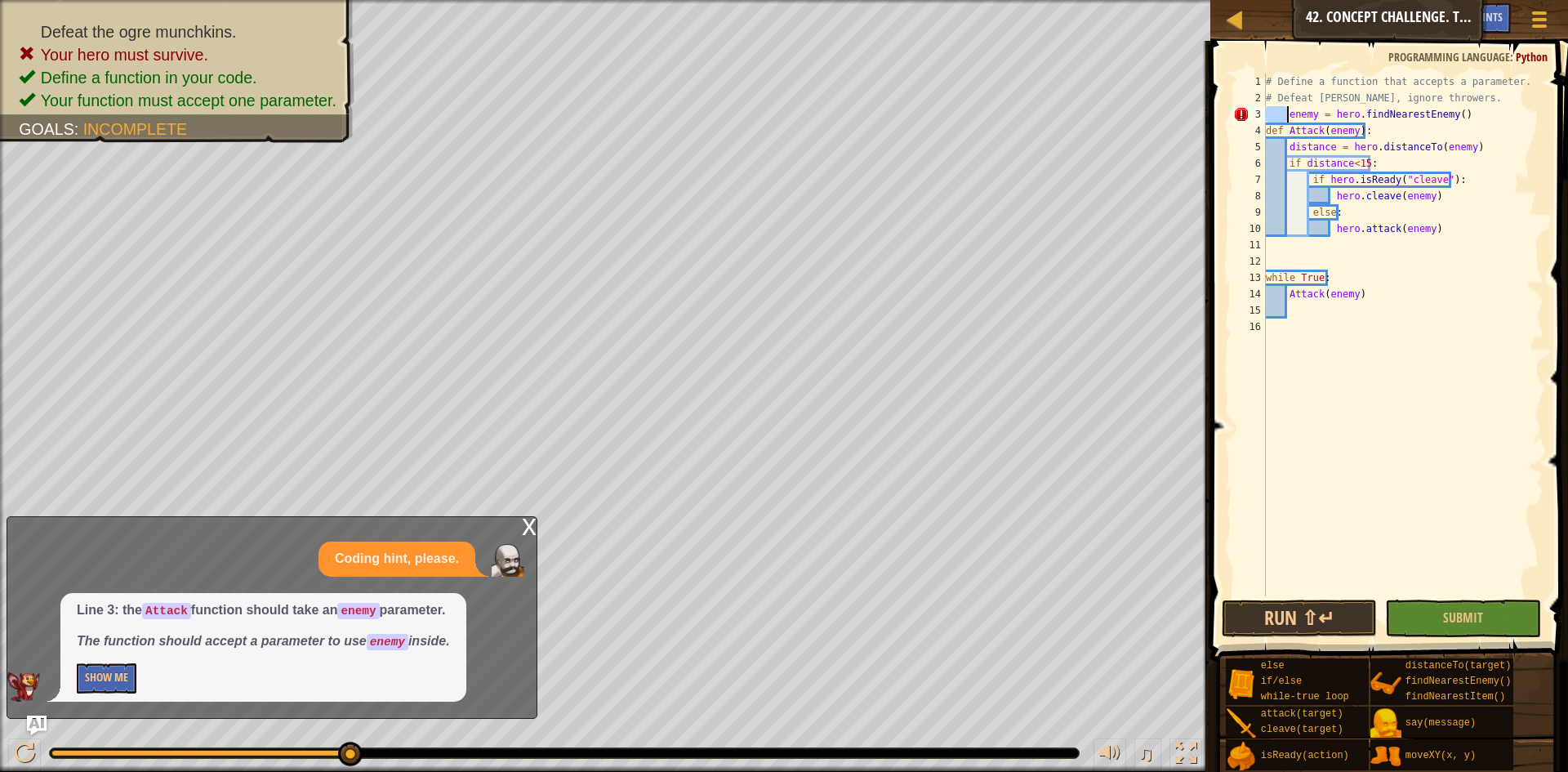
type textarea "enemy = hero.findNearestEnemy()"
click at [115, 670] on button "Show Me" at bounding box center [107, 678] width 59 height 31
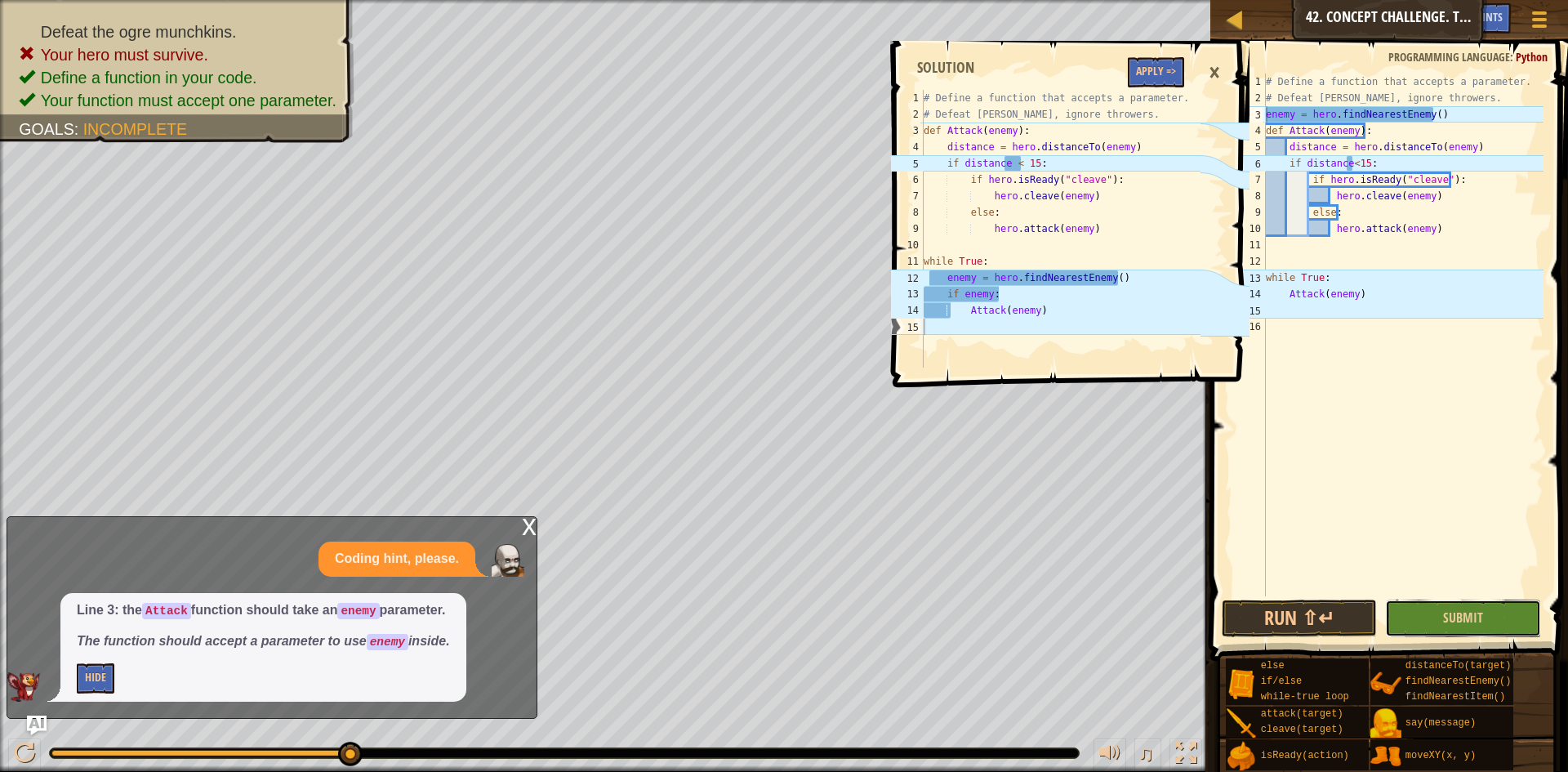
click at [1502, 626] on button "Submit" at bounding box center [1463, 618] width 156 height 38
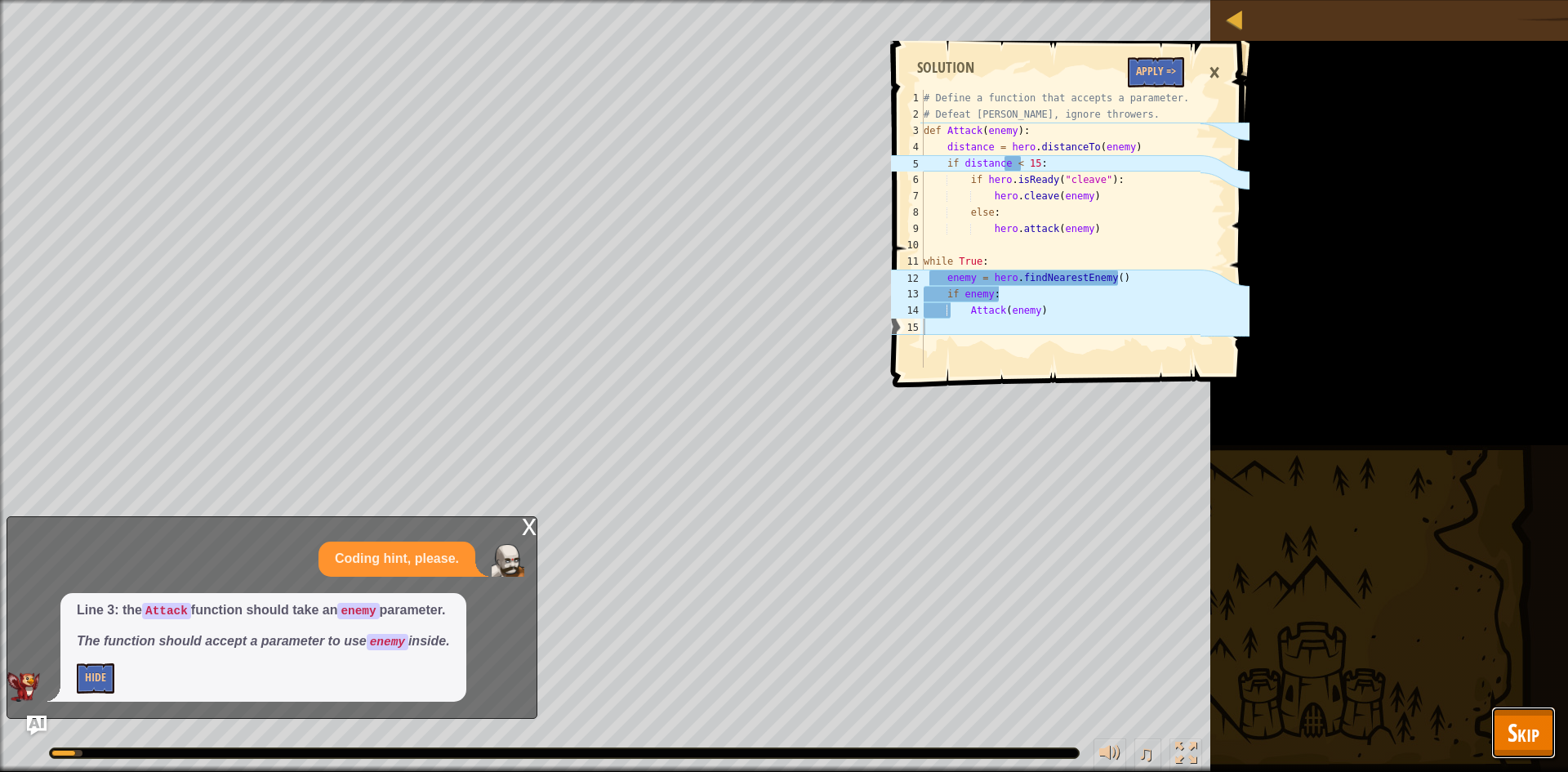
click at [1537, 755] on button "Skip" at bounding box center [1523, 732] width 64 height 52
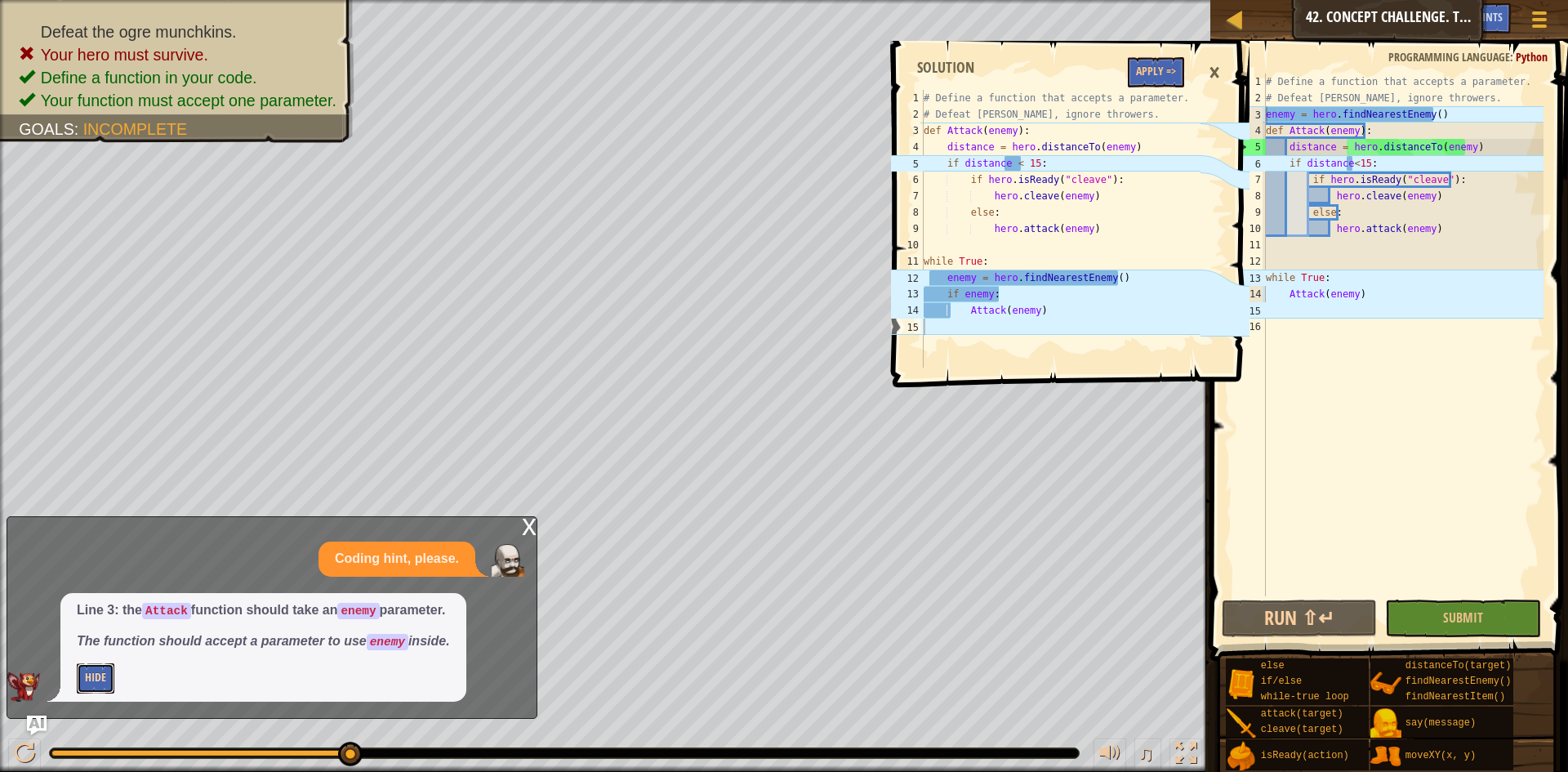
click at [88, 674] on button "Hide" at bounding box center [96, 678] width 38 height 31
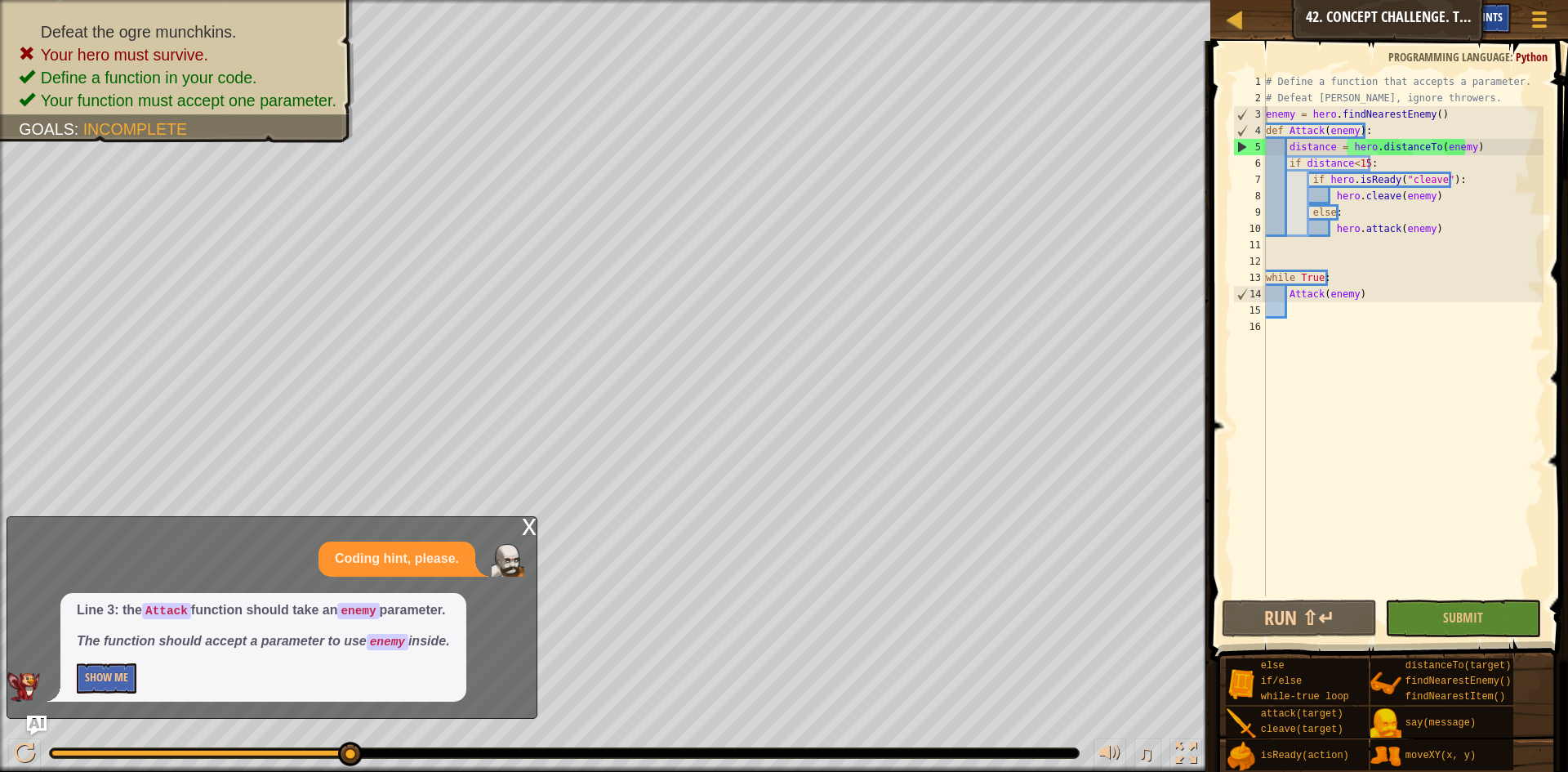
click at [1471, 13] on div "Hints" at bounding box center [1490, 18] width 43 height 31
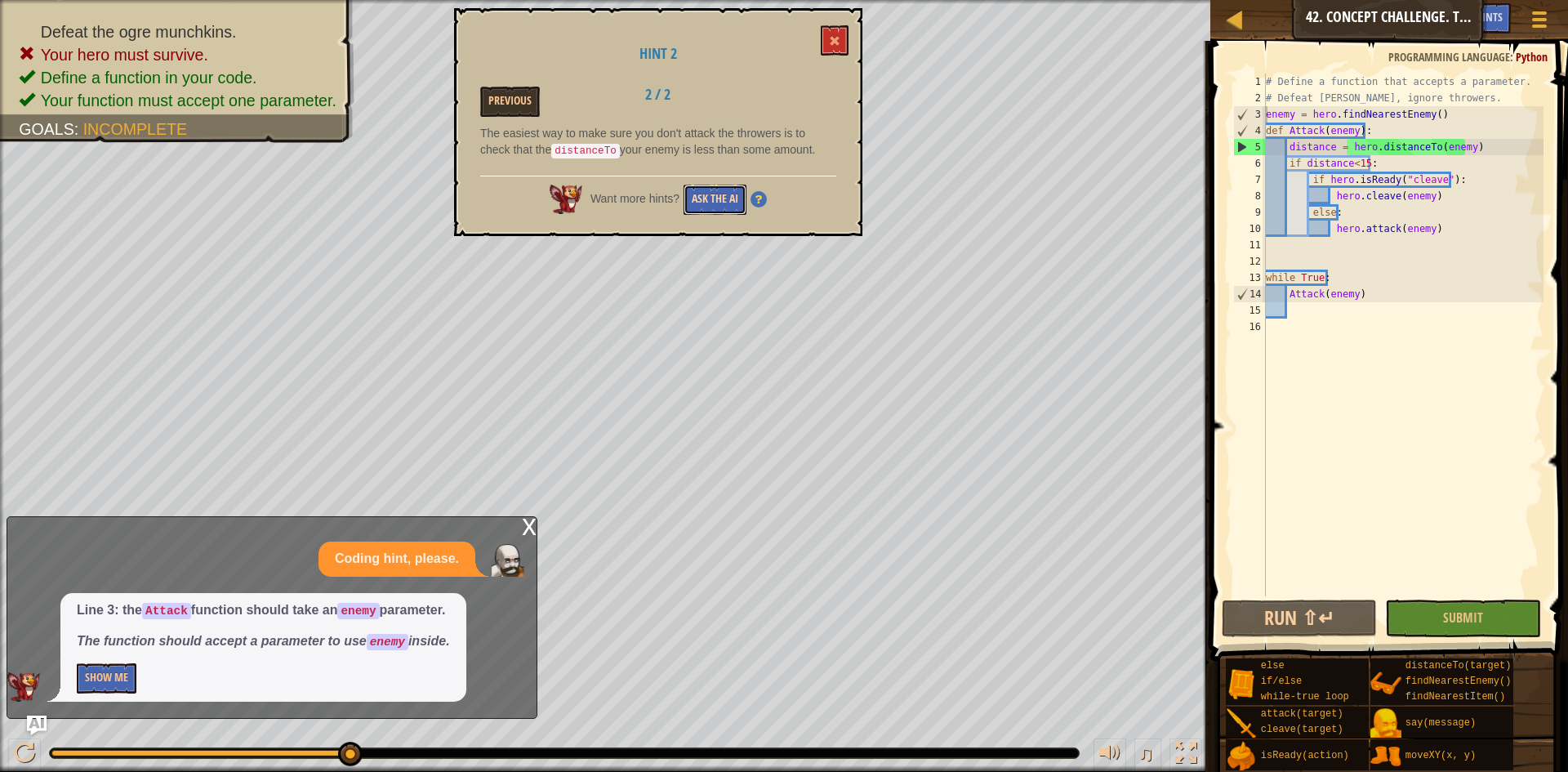
click at [718, 185] on button "Ask the AI" at bounding box center [715, 200] width 63 height 31
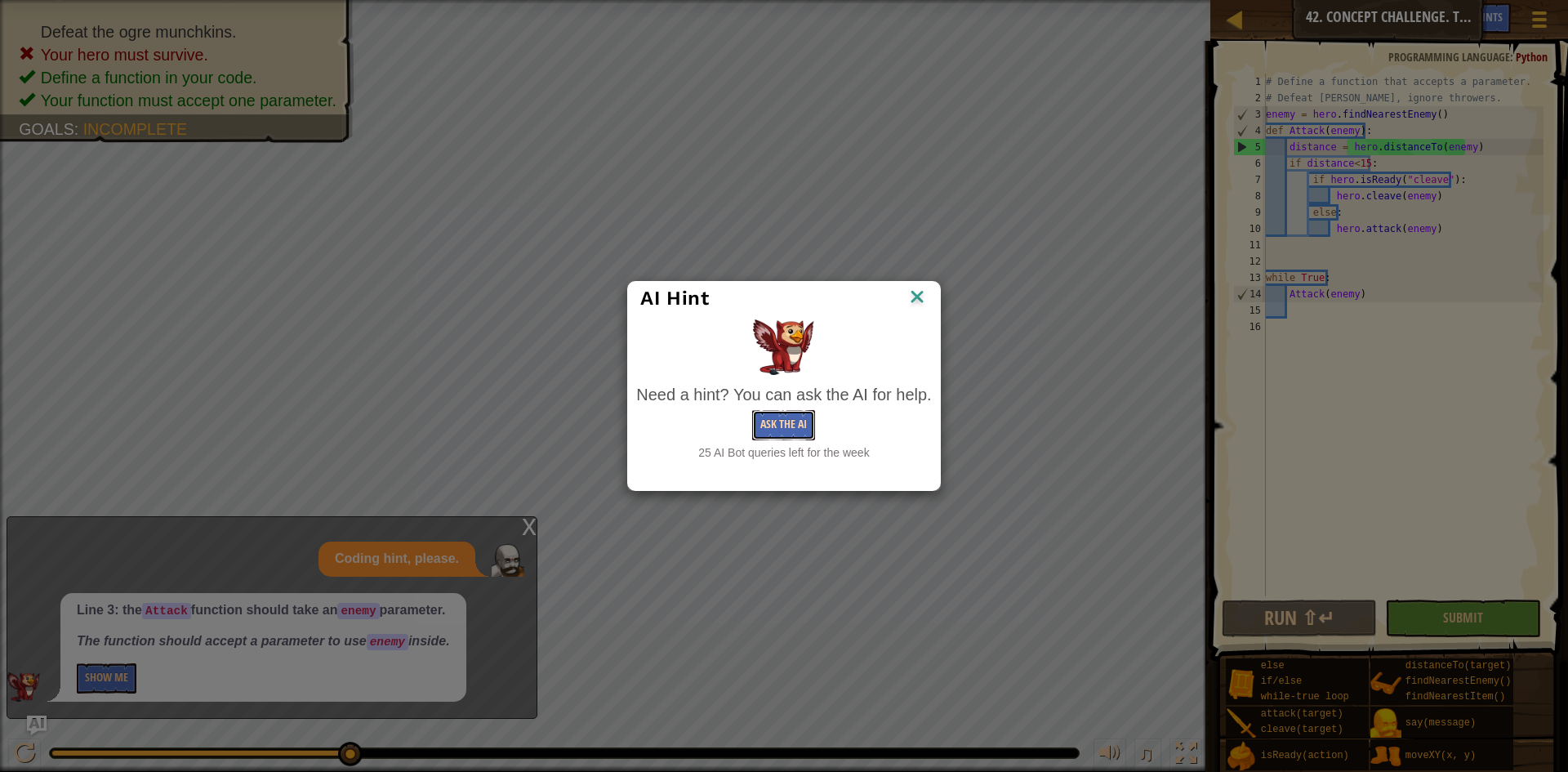
click at [812, 414] on button "Ask the AI" at bounding box center [784, 425] width 63 height 31
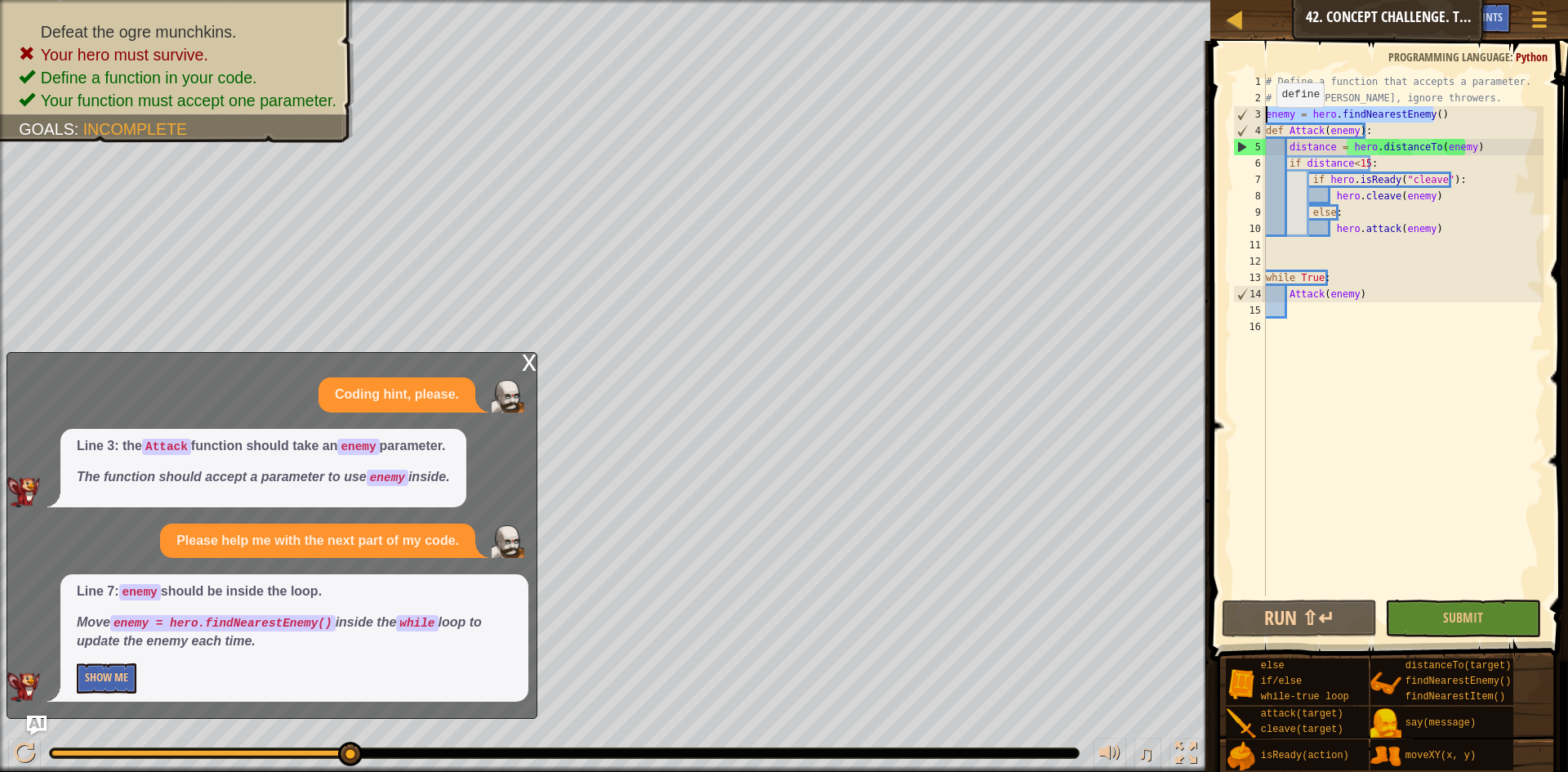
drag, startPoint x: 1435, startPoint y: 112, endPoint x: 1243, endPoint y: 116, distance: 192.0
click at [1243, 116] on div "enemy = hero.findNearestEnemy() 1 2 3 4 5 6 7 8 9 10 11 12 13 14 15 16 # Define…" at bounding box center [1387, 334] width 314 height 523
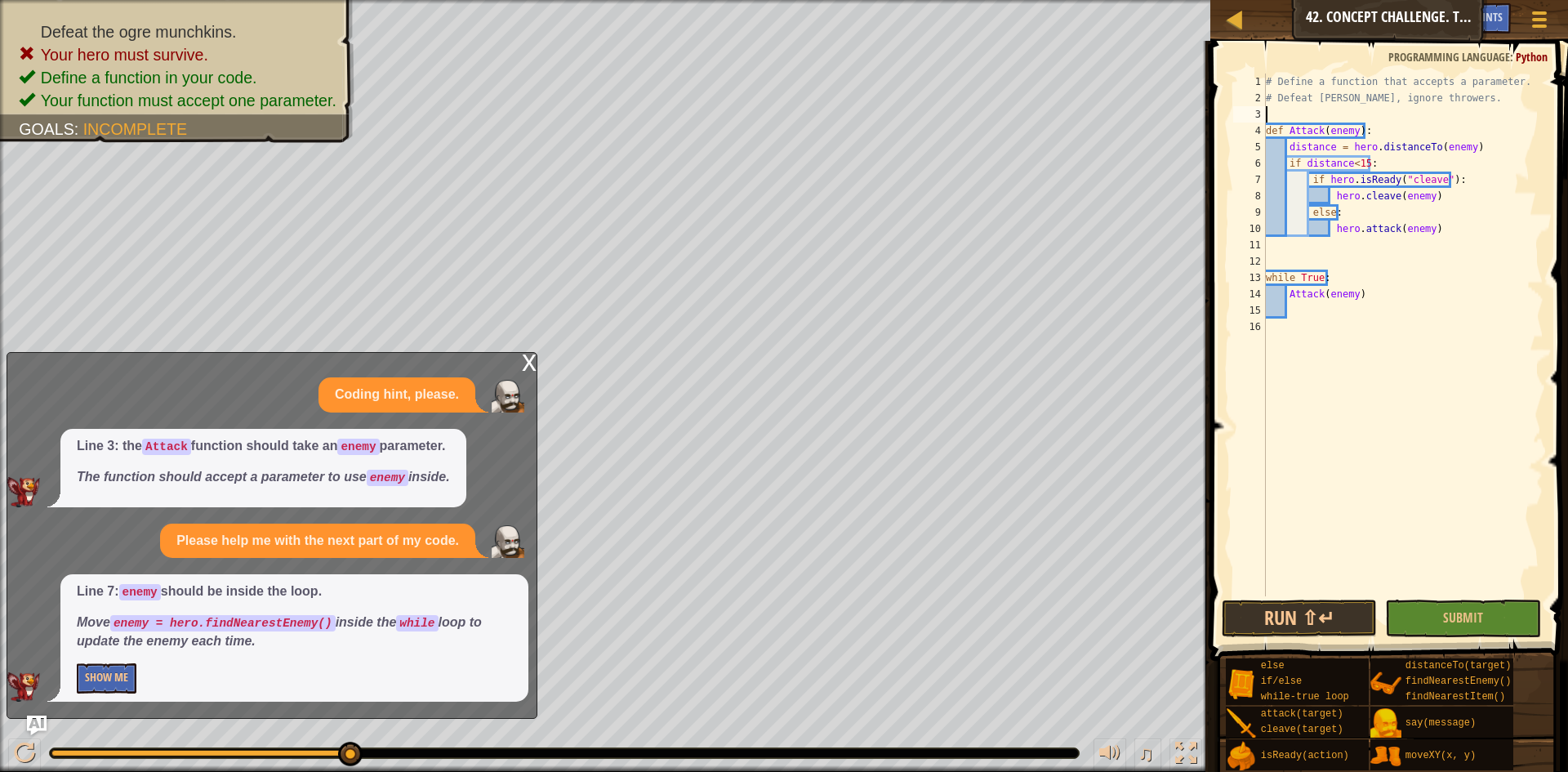
click at [1337, 280] on div "# Define a function that accepts a parameter. # Defeat [PERSON_NAME], ignore th…" at bounding box center [1403, 351] width 281 height 556
type textarea "while True:"
paste textarea "enemy = hero.findNearestEnemy()"
type textarea "enemy = hero.findNearestEnemy()"
click at [1419, 599] on button "Submit" at bounding box center [1463, 618] width 156 height 38
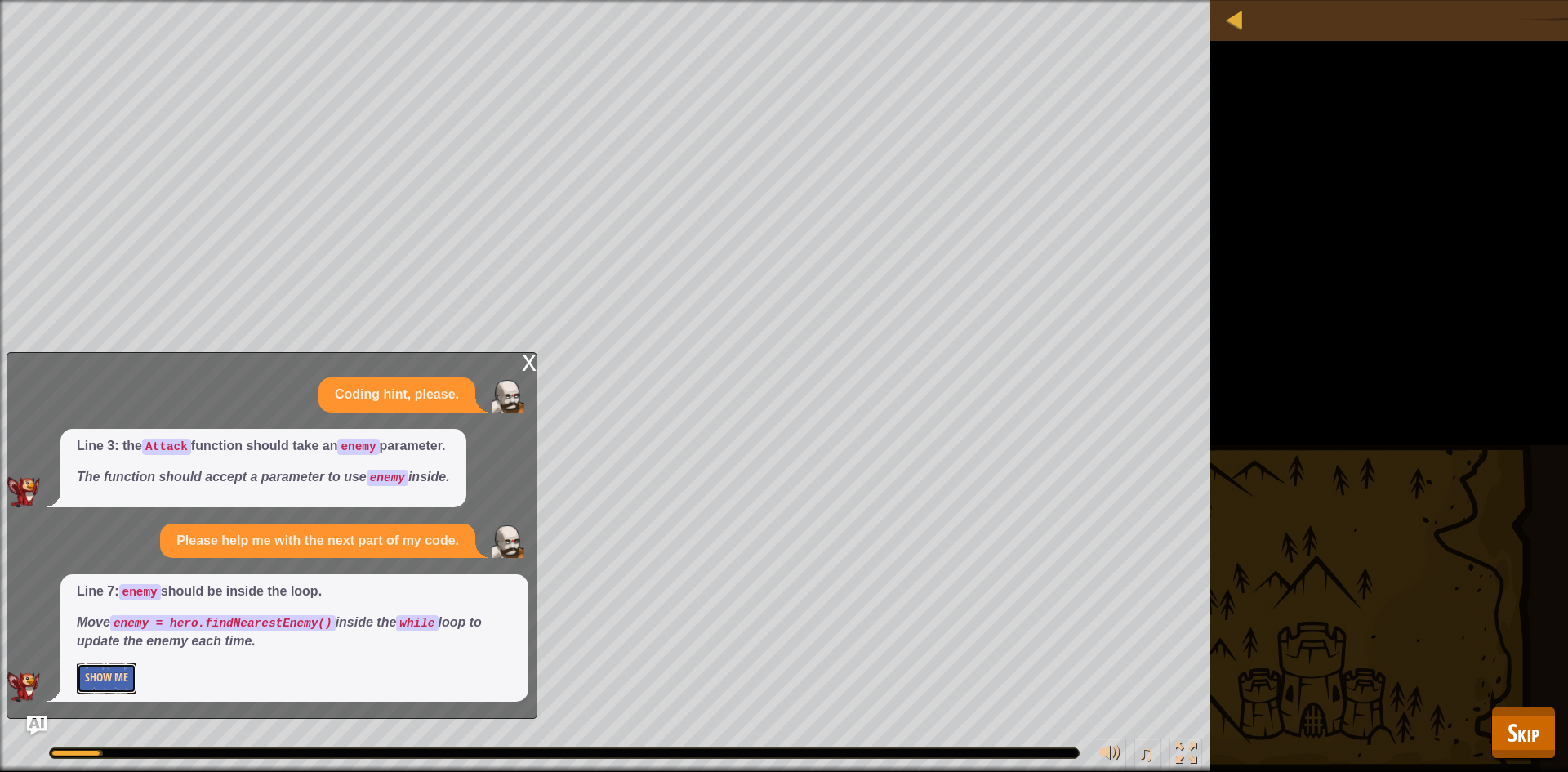
click at [79, 678] on button "Show Me" at bounding box center [107, 678] width 59 height 31
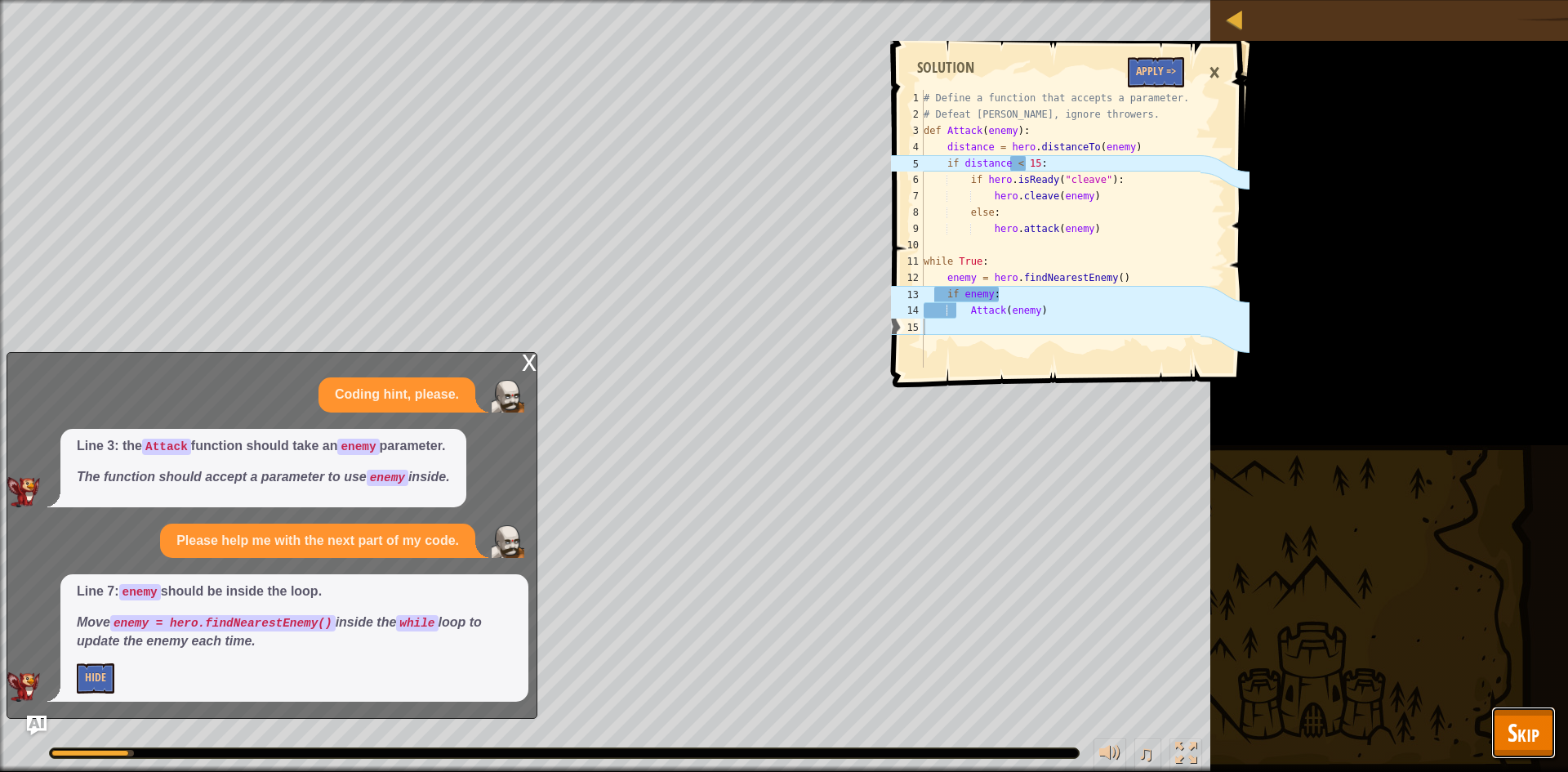
click at [1514, 730] on span "Skip" at bounding box center [1523, 732] width 32 height 34
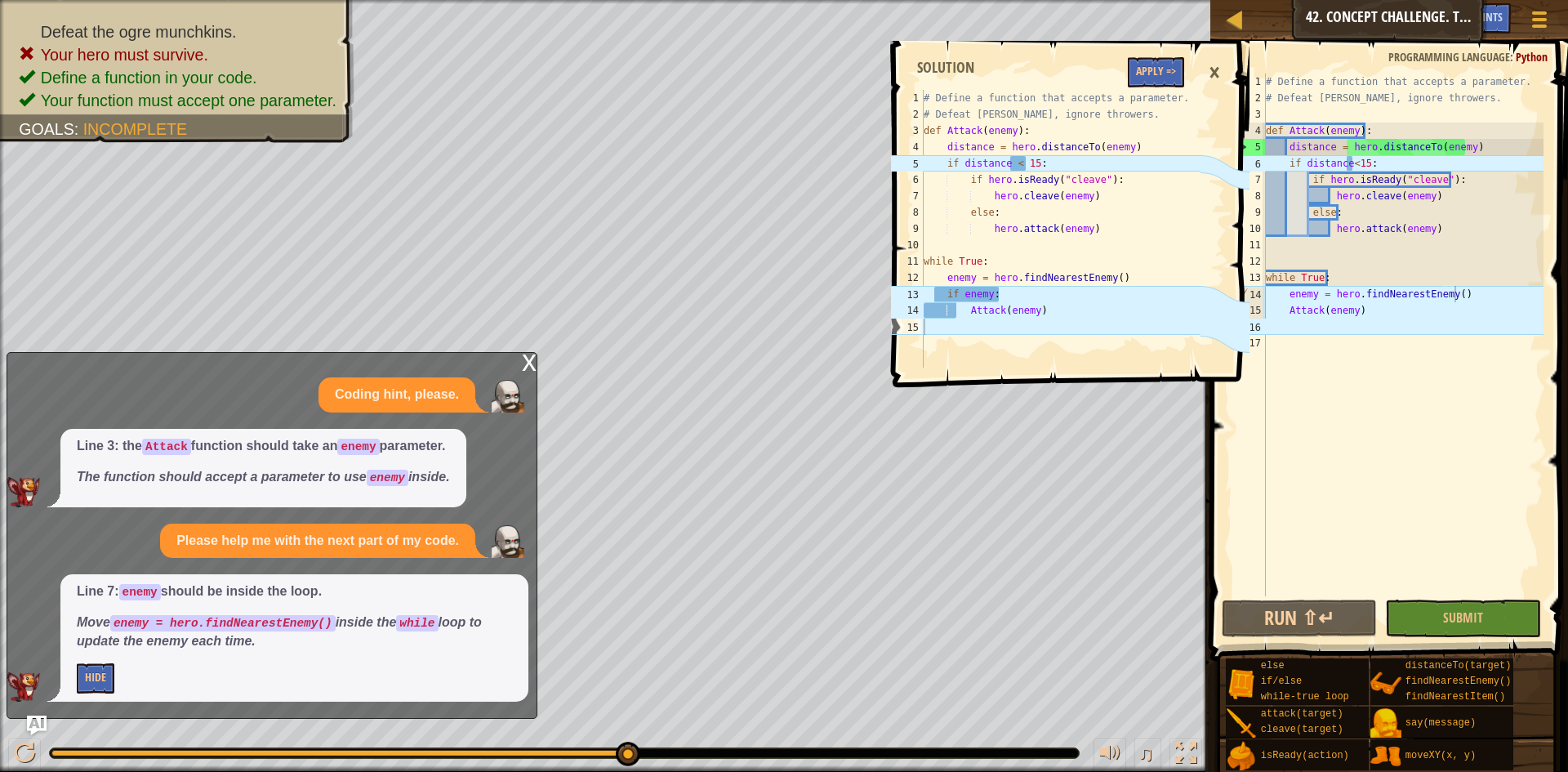
click at [1395, 64] on div "Programming language : Python" at bounding box center [1468, 57] width 176 height 17
click at [1143, 69] on button "Apply =>" at bounding box center [1156, 72] width 56 height 31
